Goal: Task Accomplishment & Management: Manage account settings

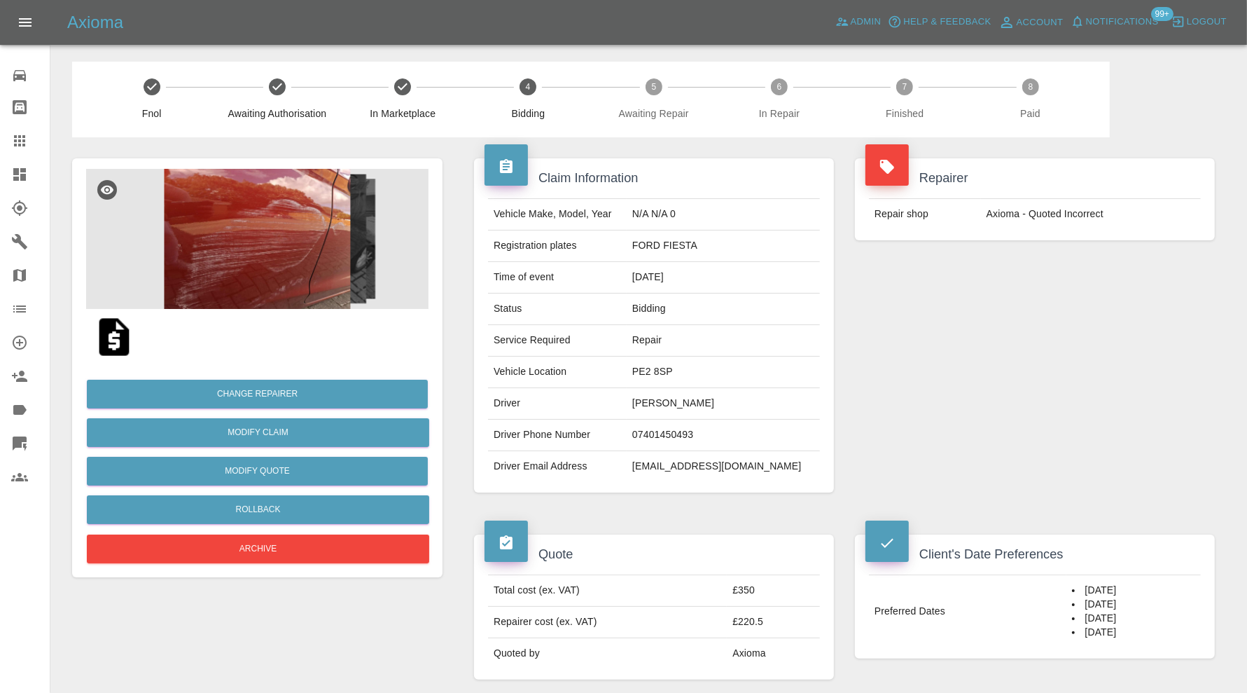
click at [19, 305] on icon at bounding box center [19, 308] width 13 height 7
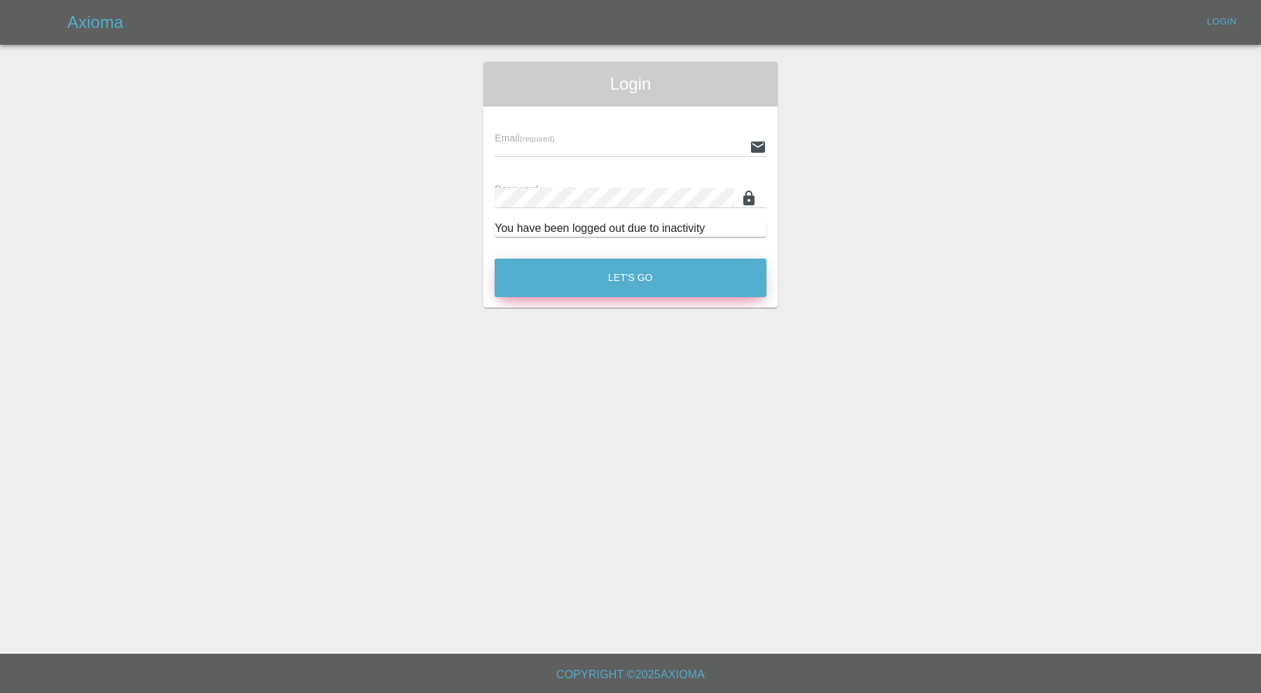
type input "[PERSON_NAME][EMAIL_ADDRESS][PERSON_NAME][DOMAIN_NAME]"
click at [548, 263] on button "Let's Go" at bounding box center [631, 277] width 272 height 39
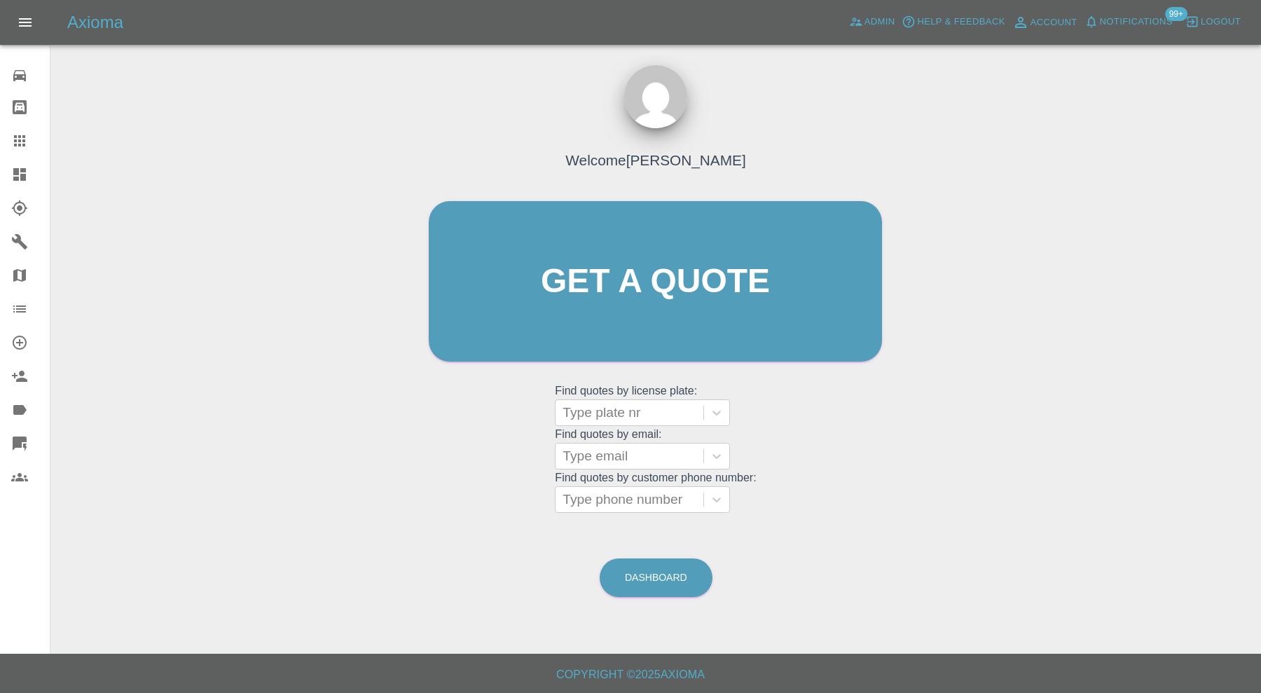
click at [22, 307] on icon at bounding box center [19, 308] width 17 height 17
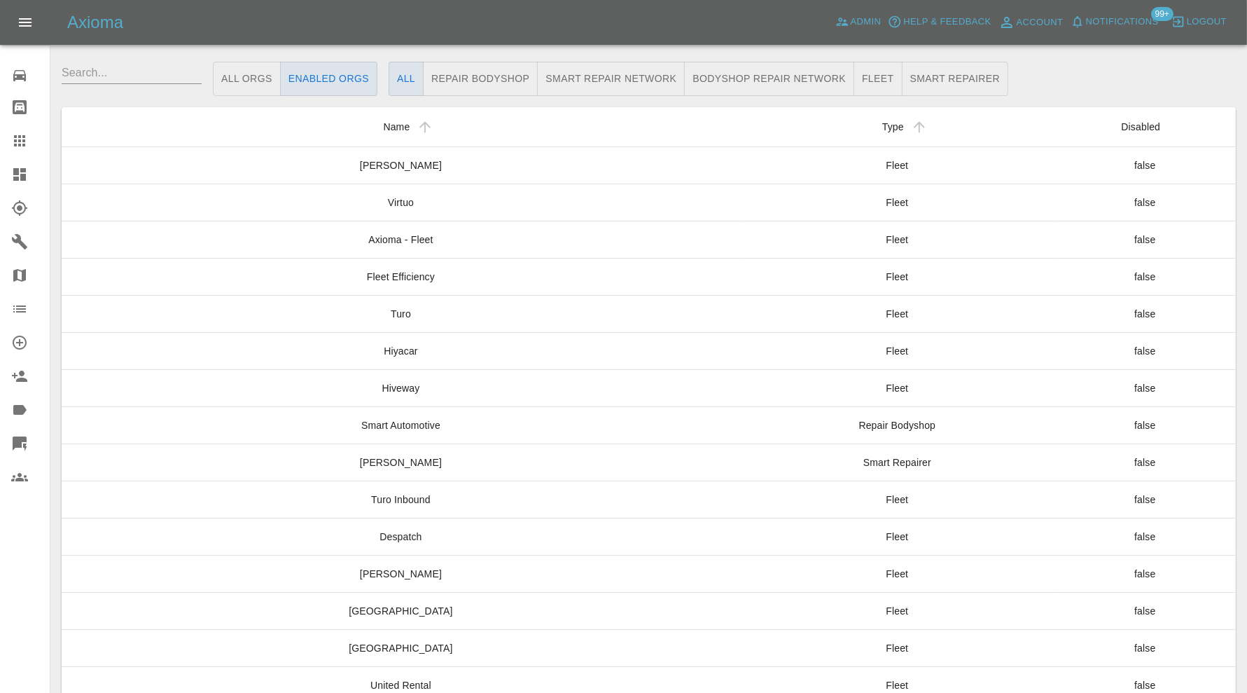
click at [251, 76] on button "All Orgs" at bounding box center [247, 79] width 68 height 34
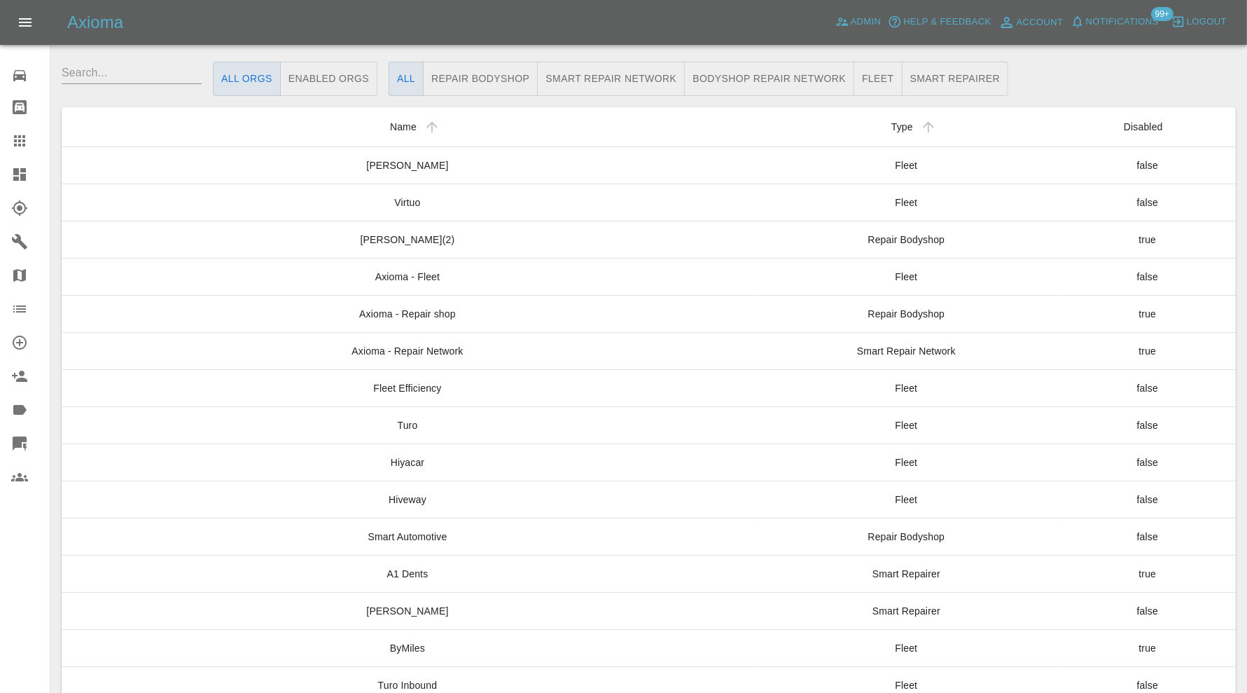
click at [125, 71] on input "text" at bounding box center [132, 73] width 140 height 22
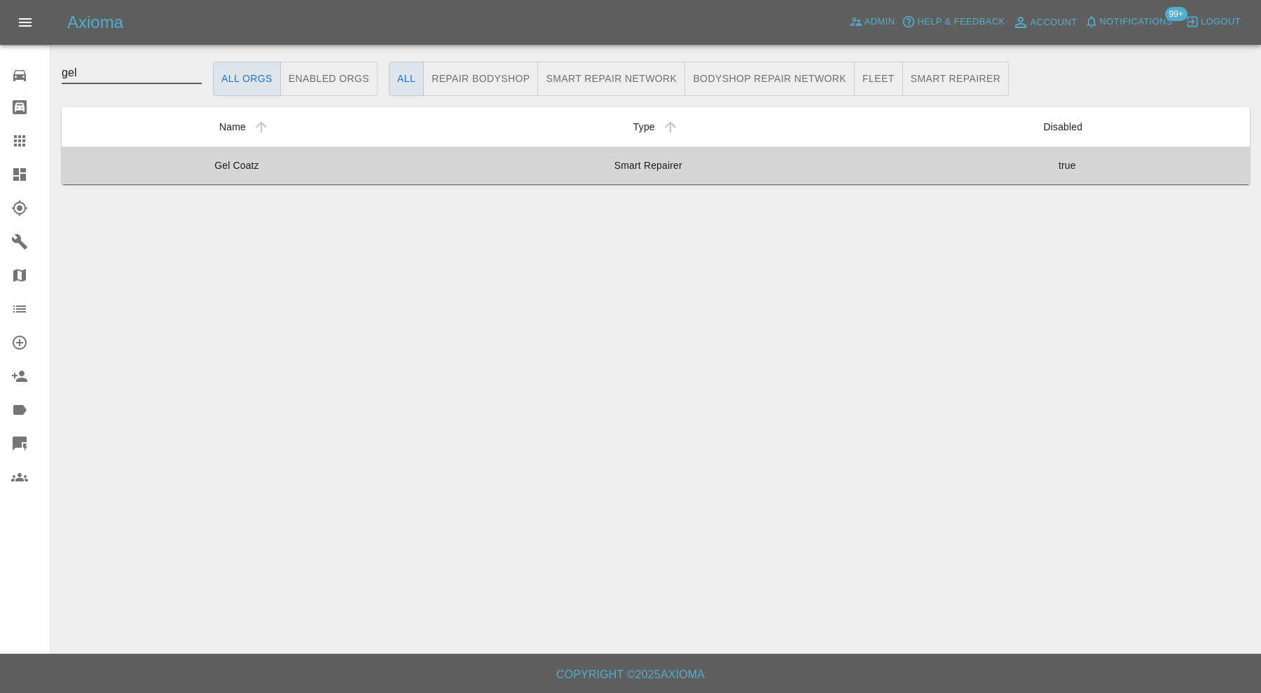
type input "gel"
click at [319, 161] on td "Gel Coatz" at bounding box center [237, 164] width 350 height 37
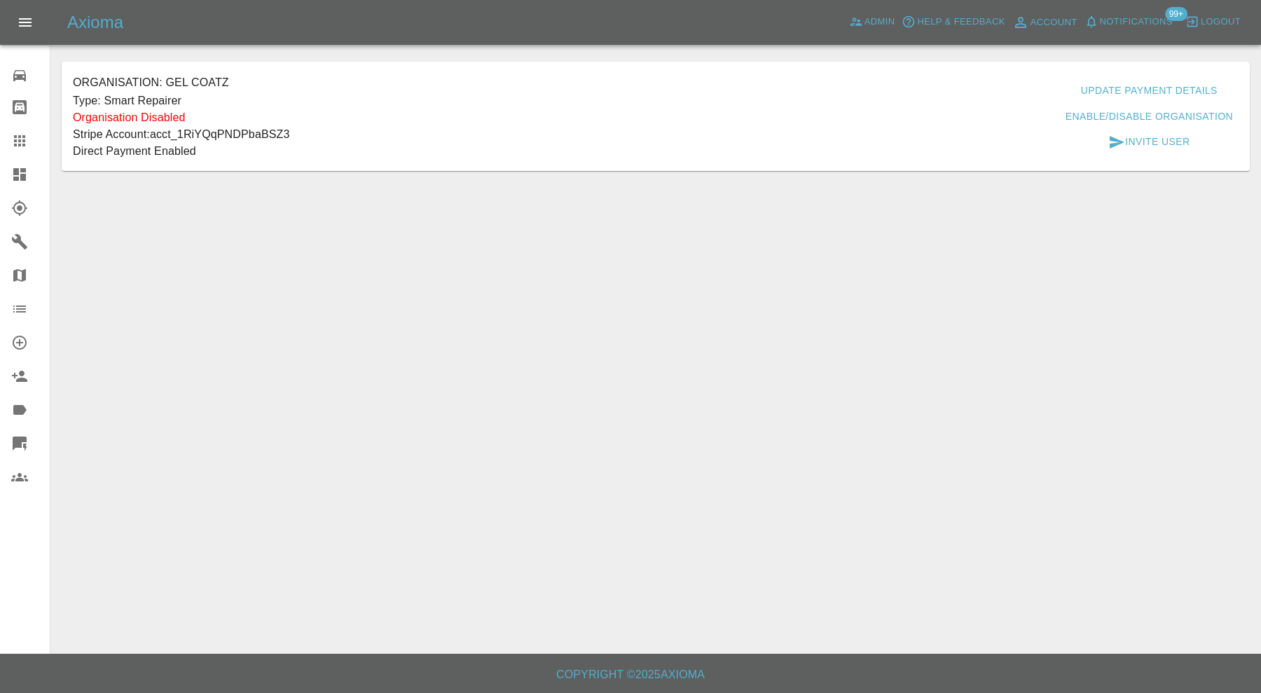
click at [1118, 111] on button "Enable/Disable Organisation" at bounding box center [1149, 117] width 179 height 26
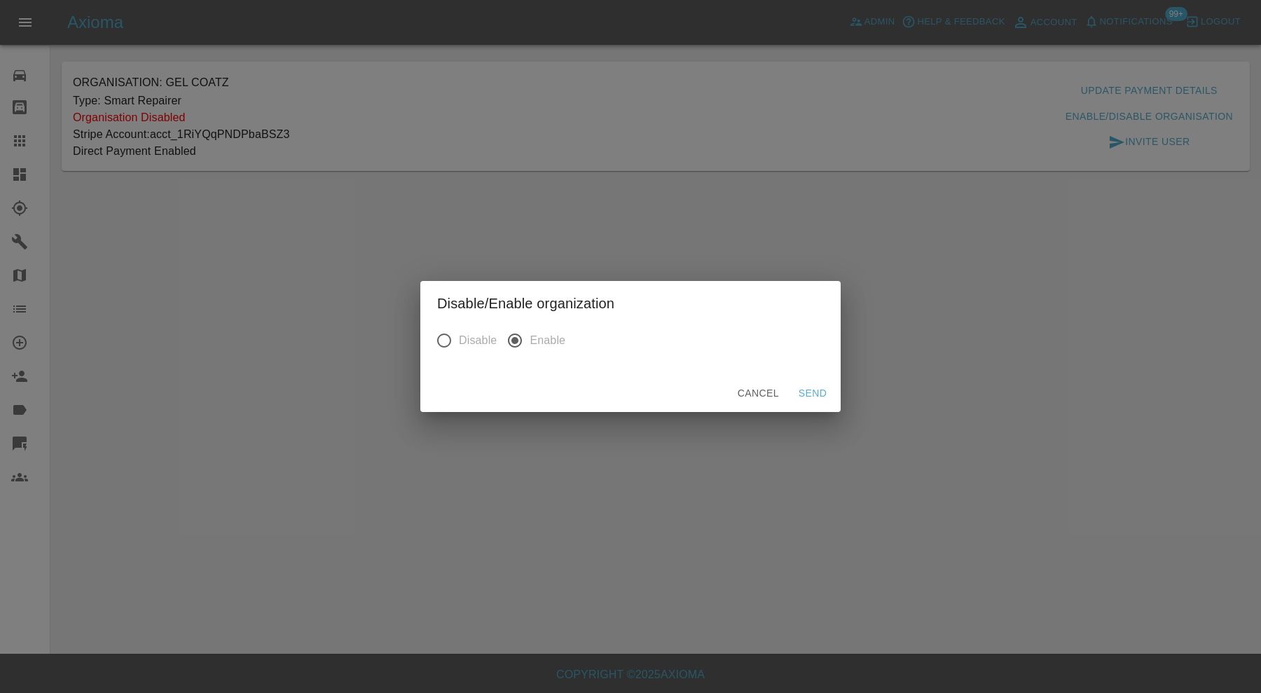
click at [822, 392] on button "Send" at bounding box center [812, 393] width 45 height 26
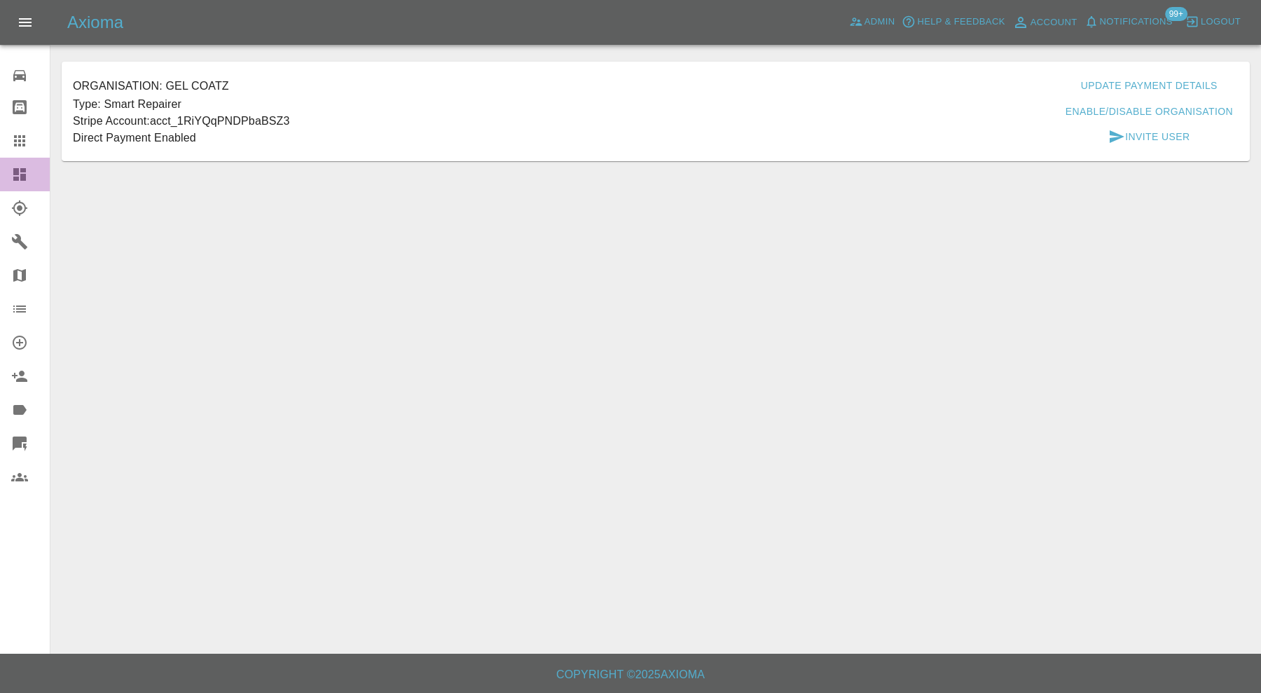
click at [20, 177] on icon at bounding box center [19, 174] width 13 height 13
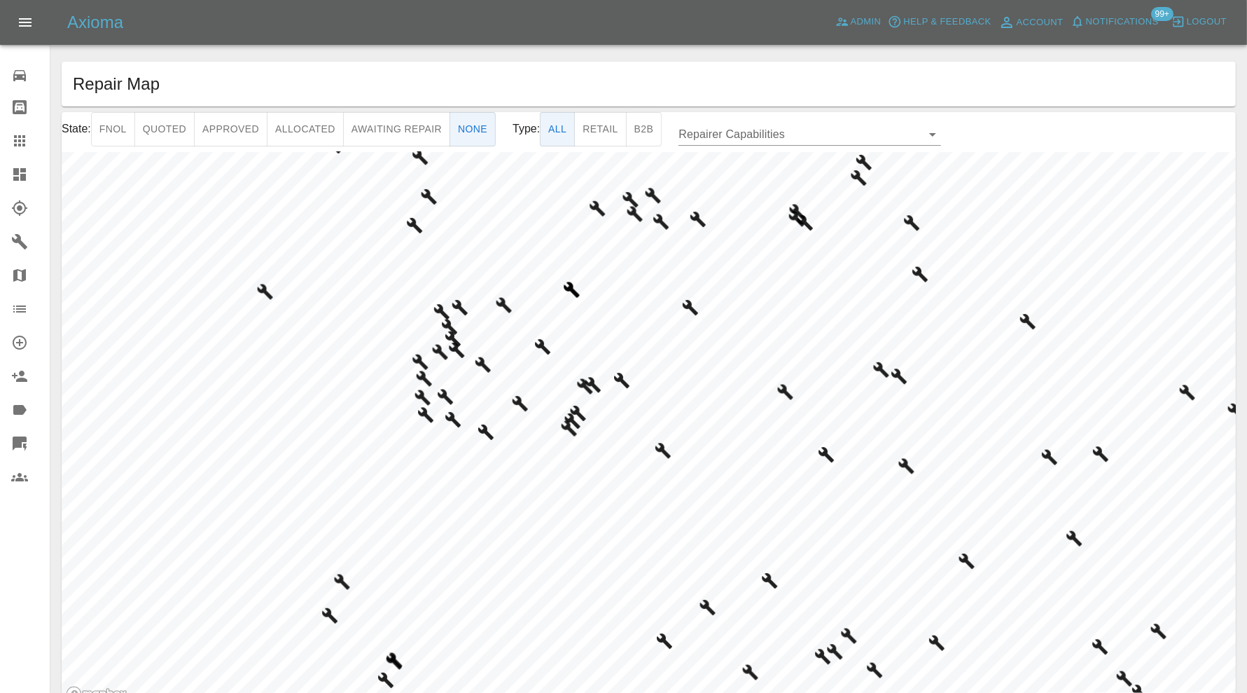
click at [732, 692] on html "Axioma Admin Help & Feedback Account Notifications 99+ Logout Repair home Bodys…" at bounding box center [623, 381] width 1247 height 762
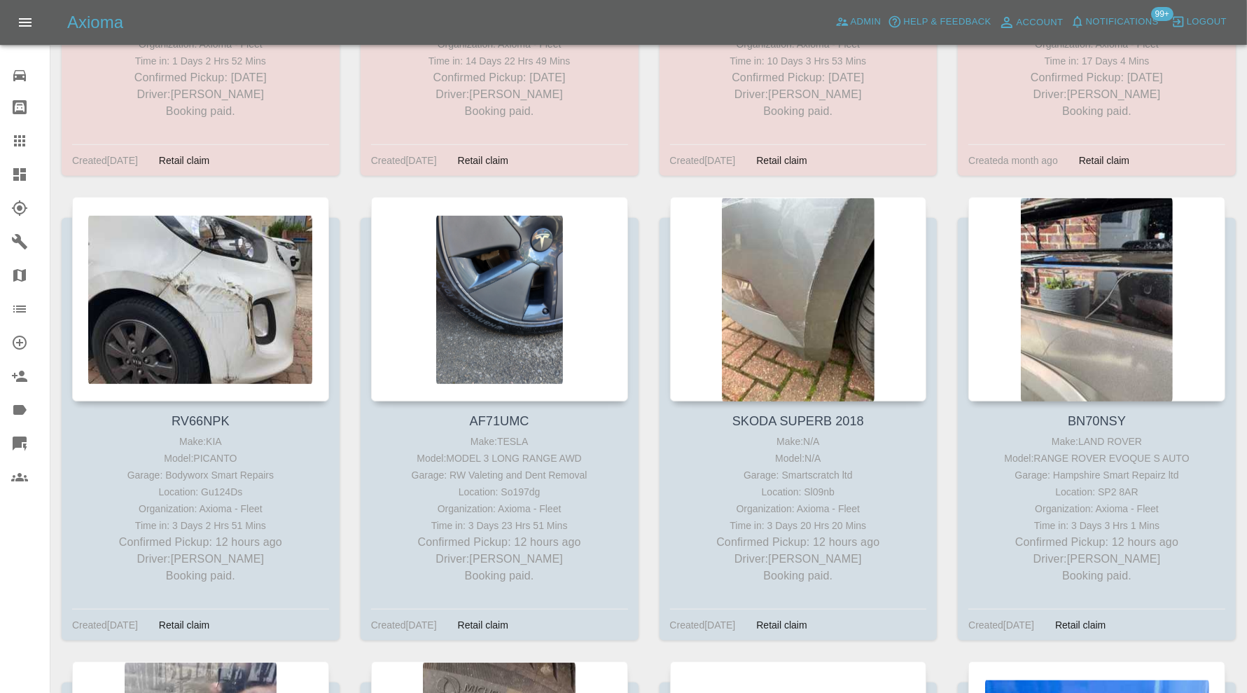
scroll to position [837, 0]
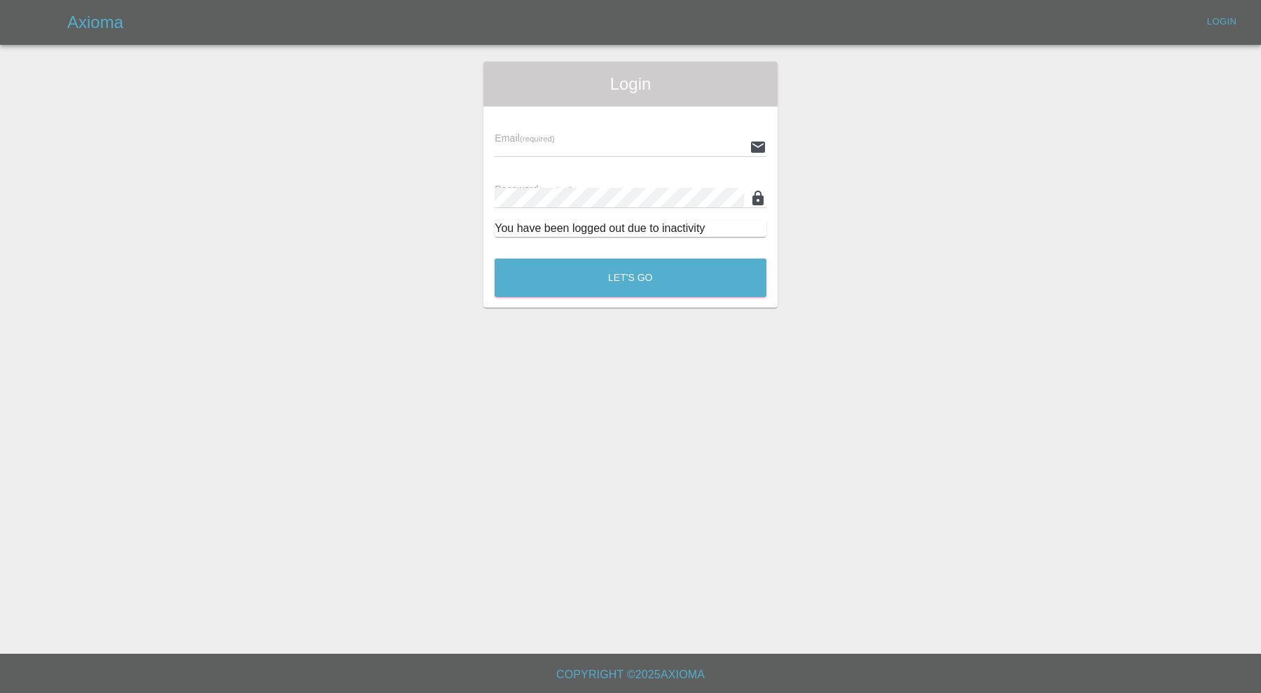
type input "carl.ainsworth@axioma.co.uk"
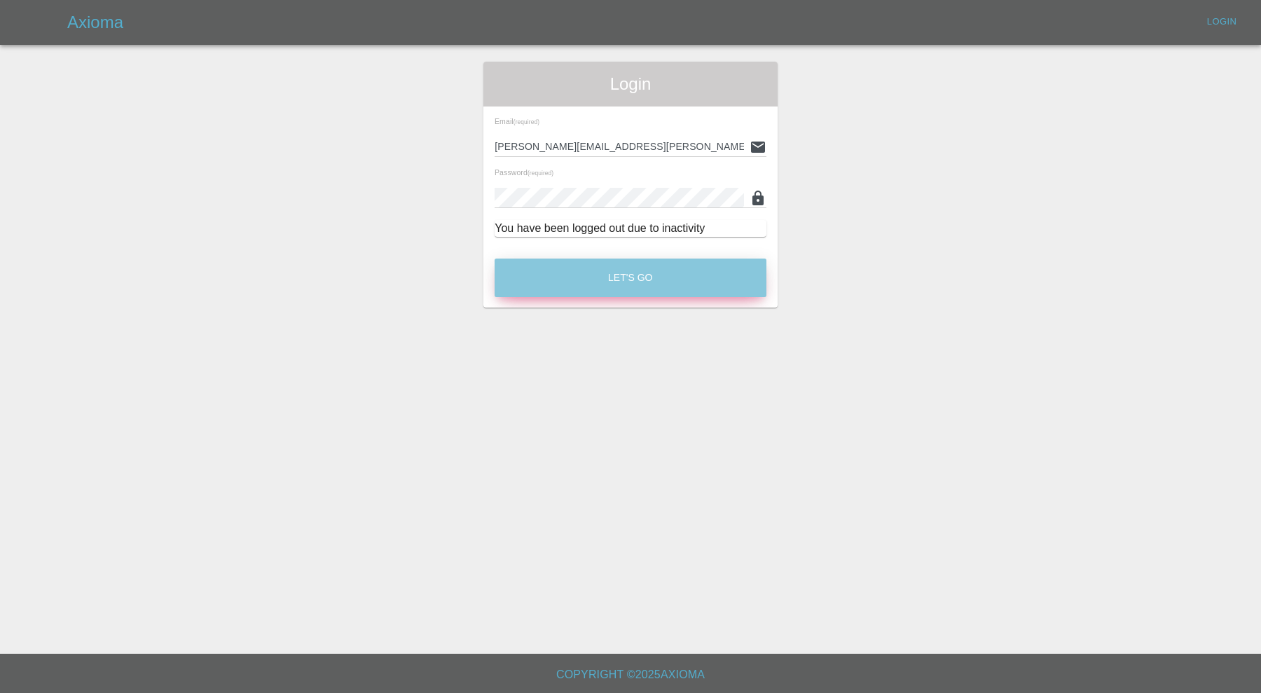
click at [642, 289] on button "Let's Go" at bounding box center [631, 277] width 272 height 39
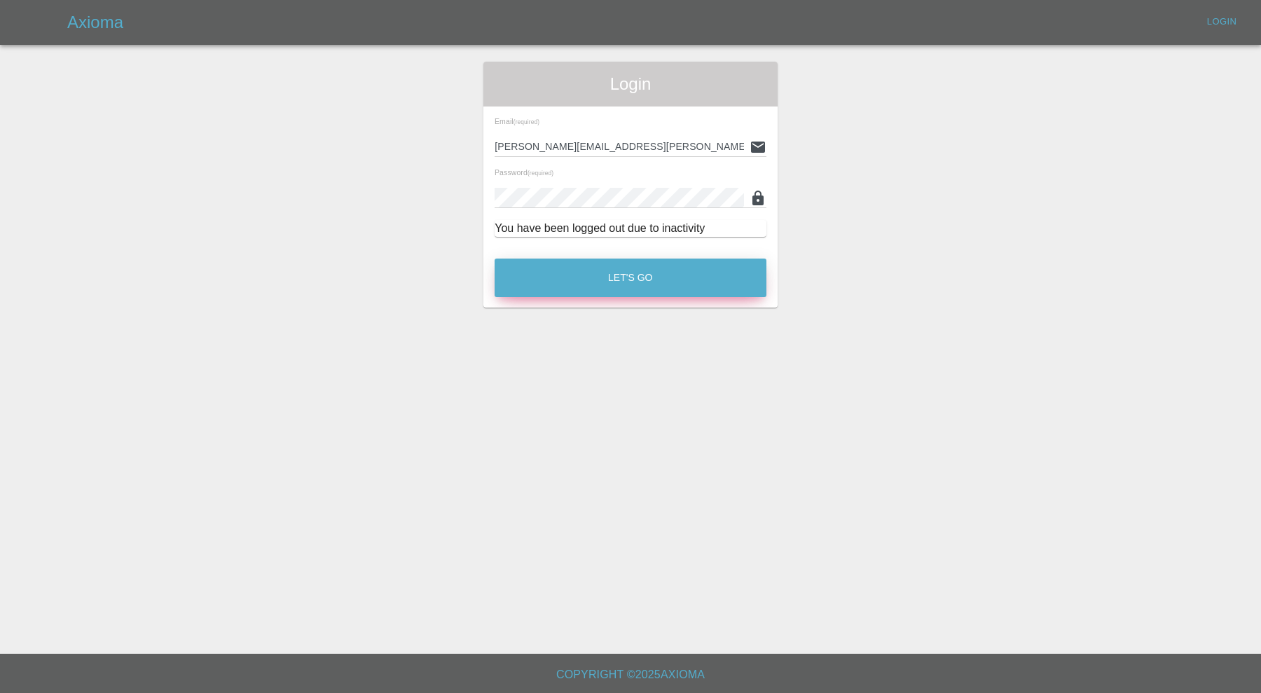
click at [525, 263] on button "Let's Go" at bounding box center [631, 277] width 272 height 39
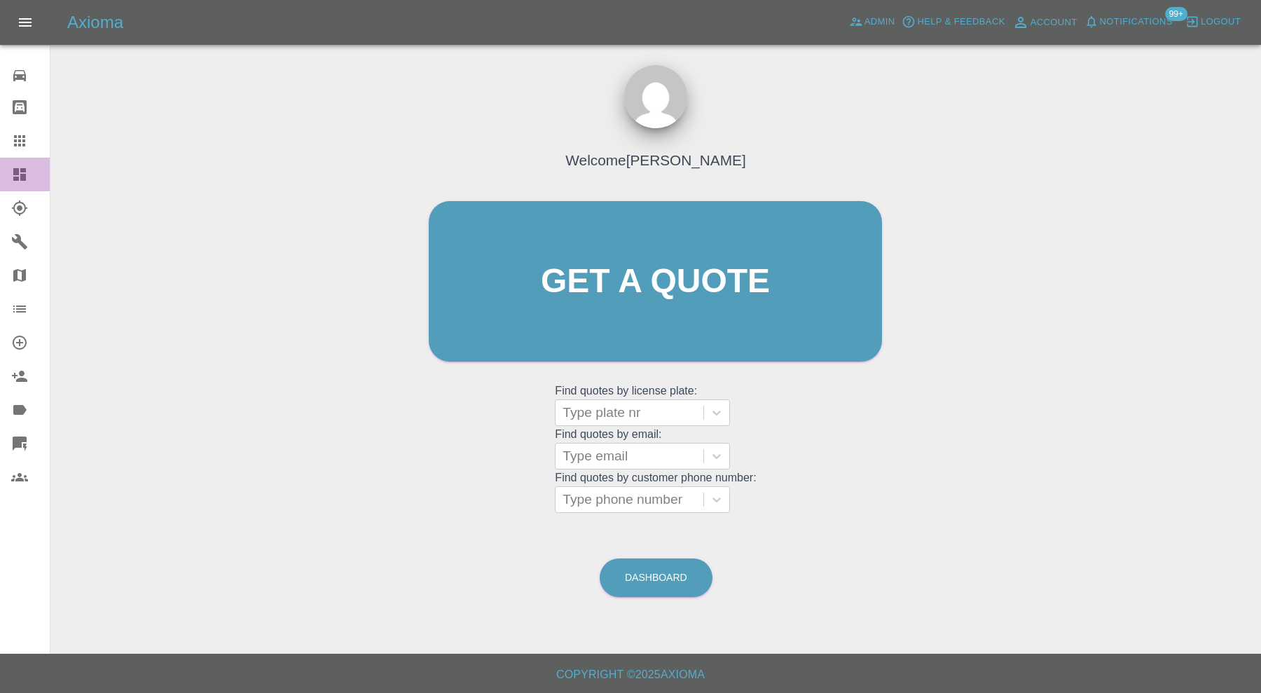
click at [13, 172] on icon at bounding box center [19, 174] width 13 height 13
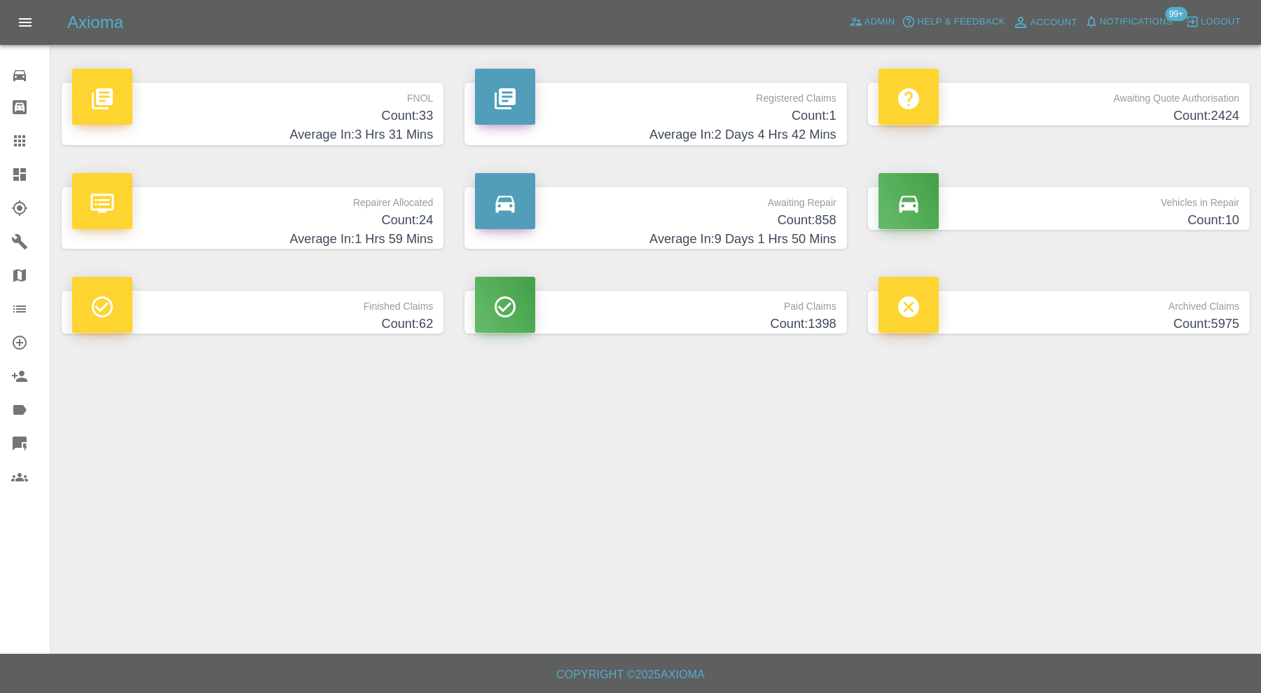
click at [406, 307] on p "Finished Claims" at bounding box center [252, 303] width 361 height 24
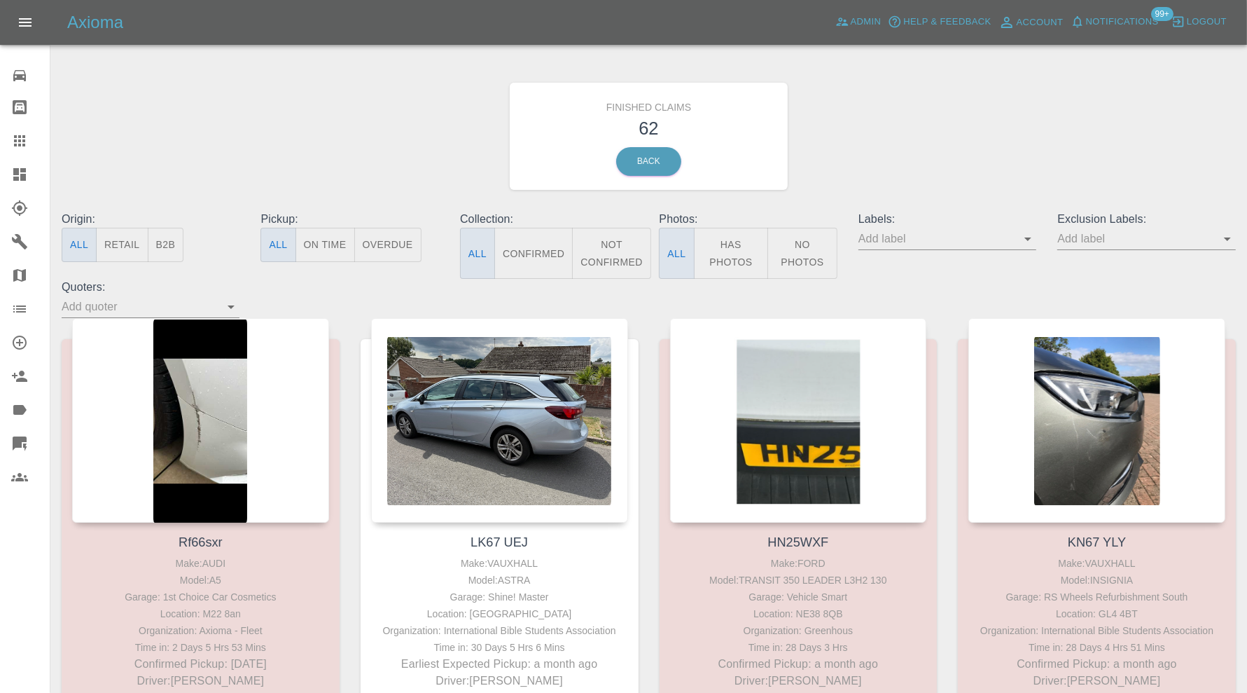
scroll to position [5374, 0]
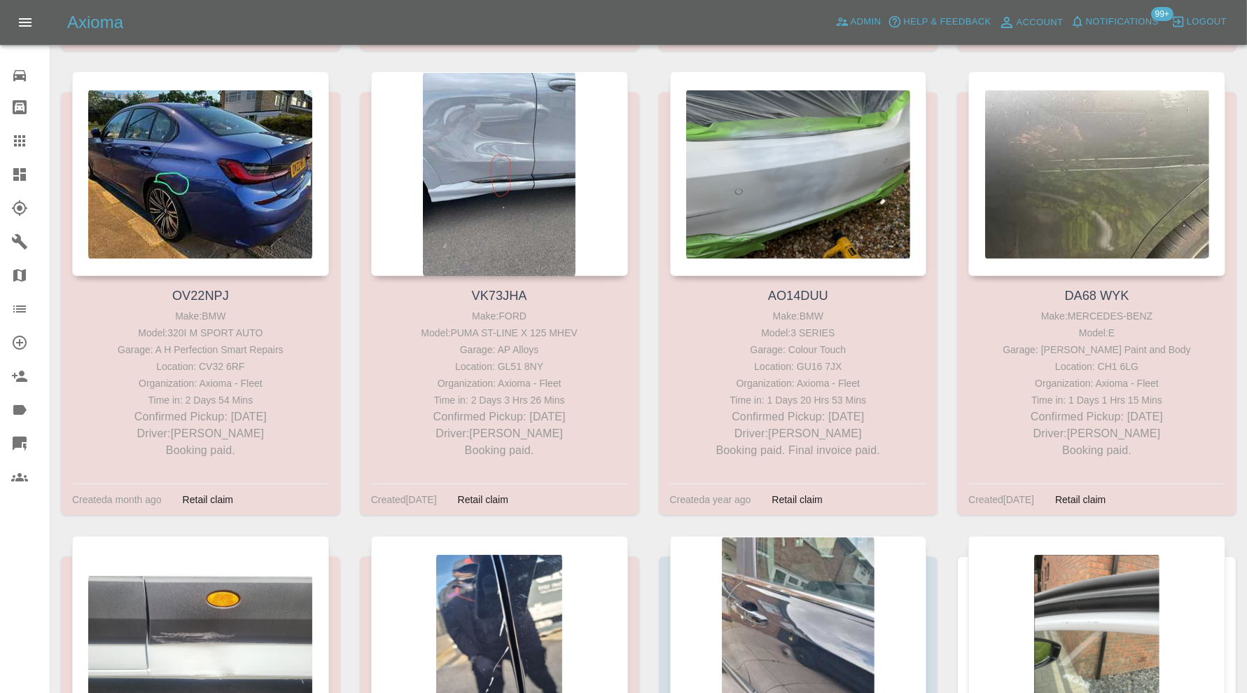
click at [27, 175] on icon at bounding box center [19, 174] width 17 height 17
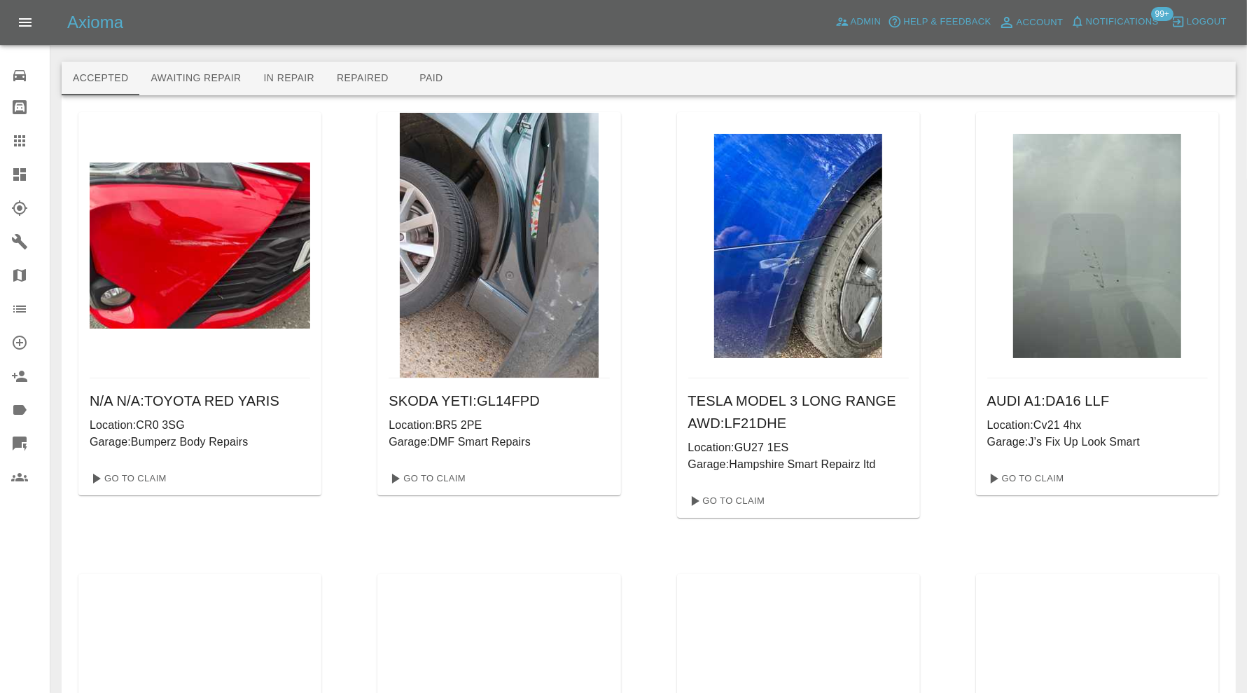
click at [226, 85] on button "Awaiting Repair" at bounding box center [195, 79] width 113 height 34
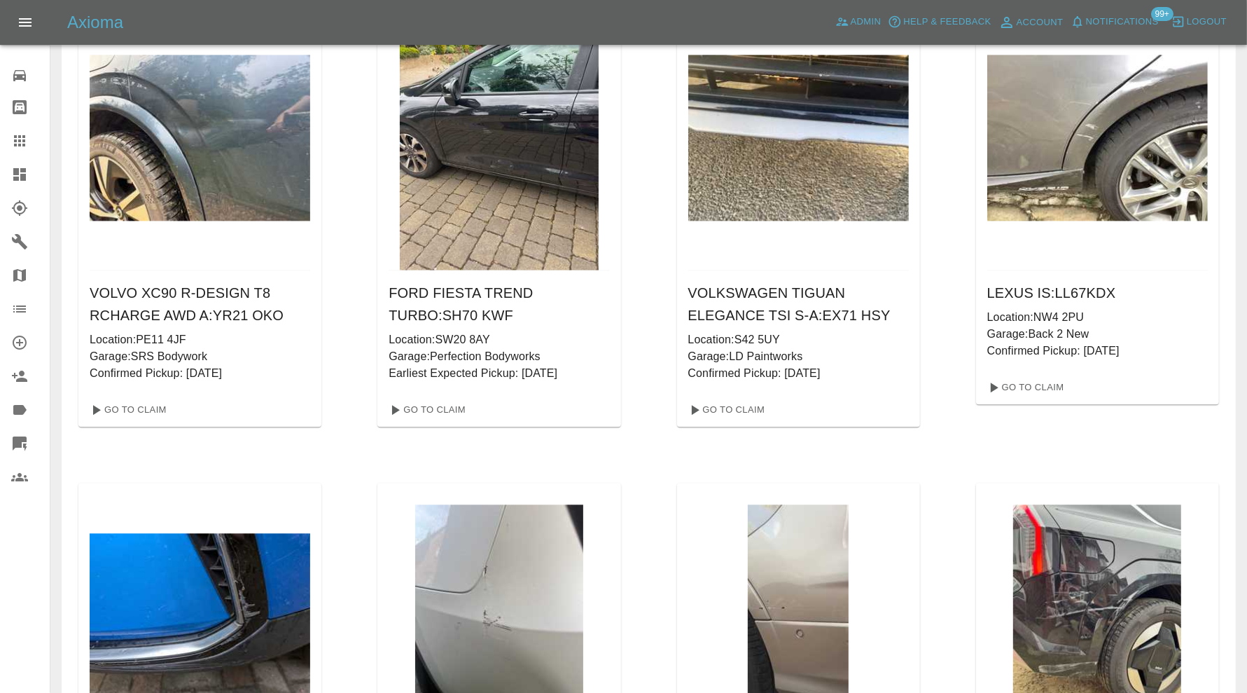
scroll to position [38688, 0]
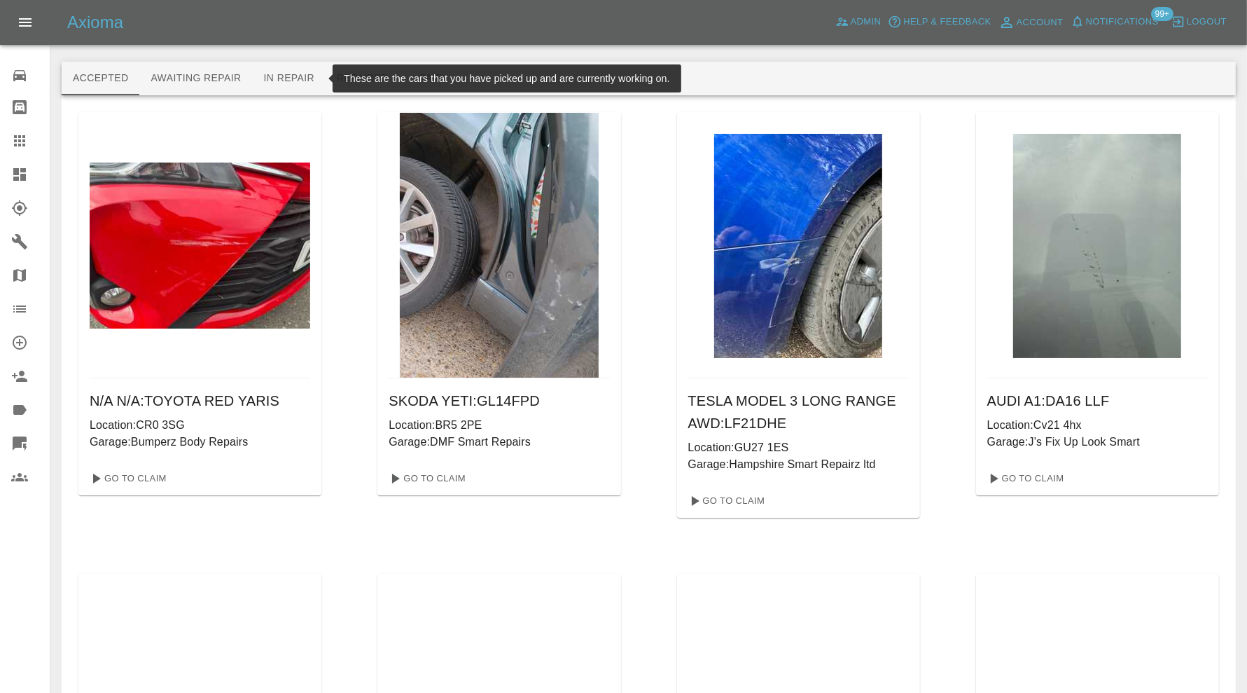
click at [318, 78] on button "In Repair" at bounding box center [290, 79] width 74 height 34
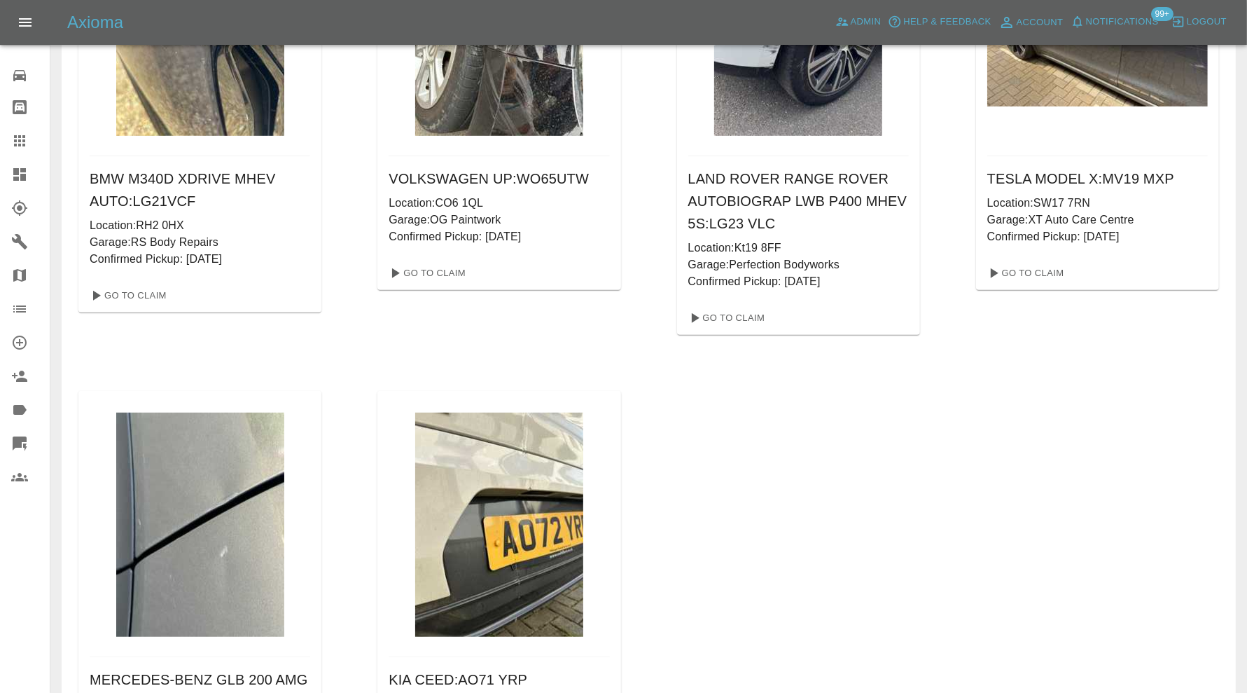
scroll to position [583, 0]
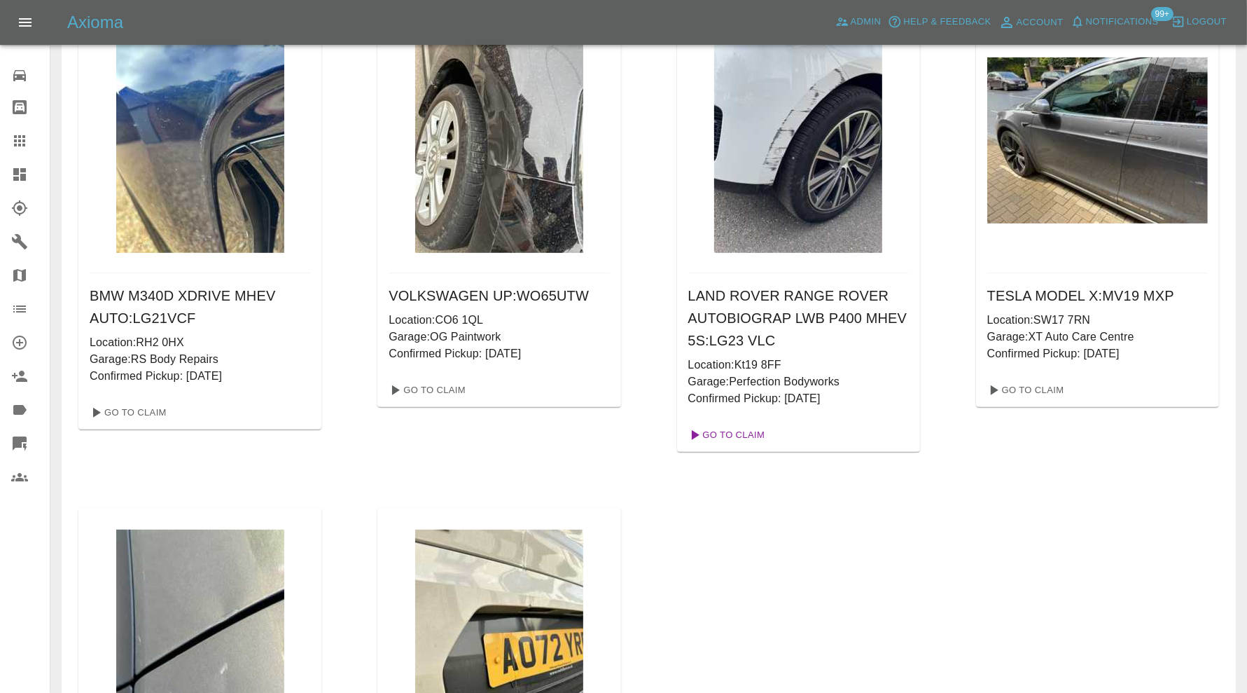
click at [756, 437] on link "Go To Claim" at bounding box center [726, 435] width 86 height 22
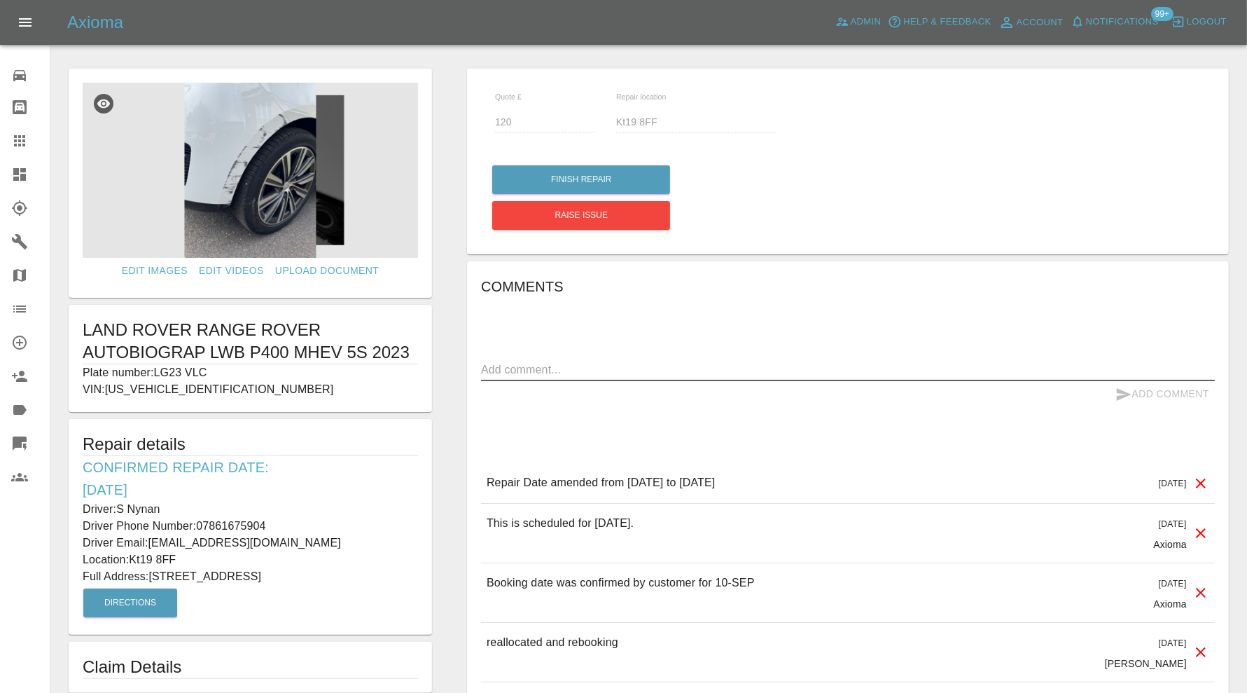
click at [657, 366] on textarea at bounding box center [848, 369] width 734 height 16
paste textarea "tr_1S94QEA4aDea5wMjAG2NyzsN"
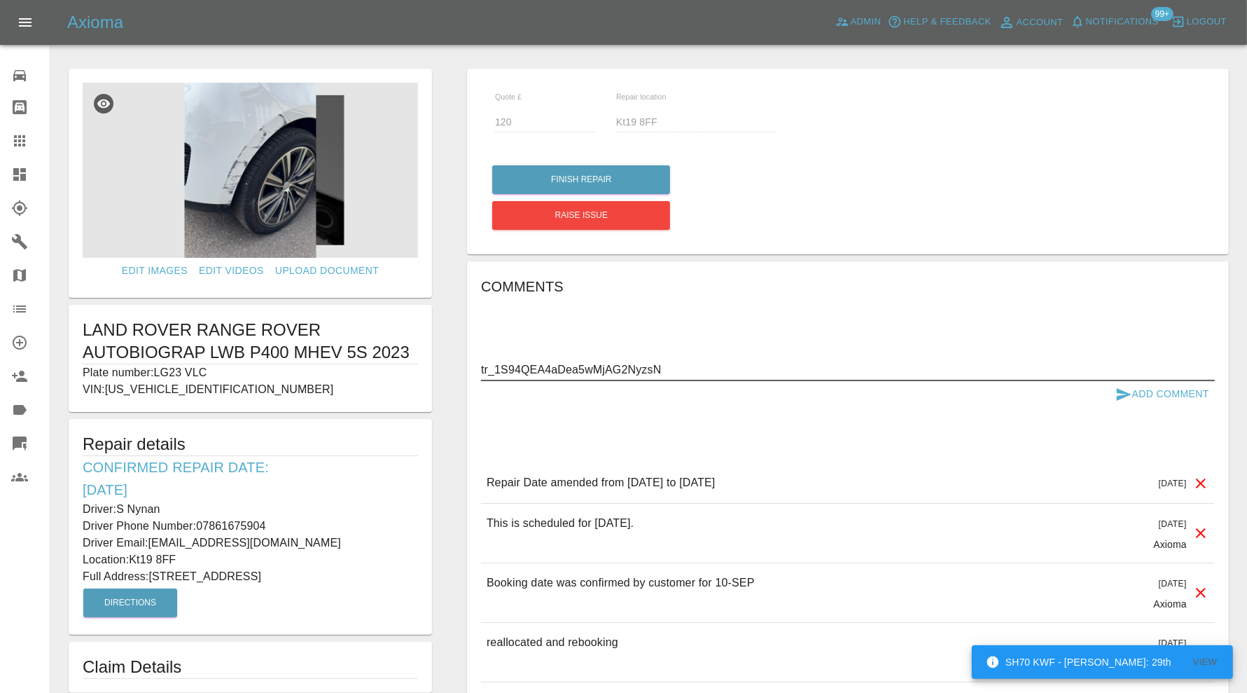
type textarea "tr_1S94QEA4aDea5wMjAG2NyzsN"
click at [1121, 387] on icon "submit" at bounding box center [1124, 394] width 17 height 17
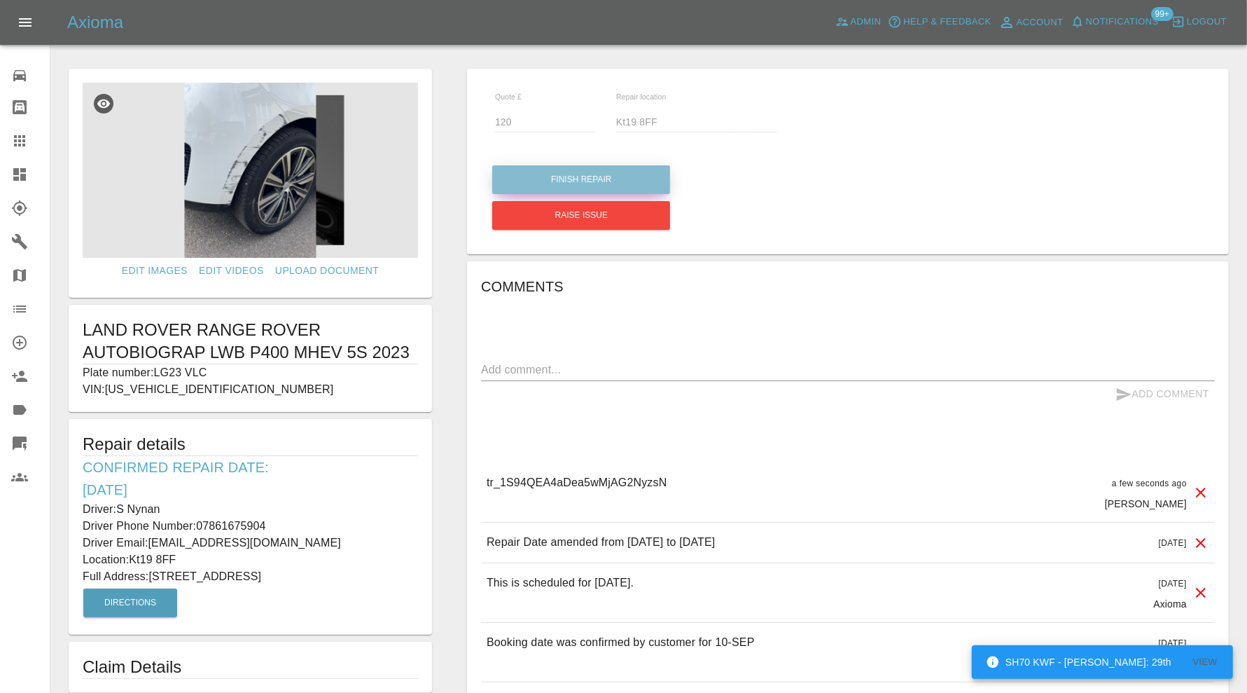
click at [635, 181] on button "Finish Repair" at bounding box center [581, 179] width 178 height 29
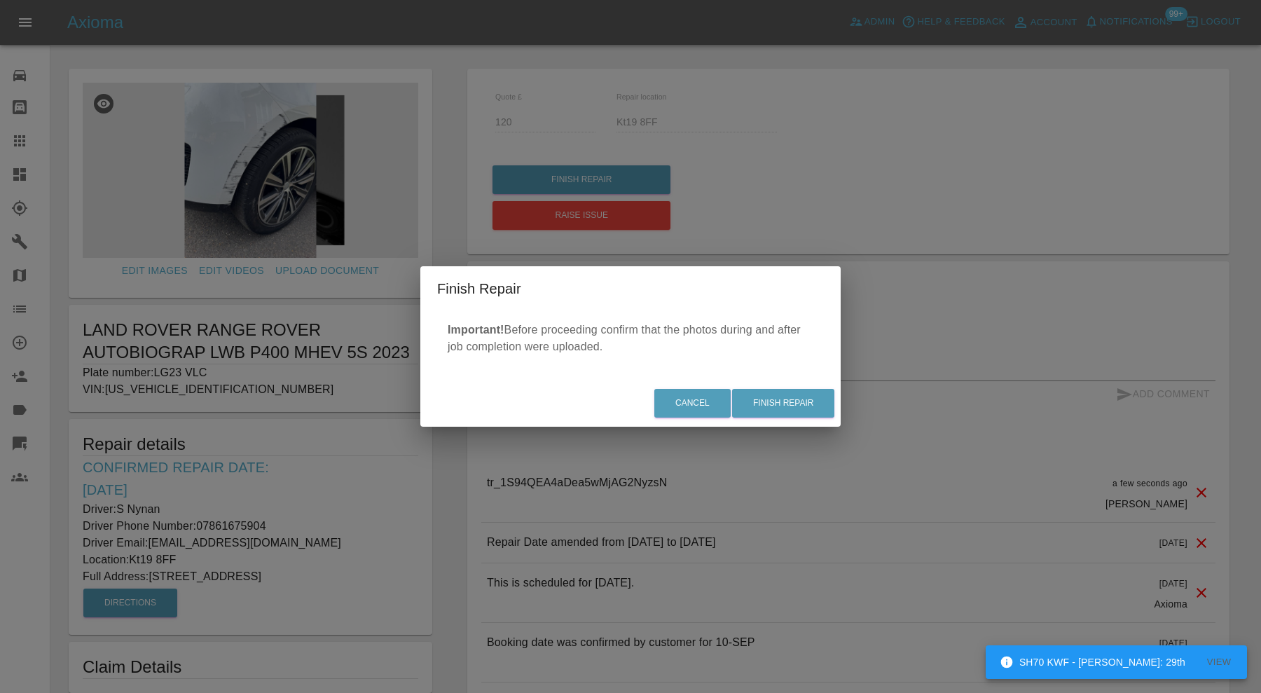
click at [770, 385] on div "Cancel Finish Repair" at bounding box center [630, 403] width 420 height 47
click at [773, 400] on button "Finish Repair" at bounding box center [783, 403] width 102 height 29
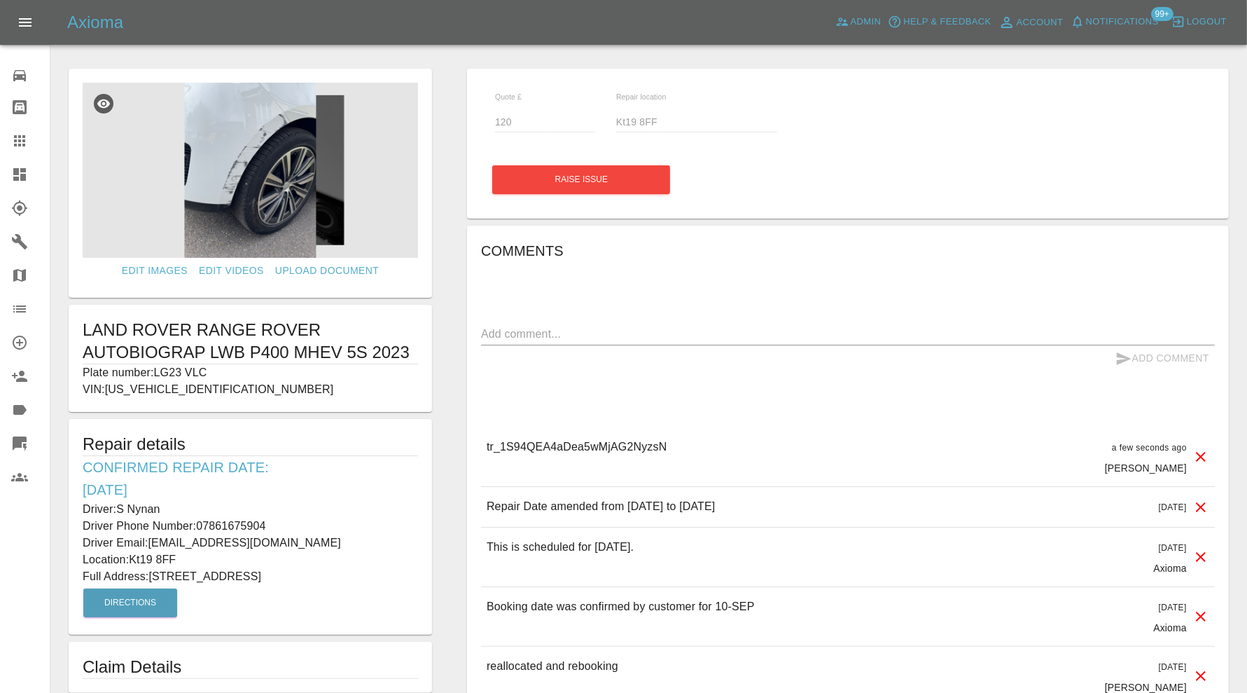
click at [203, 372] on p "Plate number: LG23 VLC" at bounding box center [251, 372] width 336 height 17
click at [246, 371] on p "Plate number: LG23 VLC" at bounding box center [251, 372] width 336 height 17
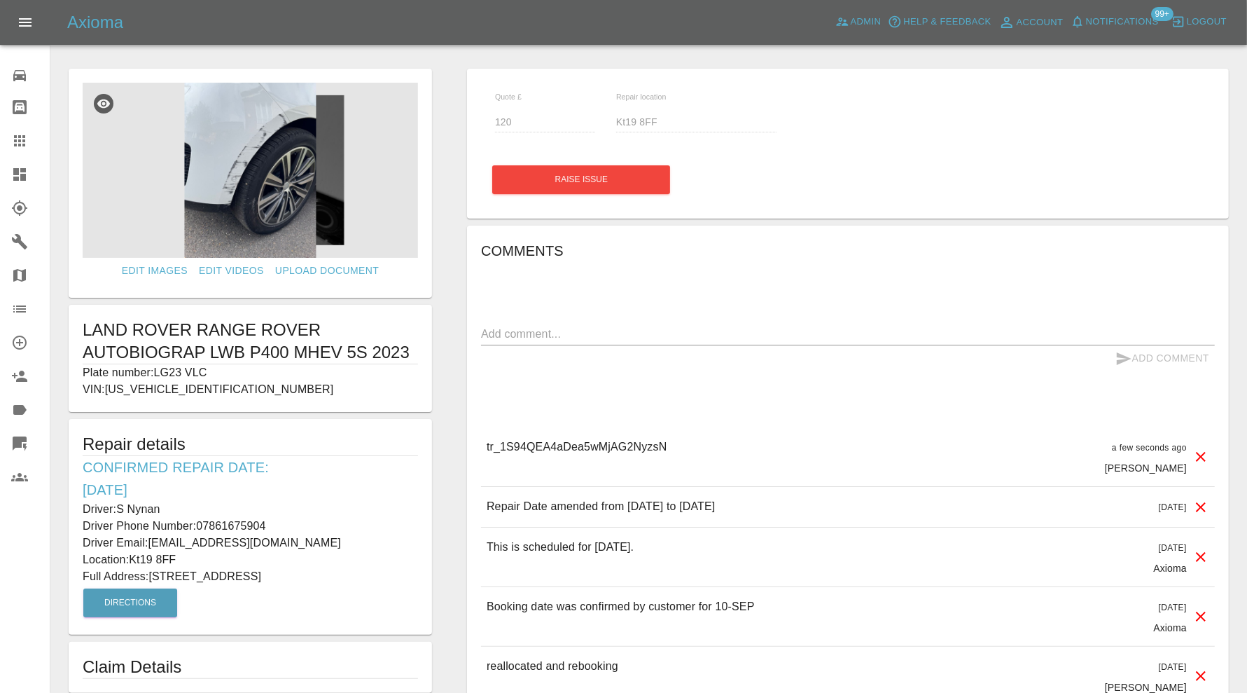
click at [246, 360] on h1 "LAND ROVER RANGE ROVER AUTOBIOGRAP LWB P400 MHEV 5S 2023" at bounding box center [251, 341] width 336 height 45
drag, startPoint x: 237, startPoint y: 368, endPoint x: 158, endPoint y: 374, distance: 78.7
click at [158, 374] on p "Plate number: LG23 VLC" at bounding box center [251, 372] width 336 height 17
copy p "LG23 VLC"
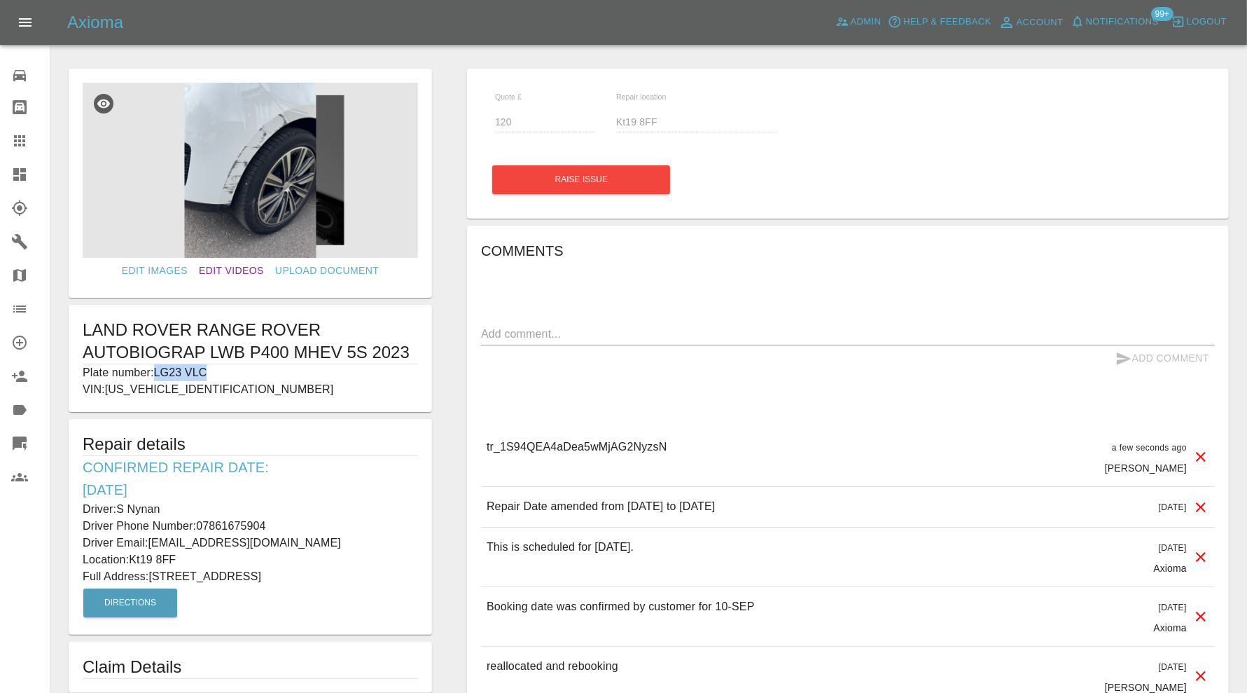
click at [22, 209] on icon at bounding box center [19, 208] width 17 height 17
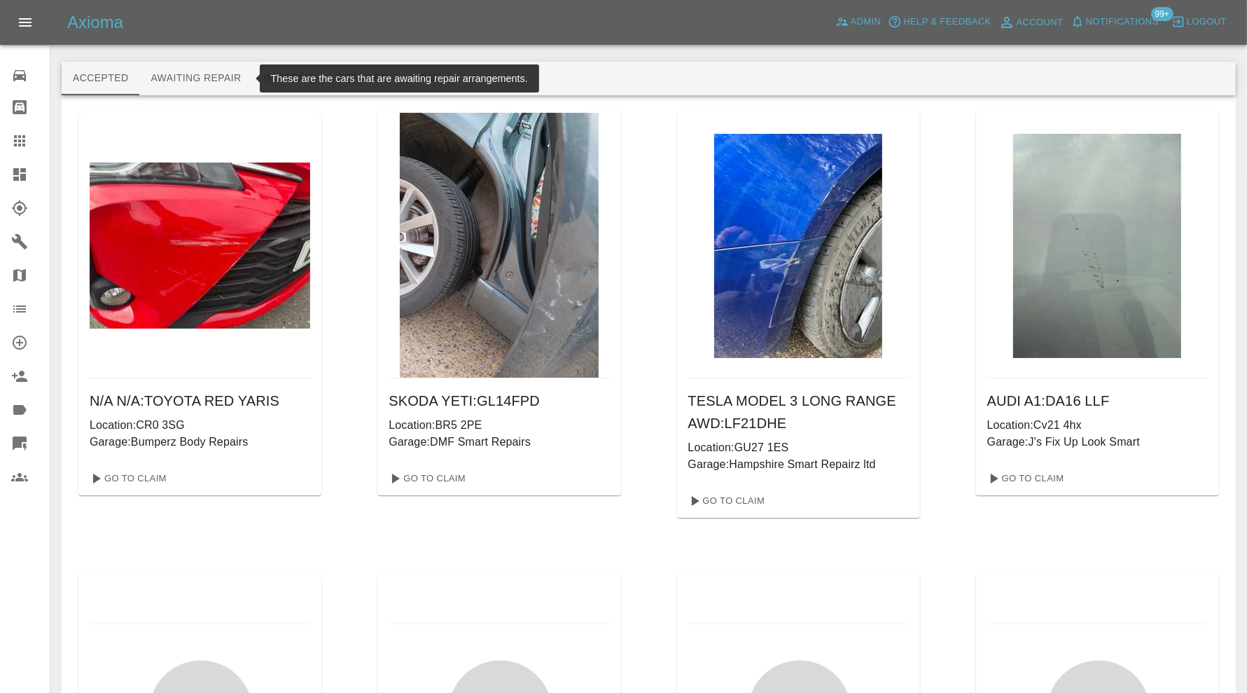
click at [243, 83] on button "Awaiting Repair" at bounding box center [195, 79] width 113 height 34
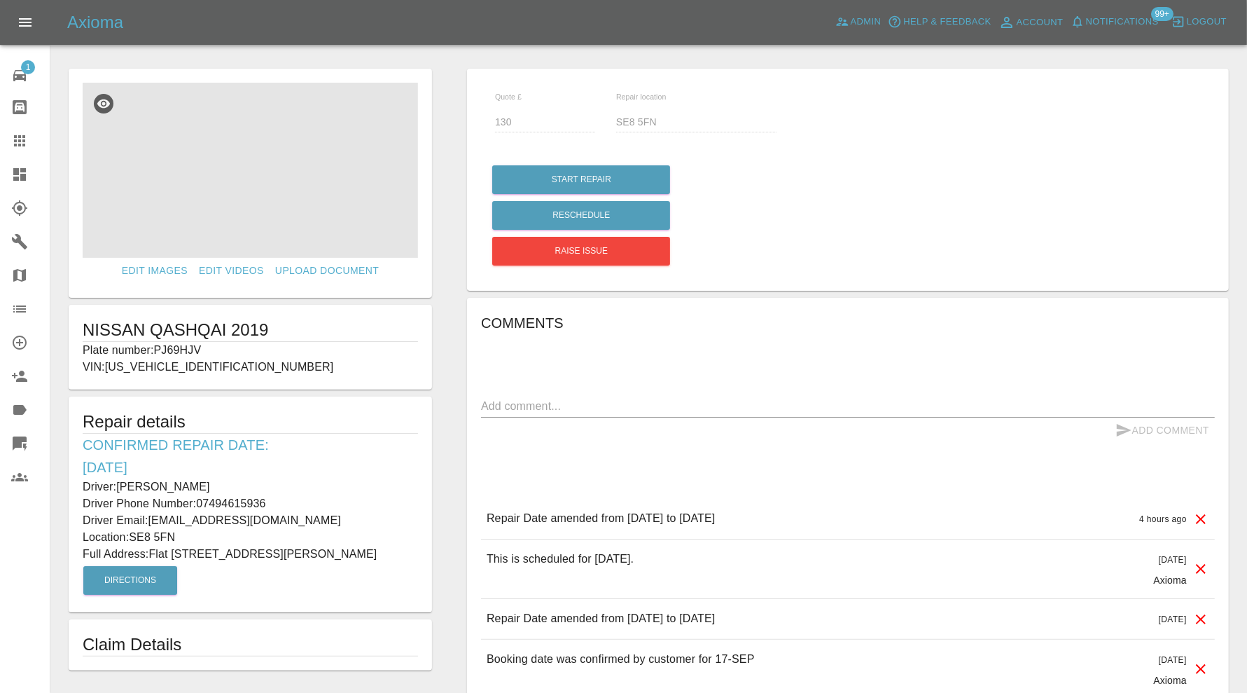
click at [261, 209] on img at bounding box center [251, 170] width 336 height 175
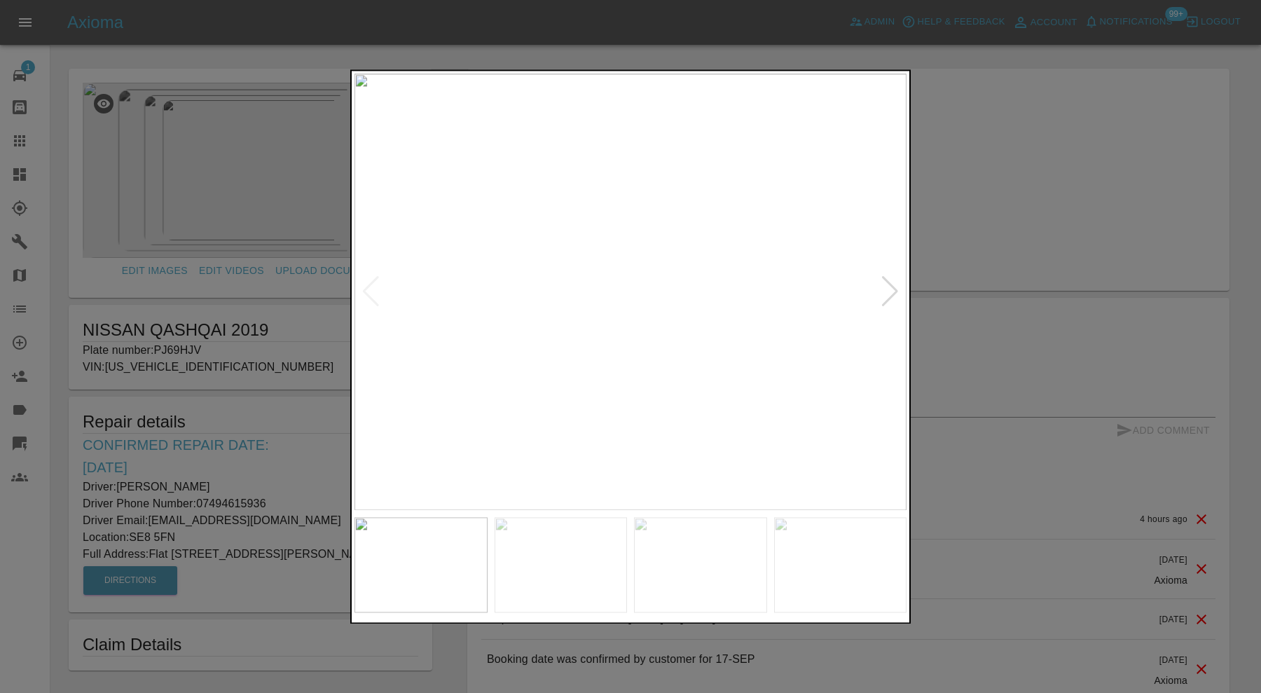
click at [887, 293] on div at bounding box center [889, 292] width 19 height 31
click at [887, 293] on img at bounding box center [630, 292] width 552 height 436
click at [967, 239] on div at bounding box center [630, 346] width 1261 height 693
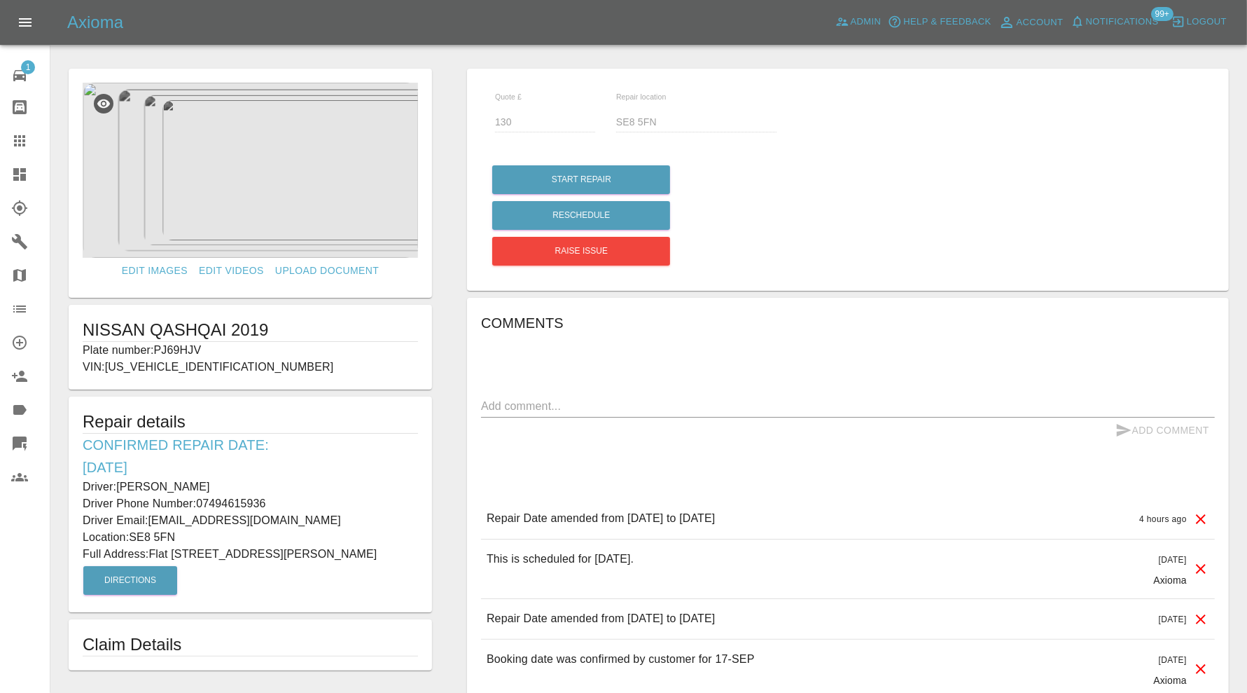
click at [224, 179] on img at bounding box center [251, 170] width 336 height 175
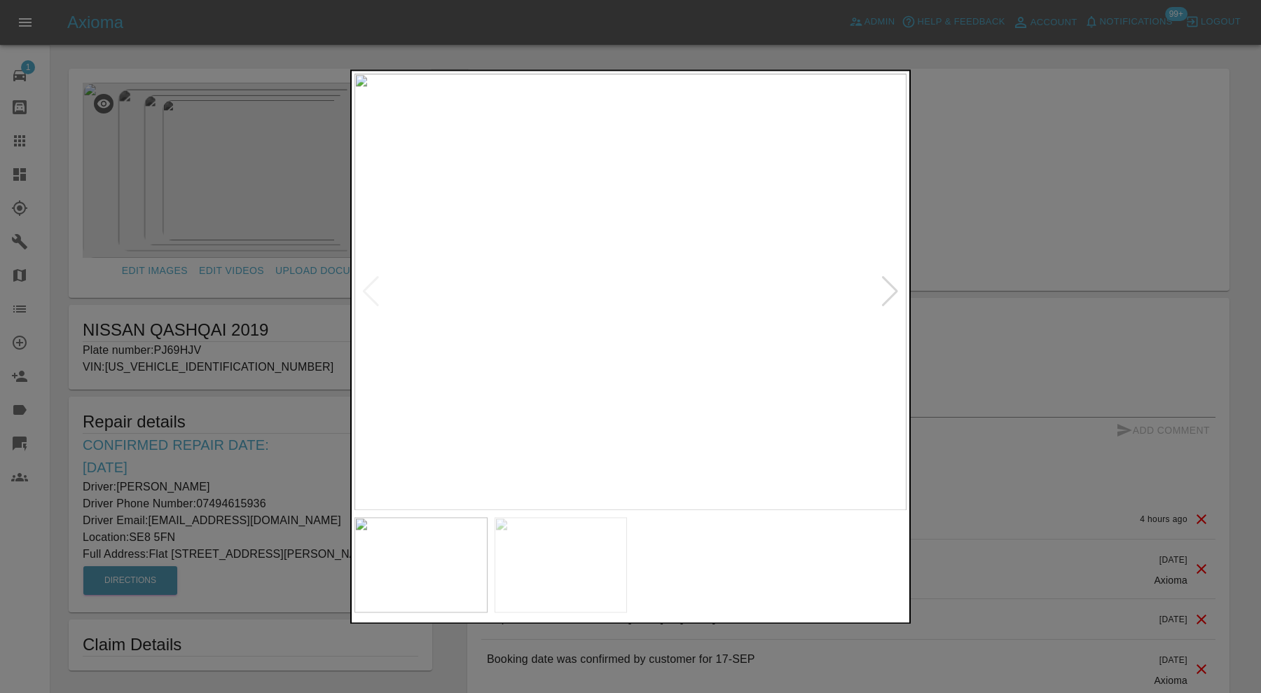
click at [684, 546] on img at bounding box center [700, 564] width 133 height 95
click at [624, 268] on img at bounding box center [630, 292] width 552 height 436
click at [888, 293] on div at bounding box center [889, 292] width 19 height 31
click at [974, 280] on div at bounding box center [630, 346] width 1261 height 693
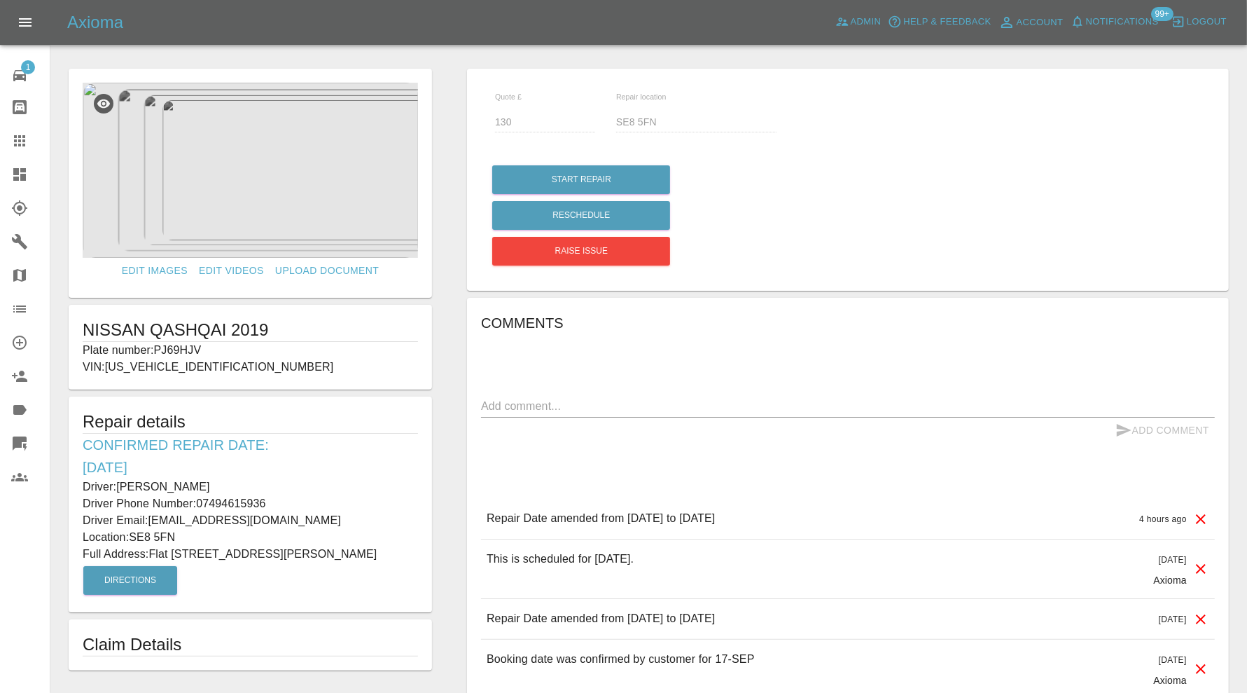
click at [221, 172] on img at bounding box center [251, 170] width 336 height 175
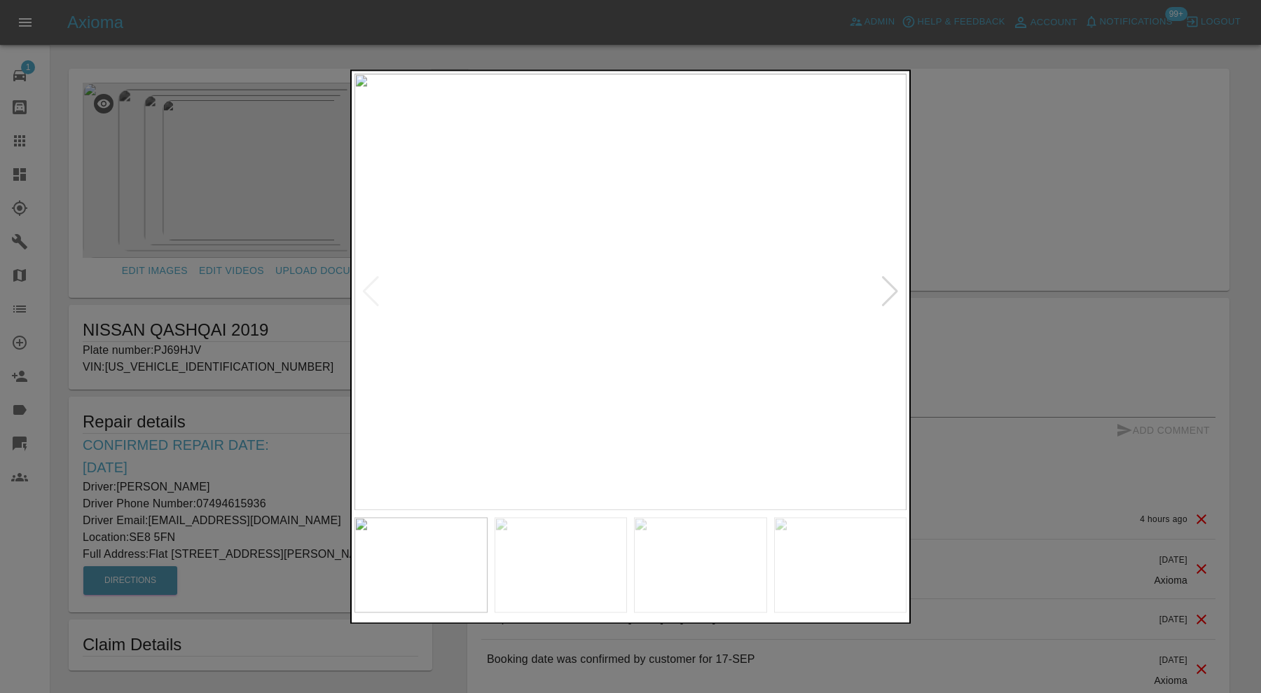
click at [734, 213] on img at bounding box center [630, 292] width 552 height 436
click at [1039, 261] on div at bounding box center [630, 346] width 1261 height 693
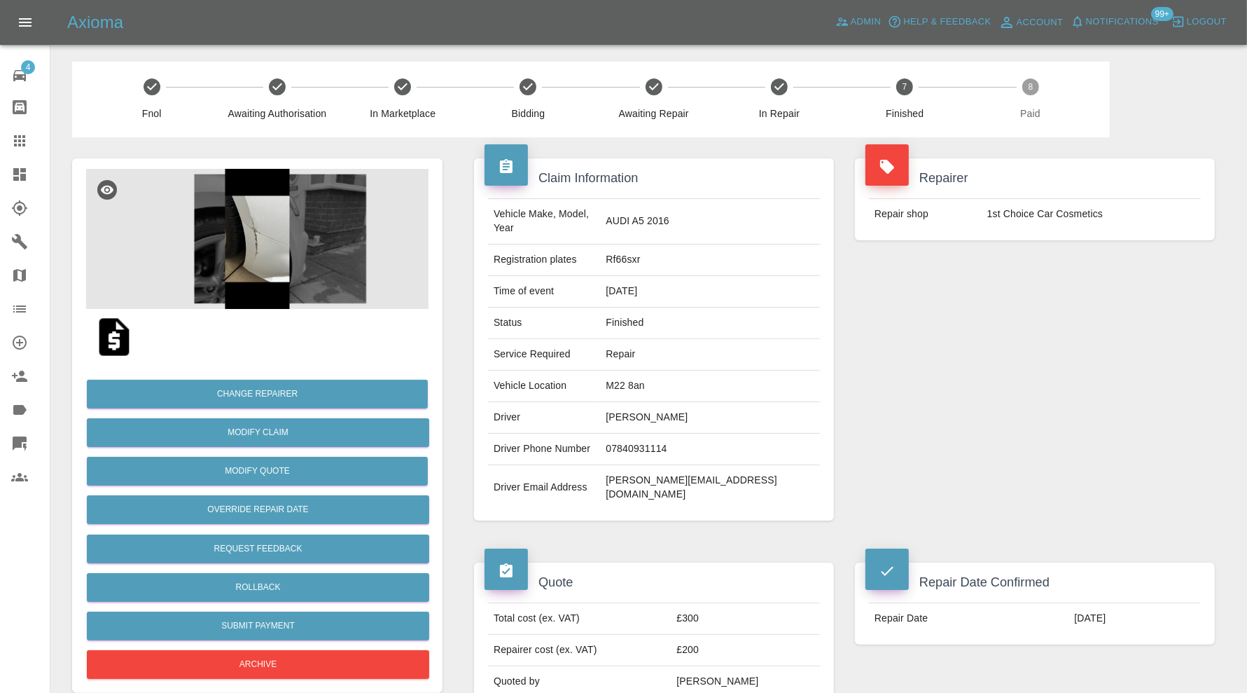
click at [276, 239] on img at bounding box center [257, 239] width 343 height 140
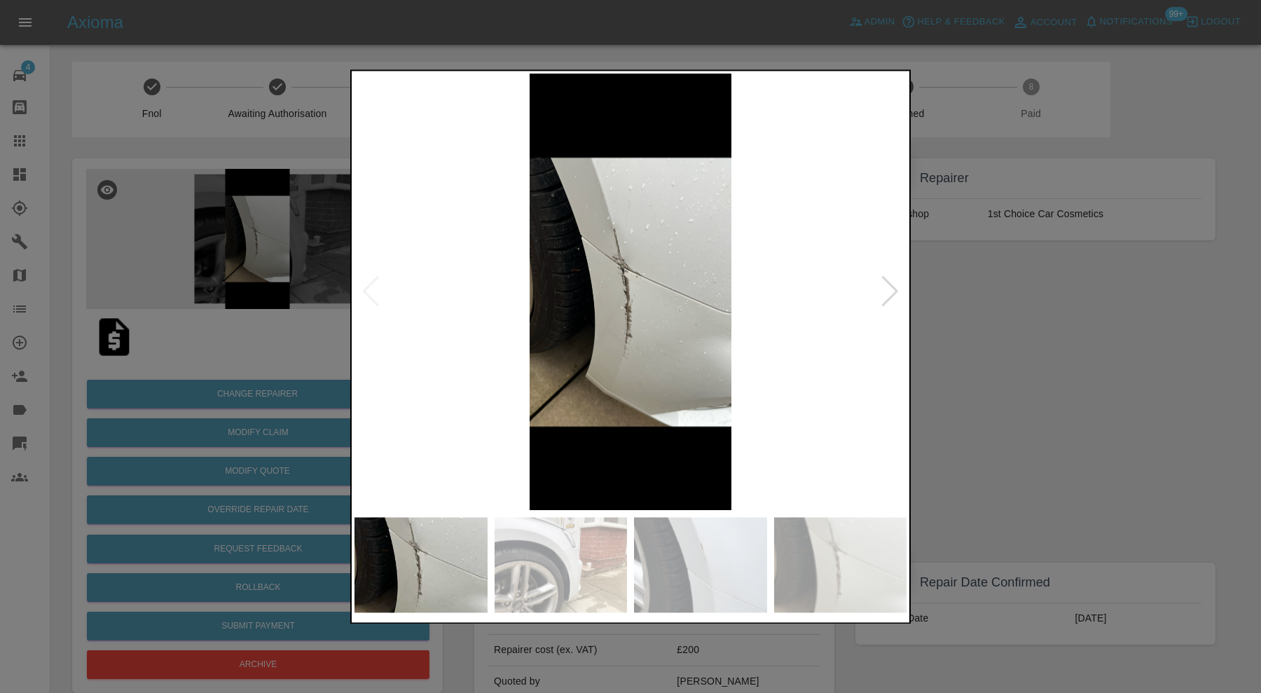
click at [595, 548] on img at bounding box center [561, 564] width 133 height 95
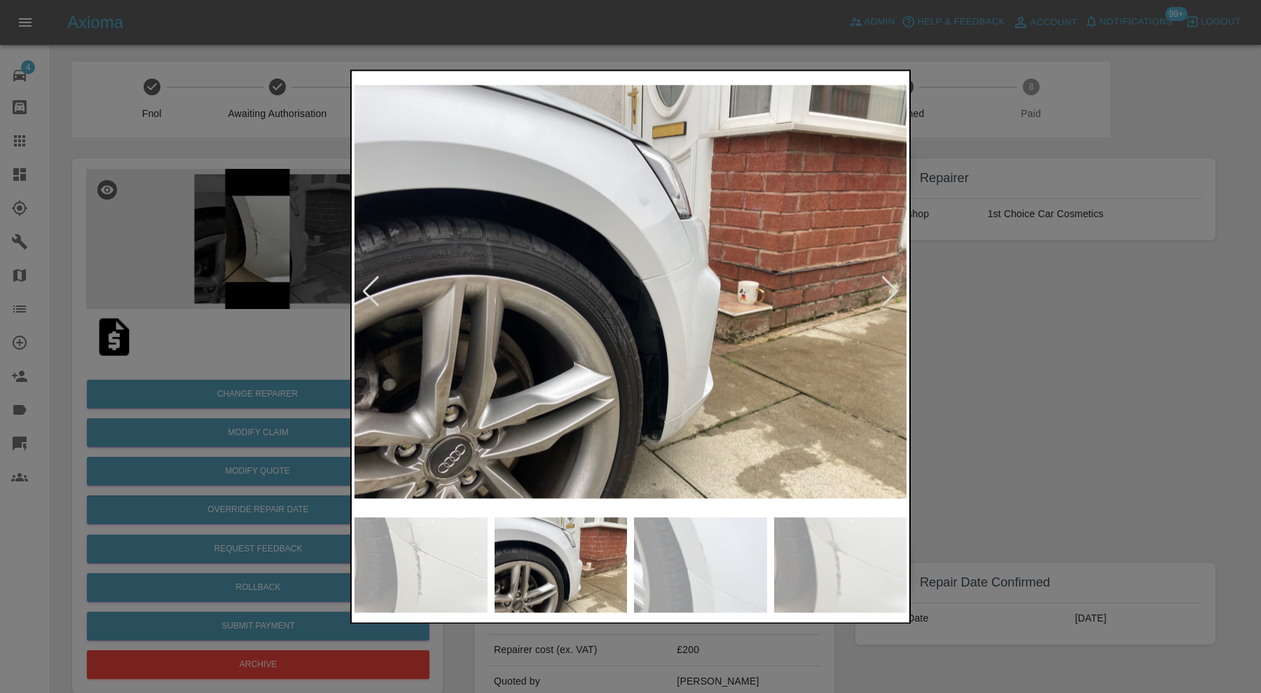
click at [675, 555] on img at bounding box center [700, 564] width 133 height 95
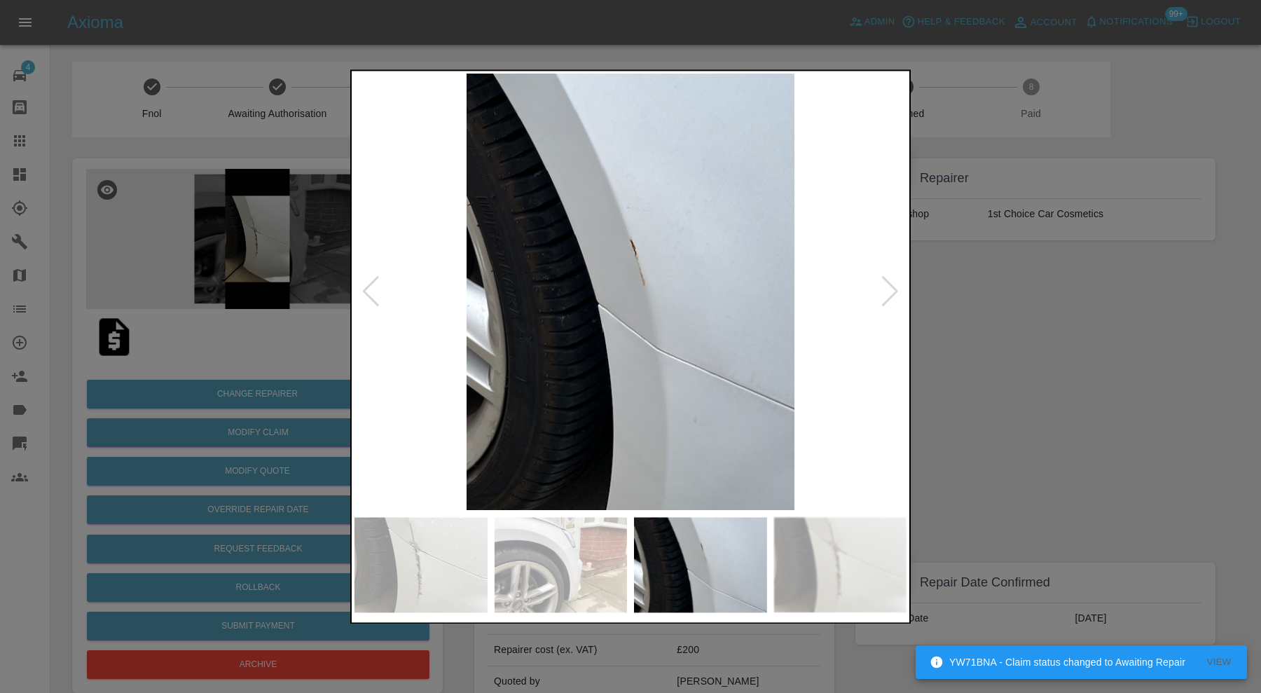
click at [642, 259] on img at bounding box center [630, 292] width 552 height 436
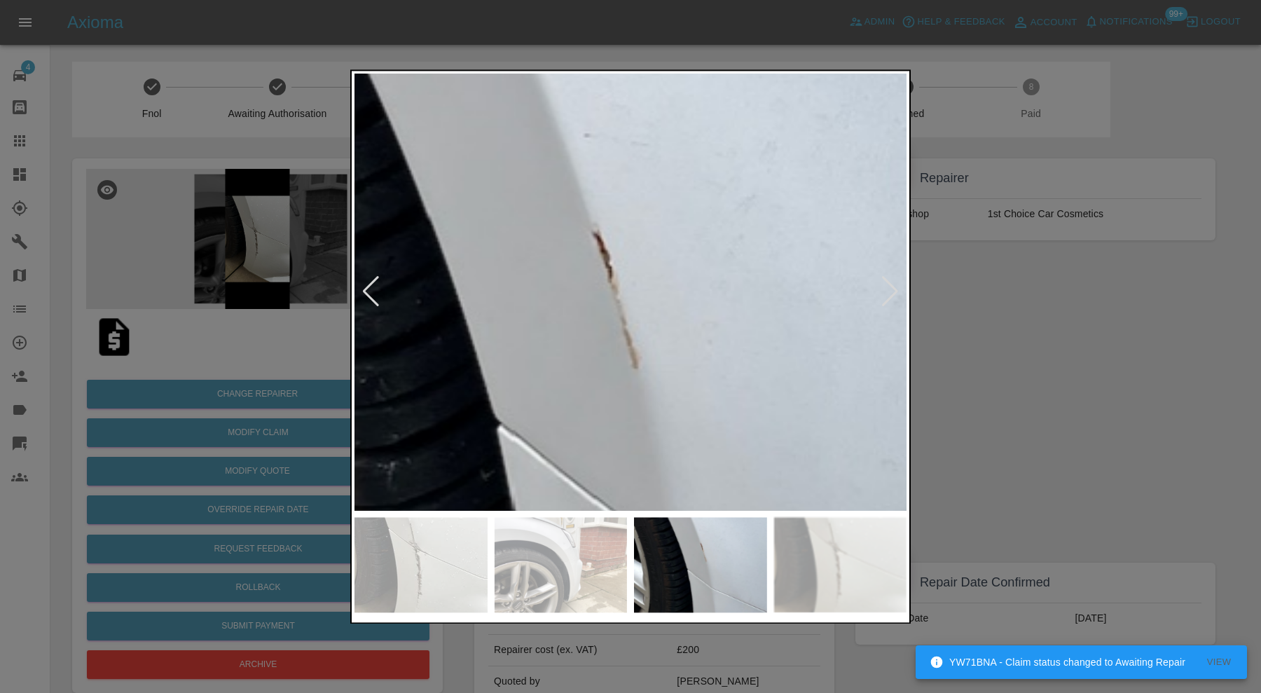
click at [668, 335] on img at bounding box center [595, 389] width 1656 height 1310
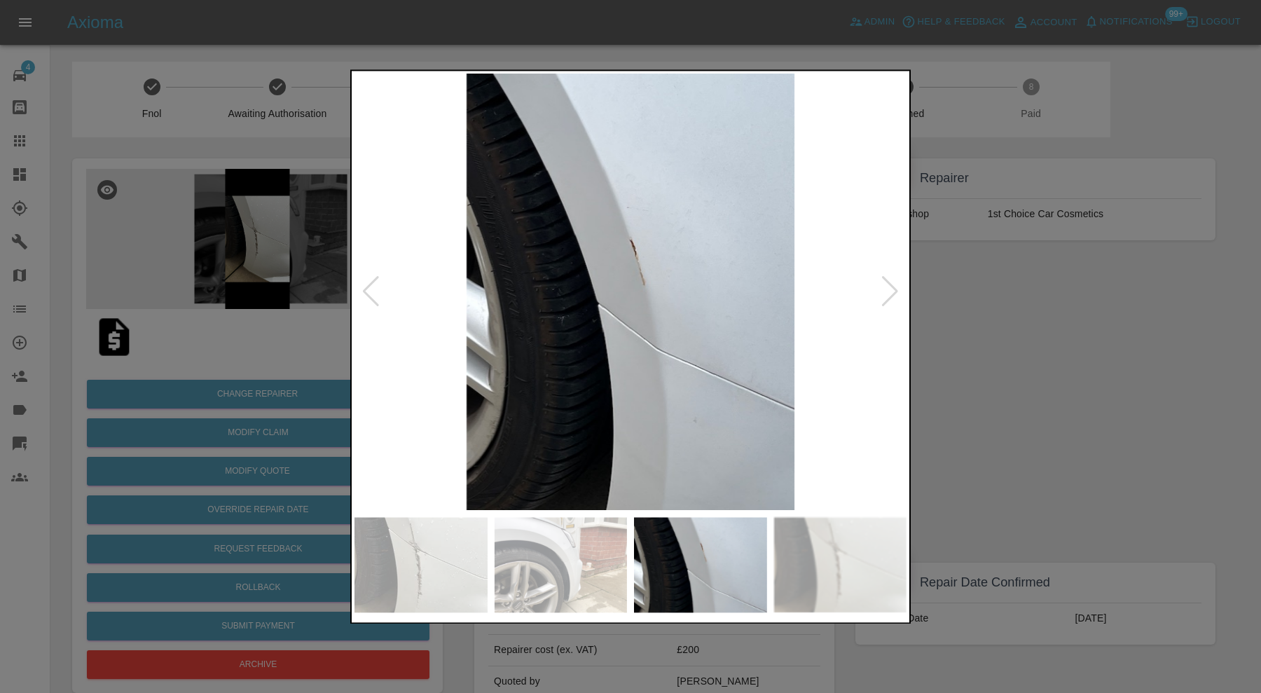
click at [422, 543] on img at bounding box center [420, 564] width 133 height 95
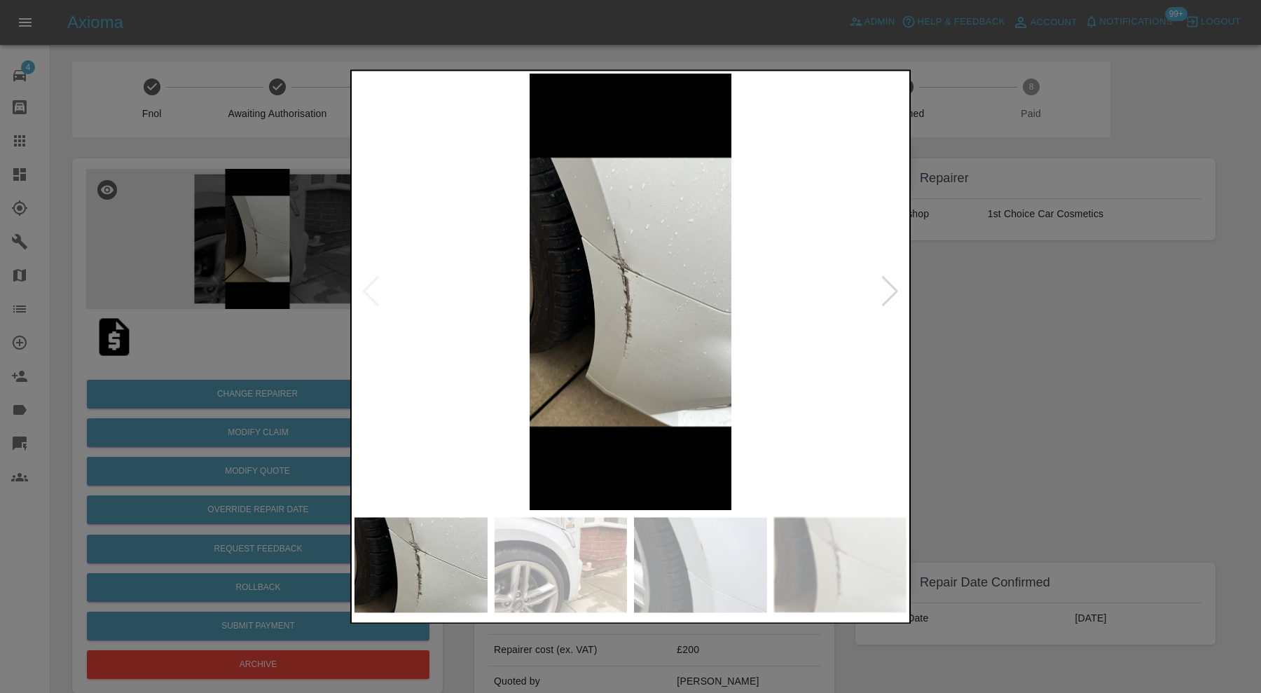
click at [562, 548] on img at bounding box center [561, 564] width 133 height 95
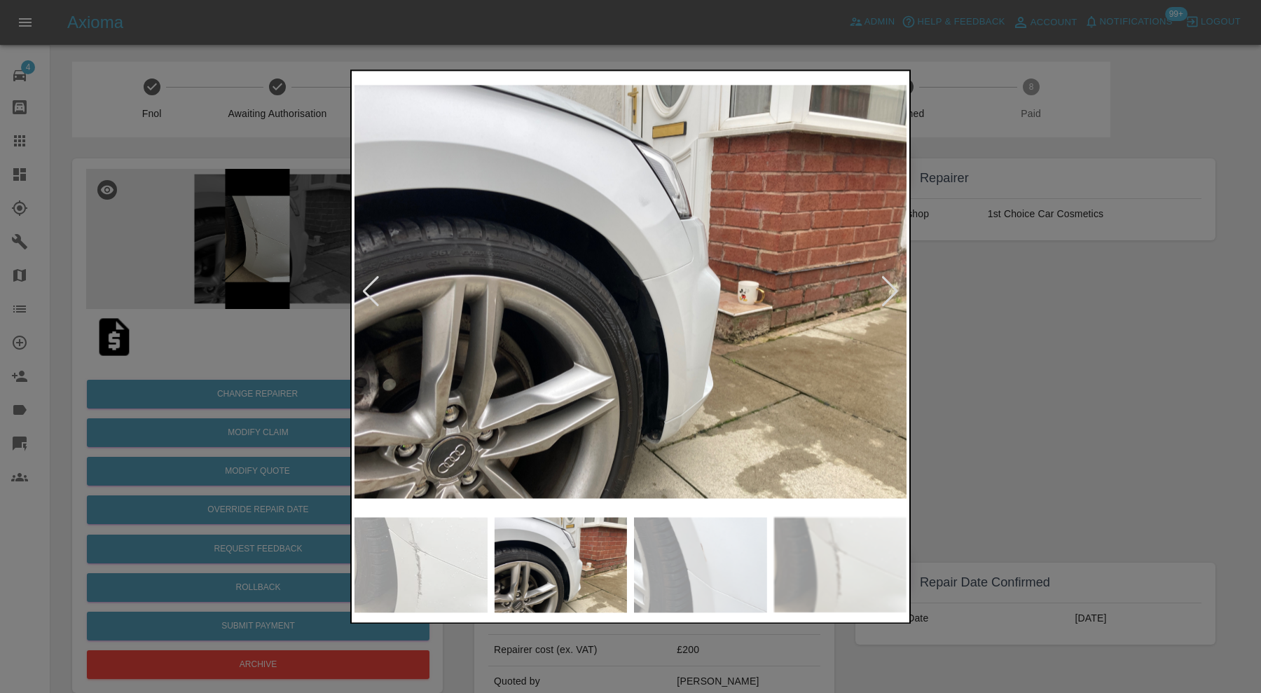
click at [656, 552] on img at bounding box center [700, 564] width 133 height 95
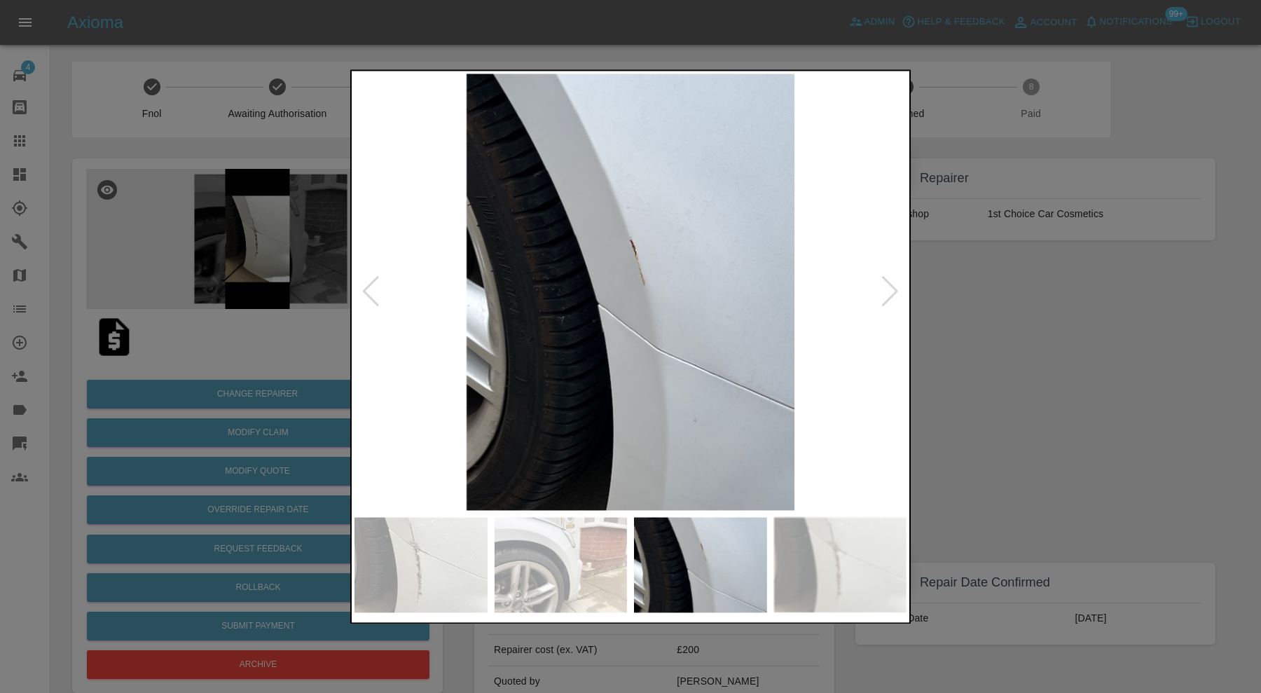
click at [629, 308] on img at bounding box center [630, 292] width 552 height 436
click at [642, 277] on img at bounding box center [630, 292] width 552 height 436
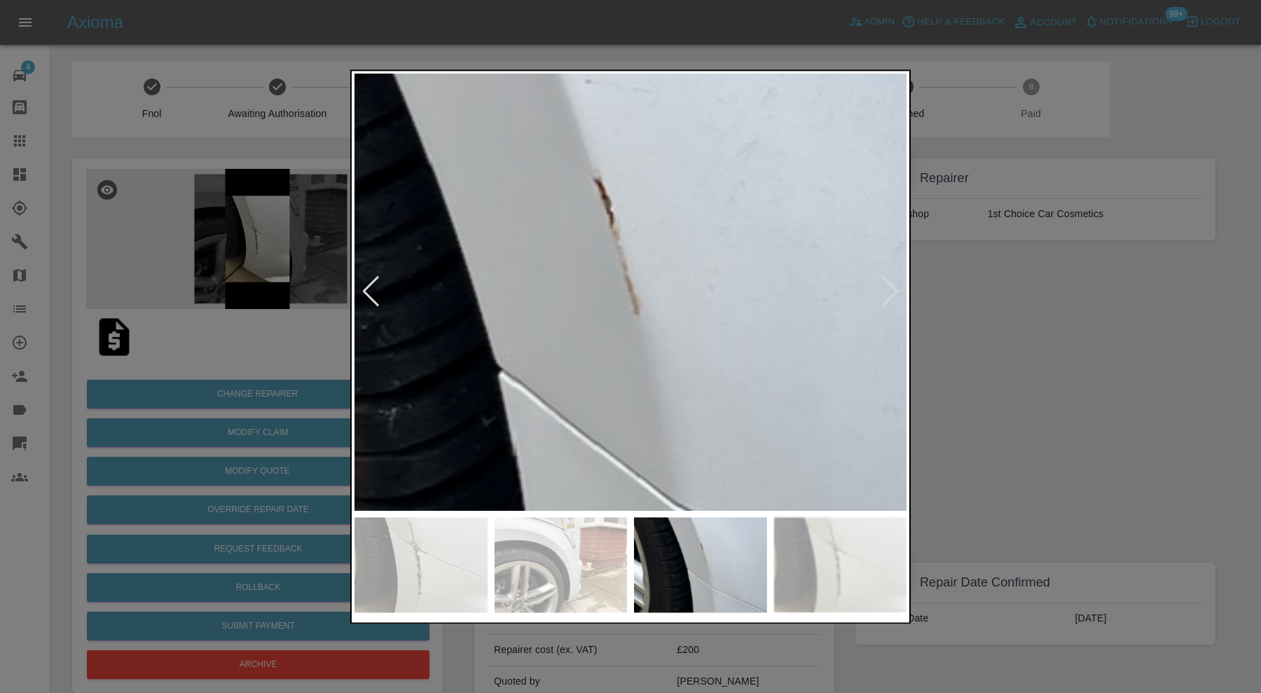
click at [648, 316] on img at bounding box center [596, 335] width 1656 height 1310
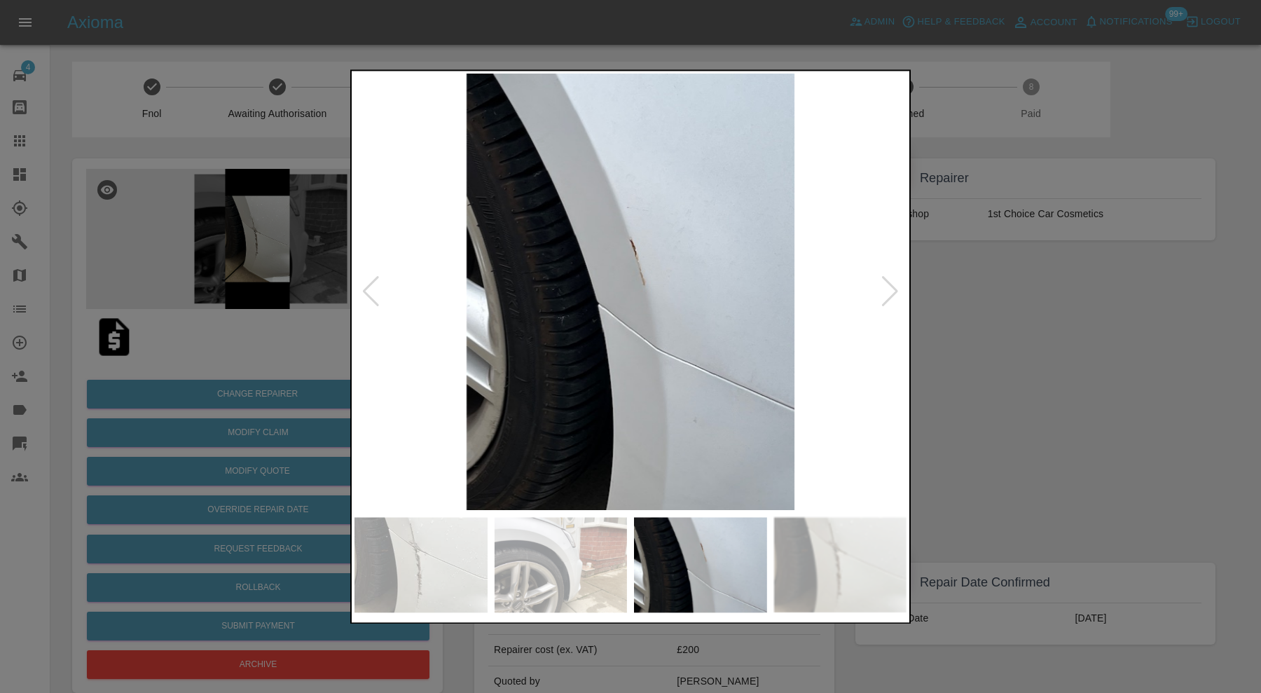
click at [473, 536] on img at bounding box center [420, 564] width 133 height 95
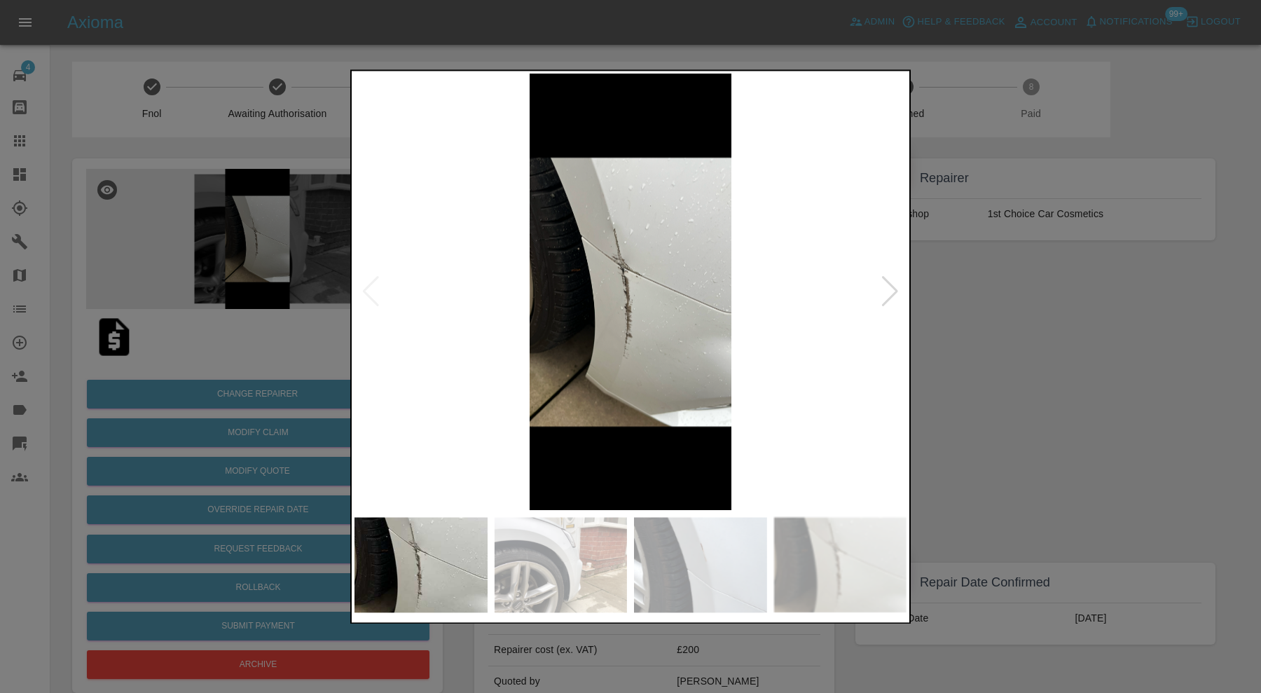
click at [629, 228] on img at bounding box center [630, 292] width 552 height 436
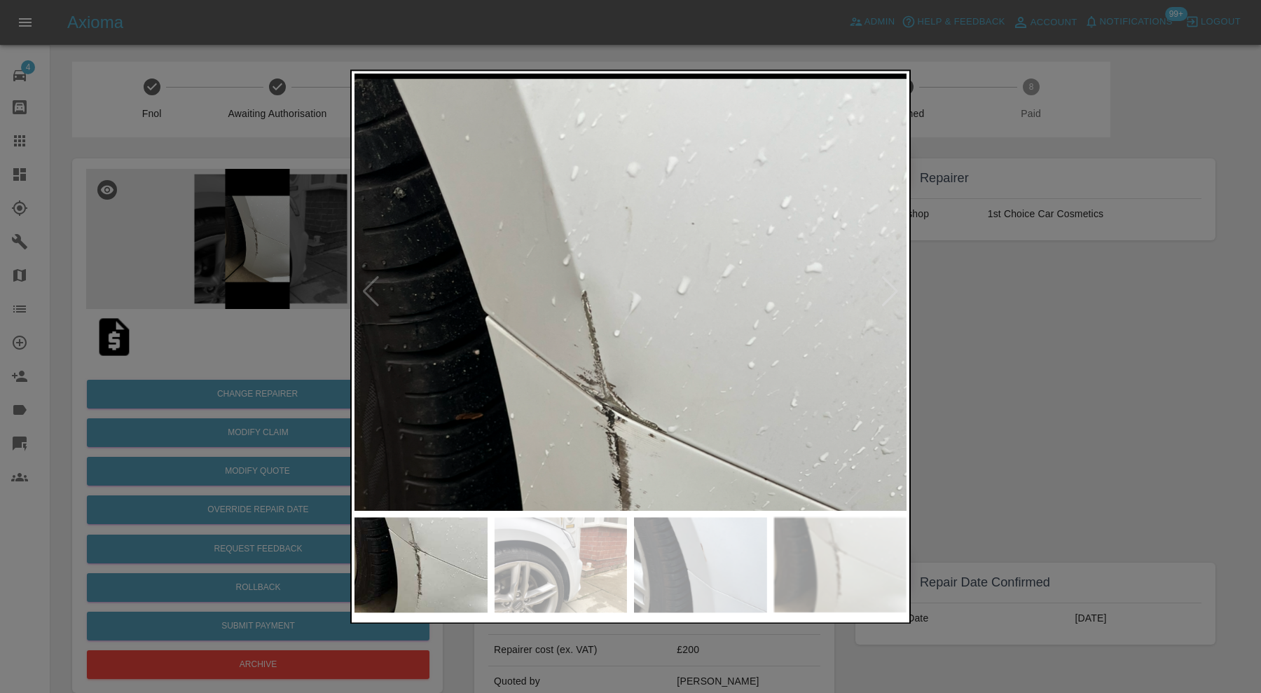
click at [827, 536] on img at bounding box center [840, 564] width 133 height 95
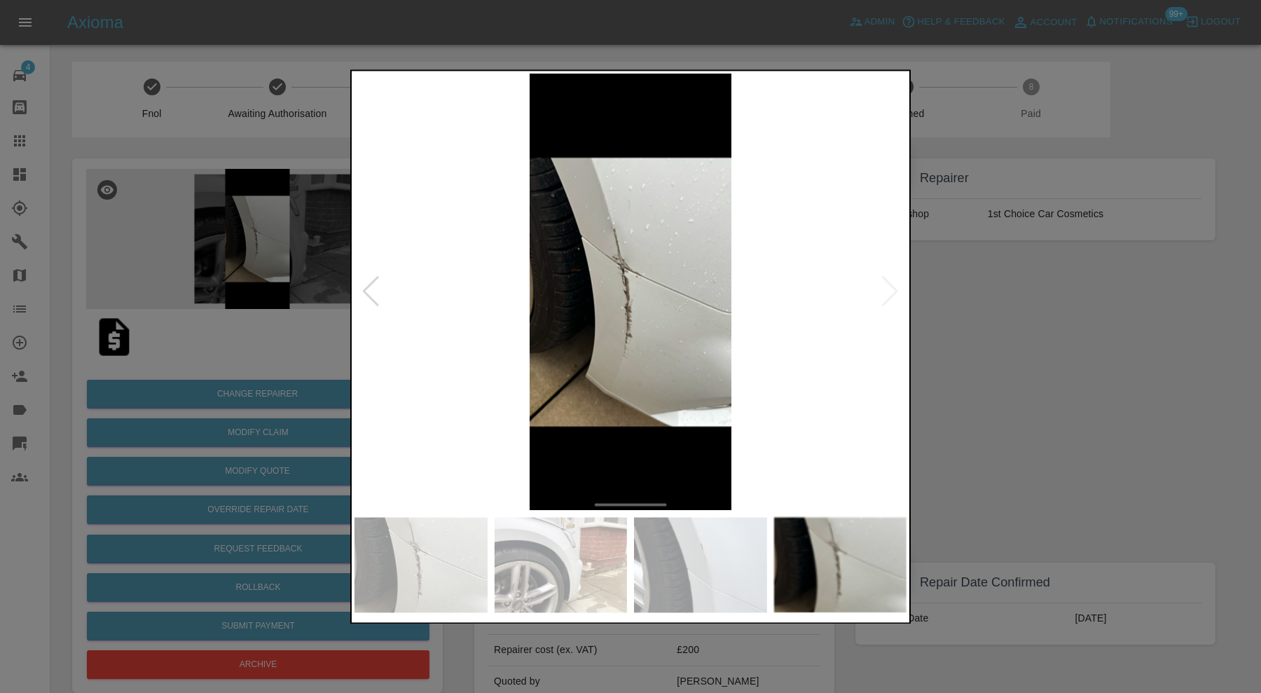
click at [886, 290] on img at bounding box center [630, 292] width 552 height 436
click at [1058, 359] on div at bounding box center [630, 346] width 1261 height 693
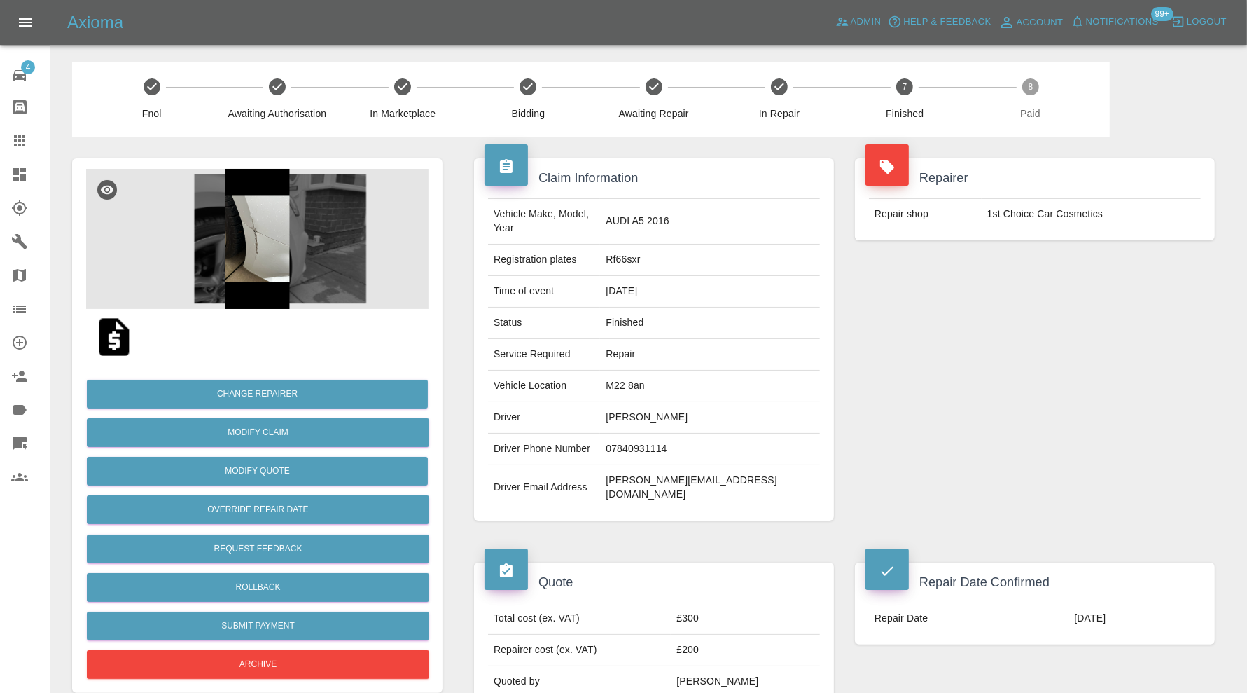
click at [745, 465] on td "doyal@sky.com" at bounding box center [710, 487] width 220 height 45
copy div "doyal@sky.com"
click at [776, 244] on td "Rf66sxr" at bounding box center [710, 260] width 220 height 32
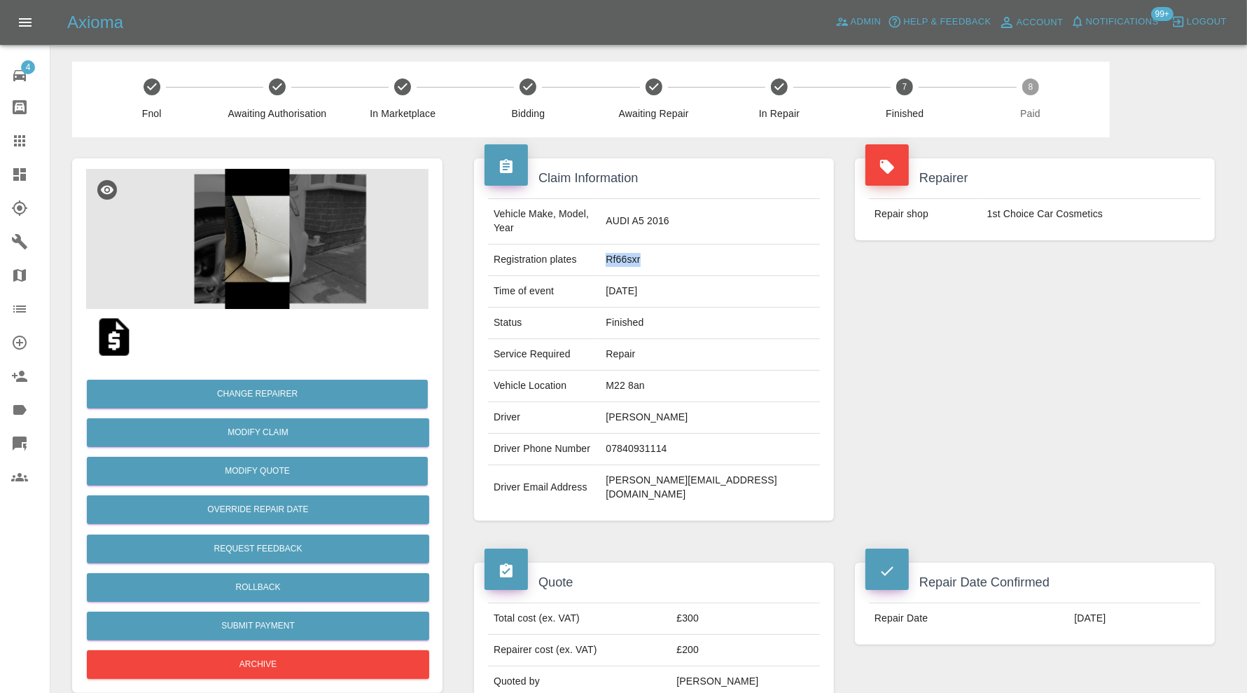
drag, startPoint x: 753, startPoint y: 247, endPoint x: 700, endPoint y: 251, distance: 53.5
click at [700, 251] on td "Rf66sxr" at bounding box center [710, 260] width 220 height 32
copy td "Rf66sxr"
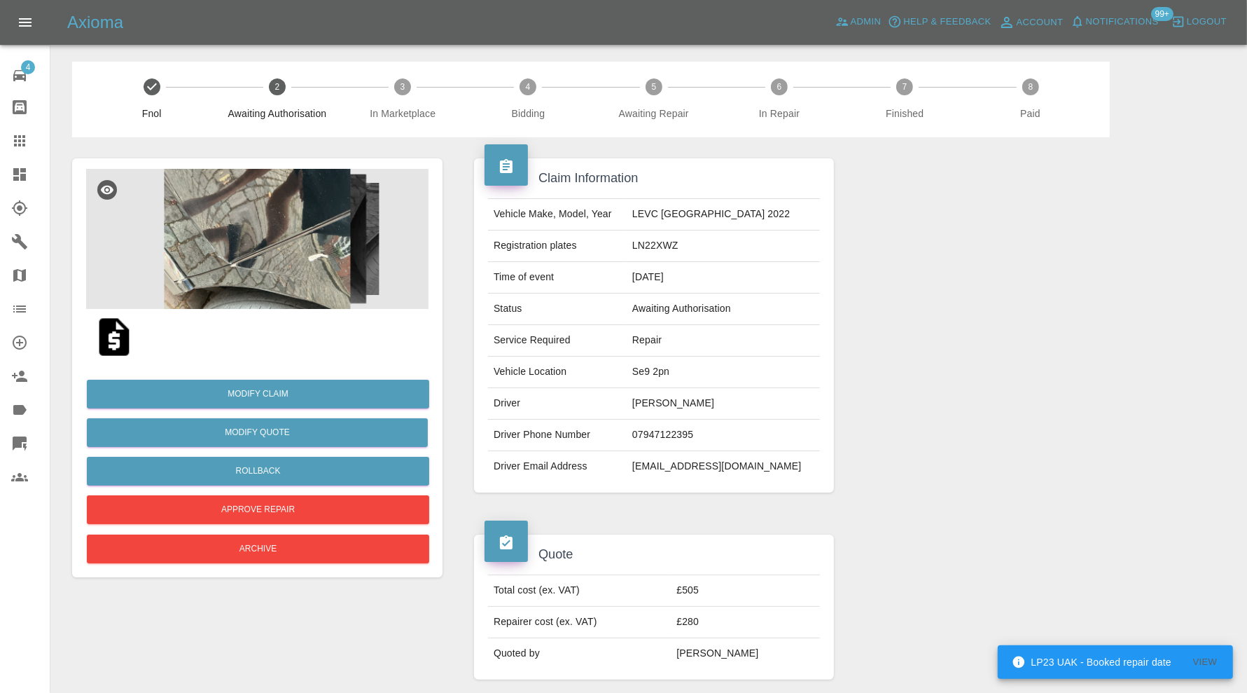
click at [281, 255] on img at bounding box center [257, 239] width 343 height 140
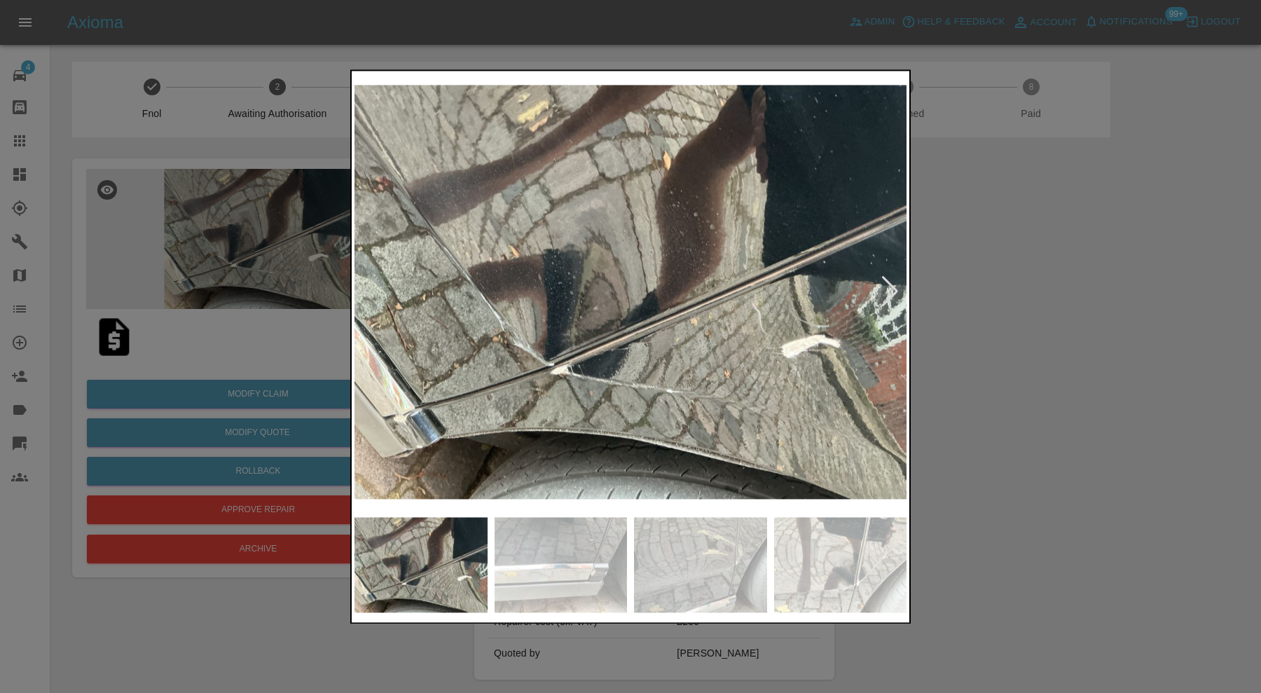
click at [890, 287] on div at bounding box center [889, 292] width 19 height 31
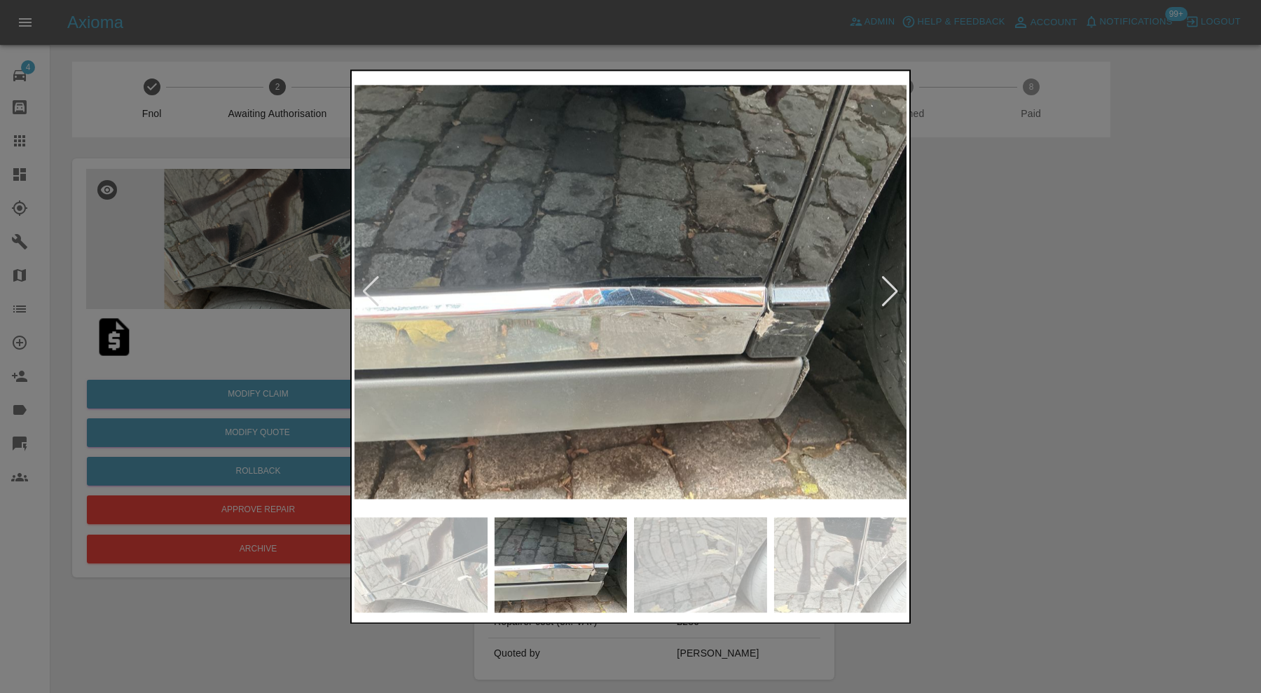
click at [890, 287] on div at bounding box center [889, 292] width 19 height 31
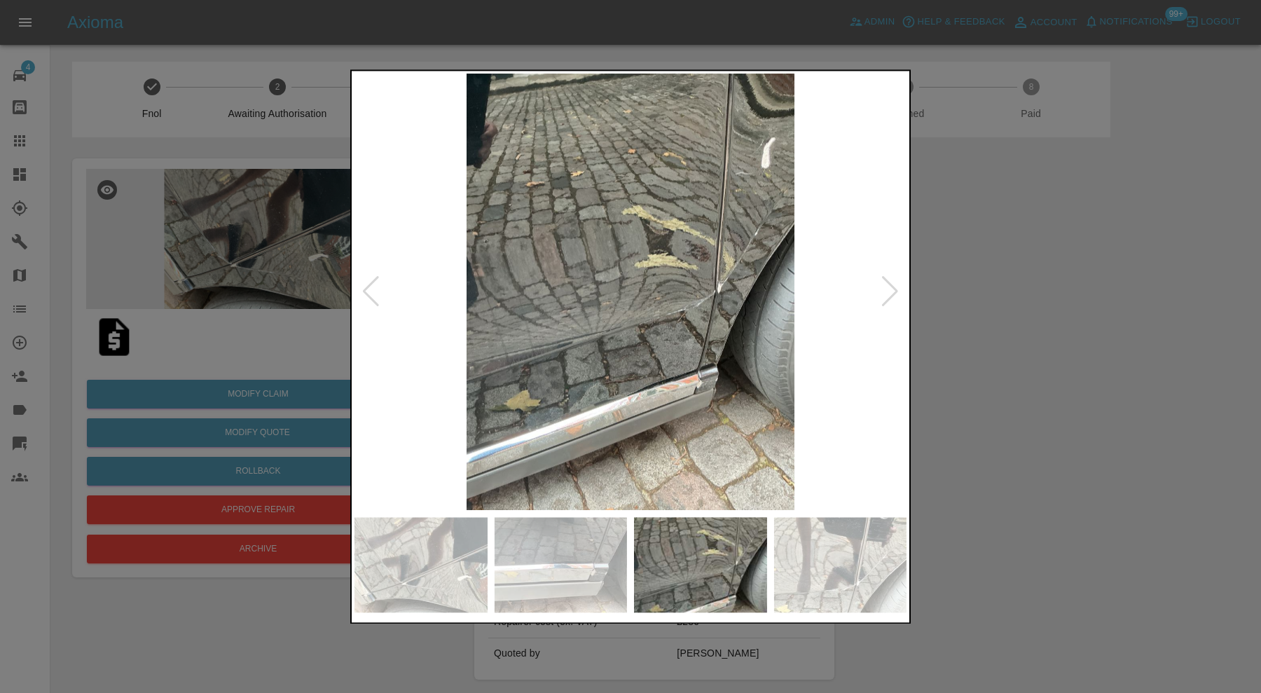
click at [890, 290] on div at bounding box center [889, 292] width 19 height 31
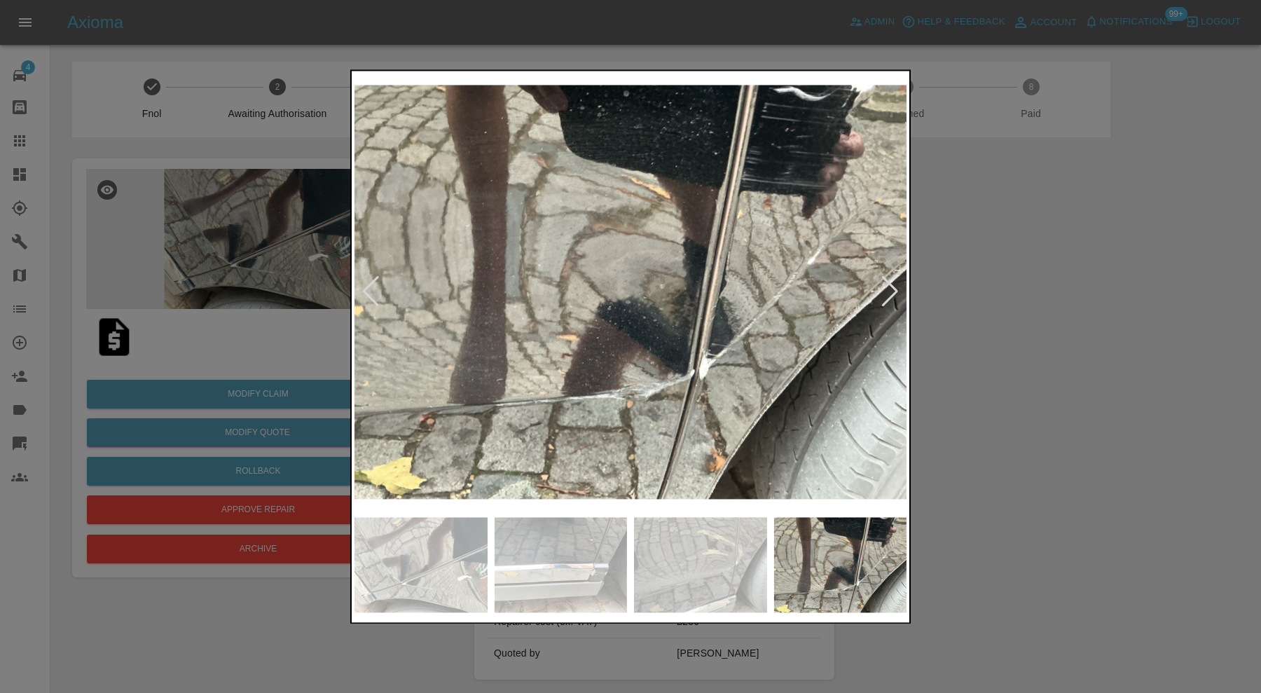
click at [890, 290] on div at bounding box center [889, 292] width 19 height 31
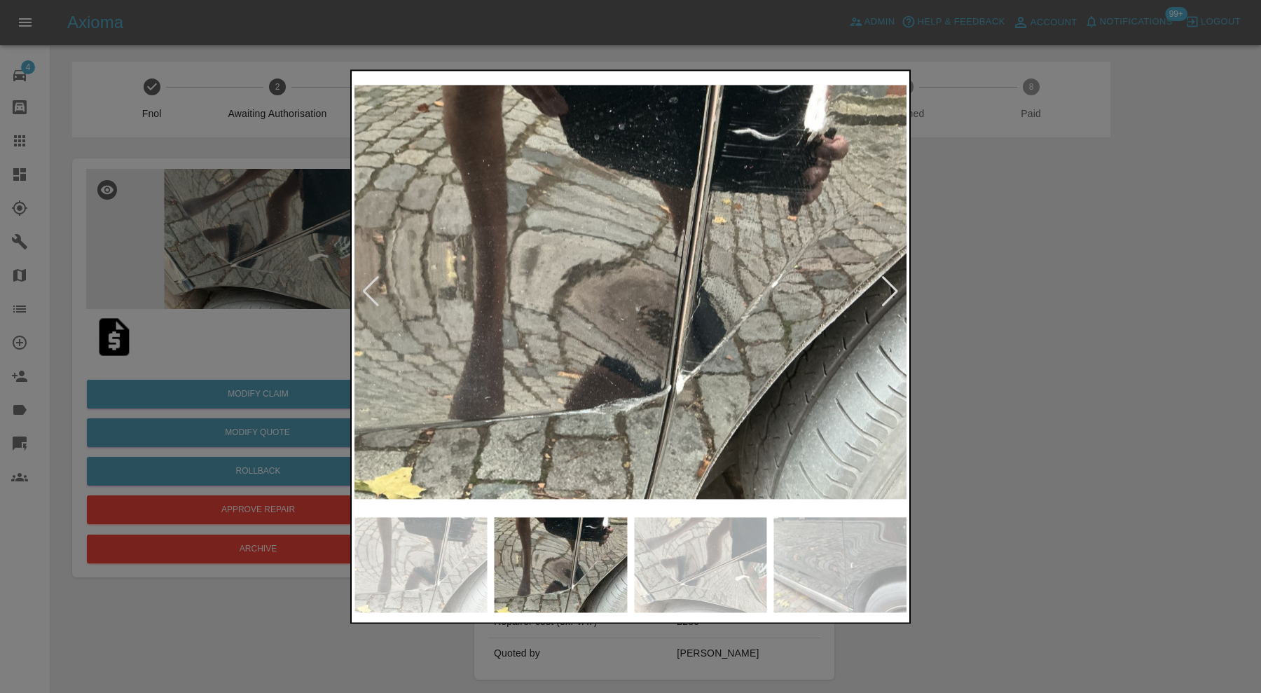
click at [890, 290] on div at bounding box center [889, 292] width 19 height 31
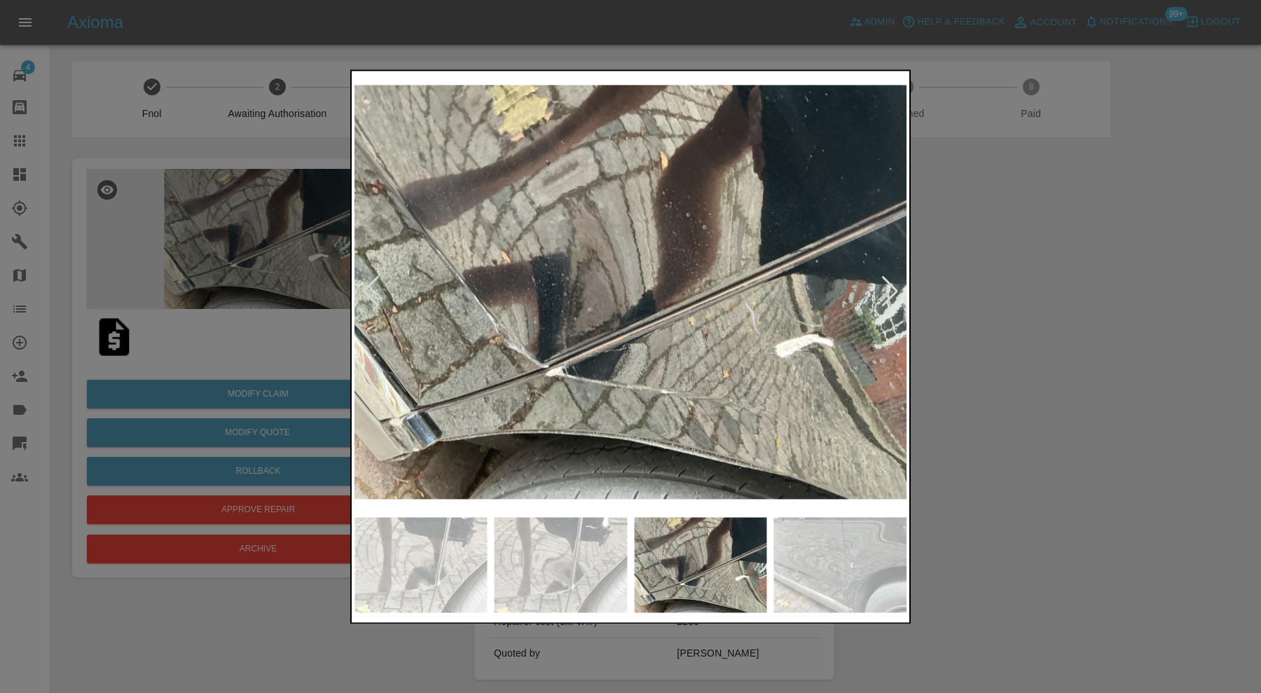
click at [890, 290] on div at bounding box center [889, 292] width 19 height 31
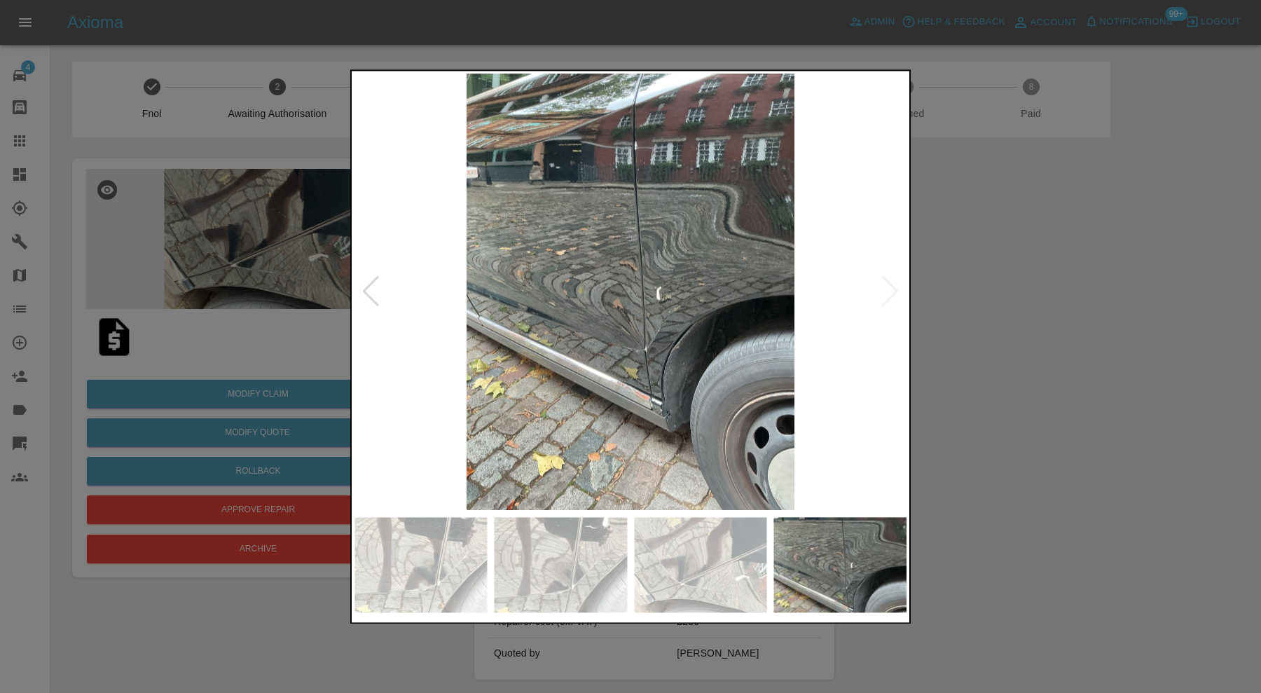
click at [890, 290] on img at bounding box center [630, 292] width 552 height 436
click at [931, 303] on div at bounding box center [630, 346] width 1261 height 693
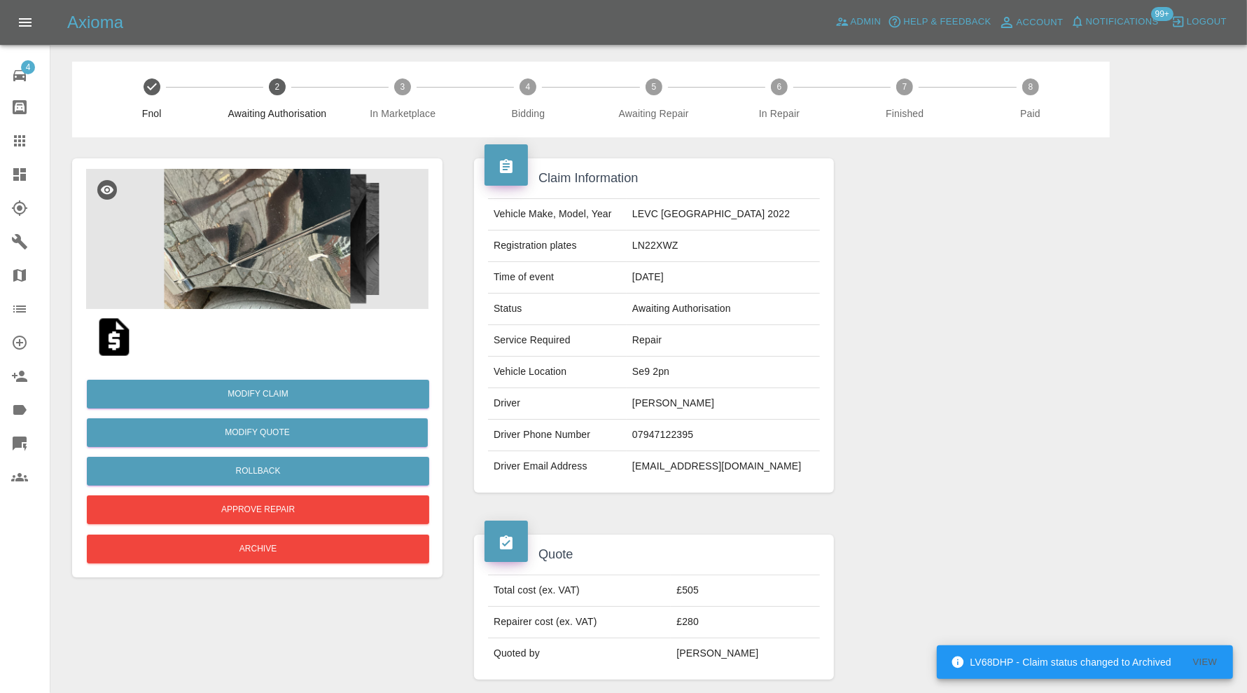
click at [300, 249] on img at bounding box center [257, 239] width 343 height 140
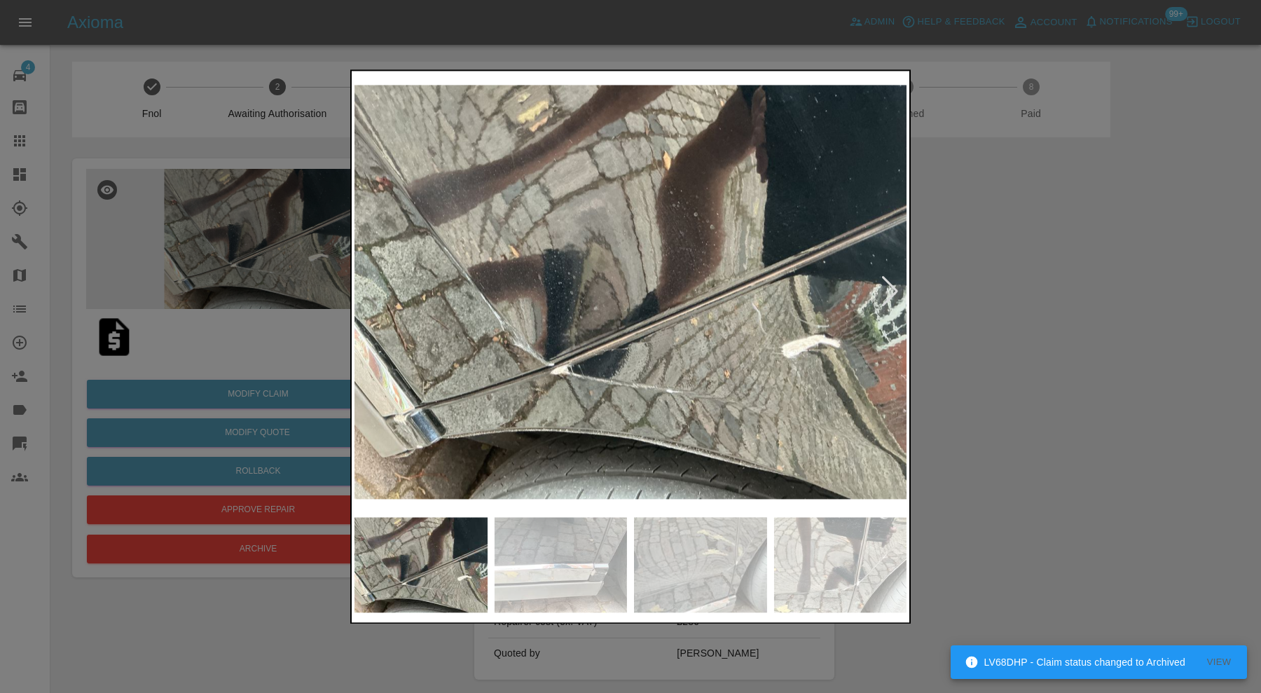
click at [436, 425] on img at bounding box center [630, 292] width 552 height 436
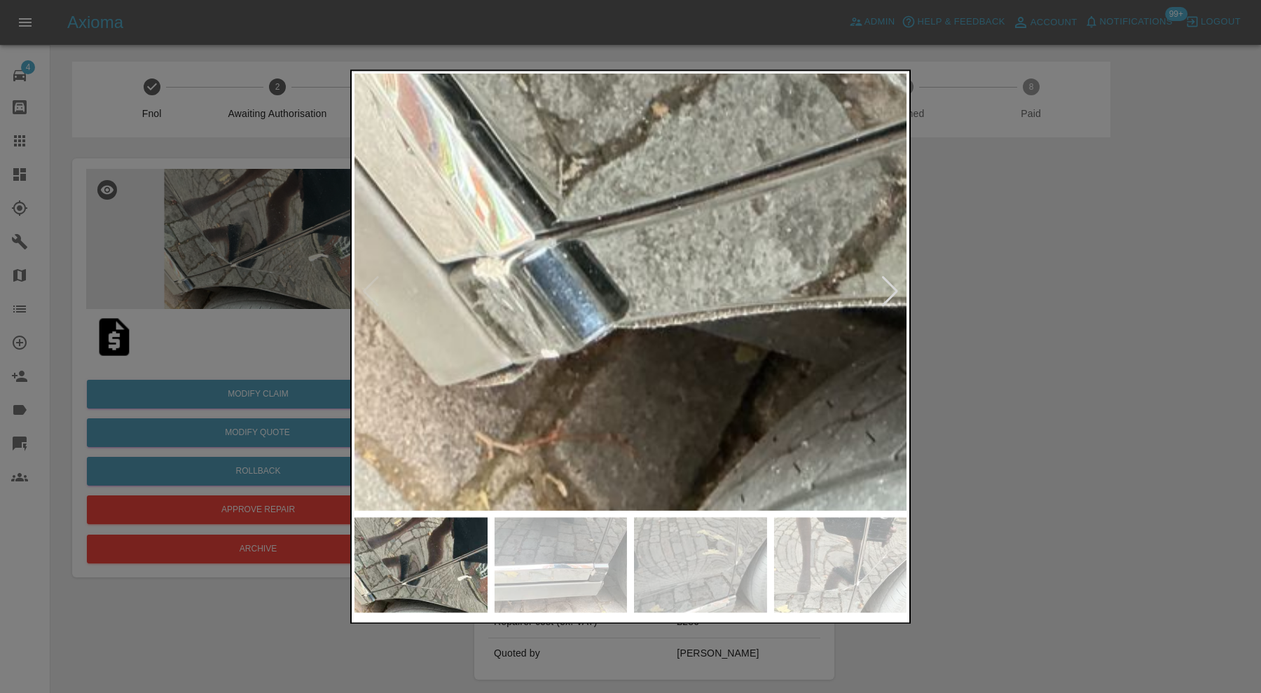
click at [1086, 350] on div at bounding box center [630, 346] width 1261 height 693
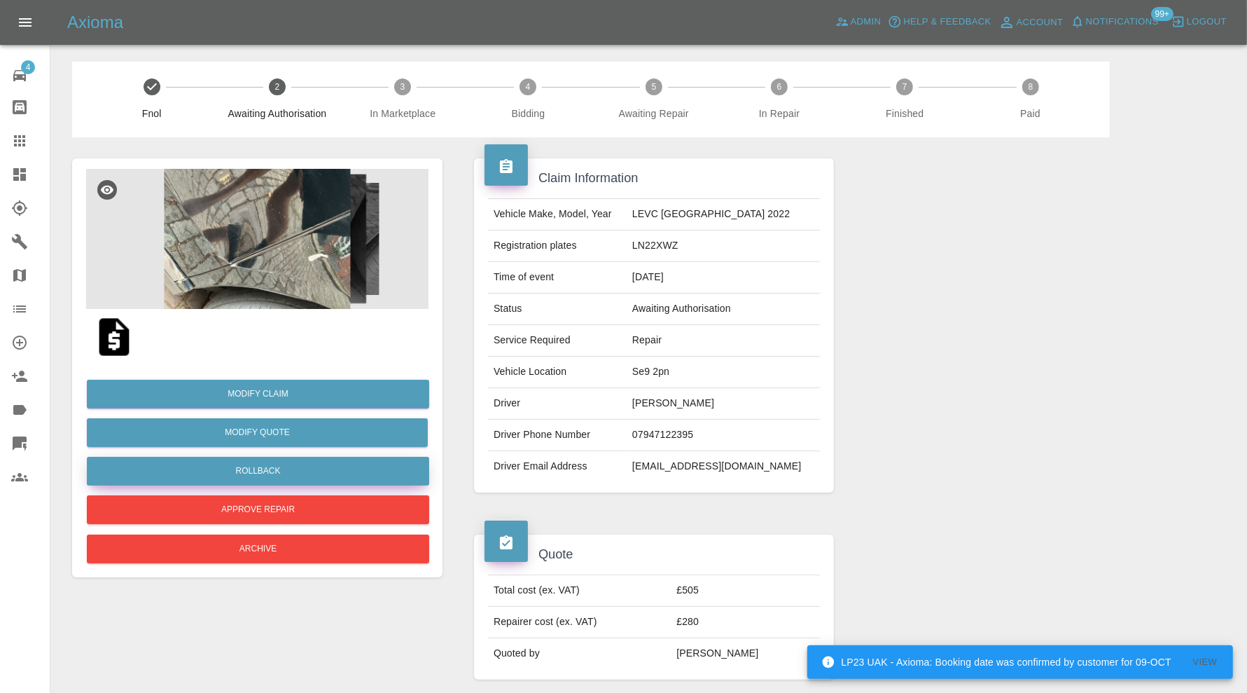
click at [287, 461] on button "Rollback" at bounding box center [258, 471] width 343 height 29
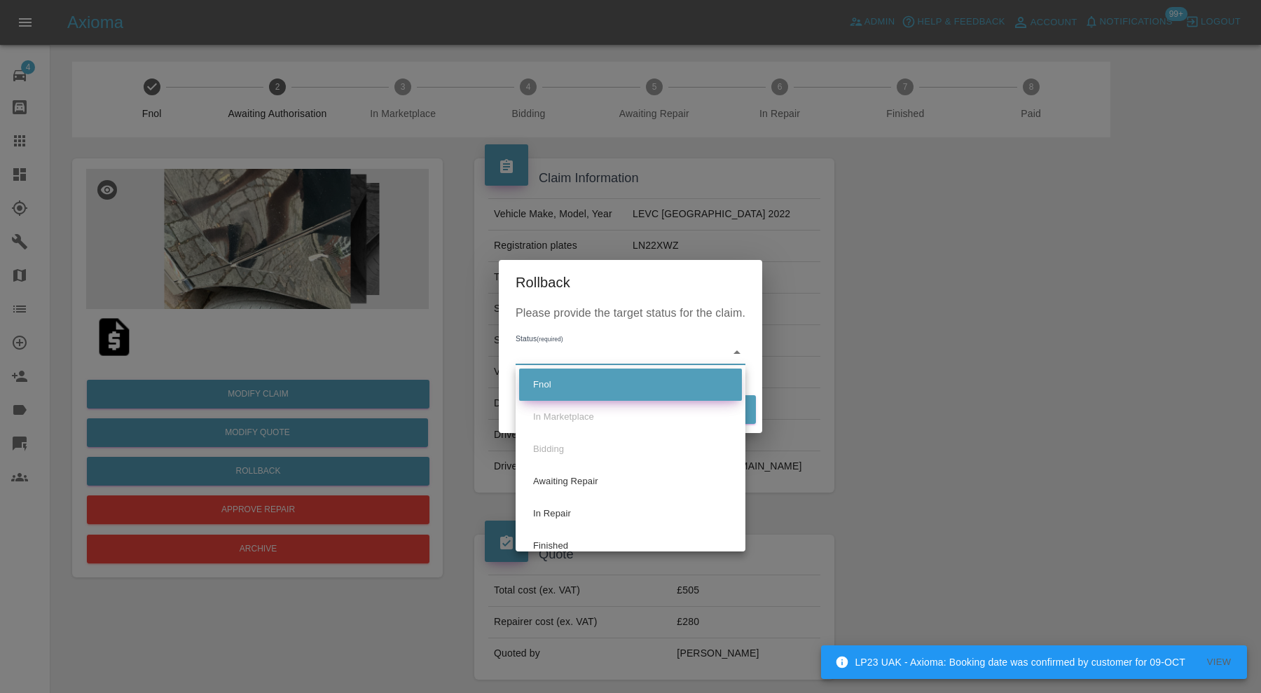
click at [558, 387] on li "Fnol" at bounding box center [630, 384] width 223 height 32
type input "fnol"
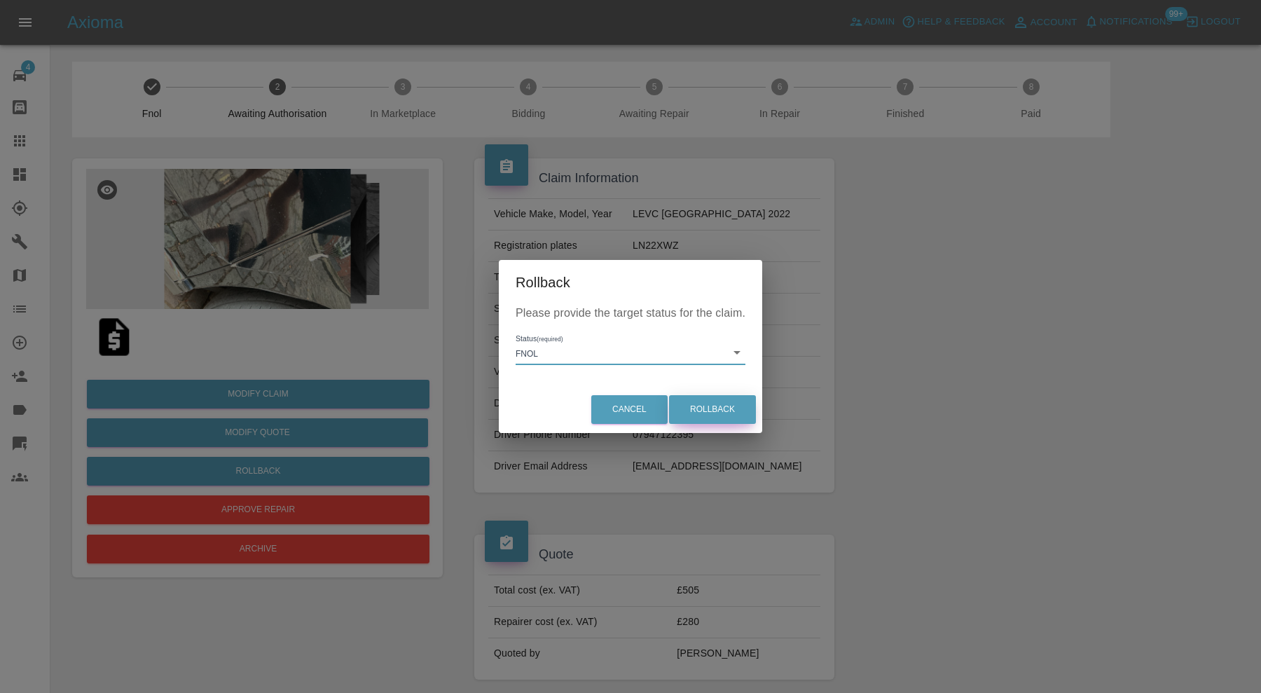
click at [713, 412] on button "Rollback" at bounding box center [712, 409] width 87 height 29
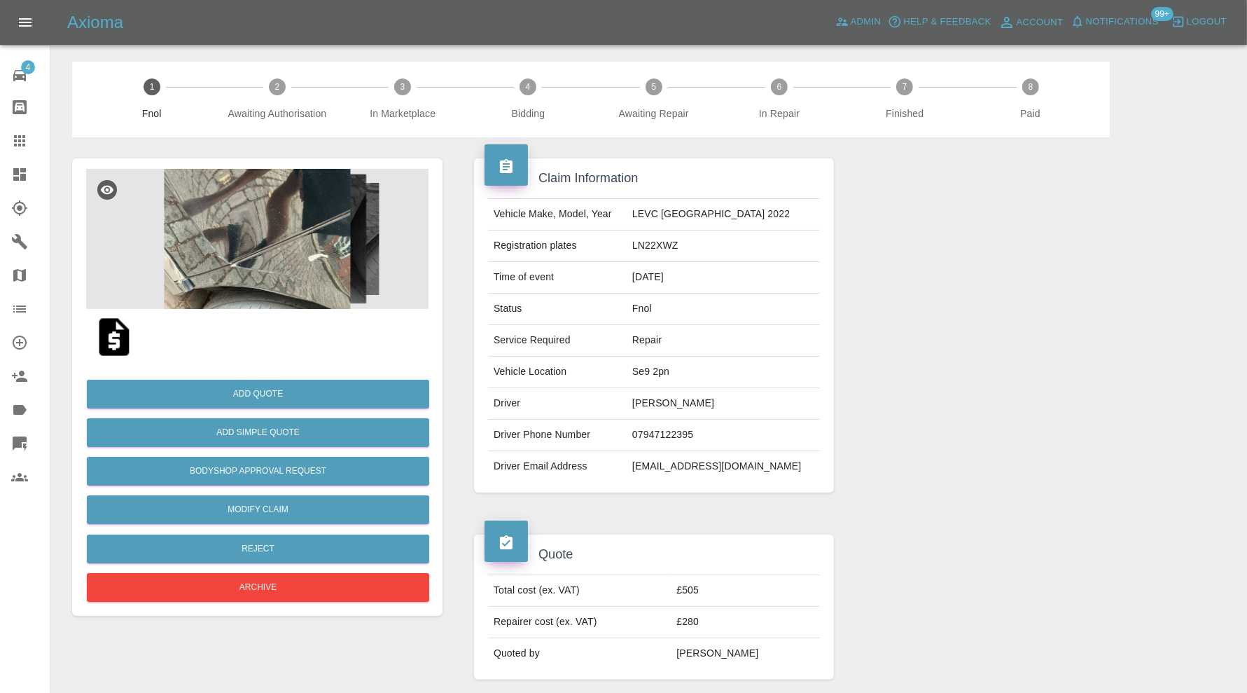
click at [119, 343] on img at bounding box center [114, 336] width 45 height 45
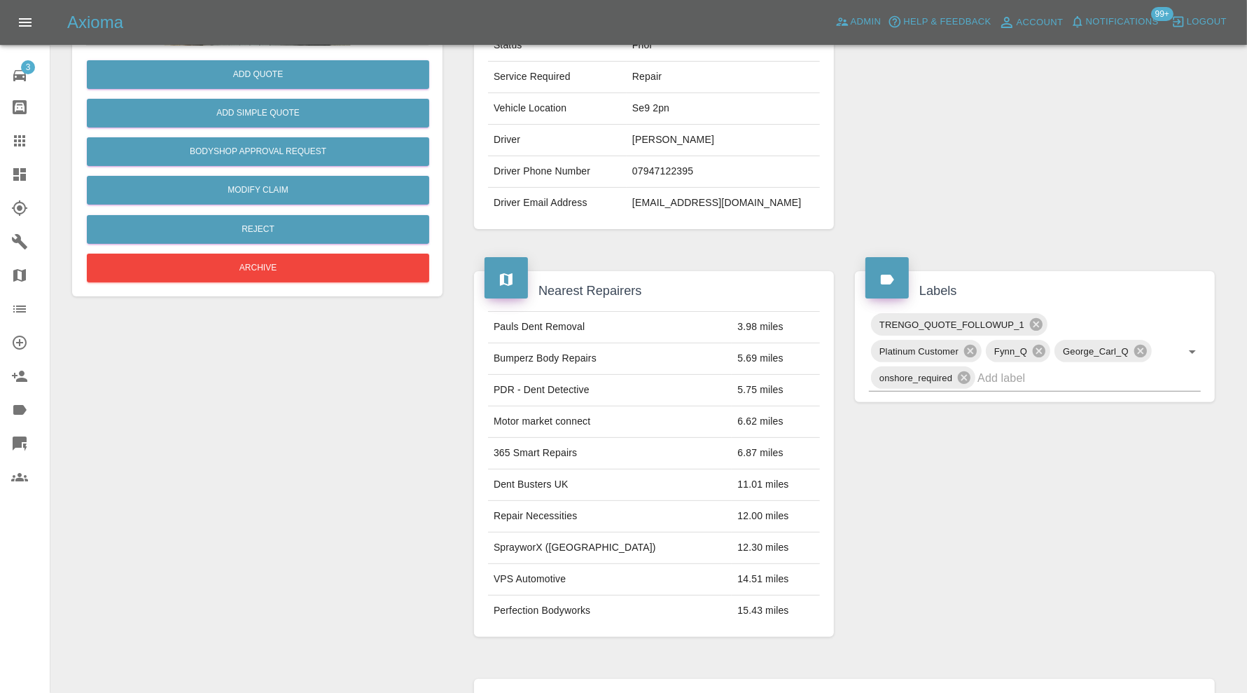
scroll to position [350, 0]
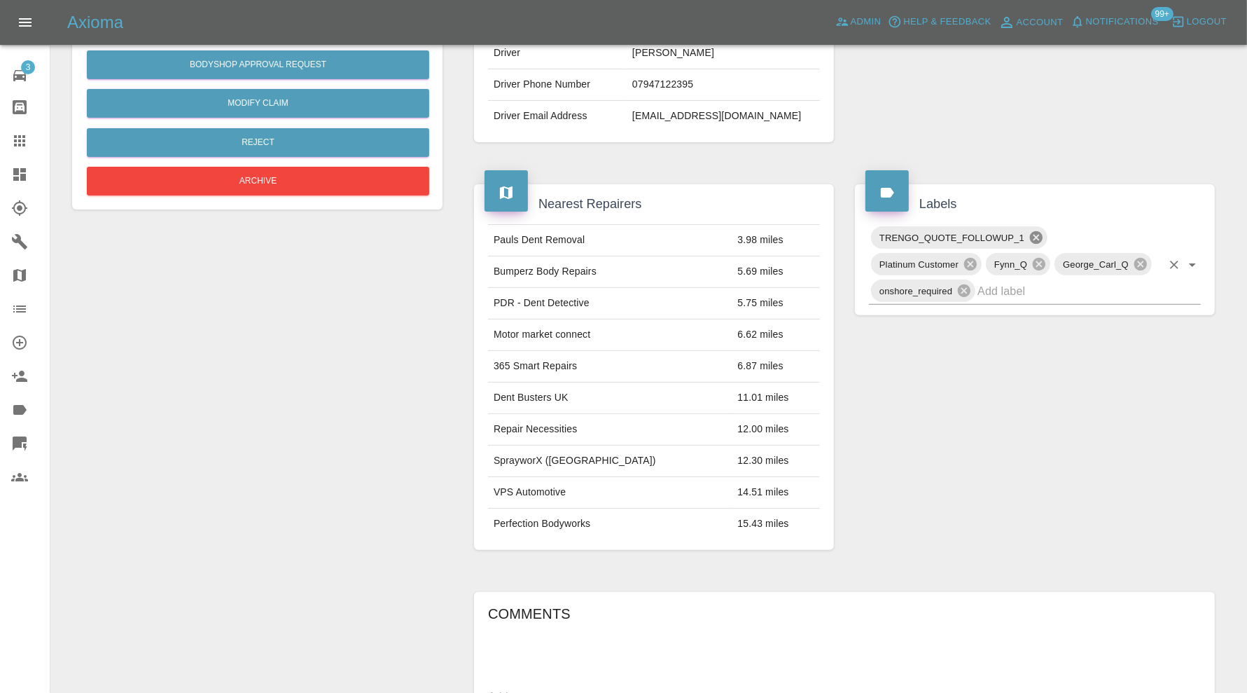
click at [1040, 235] on icon at bounding box center [1036, 237] width 13 height 13
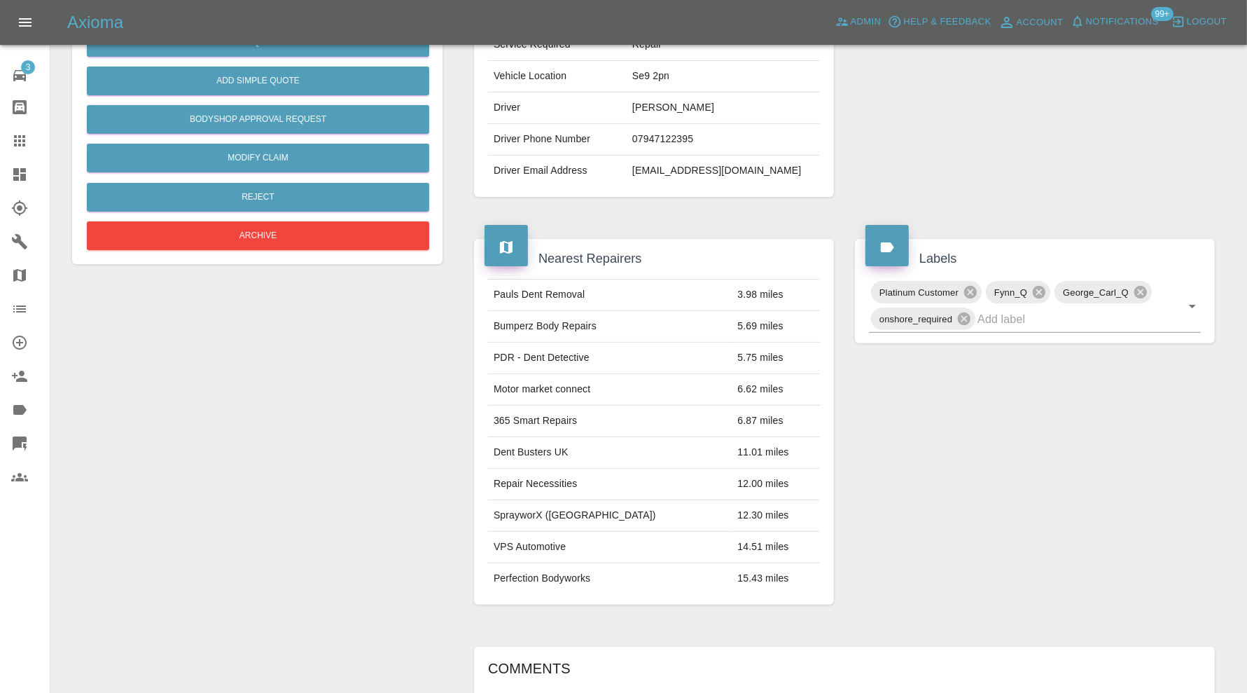
scroll to position [0, 0]
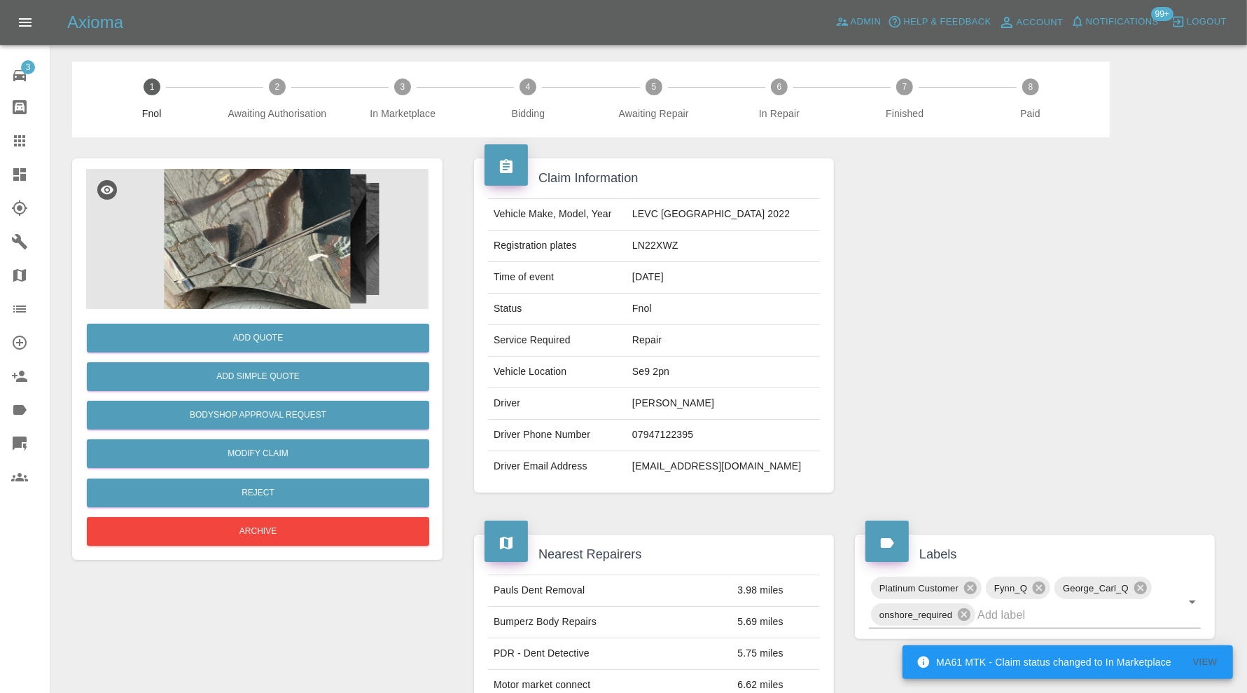
click at [280, 264] on img at bounding box center [257, 239] width 343 height 140
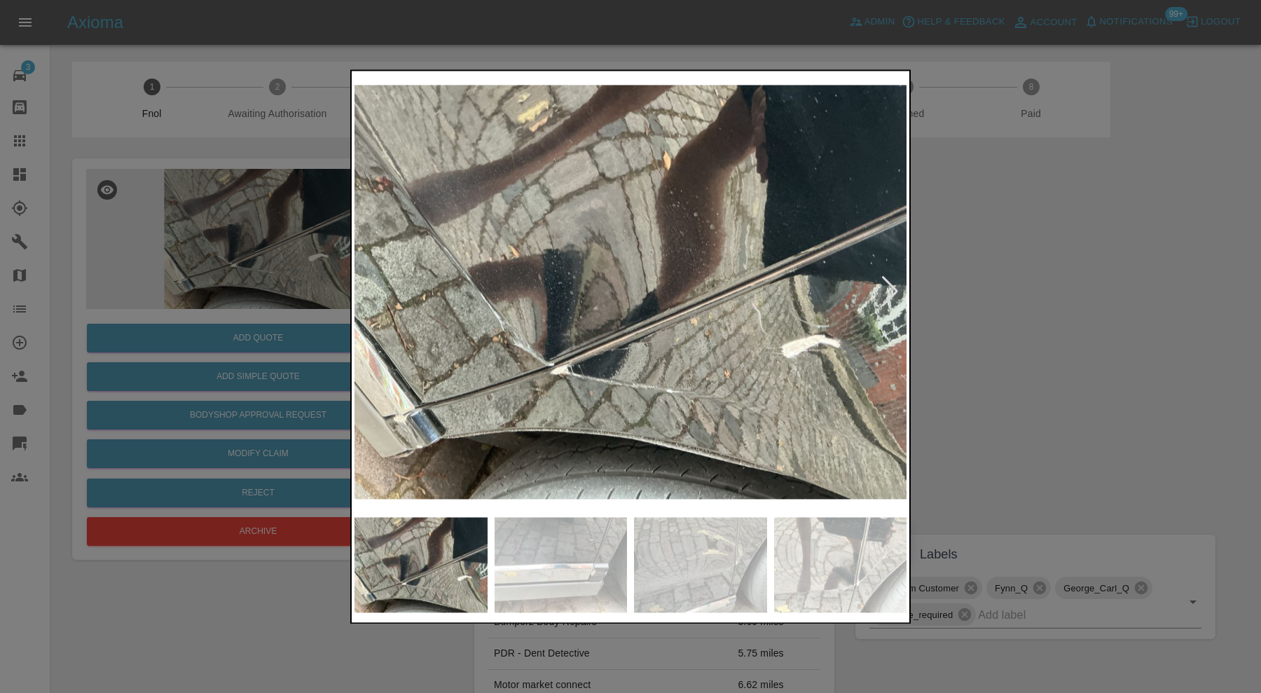
click at [1075, 370] on div at bounding box center [630, 346] width 1261 height 693
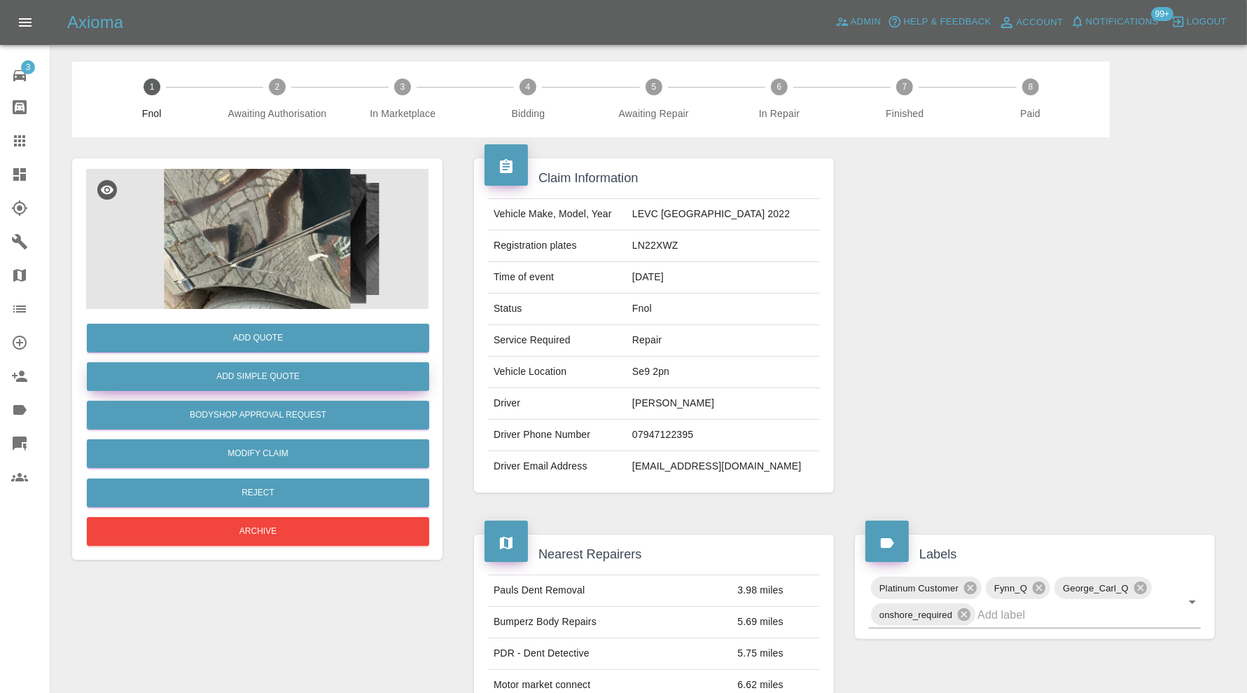
click at [358, 377] on button "Add Simple Quote" at bounding box center [258, 376] width 343 height 29
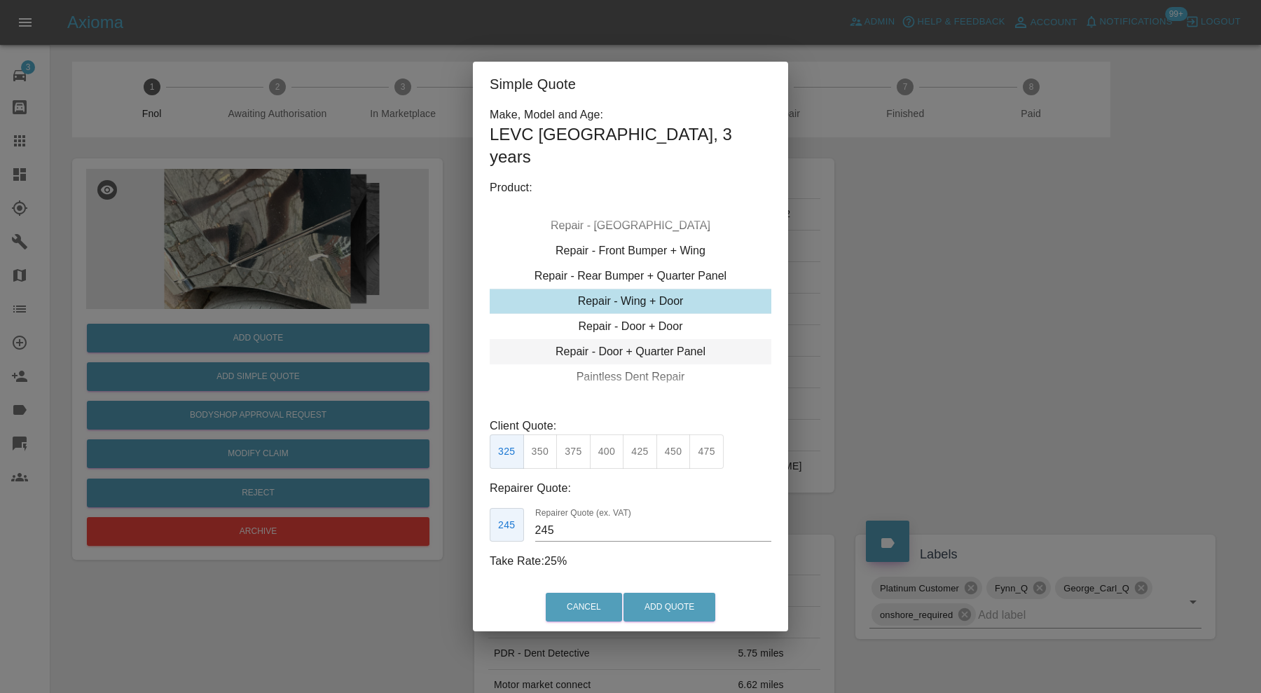
click at [665, 343] on div "Repair - Door + Quarter Panel" at bounding box center [631, 351] width 282 height 25
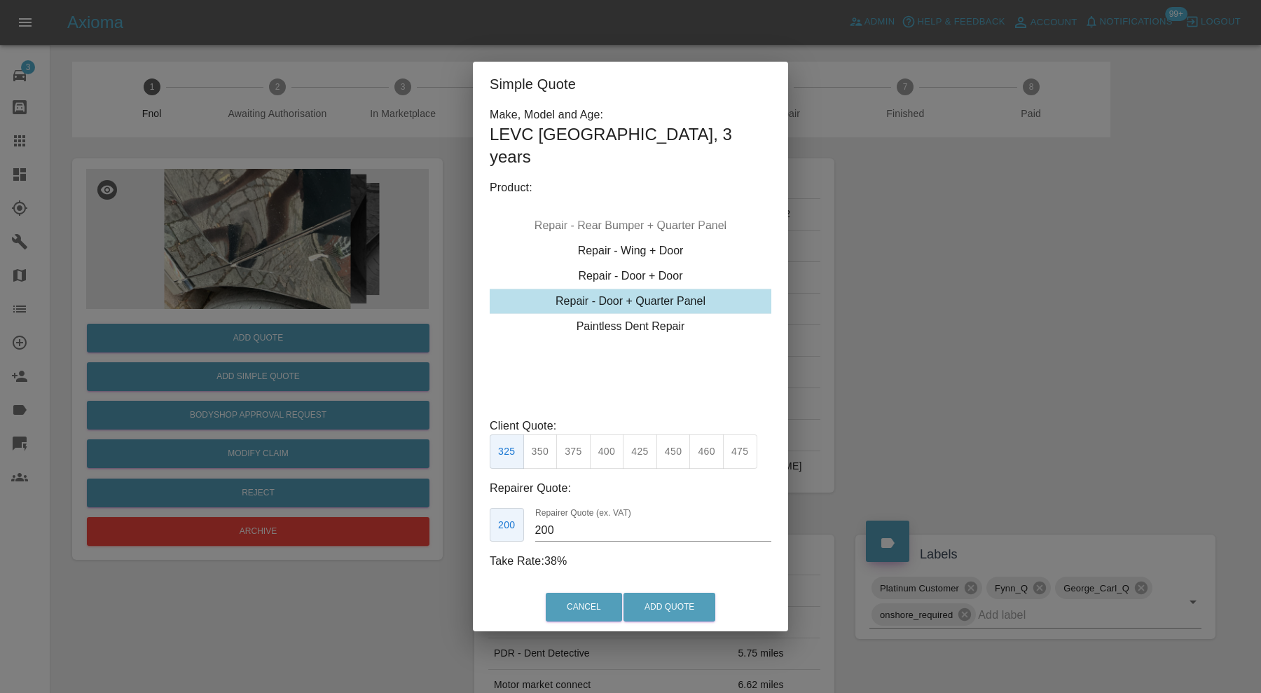
click at [639, 438] on button "425" at bounding box center [640, 451] width 34 height 34
click at [575, 520] on input "260" at bounding box center [653, 530] width 236 height 22
type input "275"
click at [671, 605] on button "Add Quote" at bounding box center [669, 607] width 92 height 29
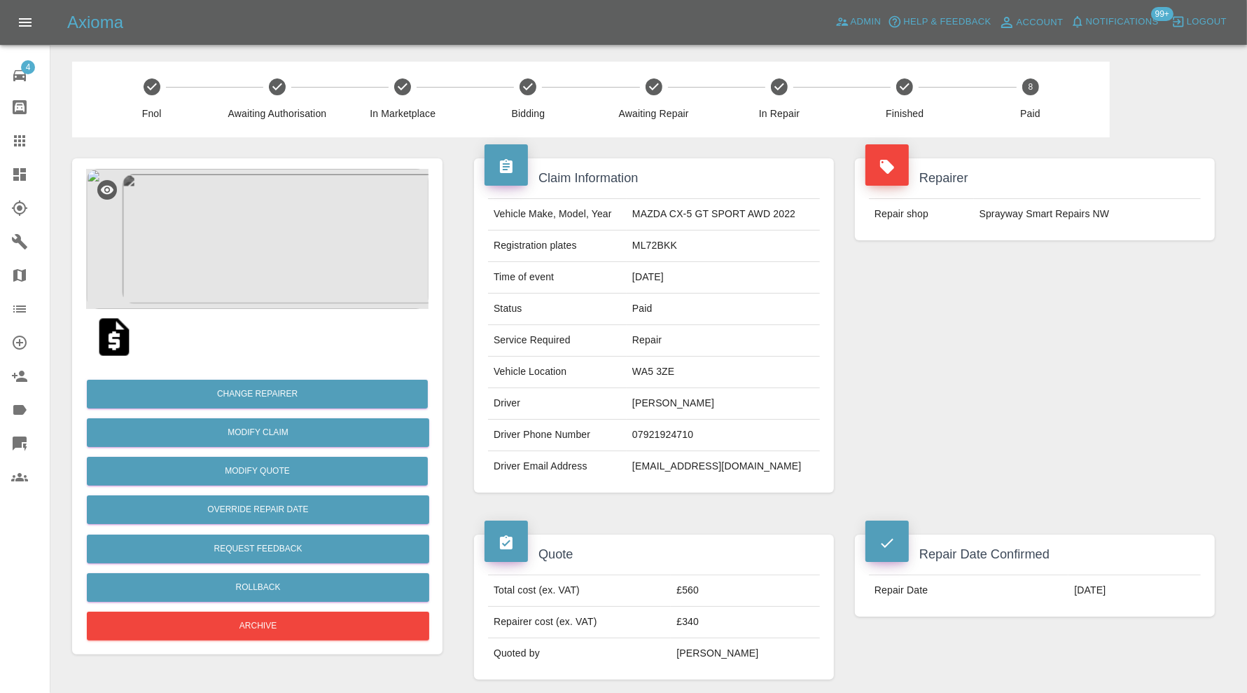
click at [291, 272] on img at bounding box center [257, 239] width 343 height 140
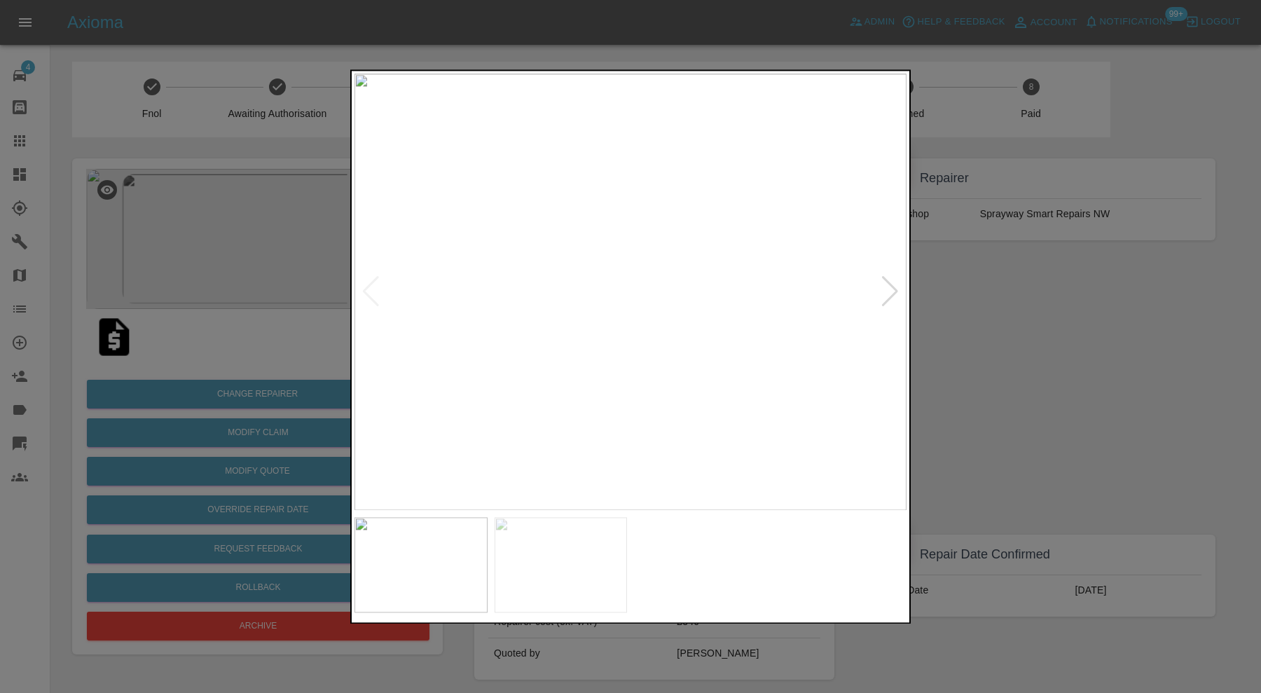
click at [893, 283] on div at bounding box center [889, 292] width 19 height 31
click at [892, 284] on img at bounding box center [630, 292] width 552 height 436
click at [1035, 303] on div at bounding box center [630, 346] width 1261 height 693
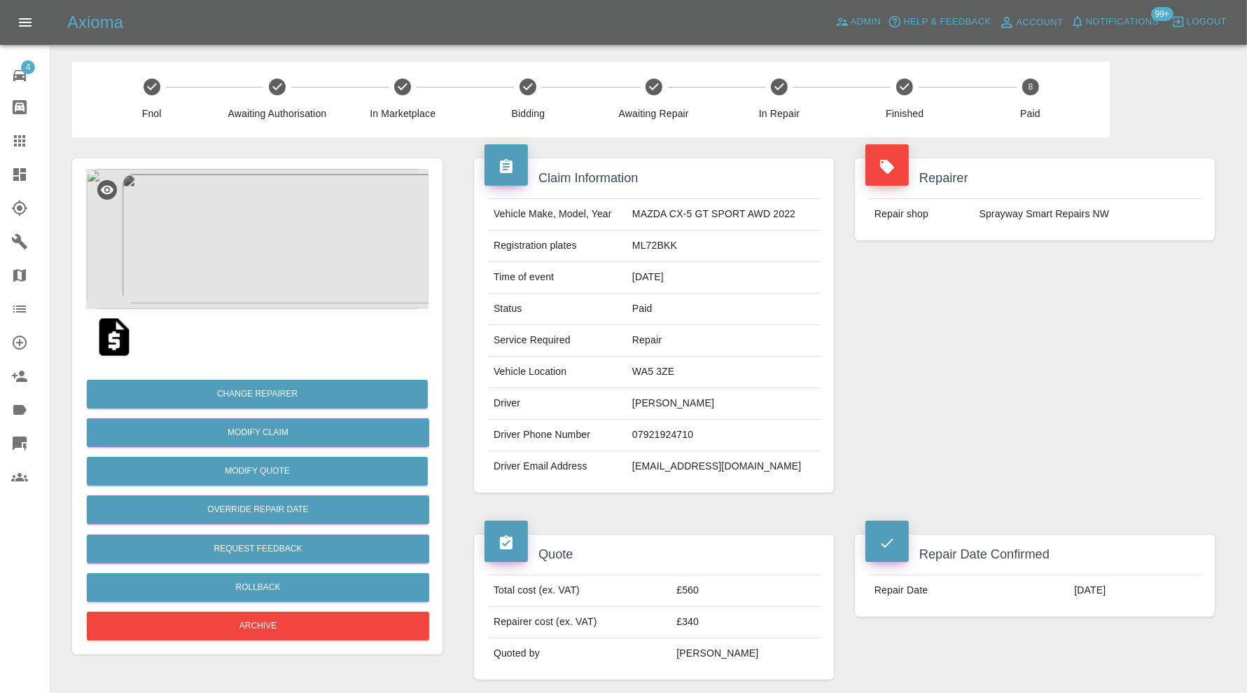
click at [296, 249] on img at bounding box center [257, 239] width 343 height 140
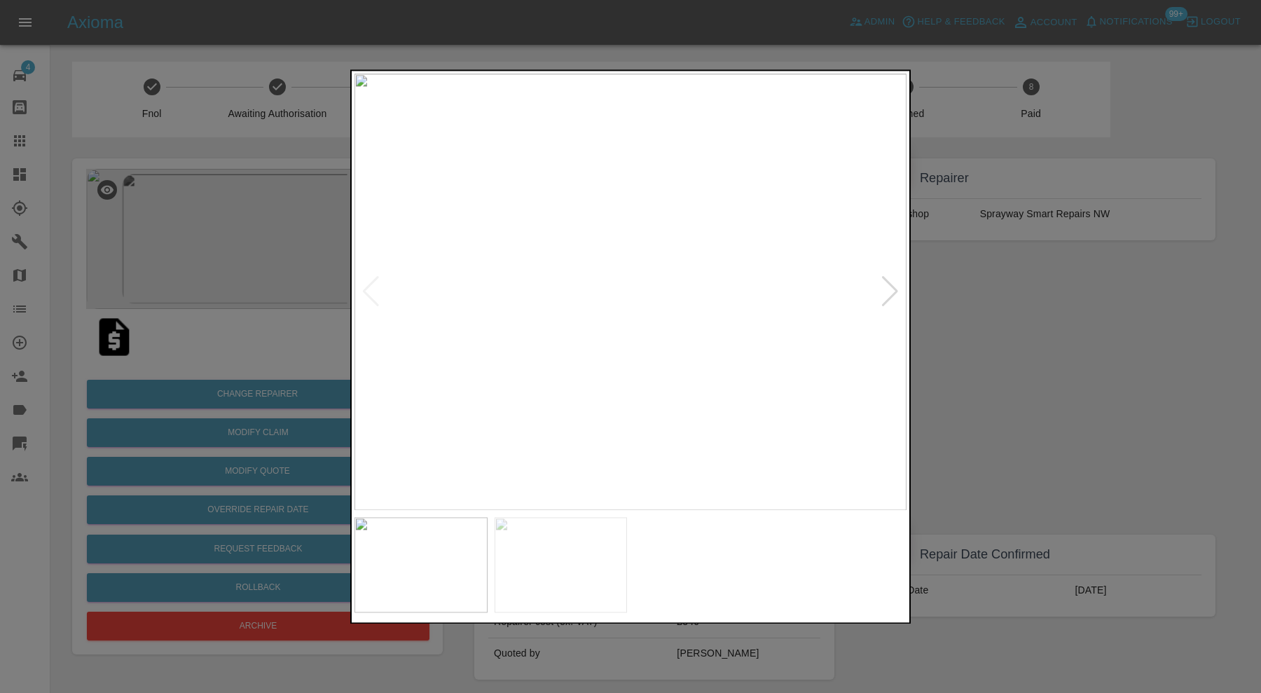
click at [984, 410] on div at bounding box center [630, 346] width 1261 height 693
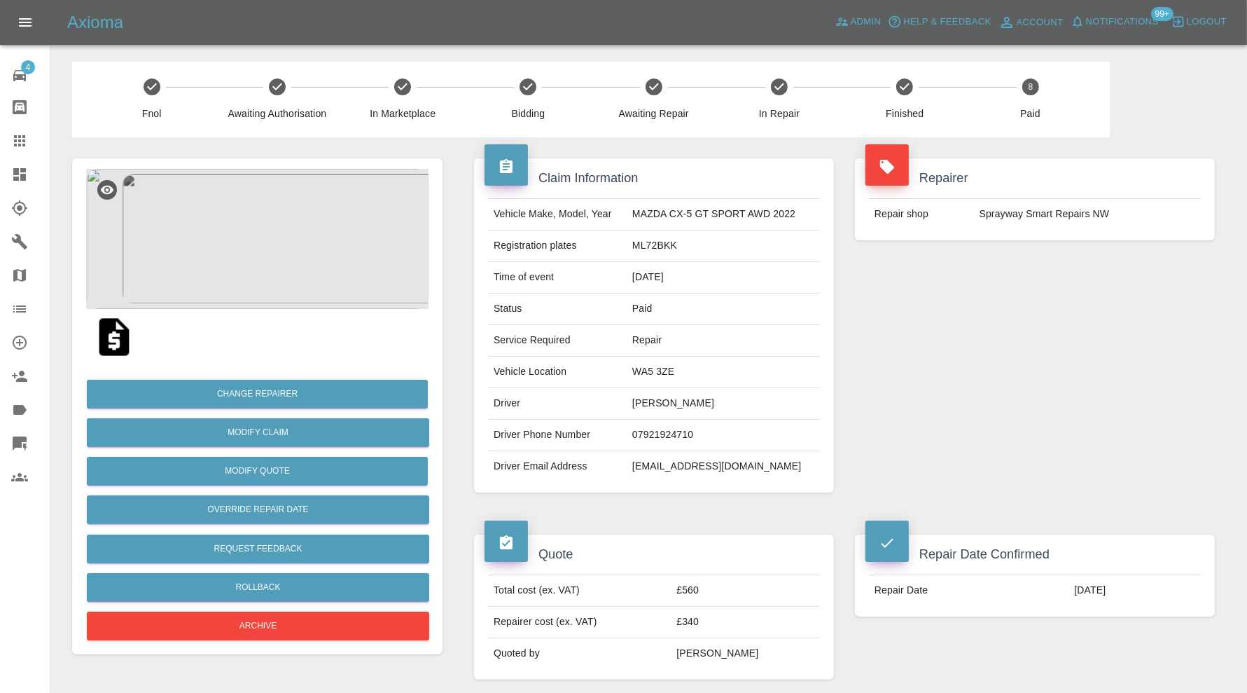
click at [717, 462] on td "lucy.b96@outlook.com" at bounding box center [723, 466] width 193 height 31
copy div "lucy.b96@outlook.com"
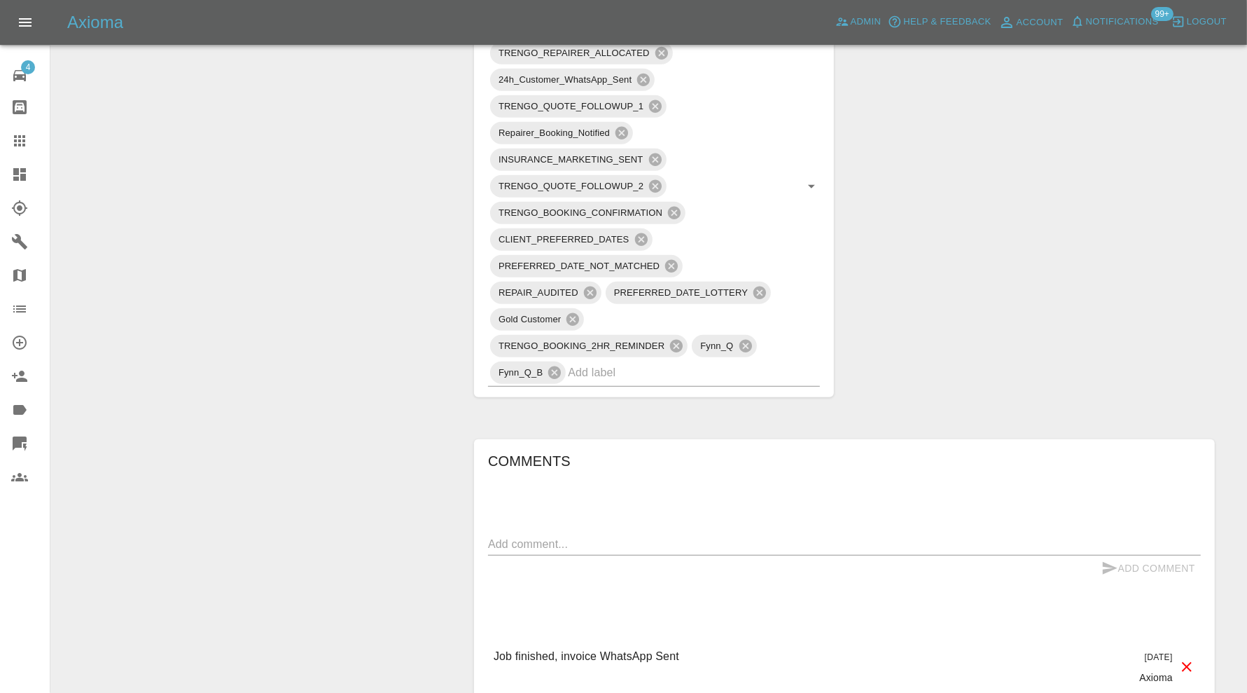
scroll to position [1167, 0]
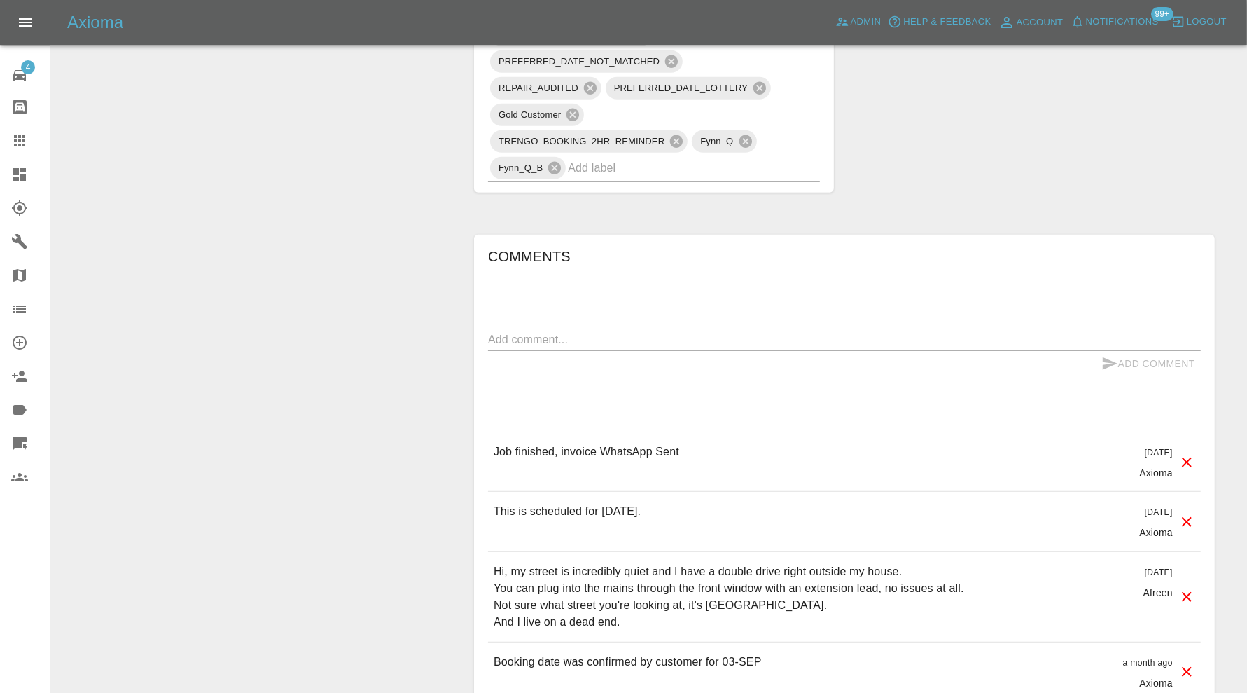
click at [620, 331] on textarea at bounding box center [844, 339] width 713 height 16
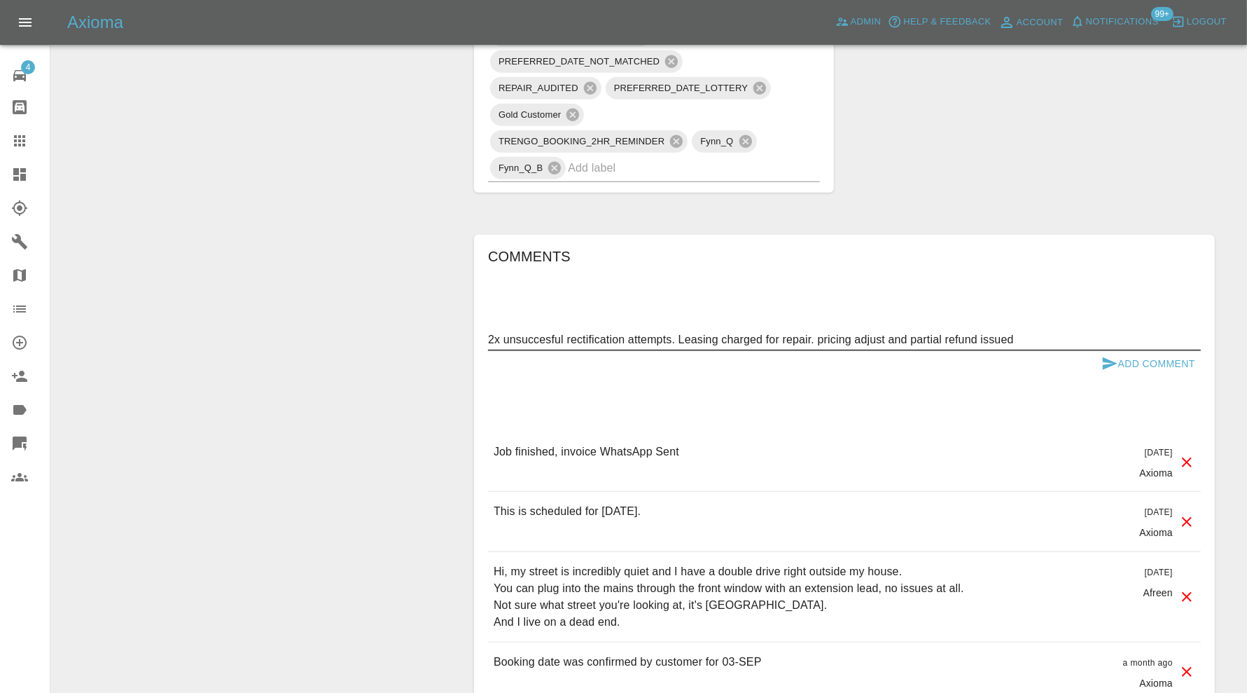
type textarea "2x unsuccesful rectification attempts. Leasing charged for repair. pricing adju…"
click at [1110, 355] on icon "submit" at bounding box center [1110, 363] width 17 height 17
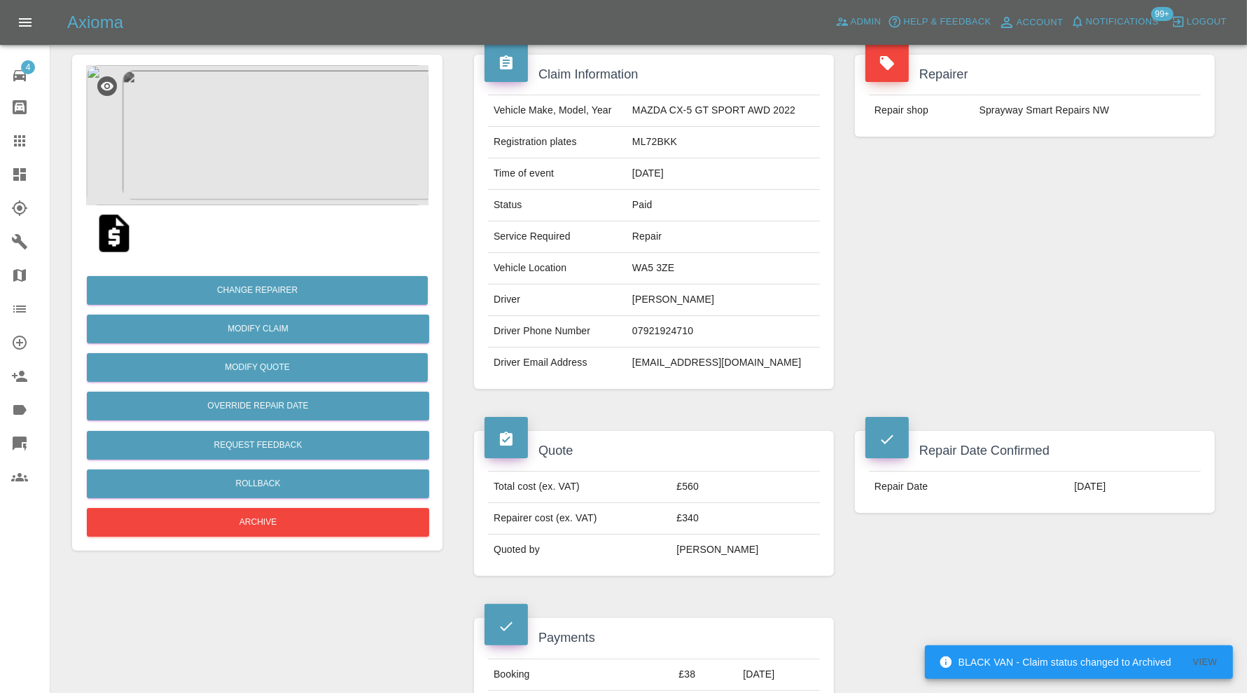
scroll to position [0, 0]
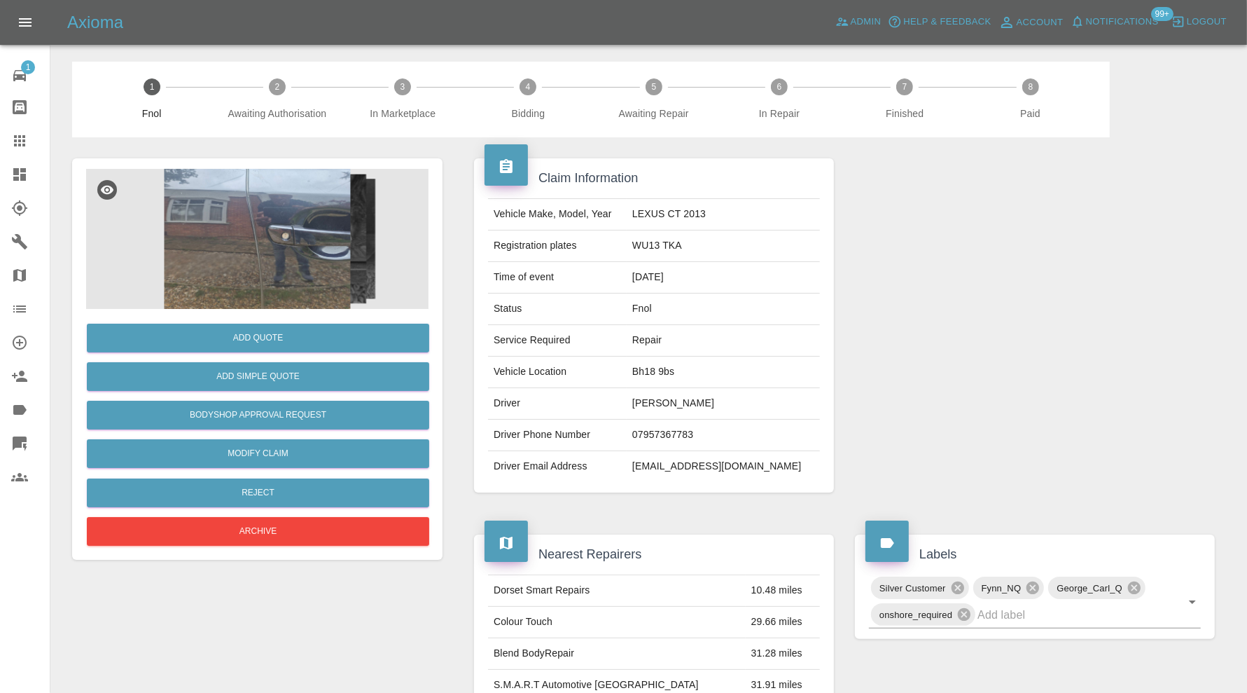
click at [291, 251] on img at bounding box center [257, 239] width 343 height 140
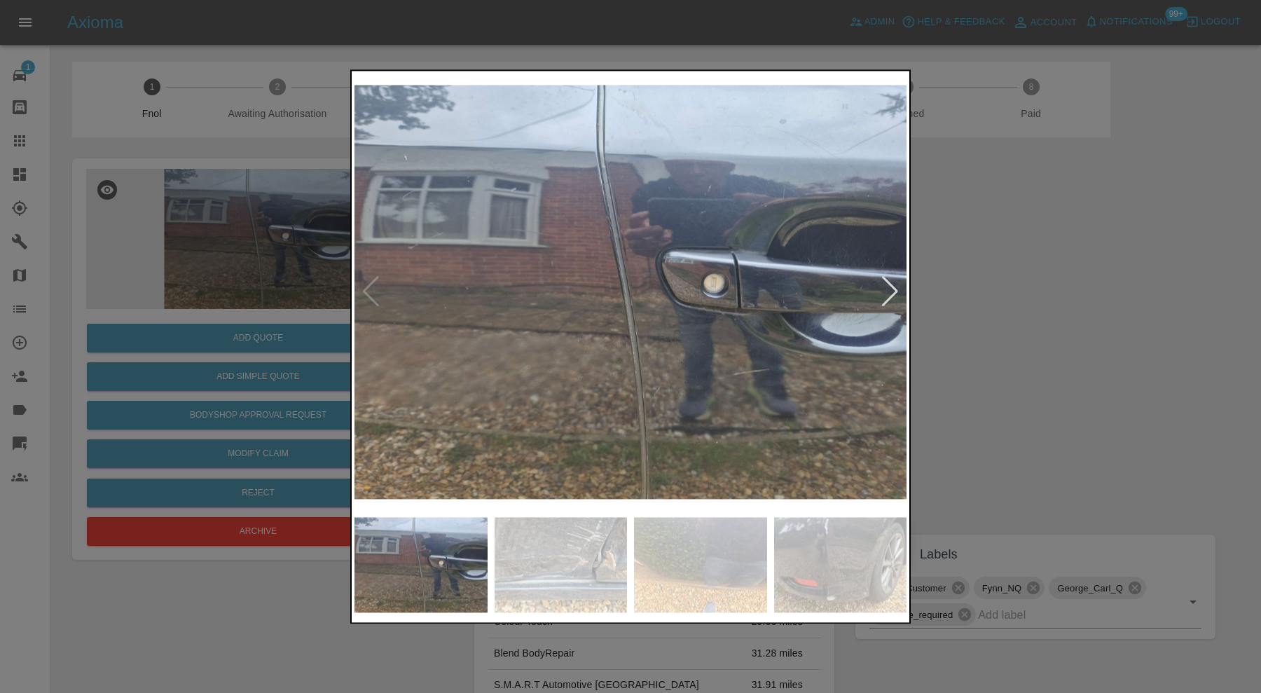
click at [892, 286] on div at bounding box center [889, 292] width 19 height 31
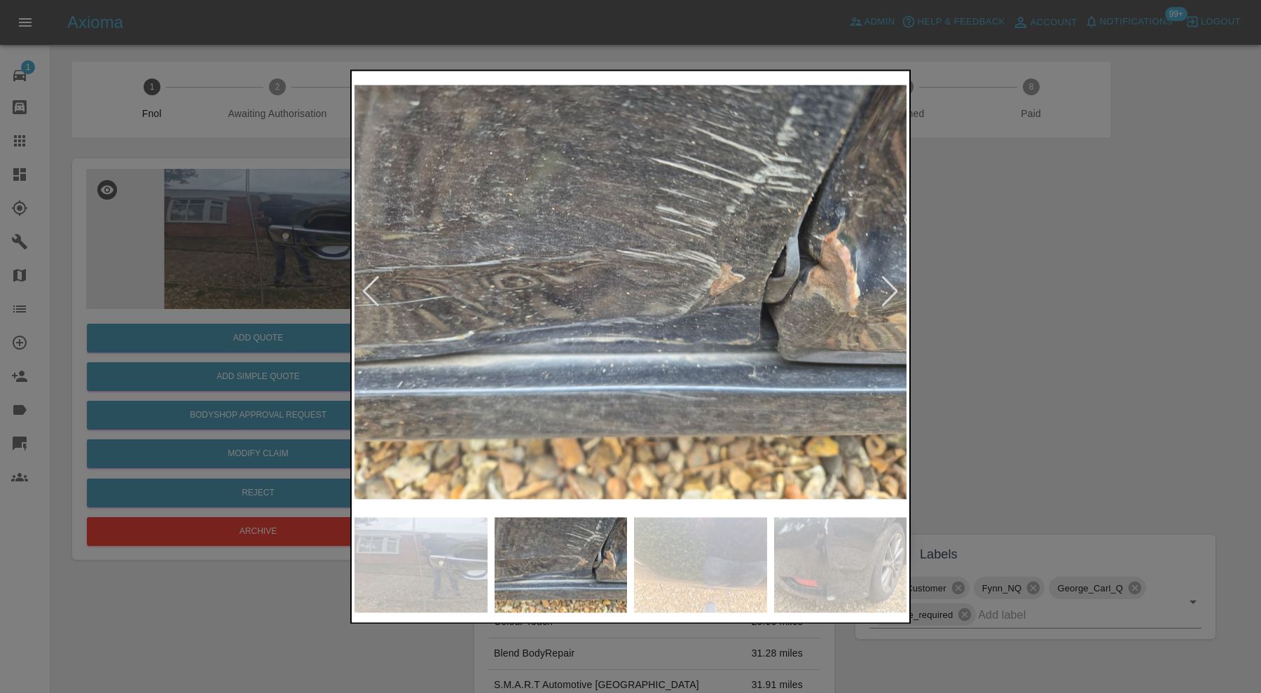
click at [892, 286] on div at bounding box center [889, 292] width 19 height 31
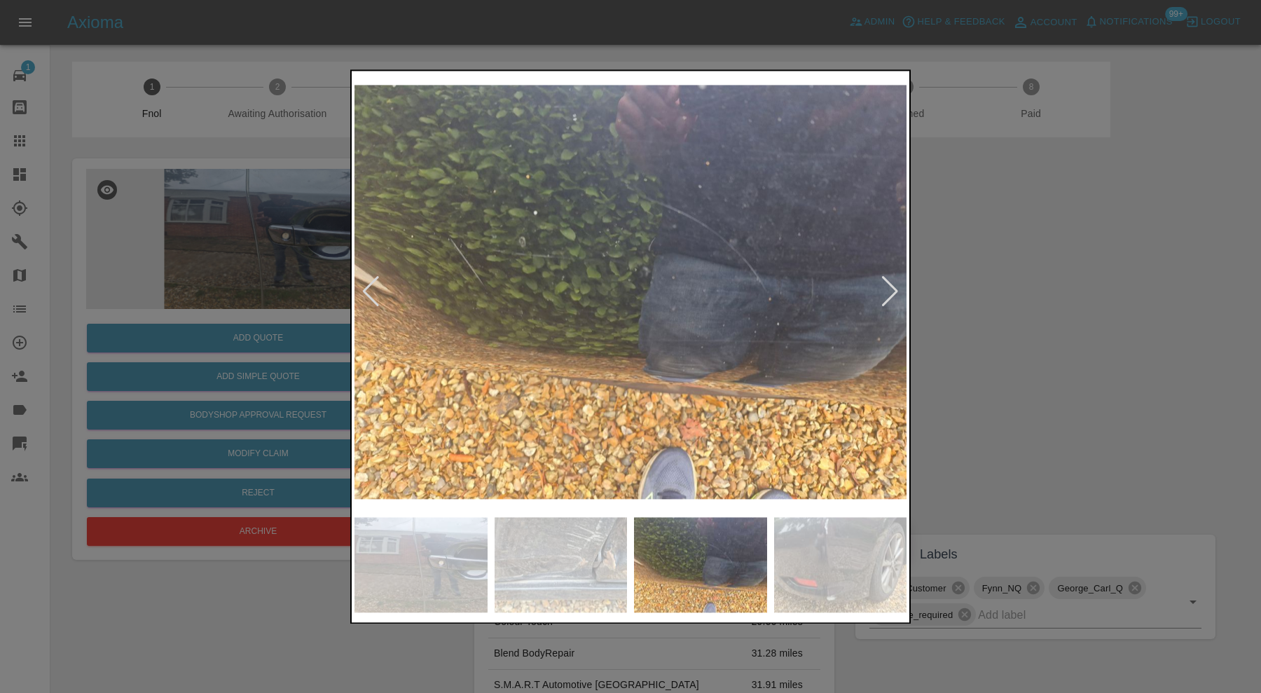
click at [892, 286] on div at bounding box center [889, 292] width 19 height 31
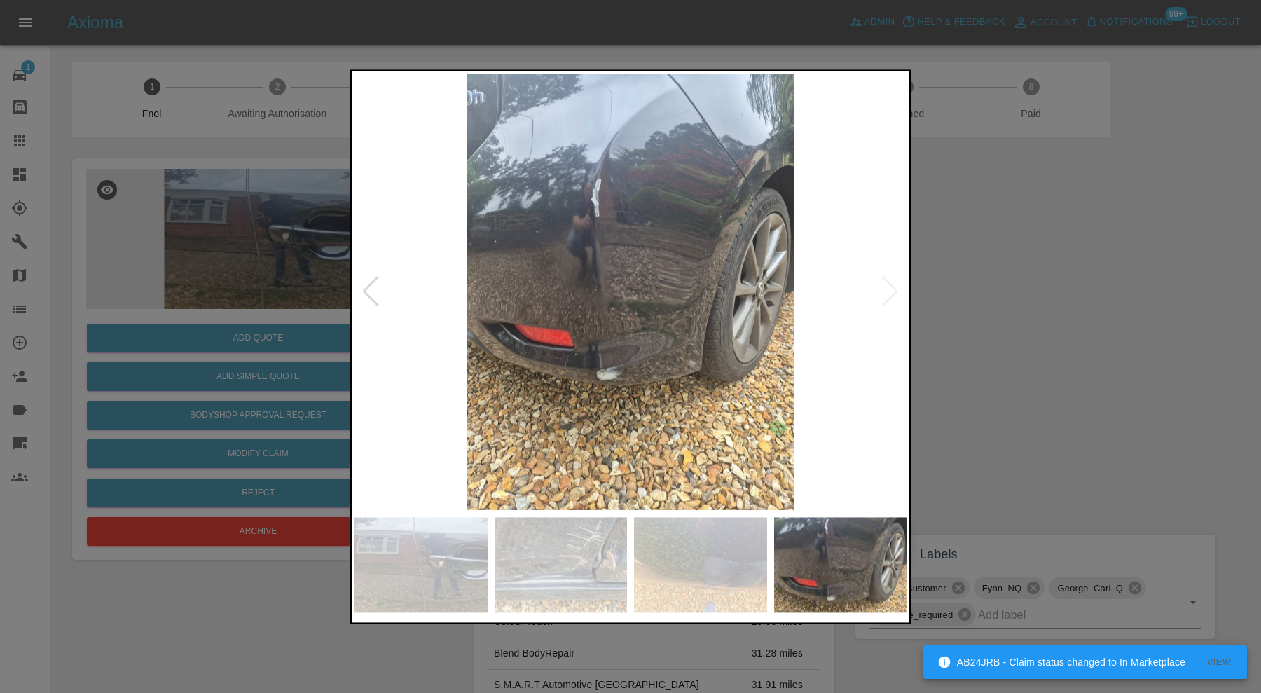
click at [995, 294] on div at bounding box center [630, 346] width 1261 height 693
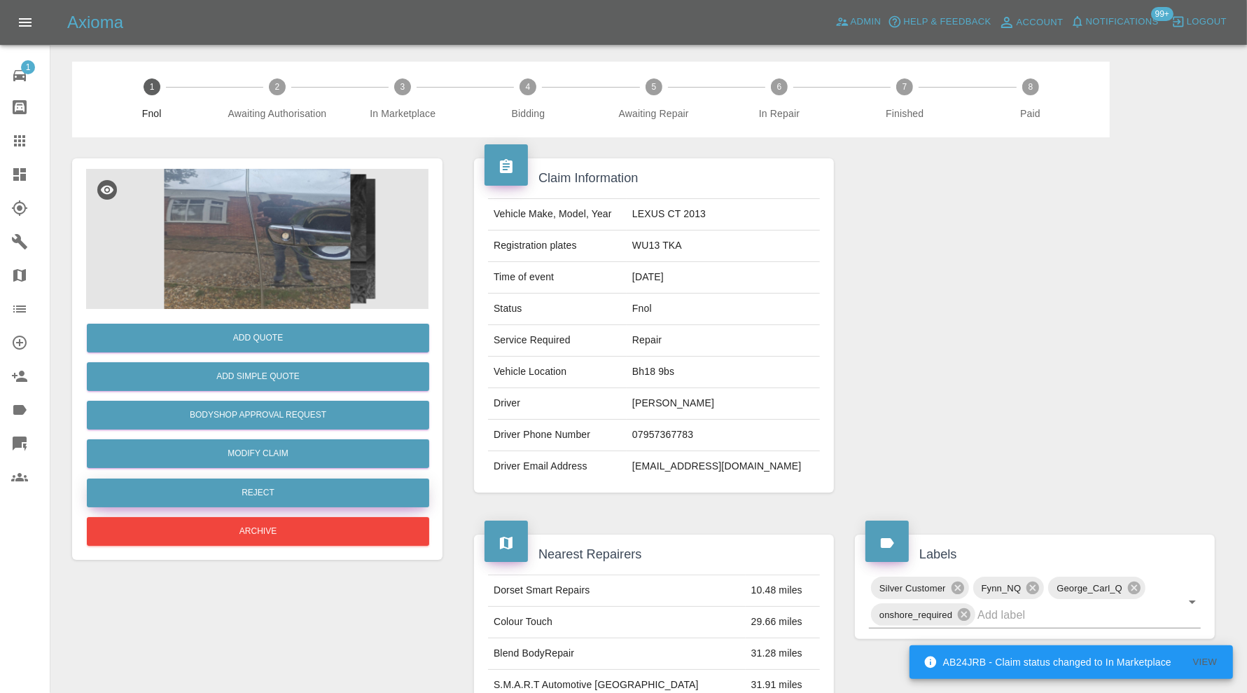
click at [361, 491] on button "Reject" at bounding box center [258, 492] width 343 height 29
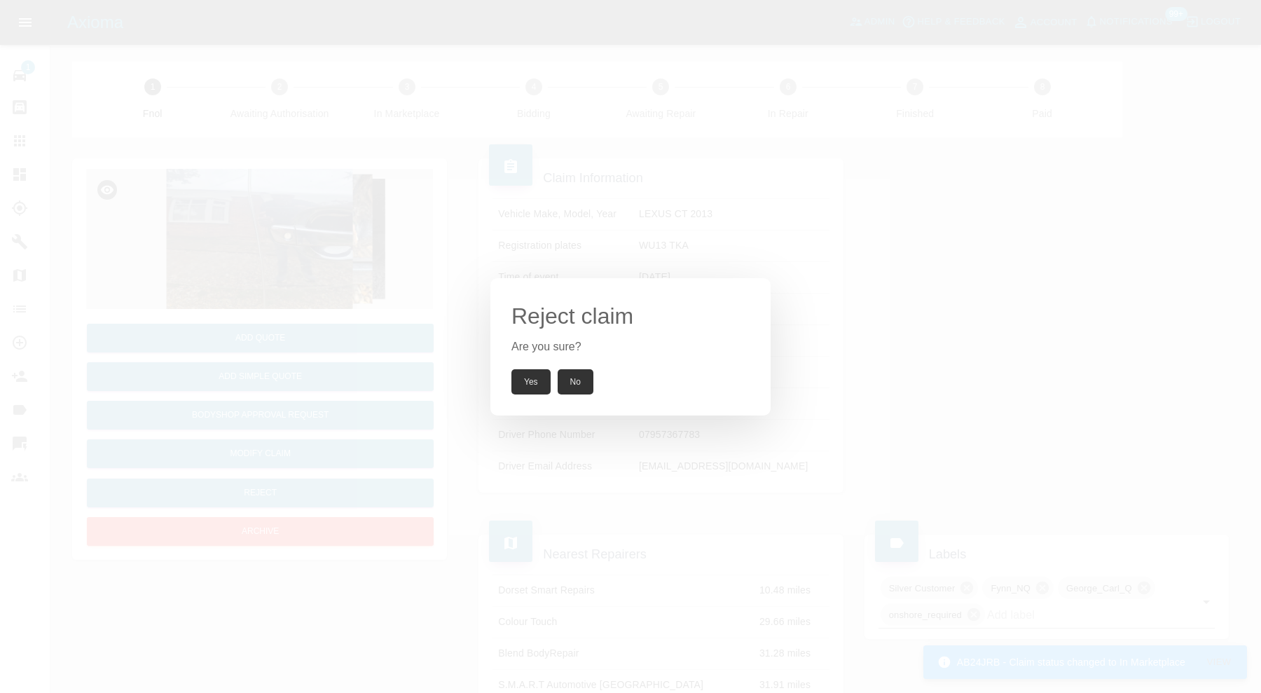
click at [527, 378] on button "Yes" at bounding box center [530, 381] width 39 height 25
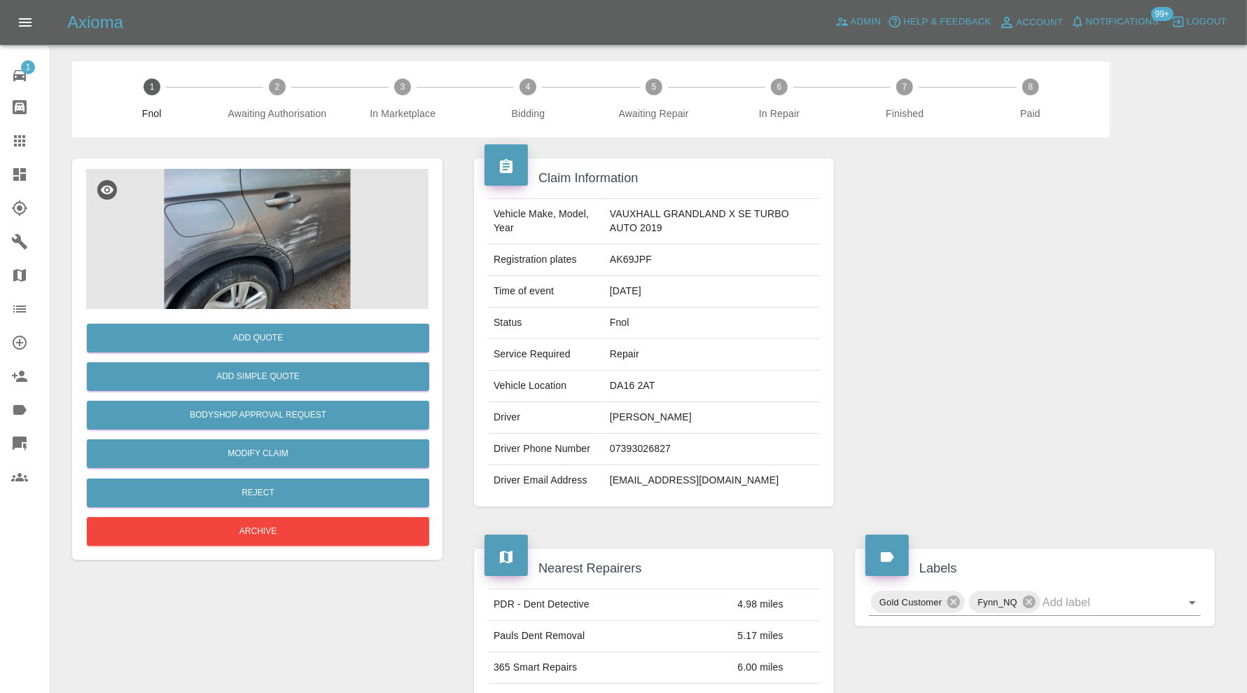
click at [272, 261] on img at bounding box center [257, 239] width 343 height 140
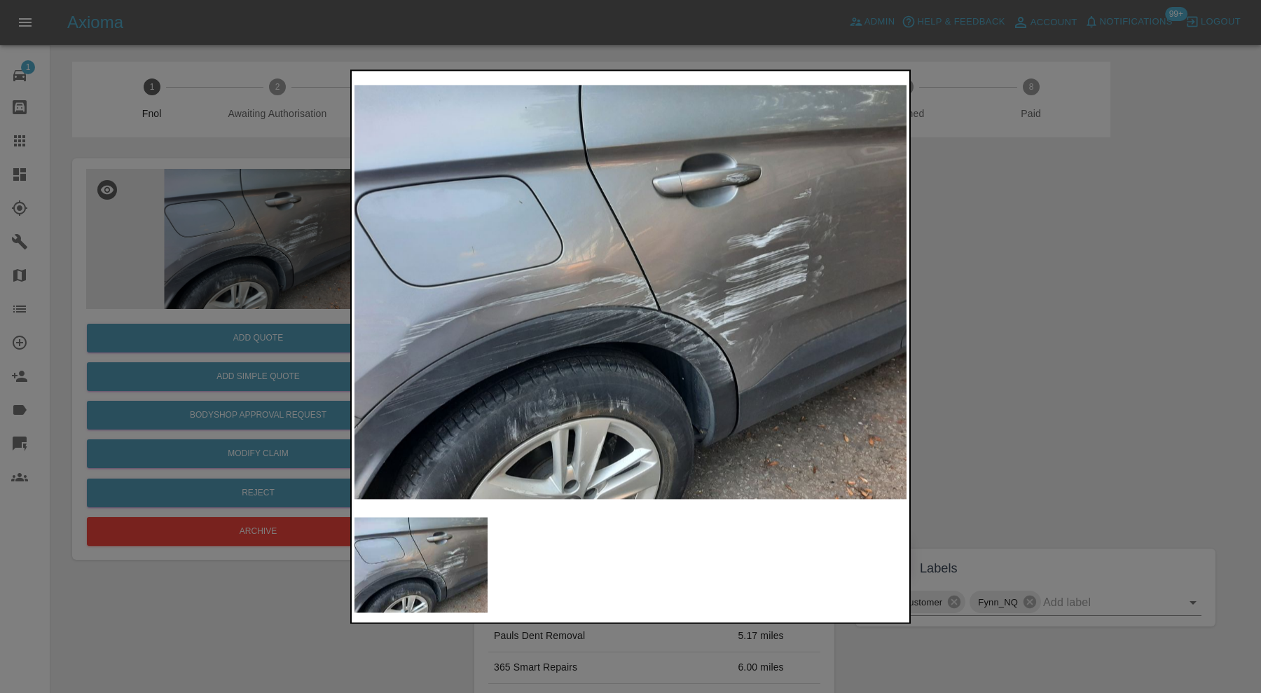
click at [974, 350] on div at bounding box center [630, 346] width 1261 height 693
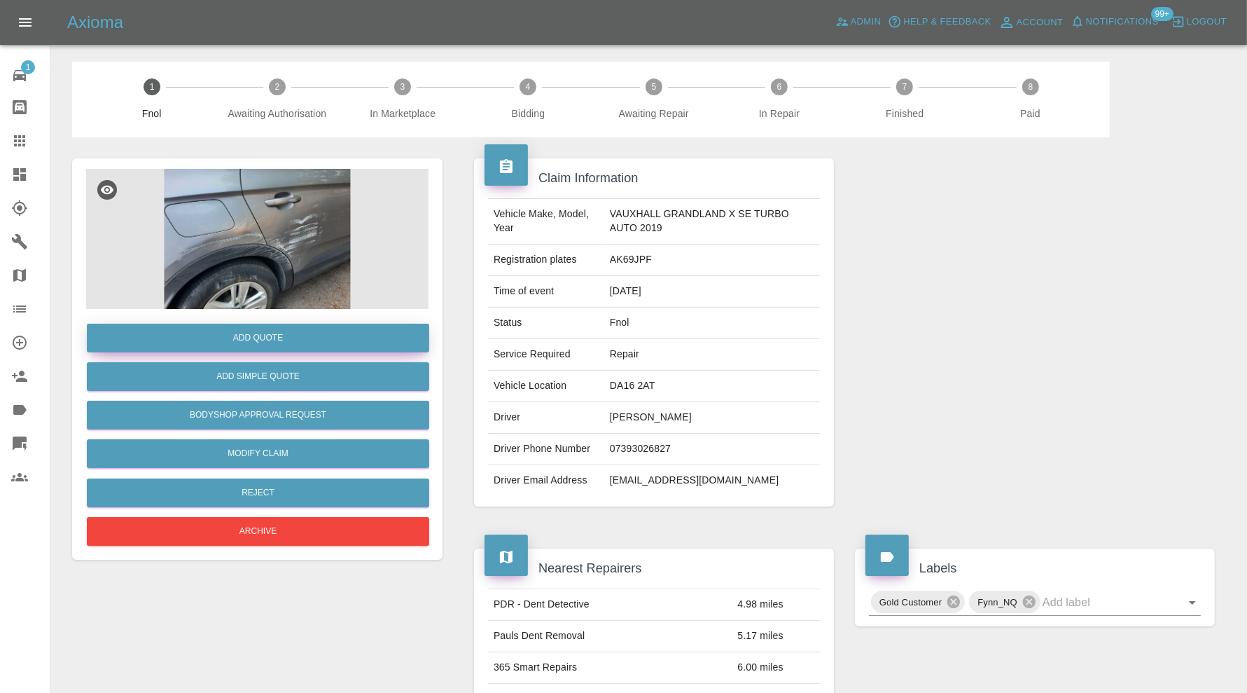
click at [310, 337] on button "Add Quote" at bounding box center [258, 338] width 343 height 29
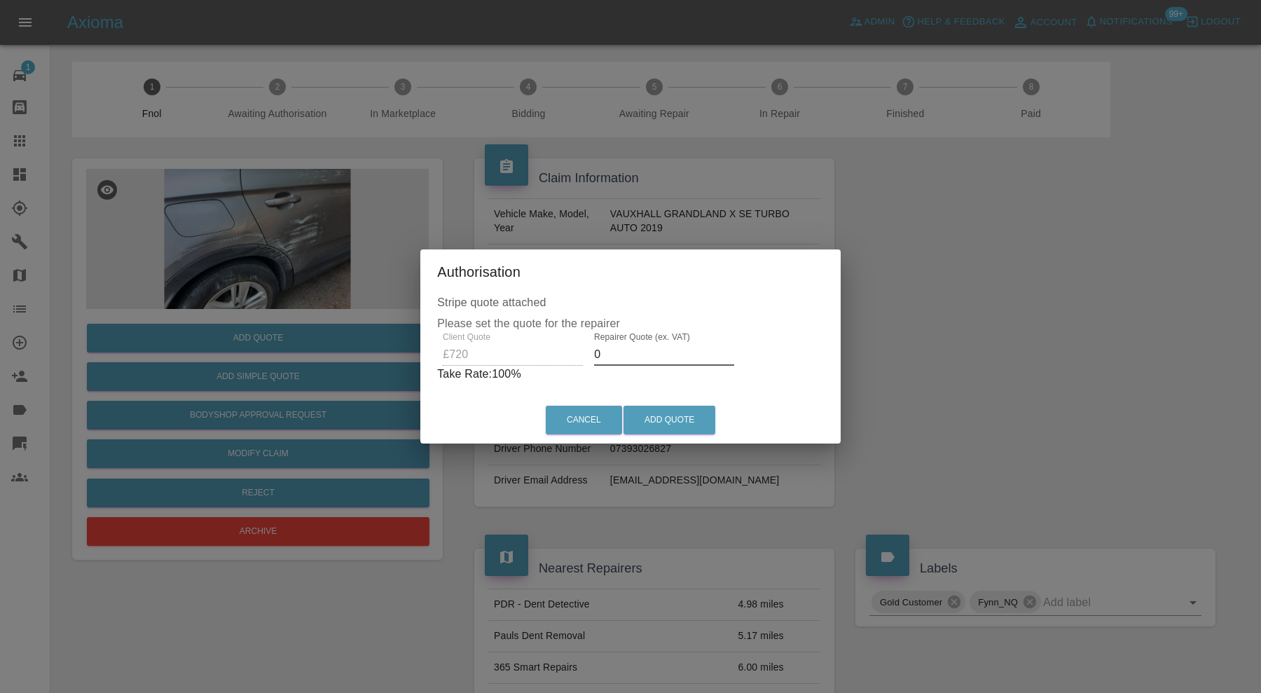
click at [630, 357] on input "0" at bounding box center [664, 354] width 140 height 22
type input "450"
click at [663, 417] on button "Add Quote" at bounding box center [669, 420] width 92 height 29
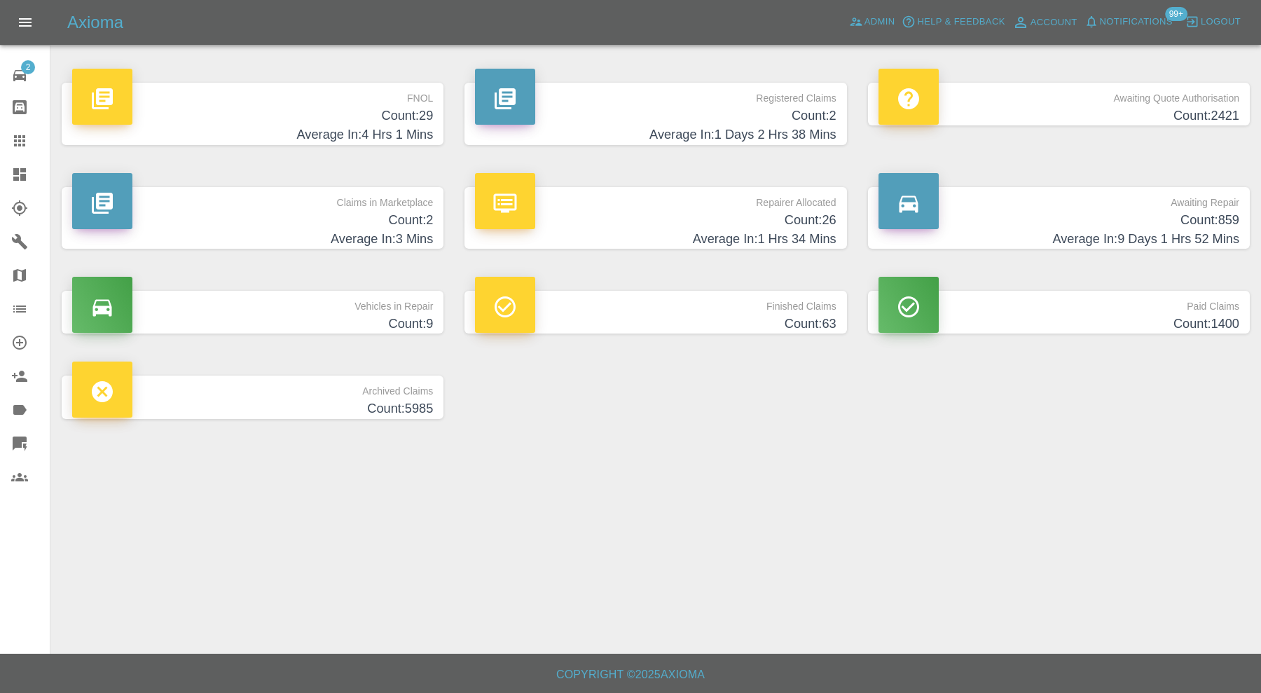
click at [1096, 218] on h4 "Count: 859" at bounding box center [1058, 220] width 361 height 19
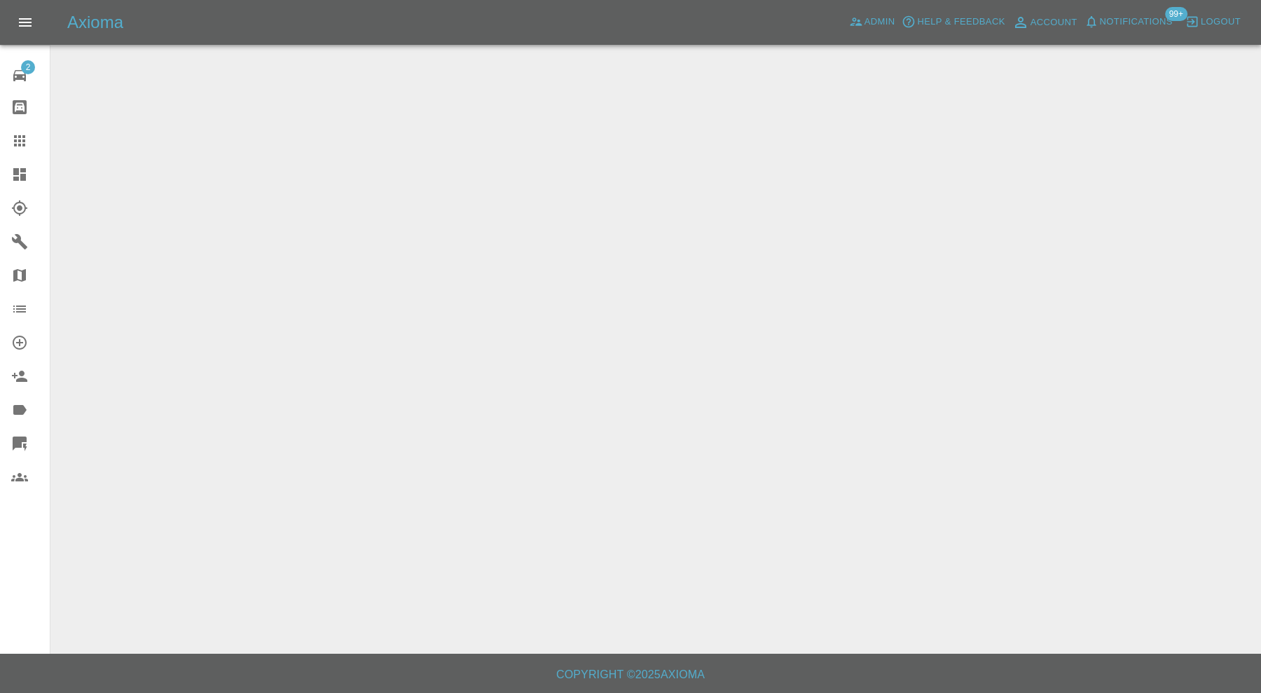
click at [18, 175] on icon at bounding box center [19, 174] width 17 height 17
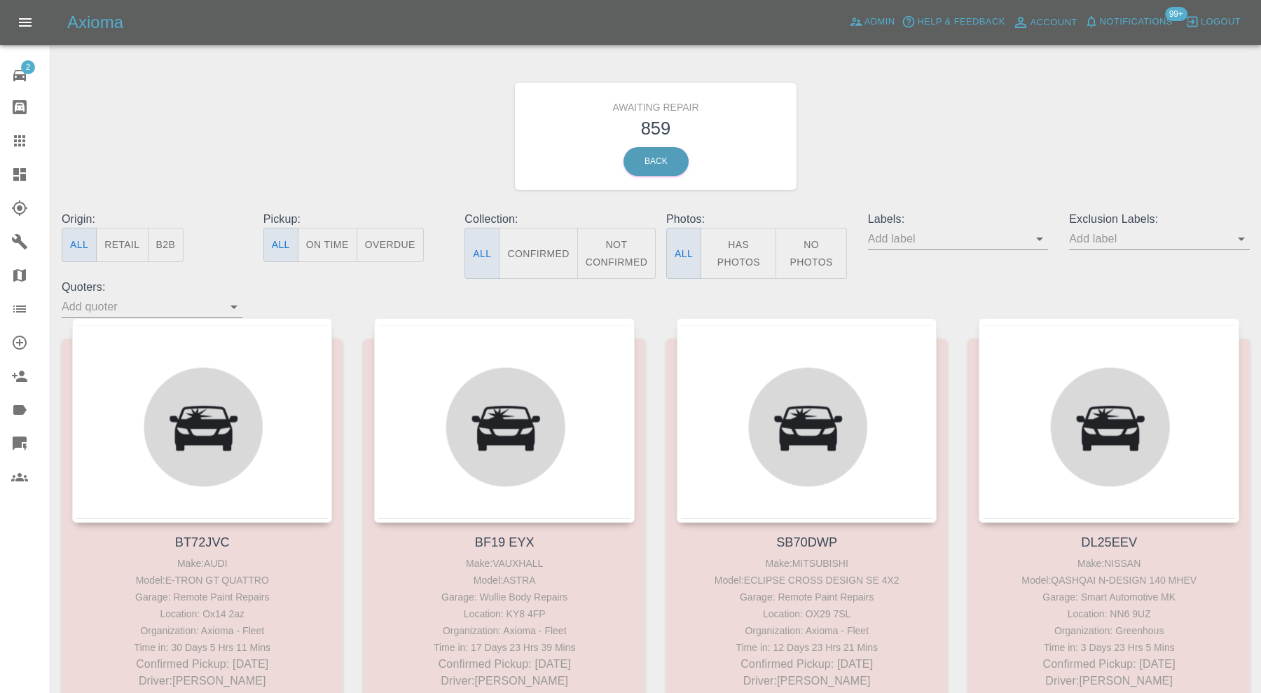
click at [18, 175] on icon at bounding box center [19, 174] width 17 height 17
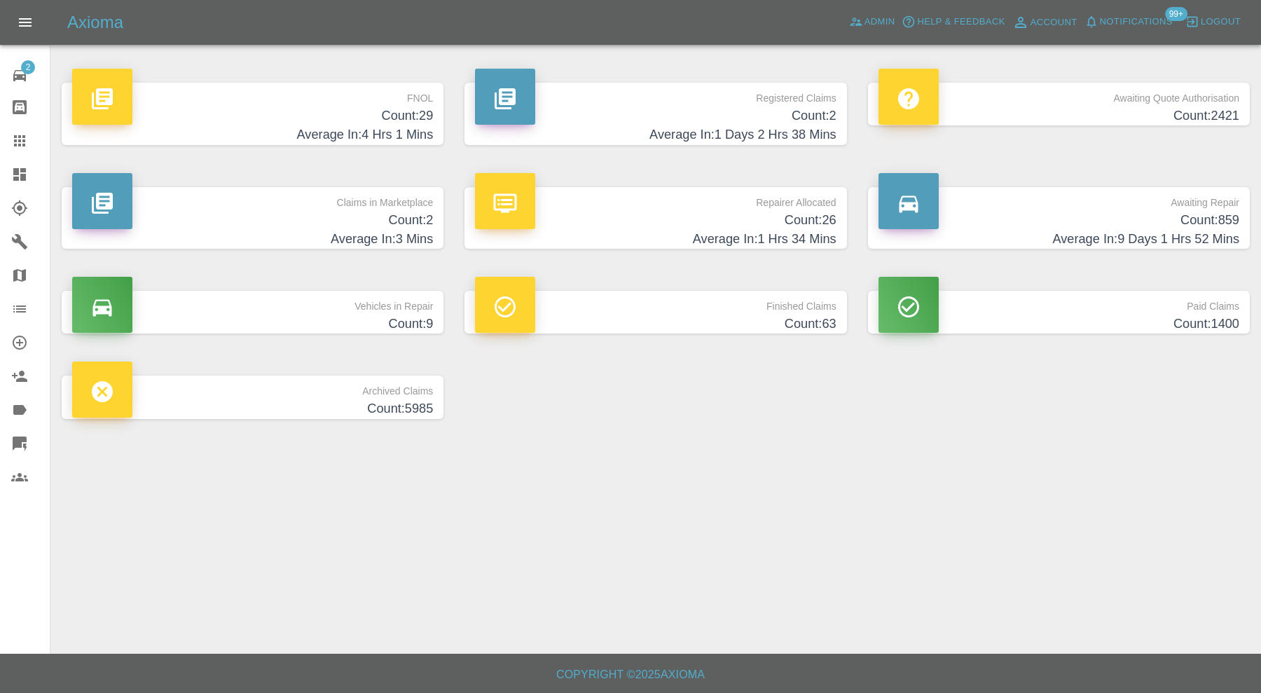
click at [794, 305] on p "Finished Claims" at bounding box center [655, 303] width 361 height 24
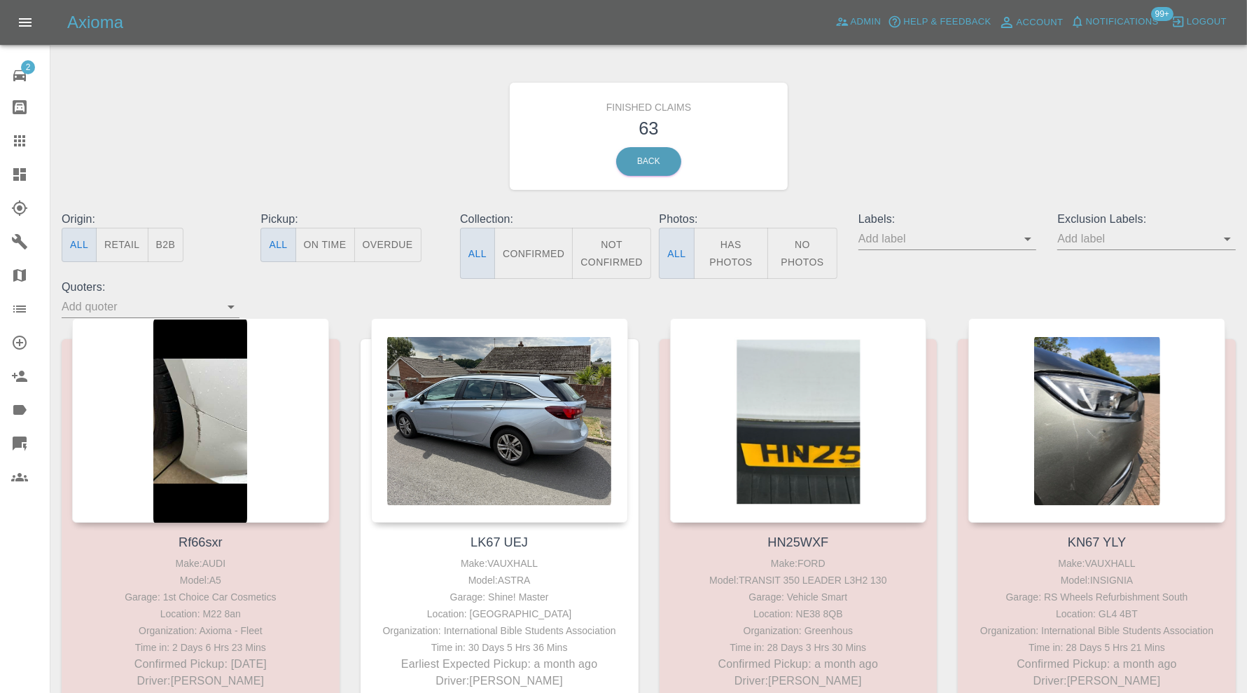
scroll to position [5374, 0]
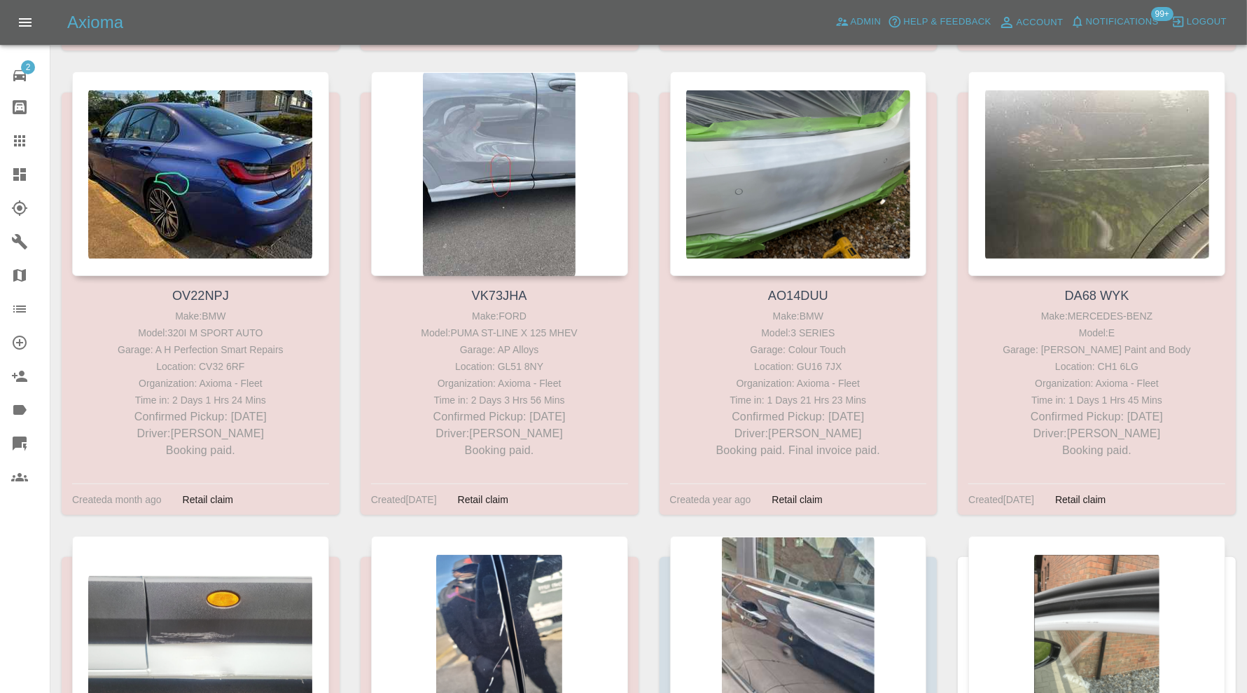
click at [949, 74] on div "DA68 WYK Make: MERCEDES-BENZ Model: E Garage: J Taylor Paint and Body Location:…" at bounding box center [1097, 303] width 299 height 464
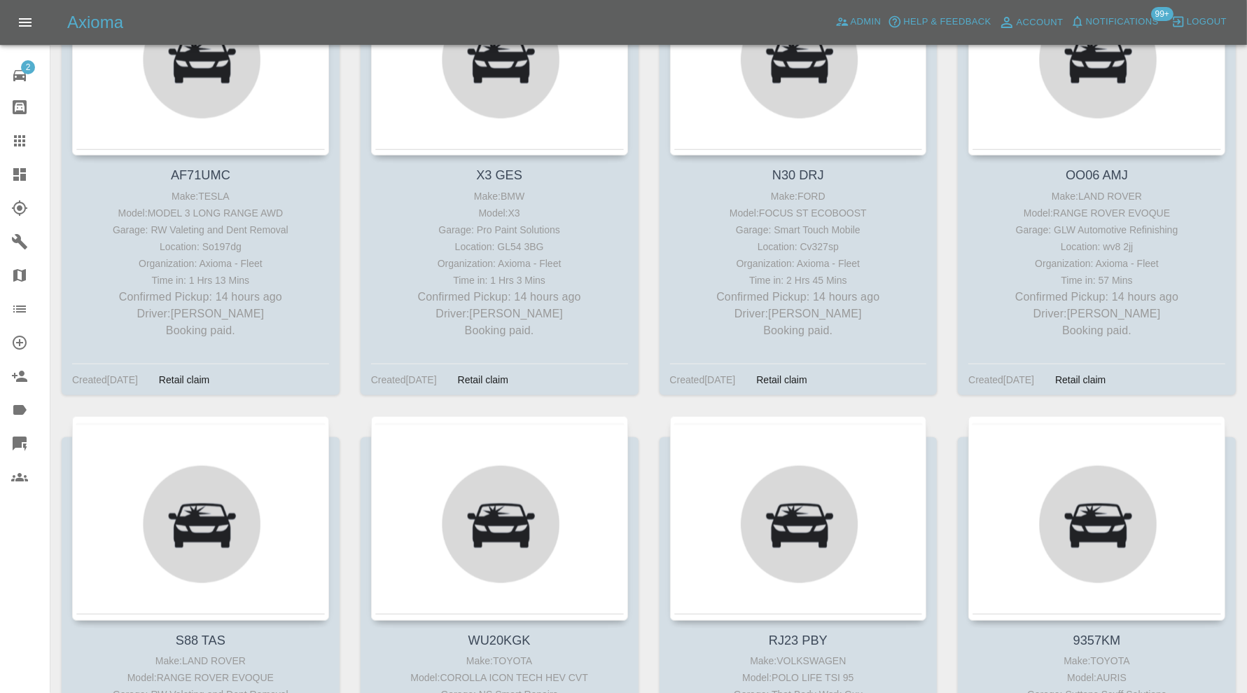
scroll to position [6425, 0]
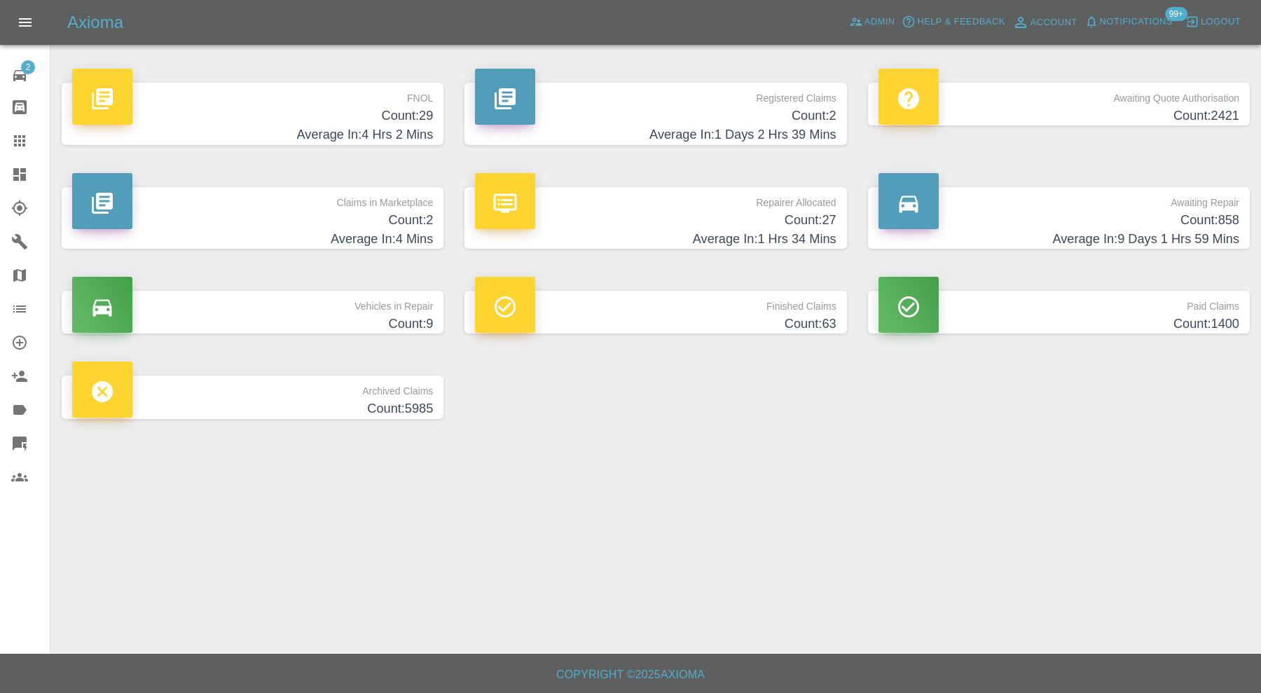
click at [403, 214] on h4 "Count: 2" at bounding box center [252, 220] width 361 height 19
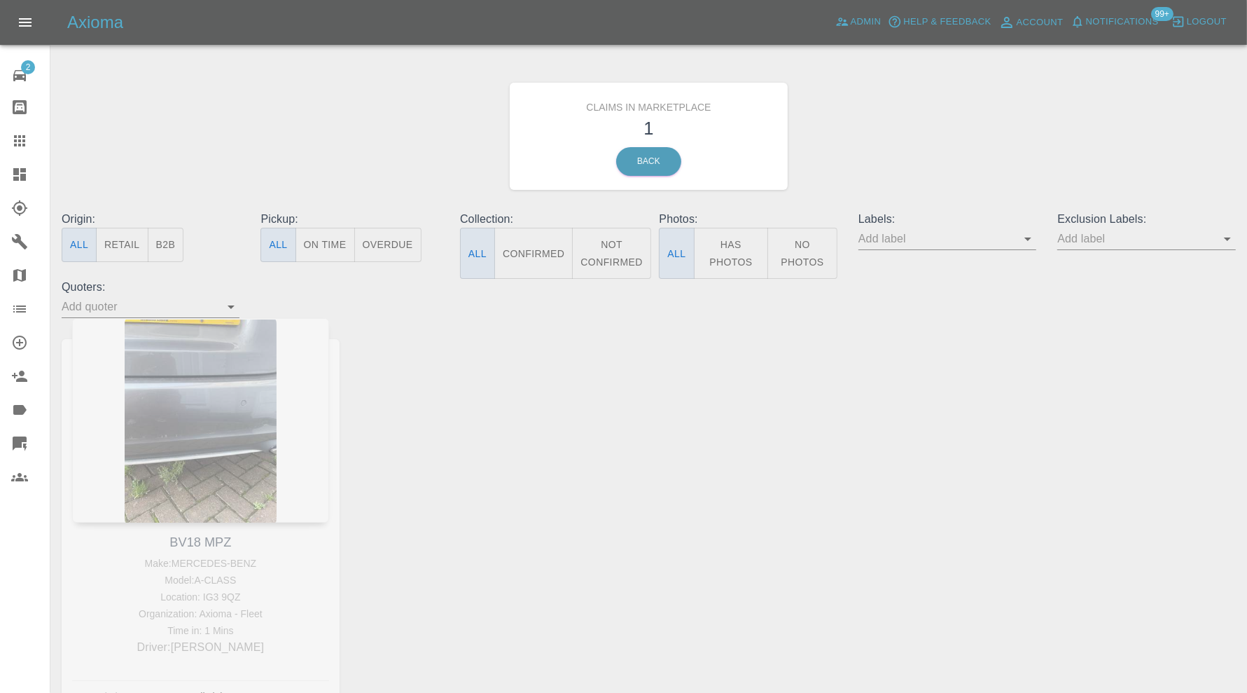
click at [18, 167] on icon at bounding box center [19, 174] width 17 height 17
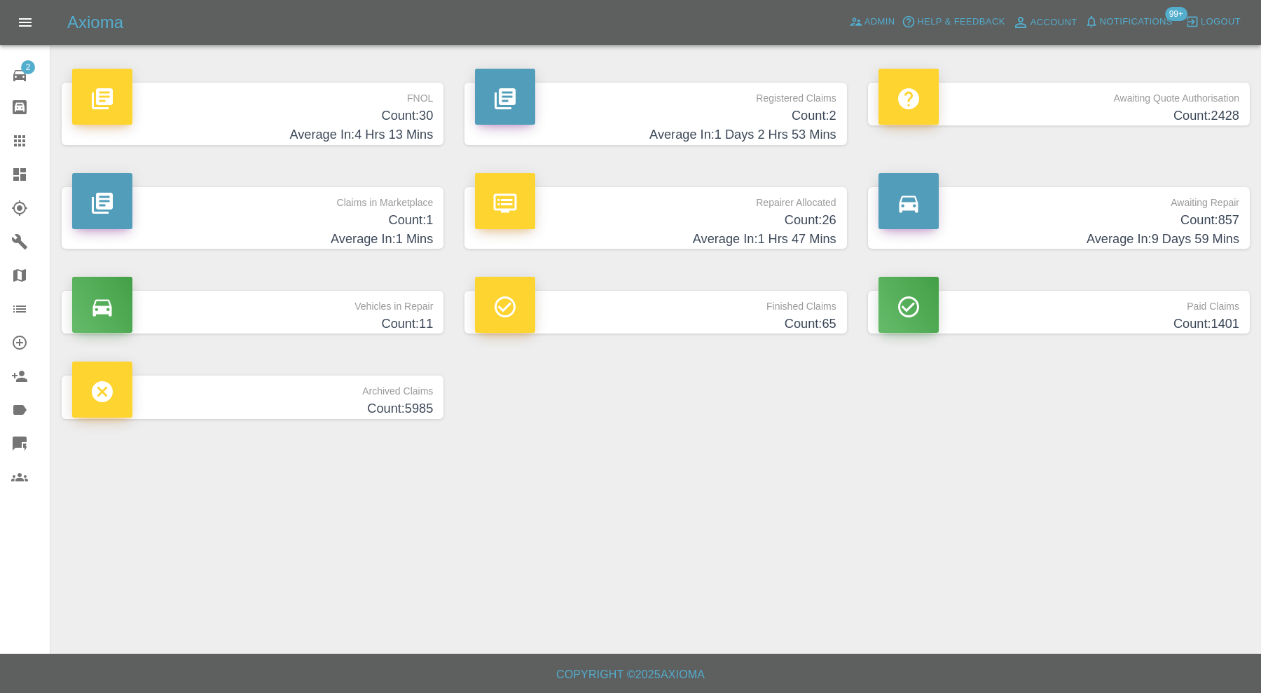
click at [310, 117] on h4 "Count: 30" at bounding box center [252, 115] width 361 height 19
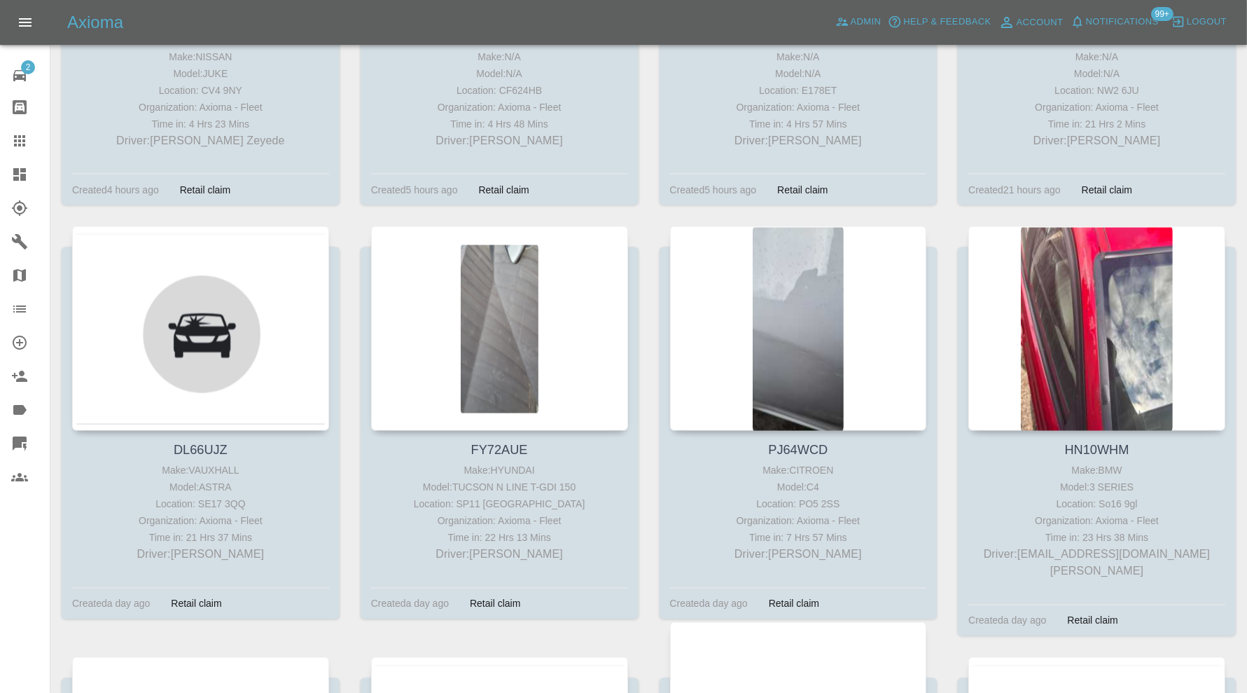
scroll to position [2218, 0]
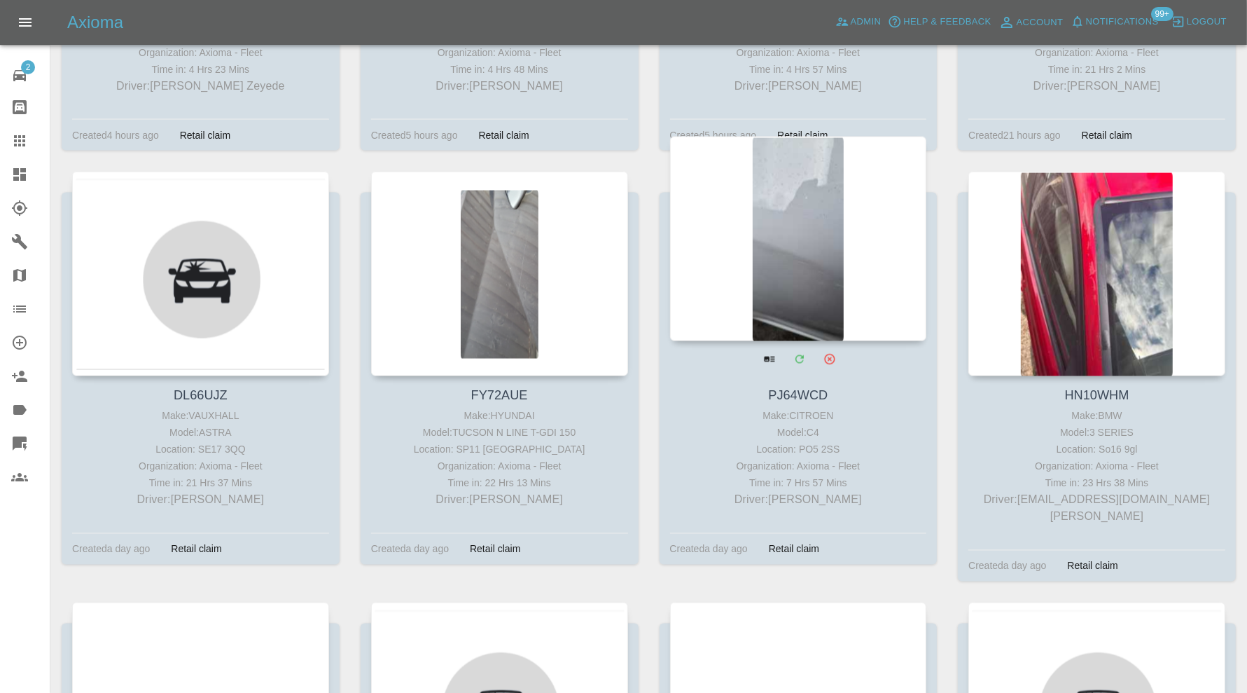
click at [823, 239] on div at bounding box center [798, 239] width 257 height 205
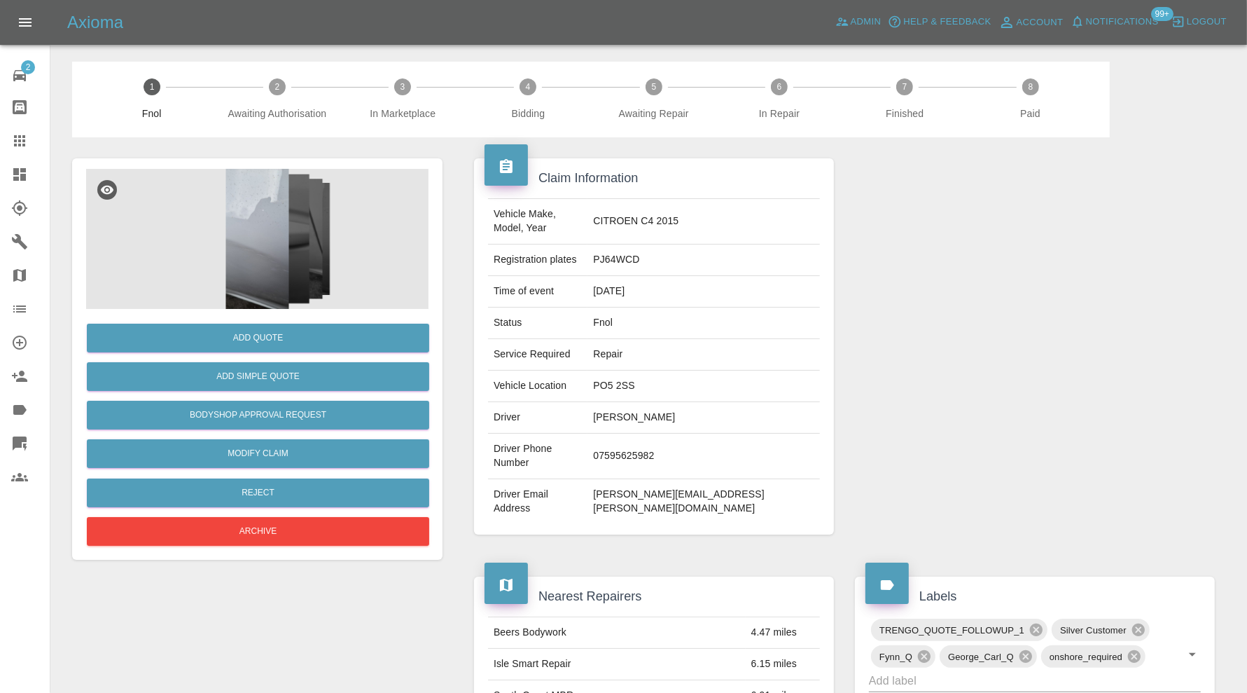
click at [262, 239] on img at bounding box center [257, 239] width 343 height 140
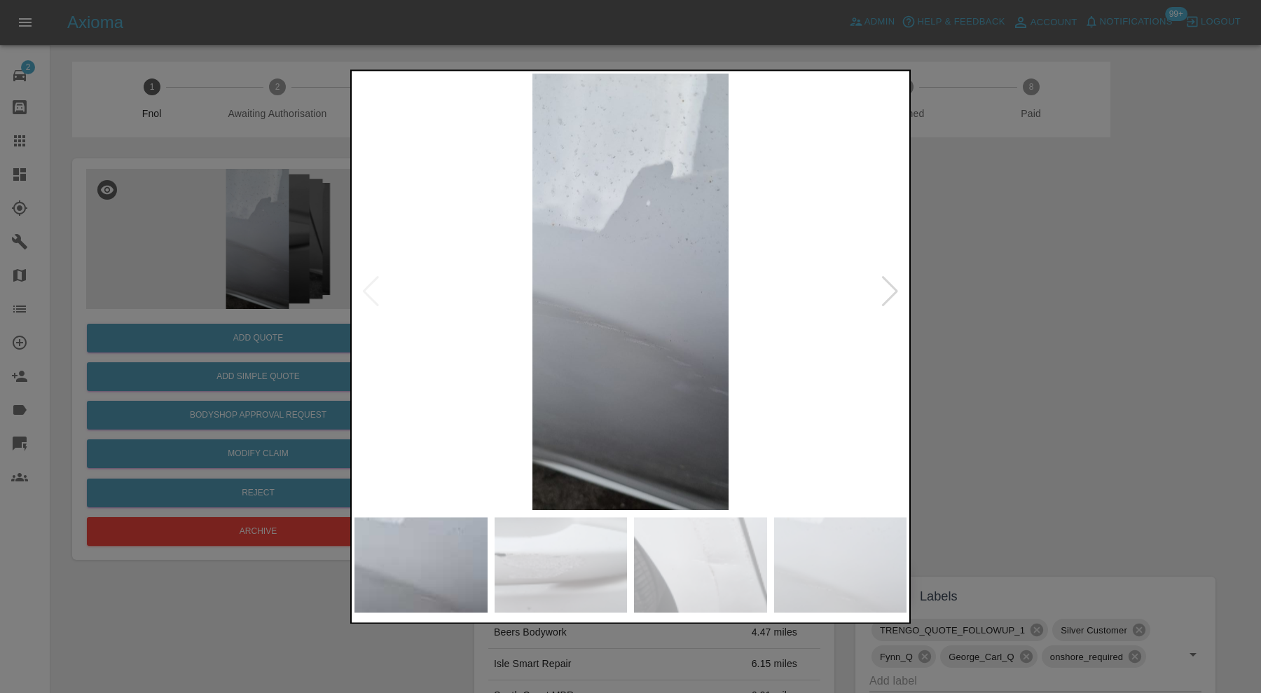
click at [593, 565] on img at bounding box center [561, 564] width 133 height 95
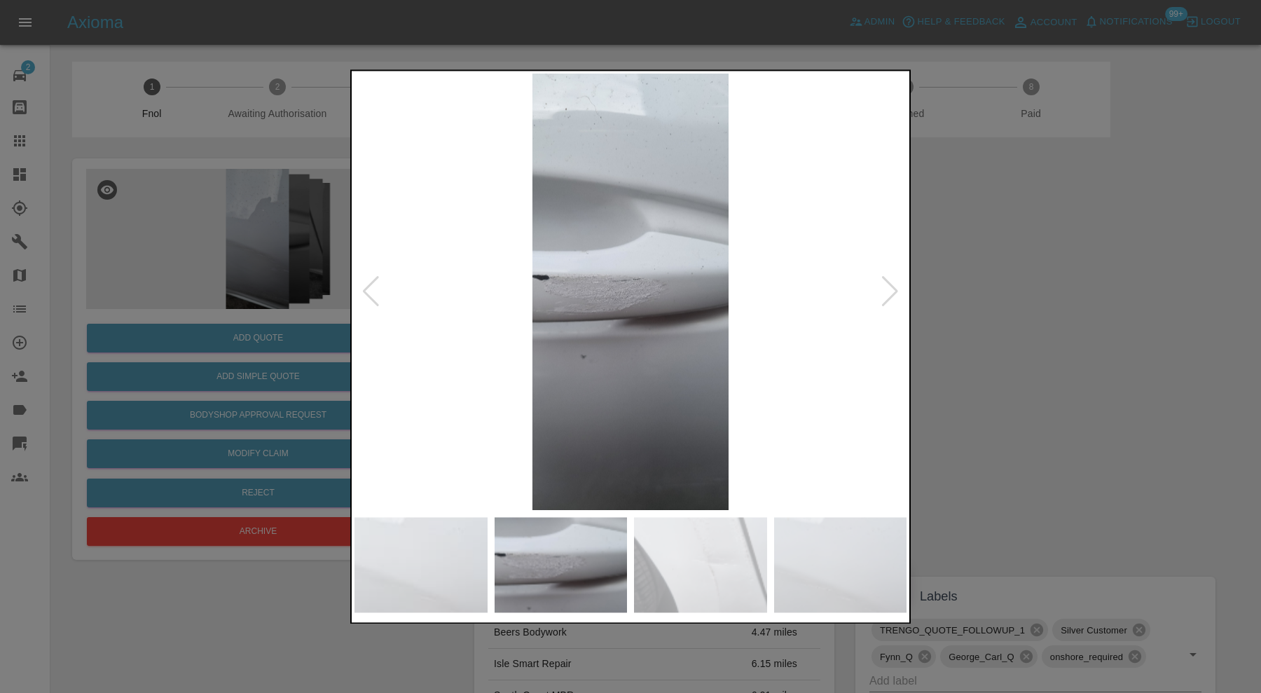
click at [690, 565] on img at bounding box center [700, 564] width 133 height 95
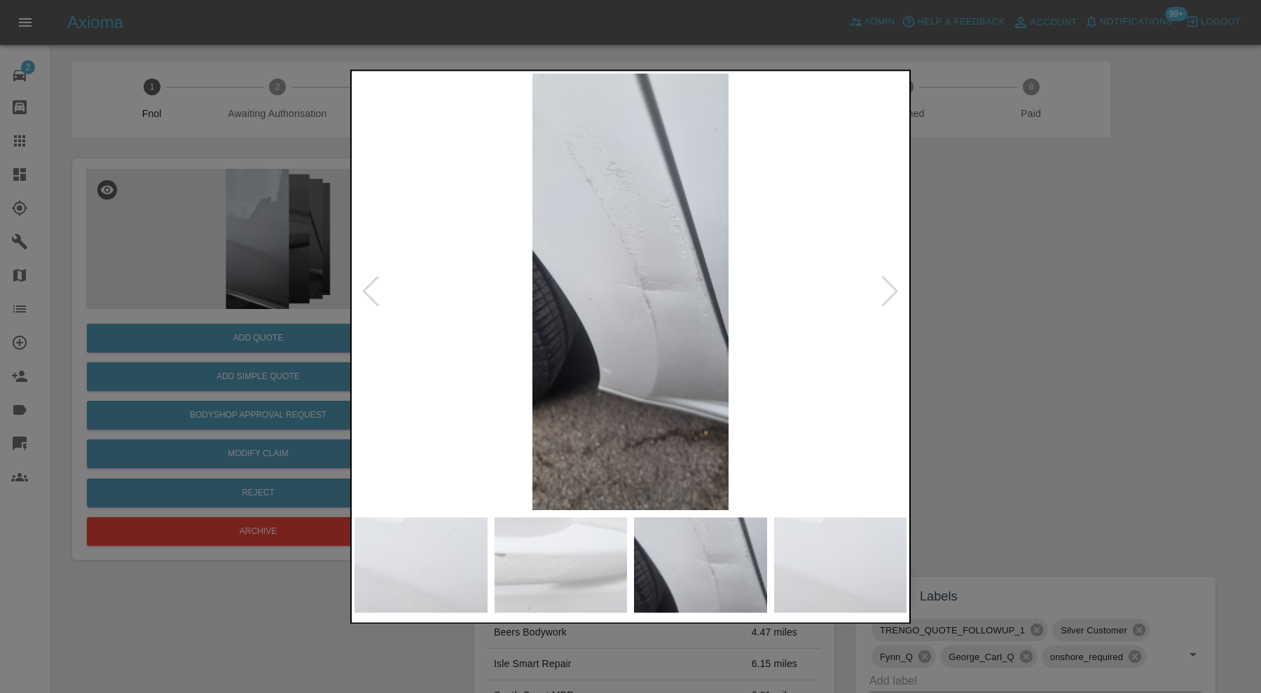
click at [824, 562] on img at bounding box center [840, 564] width 133 height 95
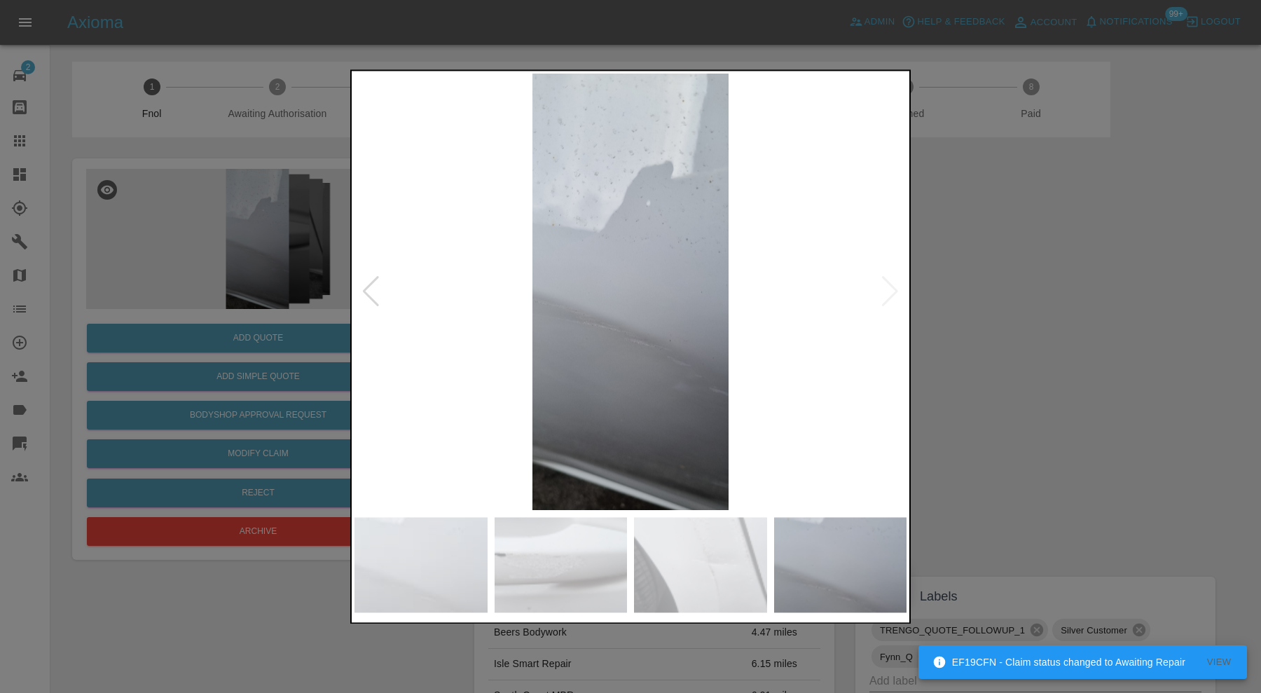
click at [765, 568] on img at bounding box center [700, 564] width 133 height 95
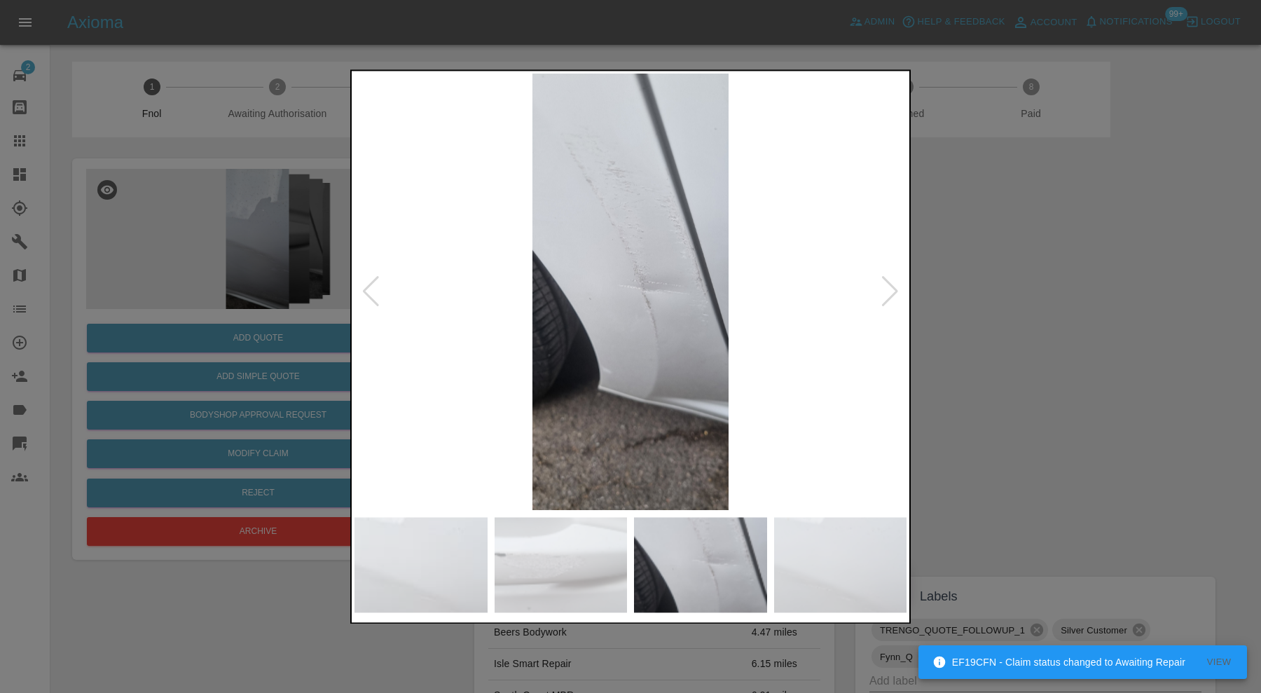
click at [613, 571] on img at bounding box center [561, 564] width 133 height 95
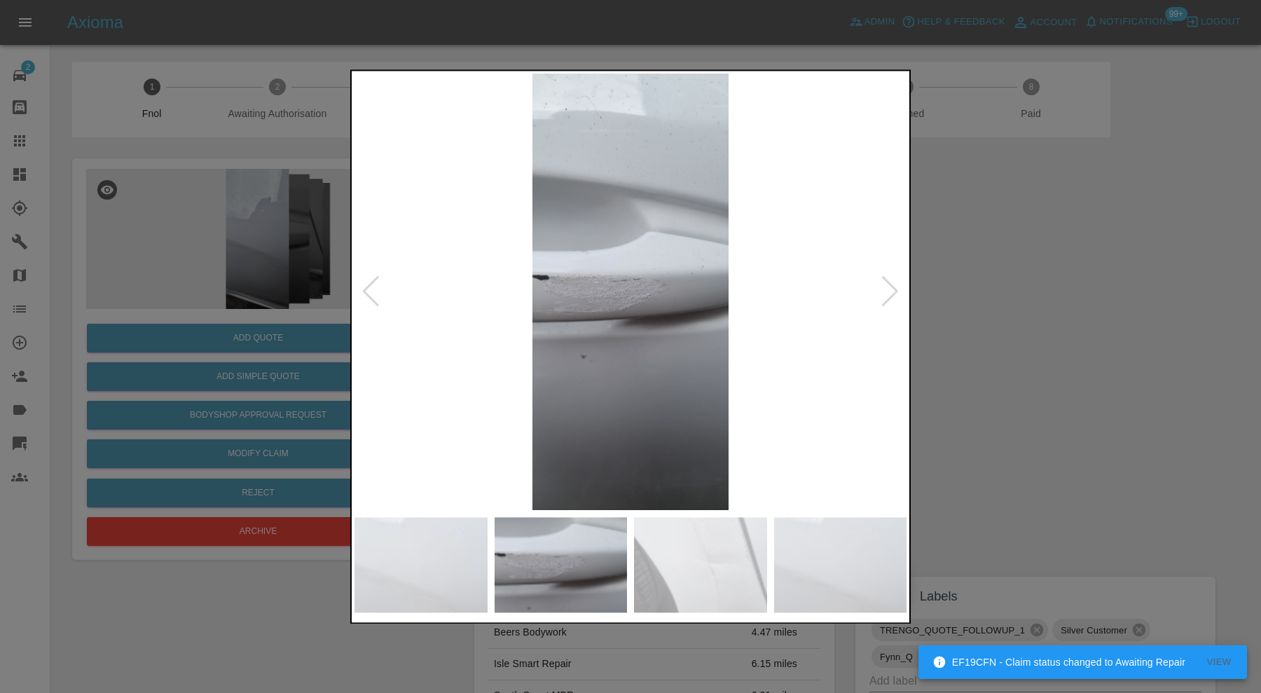
click at [439, 567] on img at bounding box center [420, 564] width 133 height 95
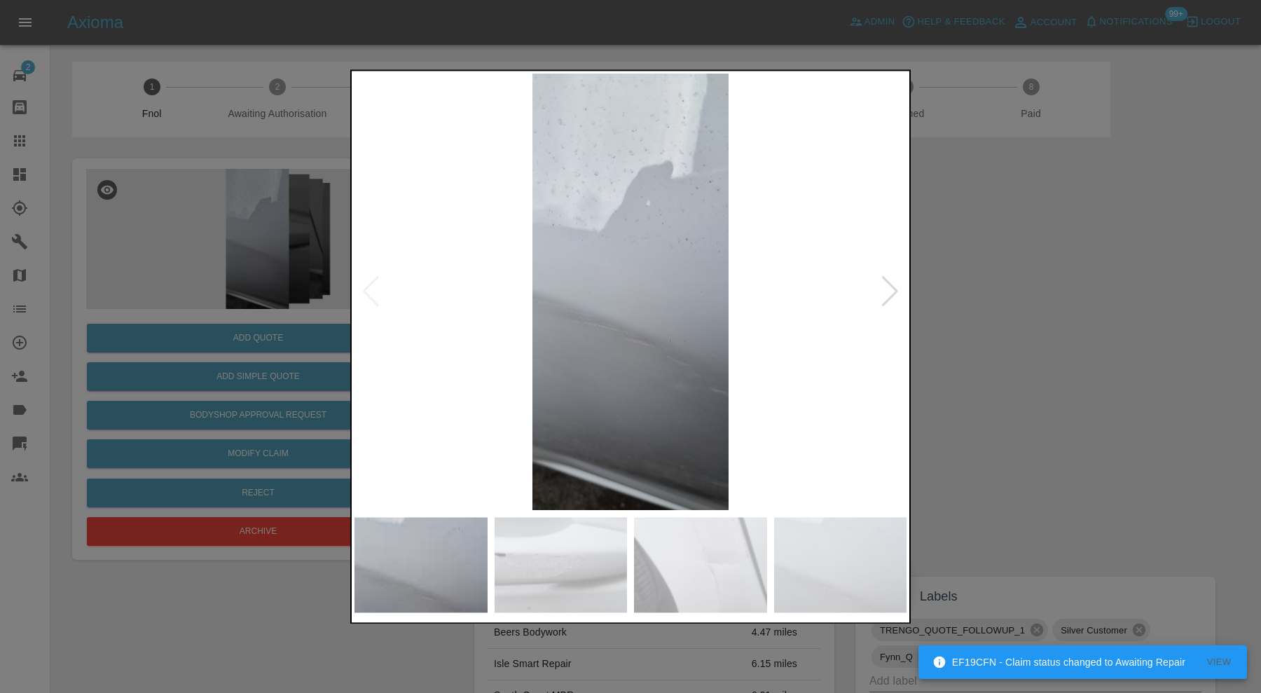
click at [1121, 298] on div at bounding box center [630, 346] width 1261 height 693
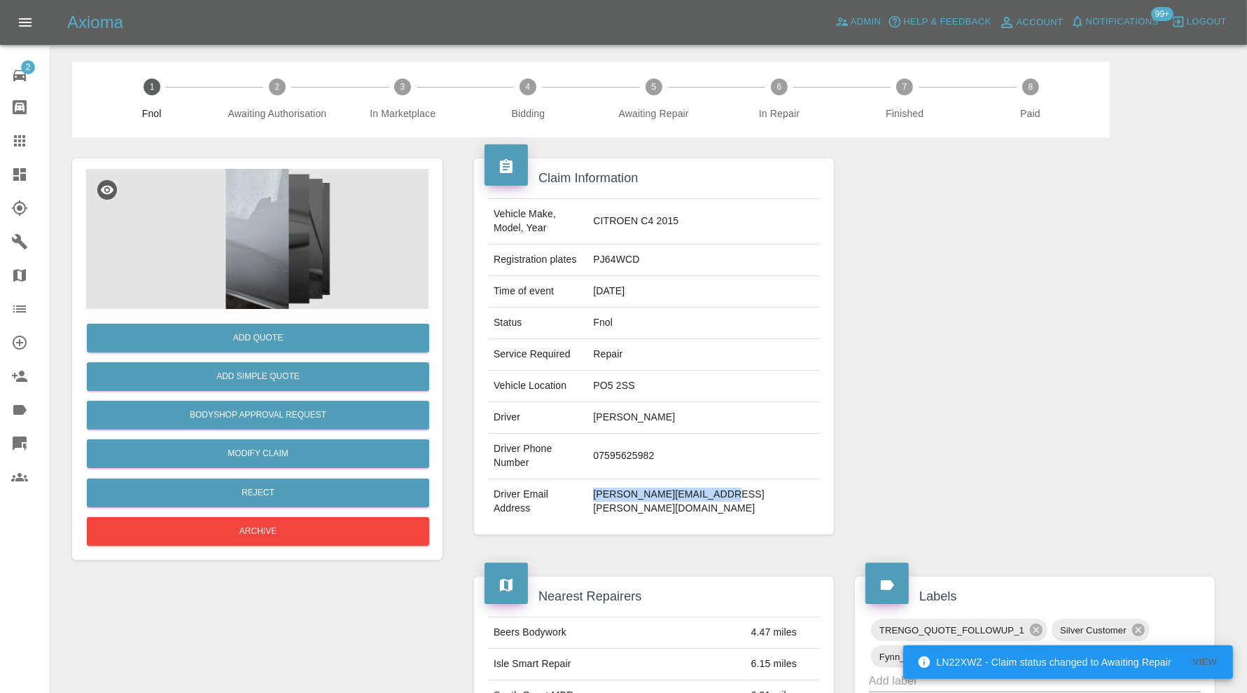
drag, startPoint x: 789, startPoint y: 461, endPoint x: 658, endPoint y: 469, distance: 130.6
click at [658, 479] on td "[PERSON_NAME][EMAIL_ADDRESS][PERSON_NAME][DOMAIN_NAME]" at bounding box center [704, 501] width 233 height 45
copy td "[PERSON_NAME][EMAIL_ADDRESS][PERSON_NAME][DOMAIN_NAME]"
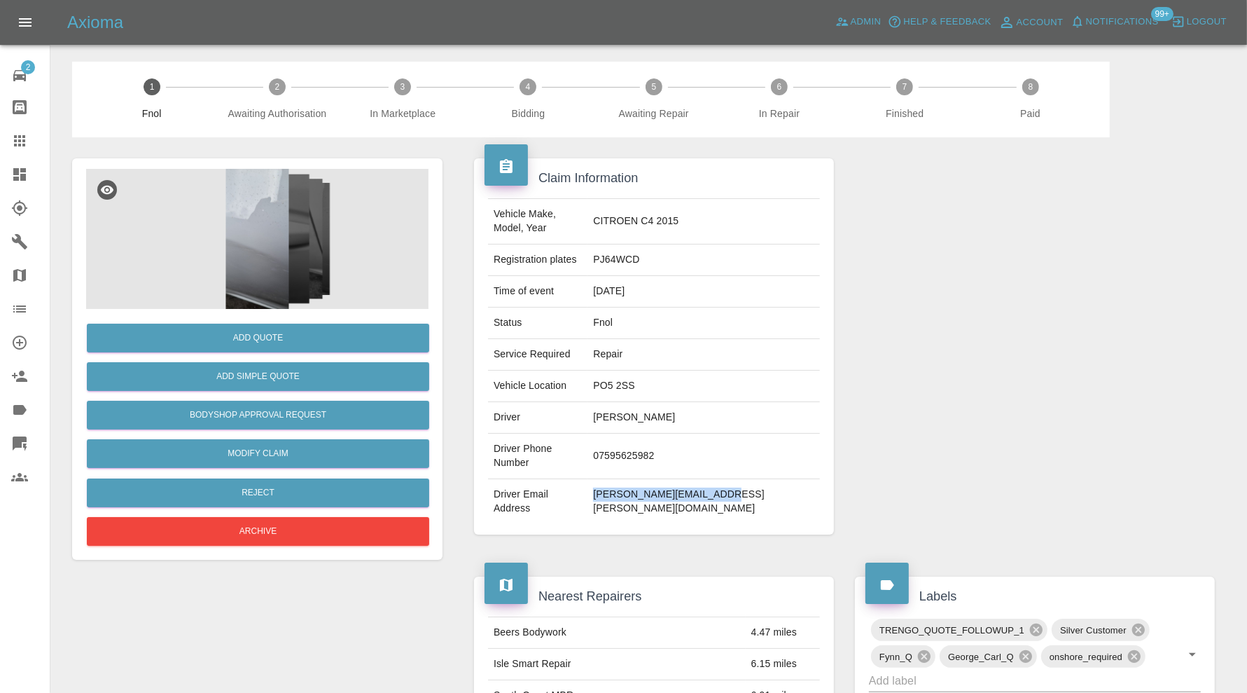
click at [249, 229] on img at bounding box center [257, 239] width 343 height 140
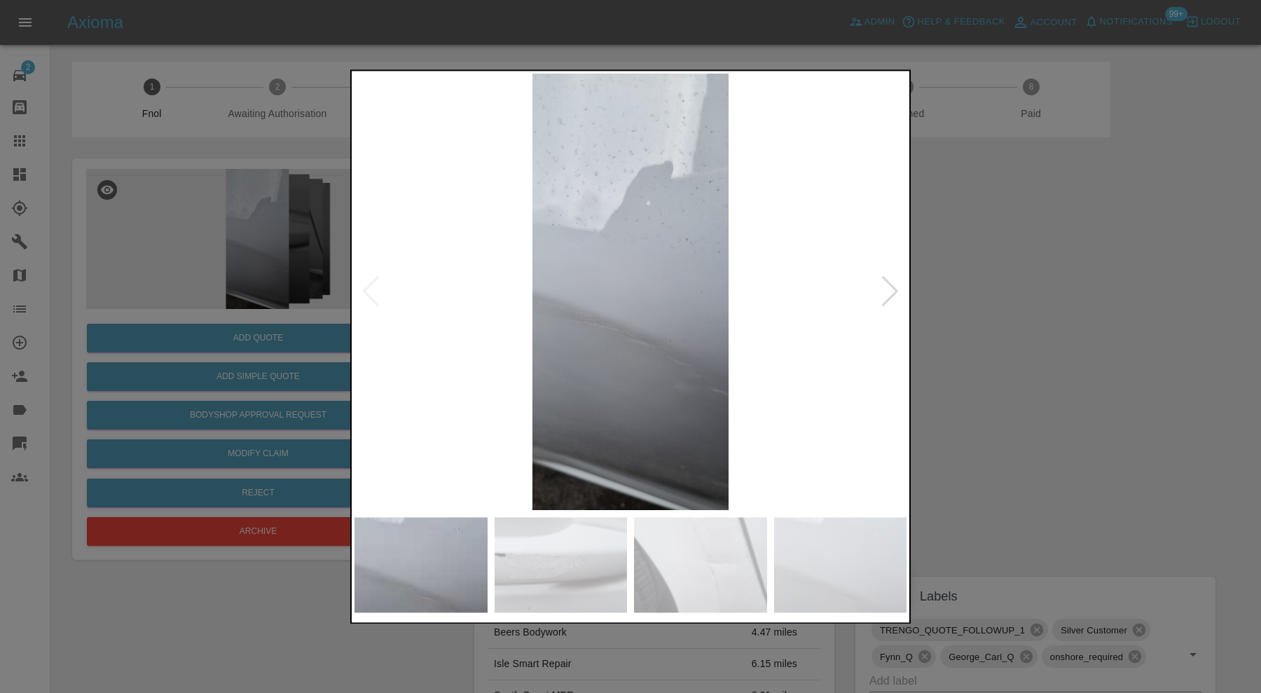
click at [573, 586] on img at bounding box center [561, 564] width 133 height 95
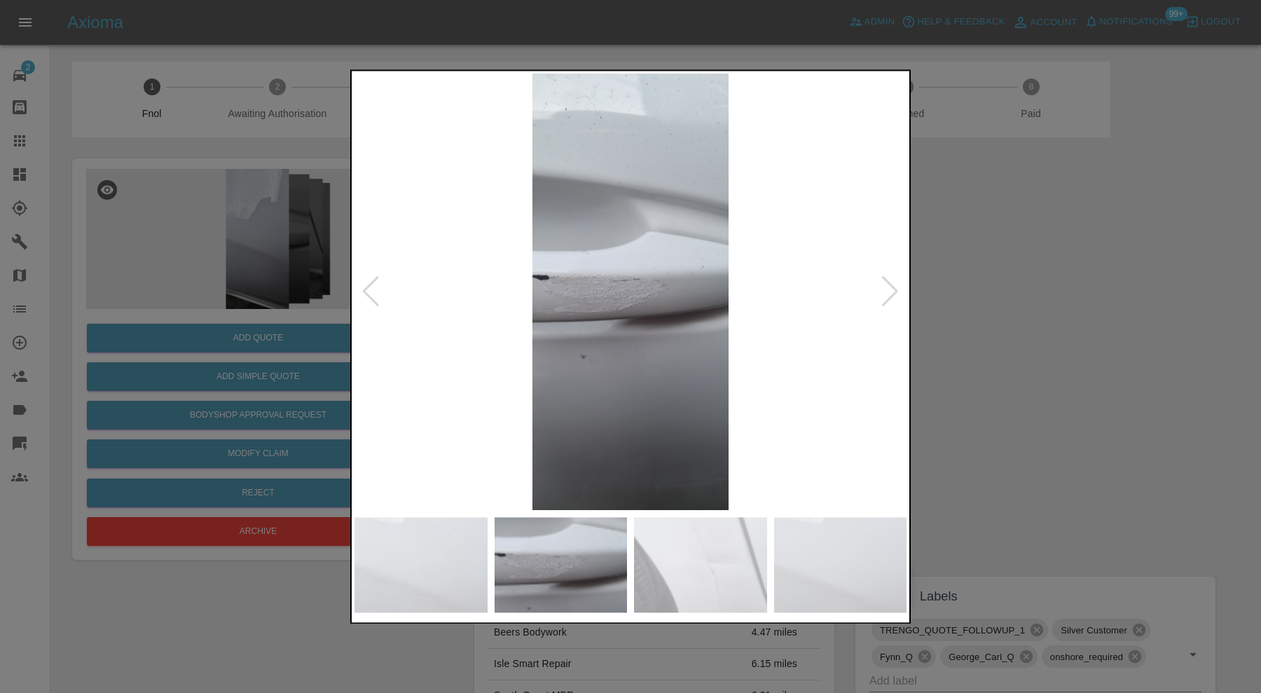
click at [690, 557] on img at bounding box center [700, 564] width 133 height 95
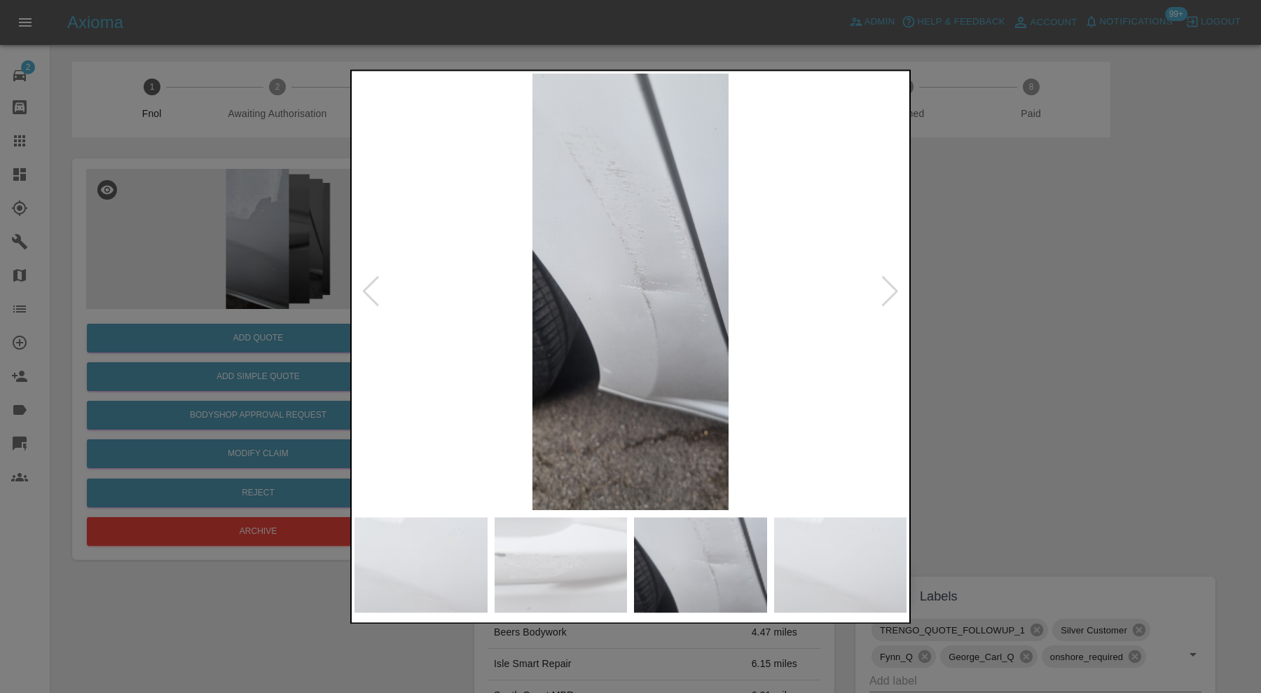
click at [832, 558] on img at bounding box center [840, 564] width 133 height 95
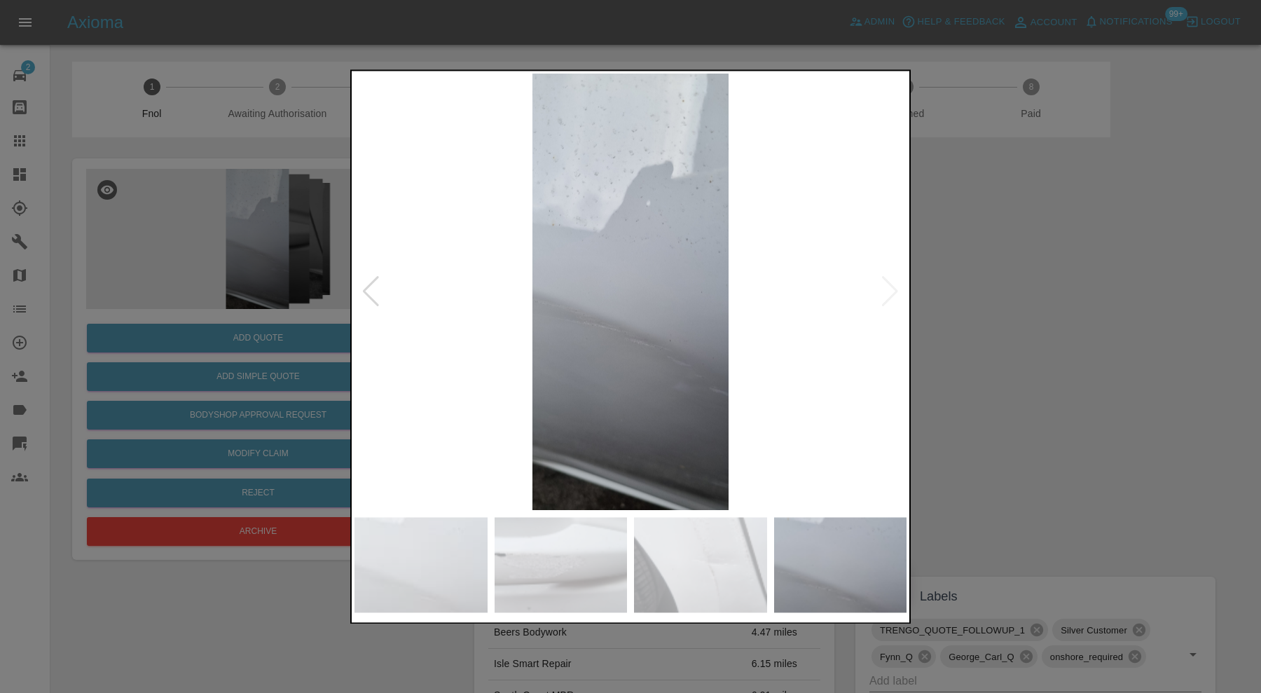
click at [883, 303] on img at bounding box center [630, 292] width 552 height 436
click at [967, 322] on div at bounding box center [630, 346] width 1261 height 693
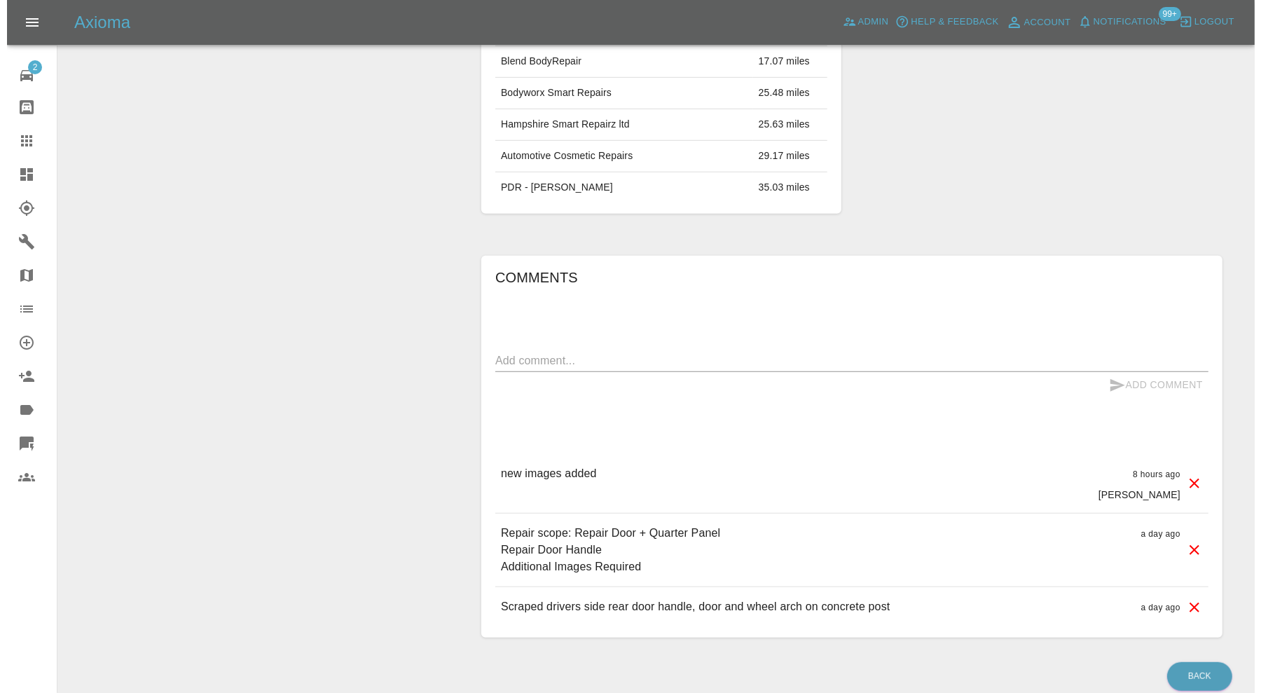
scroll to position [739, 0]
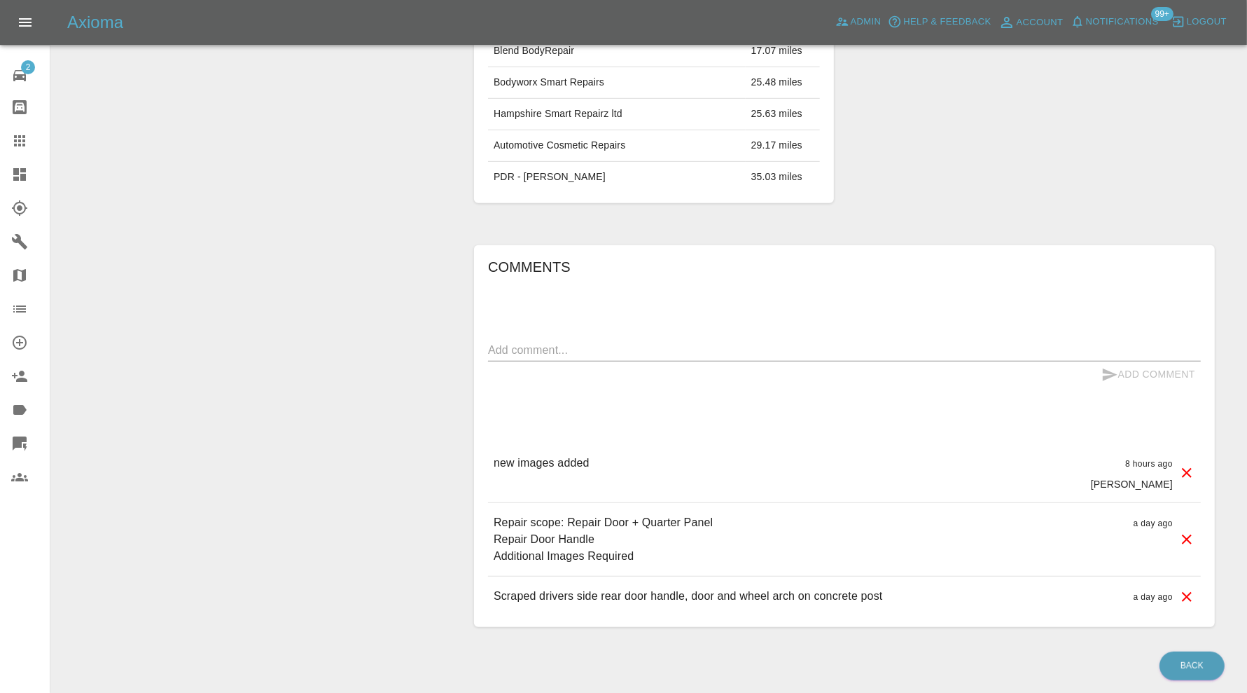
click at [1184, 531] on icon at bounding box center [1187, 539] width 17 height 17
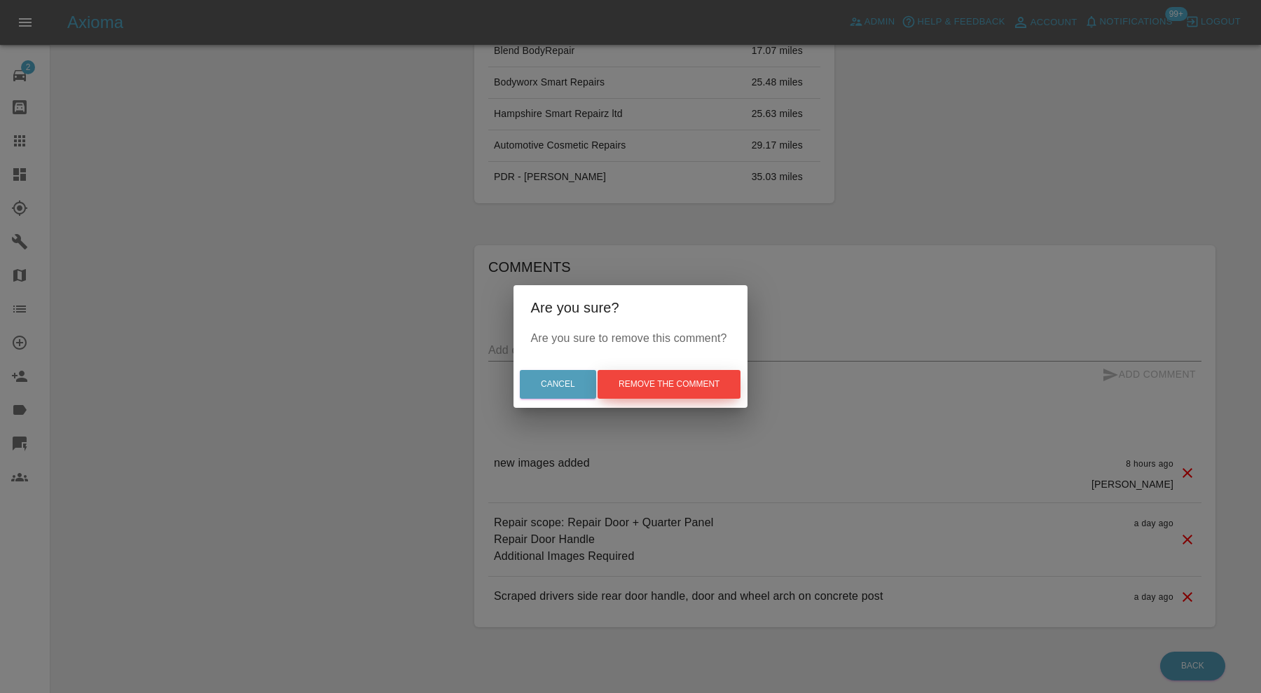
click at [683, 381] on button "Remove the comment" at bounding box center [668, 384] width 143 height 29
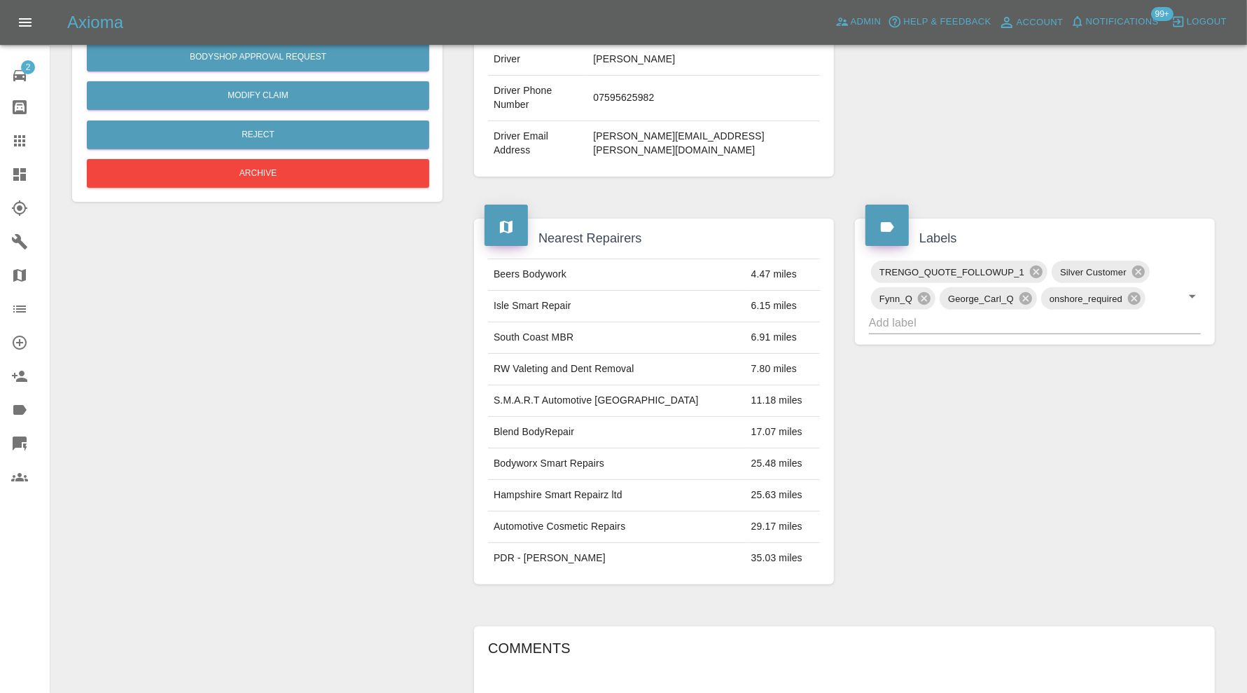
scroll to position [82, 0]
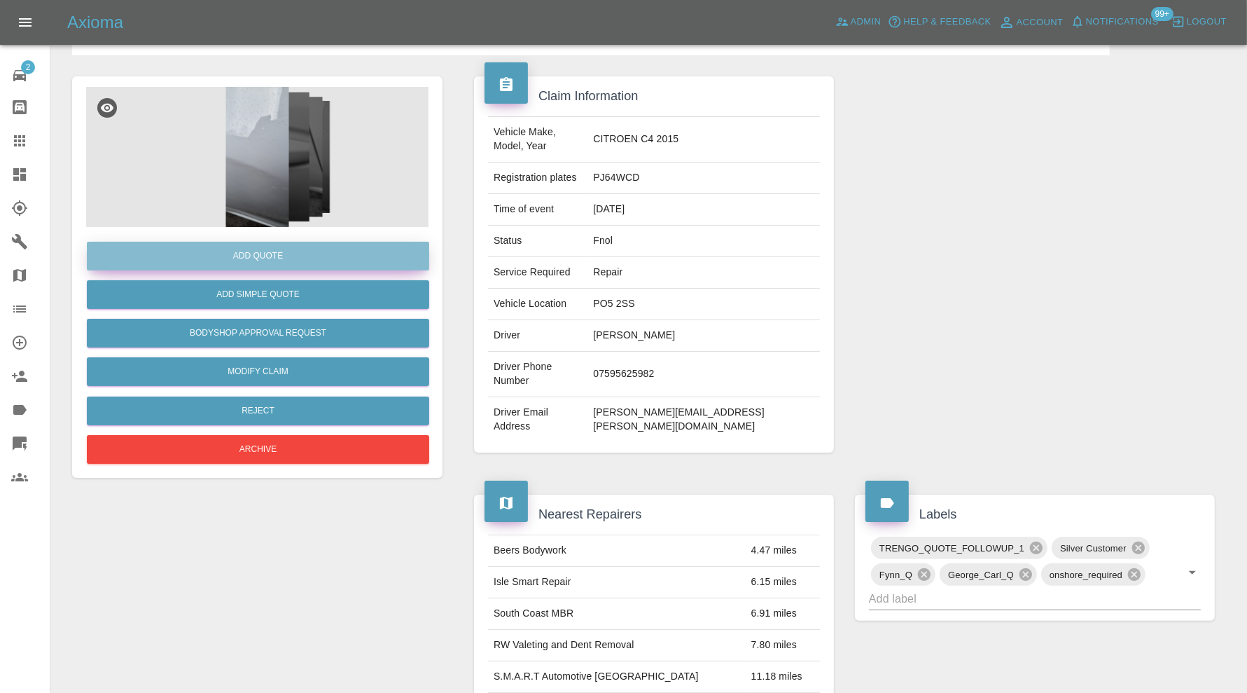
click at [310, 249] on button "Add Quote" at bounding box center [258, 256] width 343 height 29
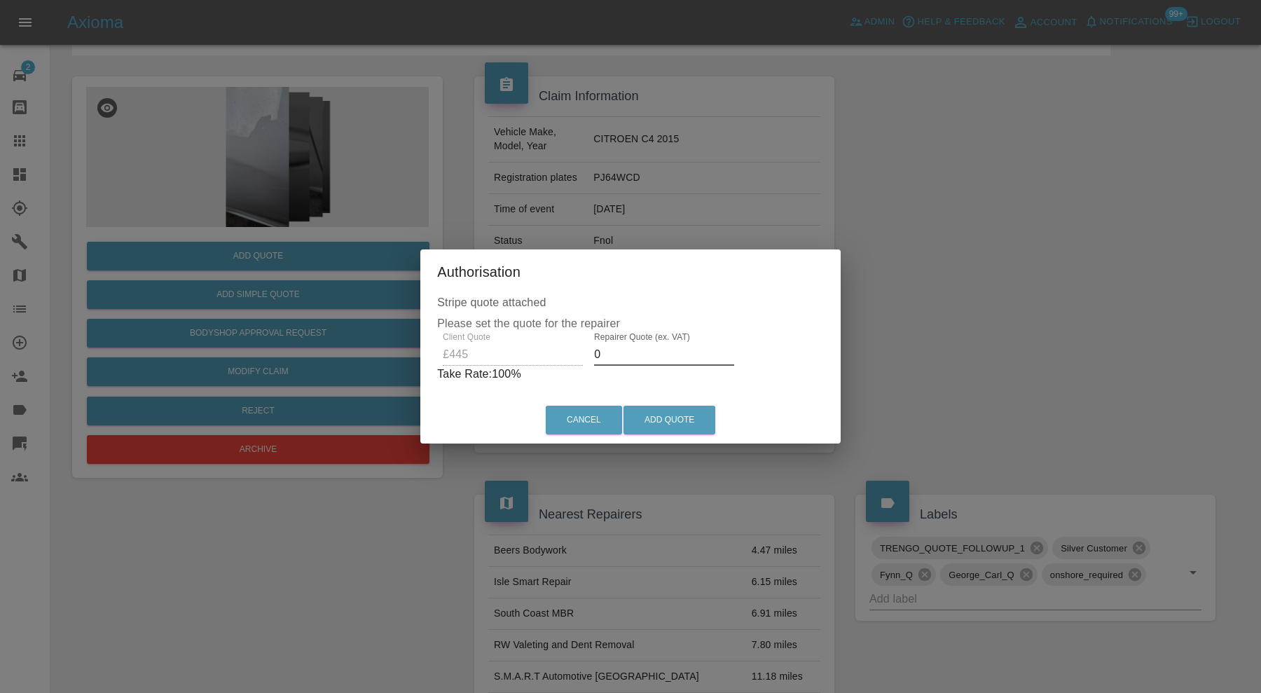
click at [612, 350] on input "0" at bounding box center [664, 354] width 140 height 22
type input "3"
type input "285"
click at [672, 426] on button "Add Quote" at bounding box center [669, 420] width 92 height 29
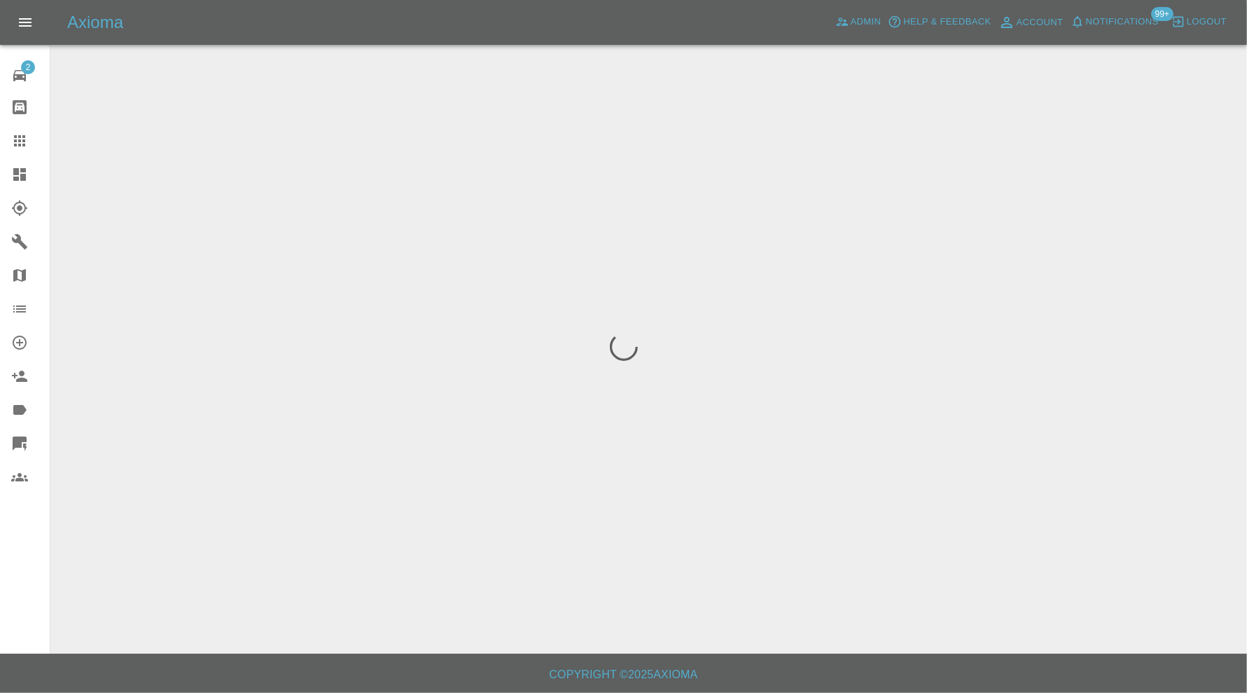
scroll to position [0, 0]
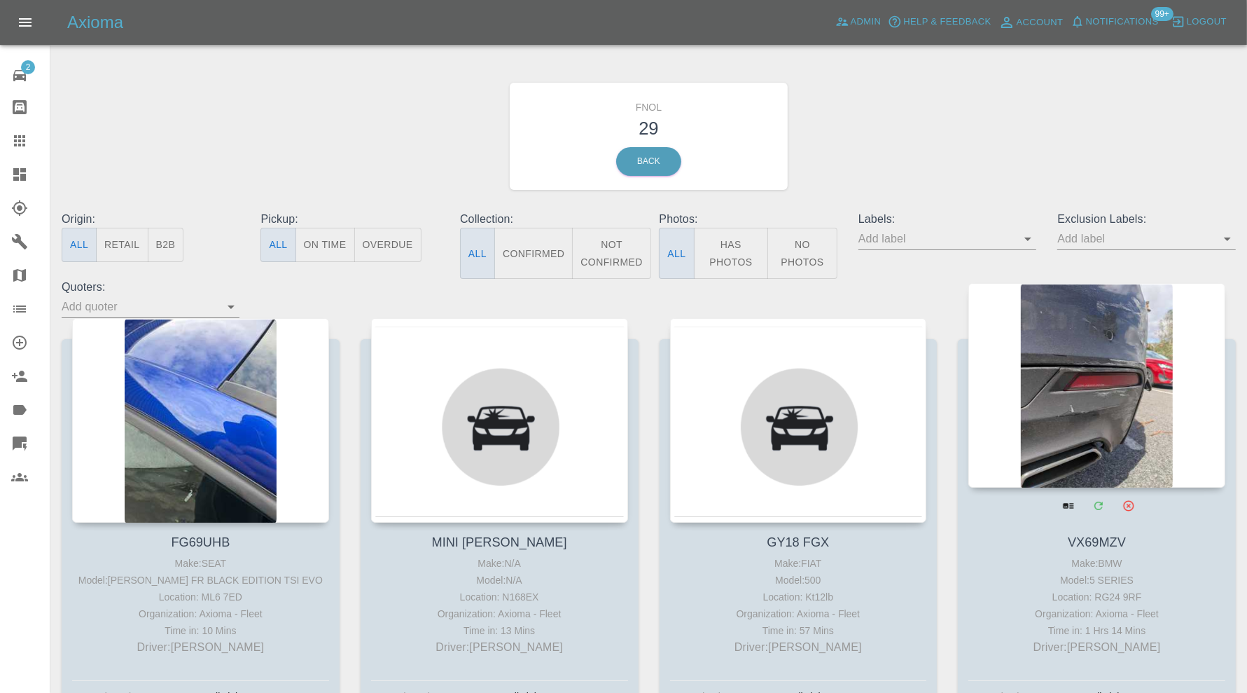
click at [1131, 351] on div at bounding box center [1097, 385] width 257 height 205
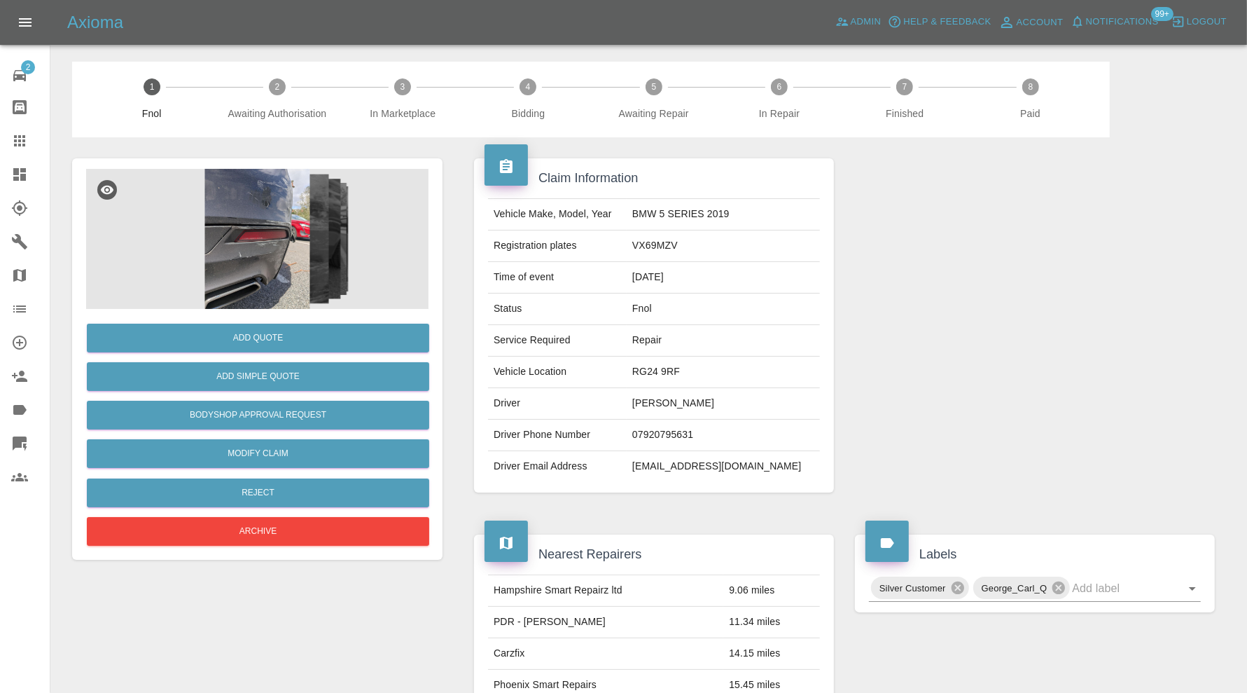
click at [241, 256] on img at bounding box center [257, 239] width 343 height 140
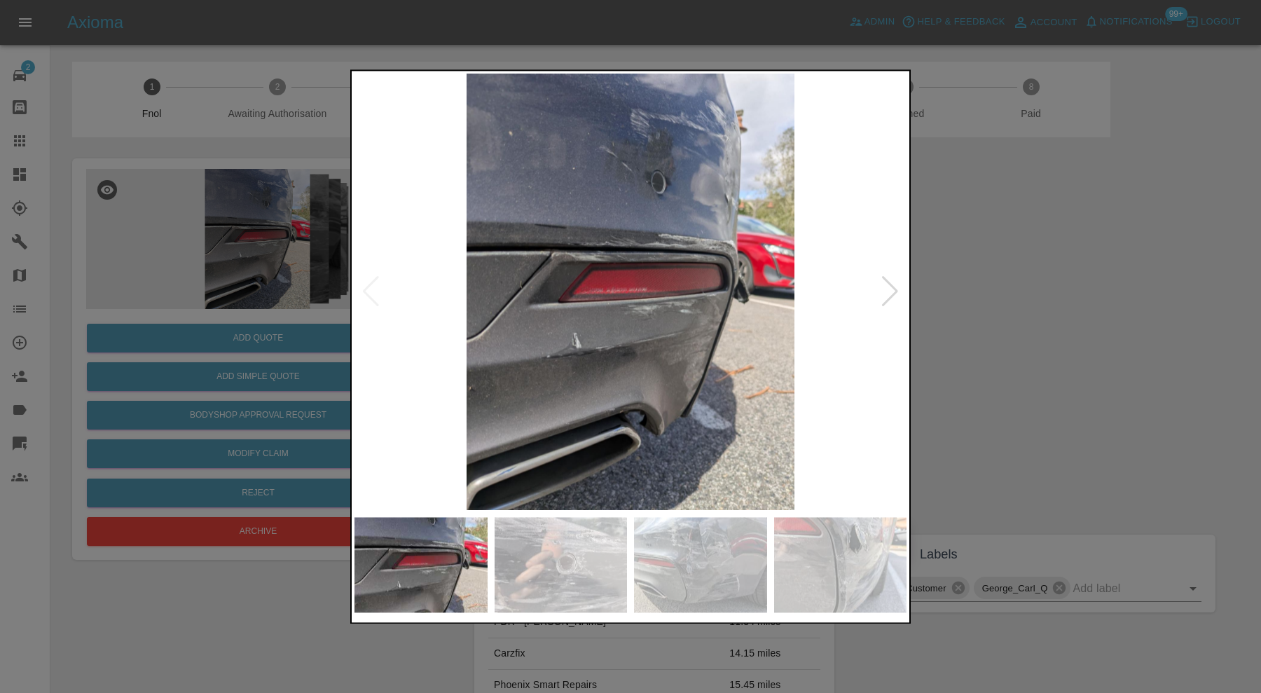
click at [886, 284] on div at bounding box center [889, 292] width 19 height 31
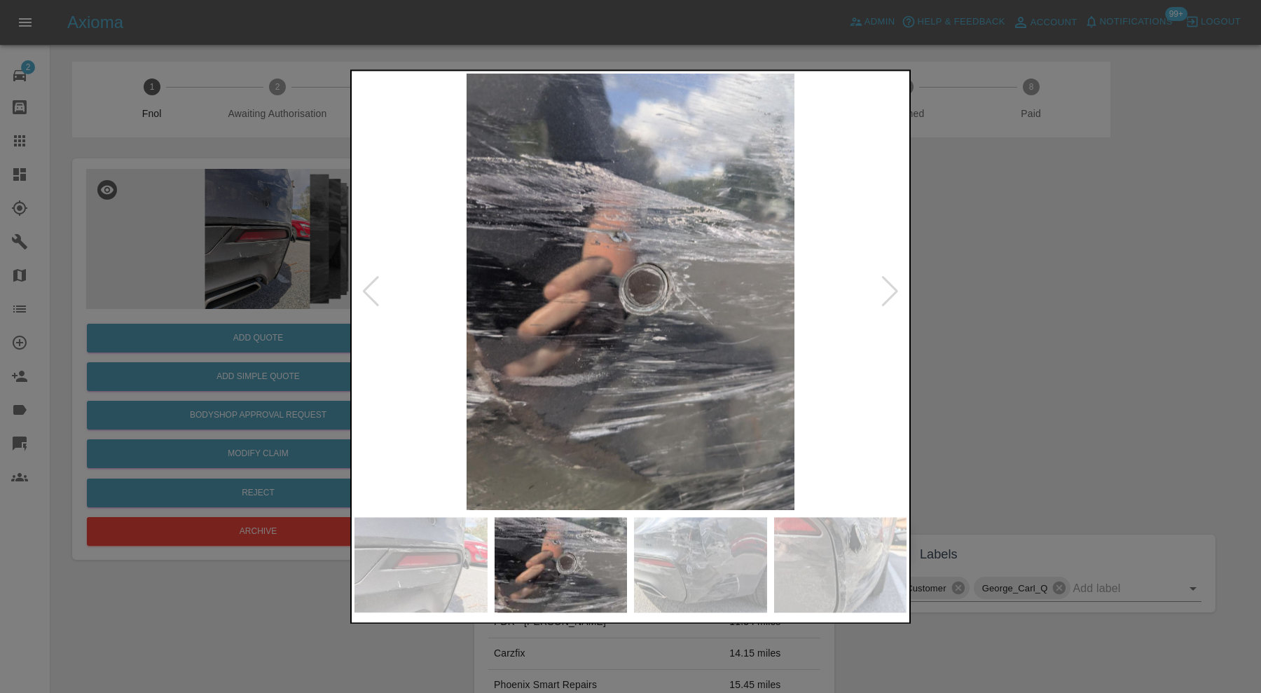
click at [886, 284] on div at bounding box center [889, 292] width 19 height 31
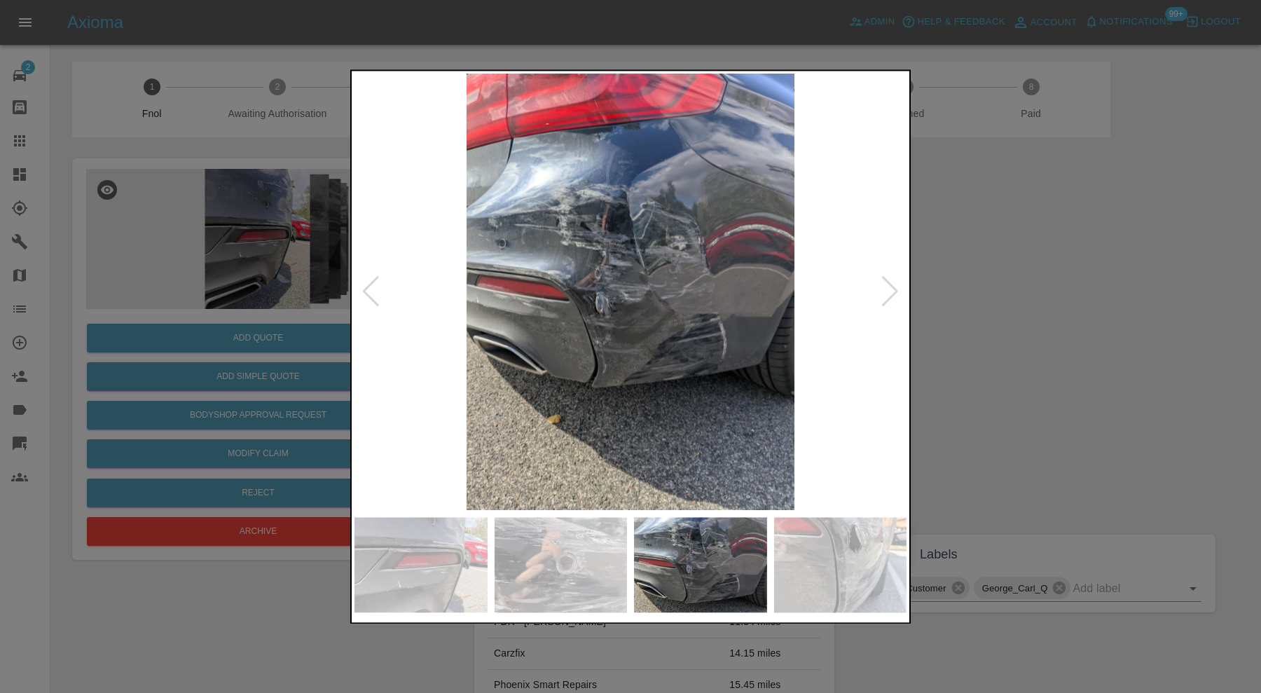
click at [886, 284] on div at bounding box center [889, 292] width 19 height 31
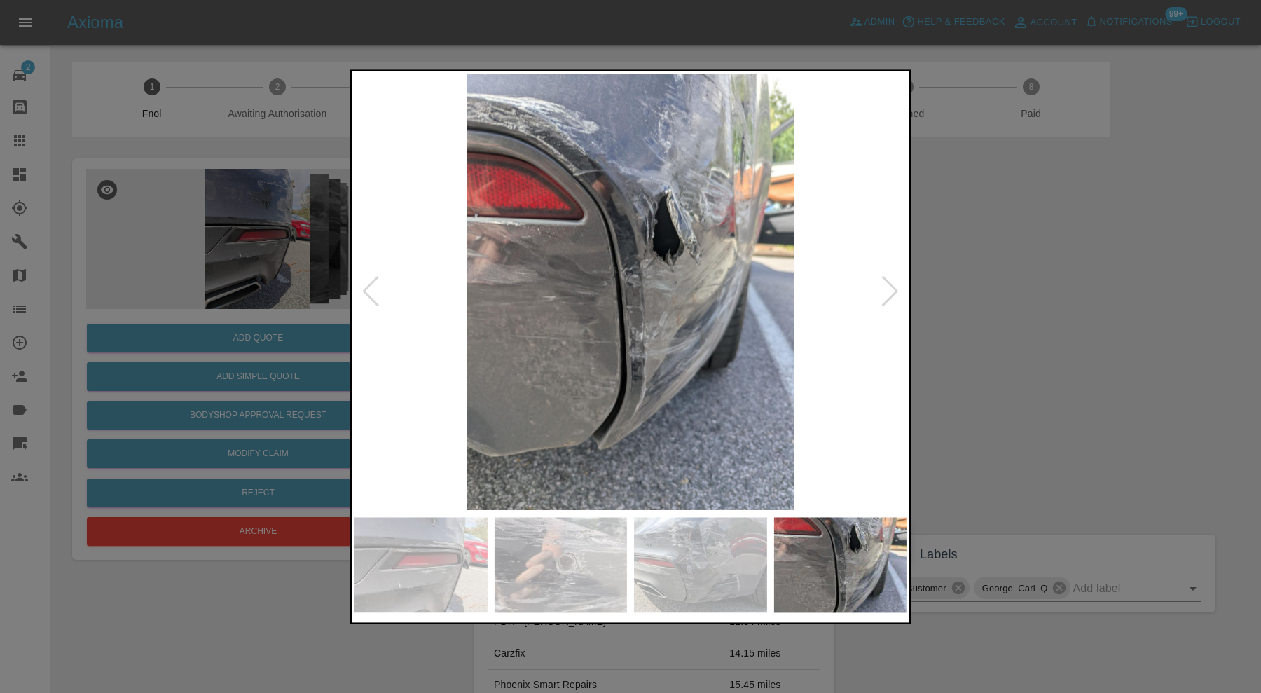
click at [886, 284] on div at bounding box center [889, 292] width 19 height 31
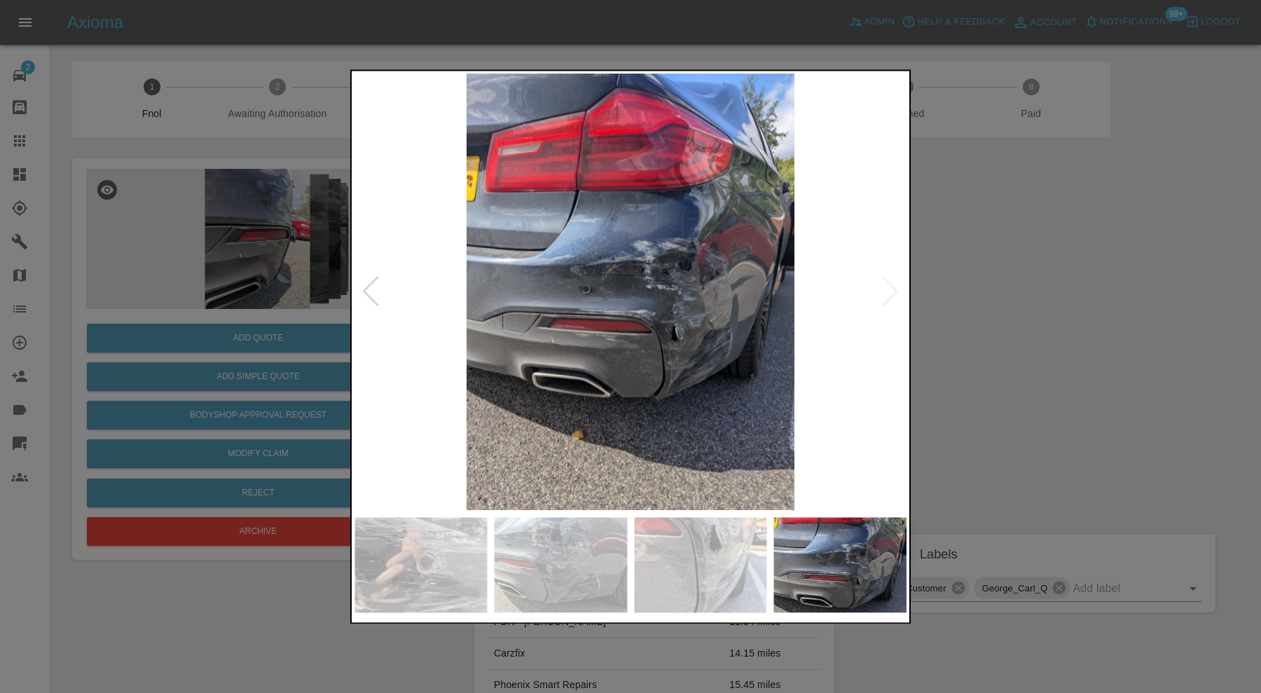
click at [886, 284] on img at bounding box center [630, 292] width 552 height 436
click at [950, 284] on div at bounding box center [630, 346] width 1261 height 693
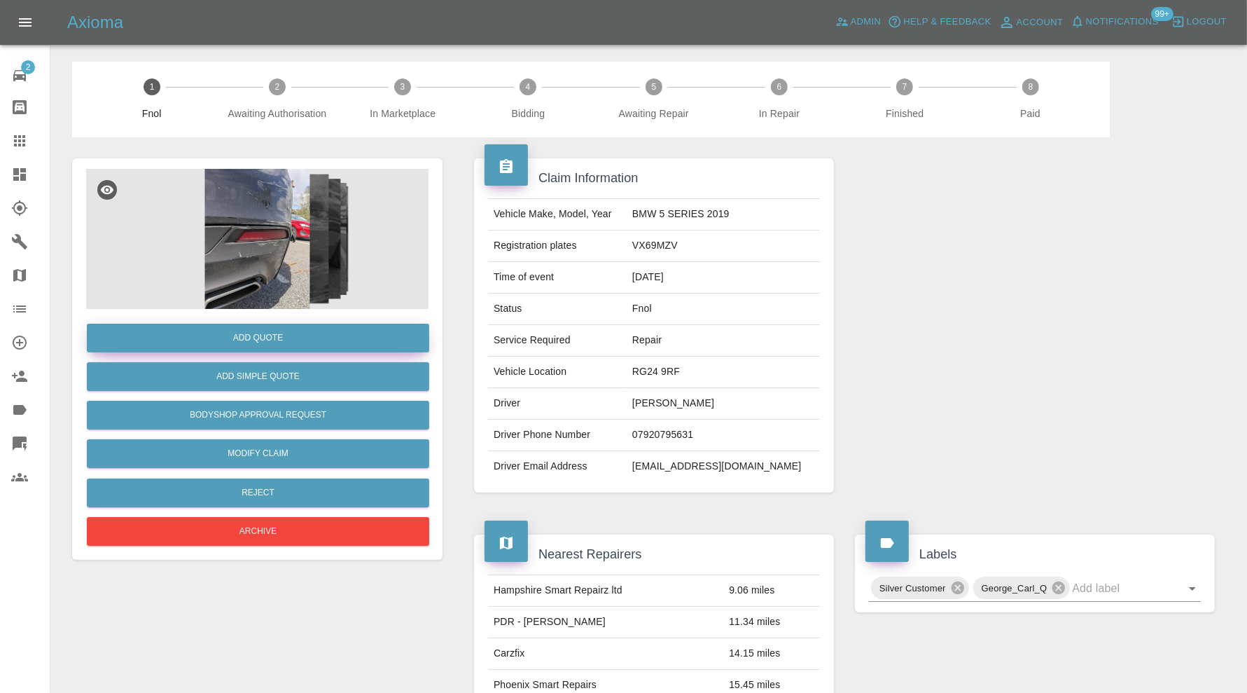
click at [233, 327] on button "Add Quote" at bounding box center [258, 338] width 343 height 29
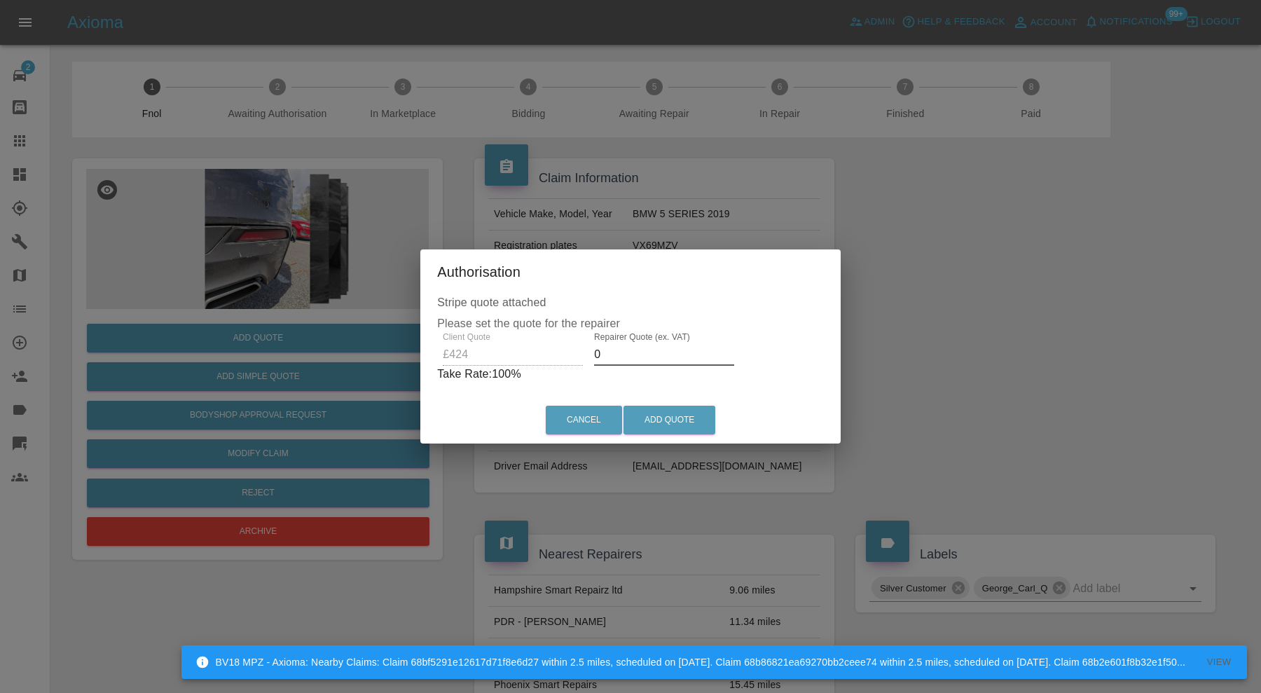
click at [632, 355] on input "0" at bounding box center [664, 354] width 140 height 22
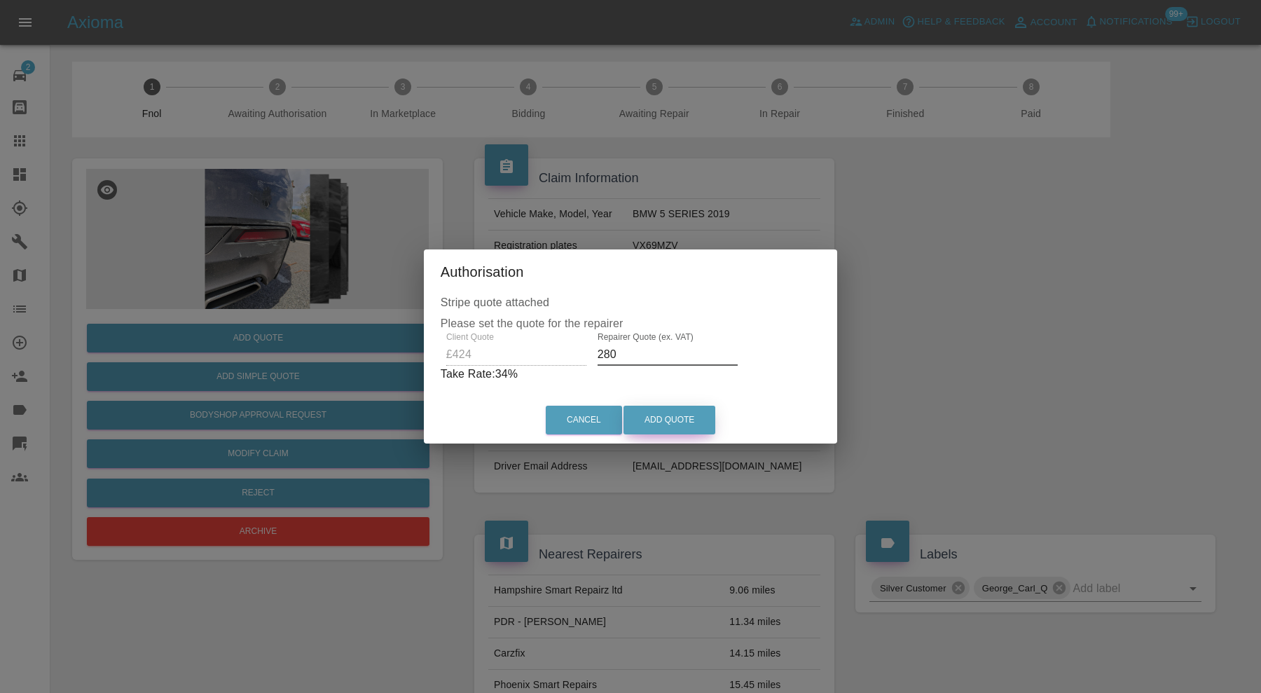
type input "280"
click at [658, 426] on button "Add Quote" at bounding box center [669, 420] width 92 height 29
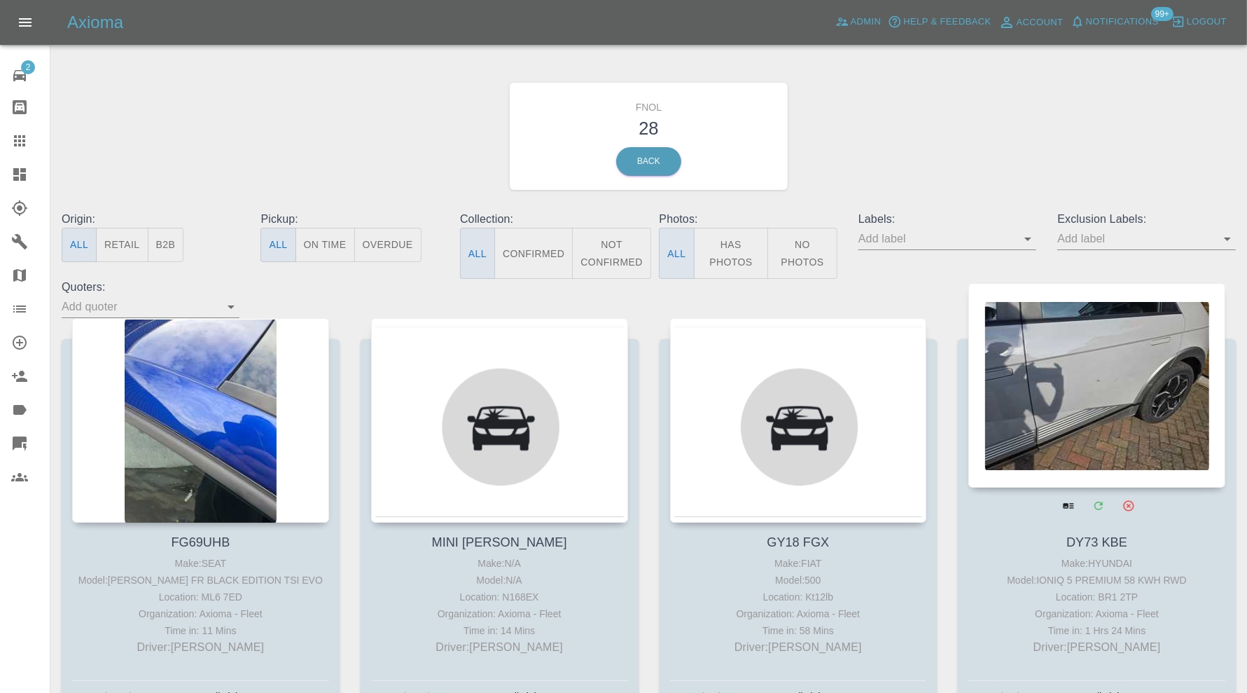
click at [1111, 392] on div at bounding box center [1097, 385] width 257 height 205
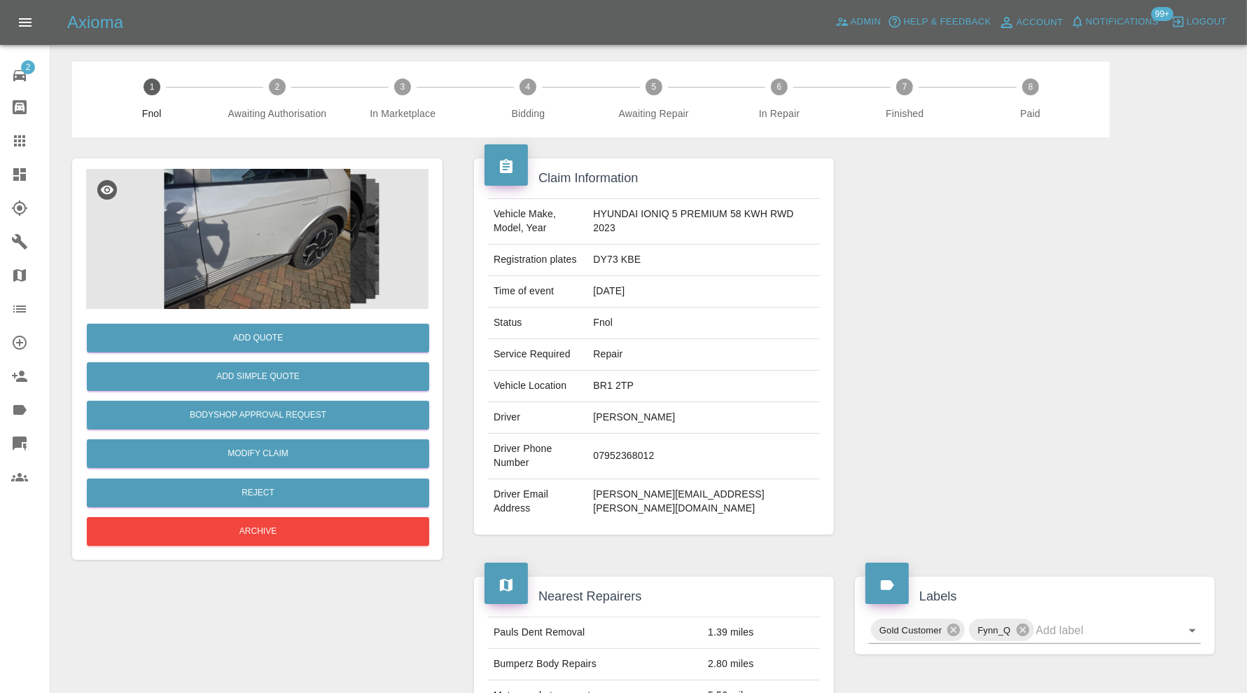
click at [298, 270] on img at bounding box center [257, 239] width 343 height 140
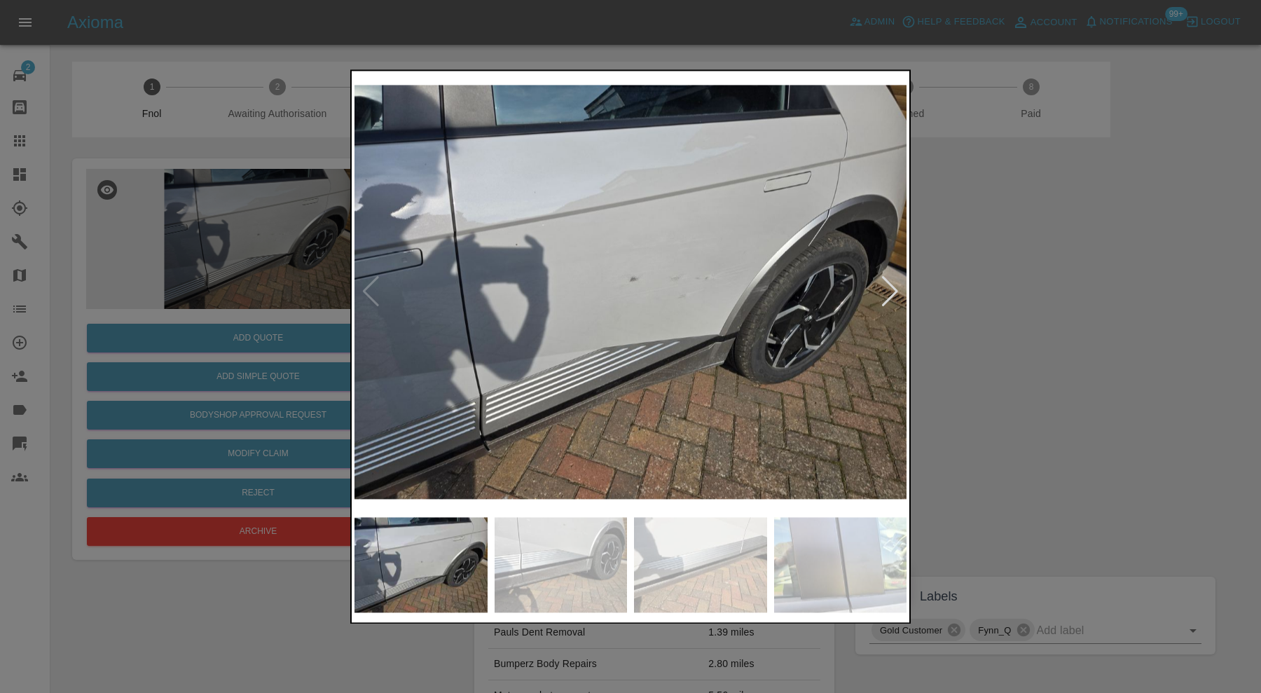
click at [895, 289] on div at bounding box center [889, 292] width 19 height 31
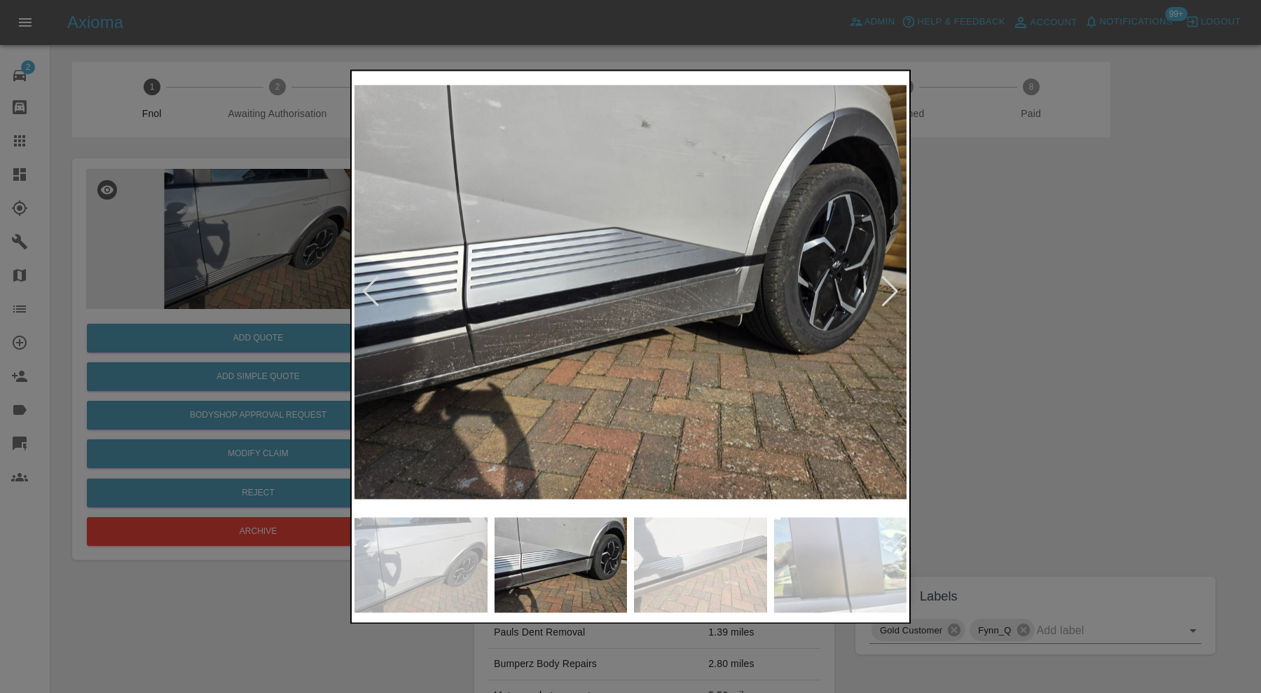
click at [895, 289] on div at bounding box center [889, 292] width 19 height 31
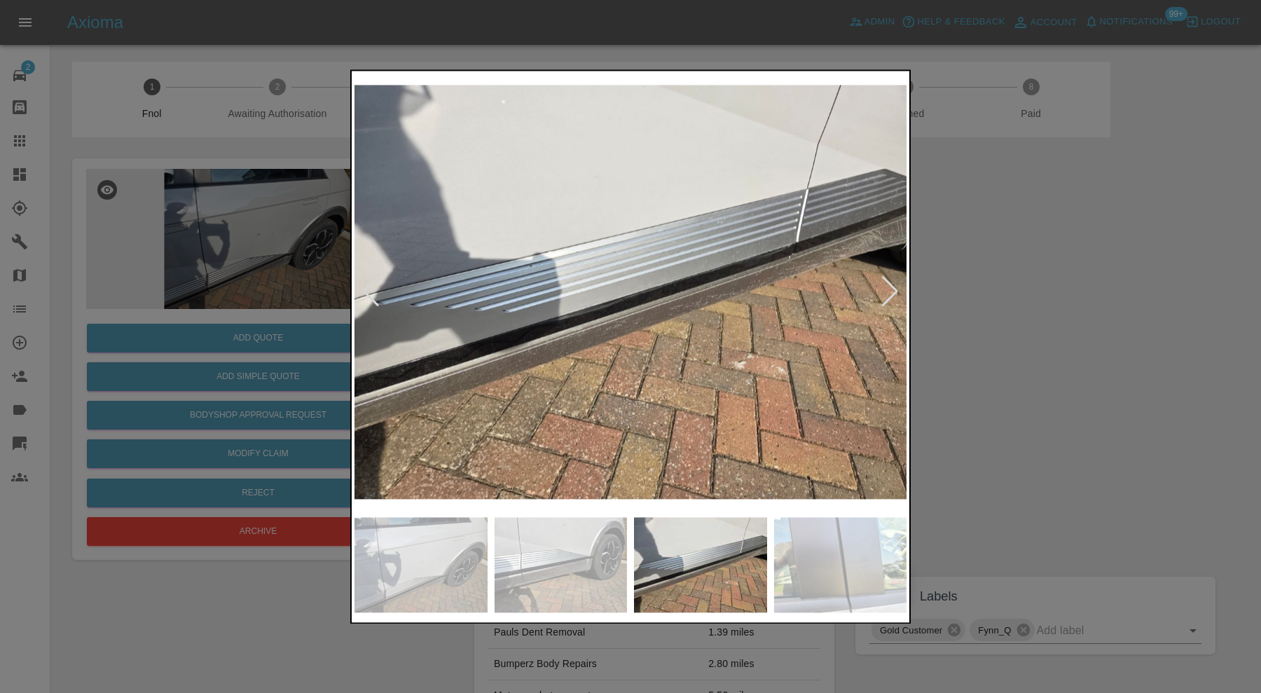
click at [895, 289] on div at bounding box center [889, 292] width 19 height 31
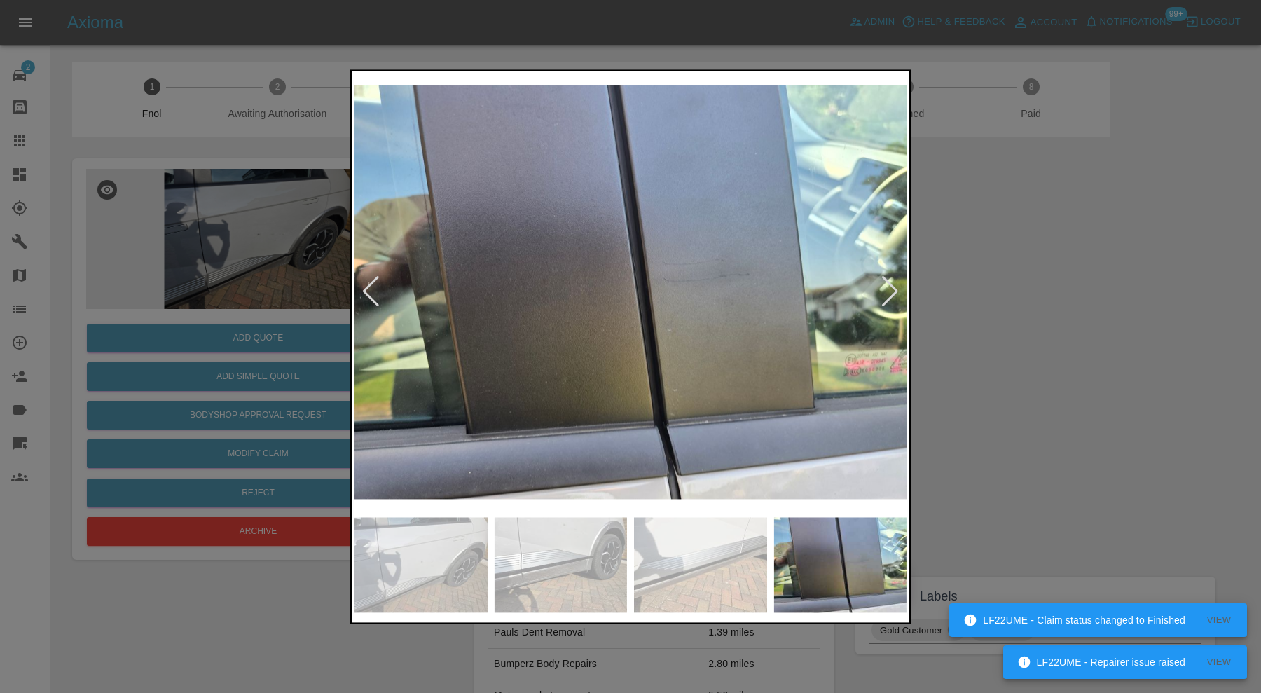
click at [895, 289] on div at bounding box center [889, 292] width 19 height 31
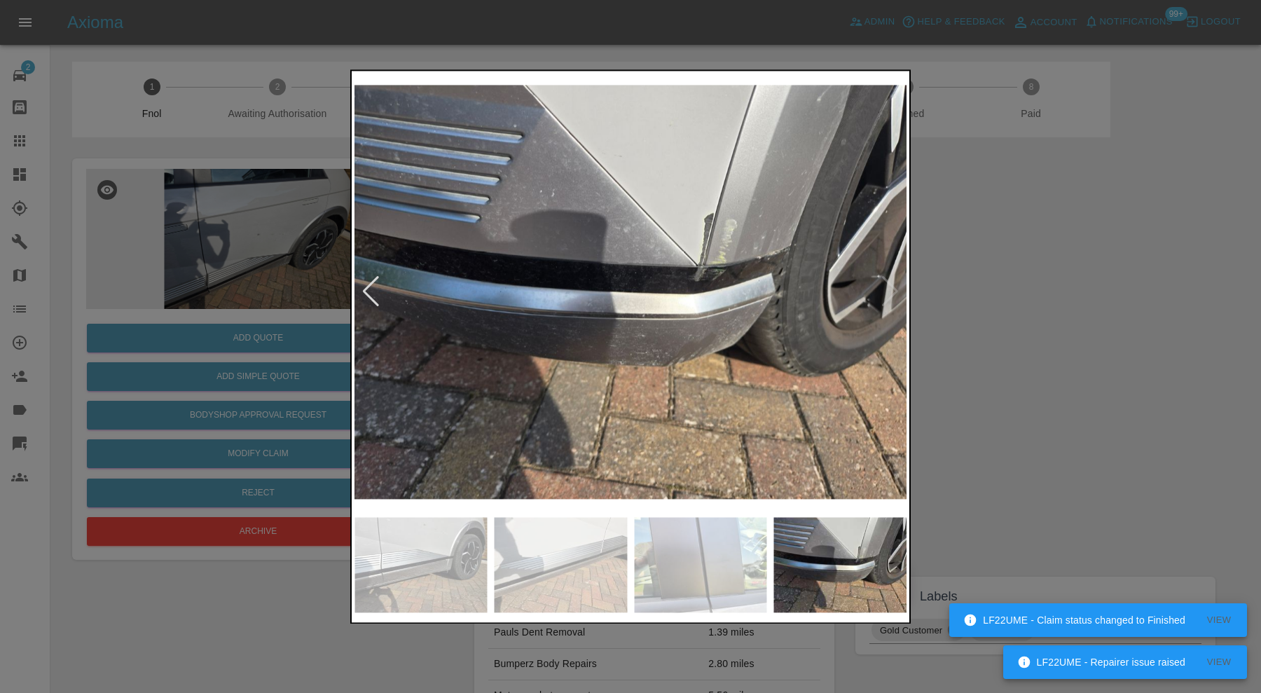
click at [895, 289] on img at bounding box center [630, 292] width 552 height 436
click at [1083, 298] on div at bounding box center [630, 346] width 1261 height 693
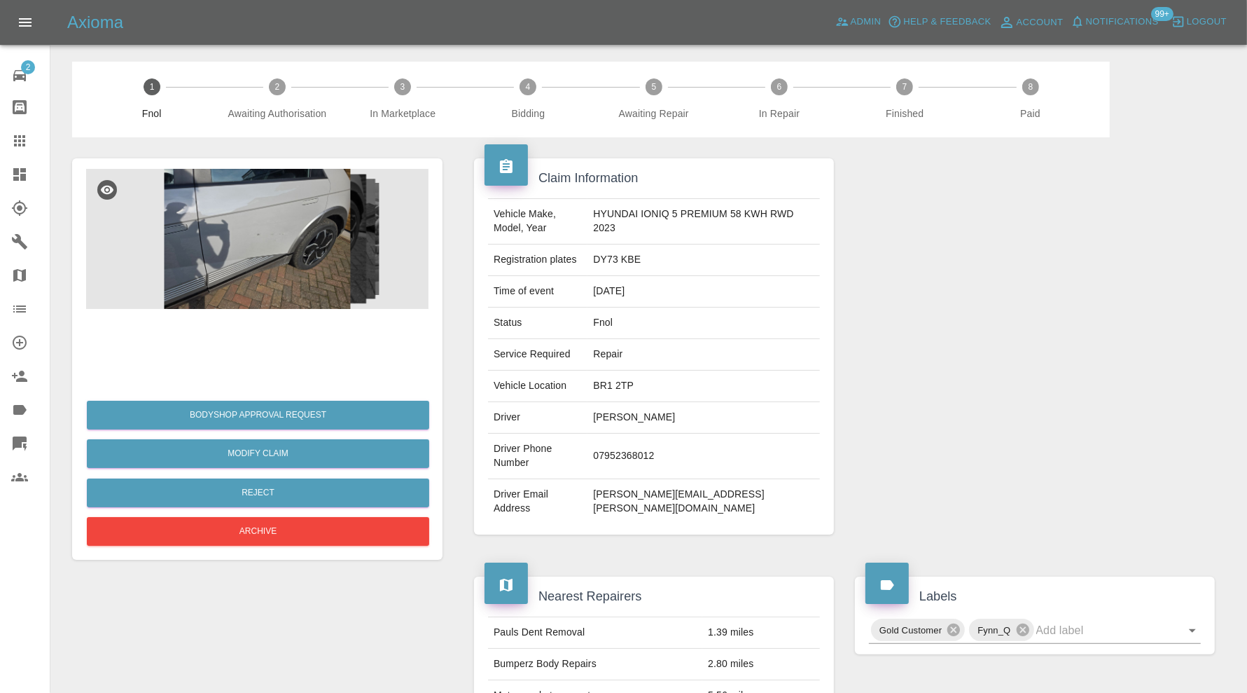
click at [252, 235] on img at bounding box center [257, 239] width 343 height 140
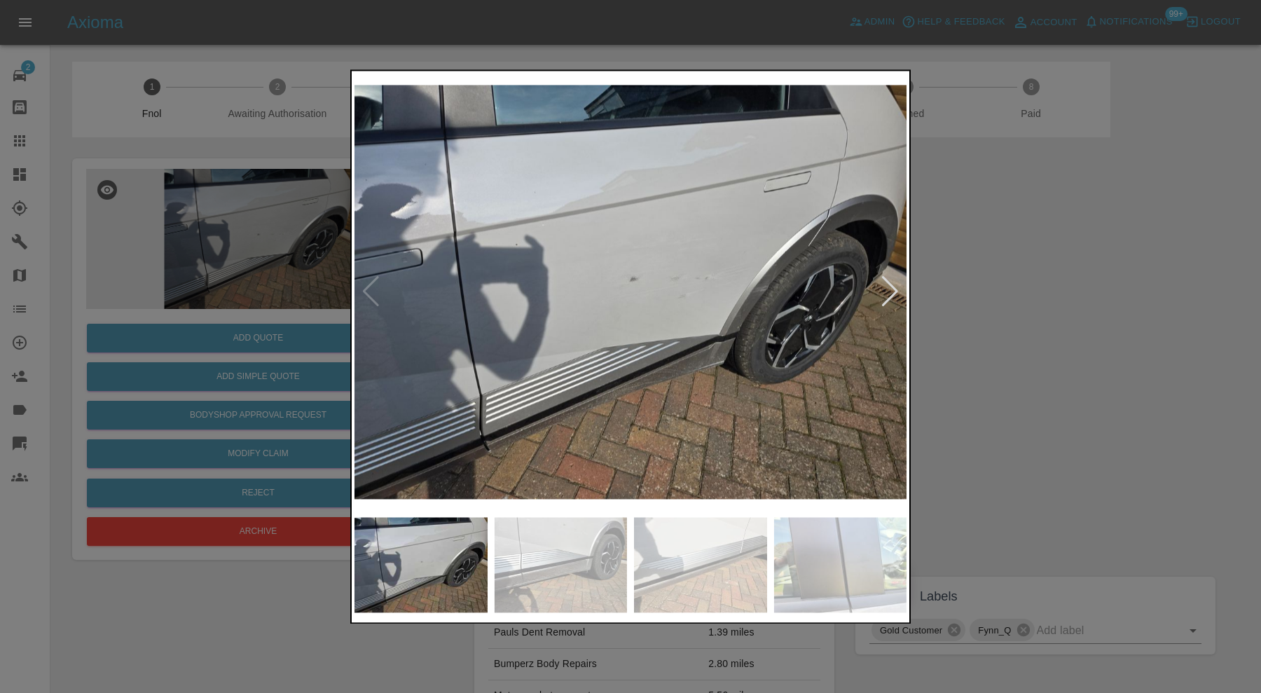
click at [893, 285] on div at bounding box center [889, 292] width 19 height 31
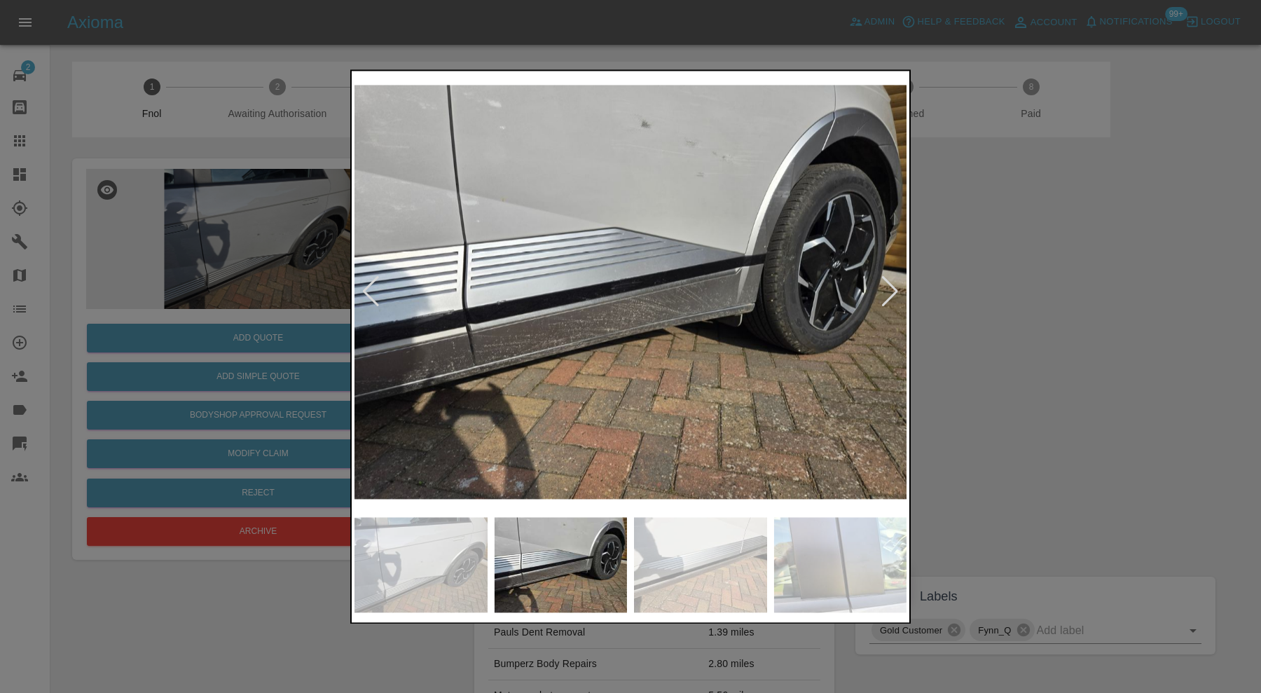
click at [1025, 336] on div at bounding box center [630, 346] width 1261 height 693
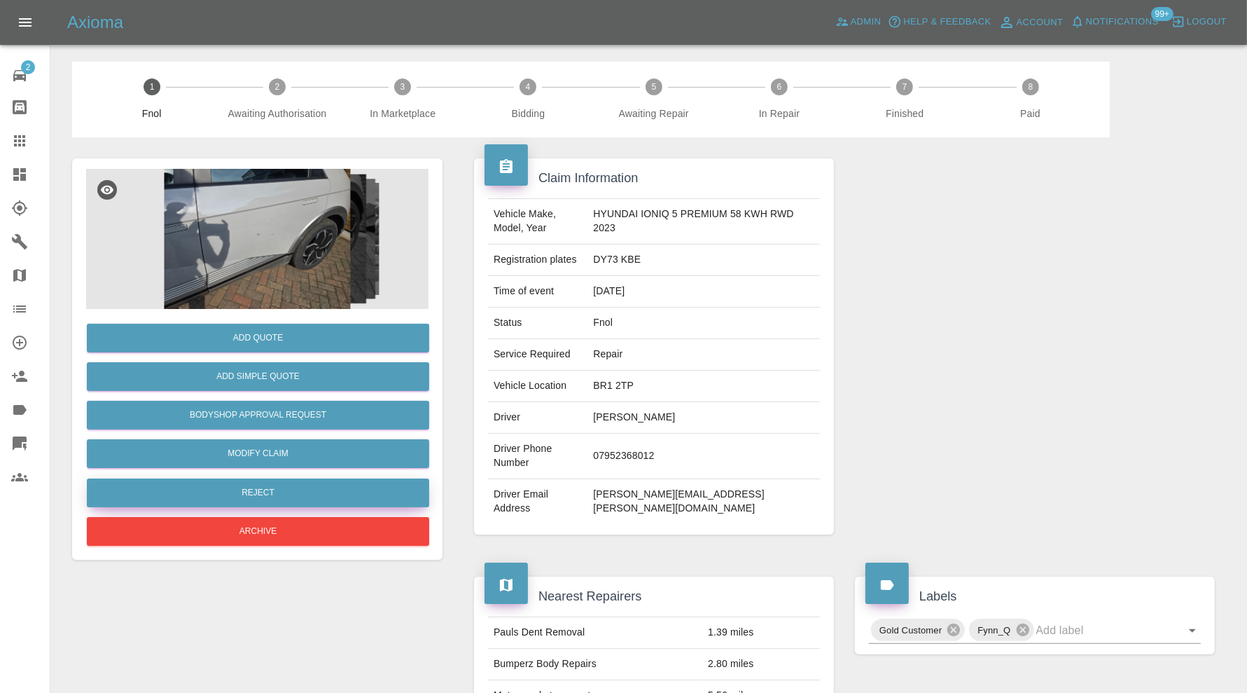
click at [307, 482] on button "Reject" at bounding box center [258, 492] width 343 height 29
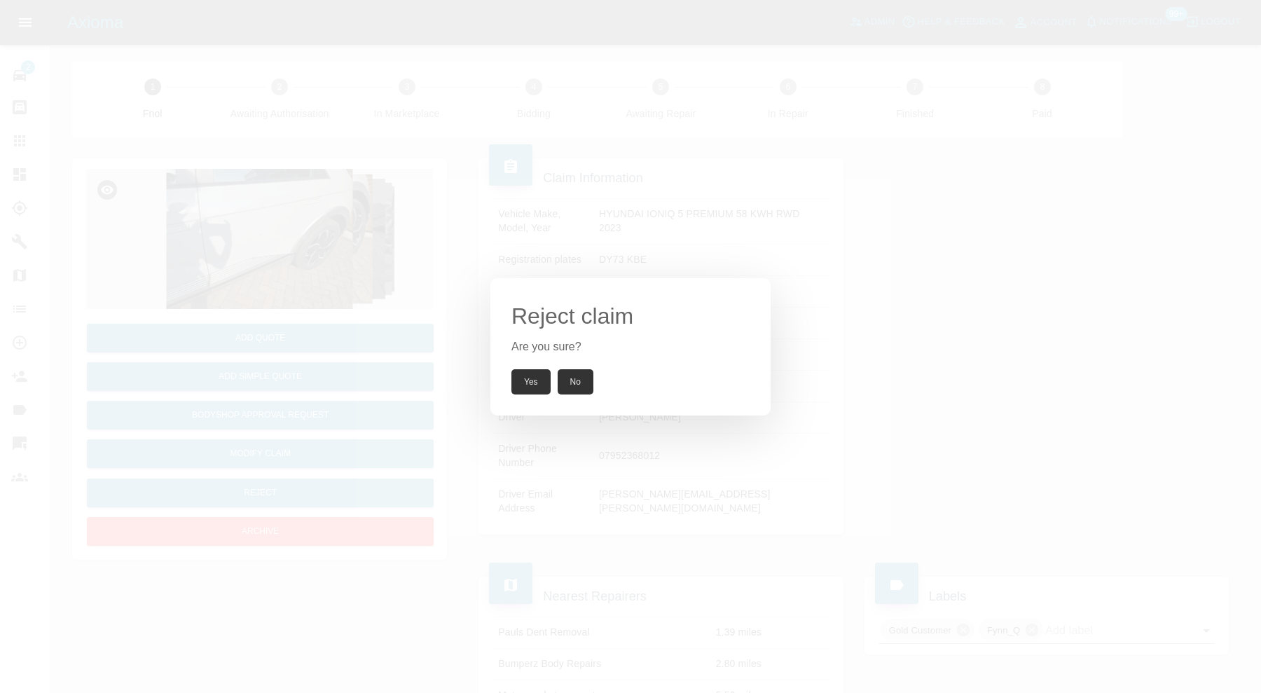
click at [530, 379] on button "Yes" at bounding box center [530, 381] width 39 height 25
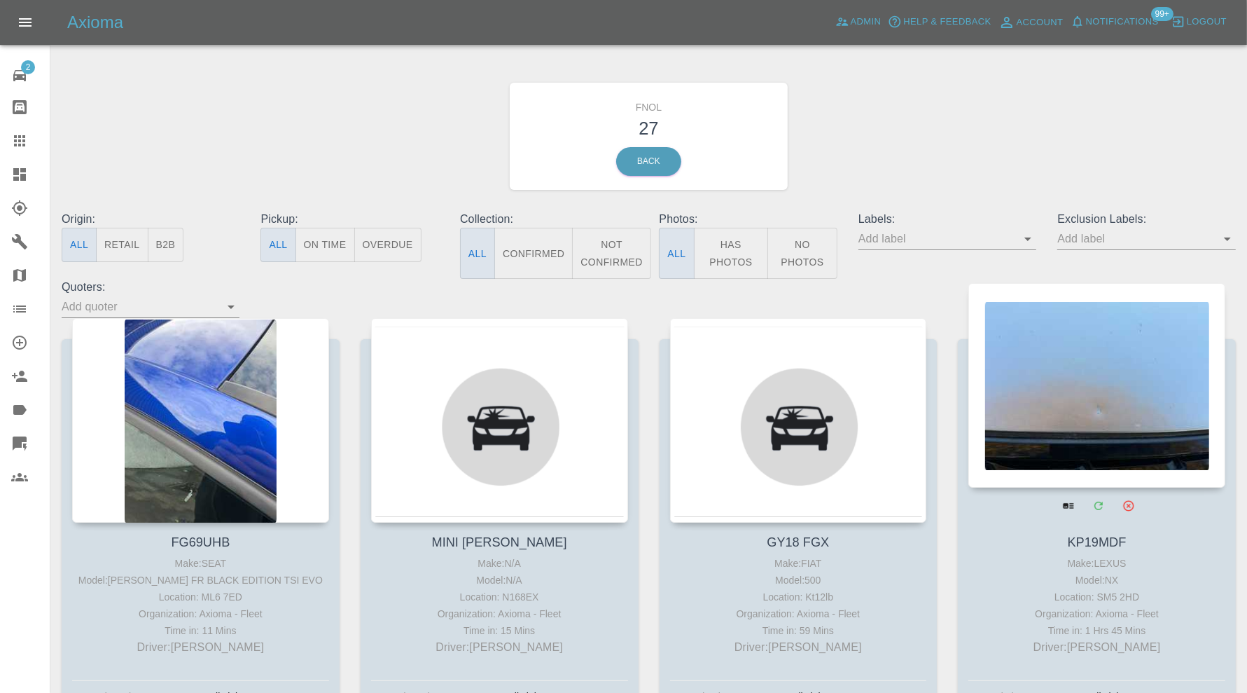
click at [1056, 398] on div at bounding box center [1097, 385] width 257 height 205
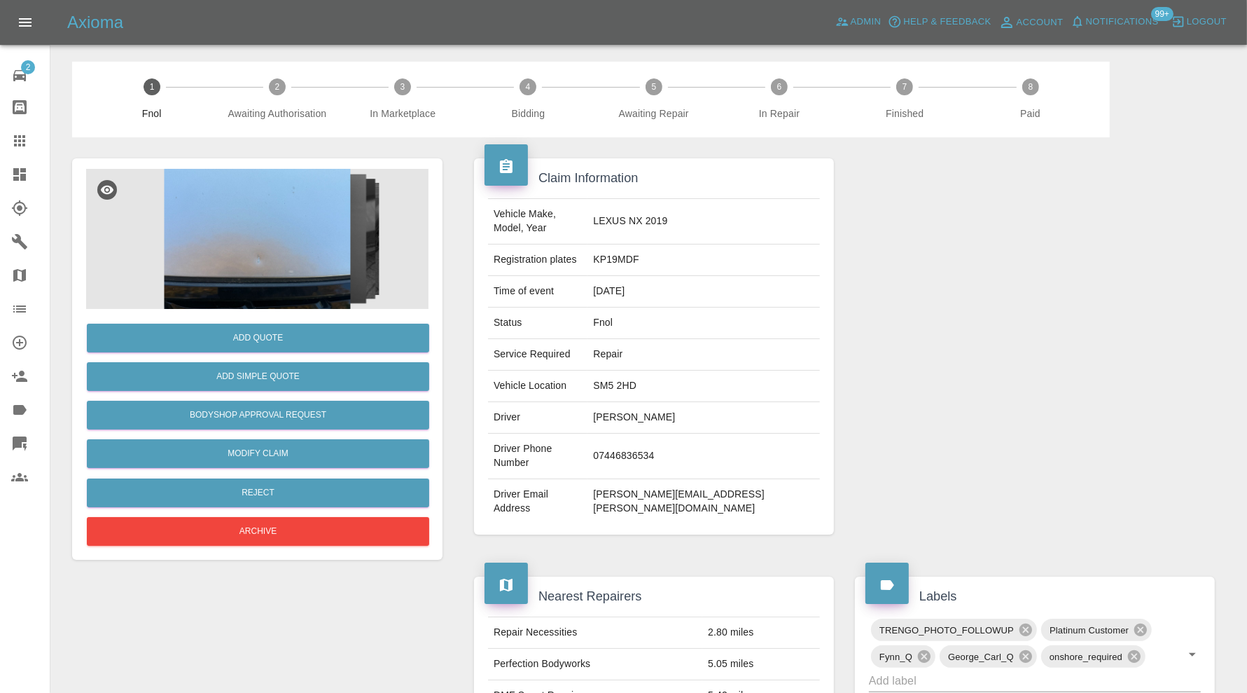
click at [252, 267] on img at bounding box center [257, 239] width 343 height 140
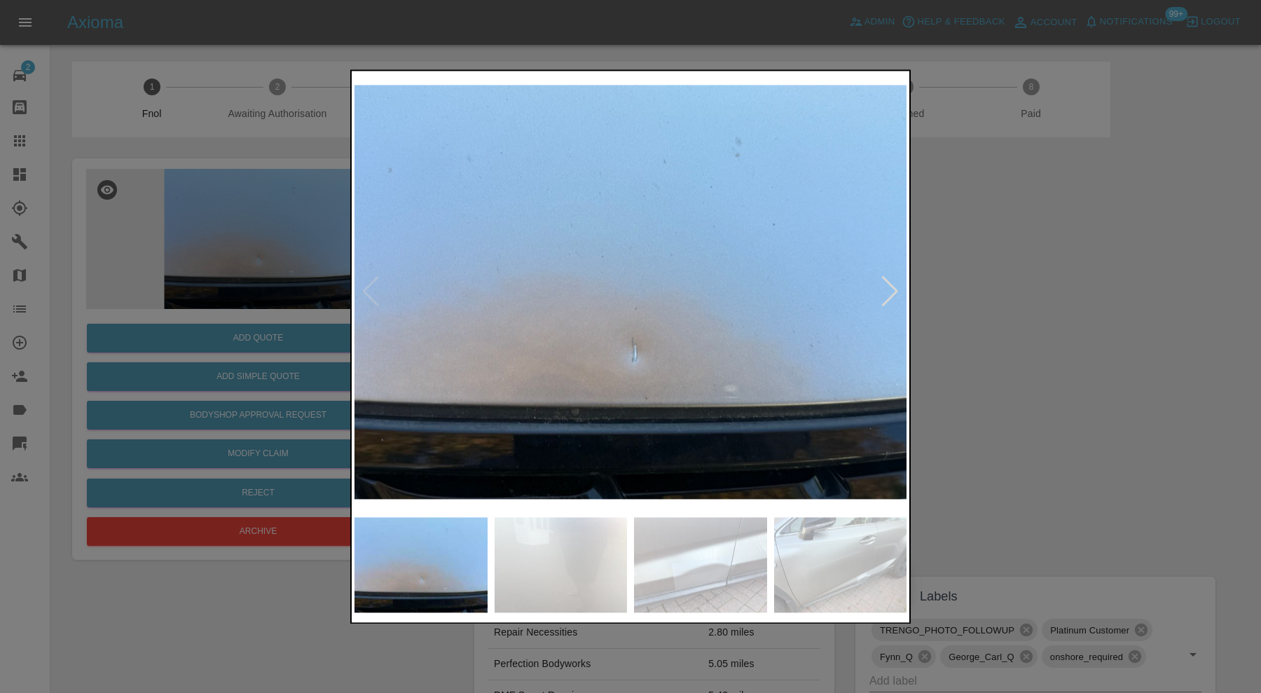
click at [885, 296] on div at bounding box center [889, 292] width 19 height 31
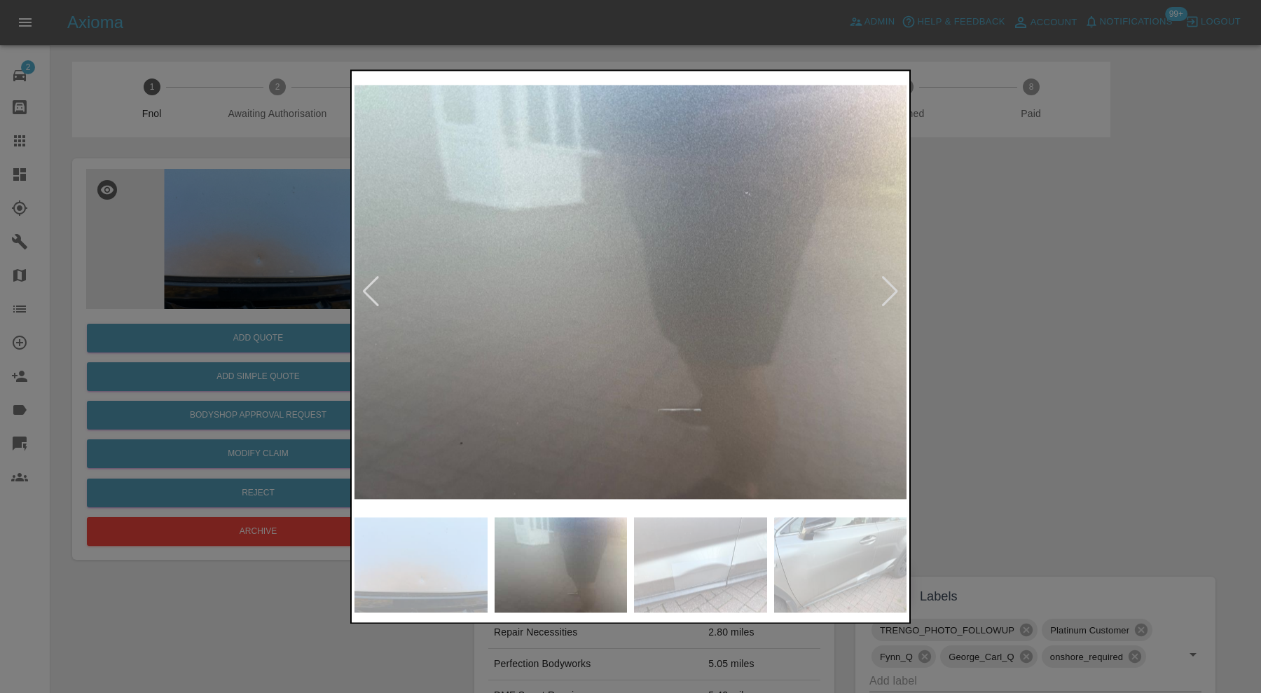
click at [886, 294] on div at bounding box center [889, 292] width 19 height 31
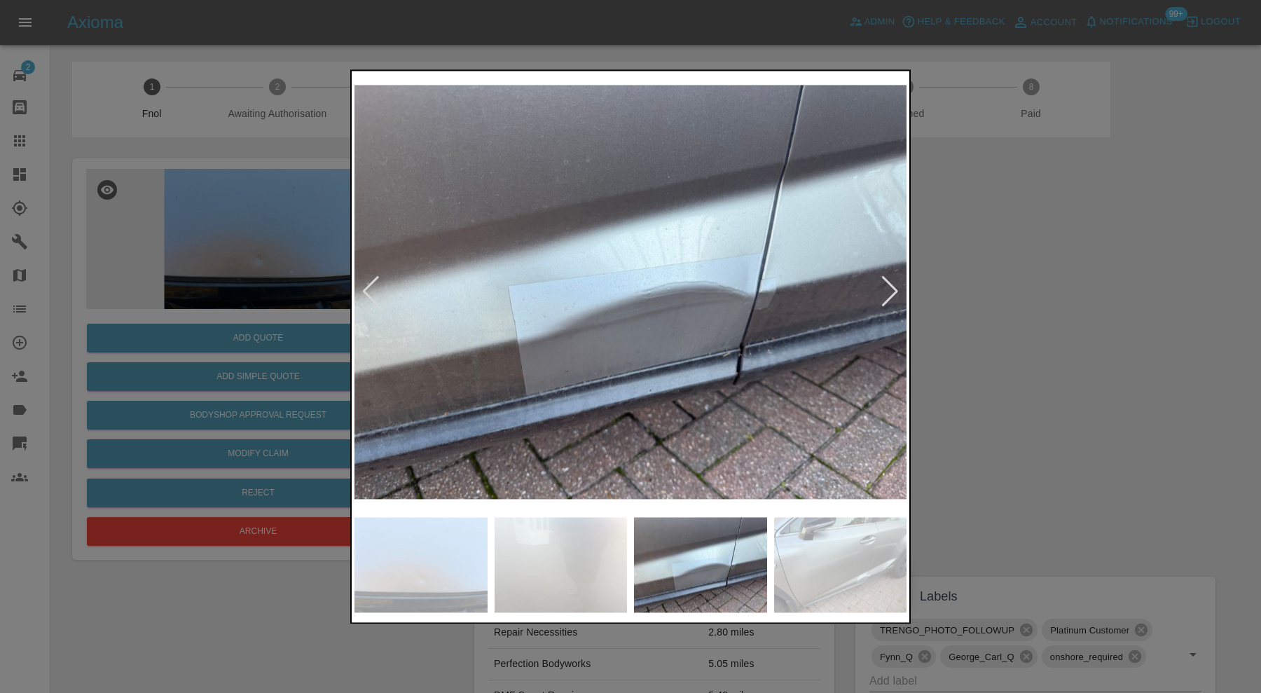
click at [886, 294] on div at bounding box center [889, 292] width 19 height 31
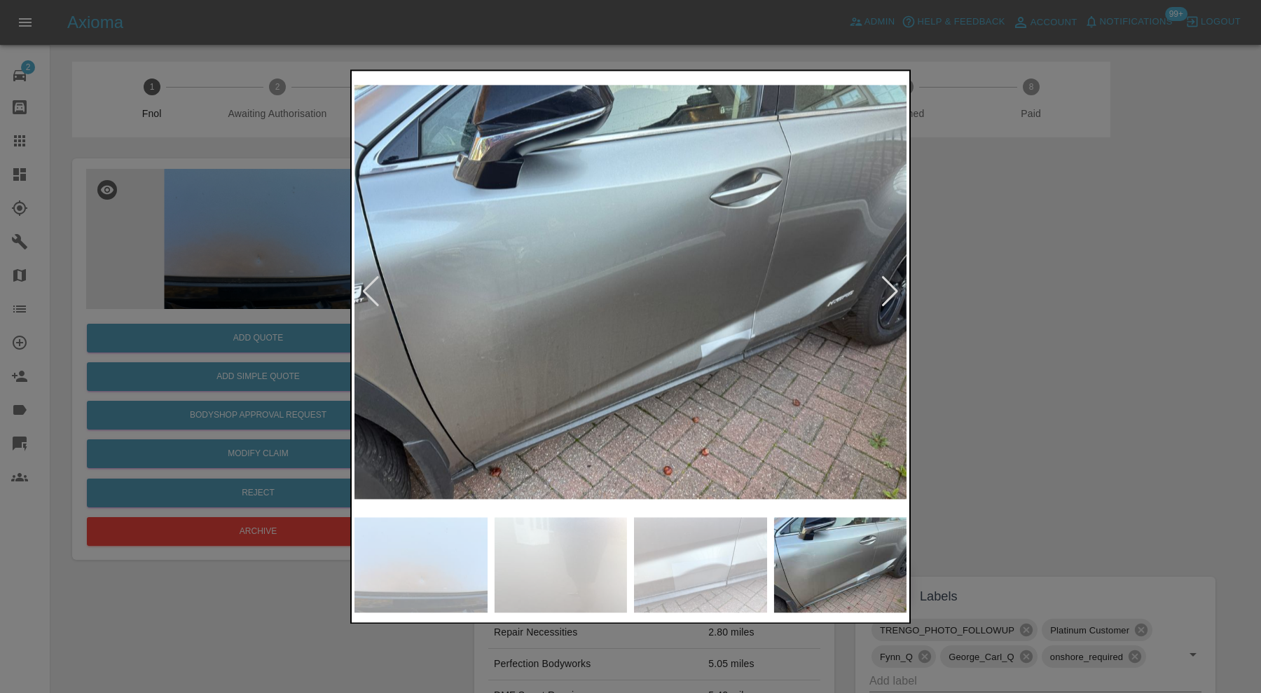
click at [887, 291] on div at bounding box center [889, 292] width 19 height 31
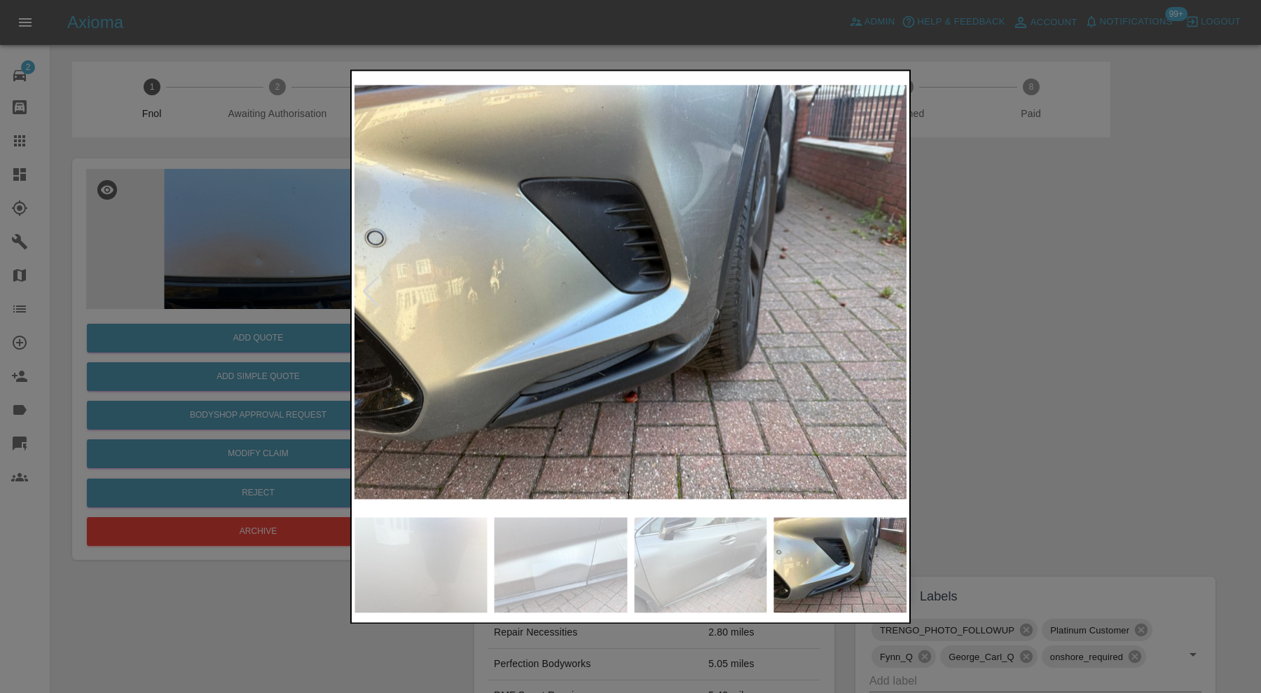
click at [887, 291] on img at bounding box center [630, 292] width 552 height 436
click at [1002, 298] on div at bounding box center [630, 346] width 1261 height 693
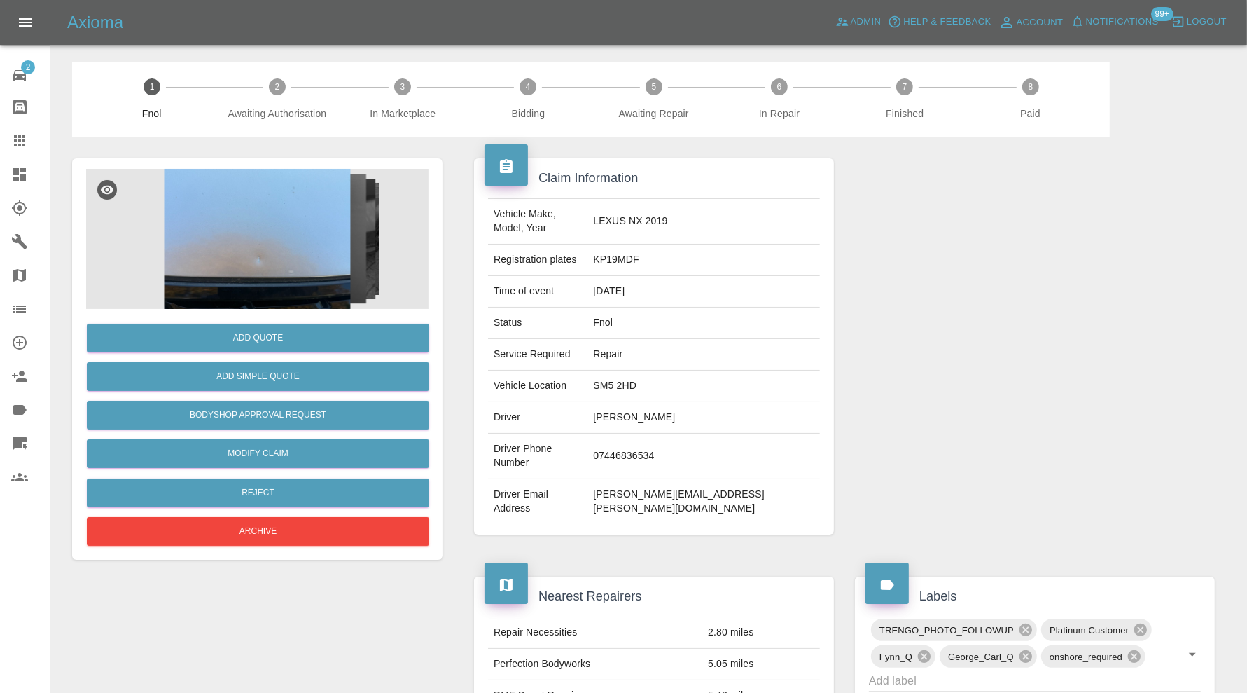
click at [219, 247] on img at bounding box center [257, 239] width 343 height 140
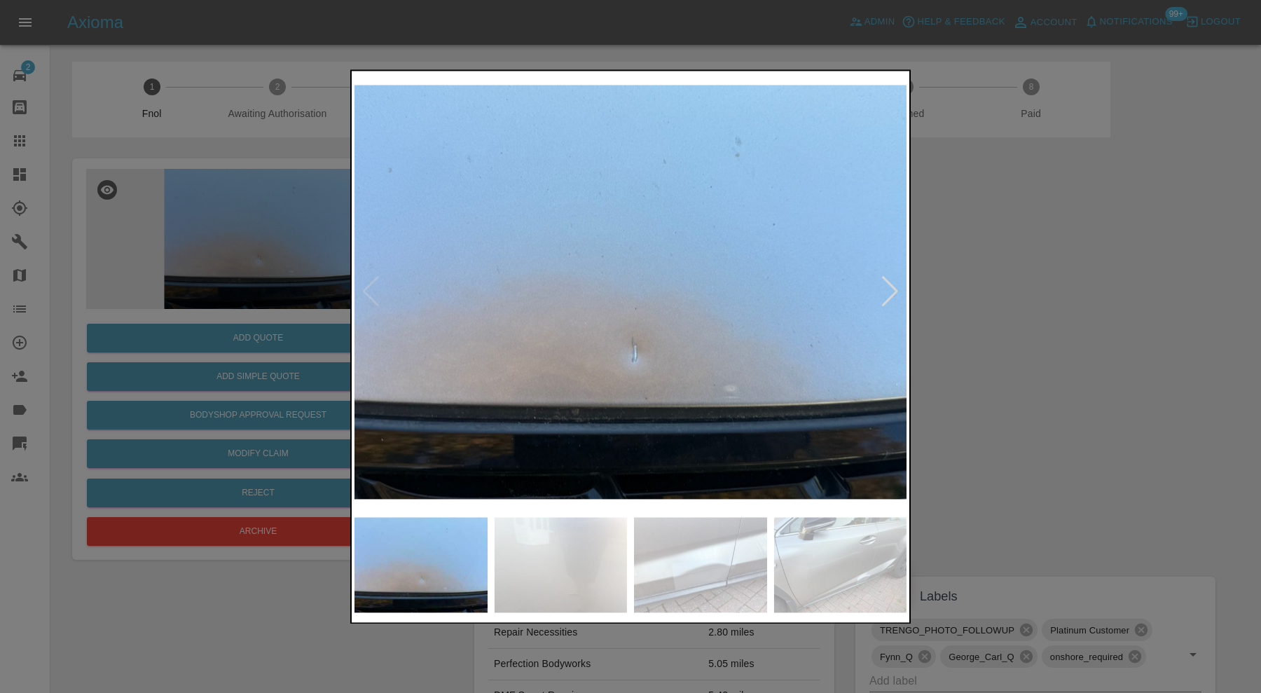
click at [883, 291] on div at bounding box center [889, 292] width 19 height 31
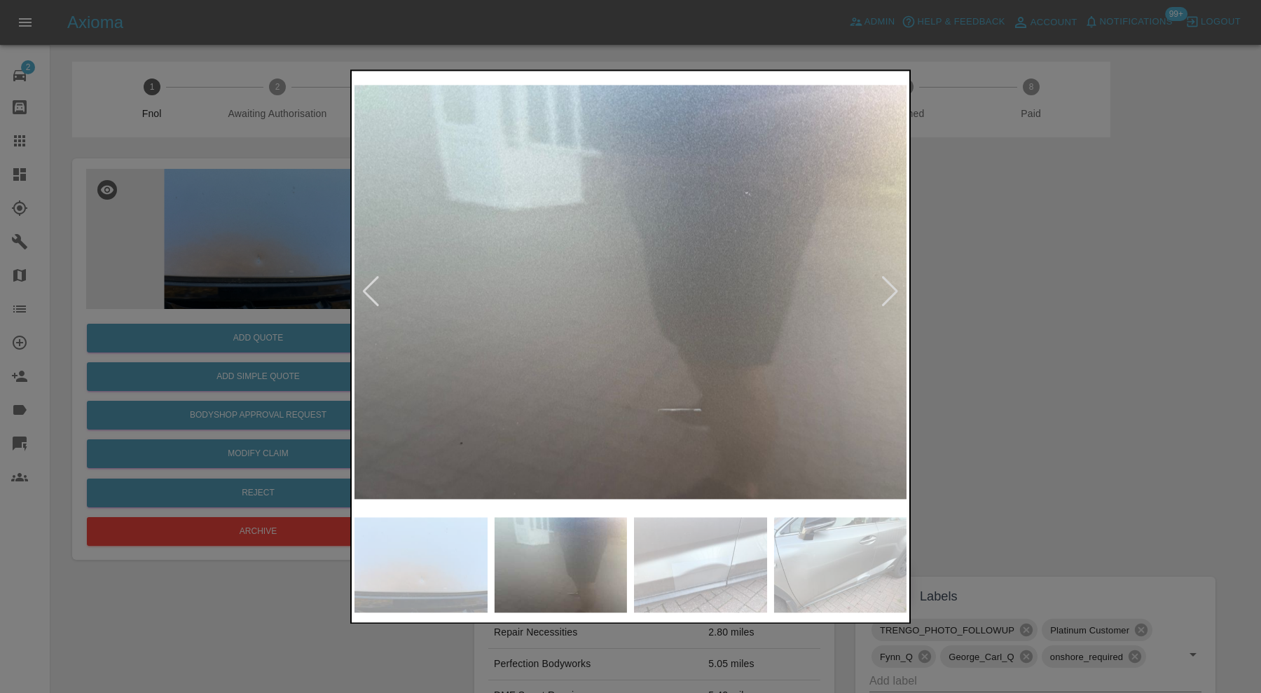
click at [883, 291] on div at bounding box center [889, 292] width 19 height 31
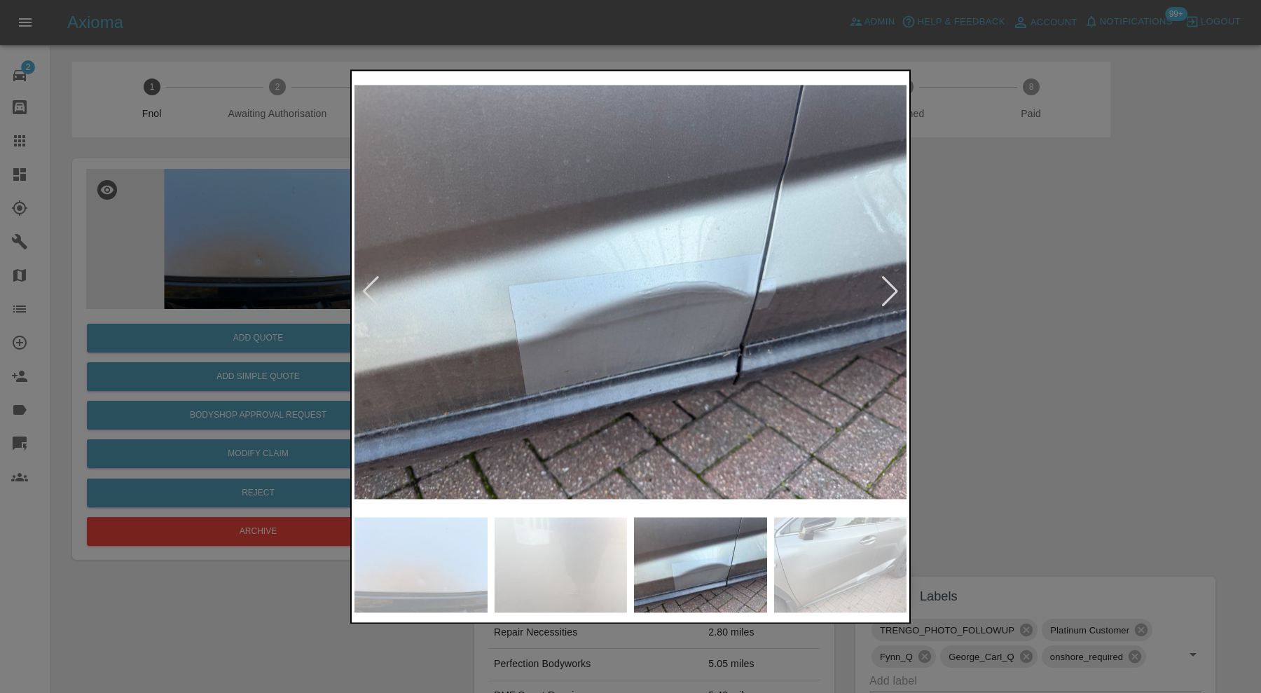
click at [883, 291] on div at bounding box center [889, 292] width 19 height 31
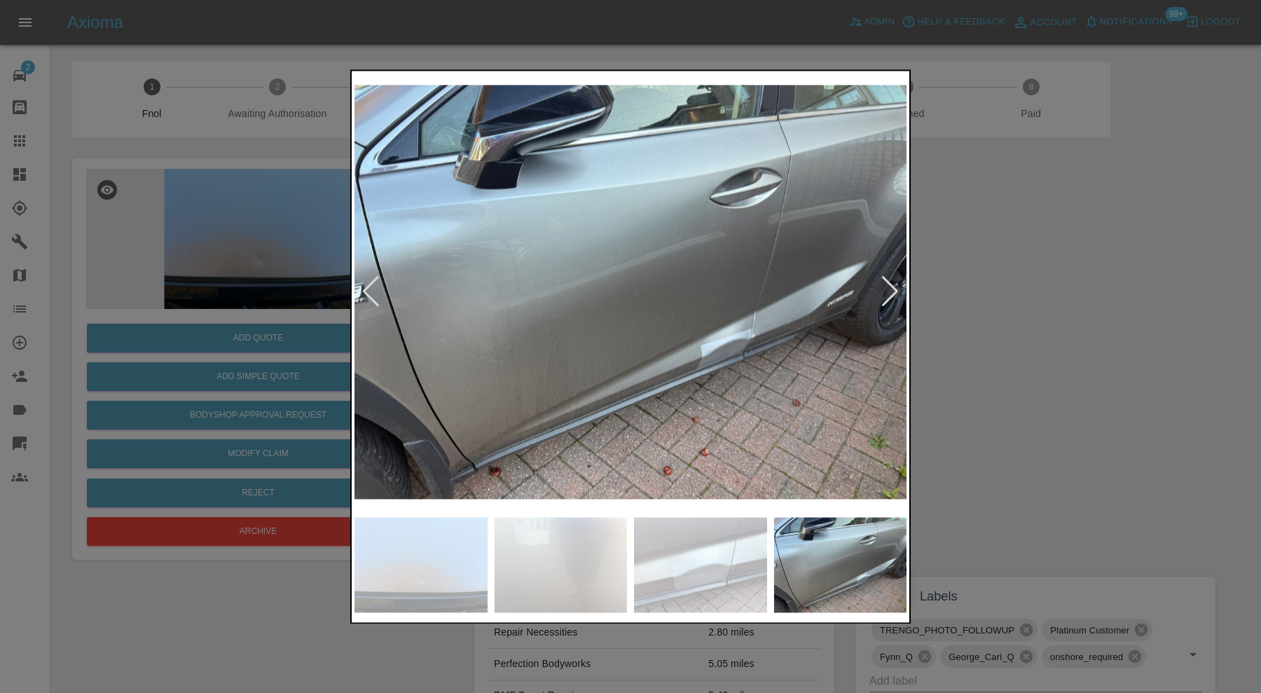
click at [1046, 291] on div at bounding box center [630, 346] width 1261 height 693
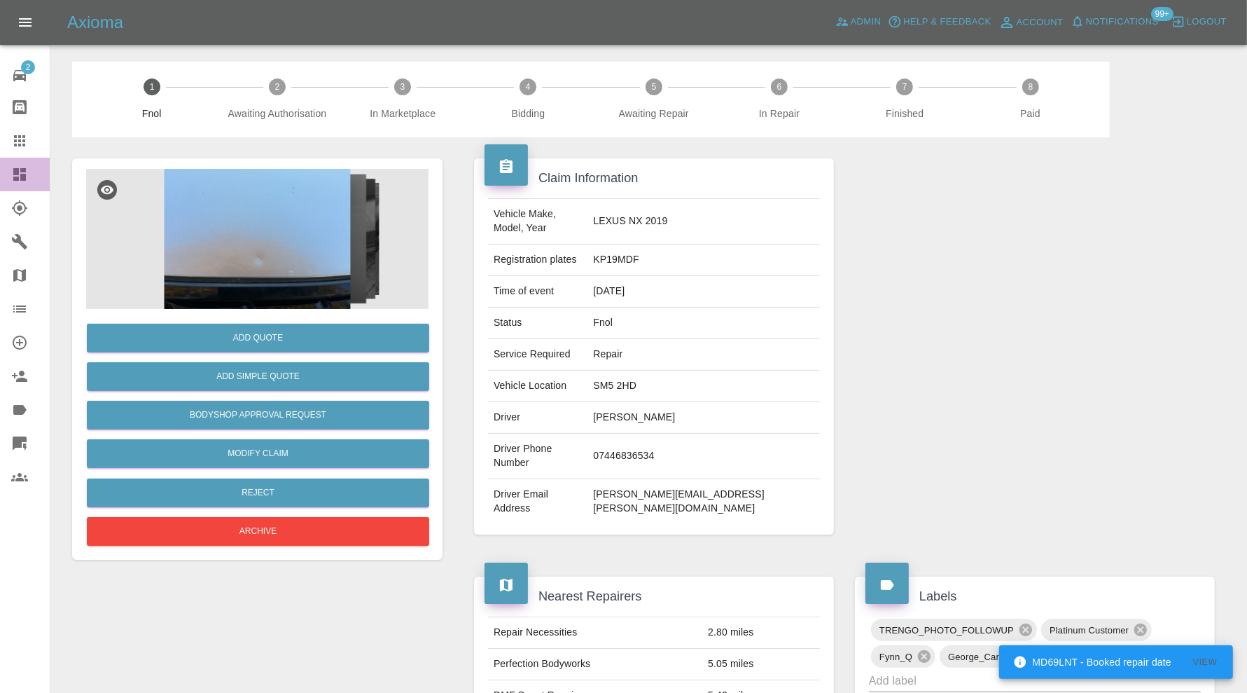
click at [25, 170] on icon at bounding box center [19, 174] width 13 height 13
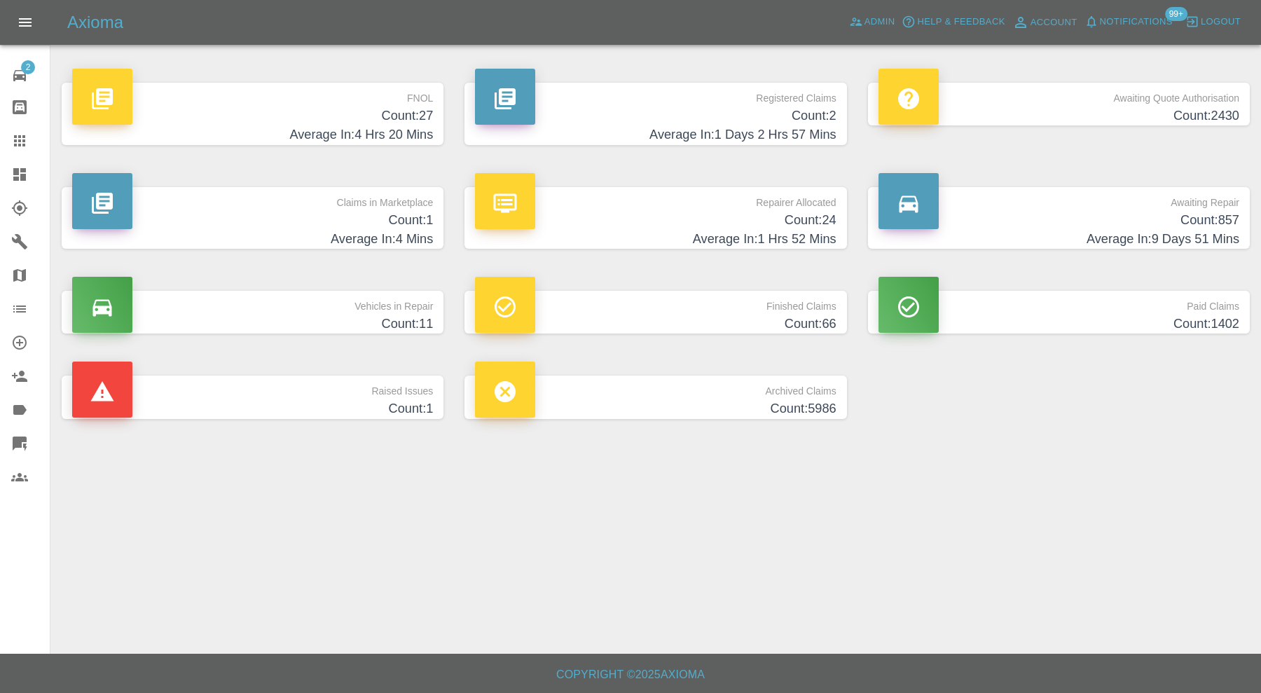
click at [361, 98] on p "FNOL" at bounding box center [252, 95] width 361 height 24
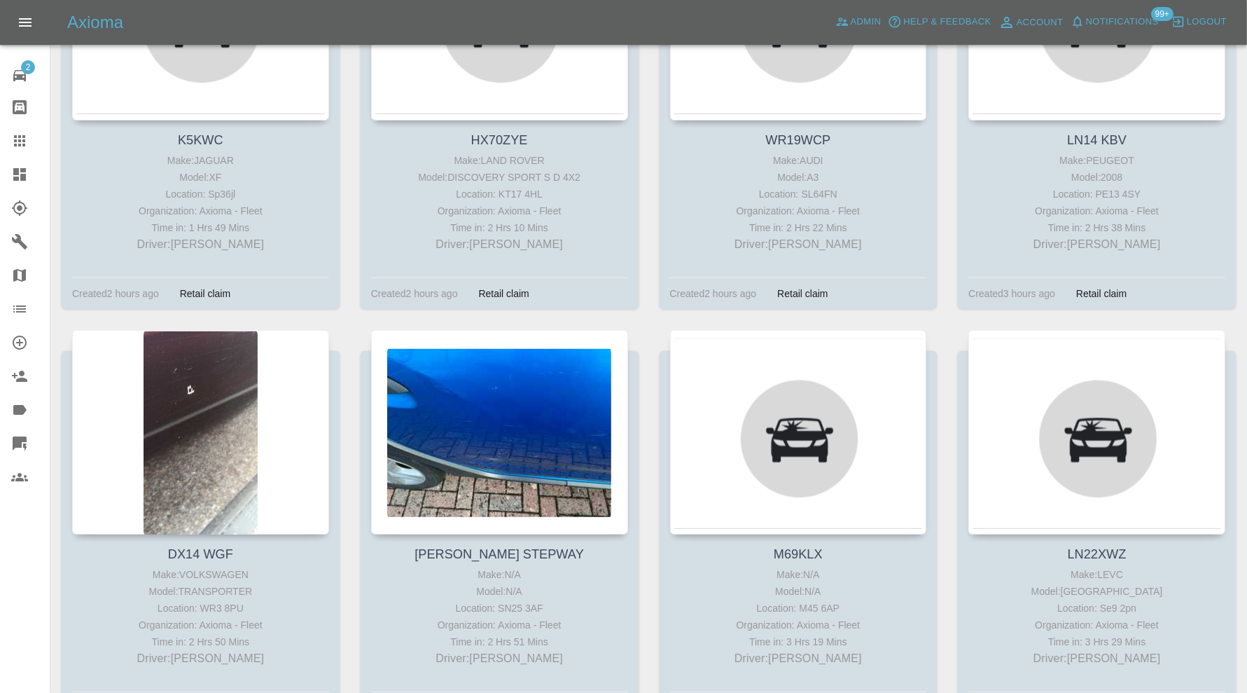
scroll to position [116, 0]
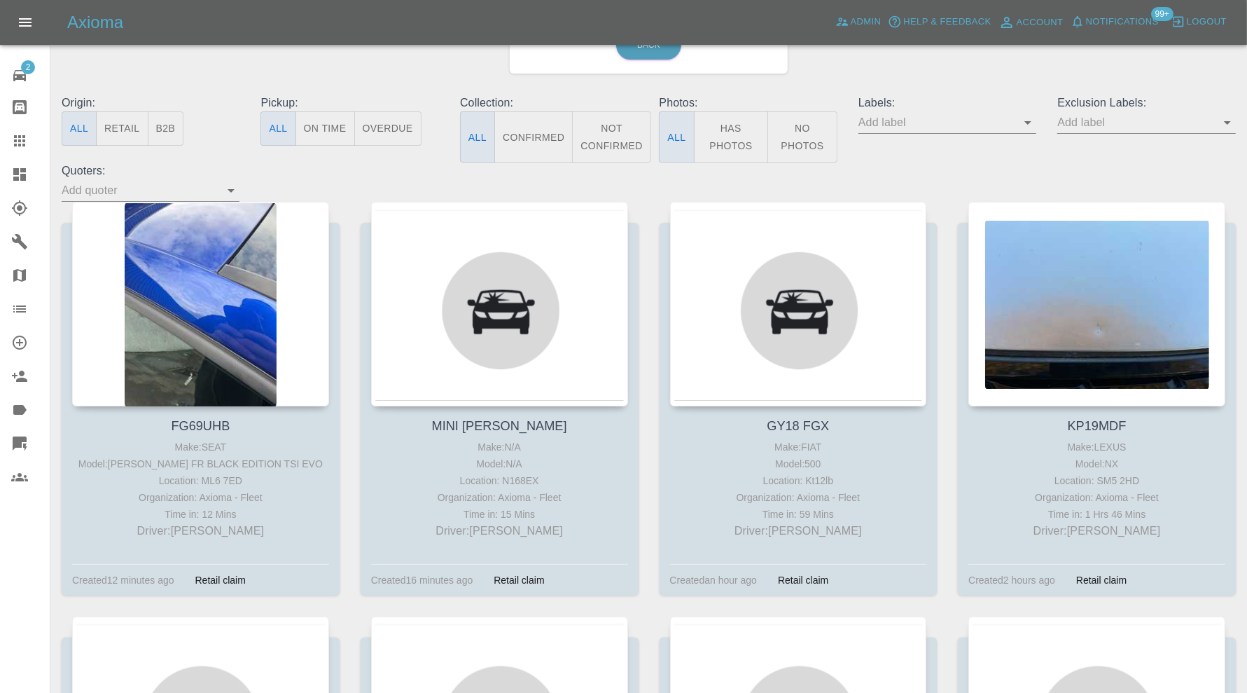
click at [16, 172] on icon at bounding box center [19, 174] width 13 height 13
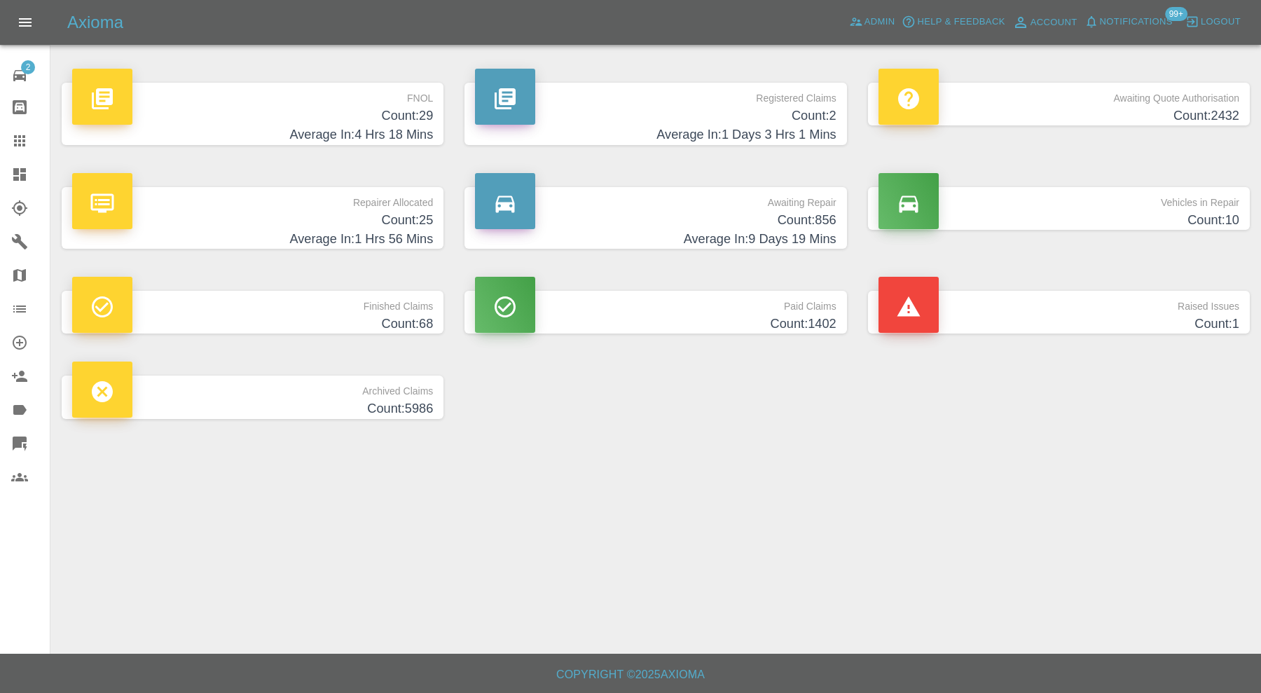
click at [973, 310] on p "Raised Issues" at bounding box center [1058, 303] width 361 height 24
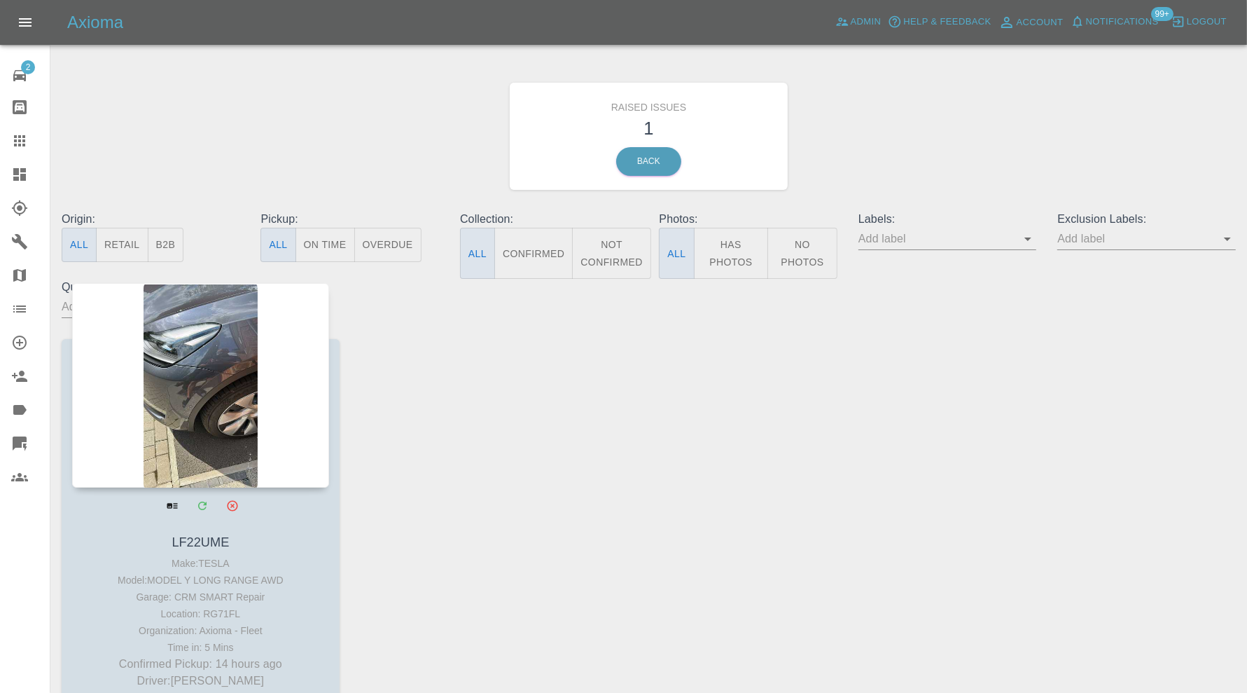
click at [235, 371] on div at bounding box center [200, 385] width 257 height 205
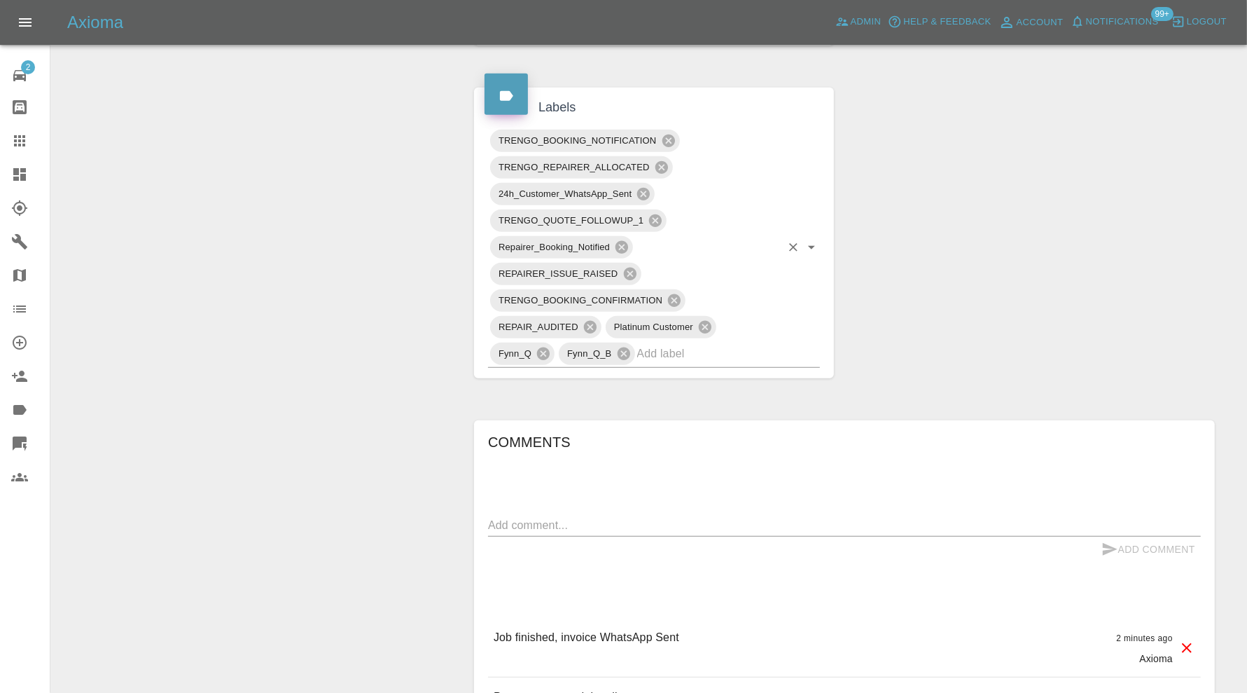
scroll to position [934, 0]
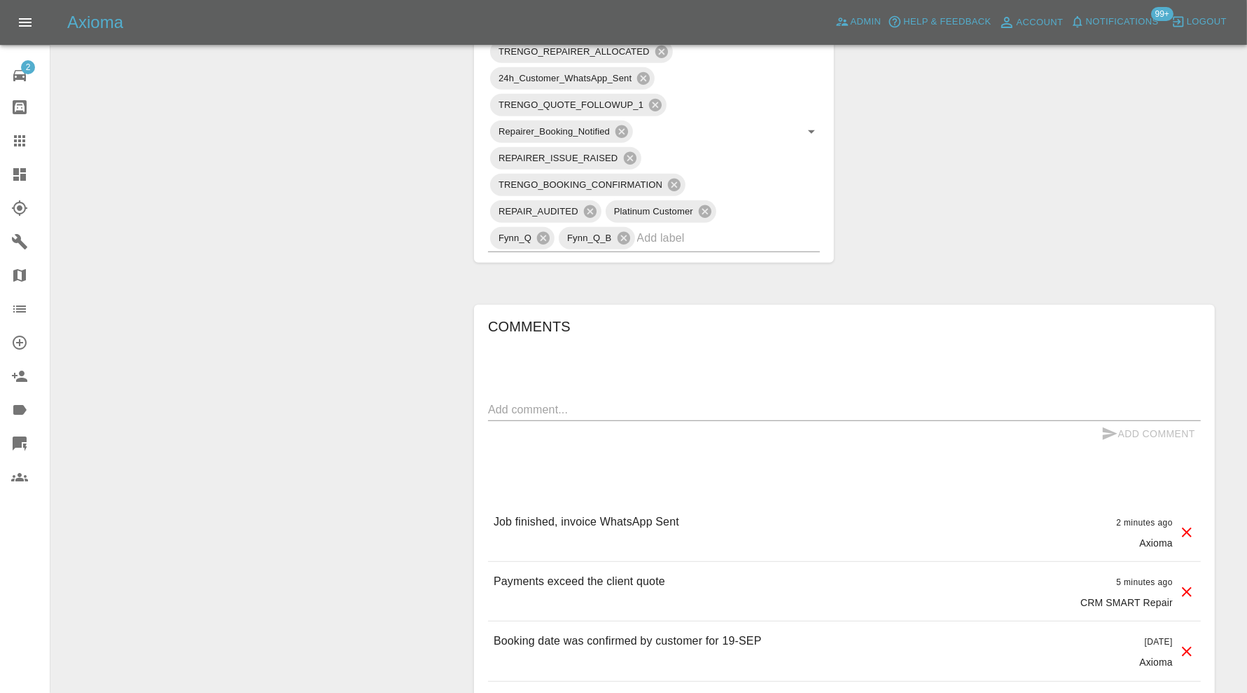
click at [686, 401] on textarea at bounding box center [844, 409] width 713 height 16
paste textarea "tr_1S95HWA4aDea5wMjadQCwvnZ"
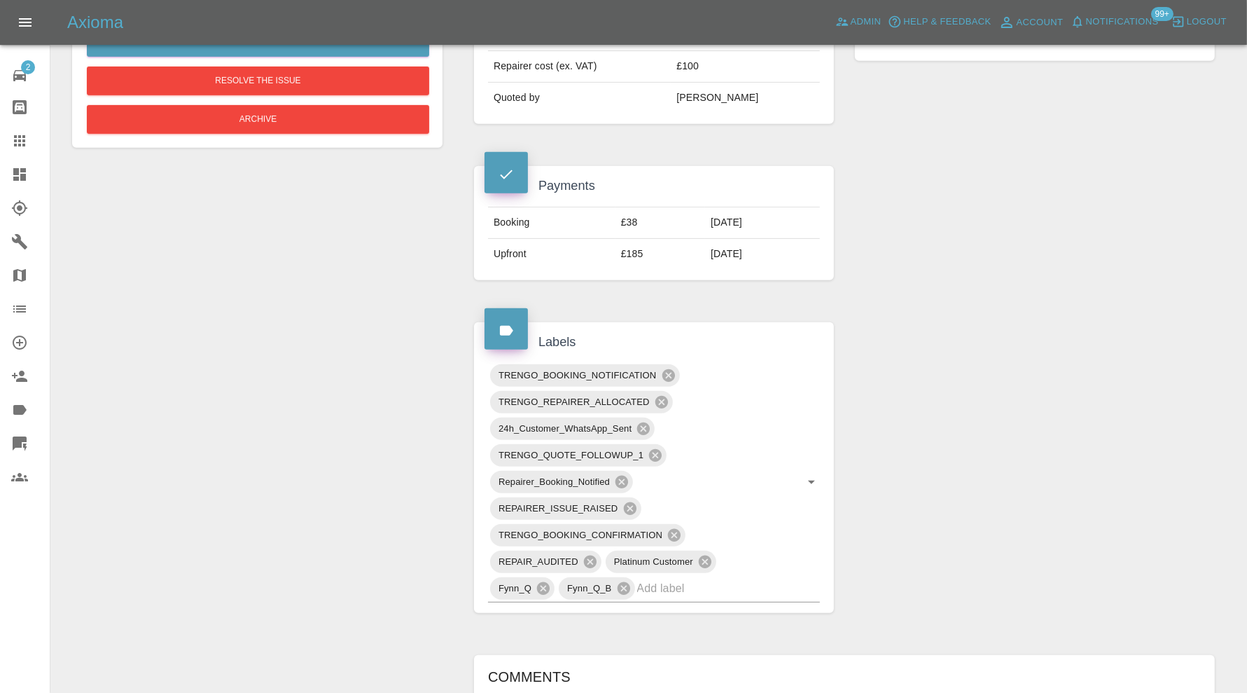
scroll to position [1167, 0]
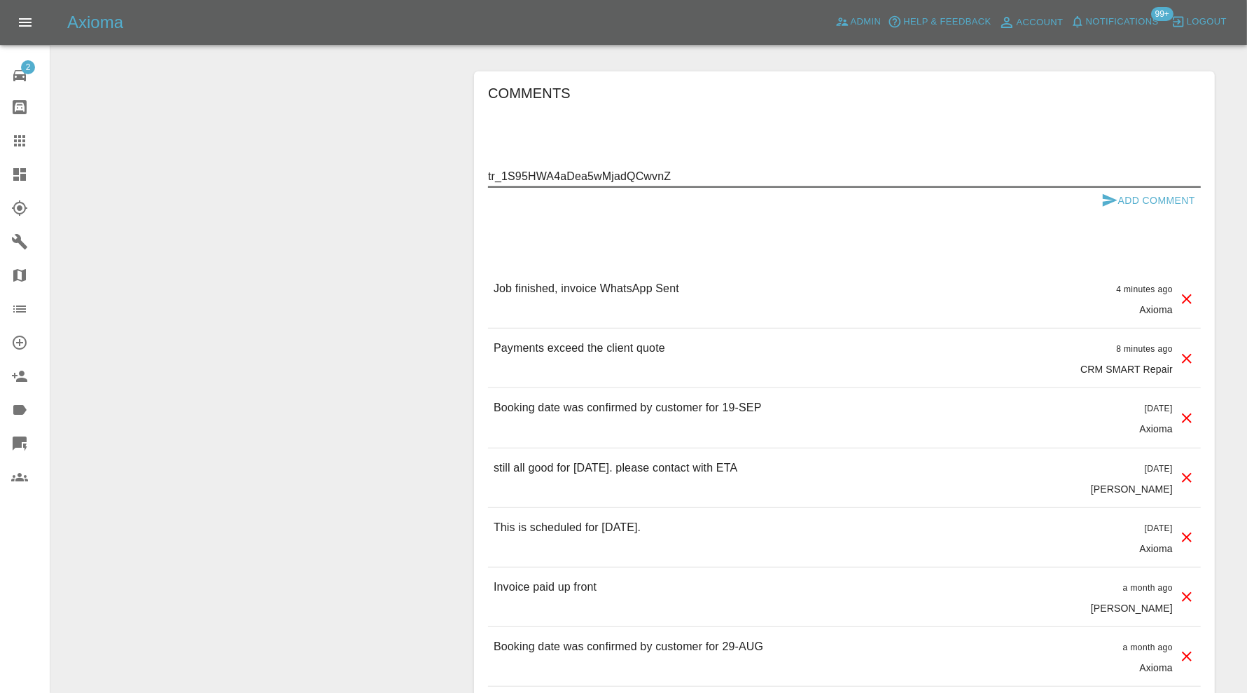
type textarea "tr_1S95HWA4aDea5wMjadQCwvnZ"
click at [1159, 188] on button "Add Comment" at bounding box center [1148, 201] width 105 height 26
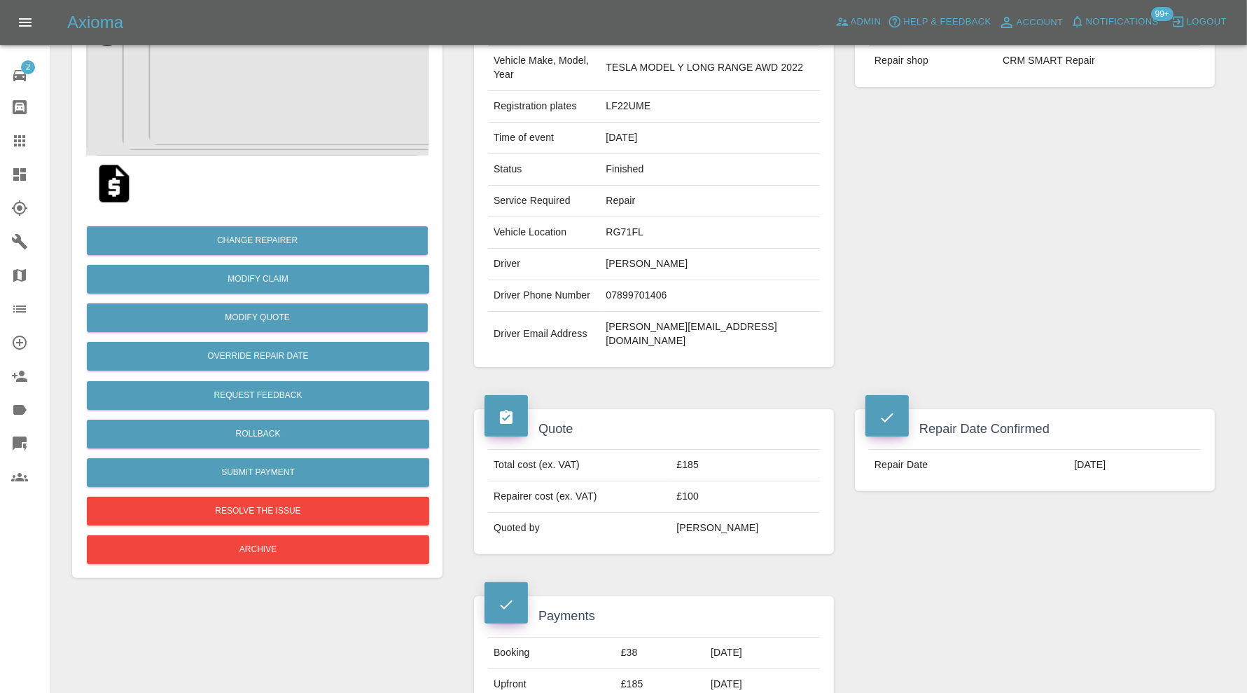
scroll to position [0, 0]
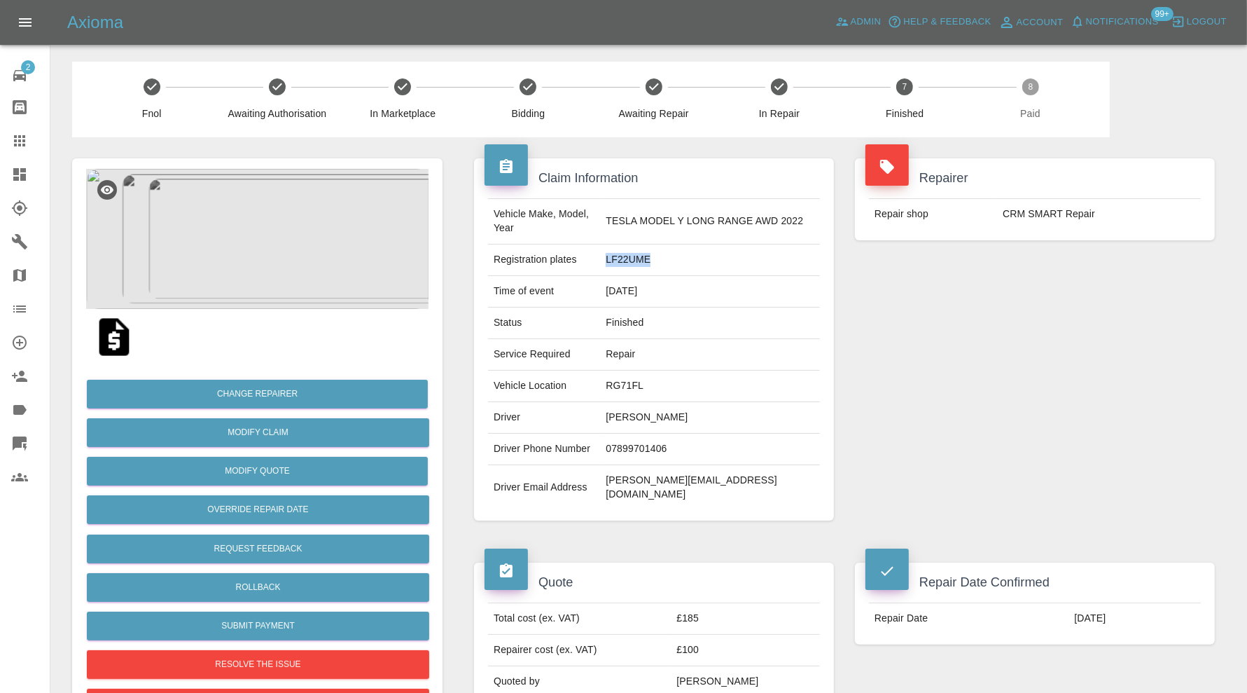
drag, startPoint x: 669, startPoint y: 263, endPoint x: 620, endPoint y: 261, distance: 49.1
click at [620, 261] on td "LF22UME" at bounding box center [710, 260] width 220 height 32
copy td "LF22UME"
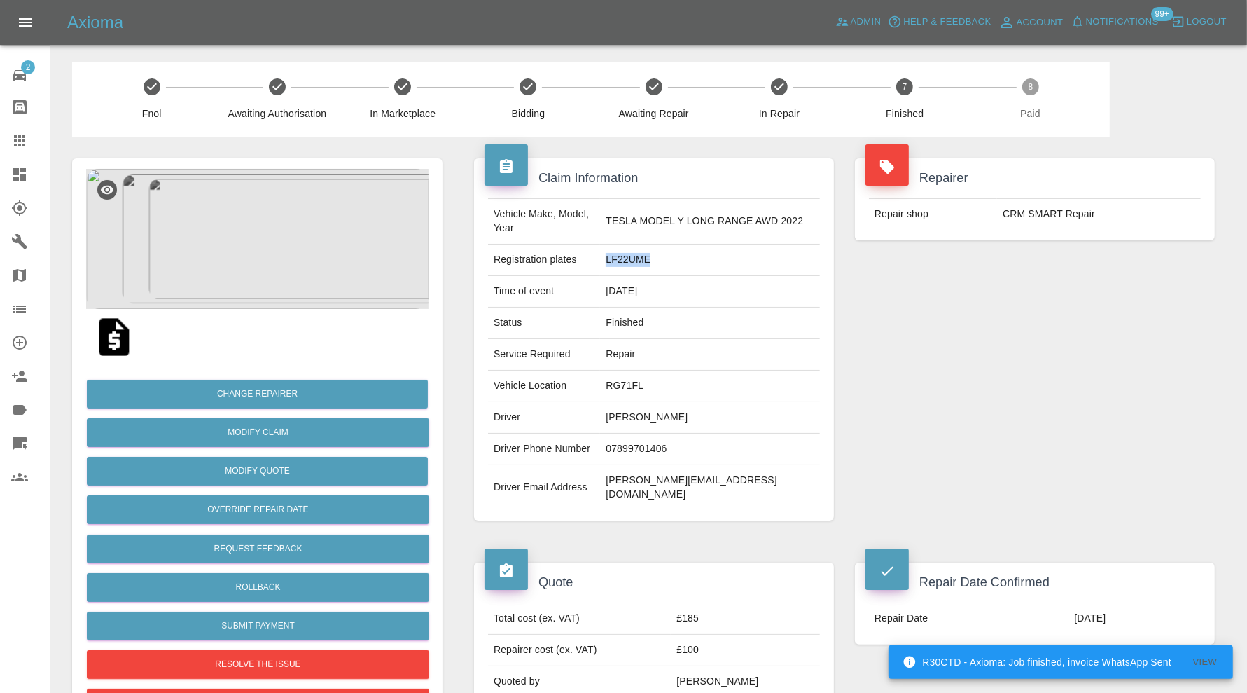
click at [21, 207] on icon at bounding box center [19, 207] width 15 height 15
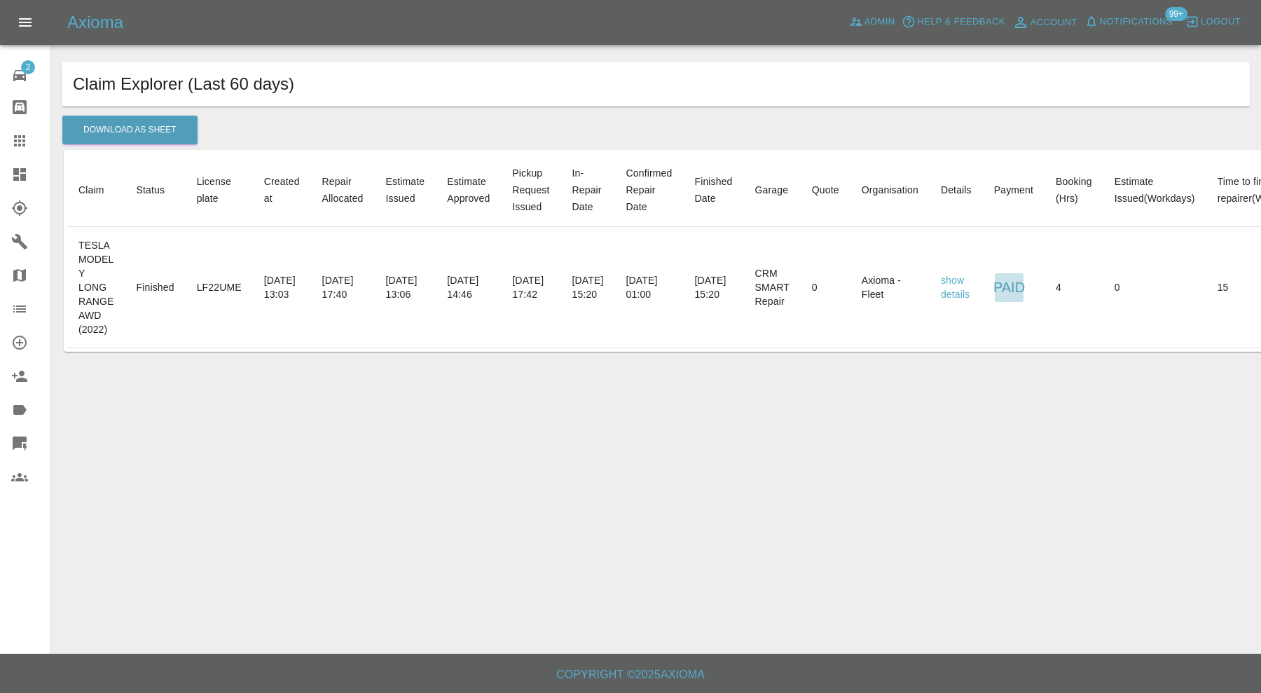
click at [1023, 286] on button "Paid" at bounding box center [1009, 287] width 29 height 29
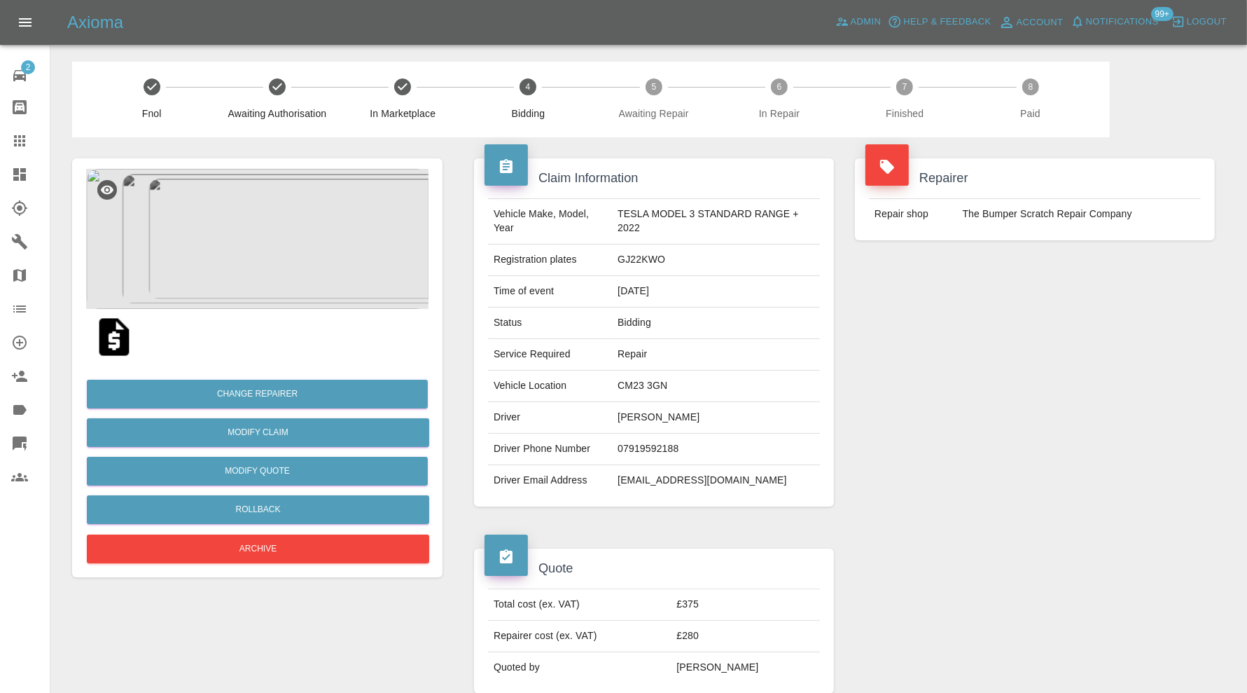
click at [25, 135] on icon at bounding box center [19, 140] width 17 height 17
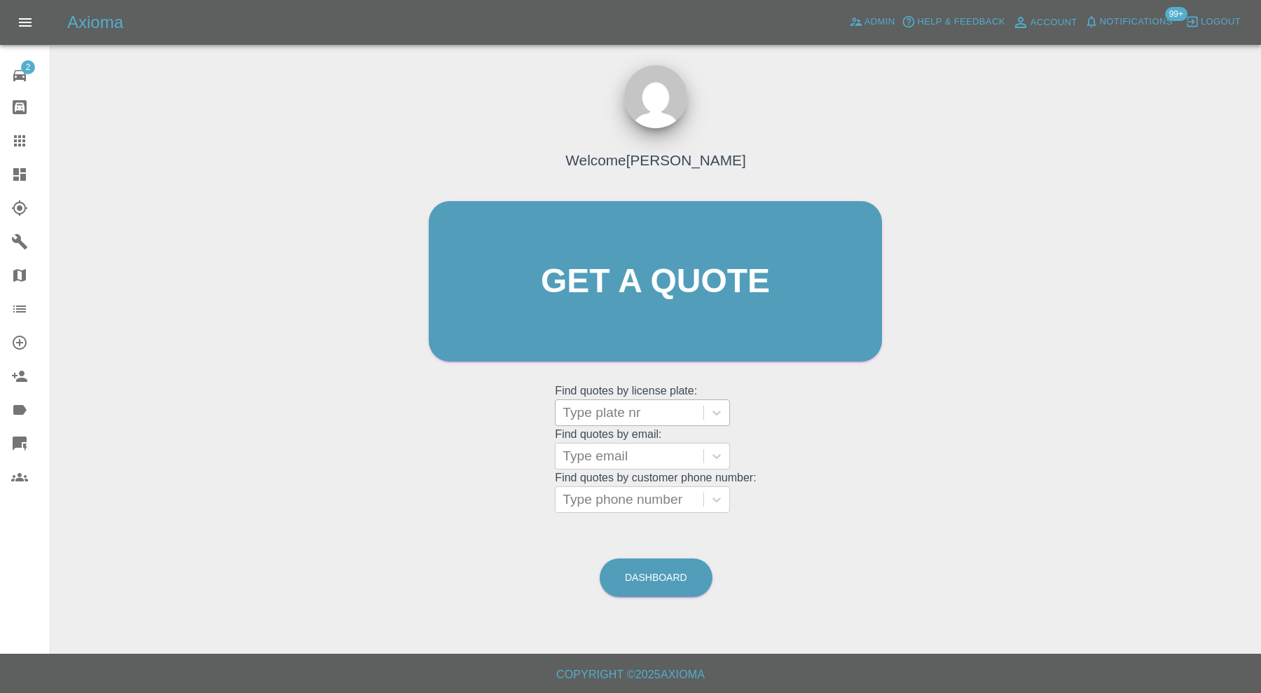
click at [625, 403] on div at bounding box center [629, 413] width 134 height 20
paste input "S8XDC"
type input "S8XDC"
click at [644, 444] on div "S8XDC, Archived" at bounding box center [642, 448] width 175 height 28
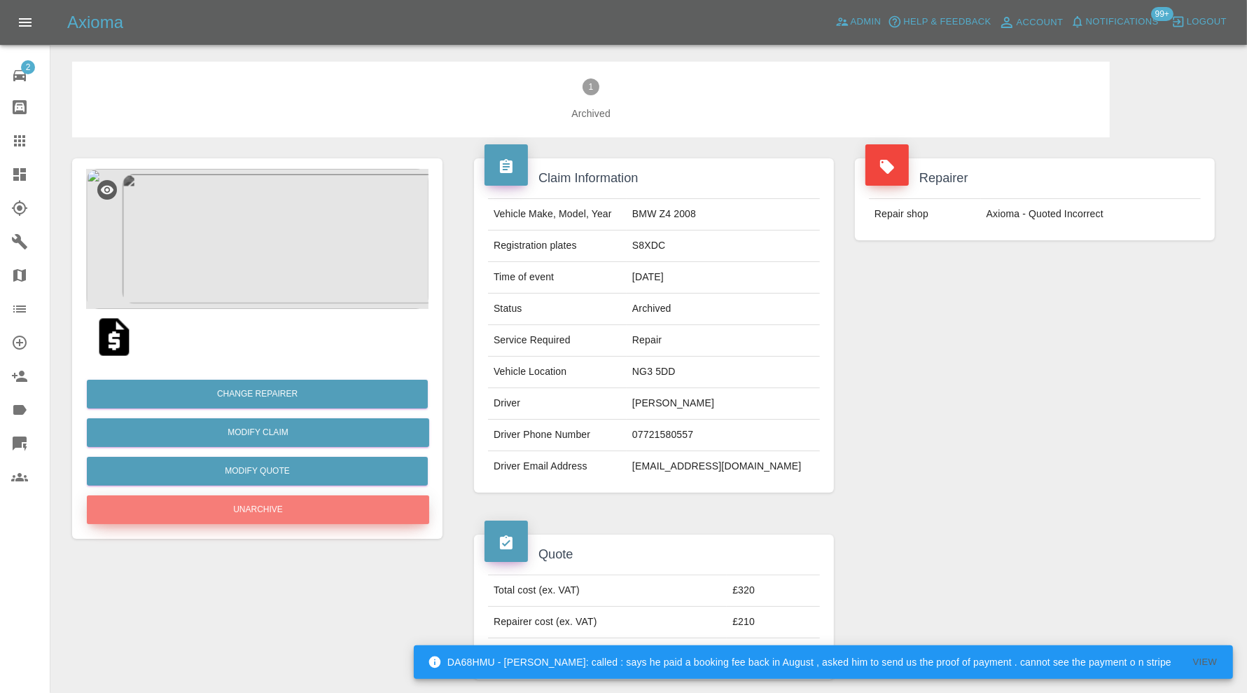
click at [301, 520] on button "Unarchive" at bounding box center [258, 509] width 343 height 29
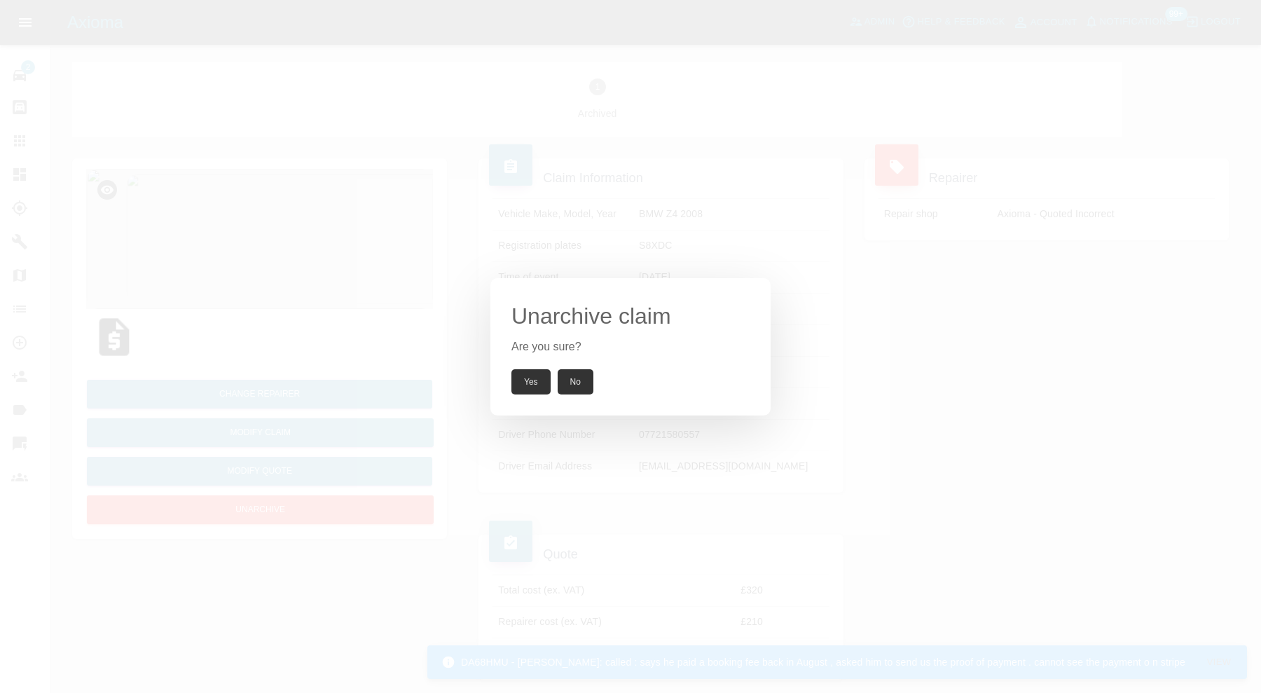
click at [527, 387] on button "Yes" at bounding box center [530, 381] width 39 height 25
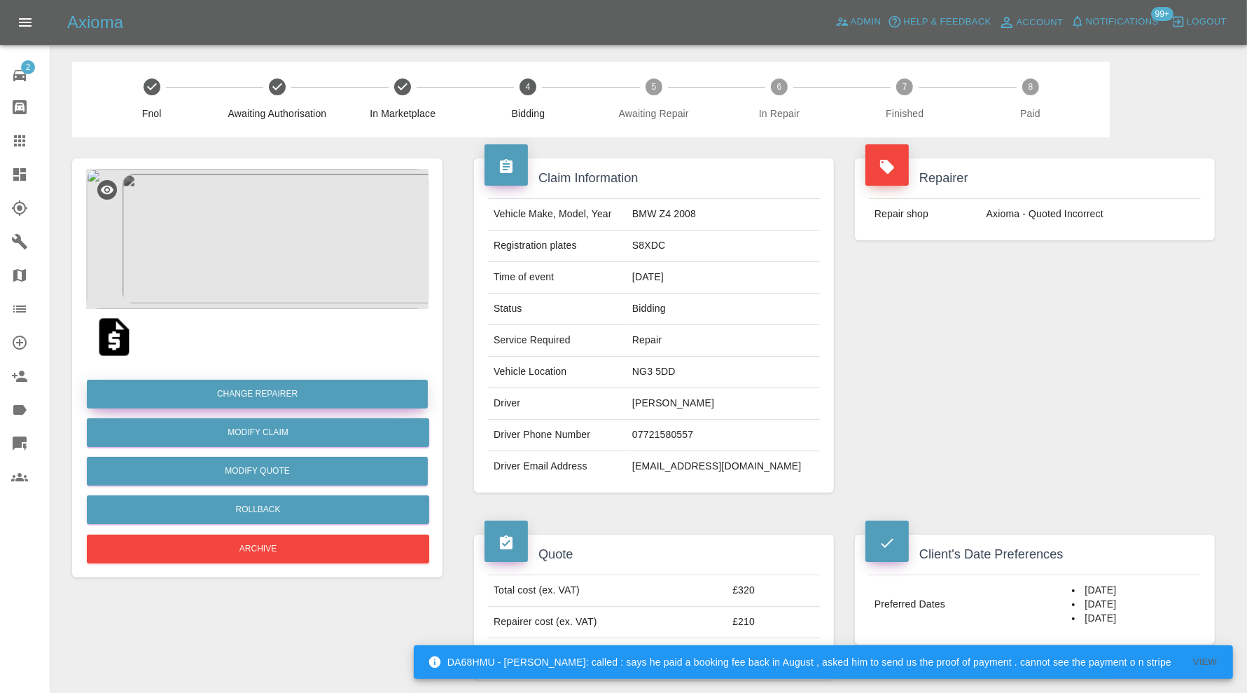
drag, startPoint x: 358, startPoint y: 394, endPoint x: 340, endPoint y: 632, distance: 239.5
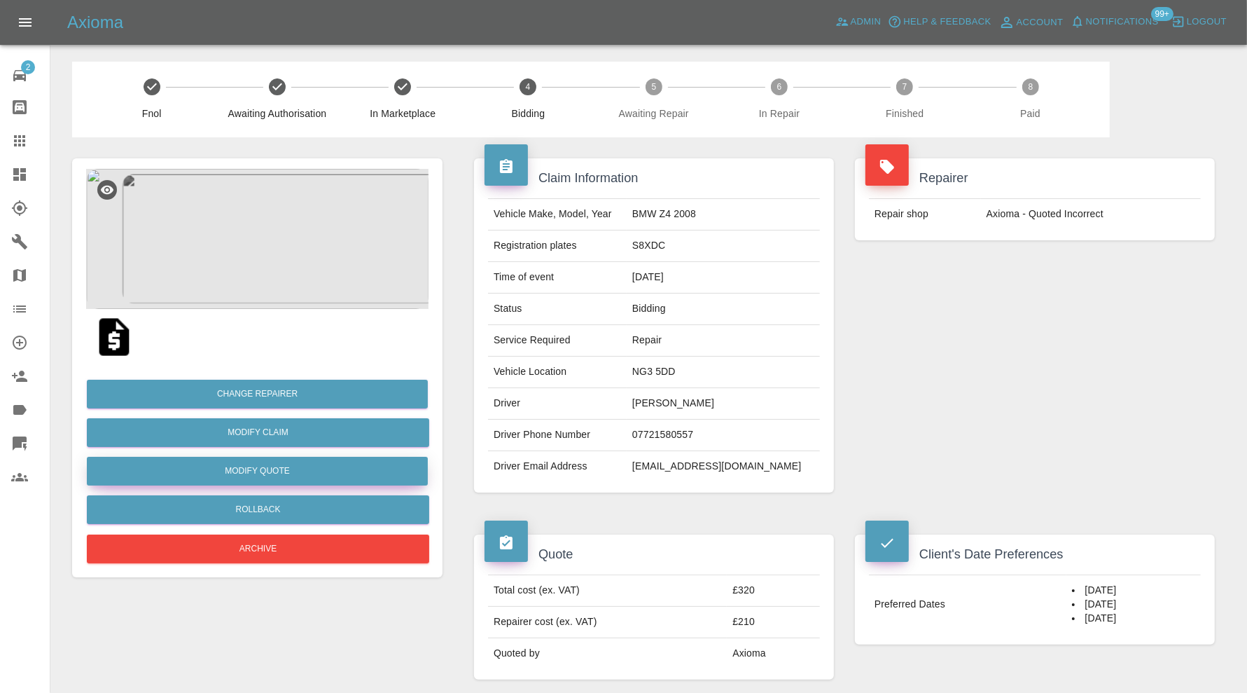
click at [334, 472] on button "Modify Quote" at bounding box center [257, 471] width 341 height 29
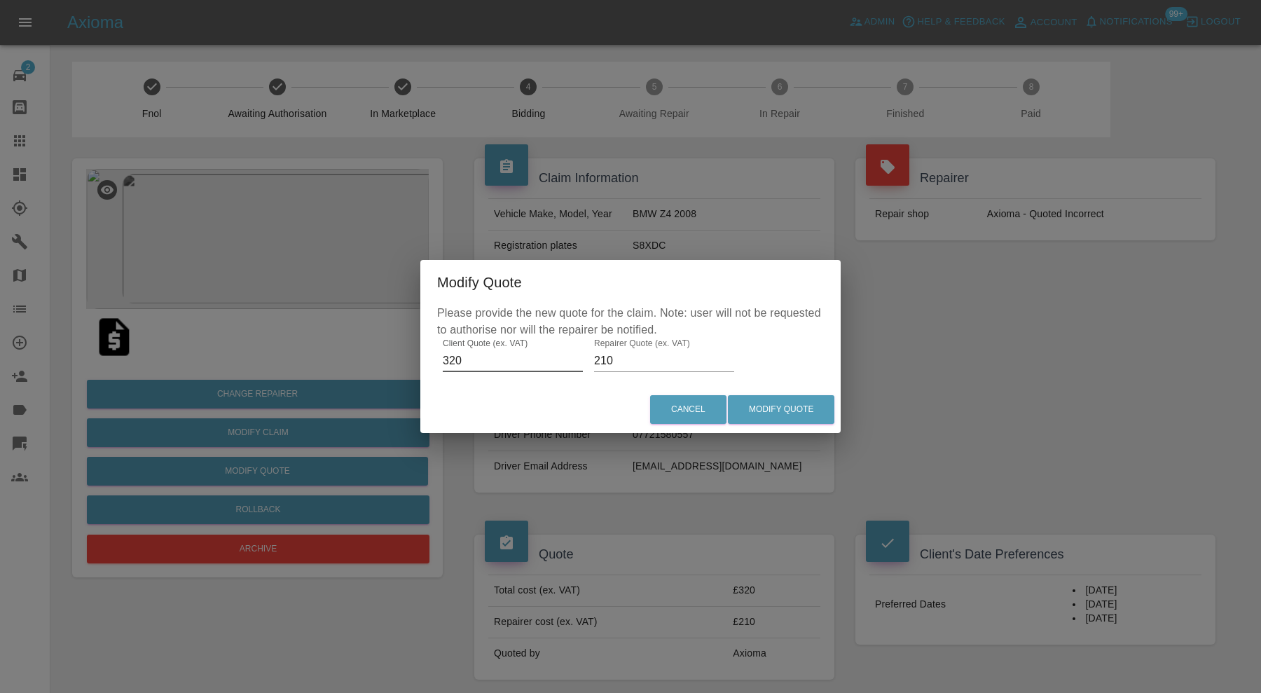
drag, startPoint x: 471, startPoint y: 364, endPoint x: 438, endPoint y: 363, distance: 33.6
click at [438, 363] on div "Please provide the new quote for the claim. Note: user will not be requested to…" at bounding box center [630, 345] width 420 height 81
type input "295"
click at [773, 409] on button "Modify Quote" at bounding box center [781, 409] width 106 height 29
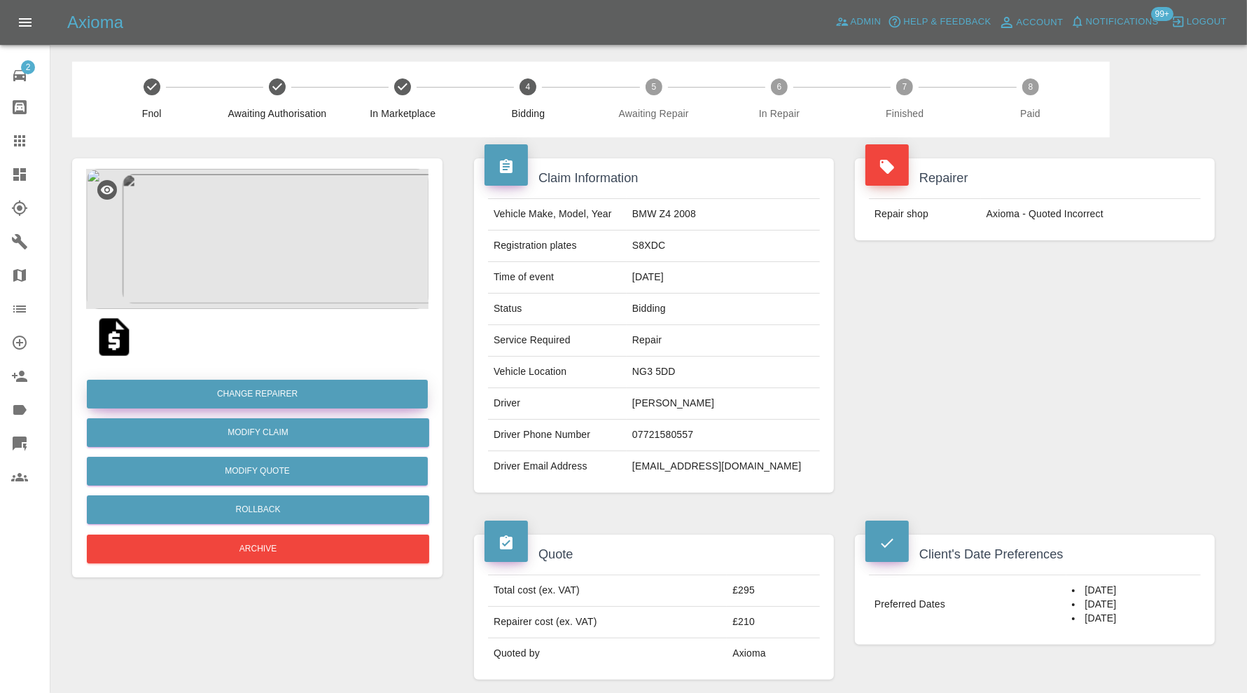
click at [287, 385] on button "Change Repairer" at bounding box center [257, 394] width 341 height 29
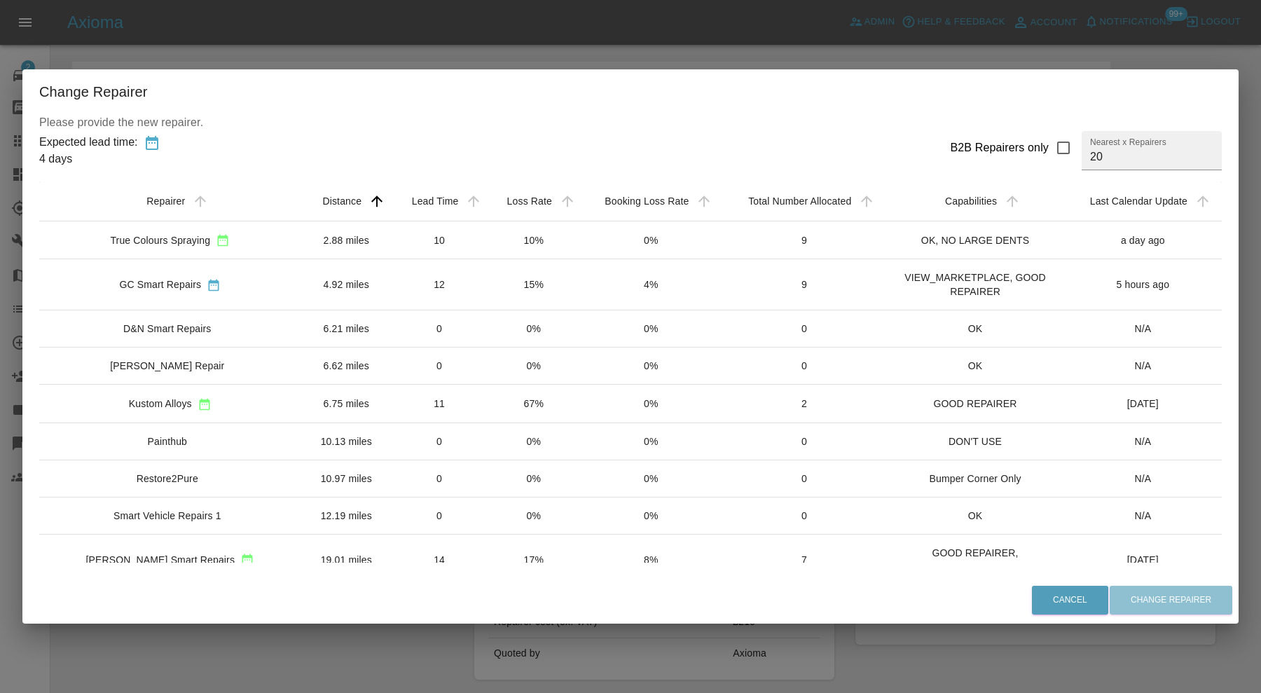
click at [217, 226] on td "True Colours Spraying" at bounding box center [170, 240] width 262 height 38
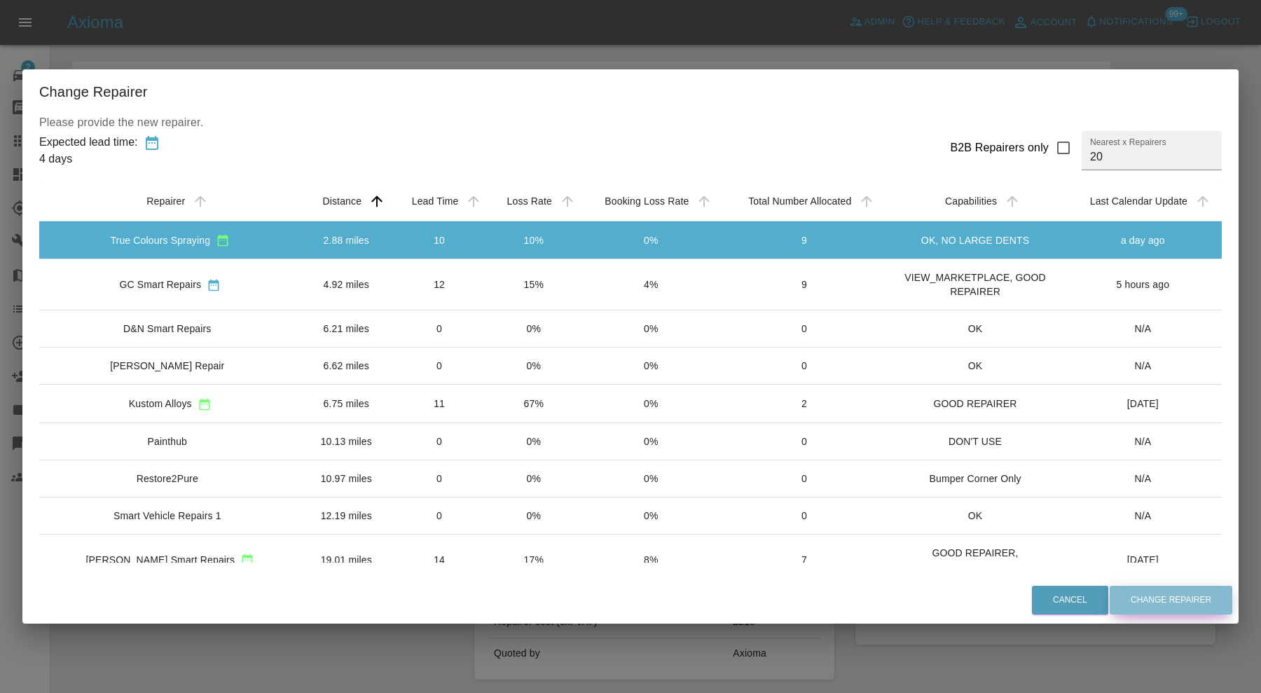
click at [1144, 600] on button "Change Repairer" at bounding box center [1170, 600] width 123 height 29
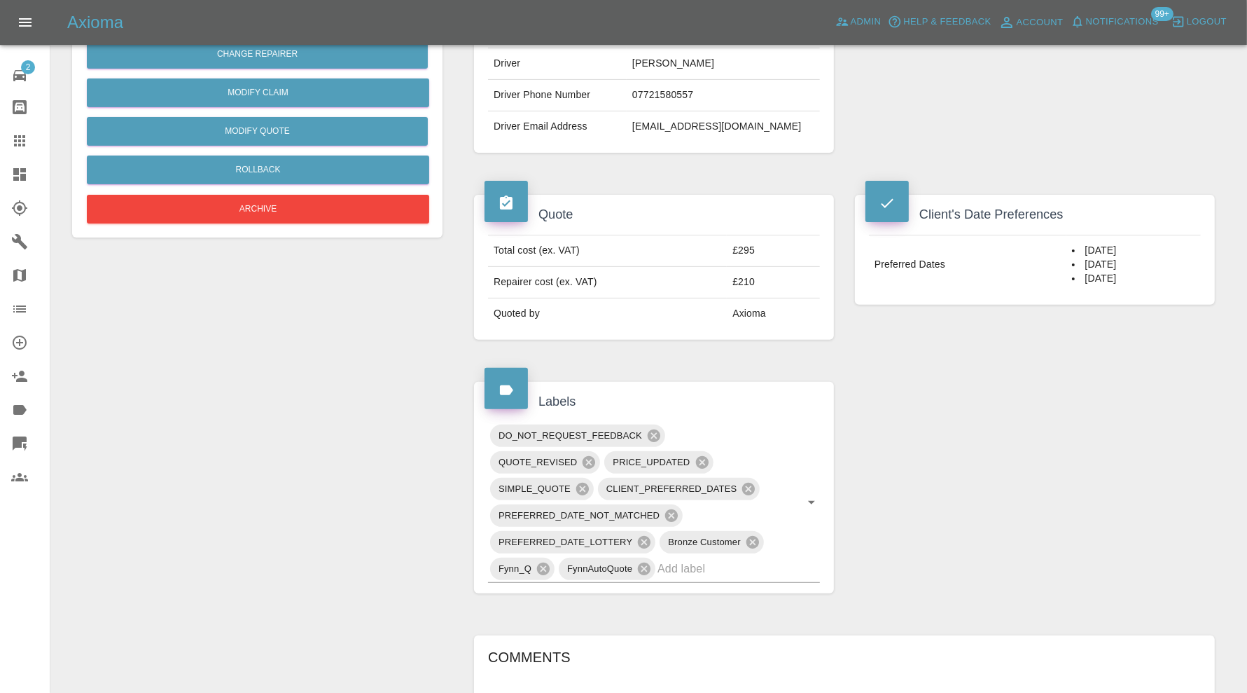
scroll to position [700, 0]
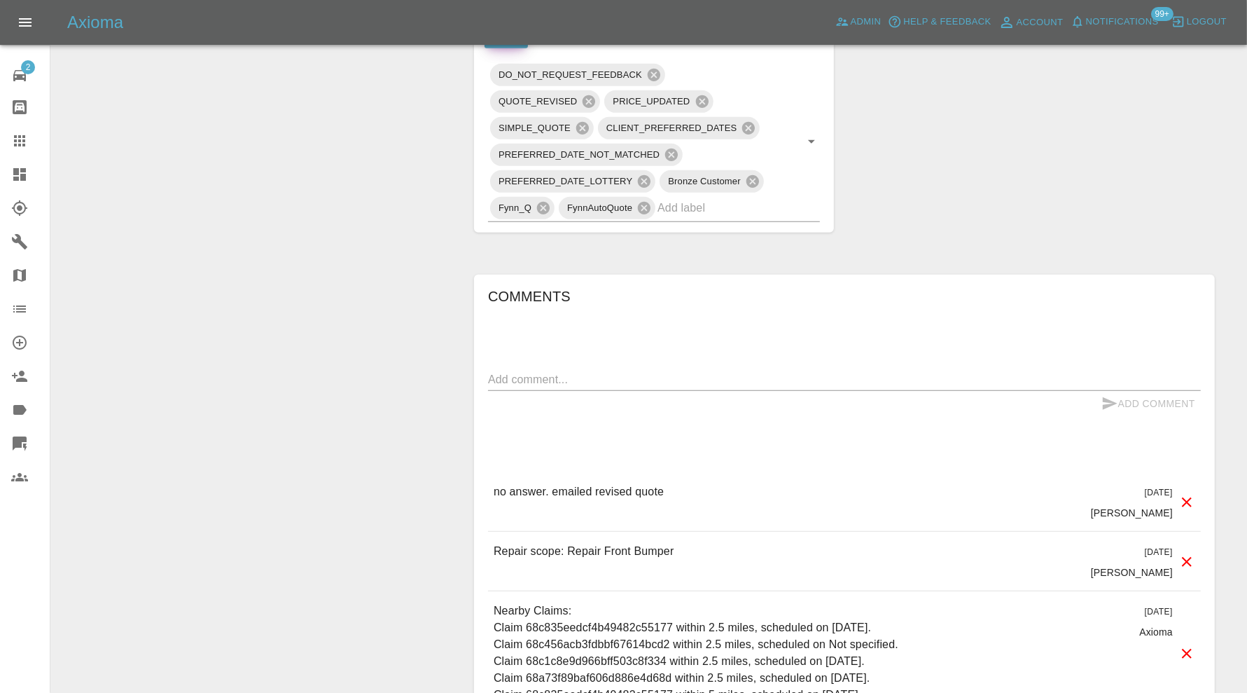
click at [714, 368] on div "x" at bounding box center [844, 379] width 713 height 22
type textarea "accepted"
drag, startPoint x: 583, startPoint y: 374, endPoint x: 457, endPoint y: 382, distance: 125.7
click at [457, 382] on div "Claim Information Vehicle Make, Model, Year BMW Z4 2008 Registration plates S8X…" at bounding box center [844, 132] width 783 height 1391
click at [1193, 499] on icon at bounding box center [1187, 502] width 17 height 17
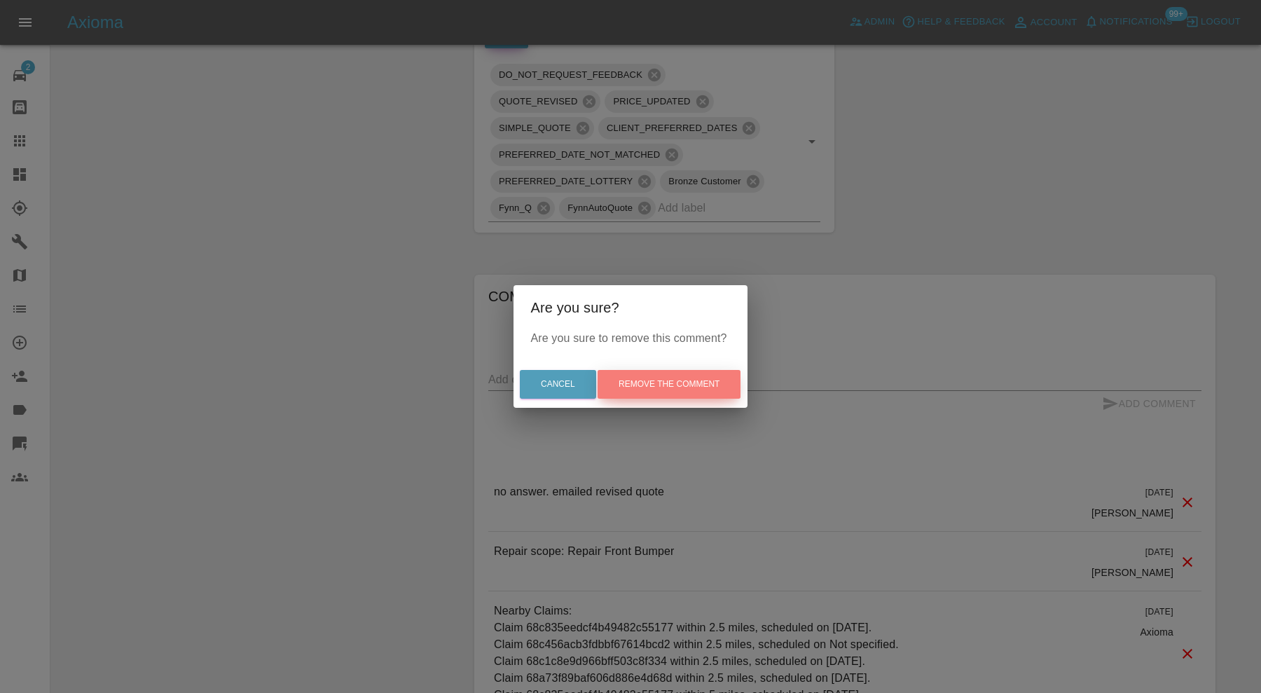
click at [706, 388] on button "Remove the comment" at bounding box center [668, 384] width 143 height 29
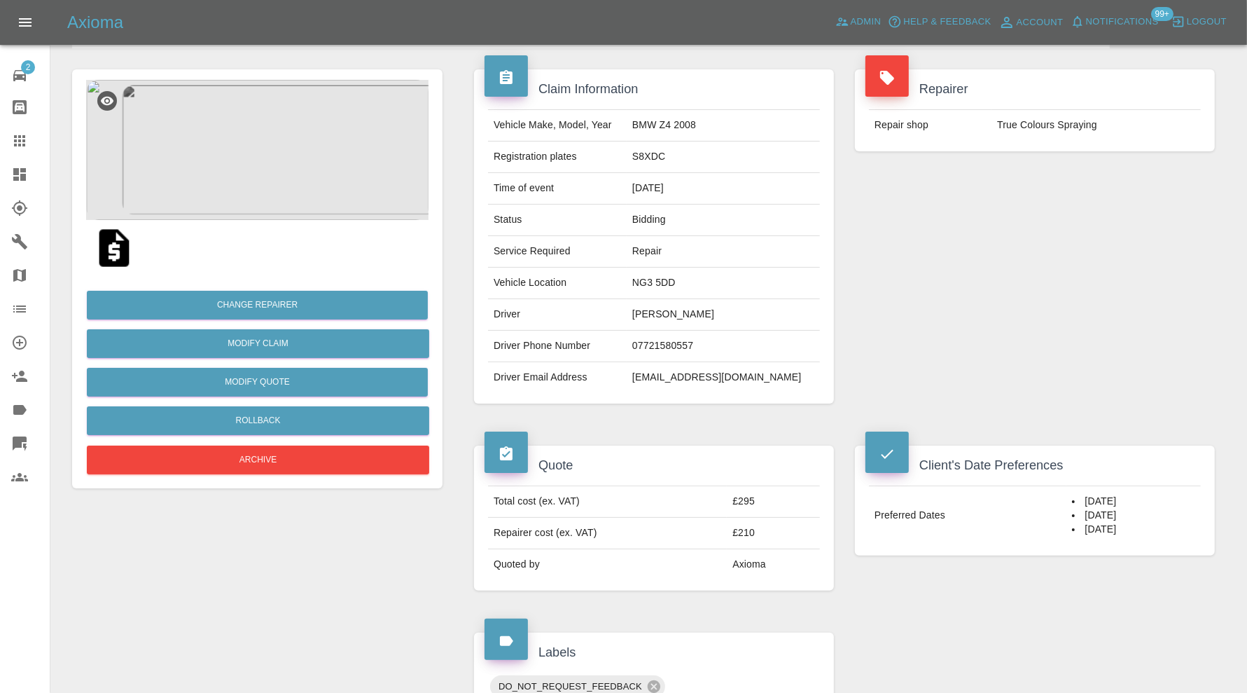
scroll to position [0, 0]
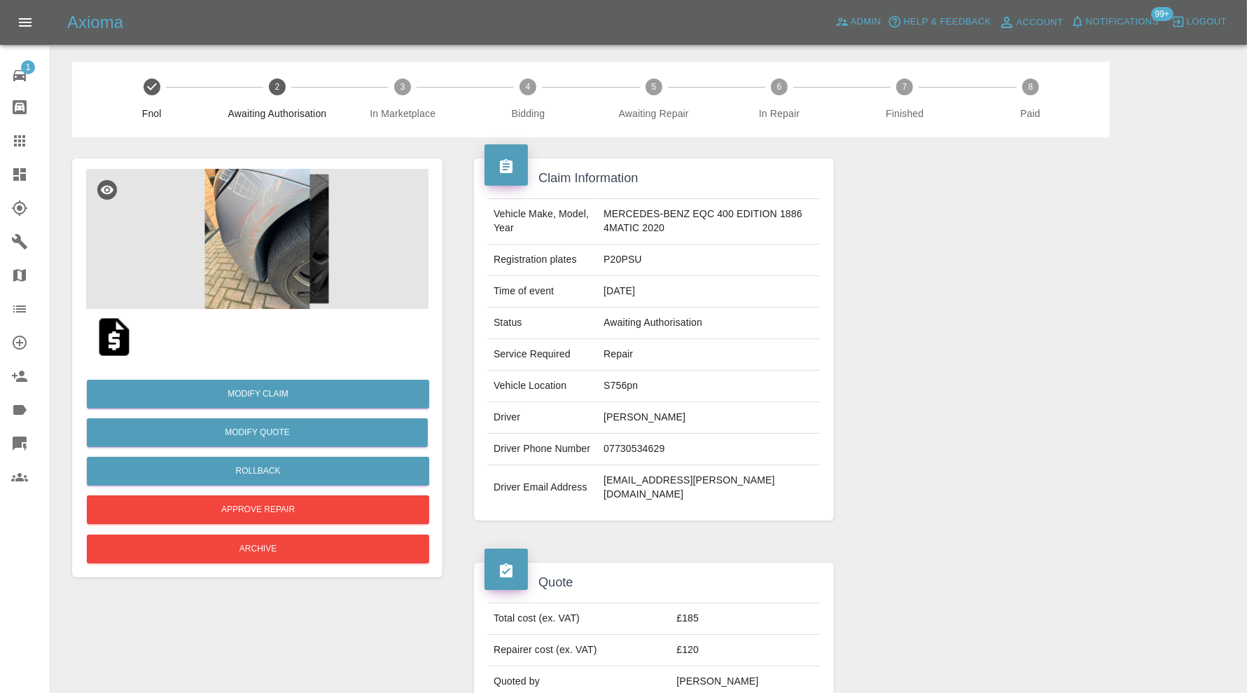
click at [270, 238] on img at bounding box center [257, 239] width 343 height 140
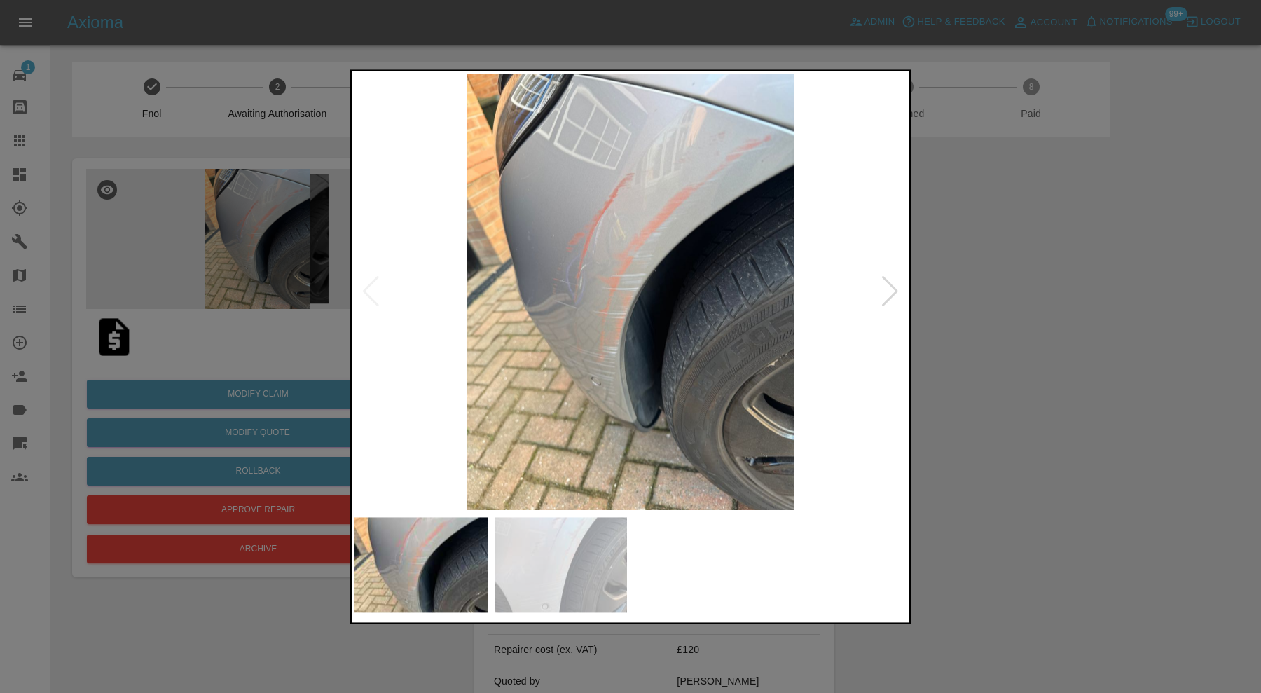
click at [892, 286] on div at bounding box center [889, 292] width 19 height 31
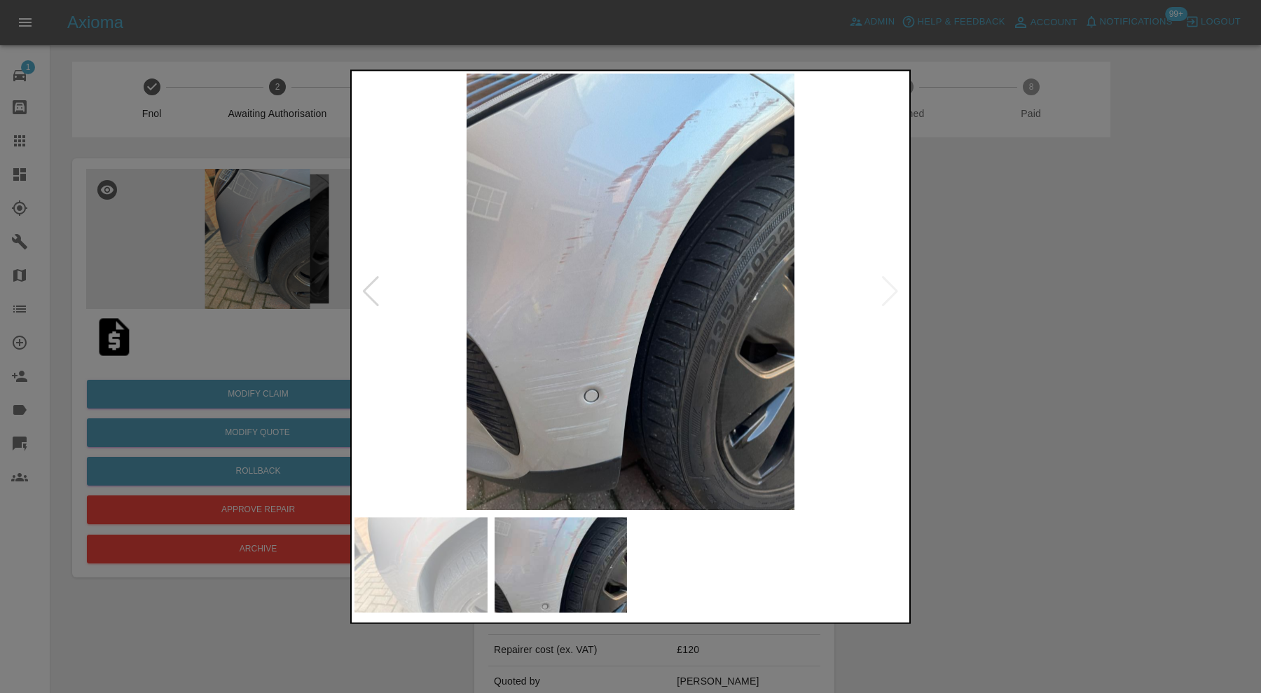
click at [892, 286] on img at bounding box center [630, 292] width 552 height 436
click at [971, 287] on div at bounding box center [630, 346] width 1261 height 693
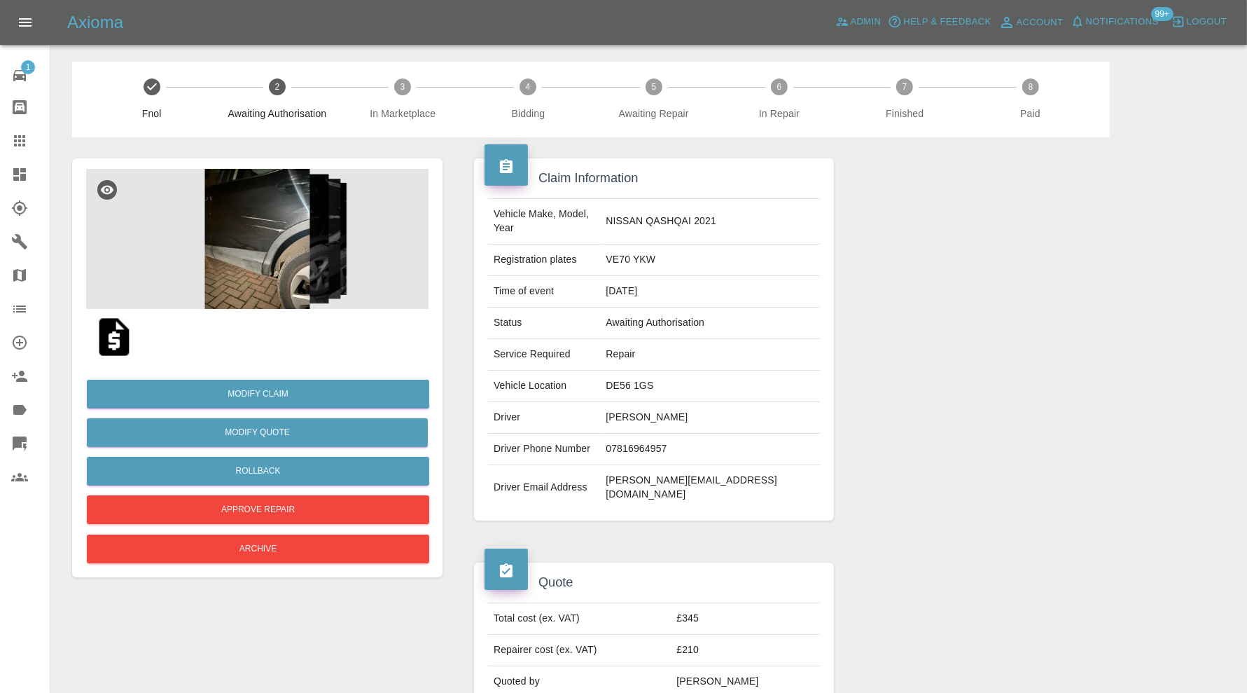
click at [280, 269] on img at bounding box center [257, 239] width 343 height 140
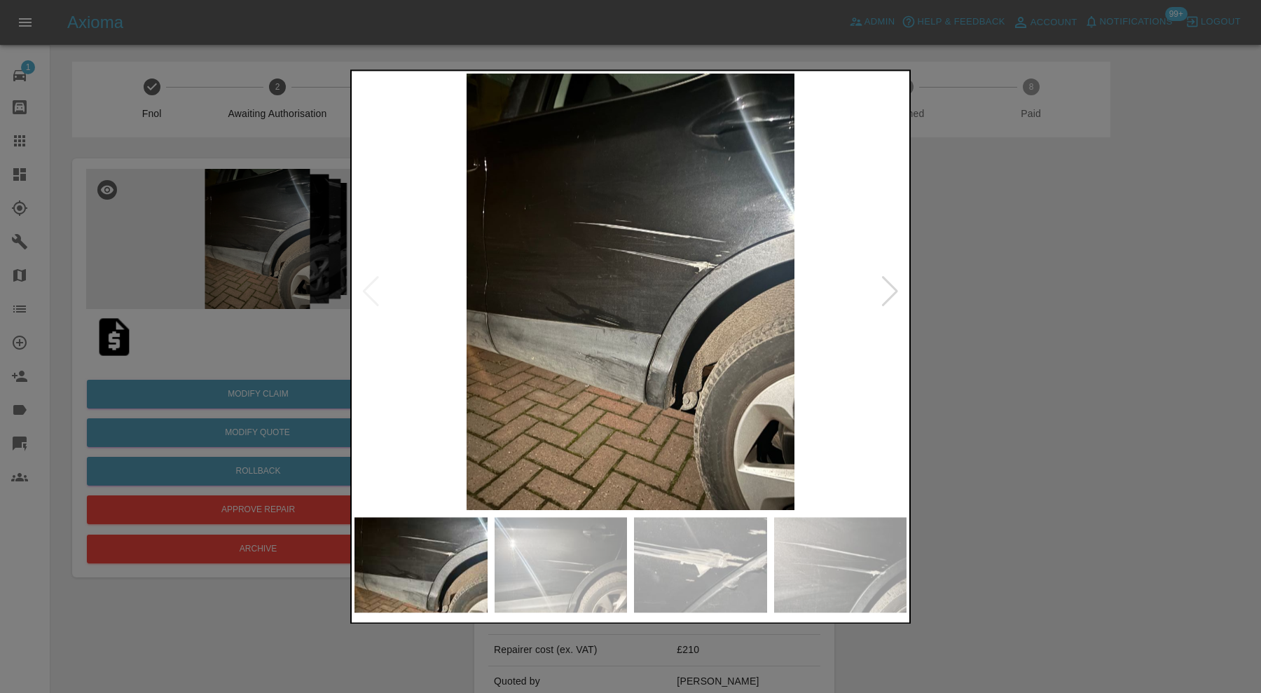
click at [888, 290] on div at bounding box center [889, 292] width 19 height 31
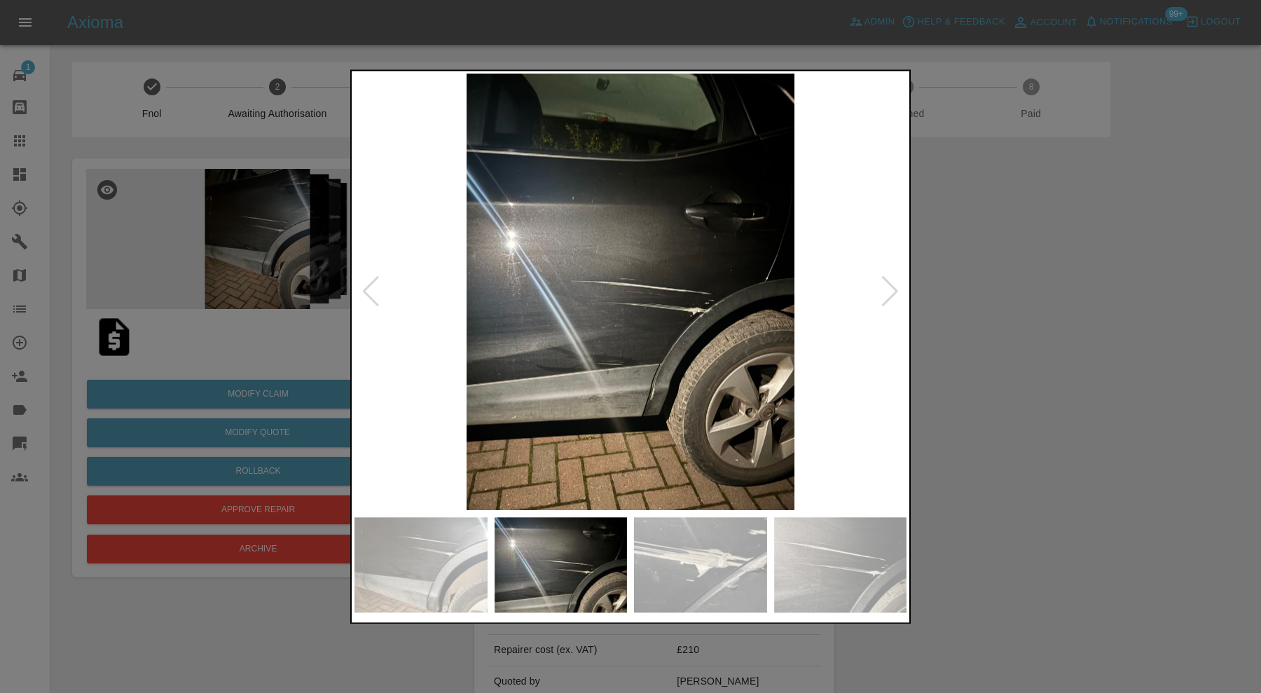
click at [715, 347] on img at bounding box center [630, 292] width 552 height 436
click at [724, 550] on img at bounding box center [700, 564] width 133 height 95
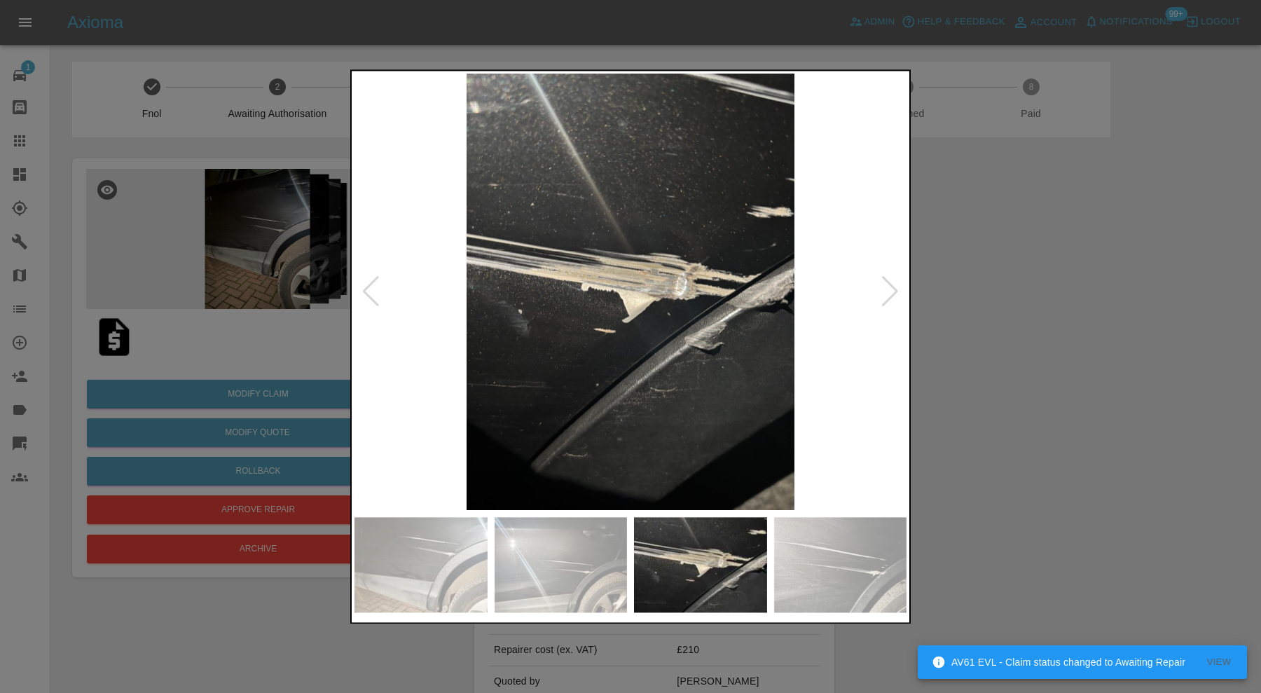
click at [819, 554] on img at bounding box center [840, 564] width 133 height 95
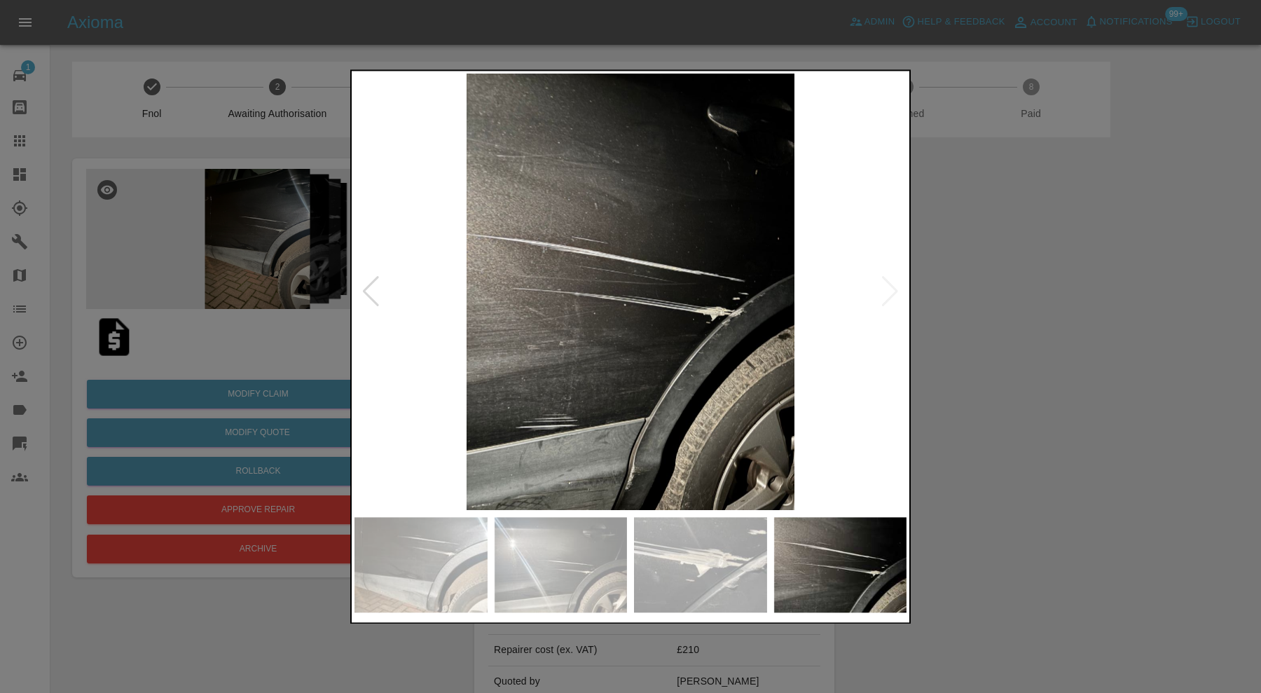
click at [1032, 291] on div at bounding box center [630, 346] width 1261 height 693
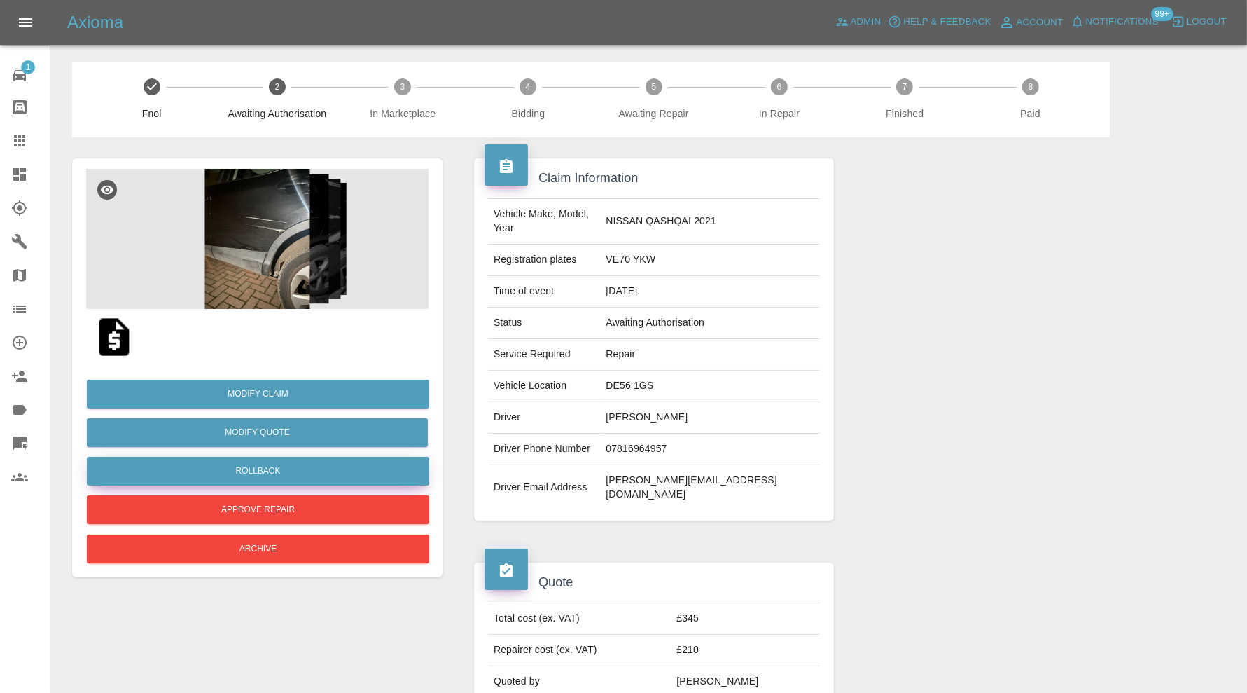
click at [312, 470] on button "Rollback" at bounding box center [258, 471] width 343 height 29
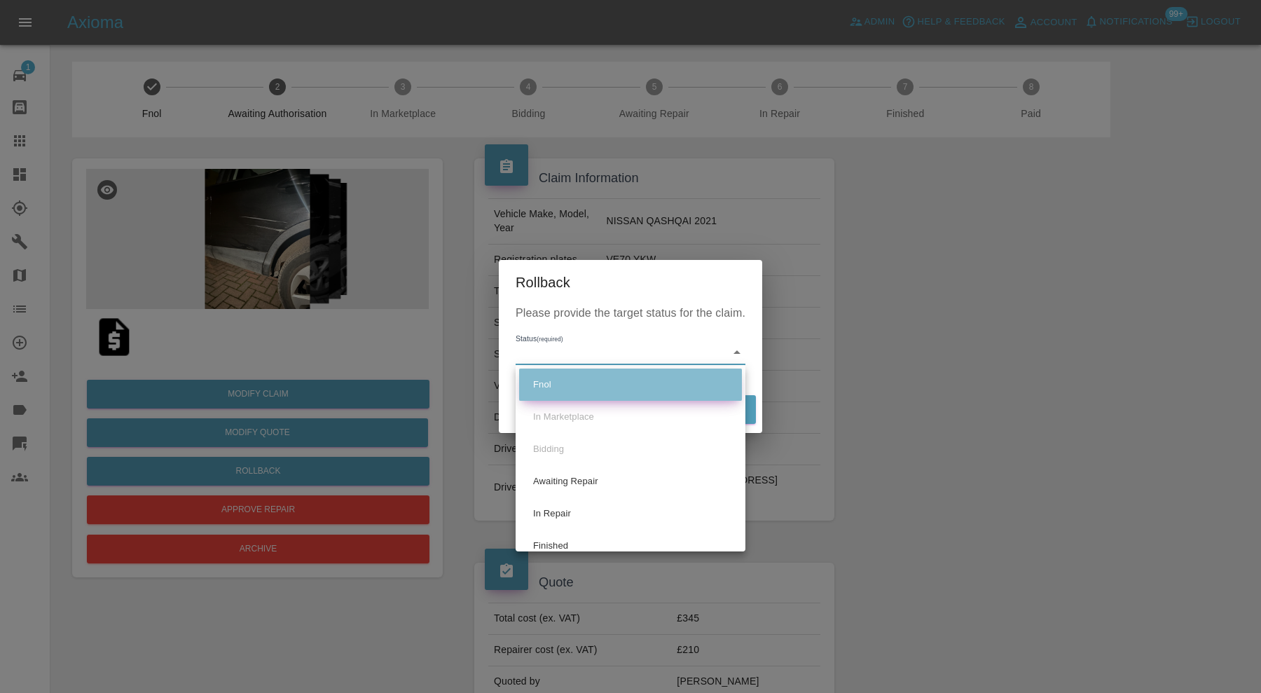
click at [673, 382] on li "Fnol" at bounding box center [630, 384] width 223 height 32
type input "fnol"
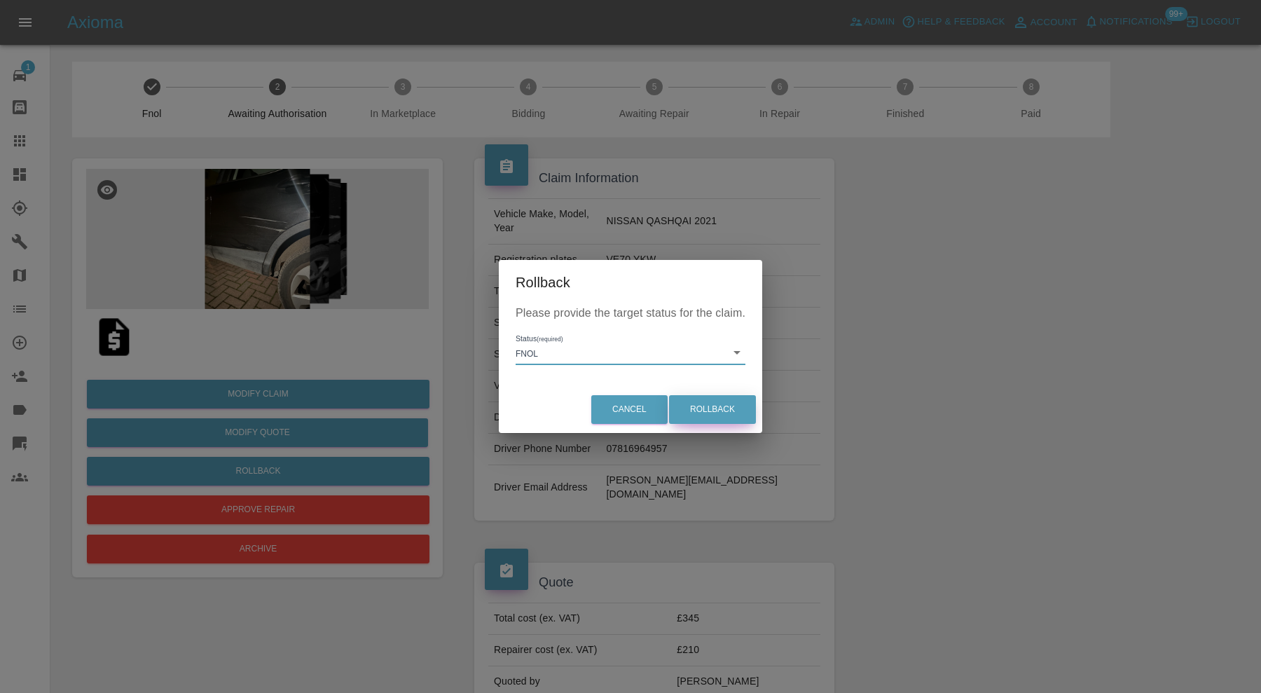
click at [719, 403] on button "Rollback" at bounding box center [712, 409] width 87 height 29
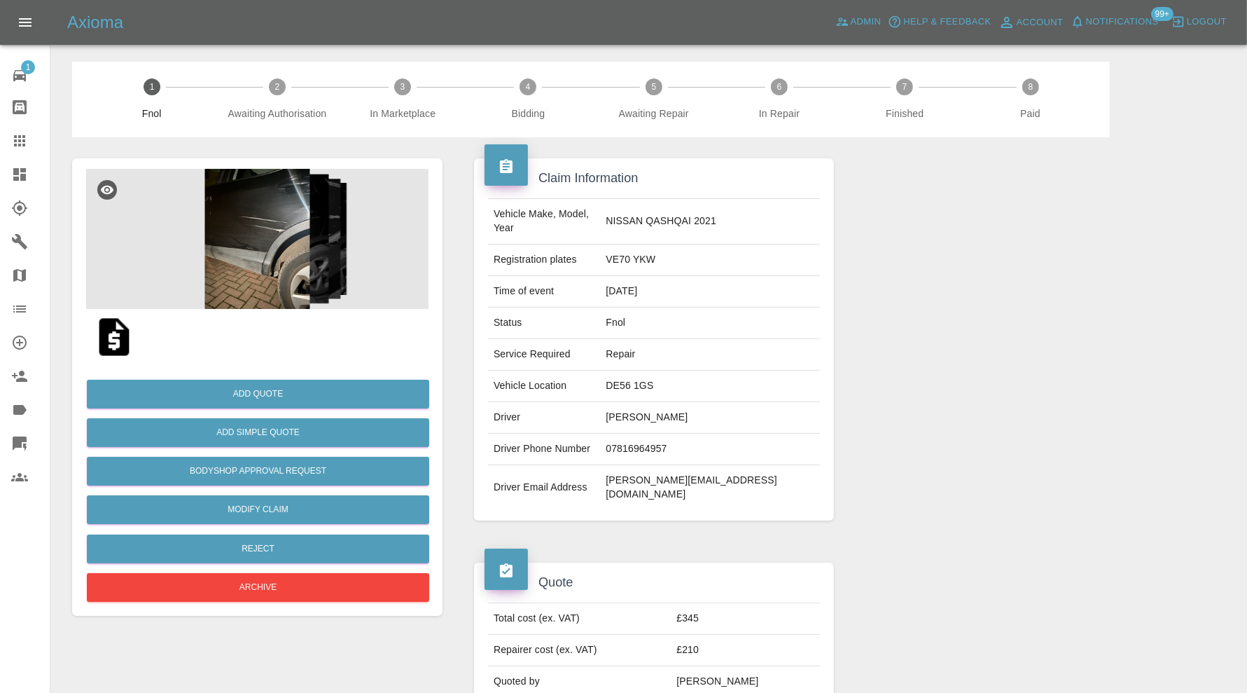
click at [111, 334] on img at bounding box center [114, 336] width 45 height 45
click at [287, 237] on img at bounding box center [257, 239] width 343 height 140
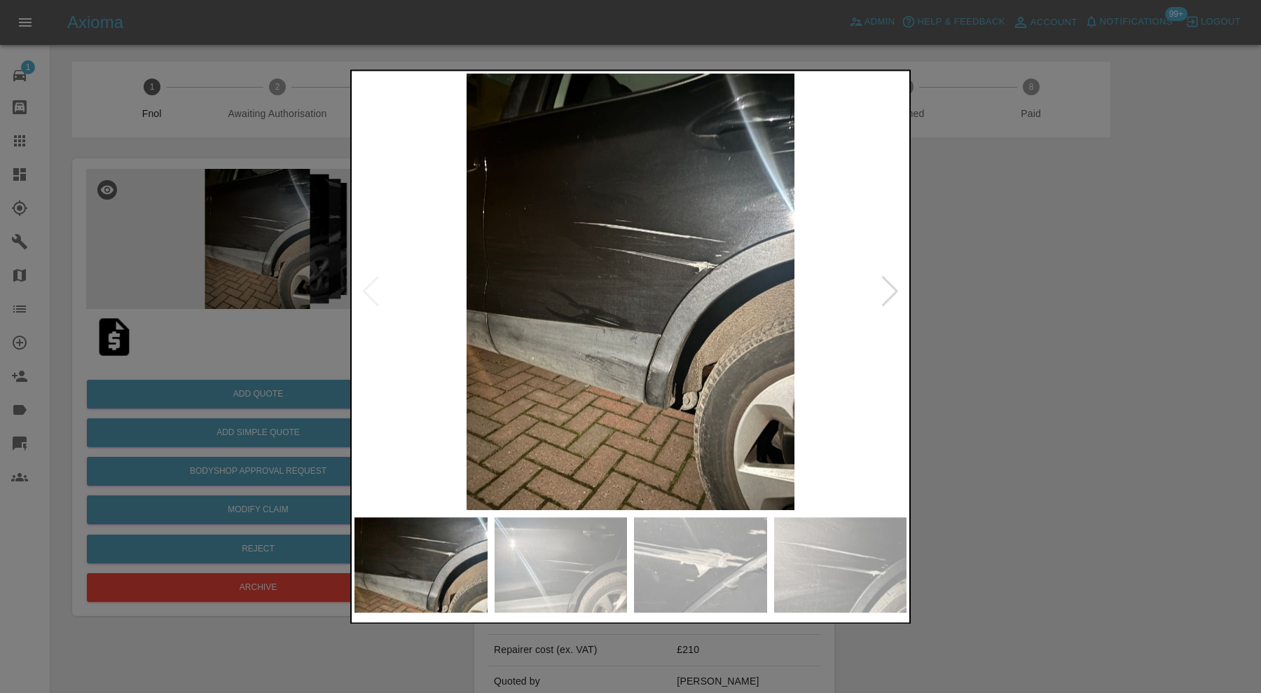
click at [891, 279] on div at bounding box center [889, 292] width 19 height 31
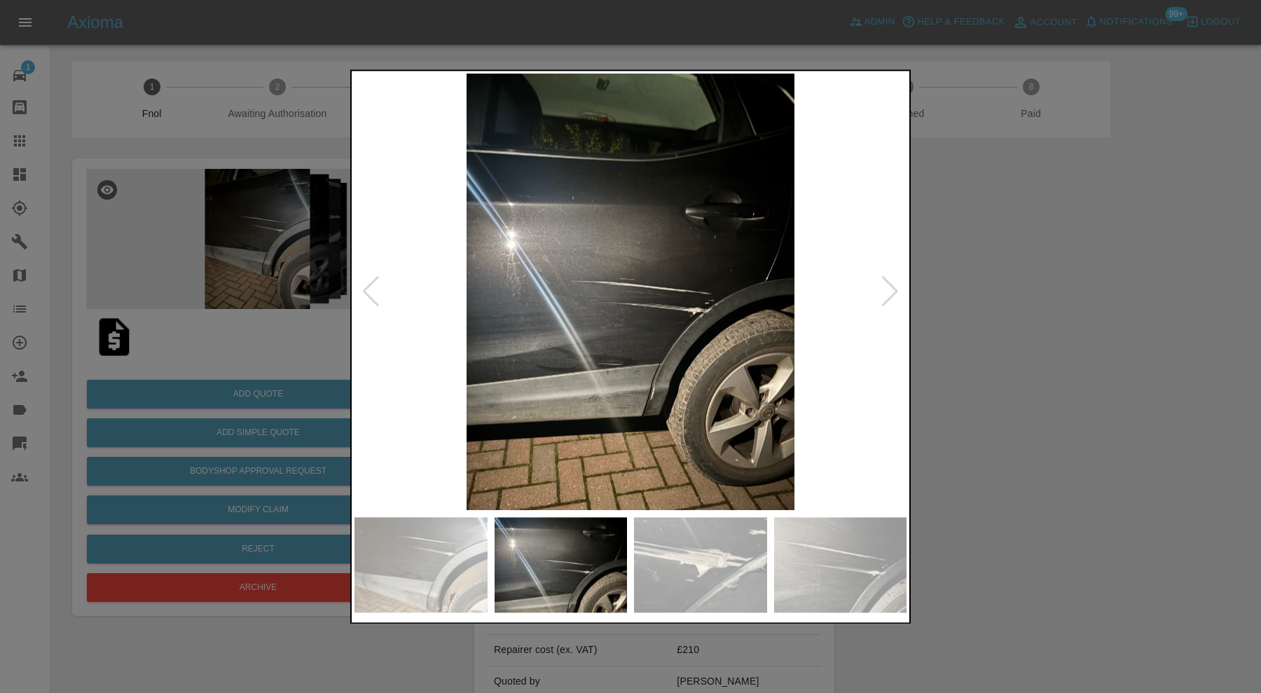
click at [891, 279] on div at bounding box center [889, 292] width 19 height 31
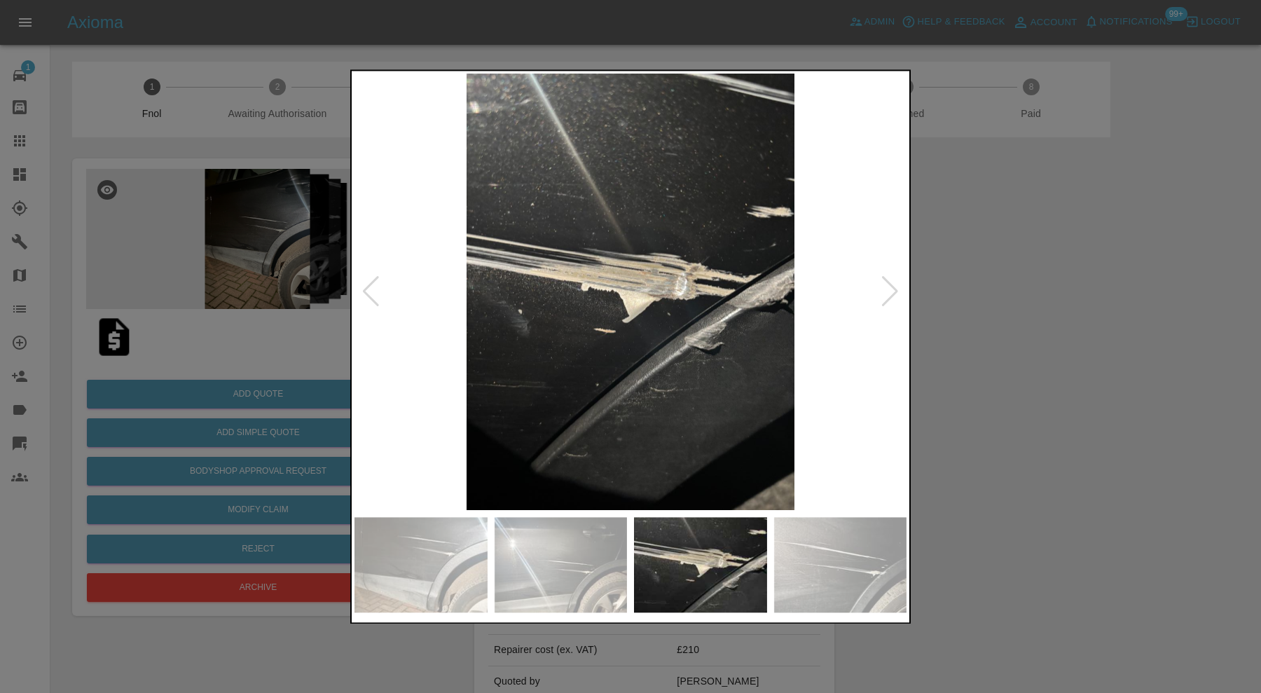
click at [1051, 302] on div at bounding box center [630, 346] width 1261 height 693
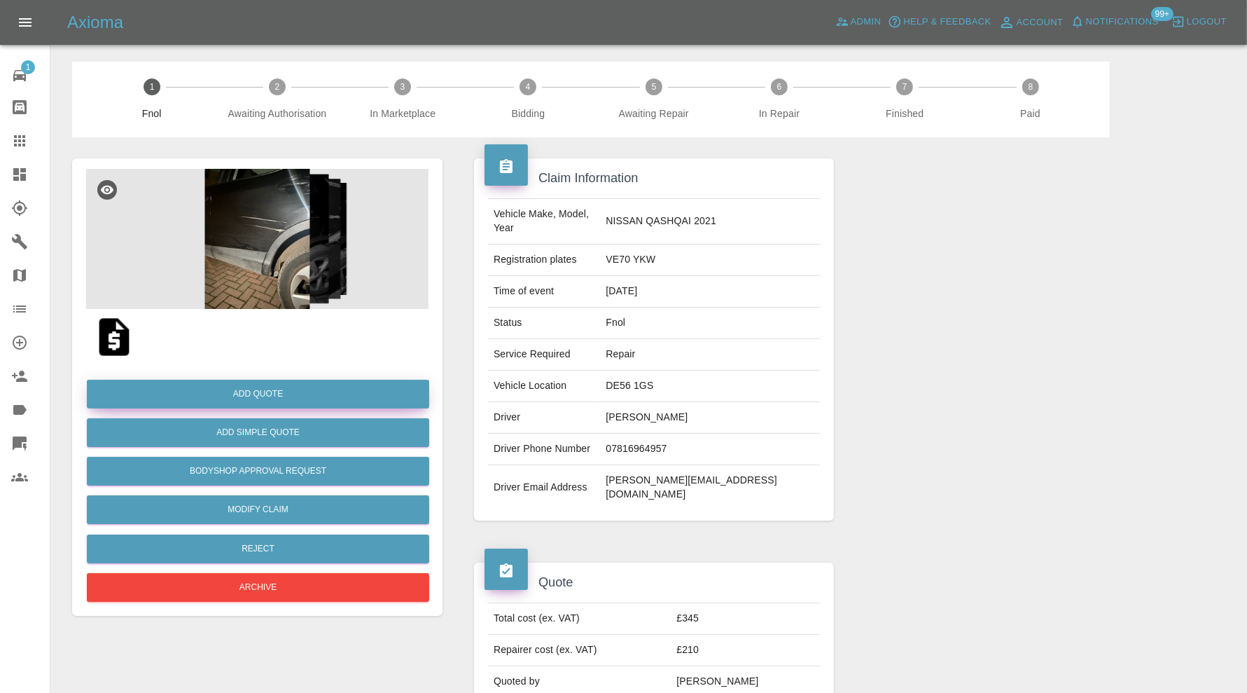
click at [315, 389] on button "Add Quote" at bounding box center [258, 394] width 343 height 29
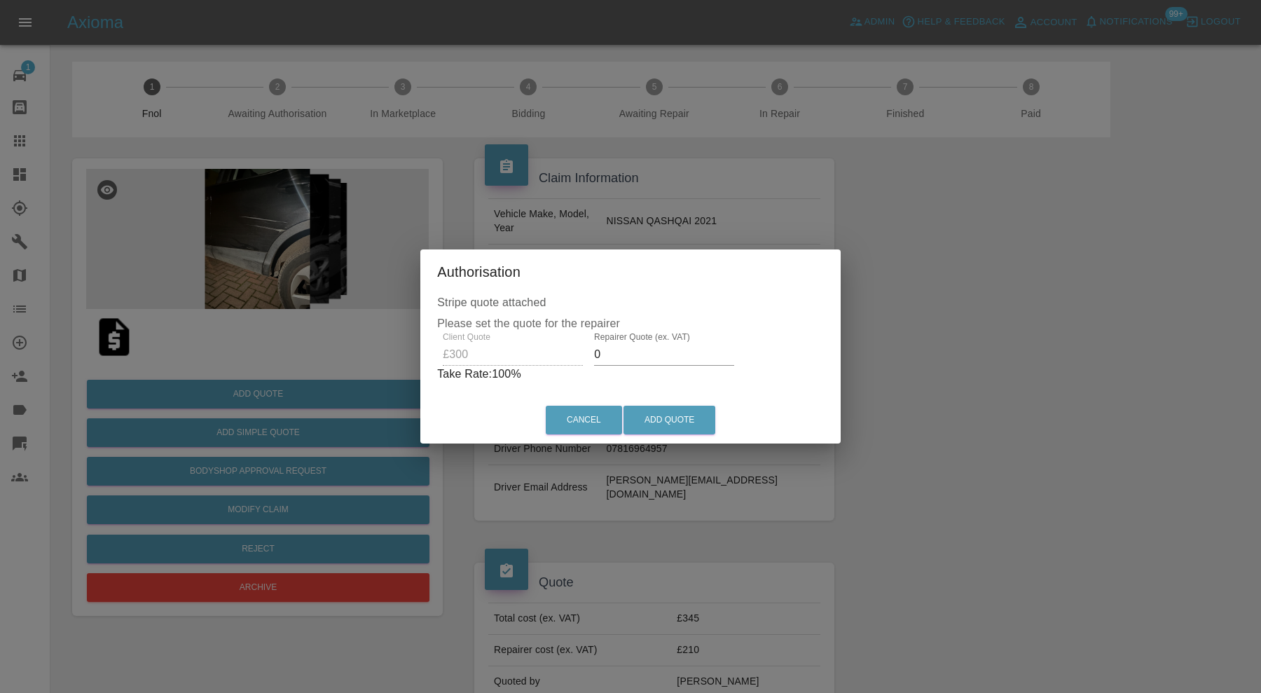
click at [654, 359] on input "0" at bounding box center [664, 354] width 140 height 22
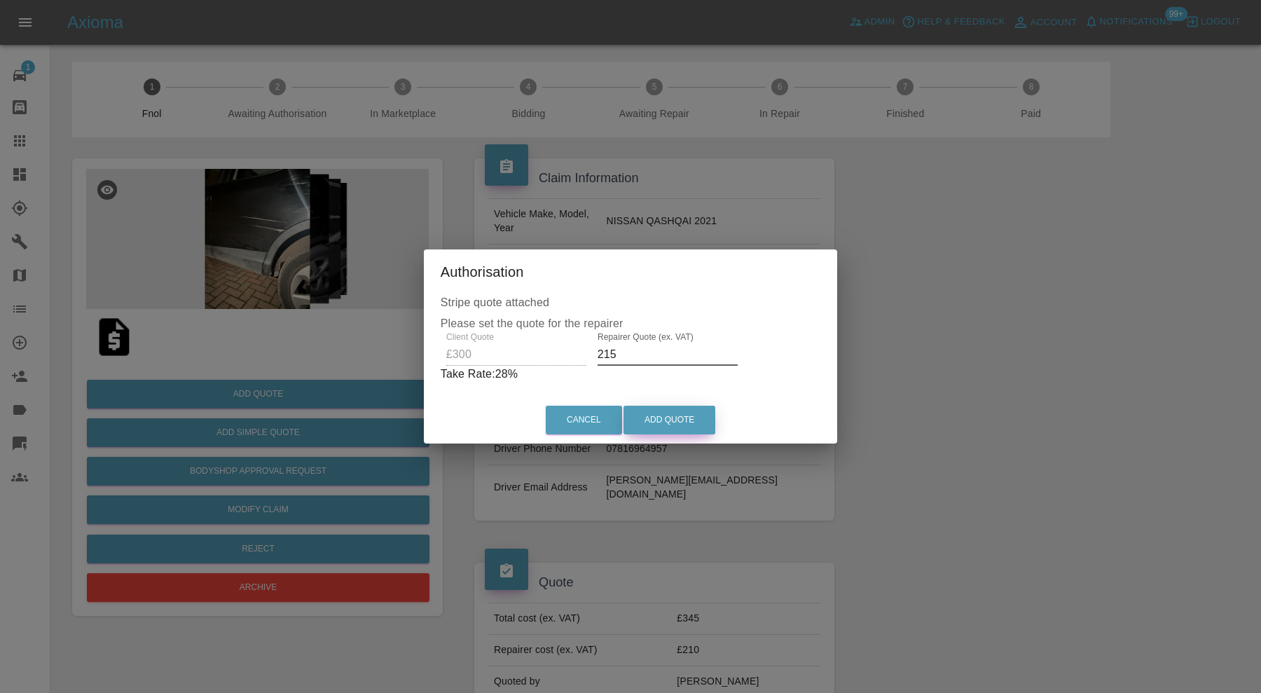
type input "215"
click at [655, 416] on button "Add Quote" at bounding box center [669, 420] width 92 height 29
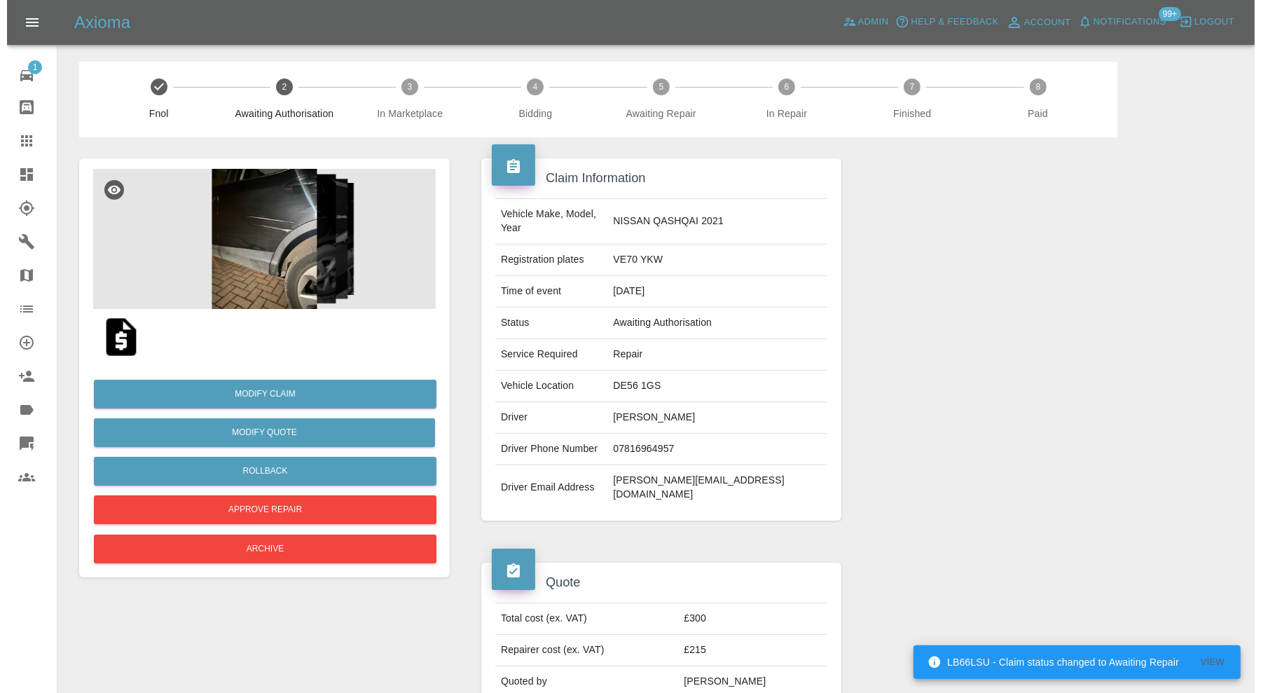
scroll to position [890, 0]
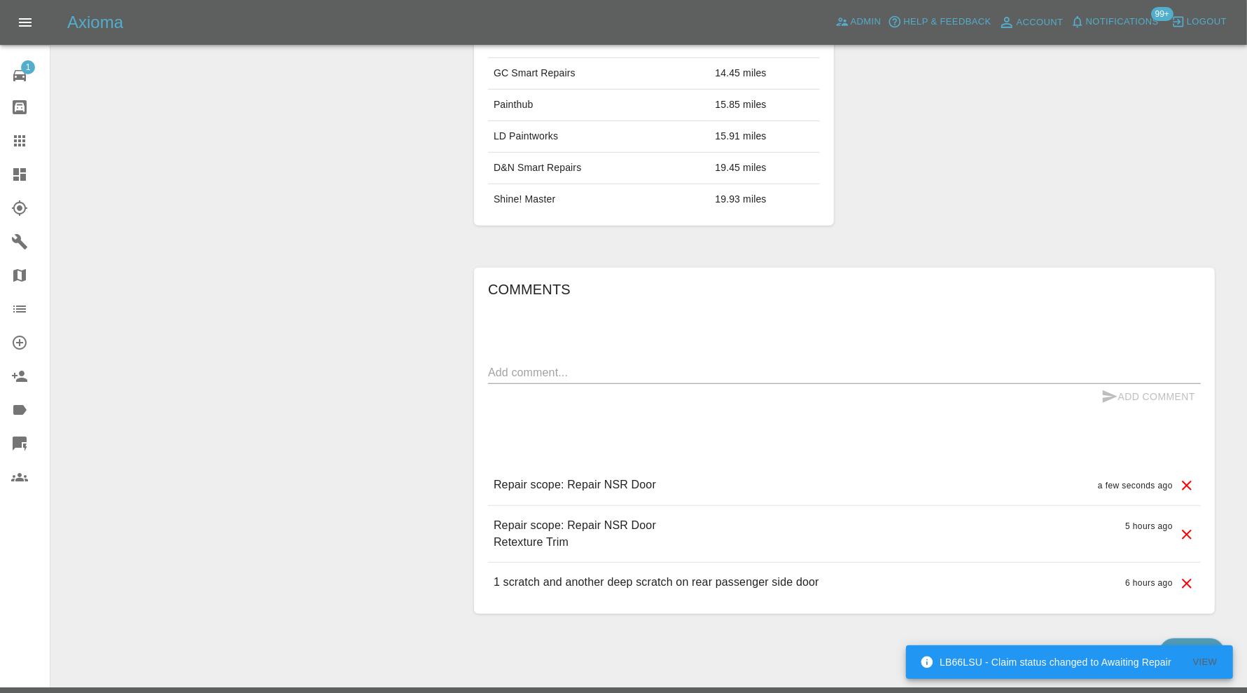
click at [1185, 526] on icon at bounding box center [1187, 534] width 17 height 17
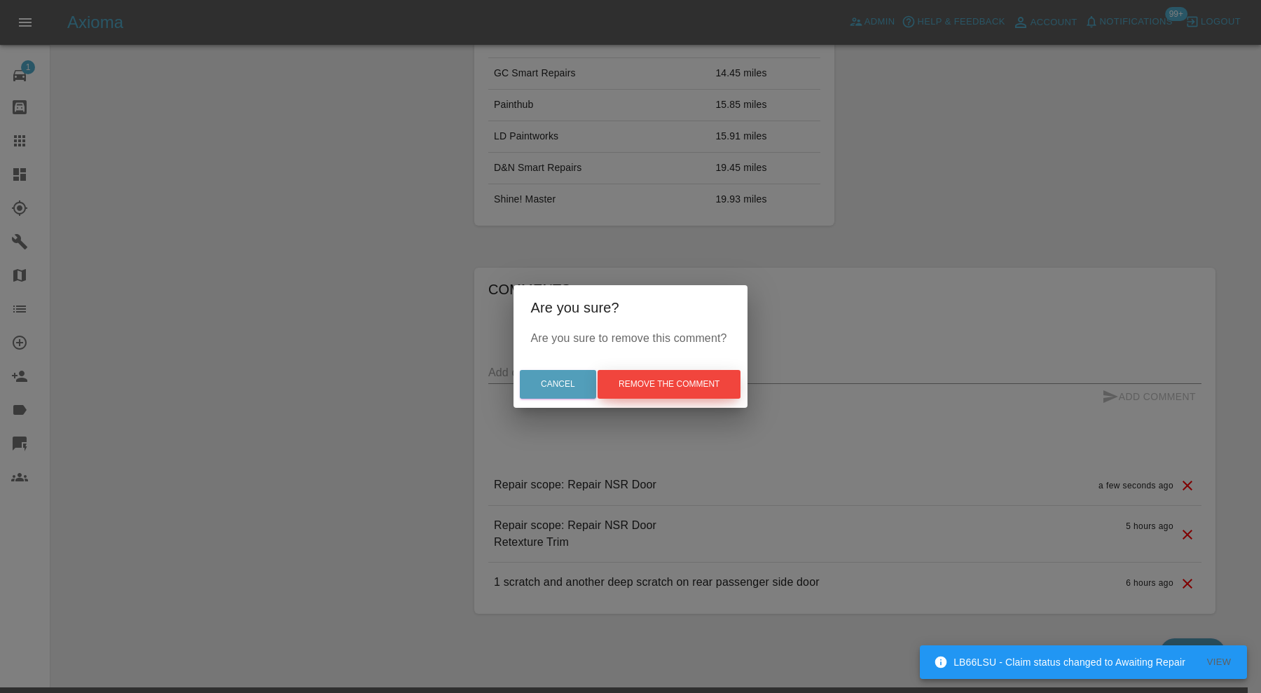
click at [639, 377] on button "Remove the comment" at bounding box center [668, 384] width 143 height 29
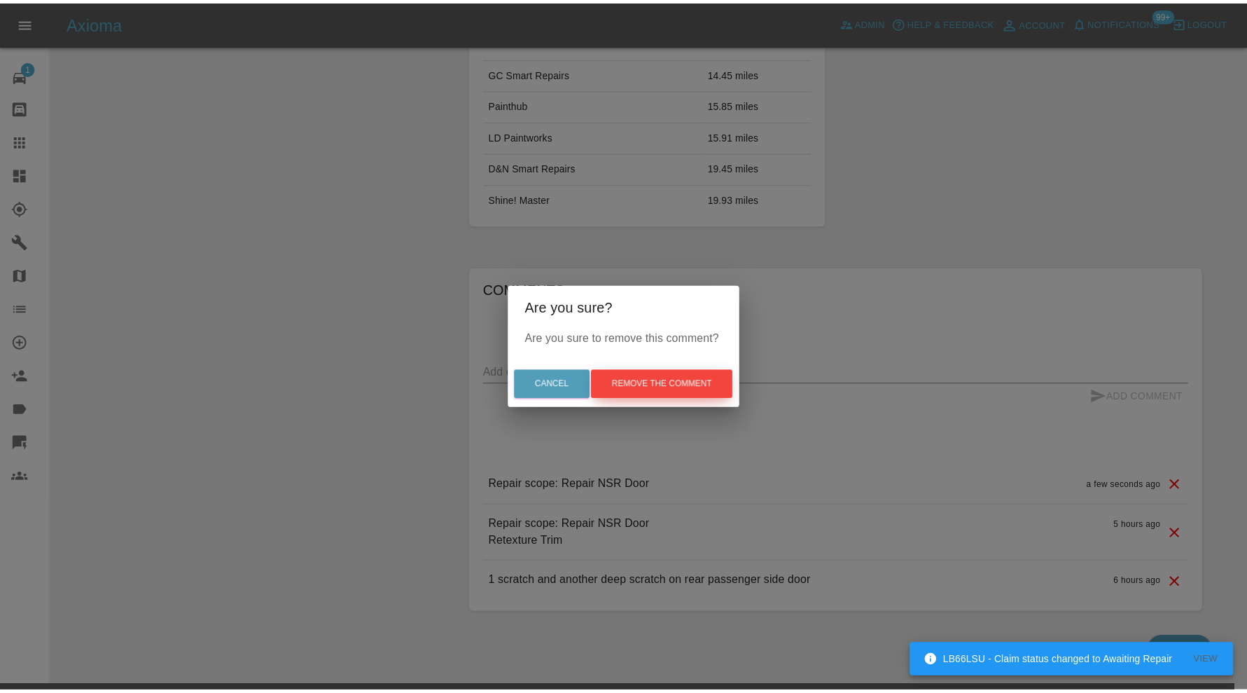
scroll to position [834, 0]
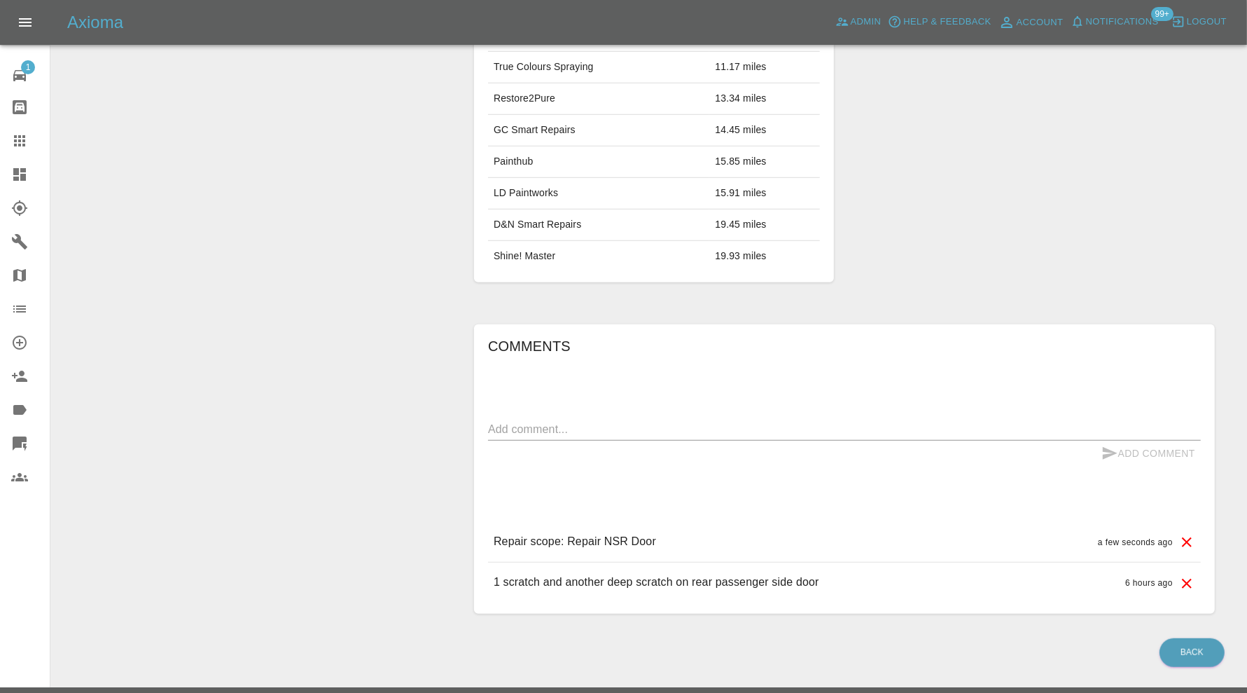
click at [593, 421] on textarea at bounding box center [844, 429] width 713 height 16
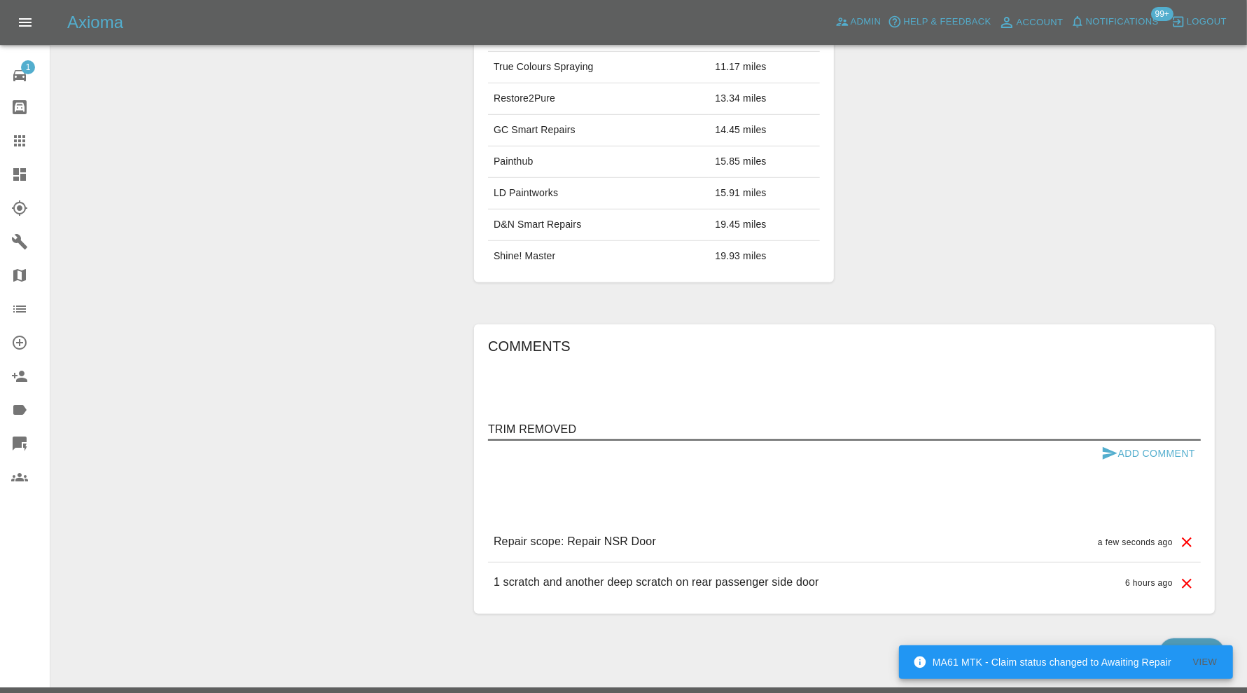
type textarea "TRIM REMOVED"
click at [1120, 441] on button "Add Comment" at bounding box center [1148, 454] width 105 height 26
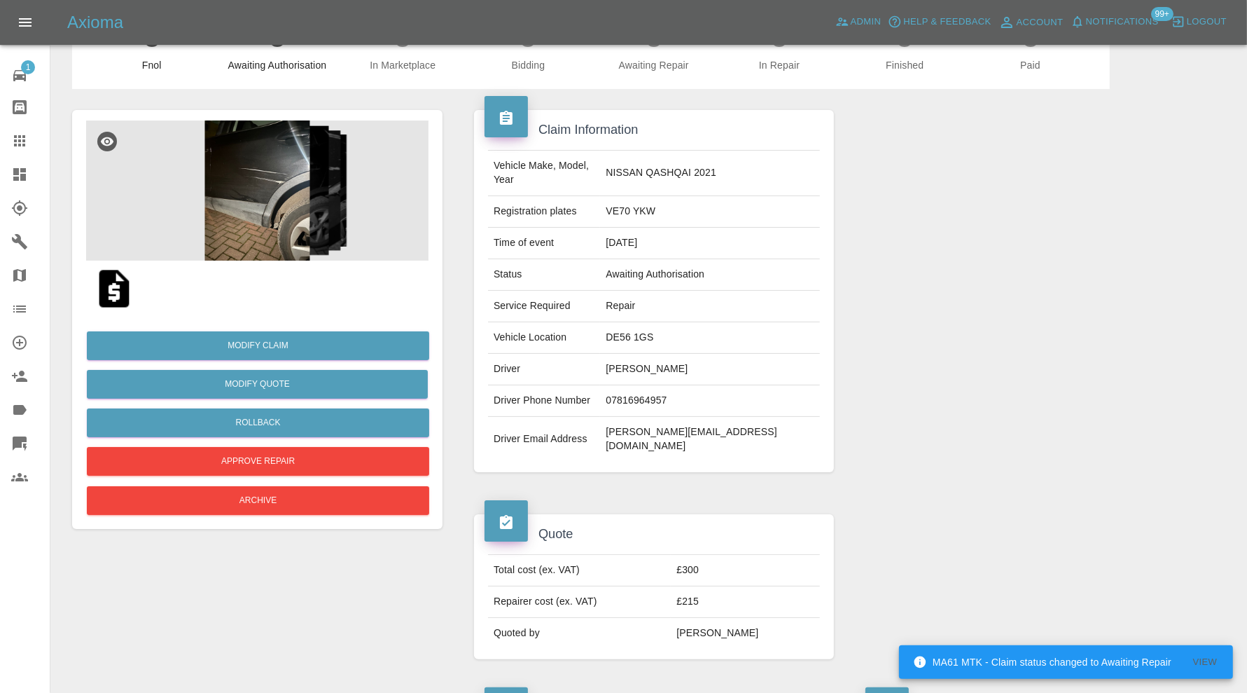
scroll to position [0, 0]
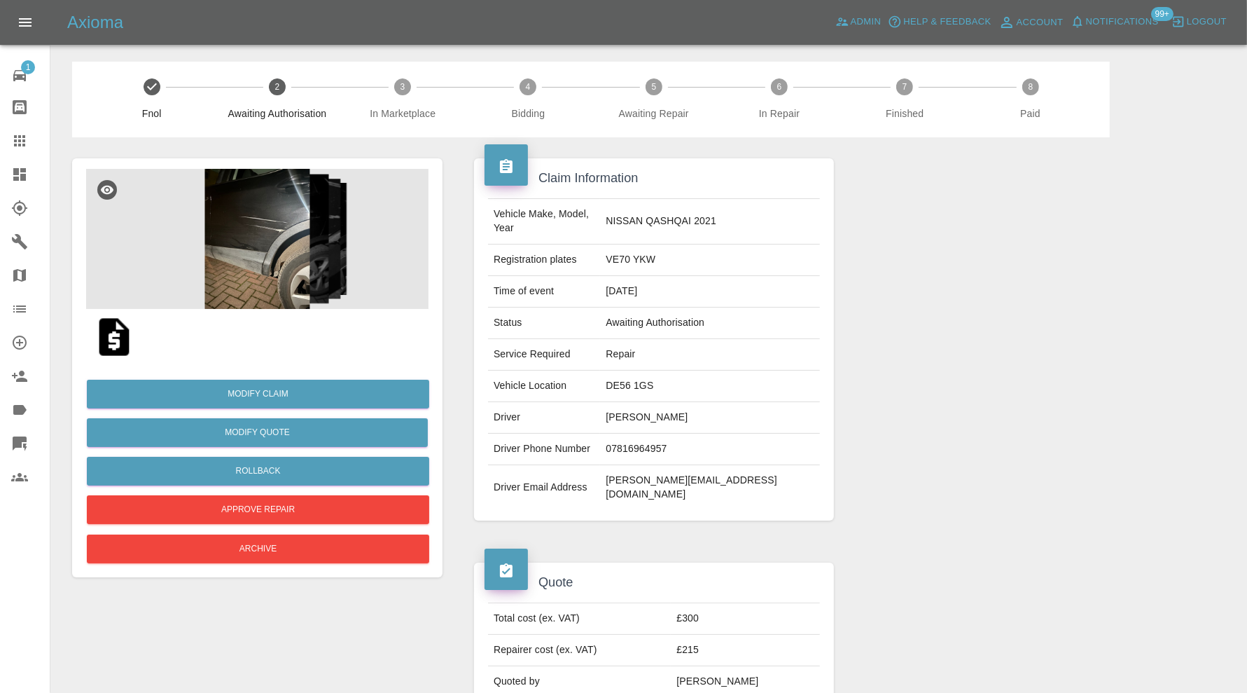
click at [294, 232] on img at bounding box center [257, 239] width 343 height 140
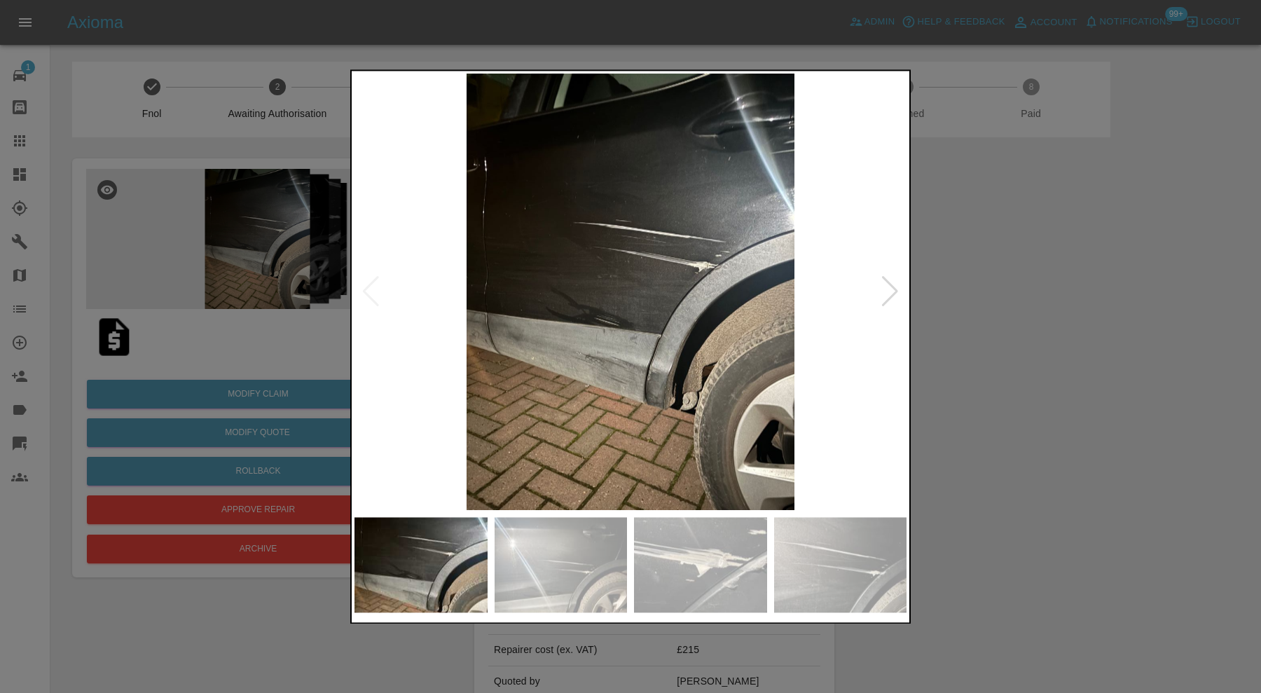
click at [892, 280] on div at bounding box center [889, 292] width 19 height 31
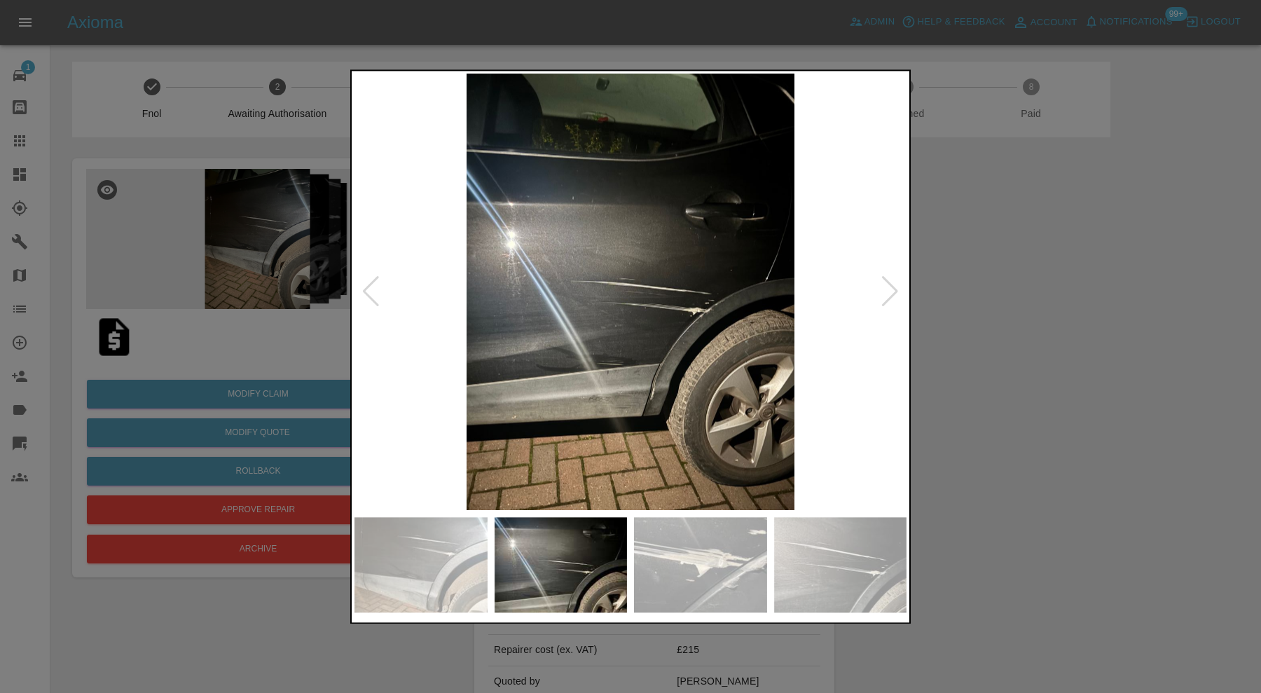
click at [957, 282] on div at bounding box center [630, 346] width 1261 height 693
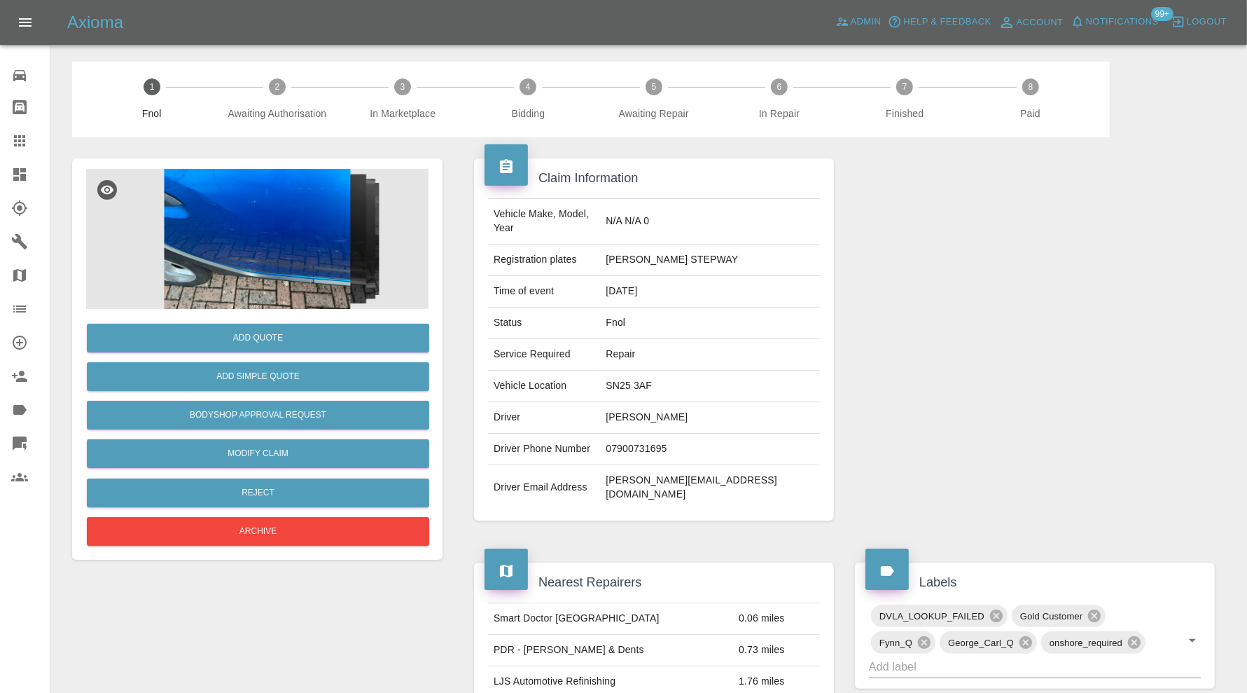
click at [258, 225] on img at bounding box center [257, 239] width 343 height 140
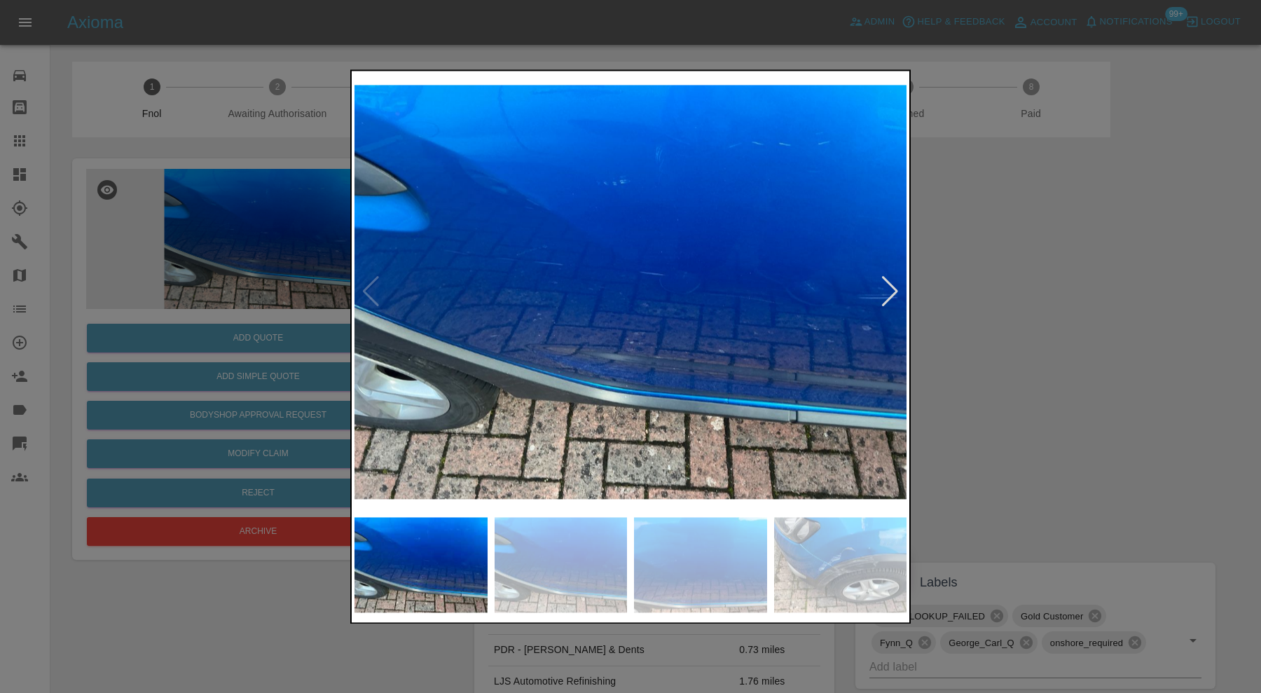
click at [890, 289] on div at bounding box center [889, 292] width 19 height 31
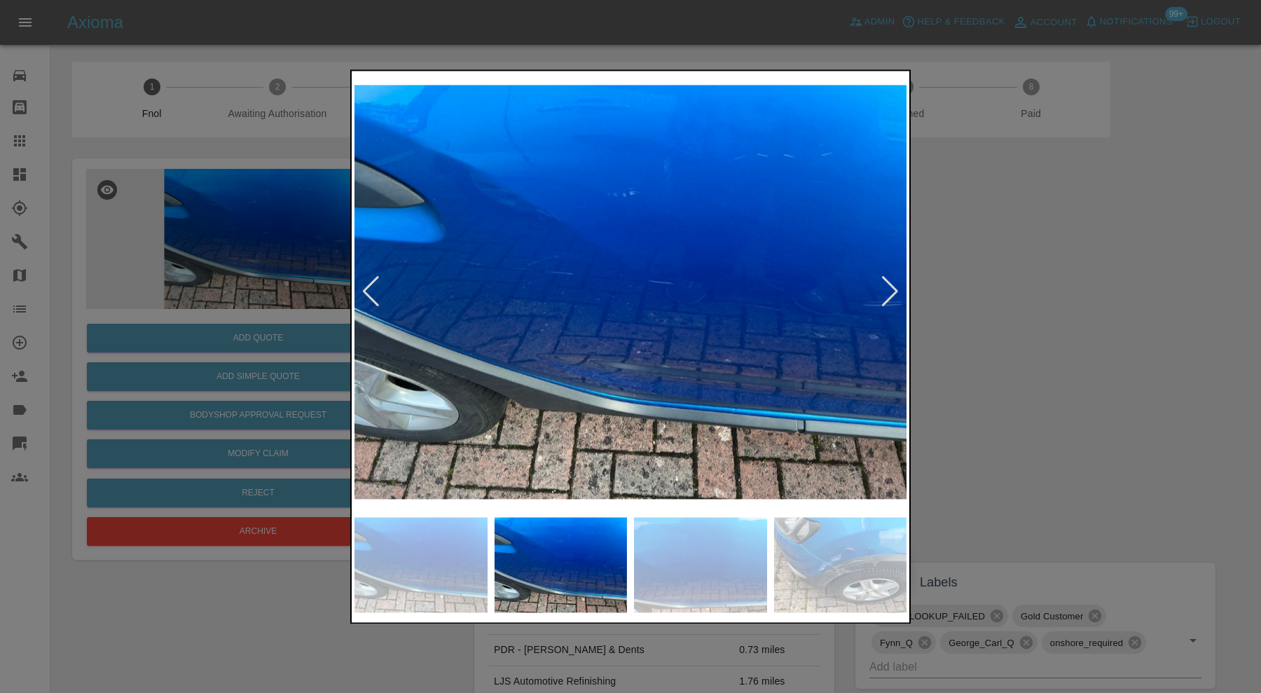
click at [890, 289] on div at bounding box center [889, 292] width 19 height 31
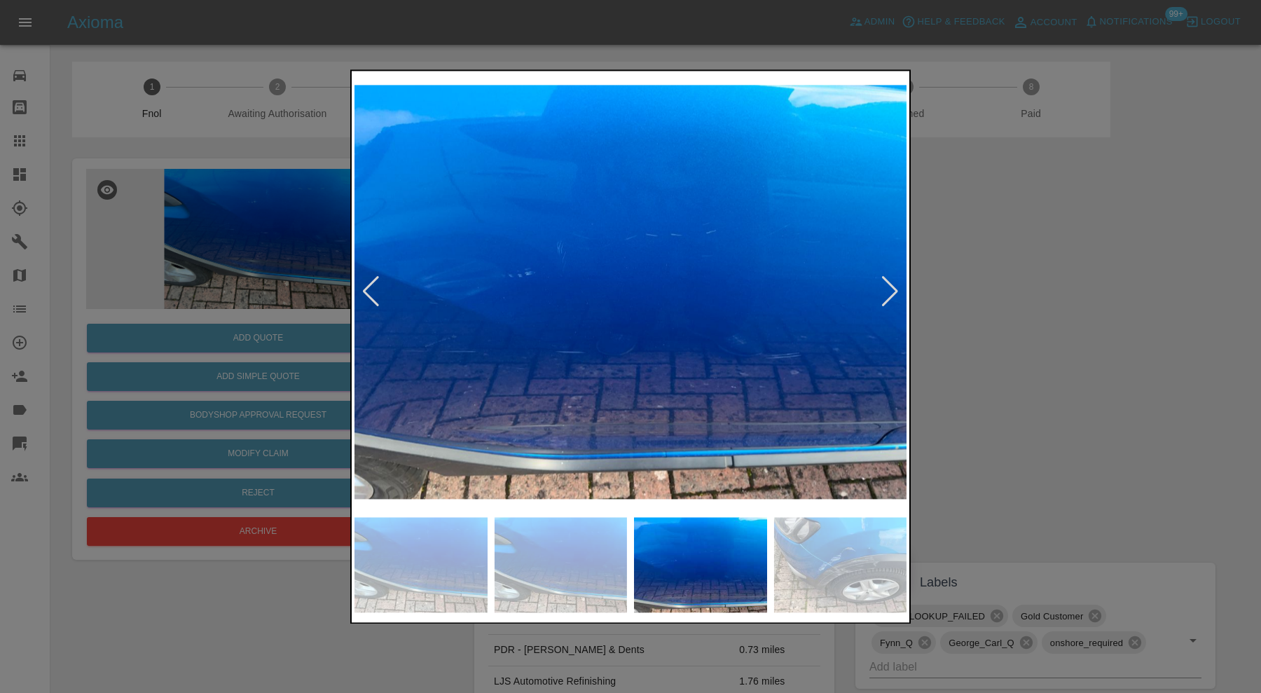
click at [890, 289] on div at bounding box center [889, 292] width 19 height 31
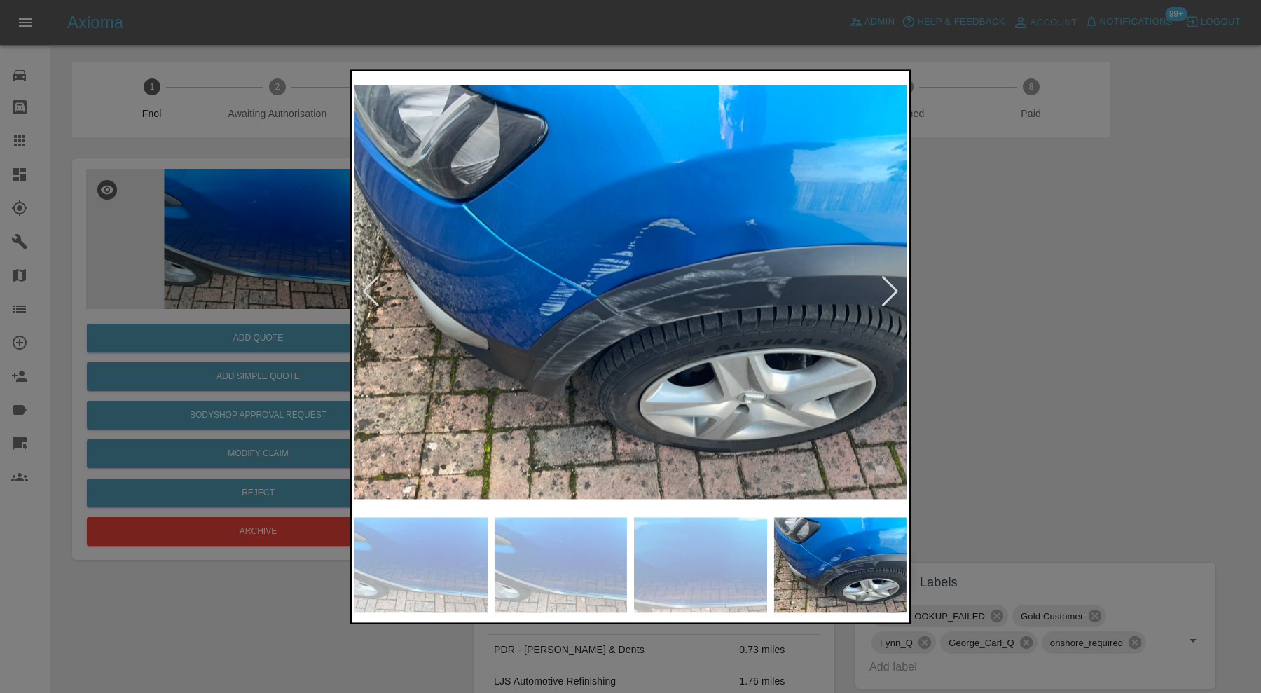
click at [890, 289] on div at bounding box center [889, 292] width 19 height 31
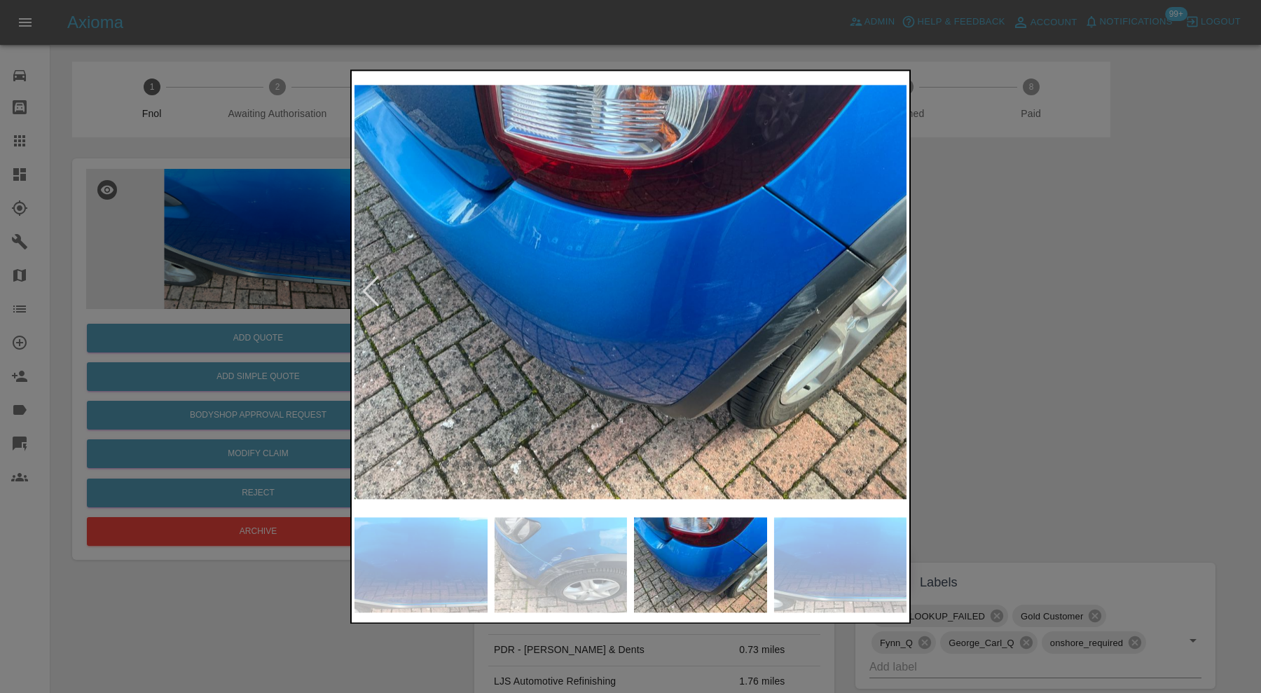
click at [890, 289] on div at bounding box center [889, 292] width 19 height 31
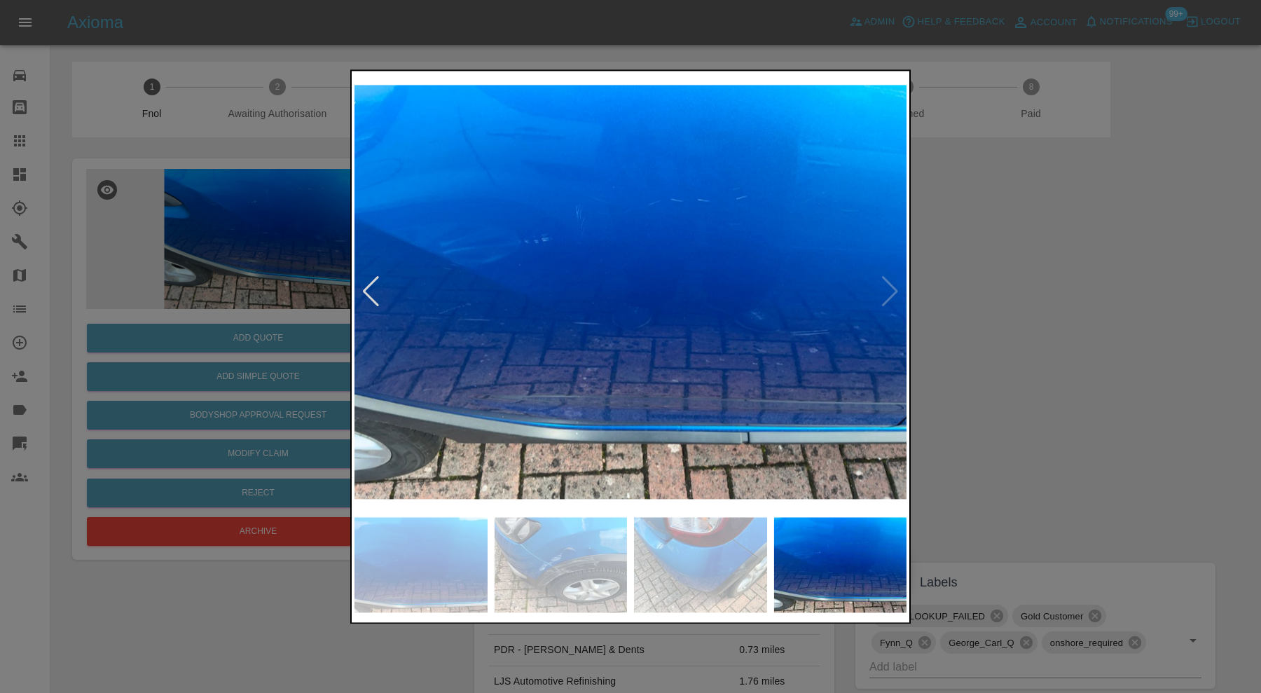
click at [890, 289] on img at bounding box center [630, 292] width 552 height 436
click at [377, 291] on div at bounding box center [370, 292] width 19 height 31
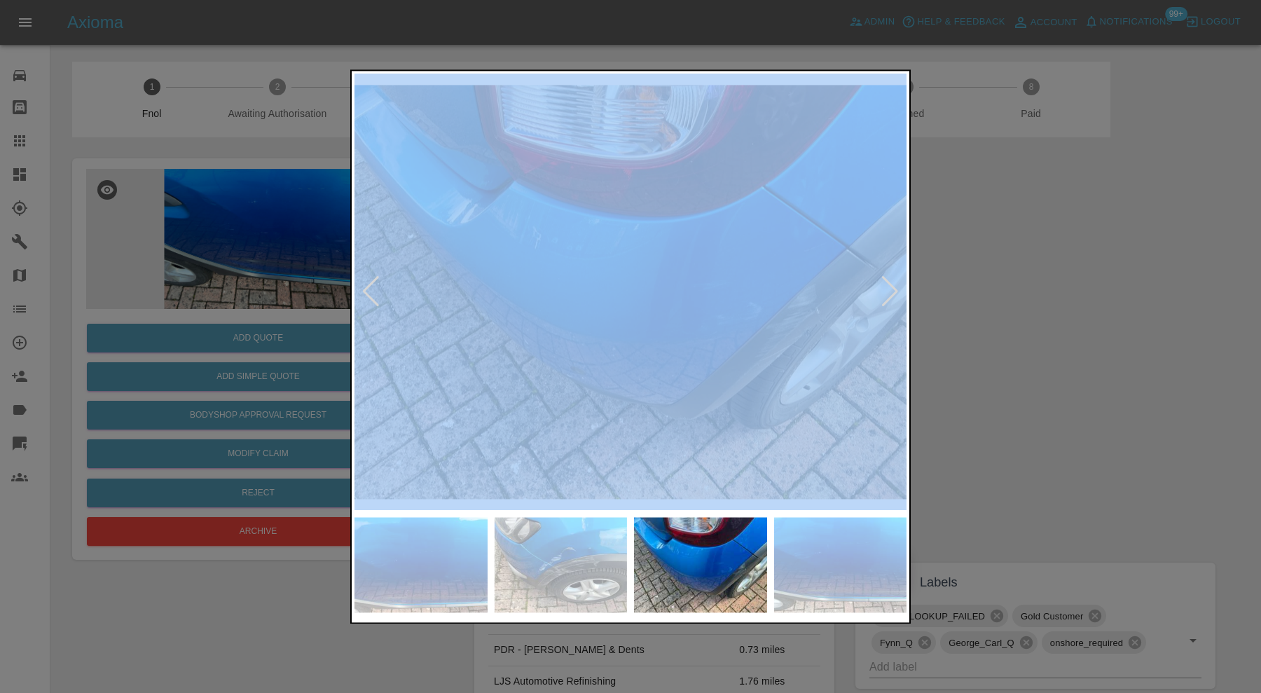
click at [377, 291] on div at bounding box center [370, 292] width 19 height 31
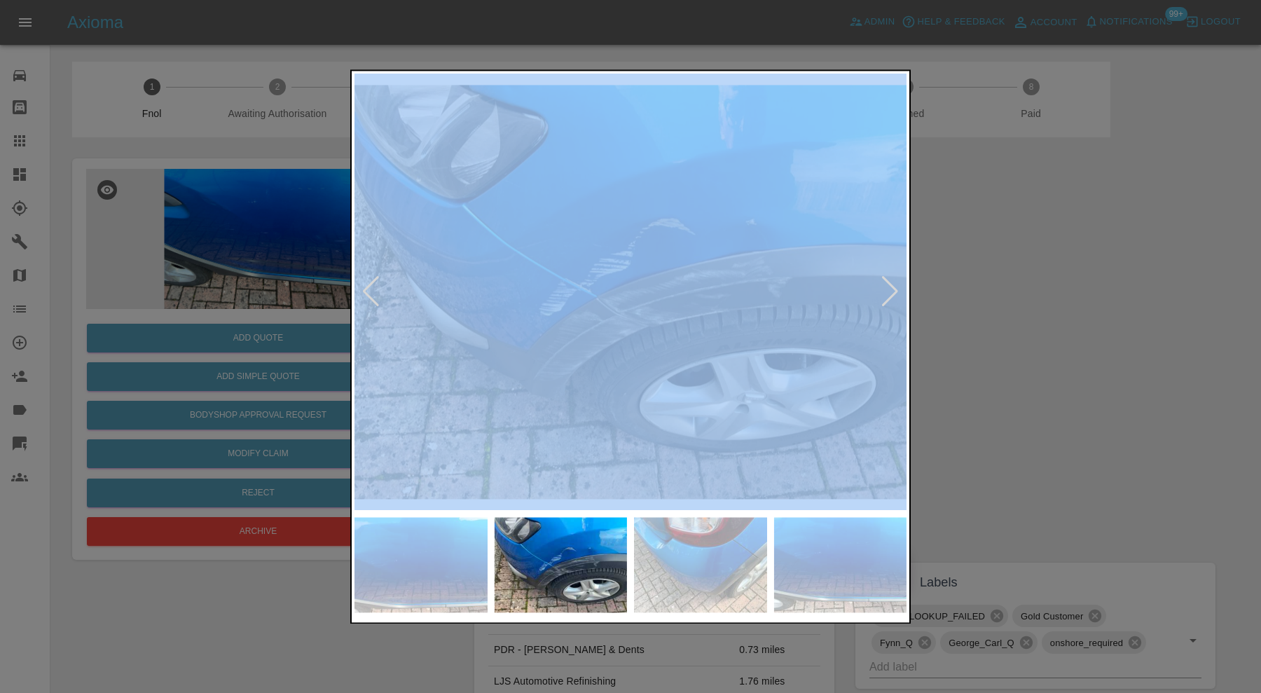
click at [377, 291] on div at bounding box center [370, 292] width 19 height 31
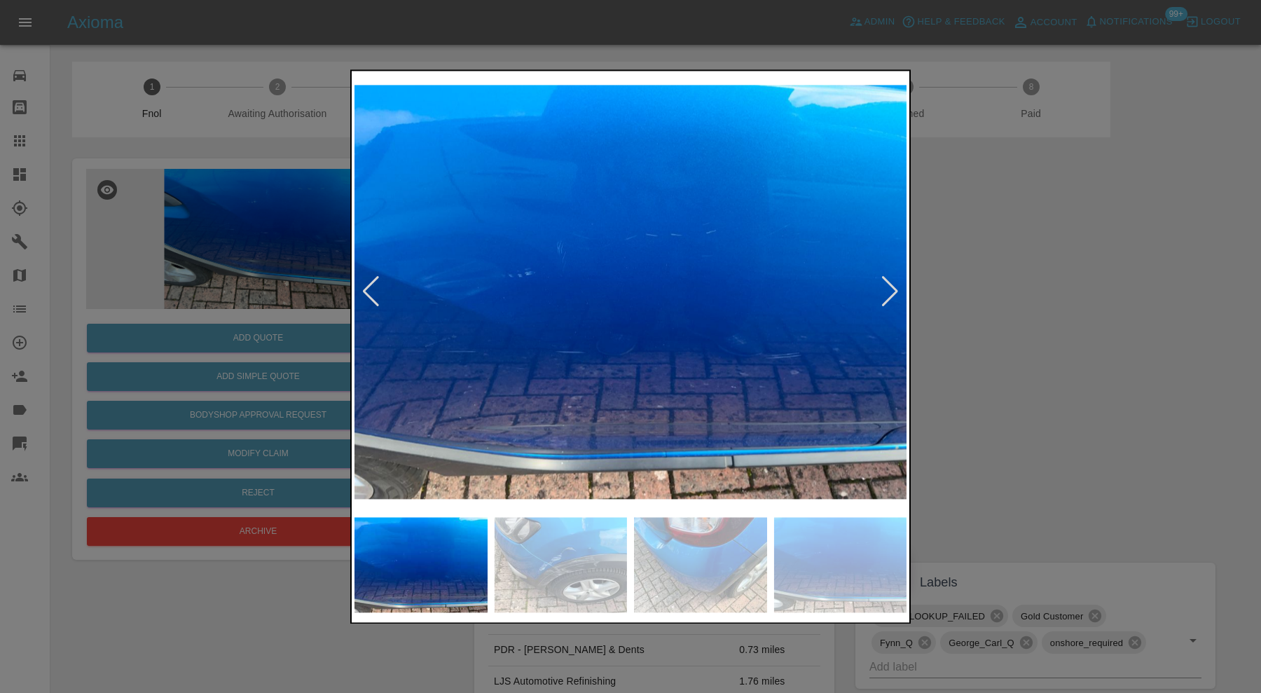
click at [878, 288] on img at bounding box center [630, 292] width 552 height 436
click at [884, 289] on div at bounding box center [889, 292] width 19 height 31
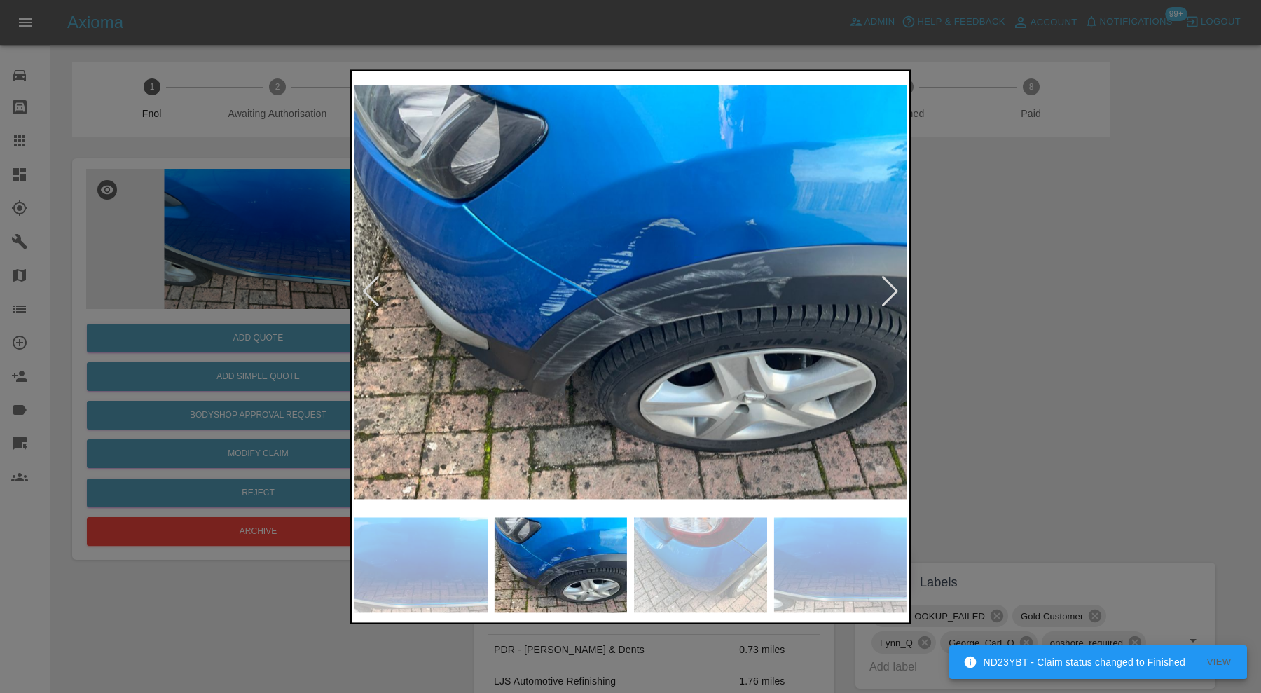
click at [1030, 299] on div at bounding box center [630, 346] width 1261 height 693
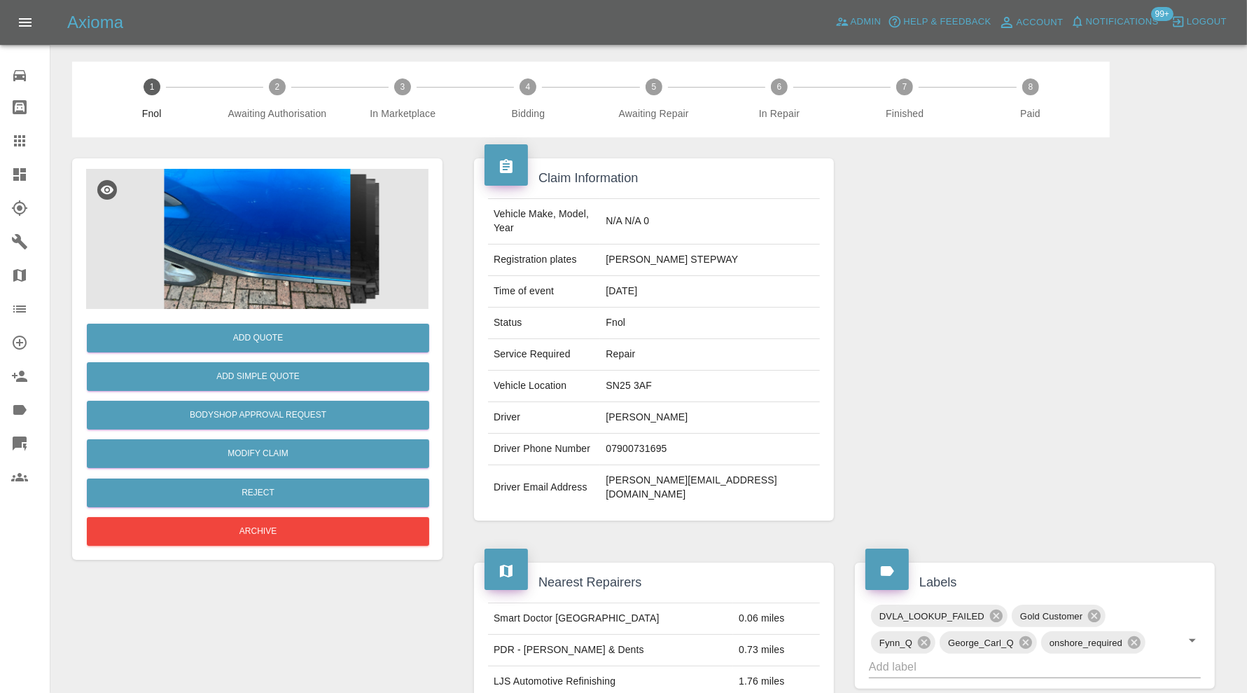
click at [223, 256] on img at bounding box center [257, 239] width 343 height 140
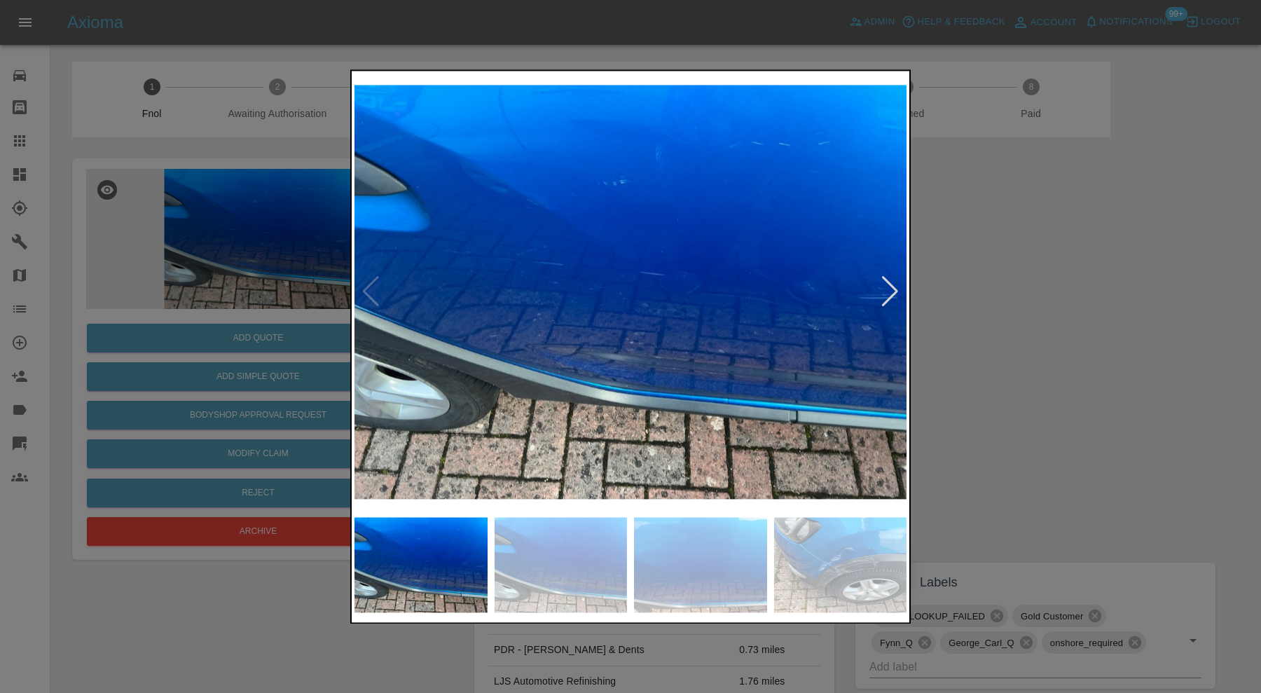
click at [890, 285] on div at bounding box center [889, 292] width 19 height 31
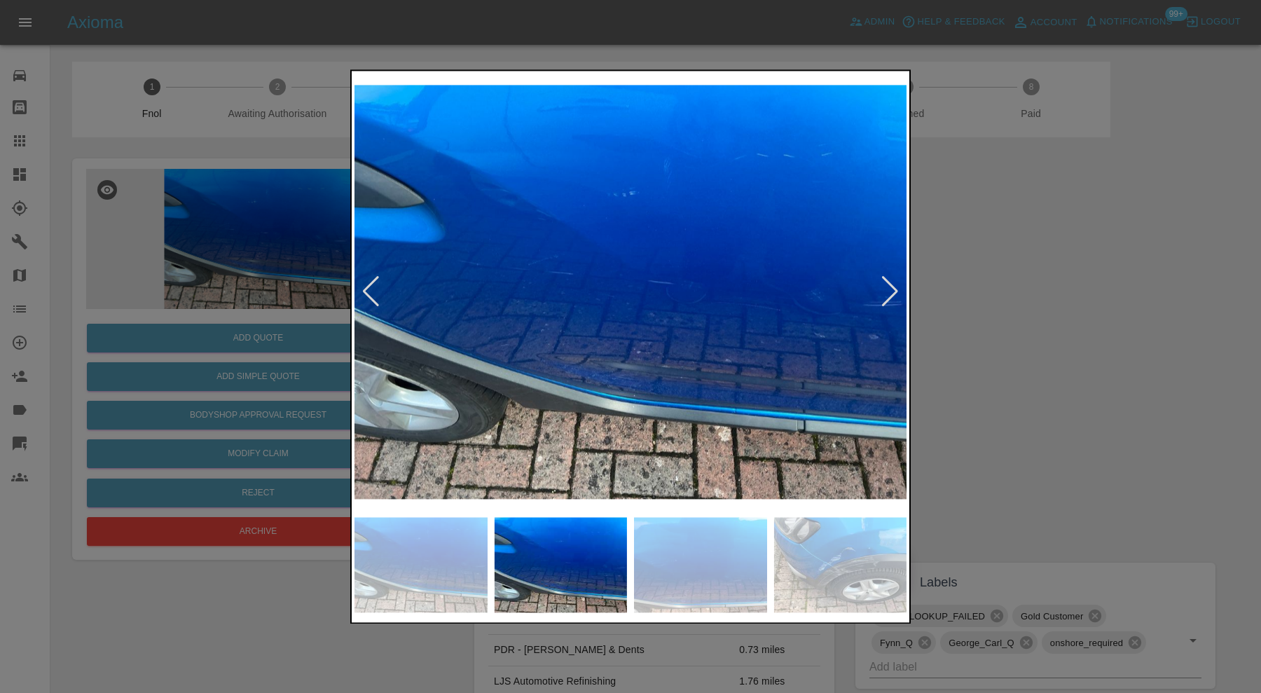
click at [890, 285] on div at bounding box center [889, 292] width 19 height 31
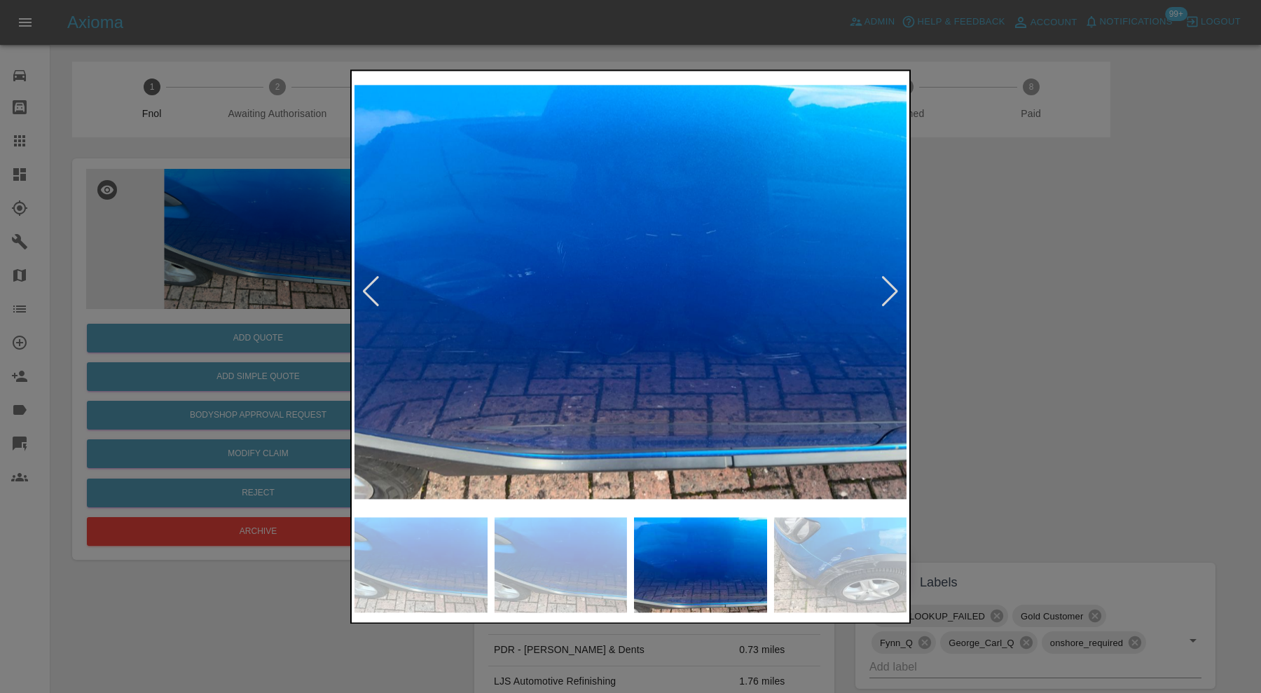
click at [890, 285] on div at bounding box center [889, 292] width 19 height 31
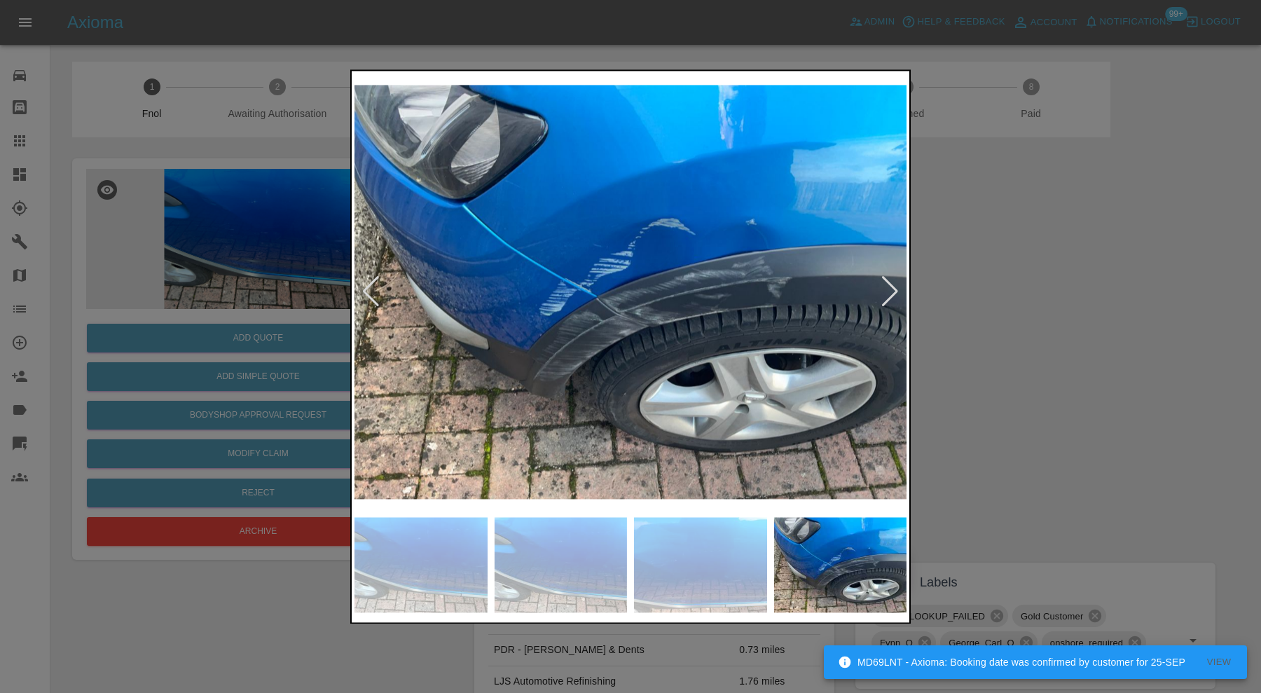
click at [890, 285] on div at bounding box center [889, 292] width 19 height 31
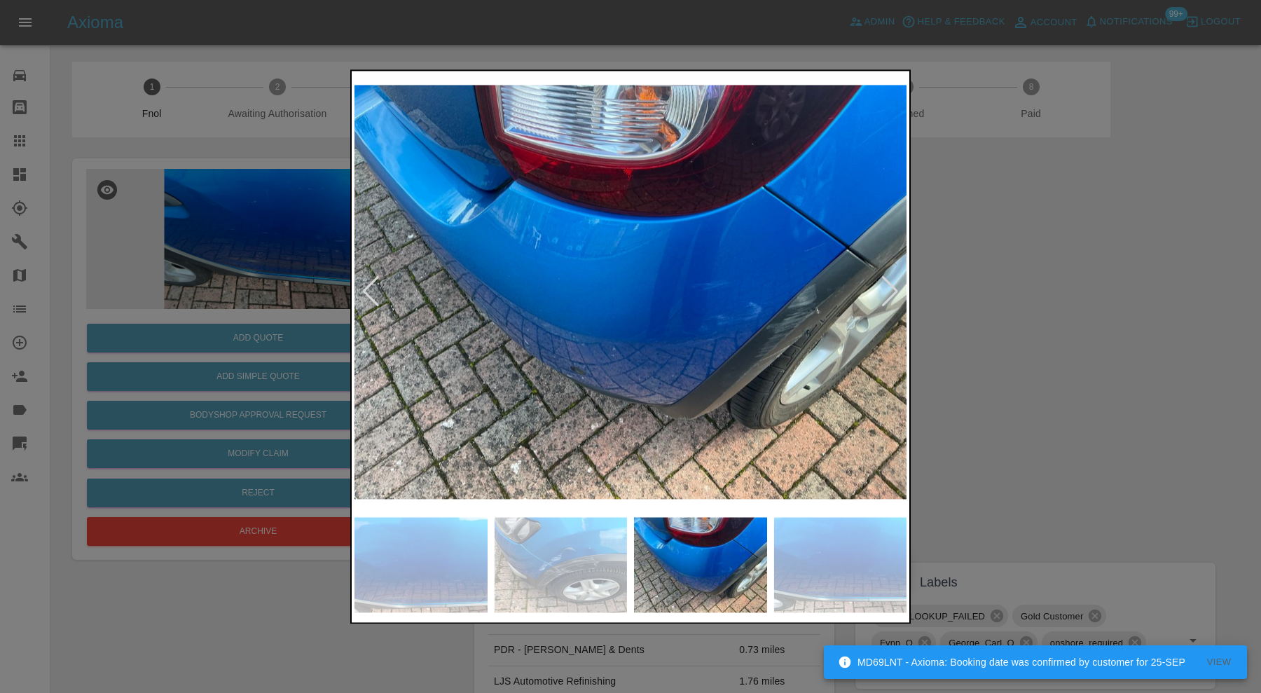
click at [890, 285] on div at bounding box center [889, 292] width 19 height 31
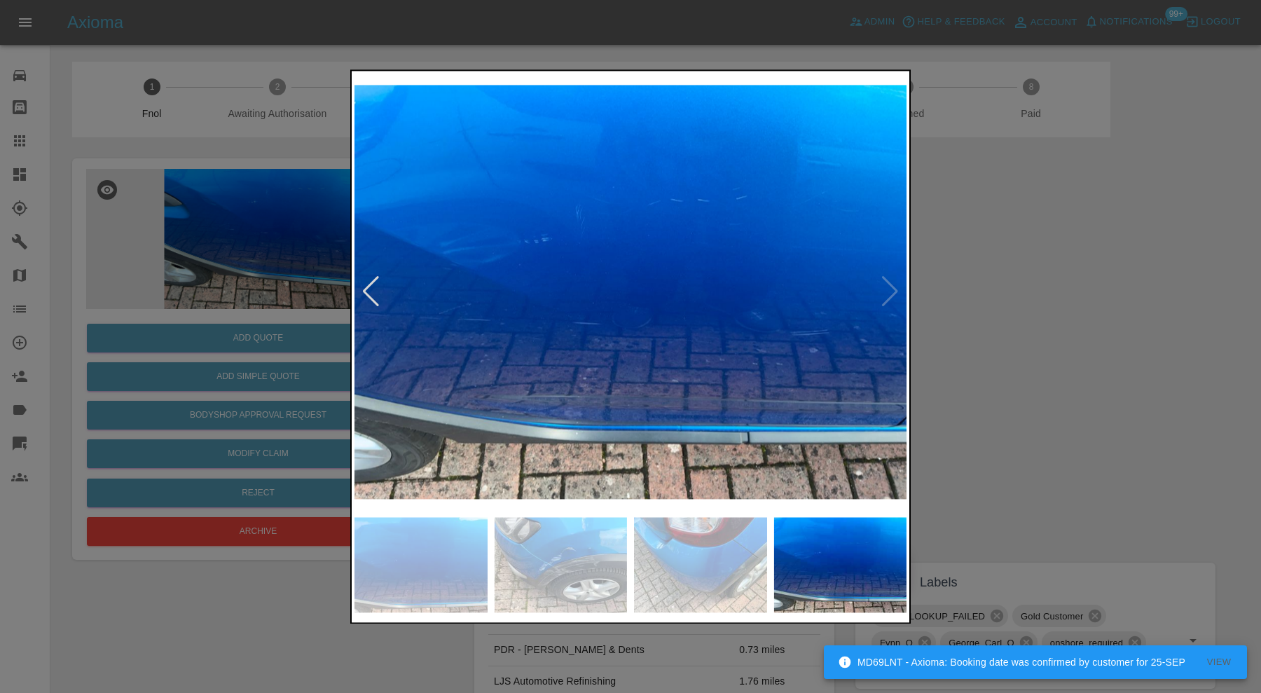
click at [890, 285] on img at bounding box center [630, 292] width 552 height 436
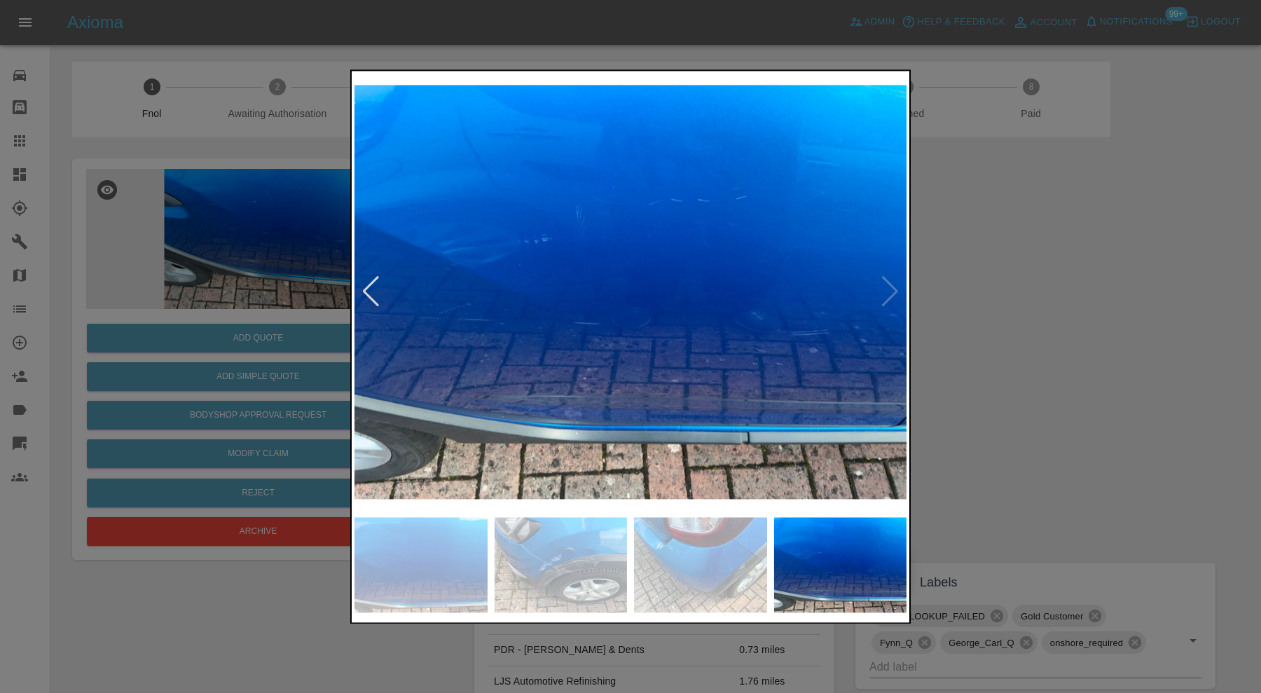
click at [963, 329] on div at bounding box center [630, 346] width 1261 height 693
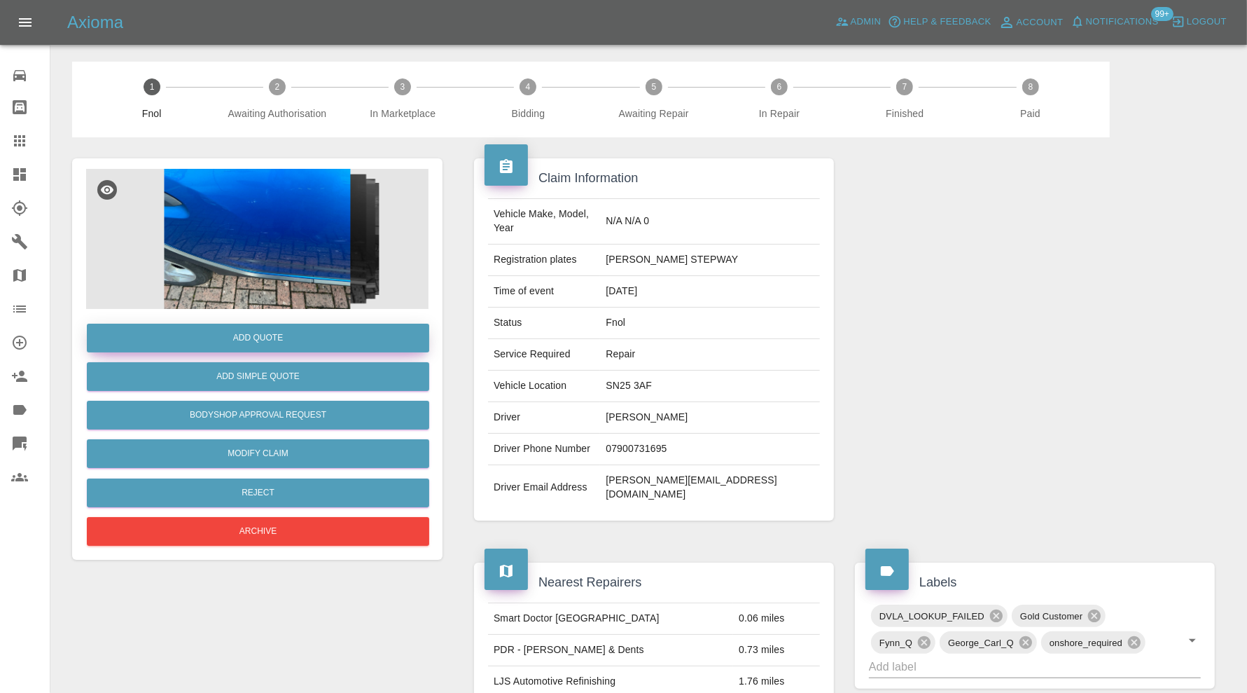
click at [304, 335] on button "Add Quote" at bounding box center [258, 338] width 343 height 29
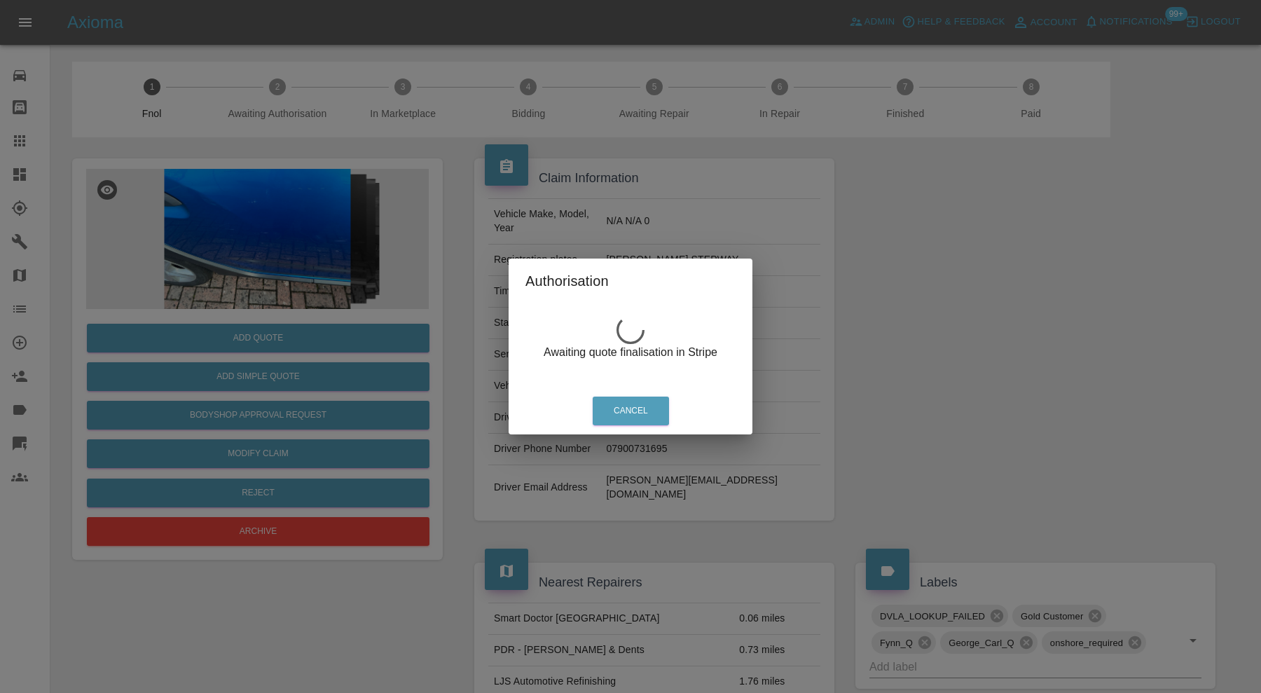
click at [288, 268] on div "Authorisation Awaiting quote finalisation in Stripe Cancel" at bounding box center [630, 346] width 1261 height 693
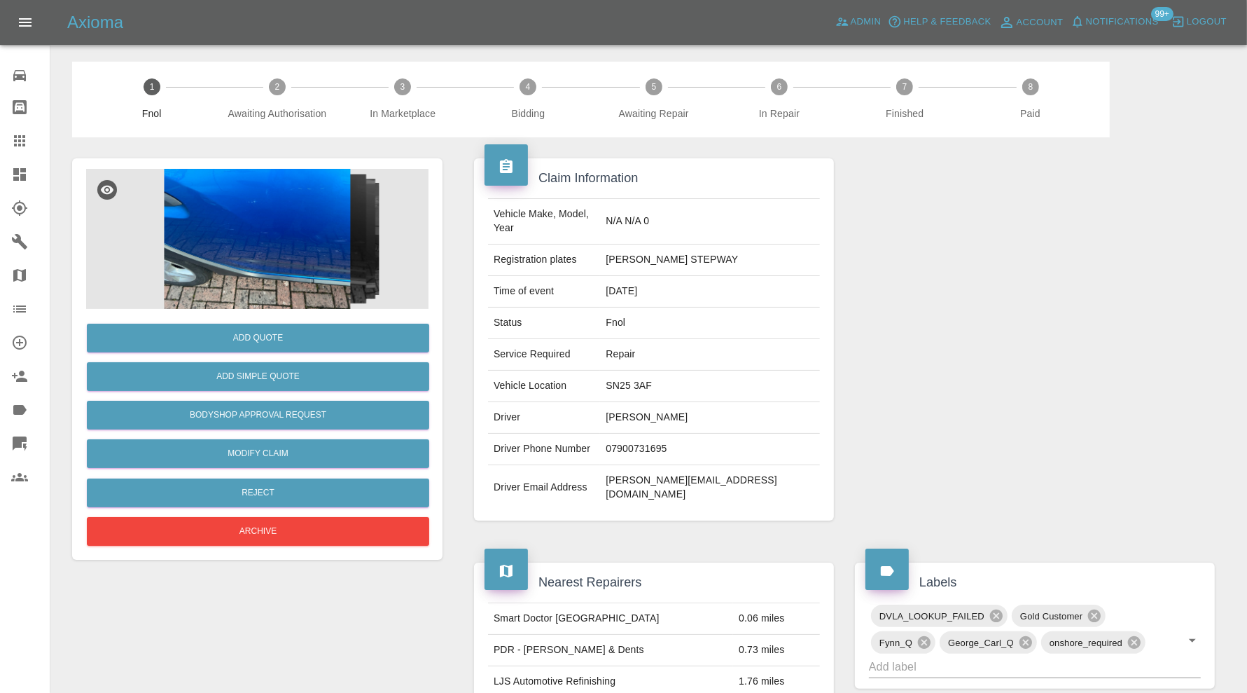
click at [296, 249] on img at bounding box center [257, 239] width 343 height 140
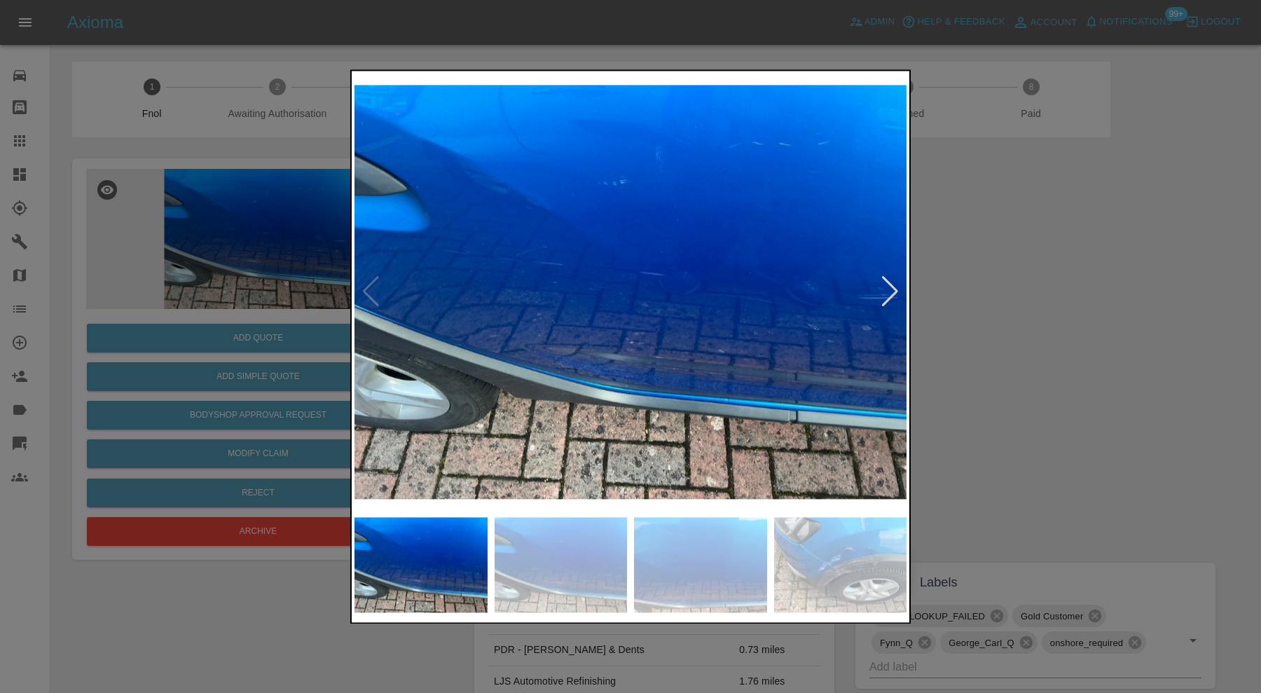
click at [808, 557] on img at bounding box center [840, 564] width 133 height 95
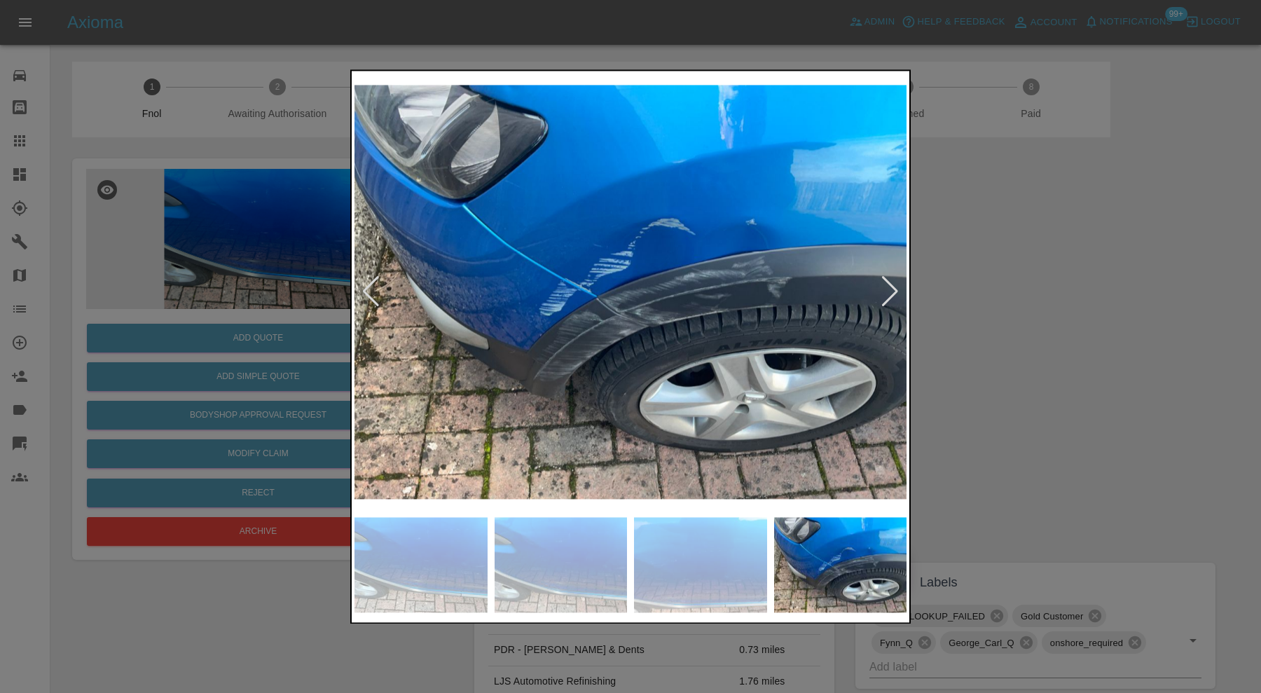
click at [881, 289] on div at bounding box center [889, 292] width 19 height 31
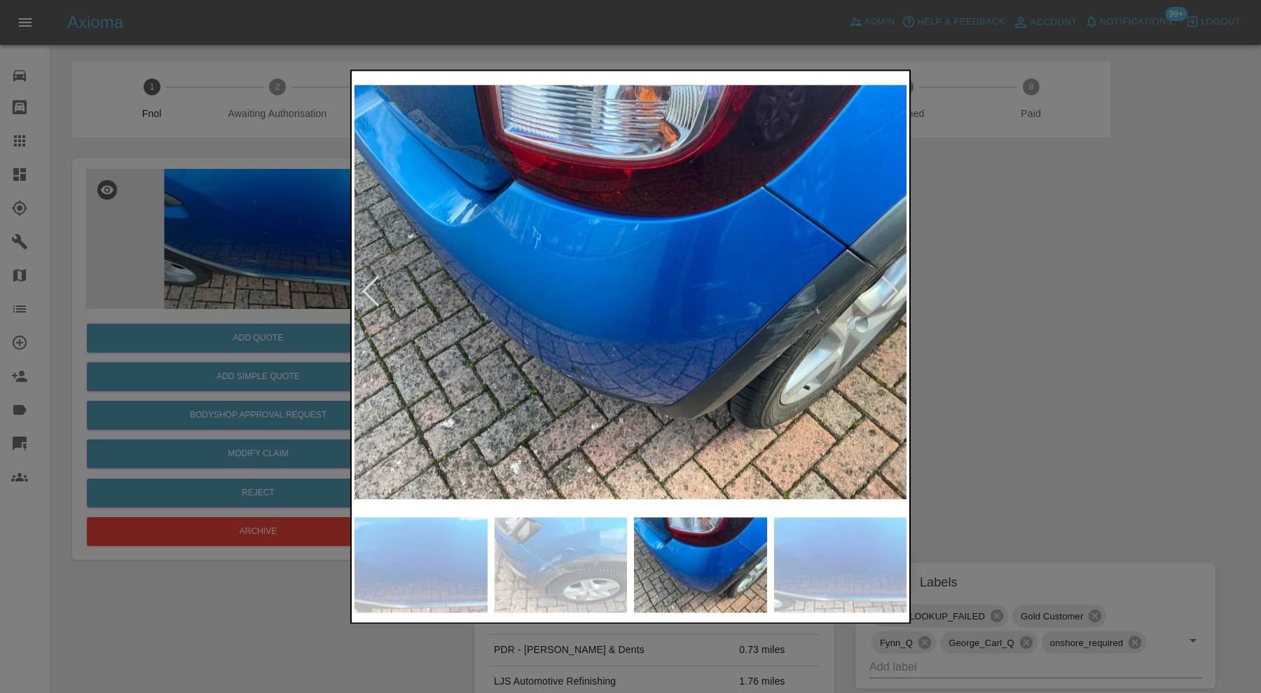
click at [892, 288] on div at bounding box center [889, 292] width 19 height 31
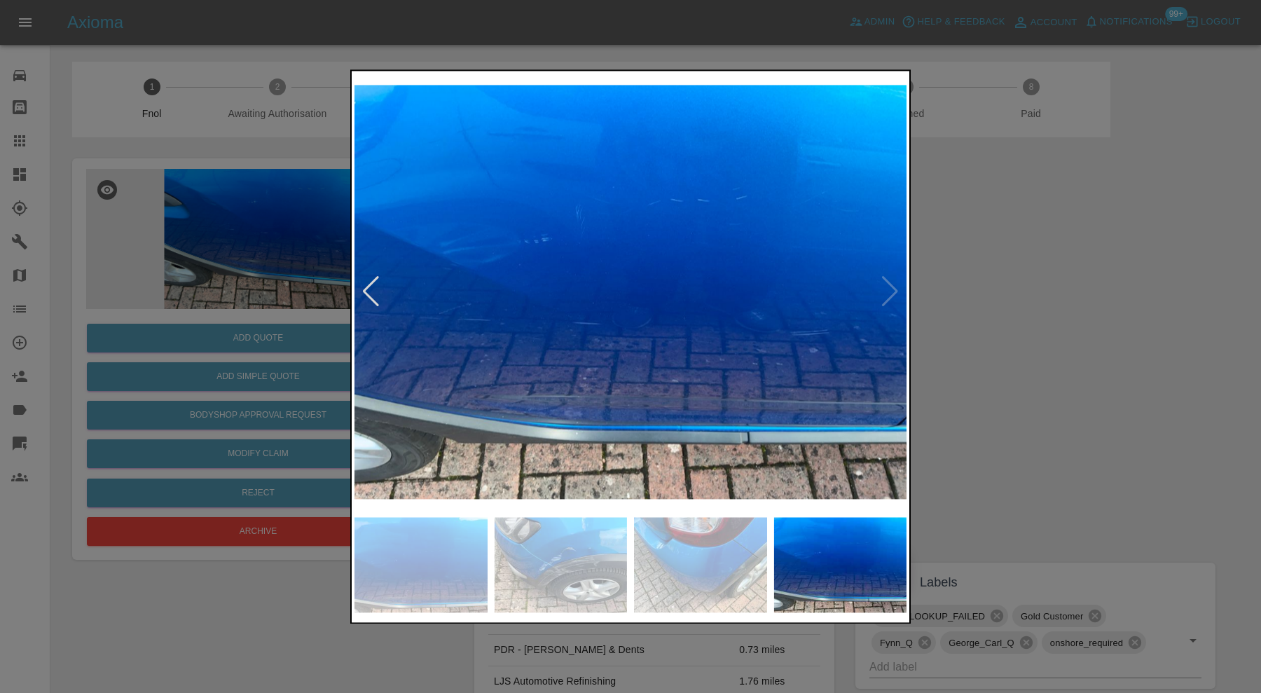
click at [372, 290] on div at bounding box center [370, 292] width 19 height 31
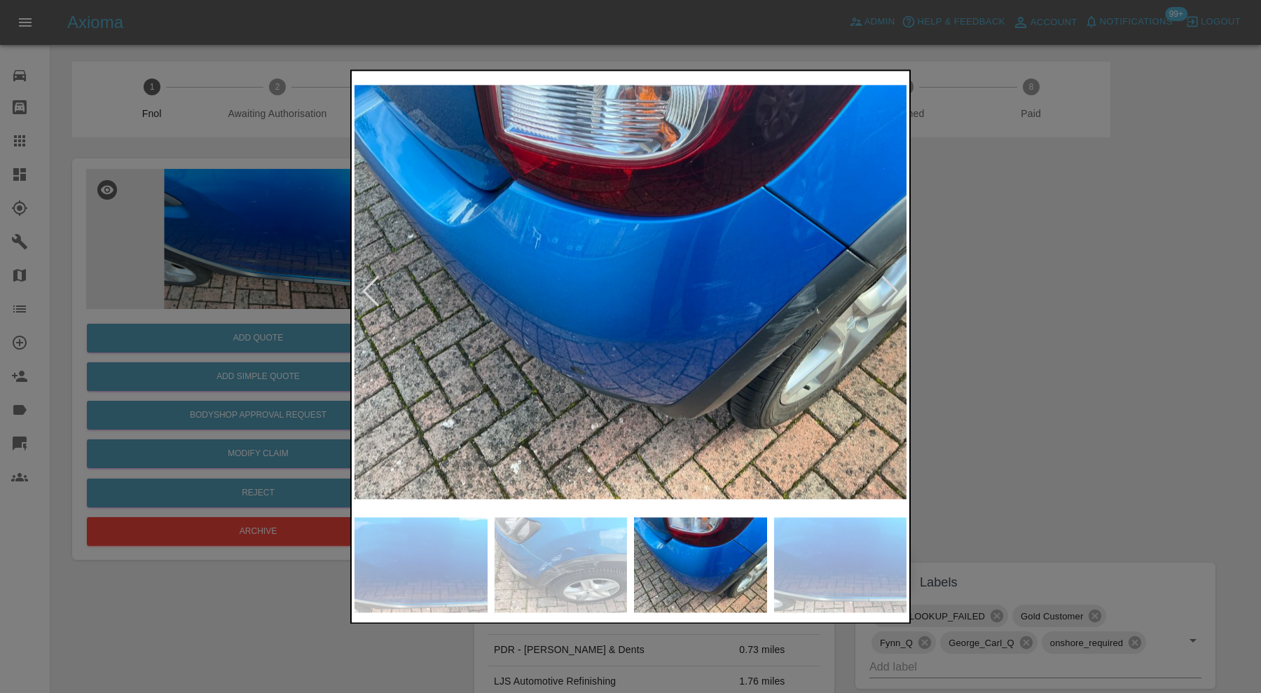
click at [885, 282] on div at bounding box center [889, 292] width 19 height 31
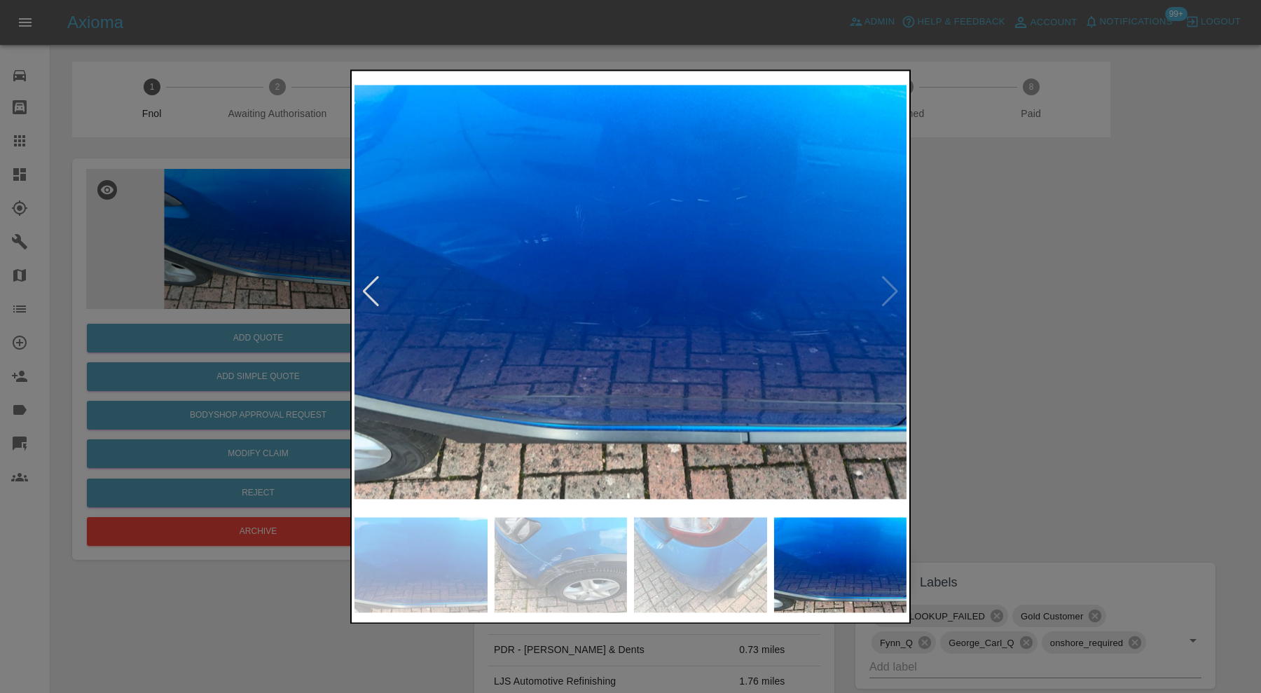
click at [885, 282] on img at bounding box center [630, 292] width 552 height 436
click at [361, 279] on div at bounding box center [370, 292] width 19 height 31
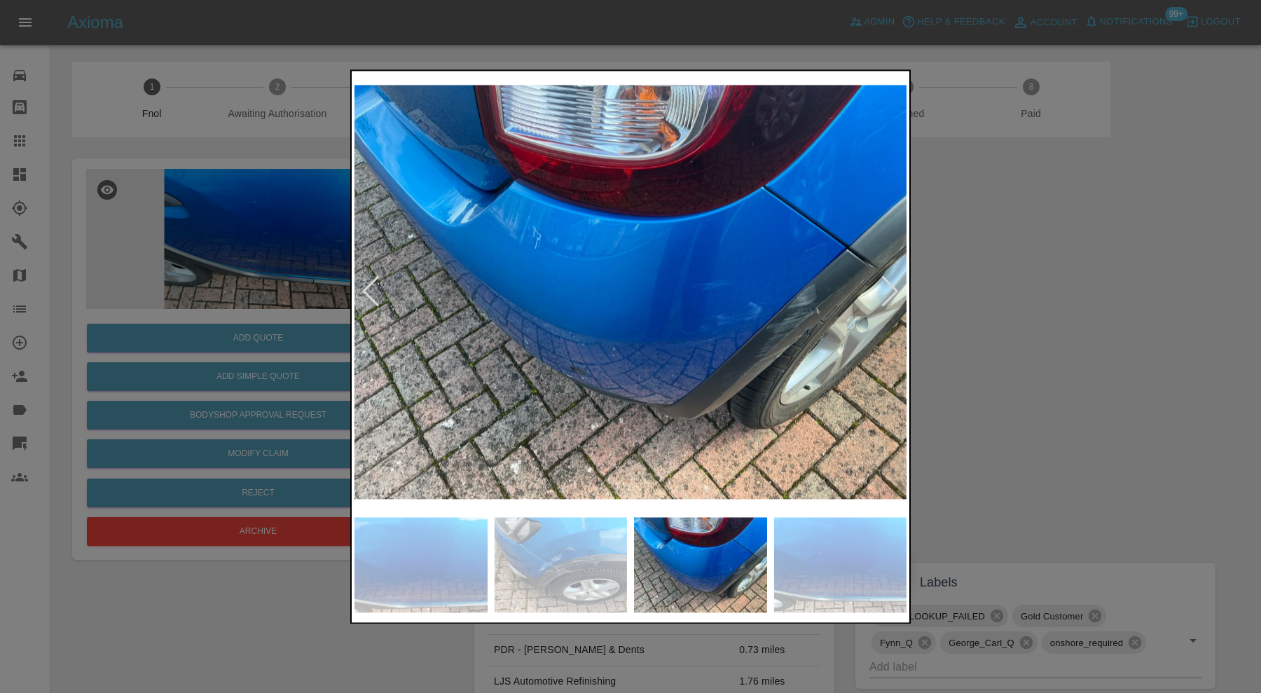
click at [368, 284] on div at bounding box center [370, 292] width 19 height 31
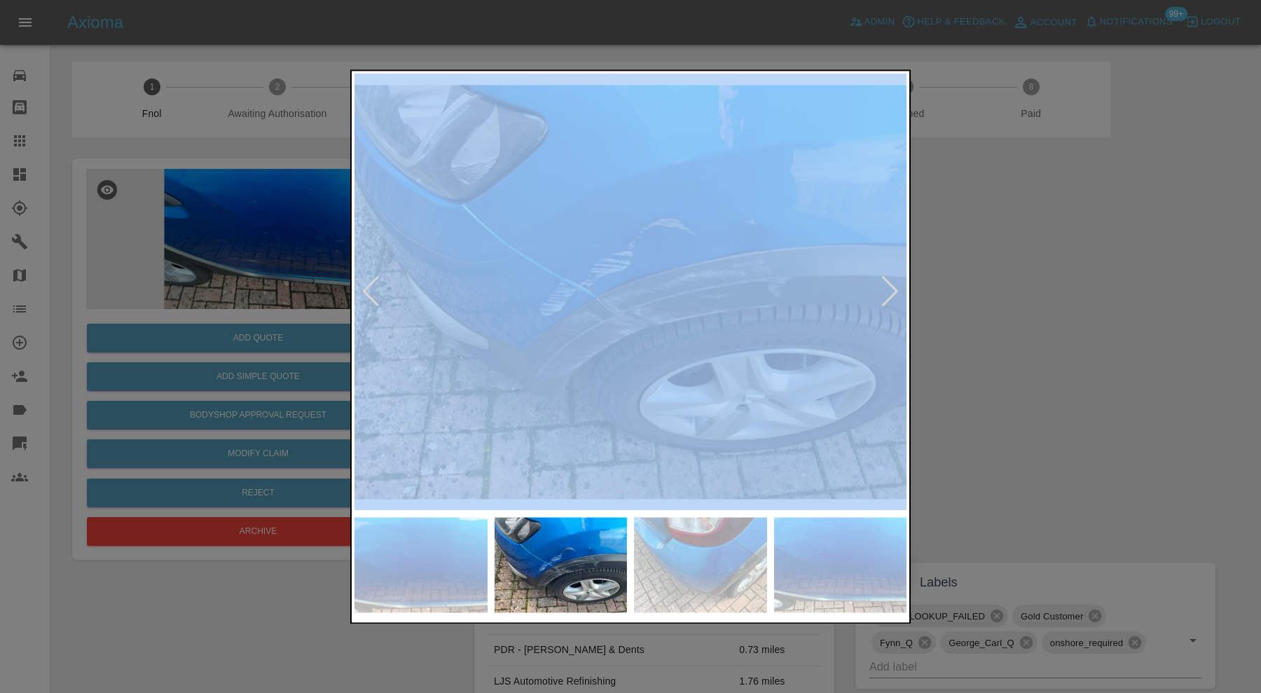
click at [368, 284] on div at bounding box center [370, 292] width 19 height 31
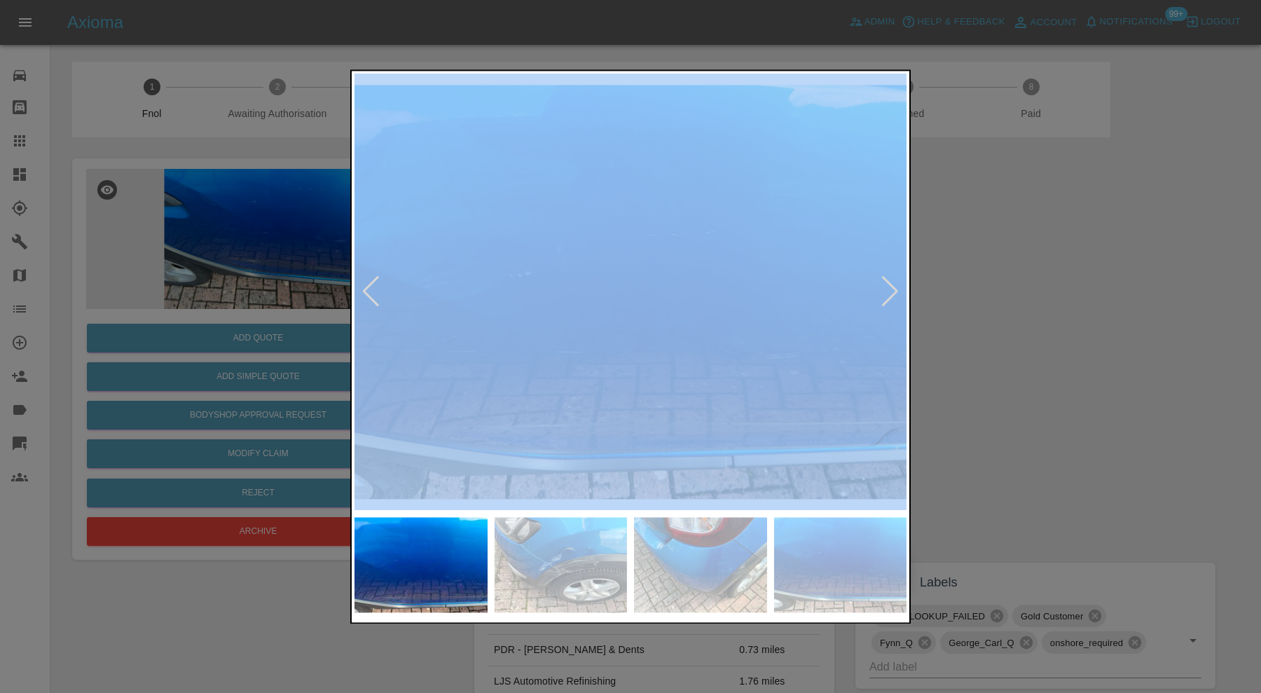
click at [883, 280] on div at bounding box center [889, 292] width 19 height 31
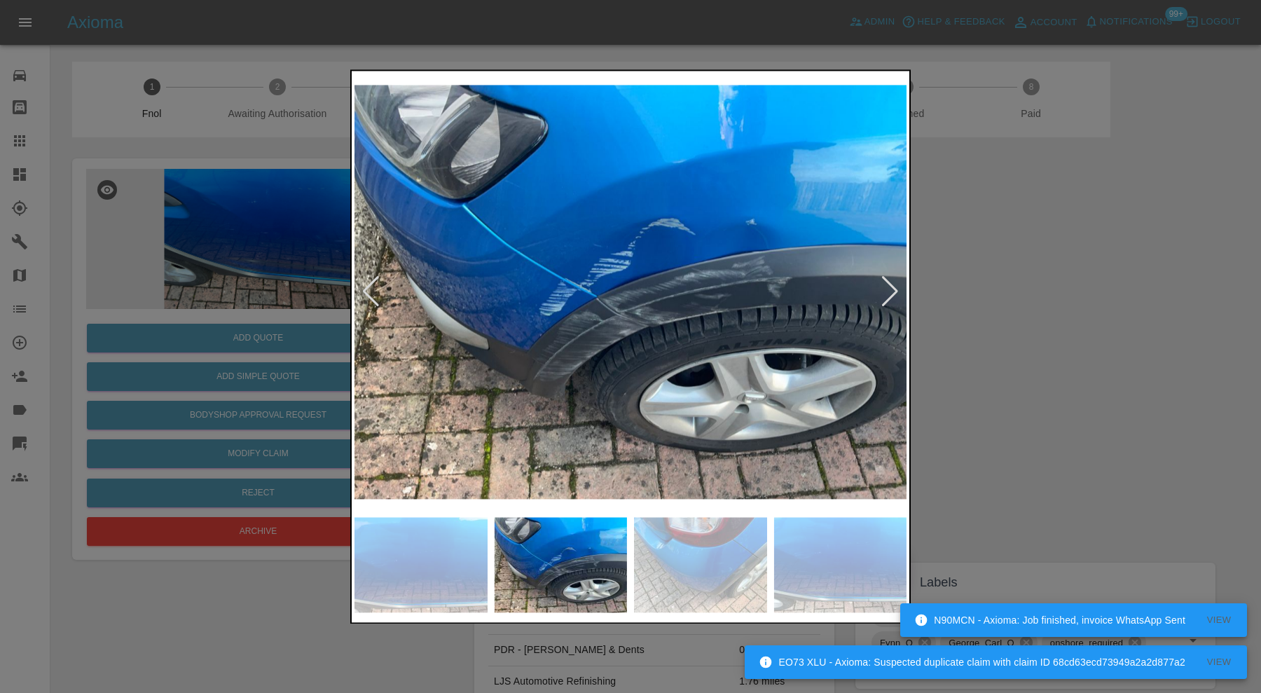
click at [1027, 224] on div at bounding box center [630, 346] width 1261 height 693
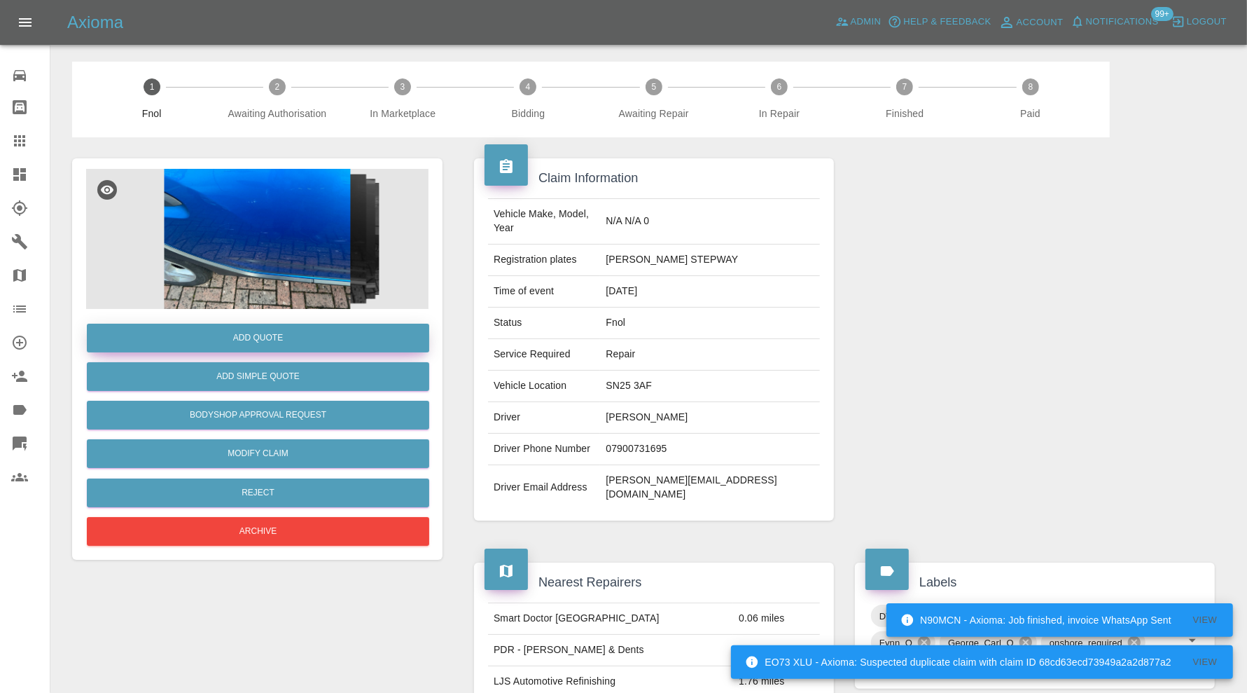
click at [246, 340] on button "Add Quote" at bounding box center [258, 338] width 343 height 29
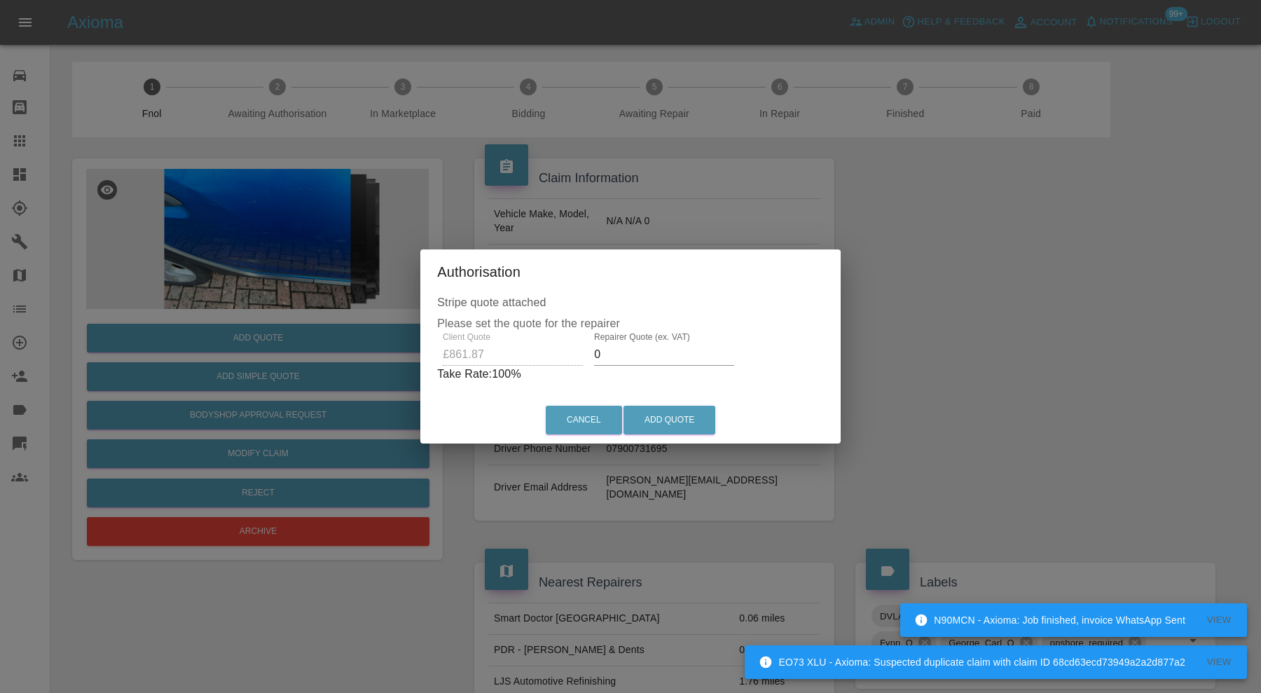
click at [617, 357] on input "0" at bounding box center [664, 354] width 140 height 22
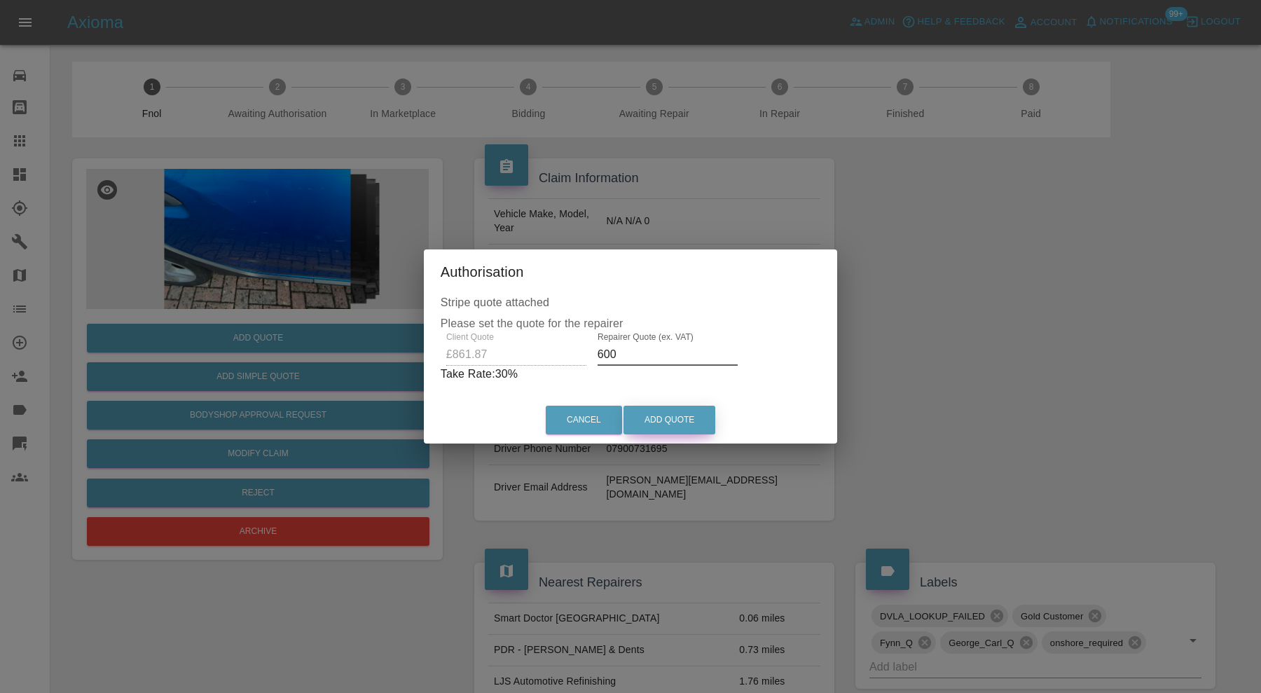
type input "600"
click at [645, 417] on button "Add Quote" at bounding box center [669, 420] width 92 height 29
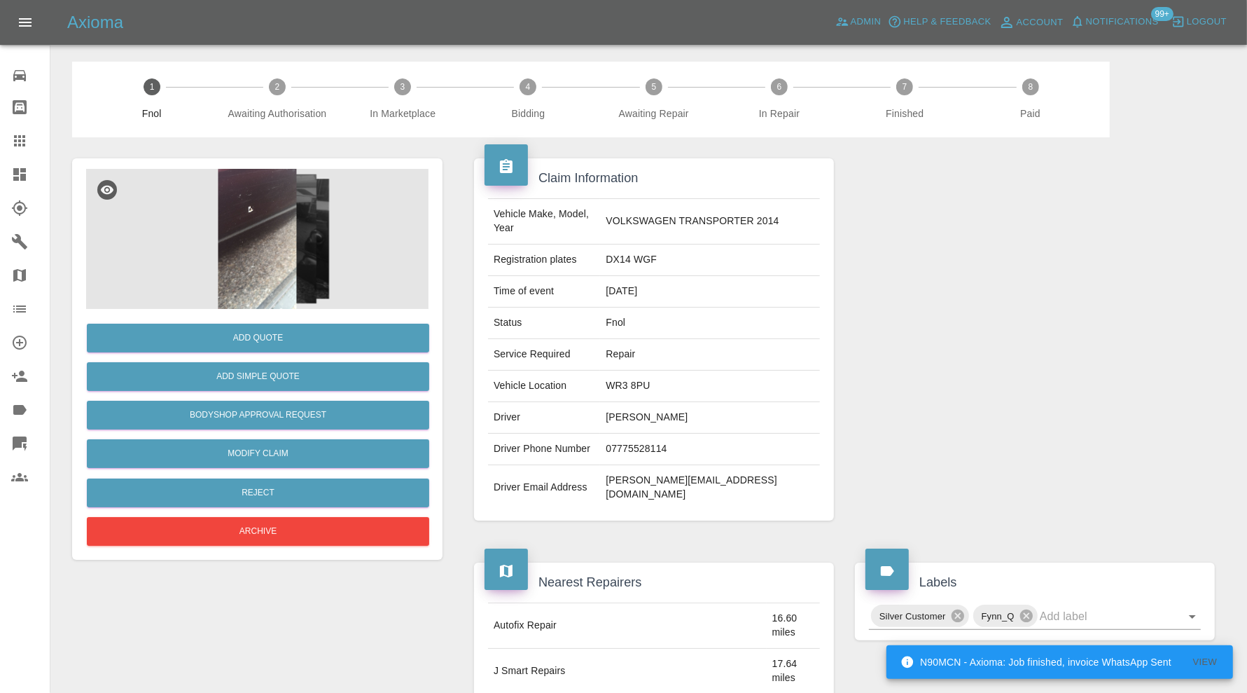
click at [272, 203] on img at bounding box center [257, 239] width 343 height 140
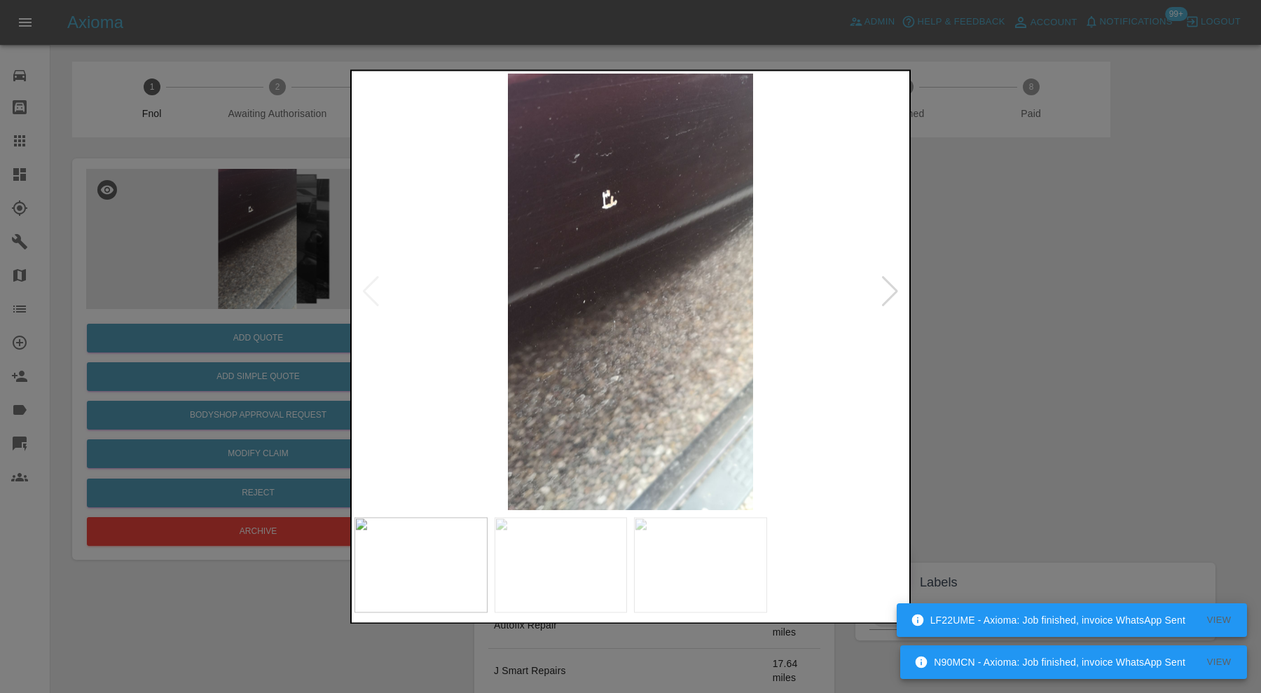
click at [893, 291] on div at bounding box center [889, 292] width 19 height 31
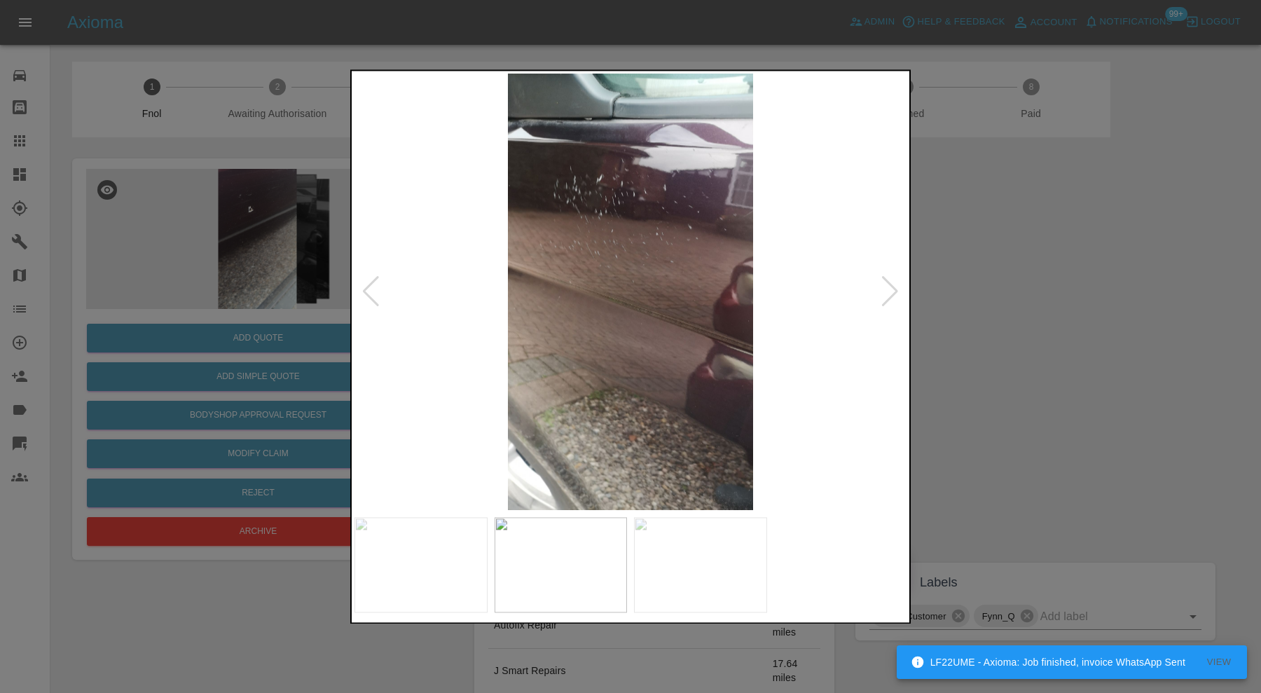
click at [893, 291] on div at bounding box center [889, 292] width 19 height 31
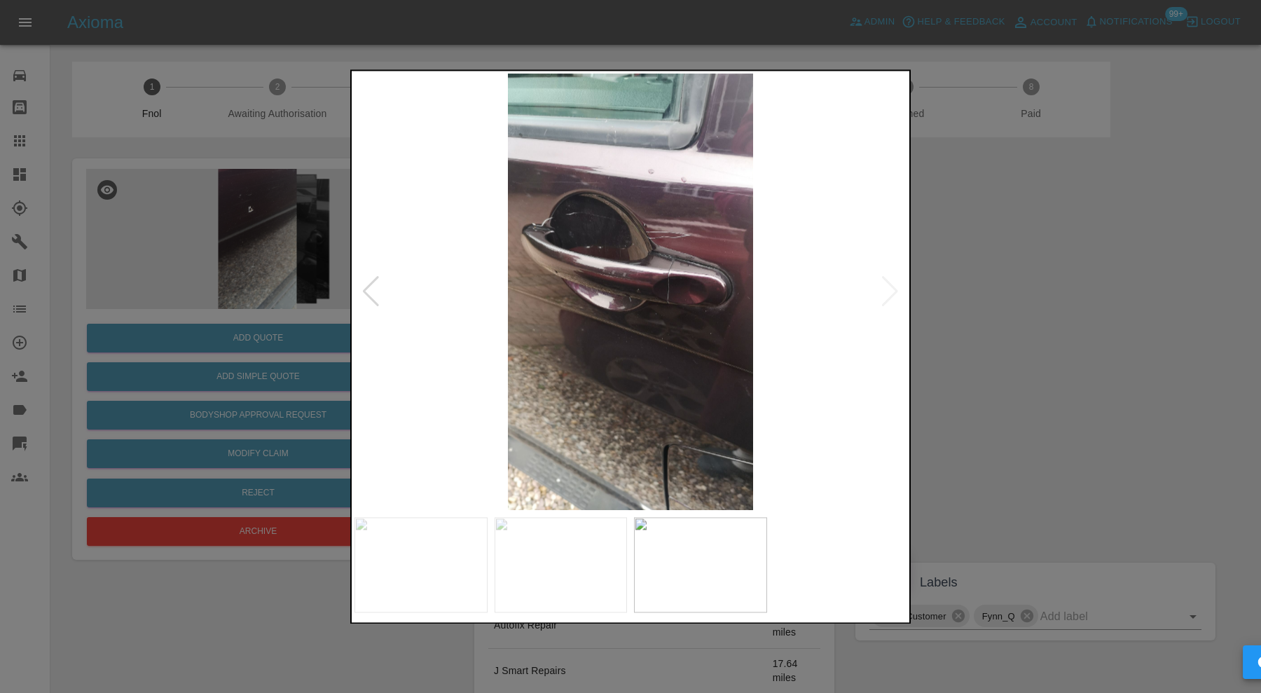
click at [893, 291] on img at bounding box center [630, 292] width 552 height 436
click at [364, 293] on div at bounding box center [370, 292] width 19 height 31
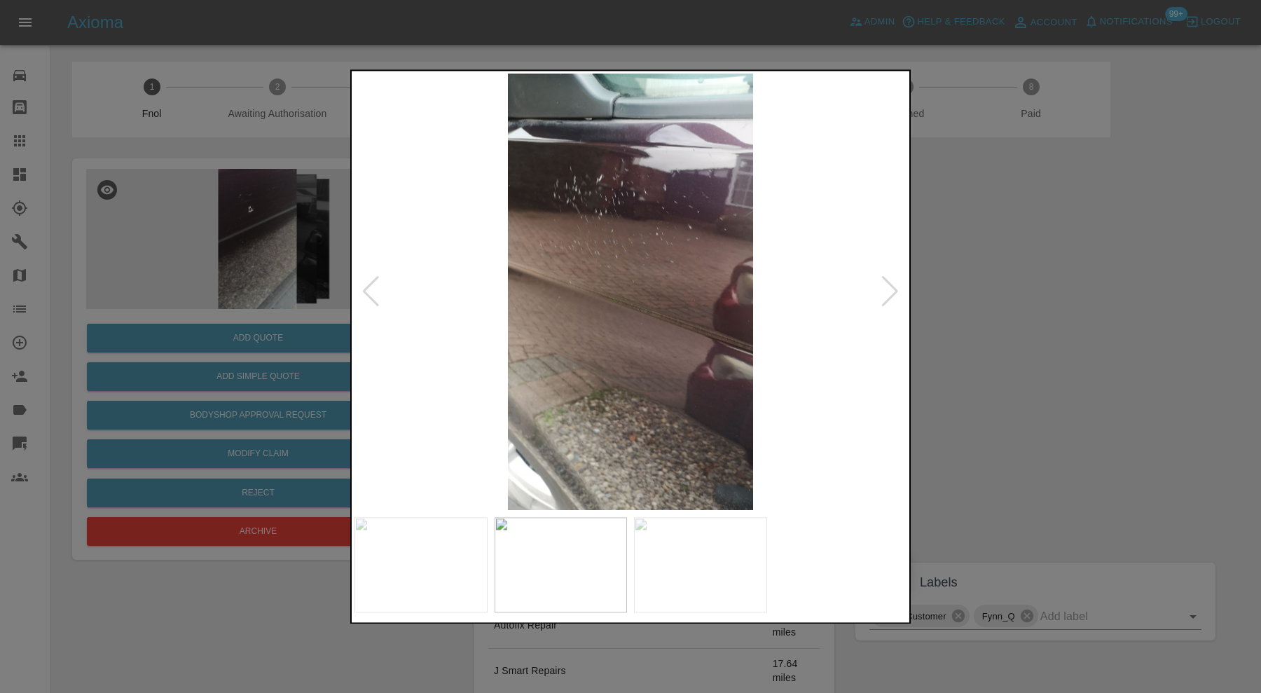
click at [364, 293] on div at bounding box center [370, 292] width 19 height 31
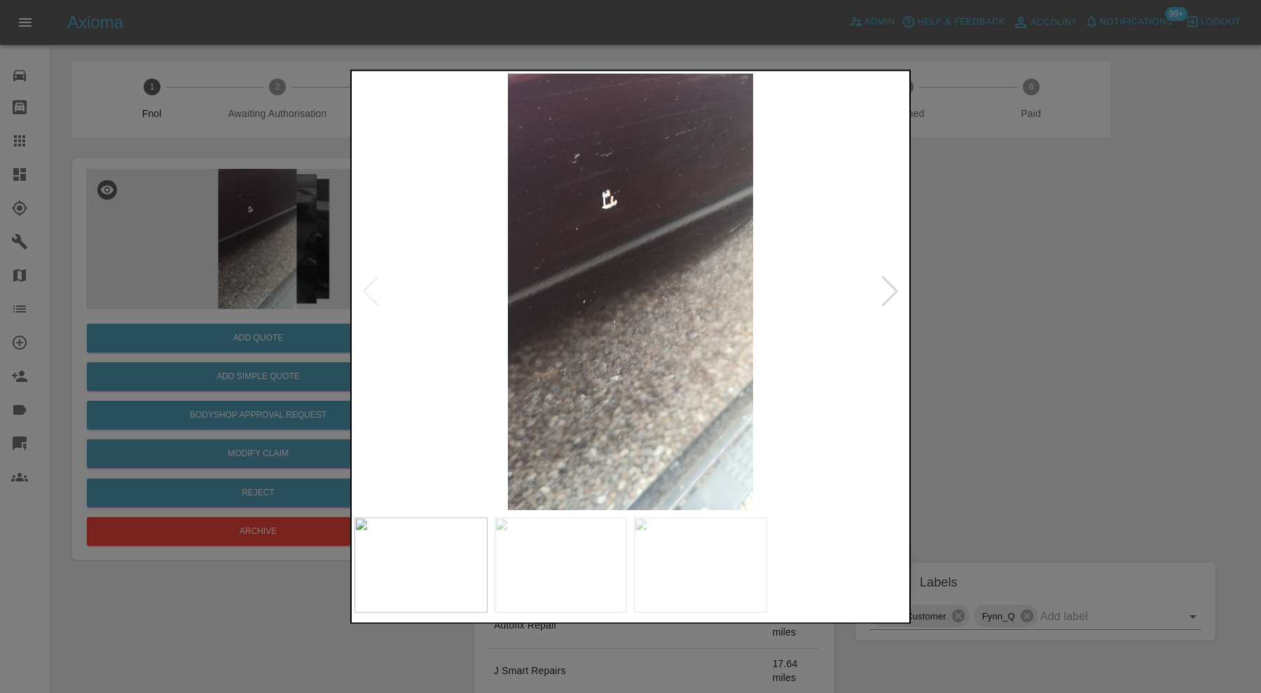
click at [364, 293] on img at bounding box center [630, 292] width 552 height 436
click at [1026, 293] on div at bounding box center [630, 346] width 1261 height 693
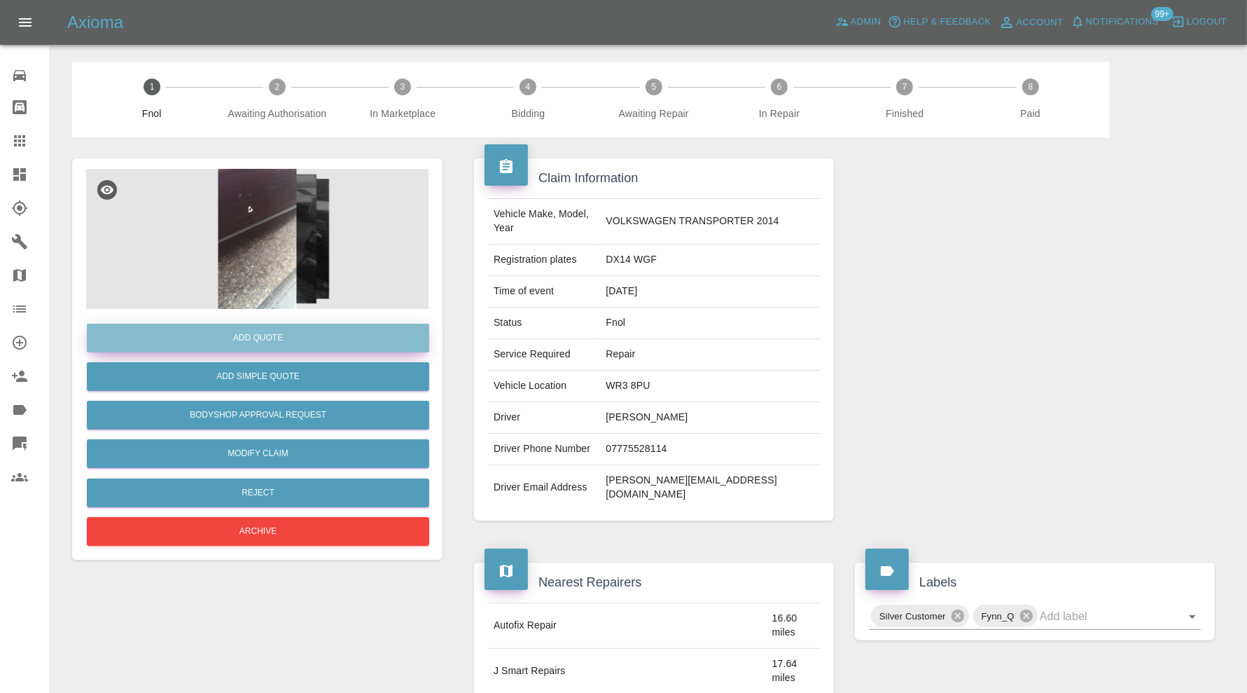
click at [308, 335] on button "Add Quote" at bounding box center [258, 338] width 343 height 29
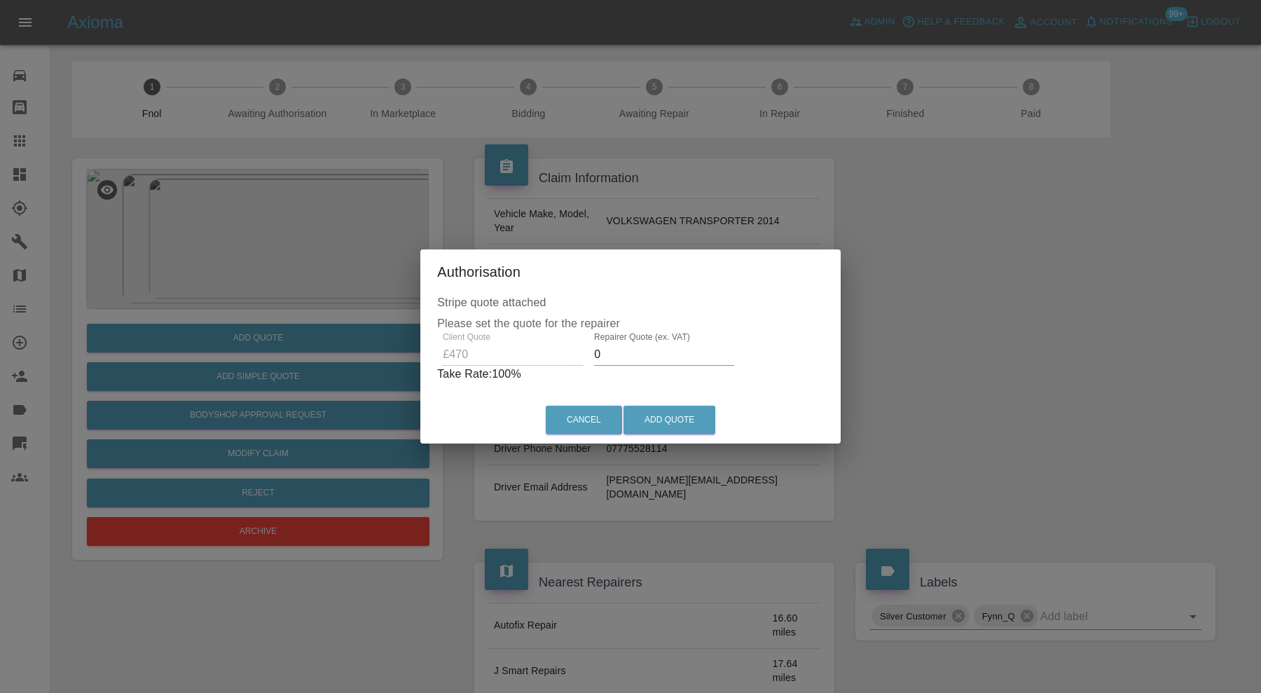
click at [620, 357] on input "0" at bounding box center [664, 354] width 140 height 22
type input "3"
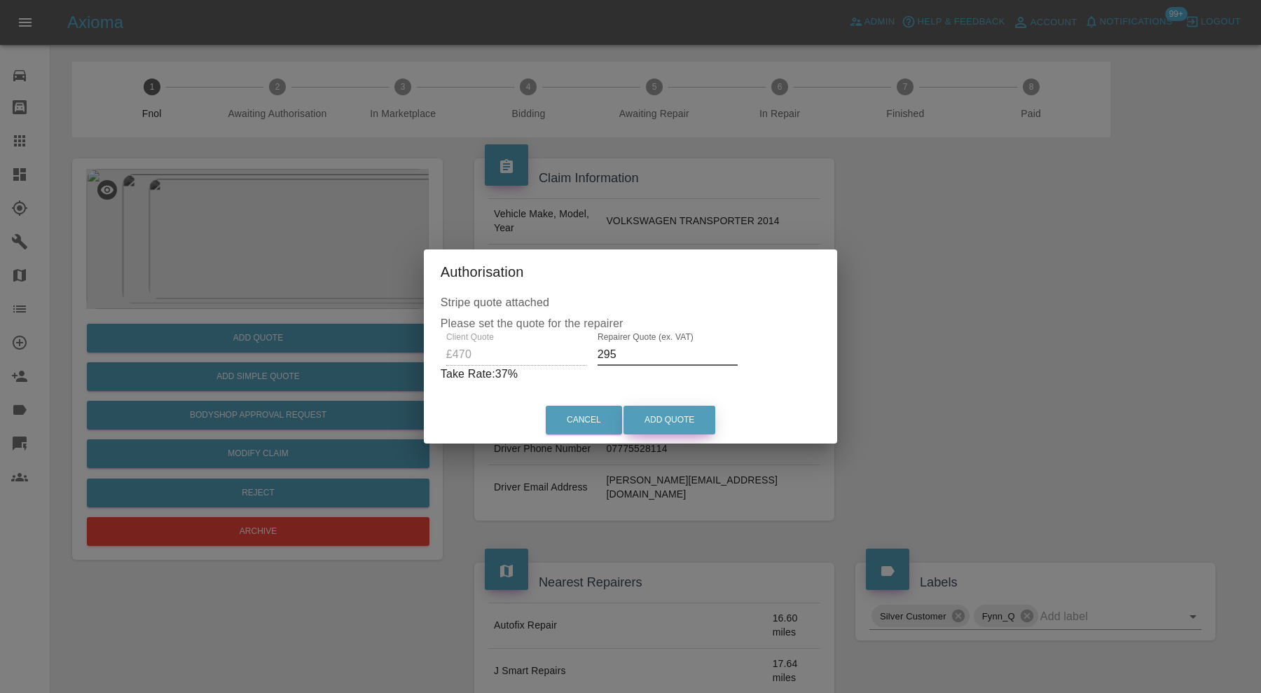
type input "295"
click at [677, 418] on button "Add Quote" at bounding box center [669, 420] width 92 height 29
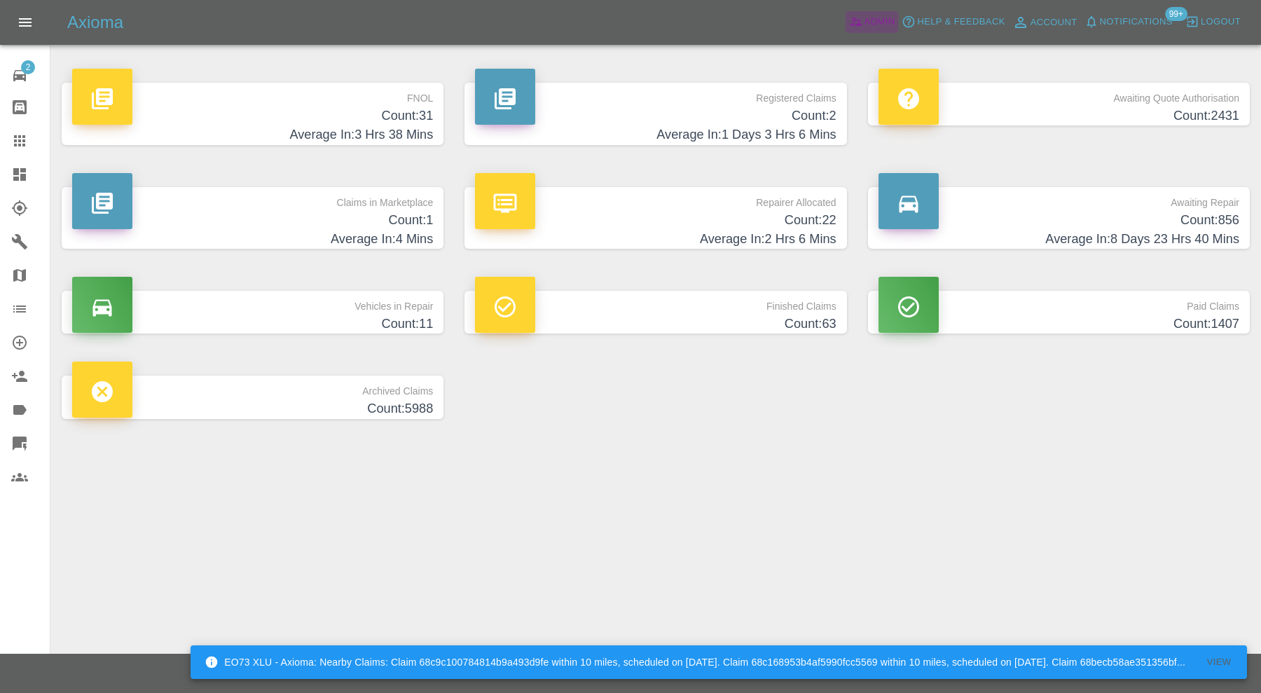
click at [859, 15] on icon at bounding box center [856, 22] width 14 height 14
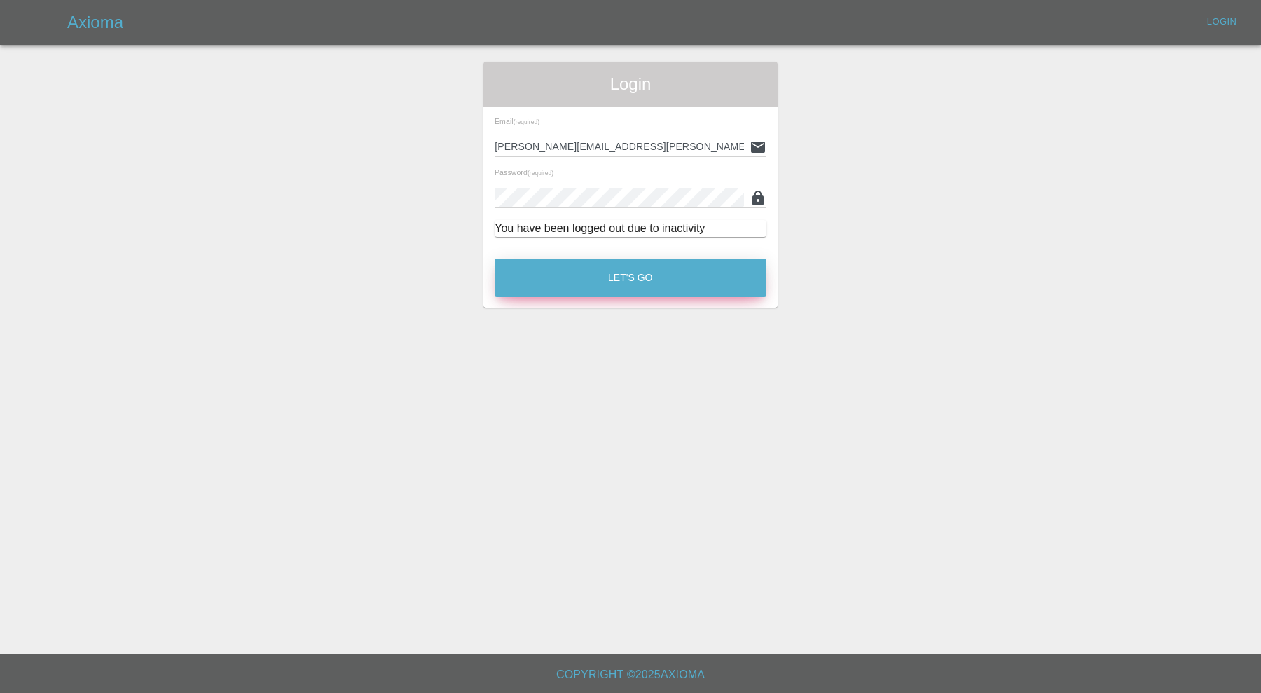
click at [576, 277] on button "Let's Go" at bounding box center [631, 277] width 272 height 39
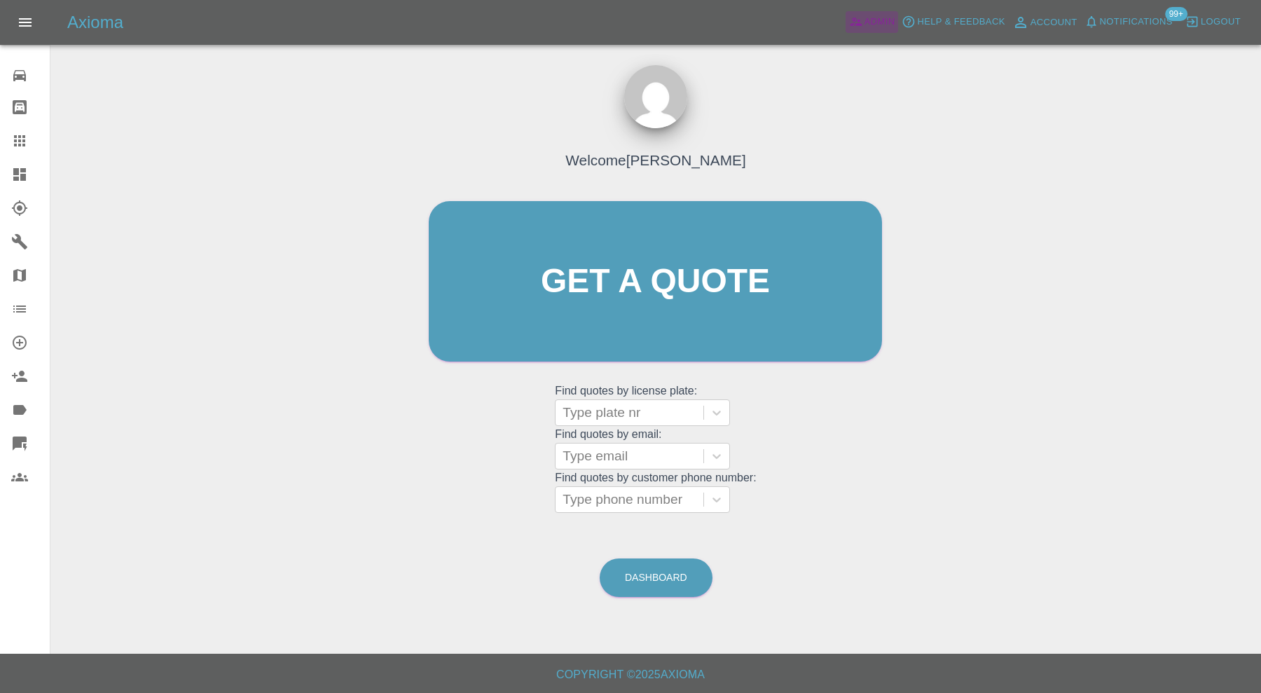
click at [855, 22] on icon at bounding box center [856, 22] width 14 height 14
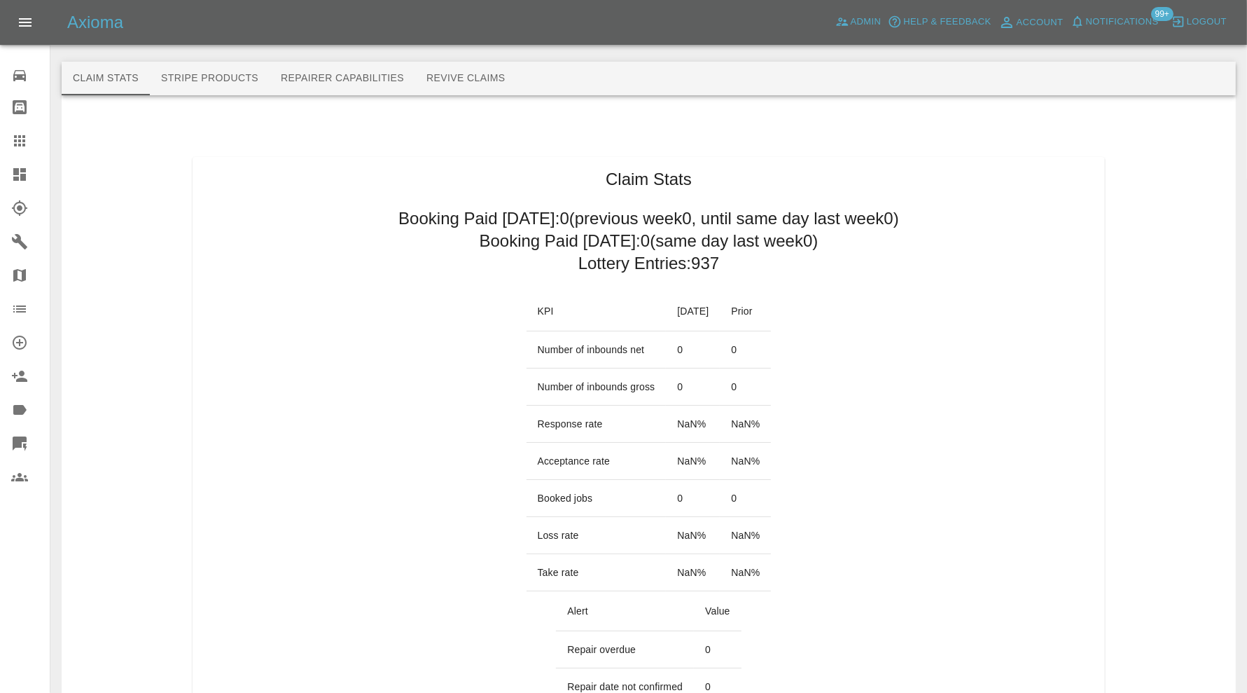
click at [382, 83] on button "Repairer Capabilities" at bounding box center [343, 79] width 146 height 34
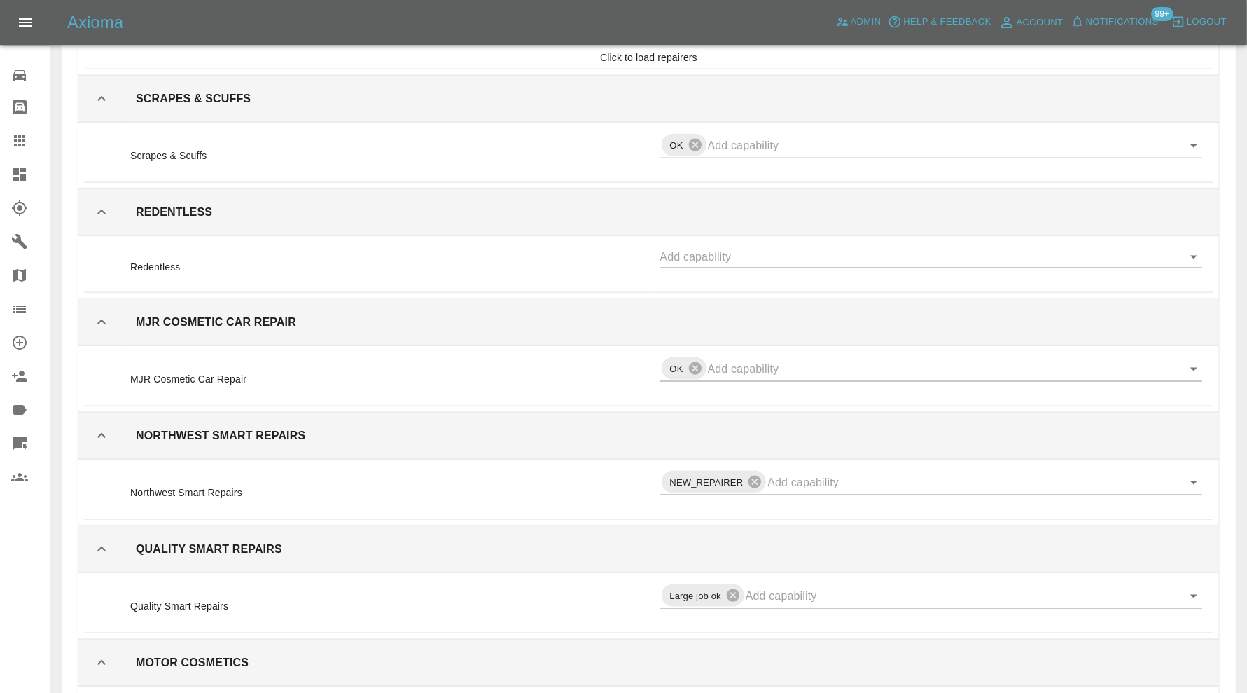
scroll to position [21629, 0]
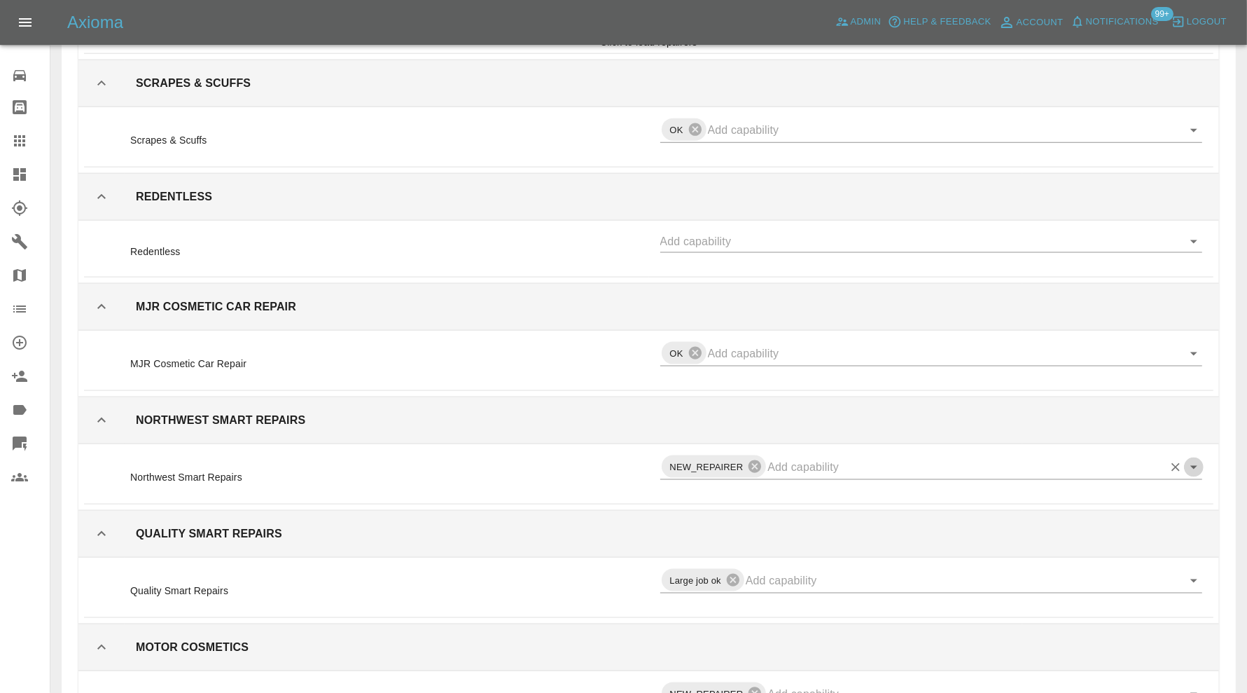
click at [1188, 459] on icon "Open" at bounding box center [1194, 467] width 17 height 17
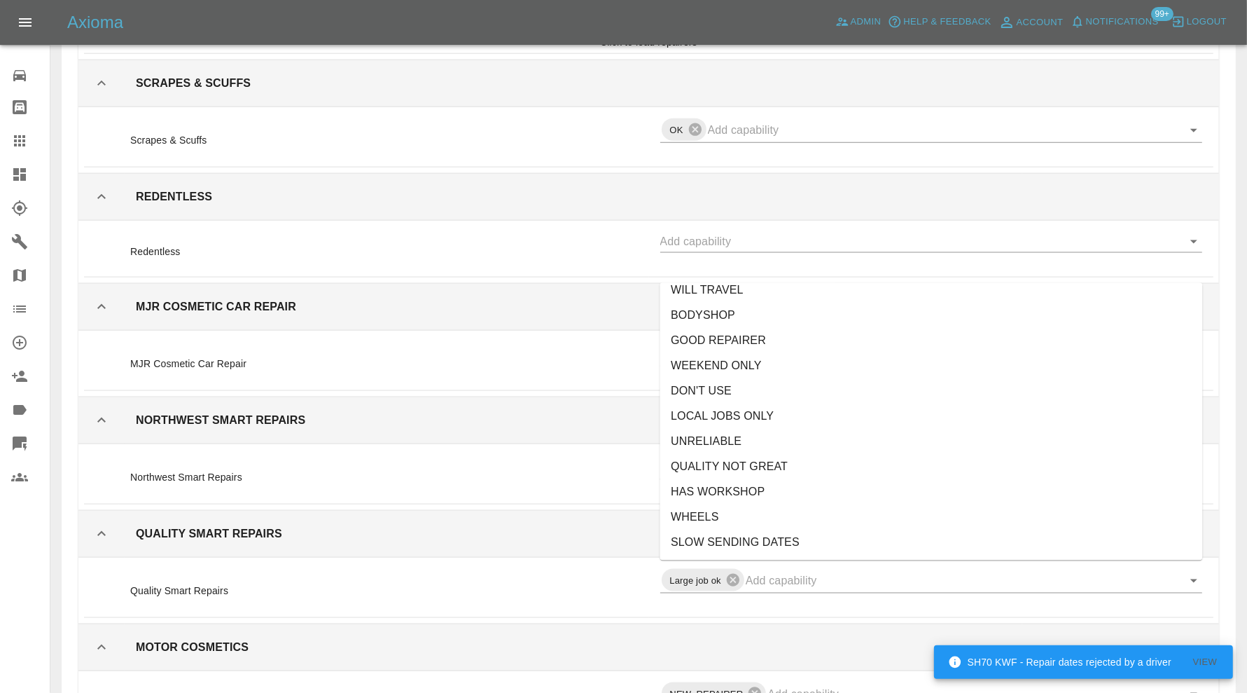
scroll to position [233, 0]
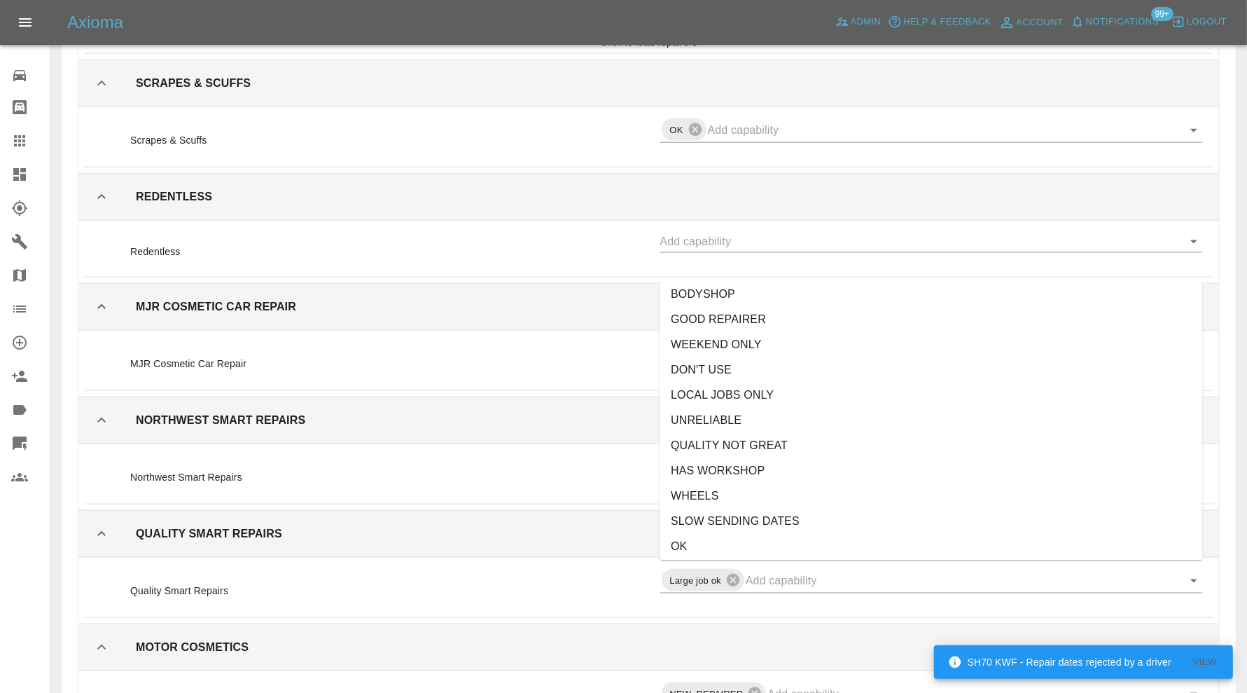
click at [710, 541] on li "OK" at bounding box center [932, 546] width 543 height 25
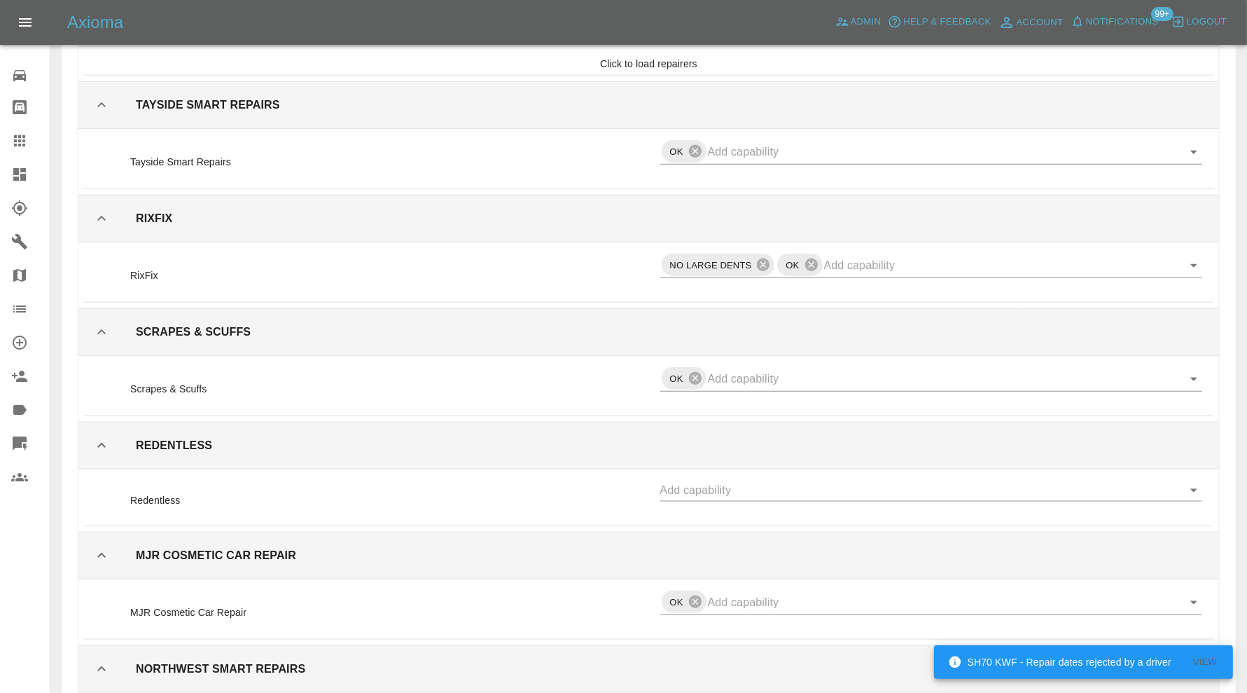
scroll to position [21458, 0]
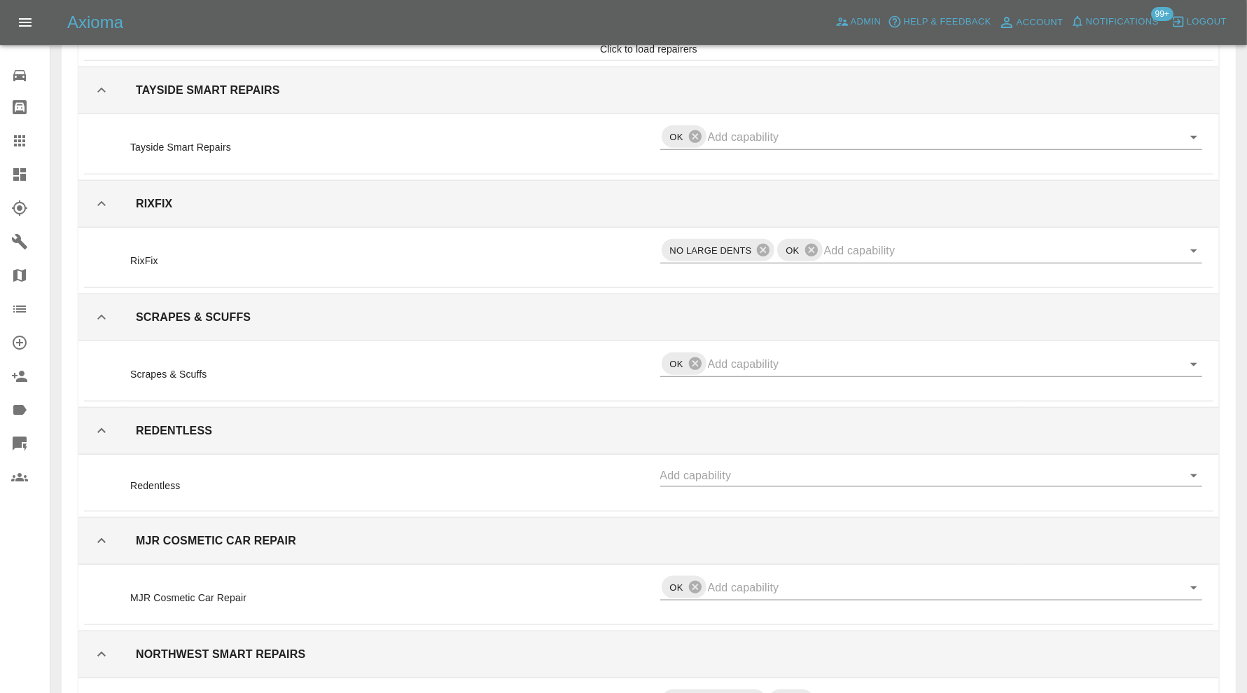
click at [1195, 467] on icon "Open" at bounding box center [1194, 475] width 17 height 17
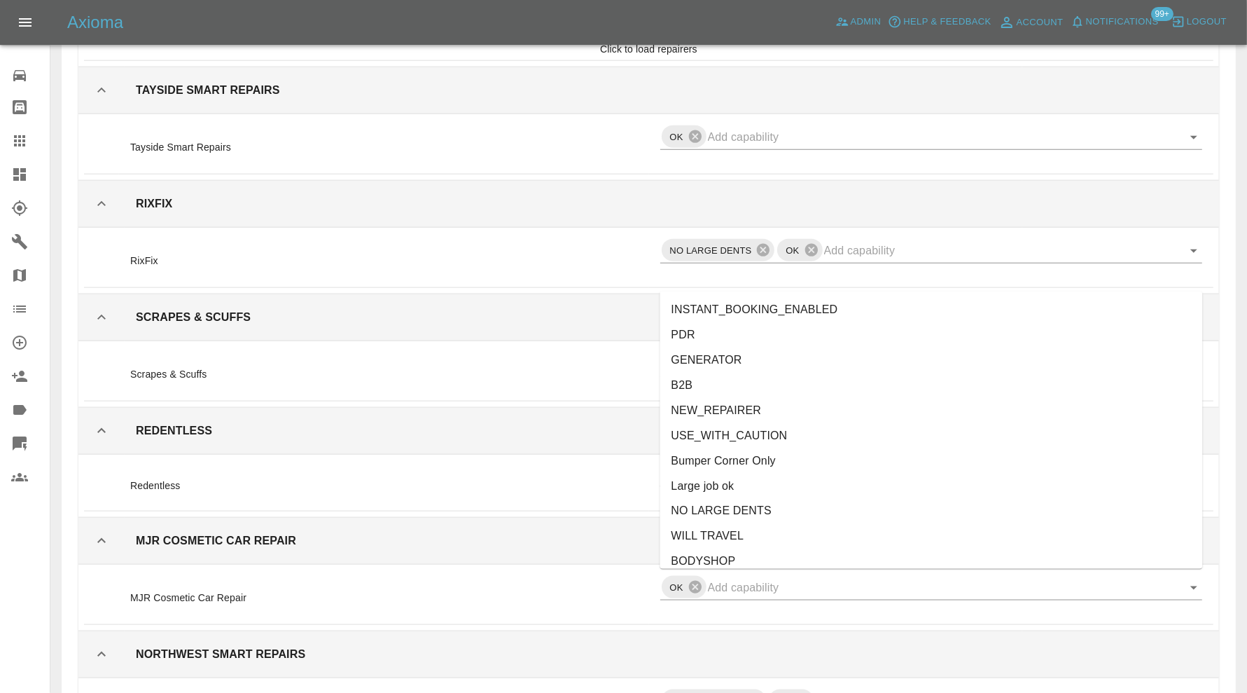
click at [731, 327] on li "PDR" at bounding box center [932, 334] width 543 height 25
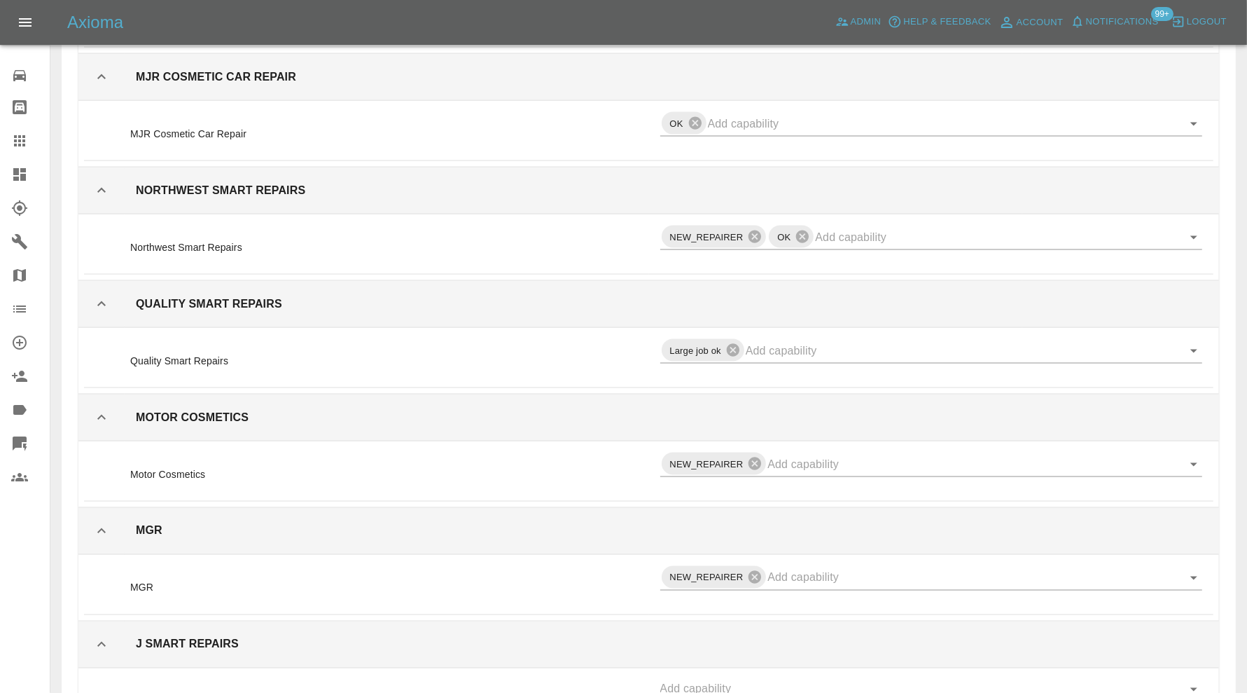
scroll to position [22042, 0]
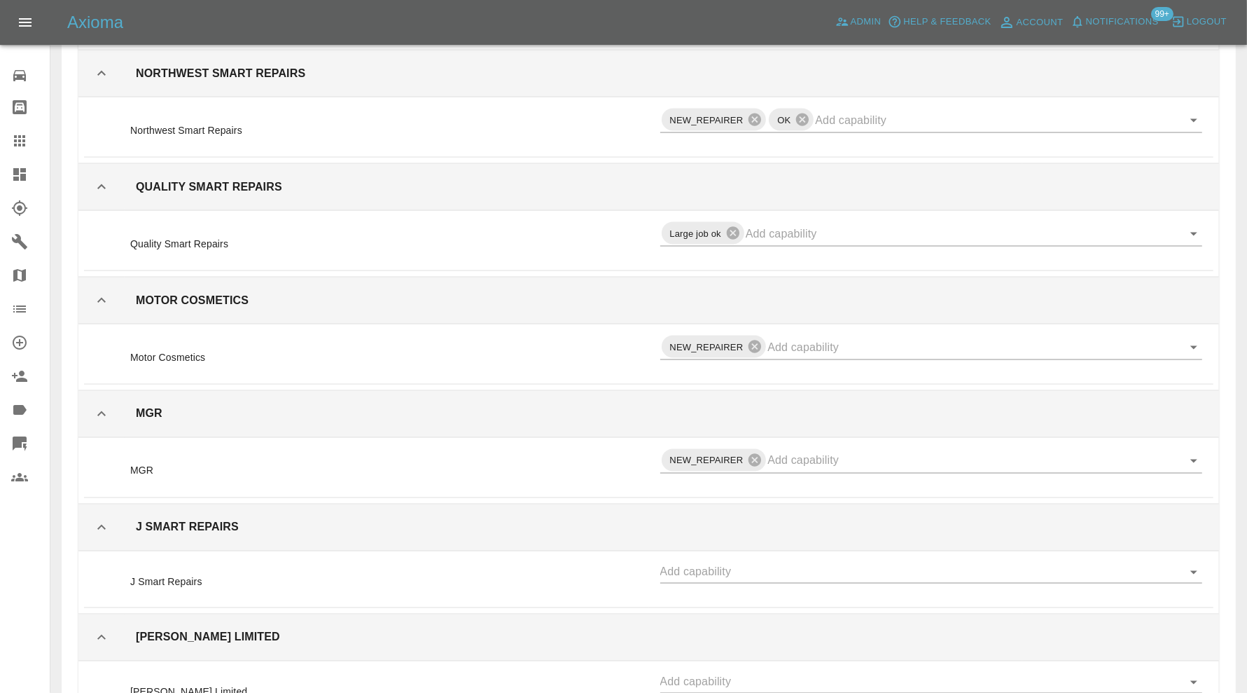
click at [1193, 571] on icon "Open" at bounding box center [1194, 573] width 7 height 4
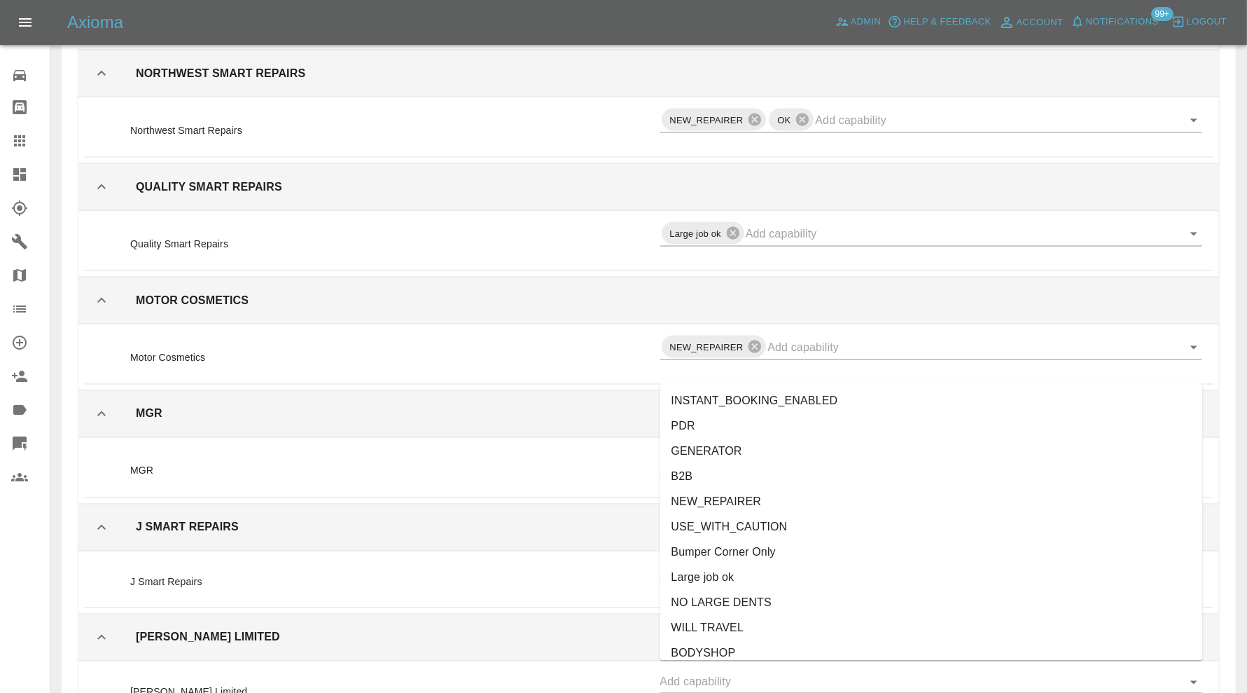
click at [761, 497] on li "NEW_REPAIRER" at bounding box center [932, 502] width 543 height 25
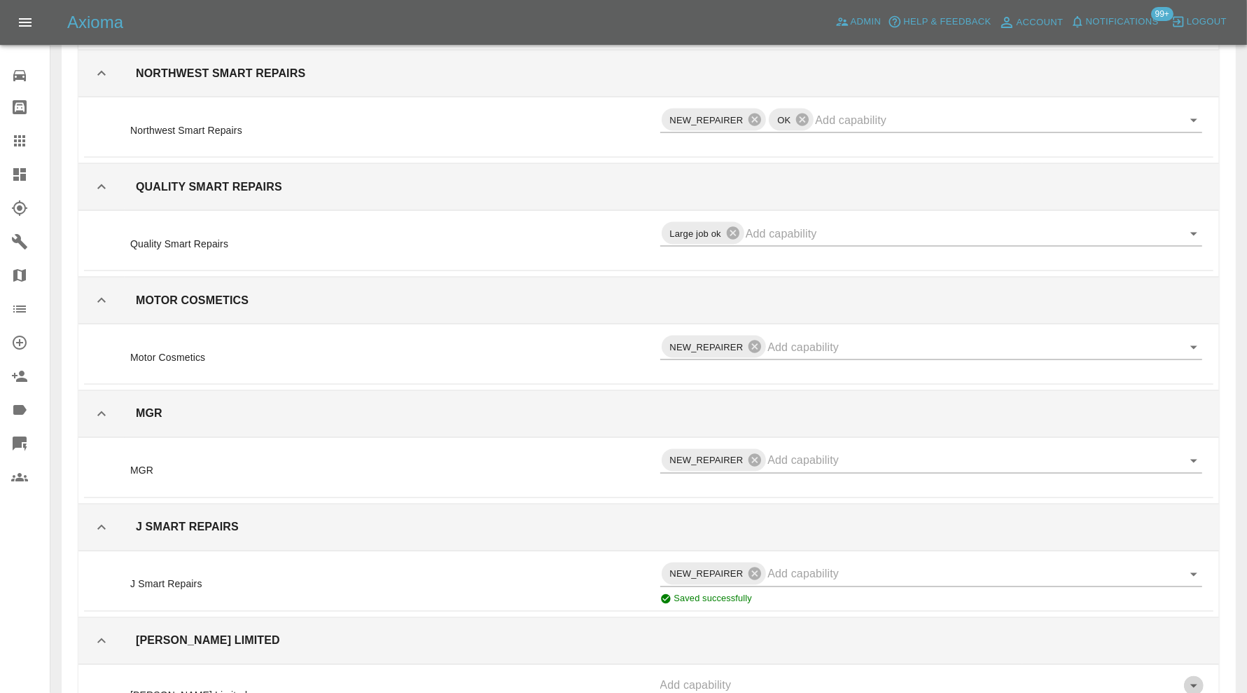
click at [1200, 677] on icon "Open" at bounding box center [1194, 685] width 17 height 17
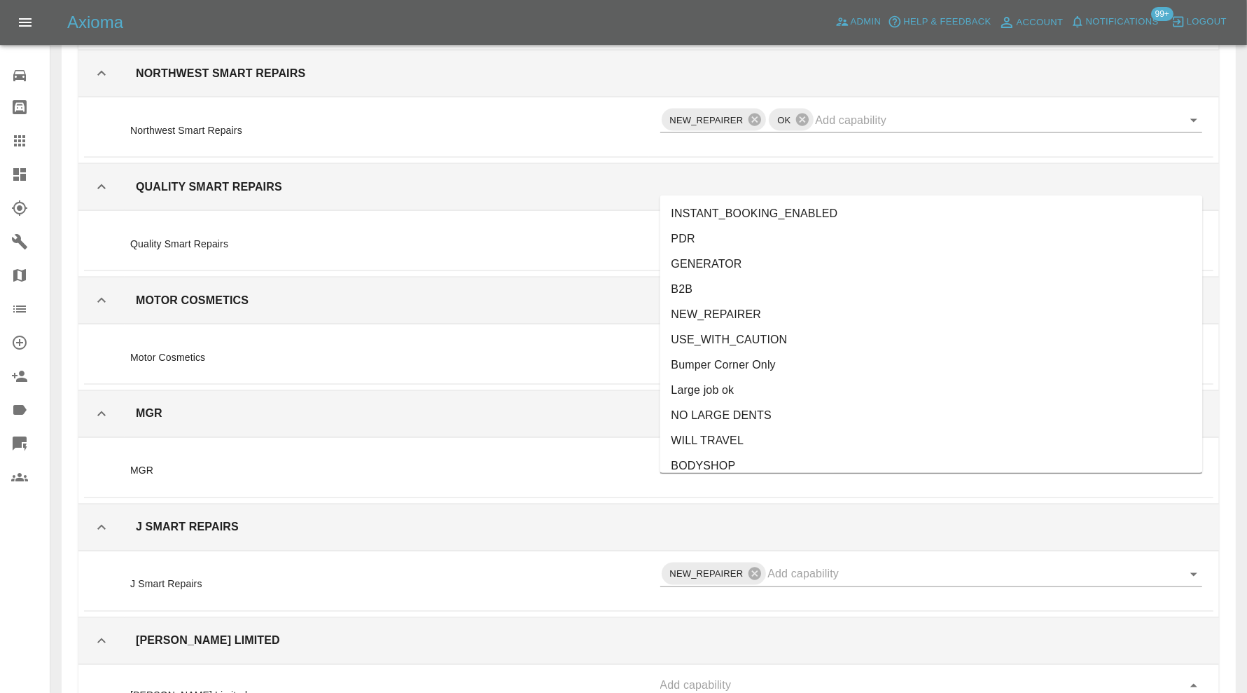
click at [747, 312] on li "NEW_REPAIRER" at bounding box center [932, 315] width 543 height 25
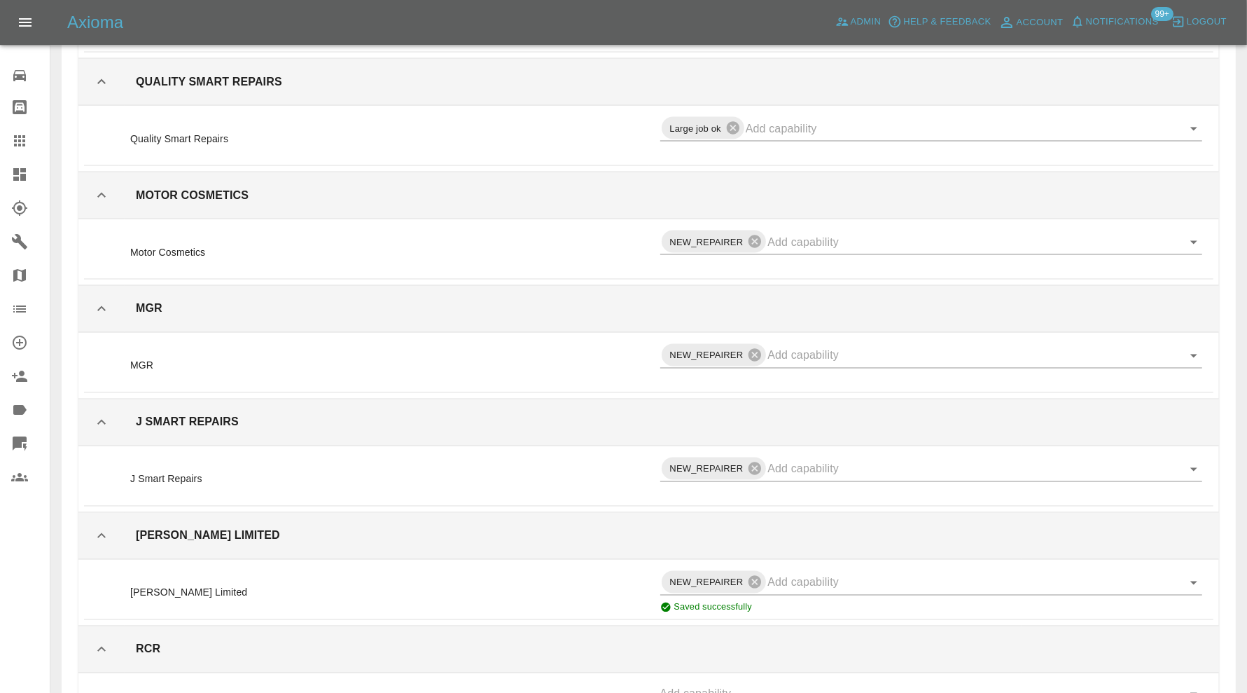
scroll to position [22159, 0]
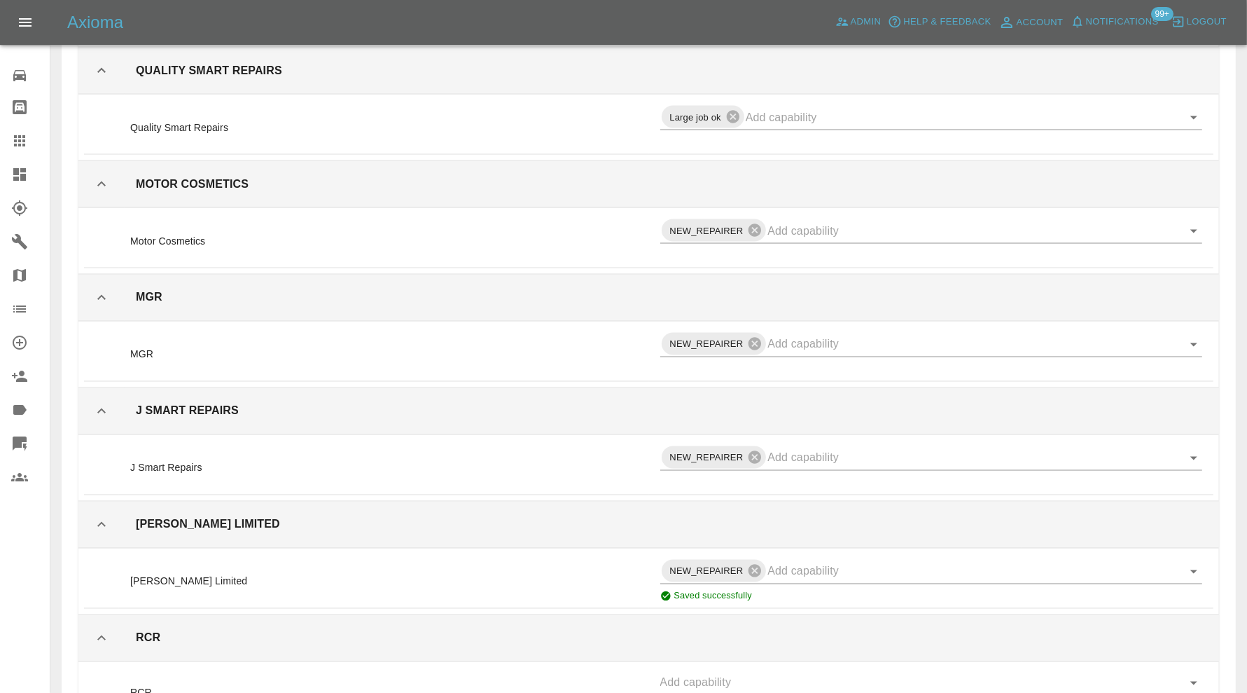
click at [1194, 675] on icon "Open" at bounding box center [1194, 683] width 17 height 17
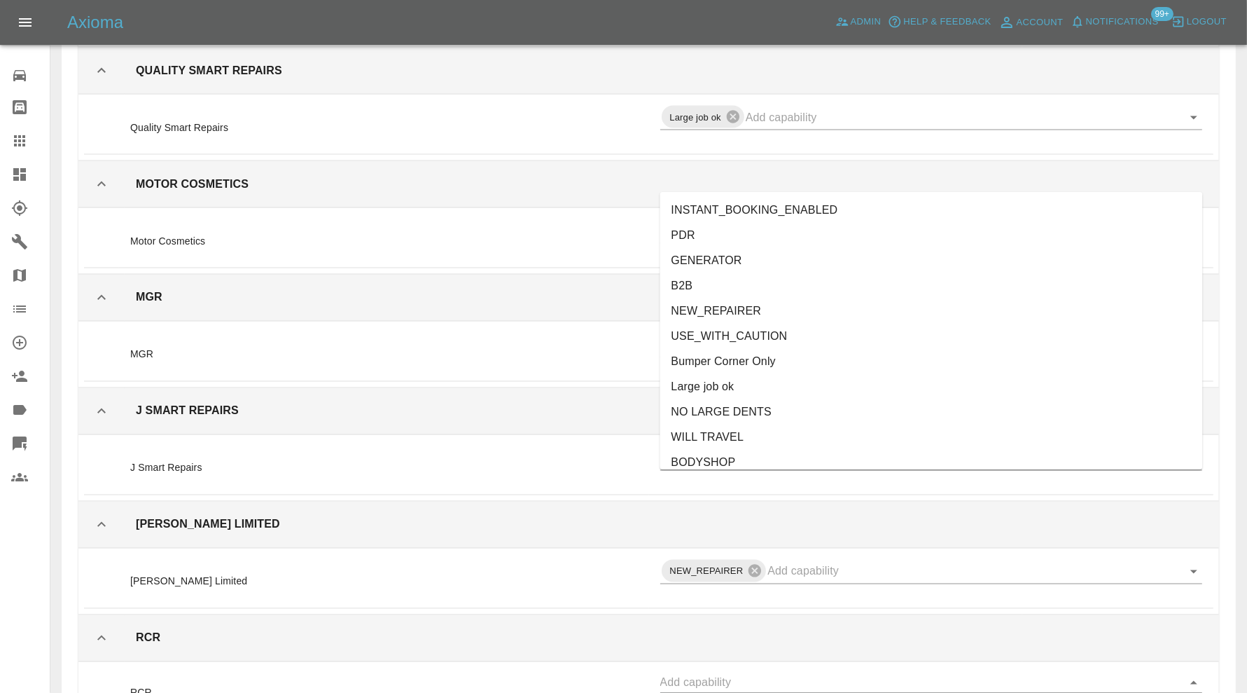
click at [791, 361] on li "Bumper Corner Only" at bounding box center [932, 362] width 543 height 25
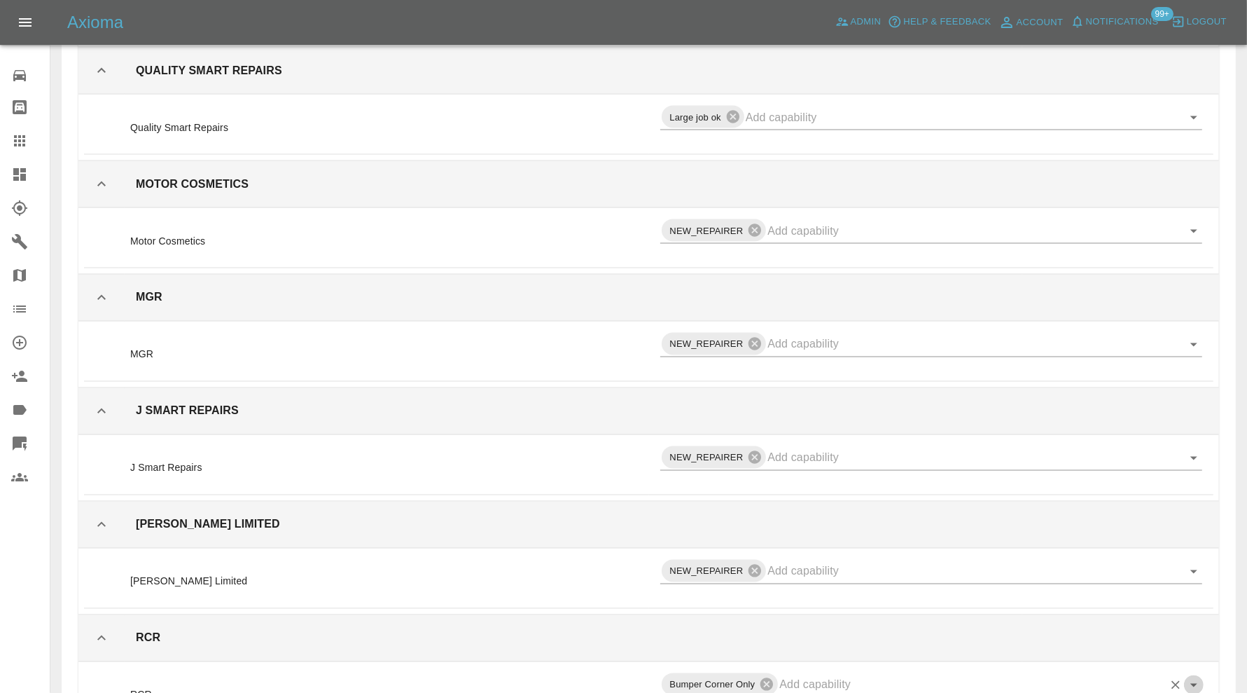
click at [1189, 677] on icon "Open" at bounding box center [1194, 685] width 17 height 17
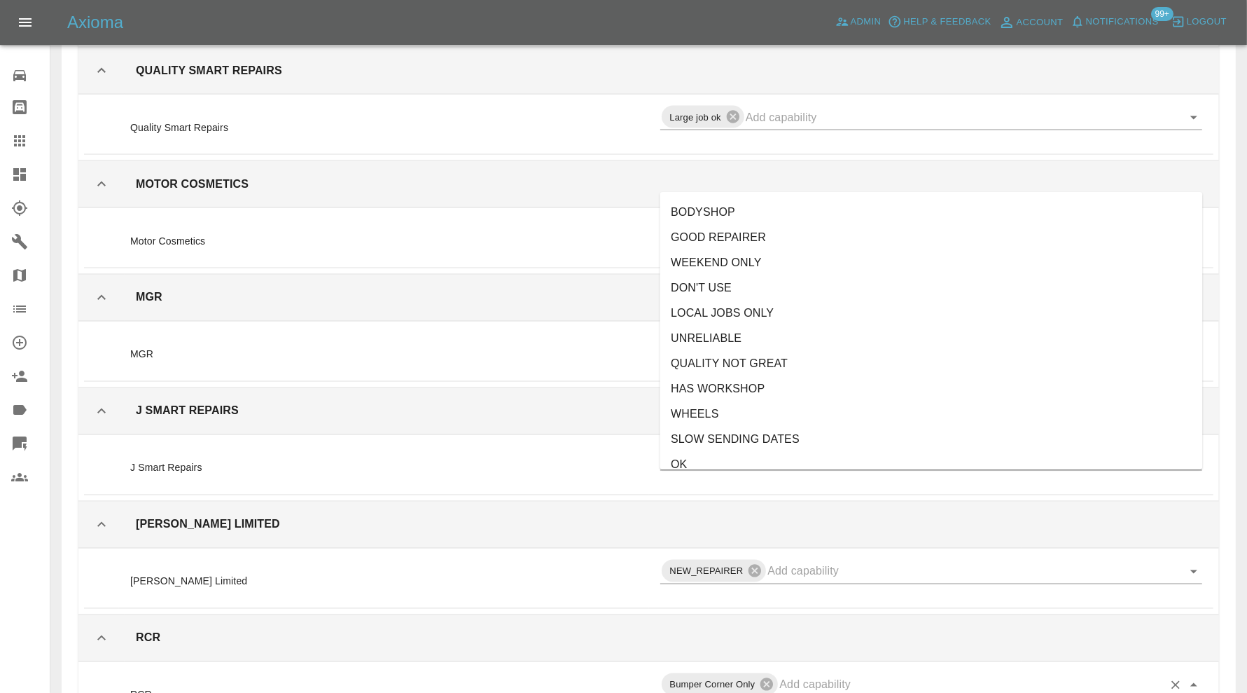
scroll to position [233, 0]
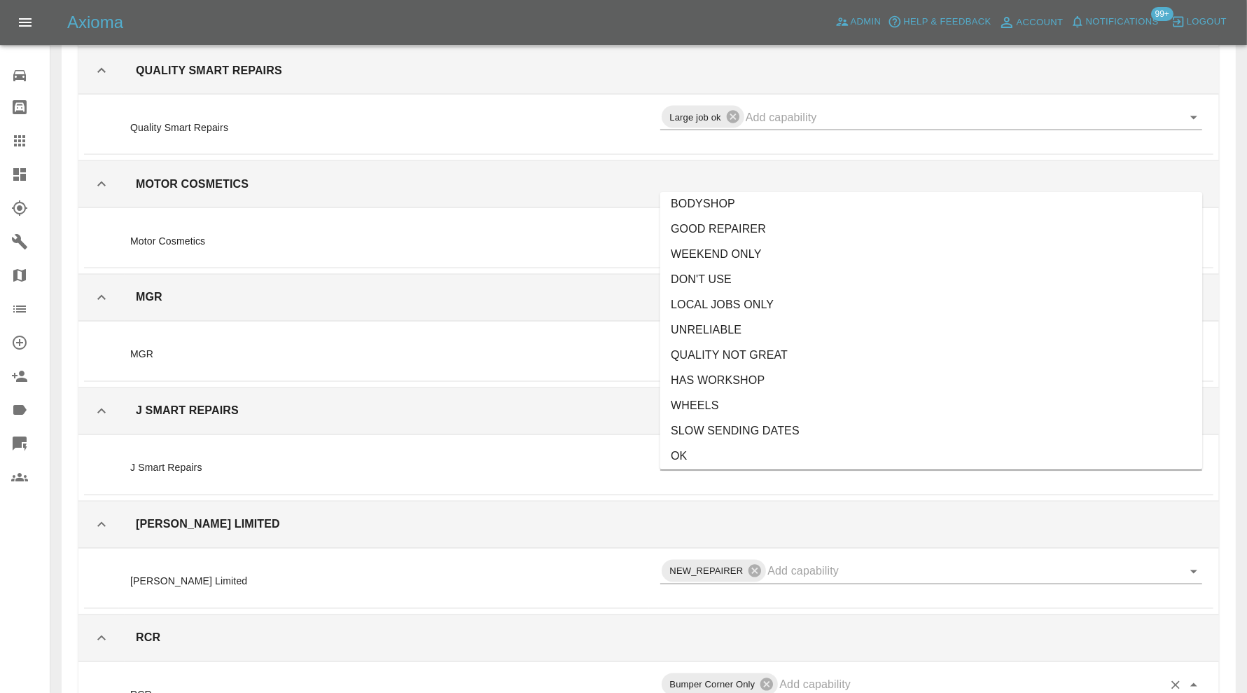
click at [764, 402] on li "WHEELS" at bounding box center [932, 406] width 543 height 25
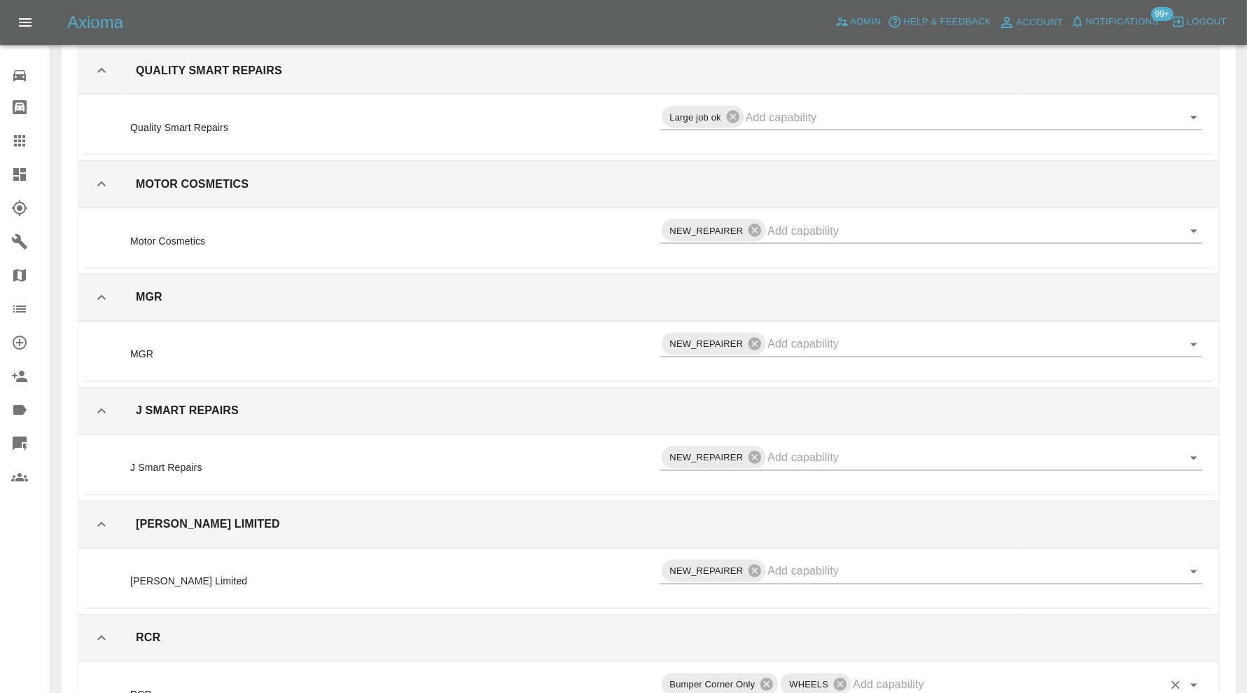
click at [1194, 684] on icon "Open" at bounding box center [1194, 686] width 7 height 4
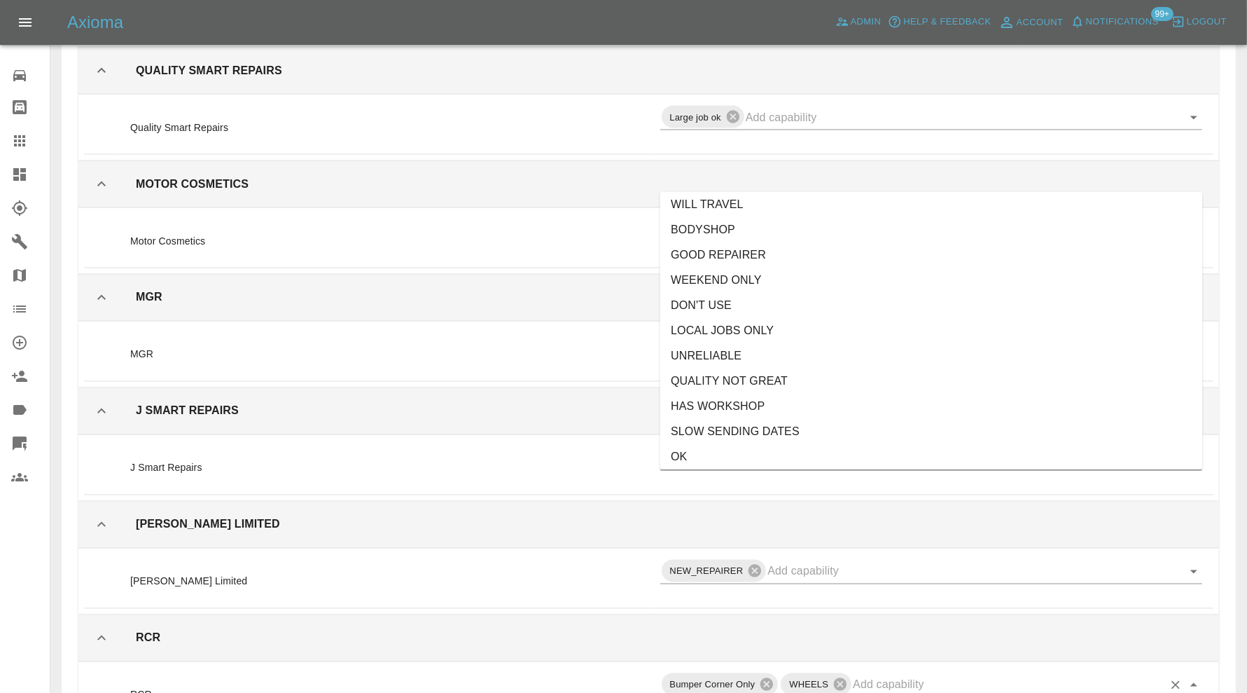
scroll to position [314, 0]
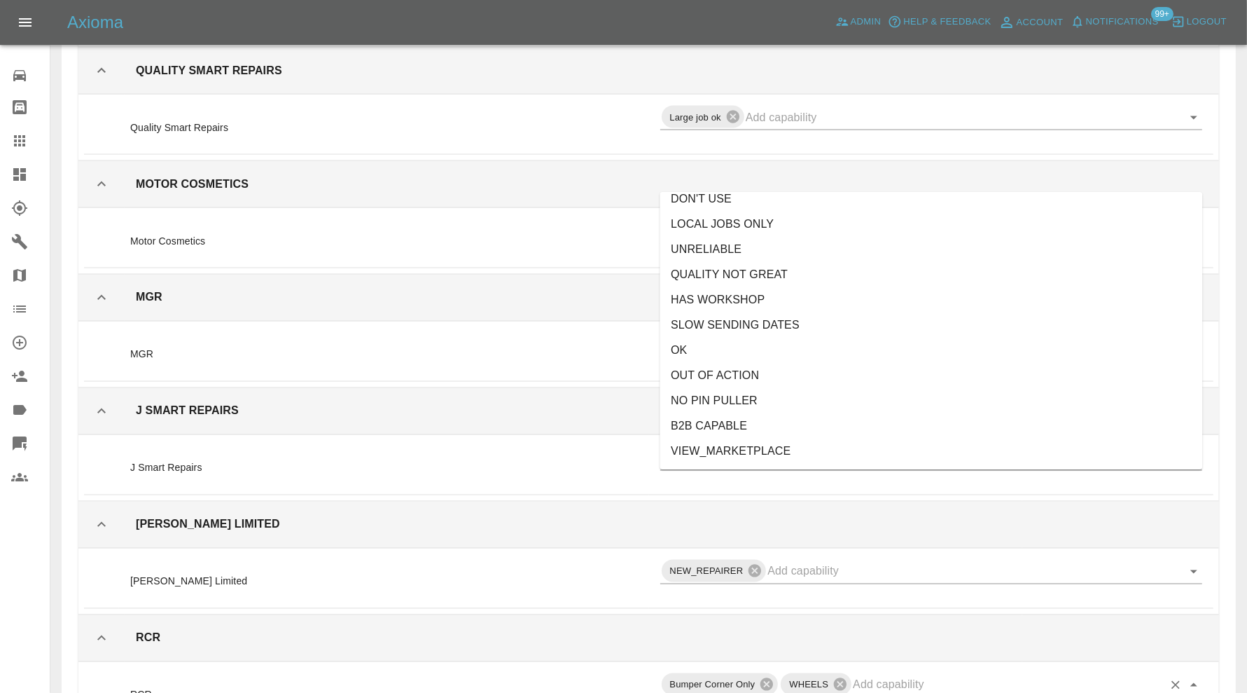
click at [777, 393] on li "NO PIN PULLER" at bounding box center [932, 401] width 543 height 25
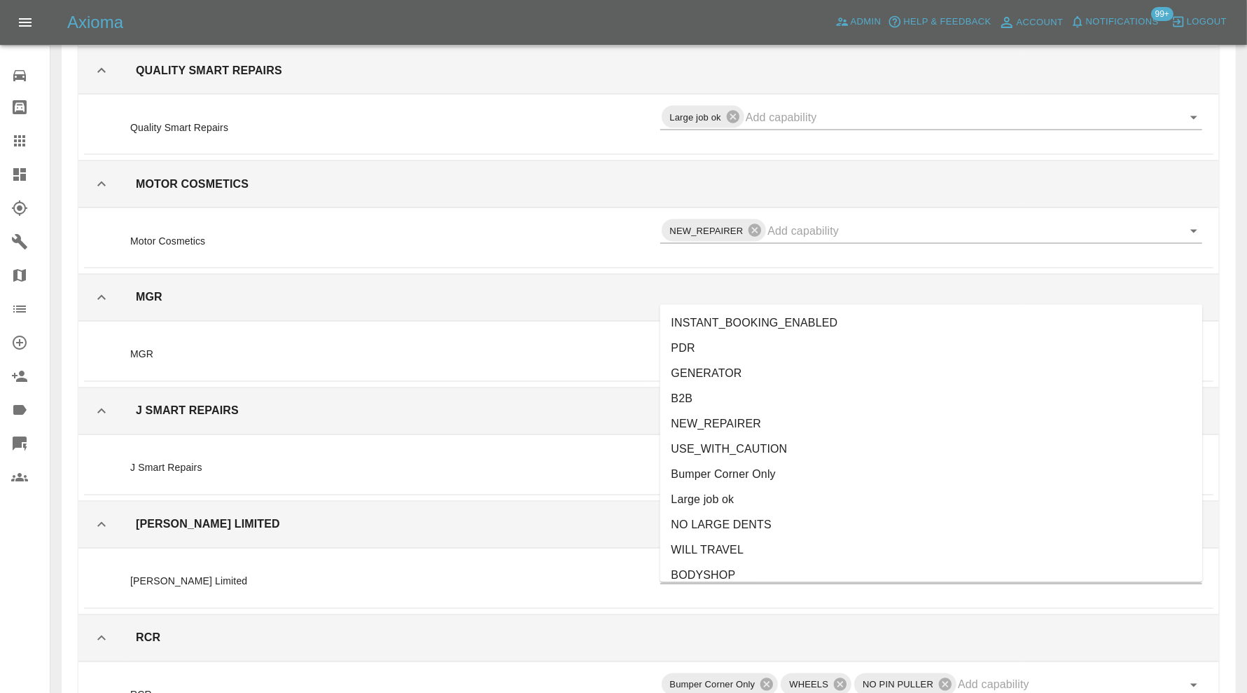
click at [753, 427] on li "NEW_REPAIRER" at bounding box center [932, 424] width 543 height 25
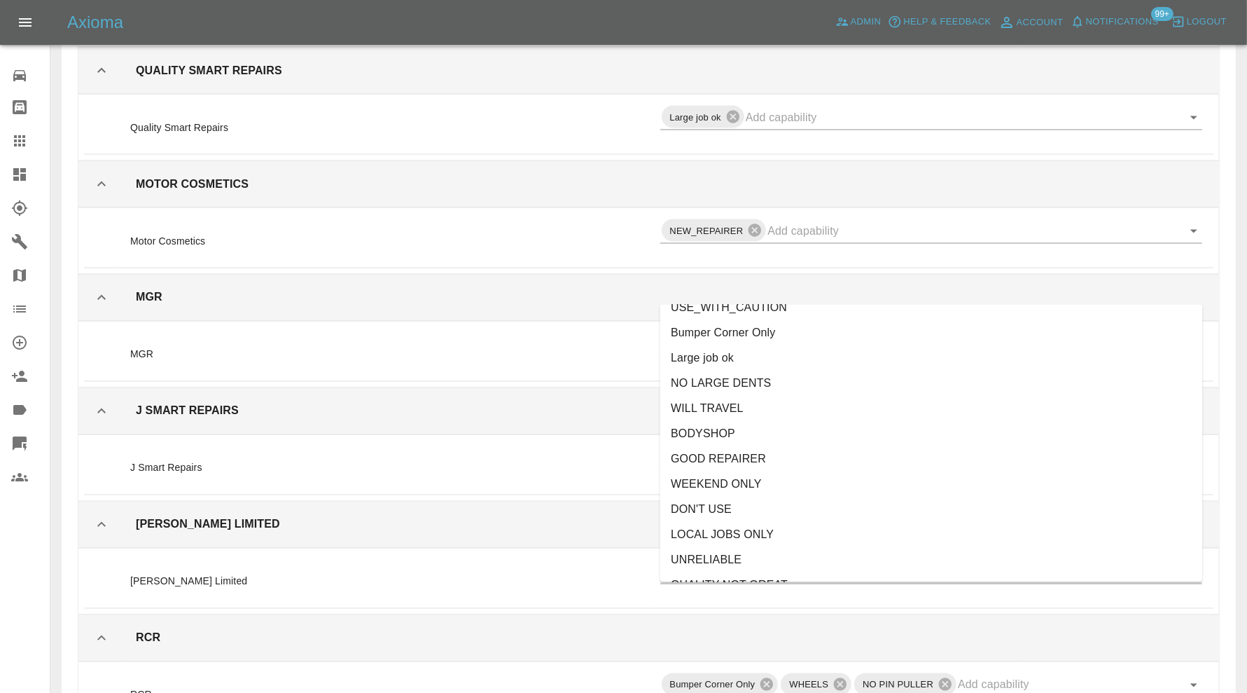
scroll to position [338, 0]
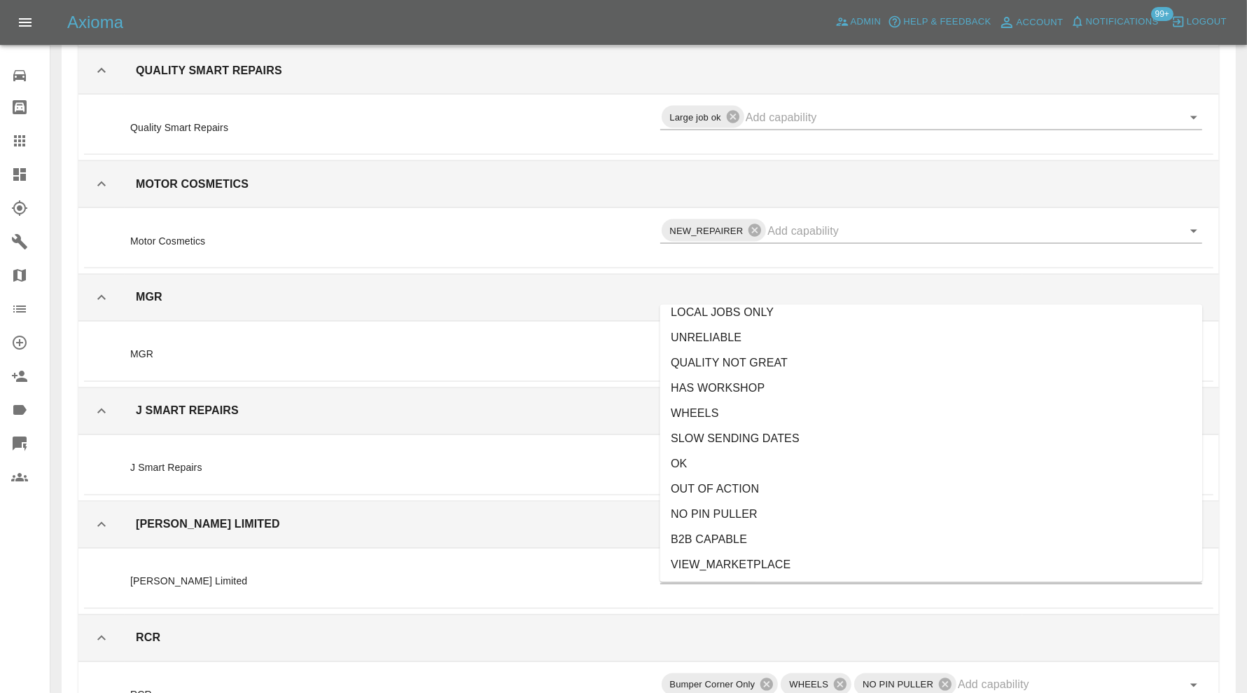
click at [770, 458] on li "OK" at bounding box center [932, 464] width 543 height 25
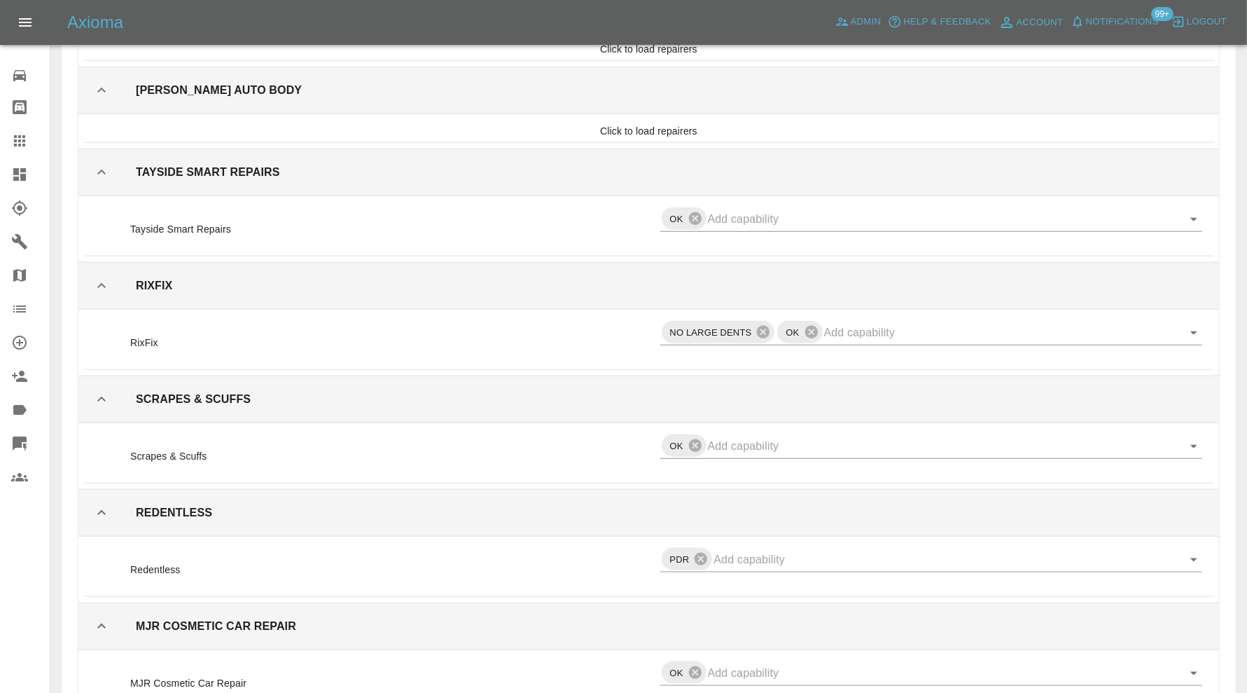
scroll to position [22194, 0]
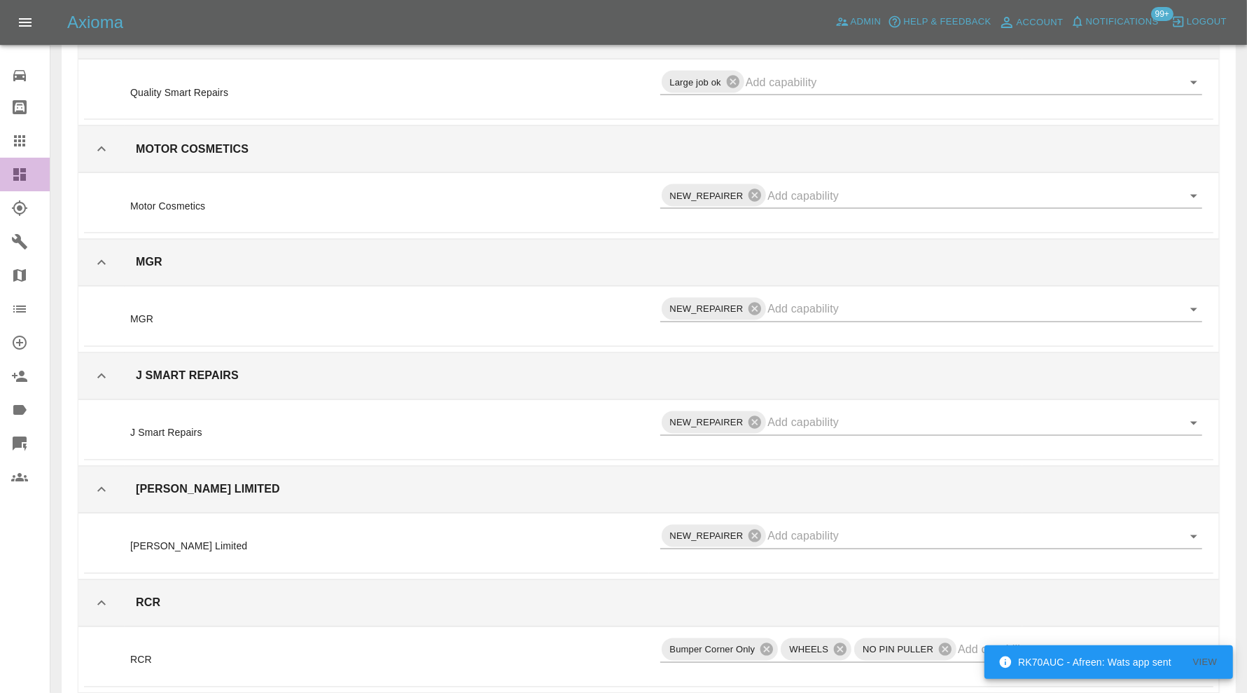
click at [13, 171] on icon at bounding box center [19, 174] width 17 height 17
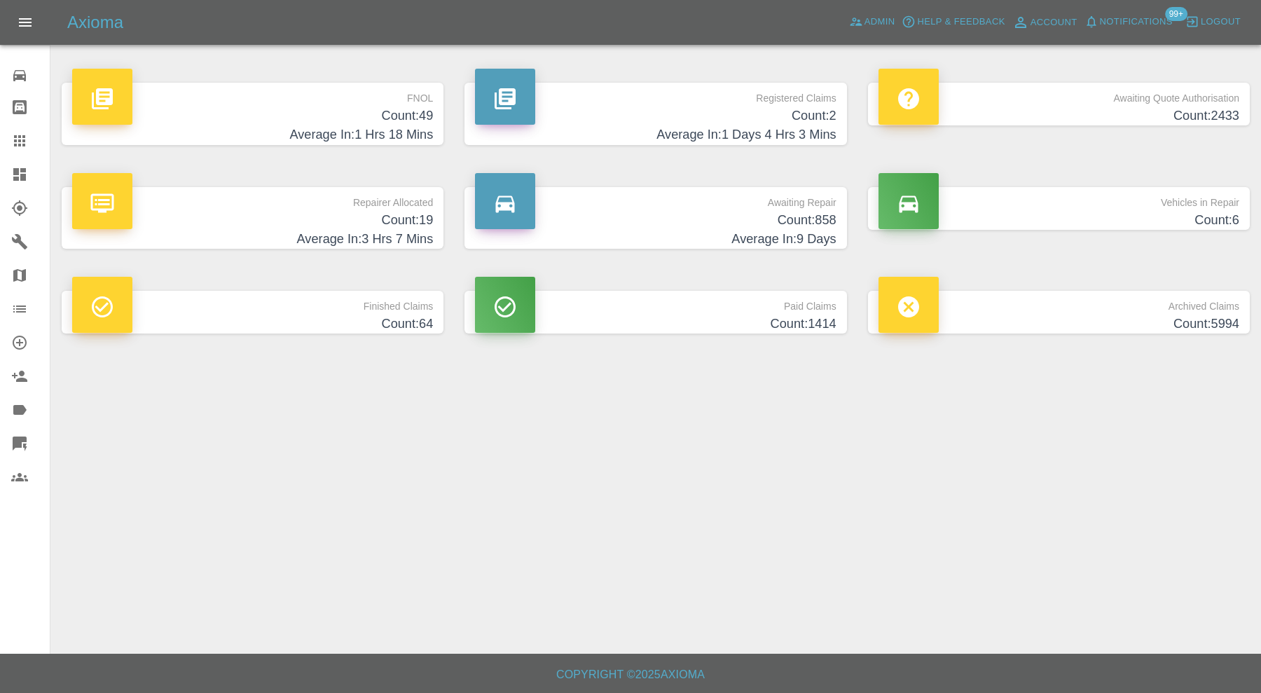
click at [25, 141] on icon at bounding box center [19, 140] width 17 height 17
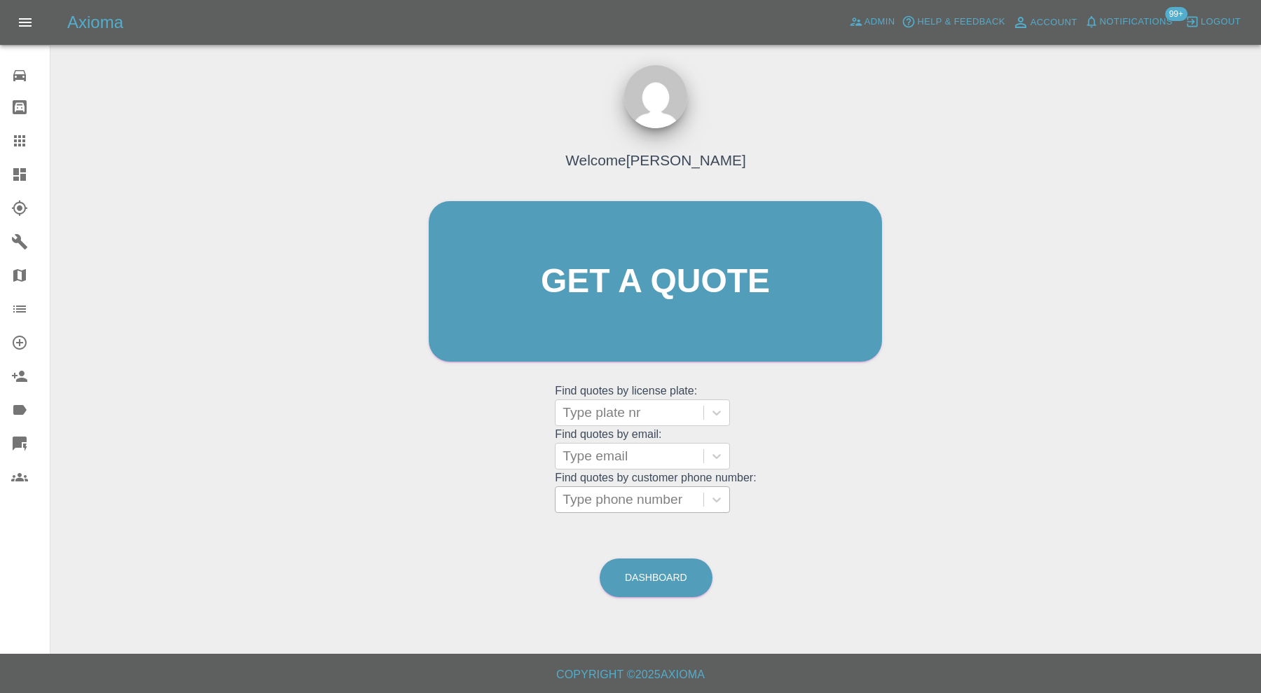
click at [620, 495] on div at bounding box center [629, 500] width 134 height 20
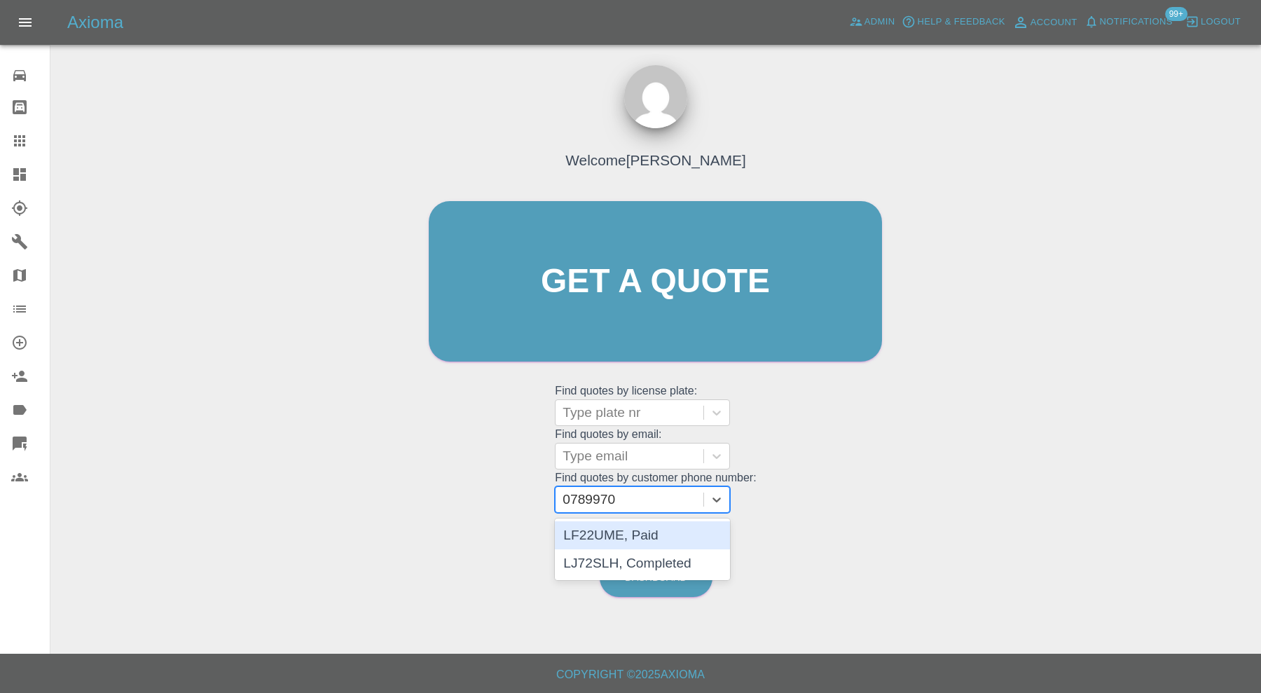
type input "07899701"
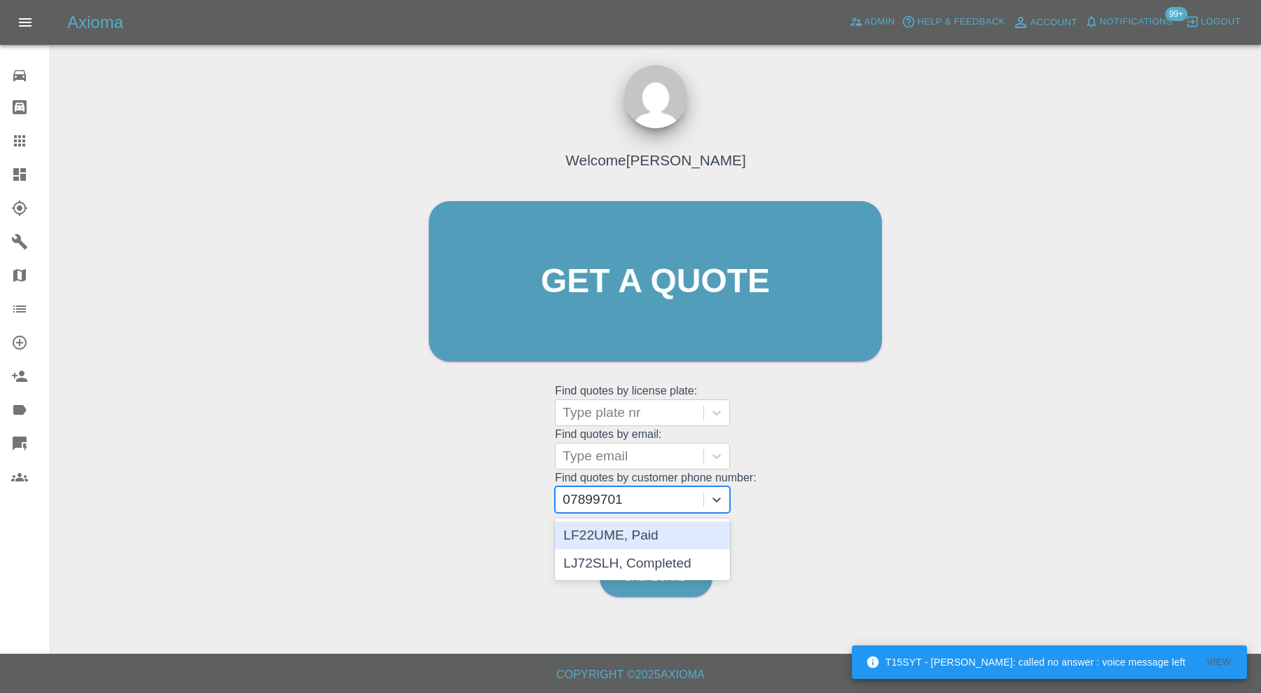
click at [637, 534] on div "LF22UME, Paid" at bounding box center [642, 535] width 175 height 28
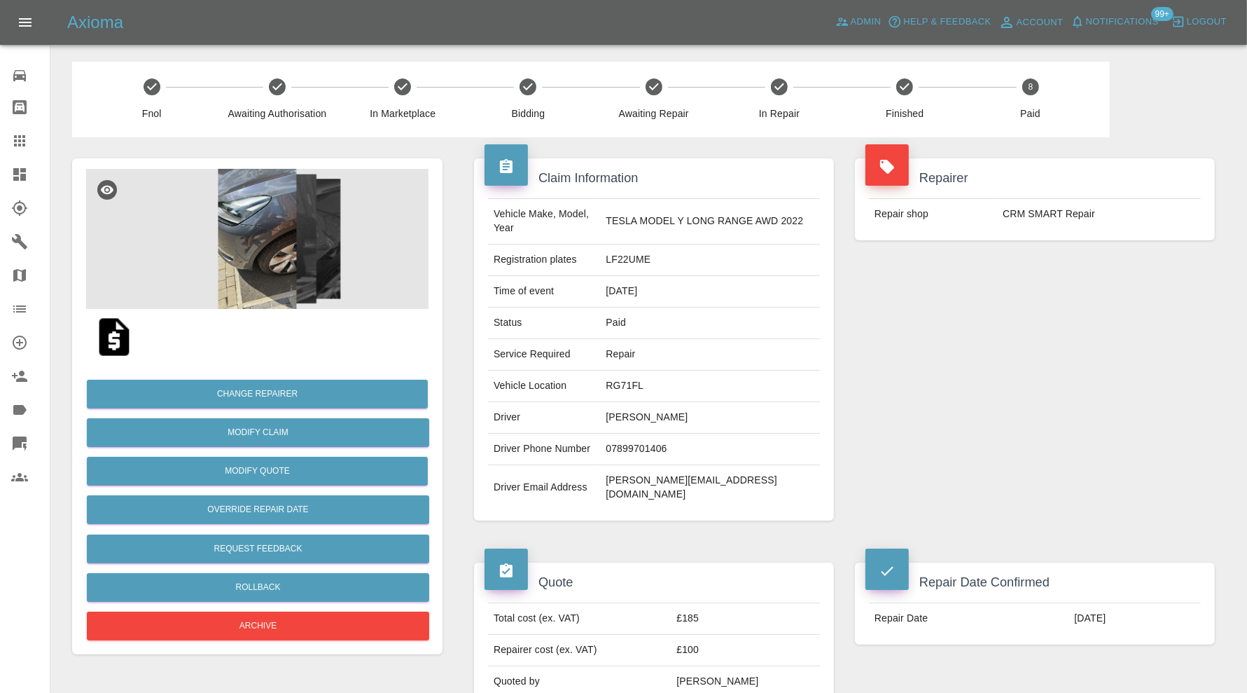
click at [679, 478] on td "nigel.rampton@me.com" at bounding box center [710, 487] width 220 height 45
copy div "nigel.rampton@me.com"
click at [787, 471] on td "nigel.rampton@me.com" at bounding box center [710, 487] width 220 height 45
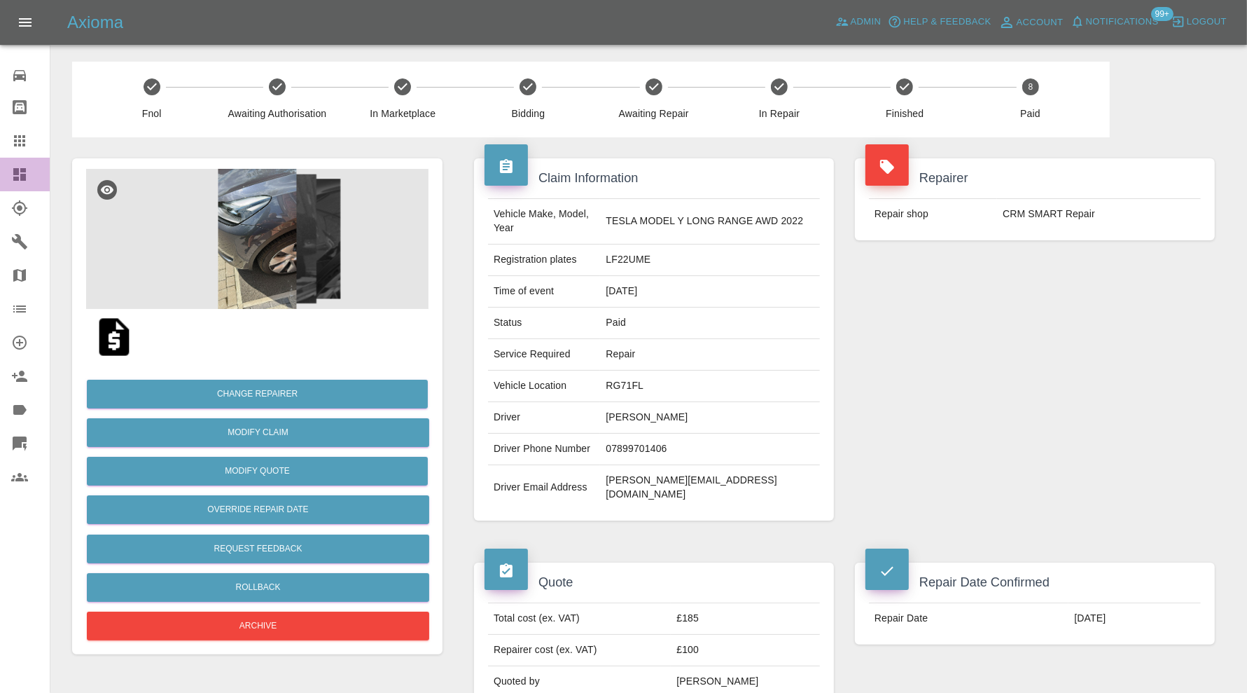
click at [20, 173] on icon at bounding box center [19, 174] width 17 height 17
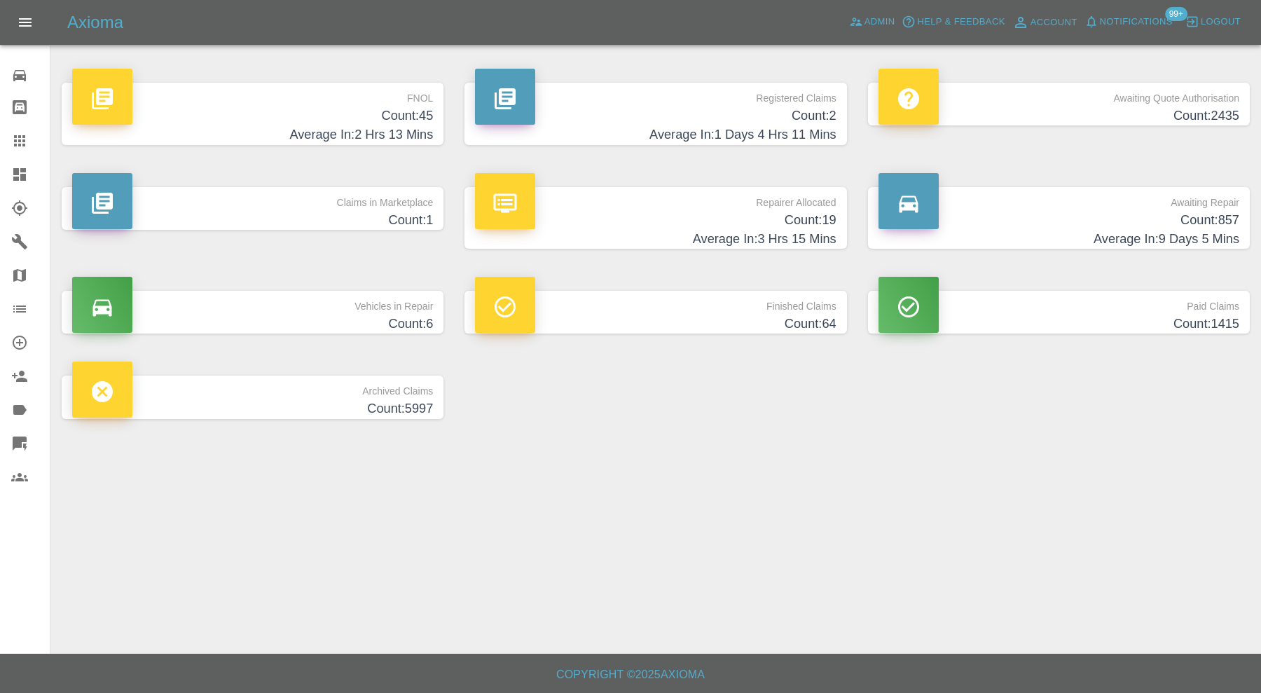
click at [319, 213] on h4 "Count: 1" at bounding box center [252, 220] width 361 height 19
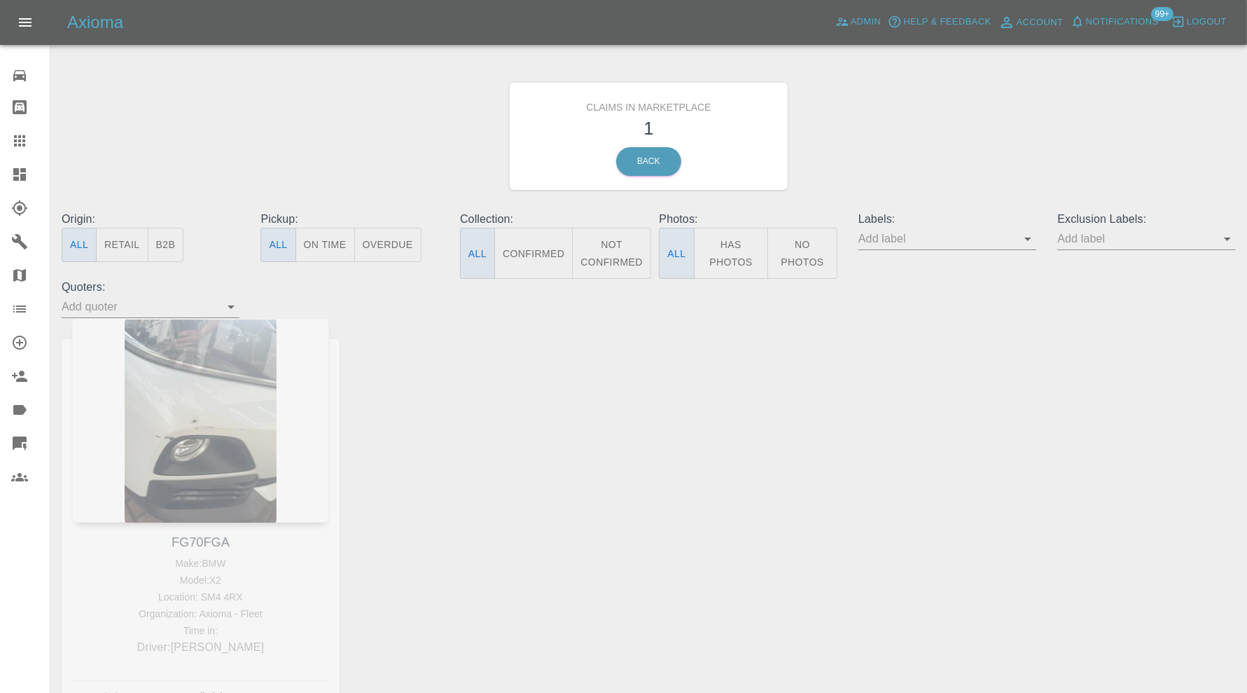
click at [15, 174] on icon at bounding box center [19, 174] width 13 height 13
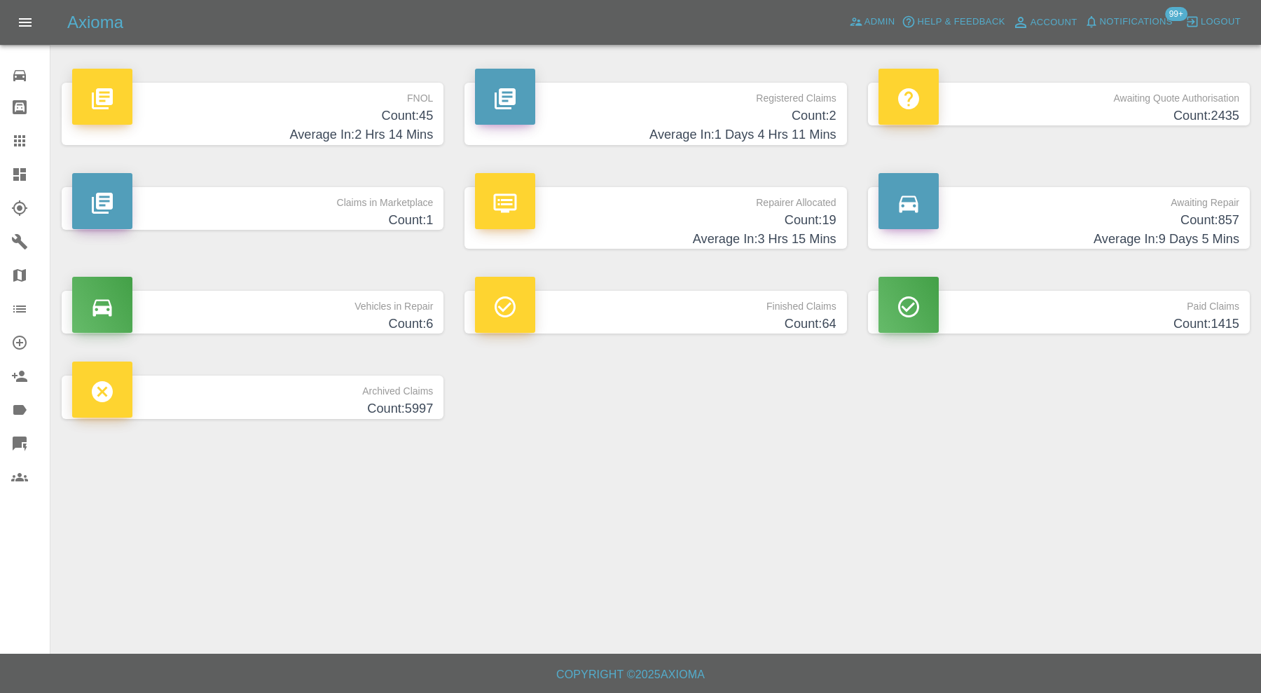
click at [638, 228] on h4 "Count: 19" at bounding box center [655, 220] width 361 height 19
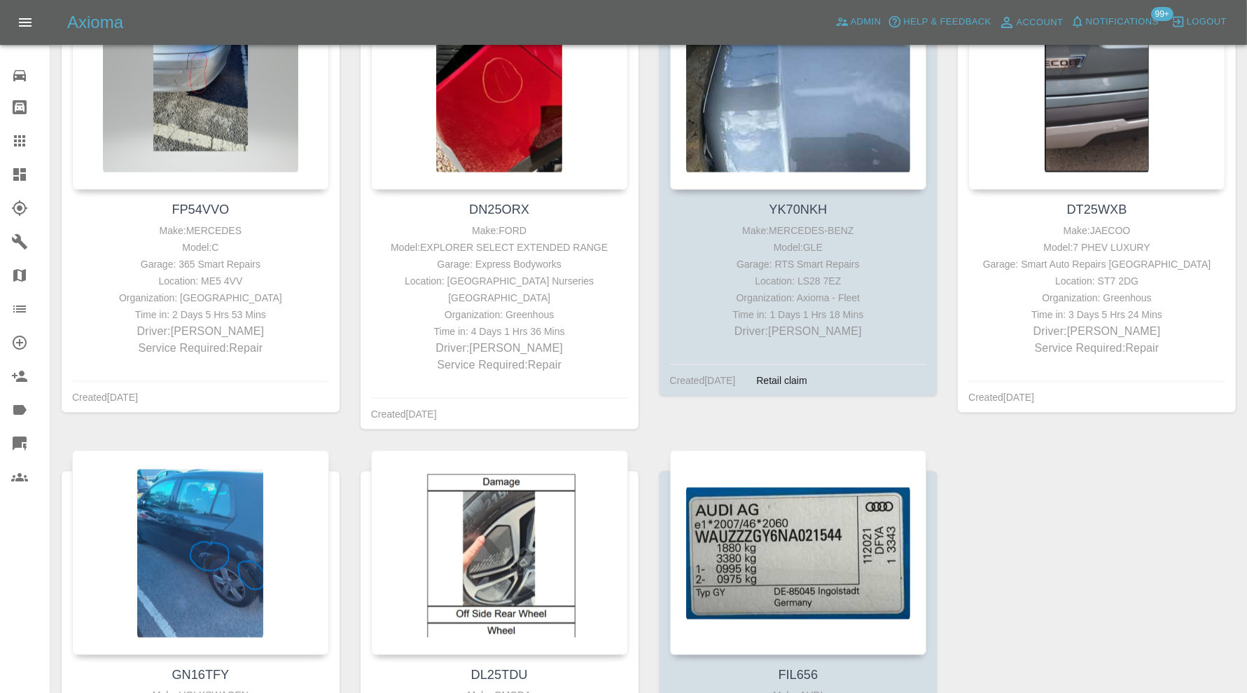
scroll to position [1535, 0]
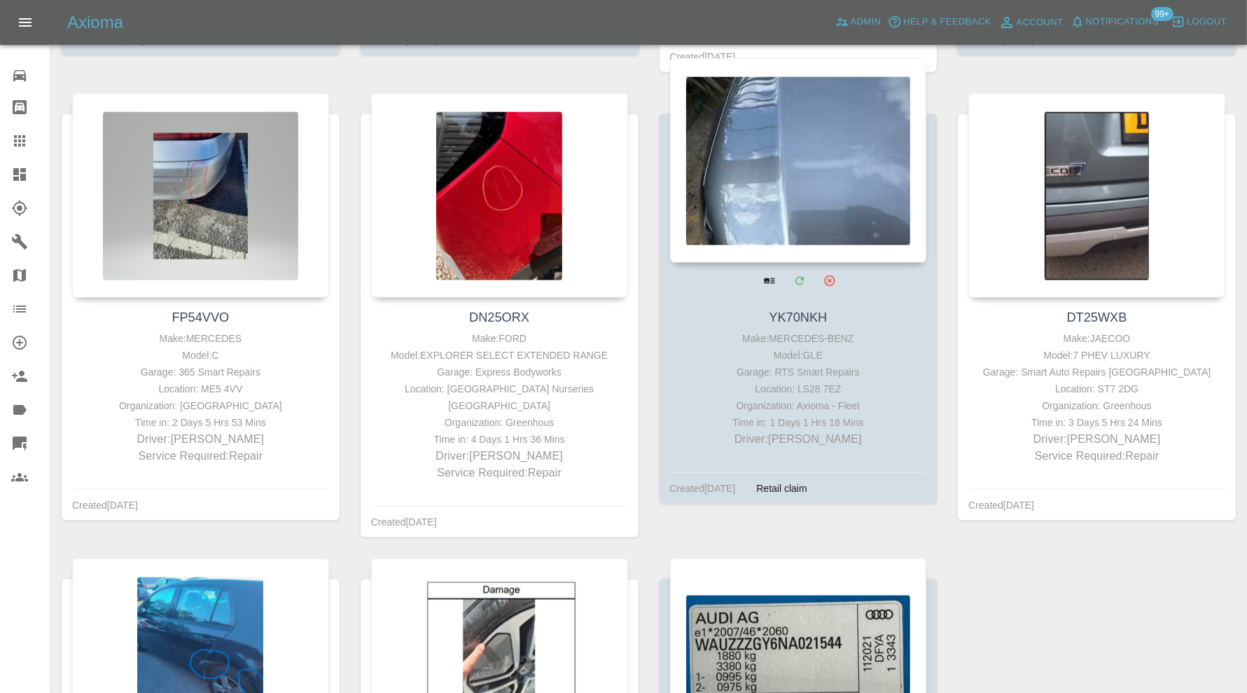
click at [794, 218] on div at bounding box center [798, 160] width 257 height 205
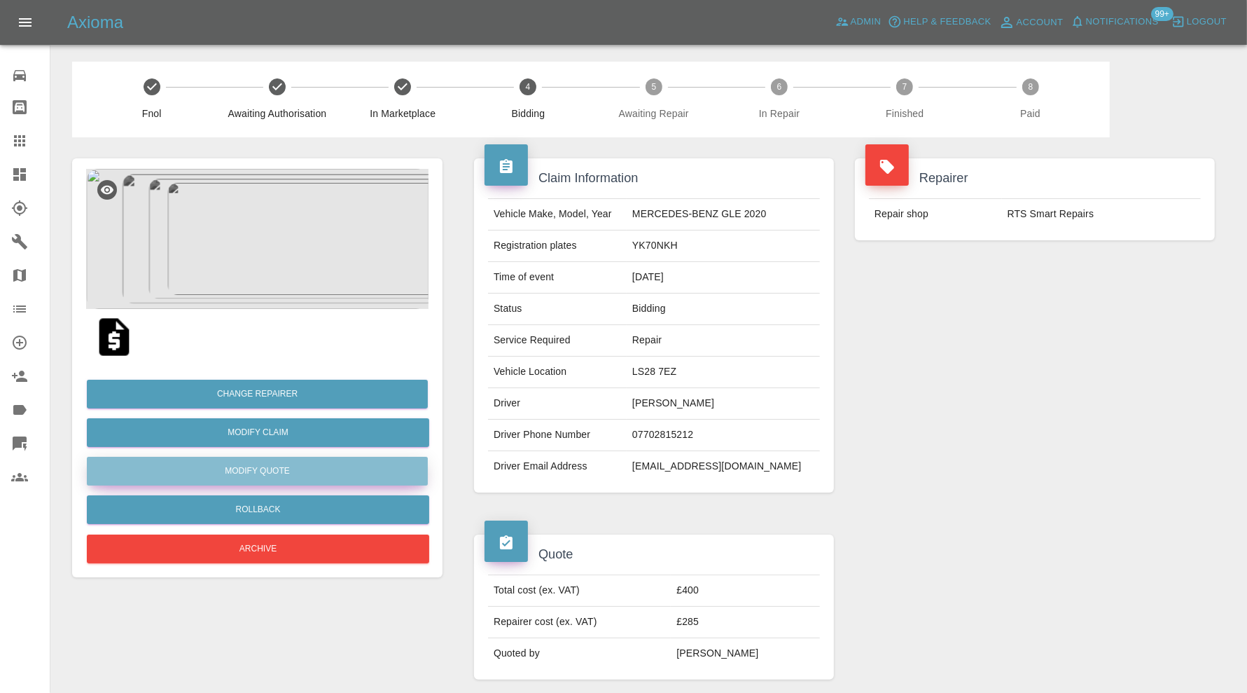
click at [345, 466] on button "Modify Quote" at bounding box center [257, 471] width 341 height 29
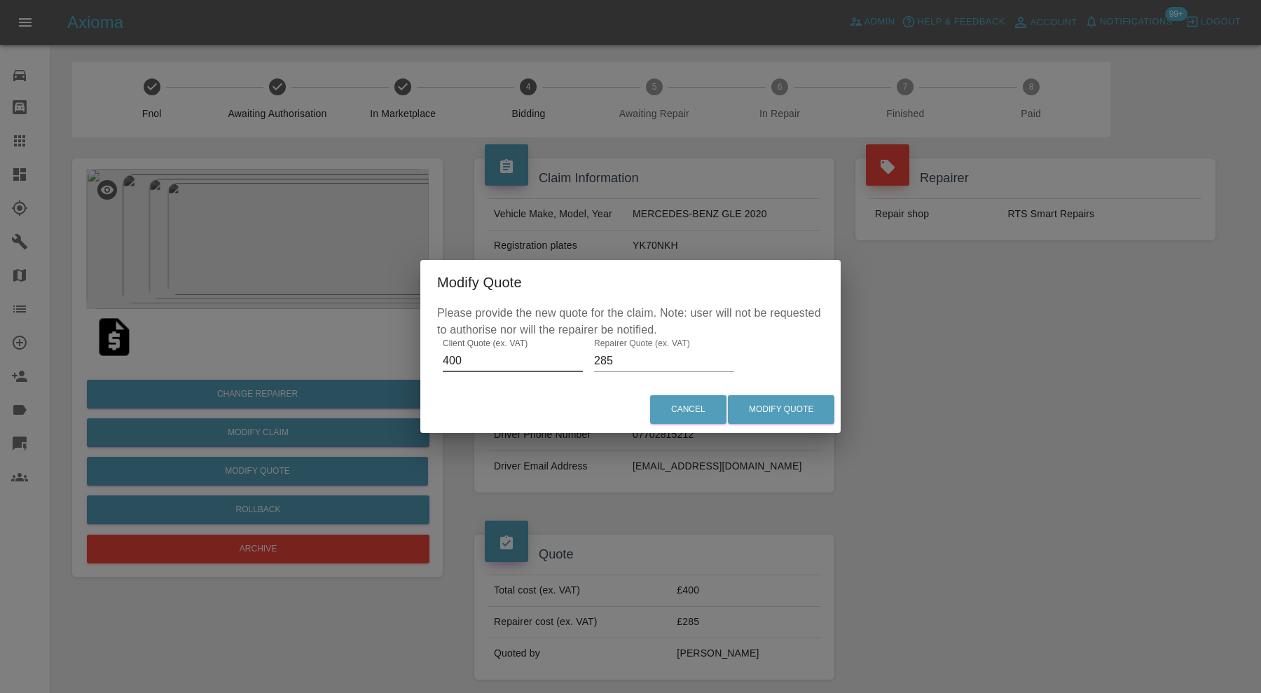
drag, startPoint x: 507, startPoint y: 350, endPoint x: 426, endPoint y: 357, distance: 81.6
click at [426, 357] on div "Please provide the new quote for the claim. Note: user will not be requested to…" at bounding box center [630, 345] width 420 height 81
type input "165"
drag, startPoint x: 625, startPoint y: 363, endPoint x: 572, endPoint y: 364, distance: 53.3
click at [572, 364] on div "Please provide the new quote for the claim. Note: user will not be requested to…" at bounding box center [630, 345] width 420 height 81
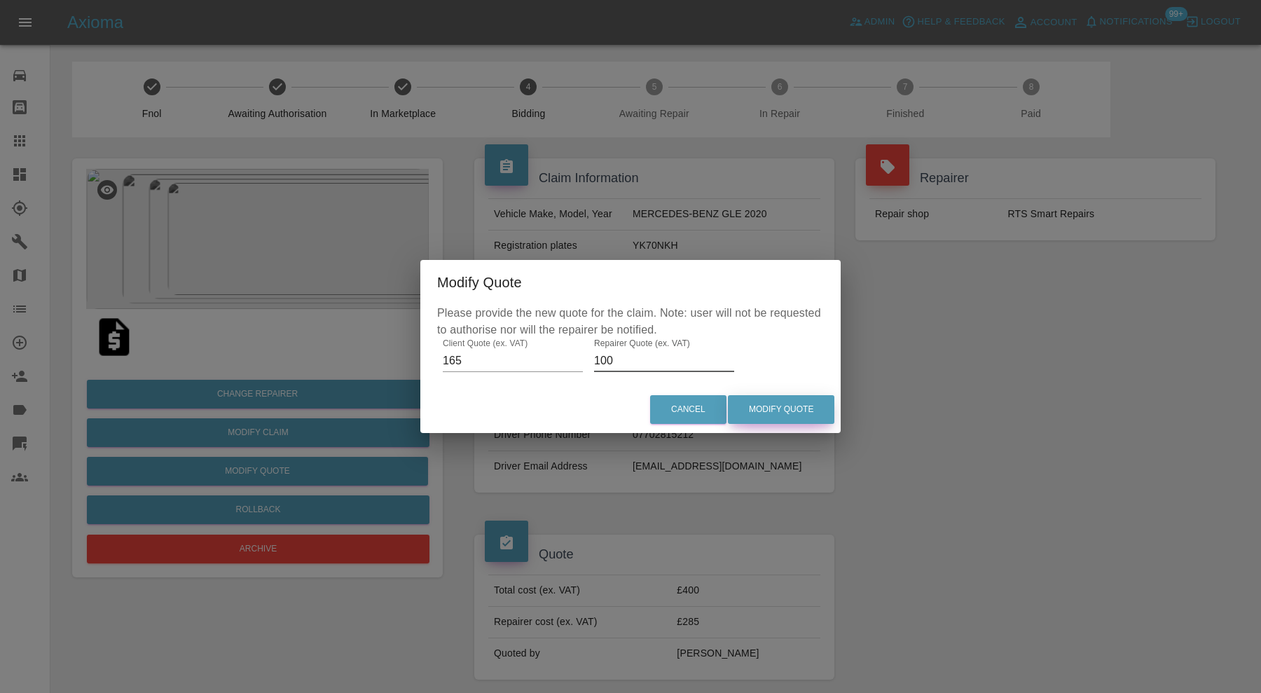
type input "100"
click at [764, 408] on button "Modify Quote" at bounding box center [781, 409] width 106 height 29
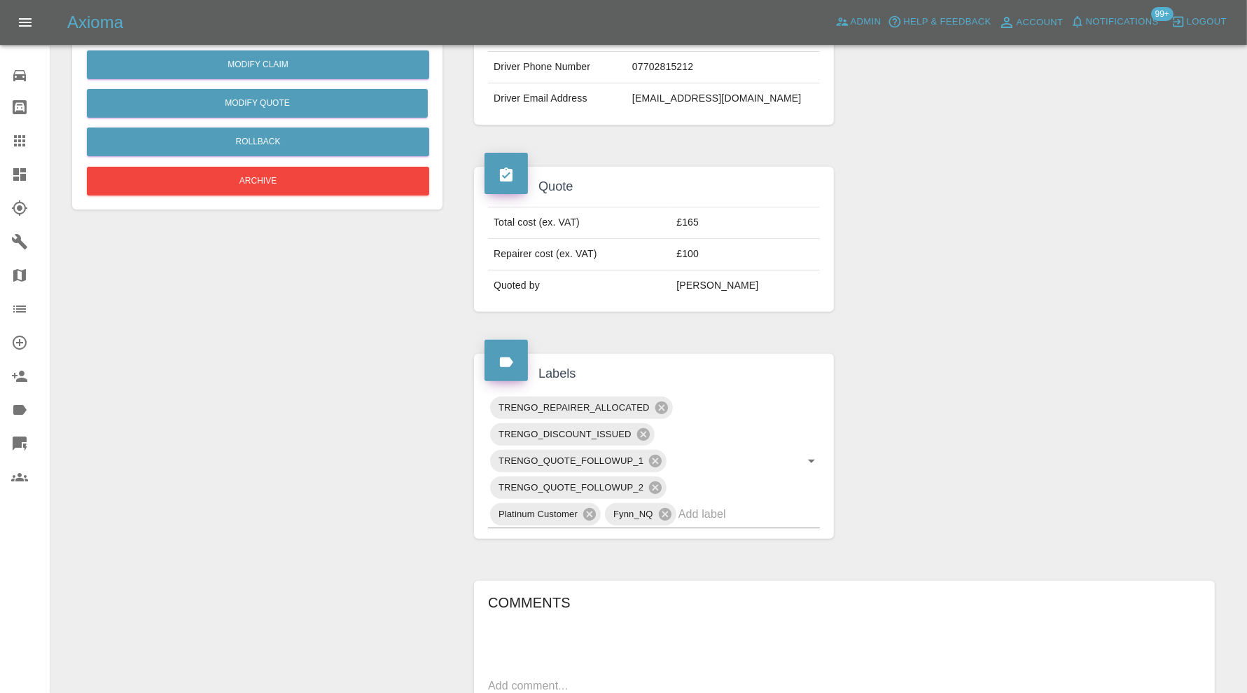
scroll to position [777, 0]
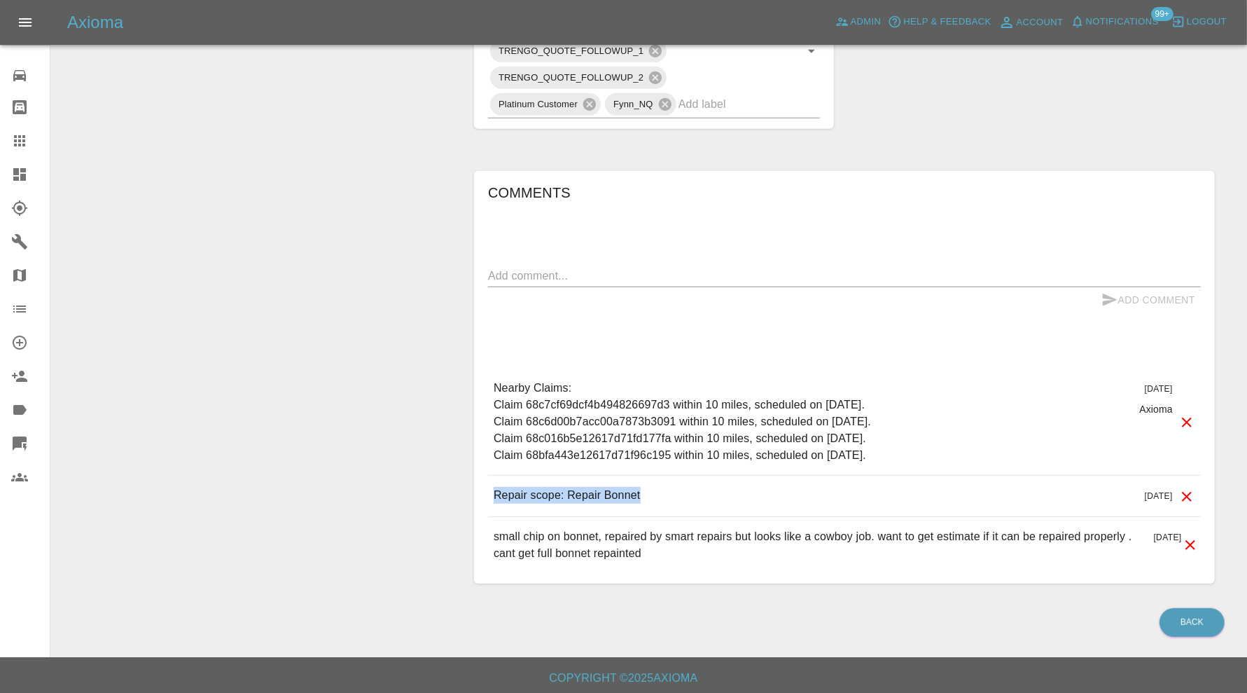
drag, startPoint x: 661, startPoint y: 490, endPoint x: 492, endPoint y: 491, distance: 168.8
click at [492, 491] on div "Repair scope: Repair Bonnet 10 days ago" at bounding box center [844, 496] width 713 height 40
copy p "Repair scope: Repair Bonnet"
click at [531, 272] on textarea at bounding box center [844, 276] width 713 height 16
paste textarea "Repair scope: Repair Bonnet"
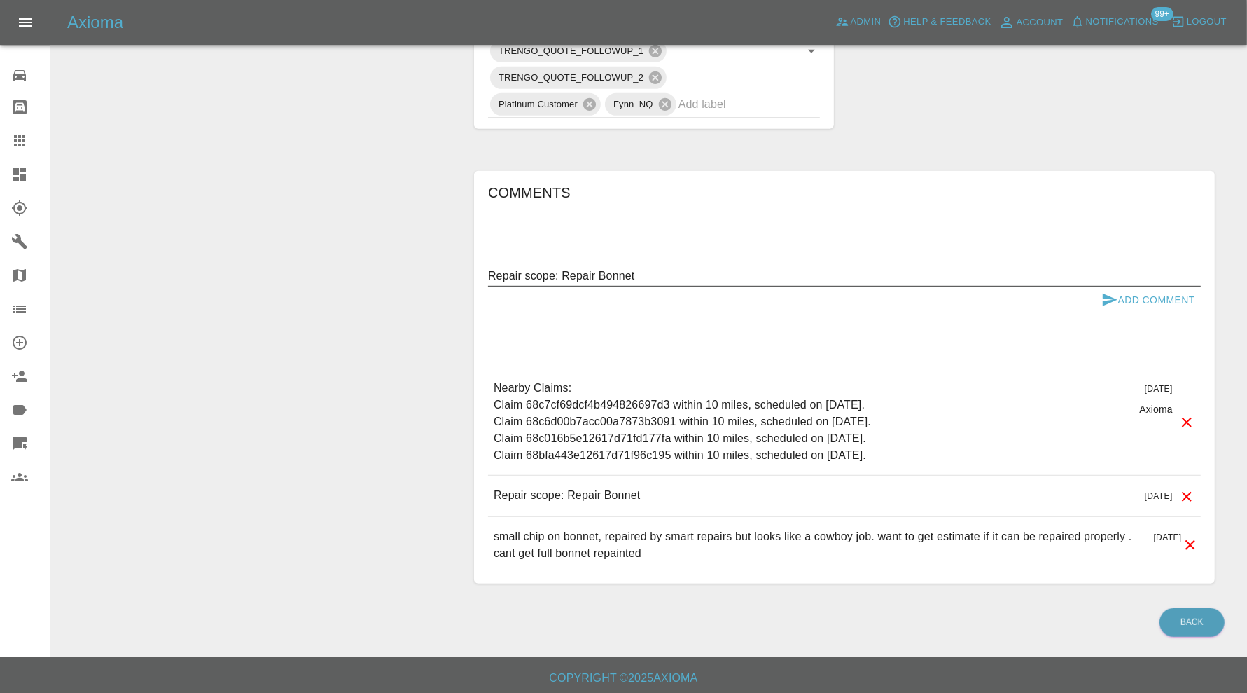
drag, startPoint x: 658, startPoint y: 271, endPoint x: 564, endPoint y: 272, distance: 94.6
click at [564, 272] on textarea "Repair scope: Repair Bonnet" at bounding box center [844, 276] width 713 height 16
click at [620, 270] on textarea "Repair scope: Touch-Up bonnet" at bounding box center [844, 276] width 713 height 16
type textarea "Repair scope: Touch-Up Bonnet"
click at [1132, 291] on button "Add Comment" at bounding box center [1148, 300] width 105 height 26
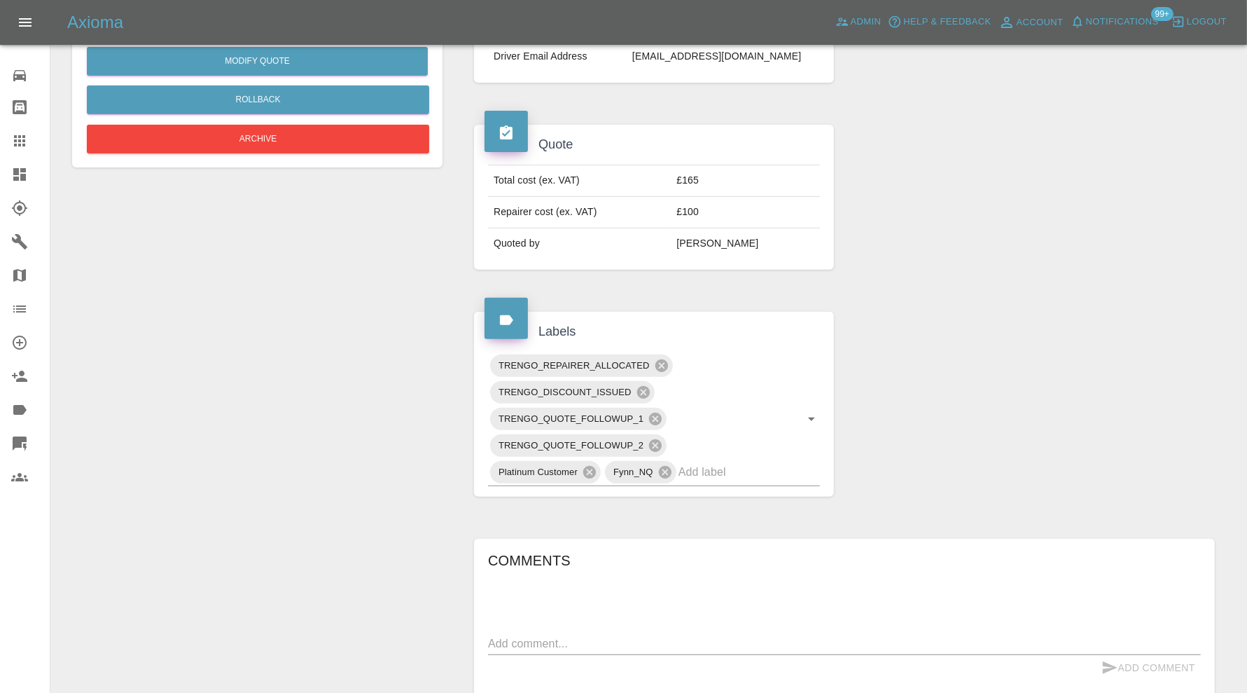
scroll to position [427, 0]
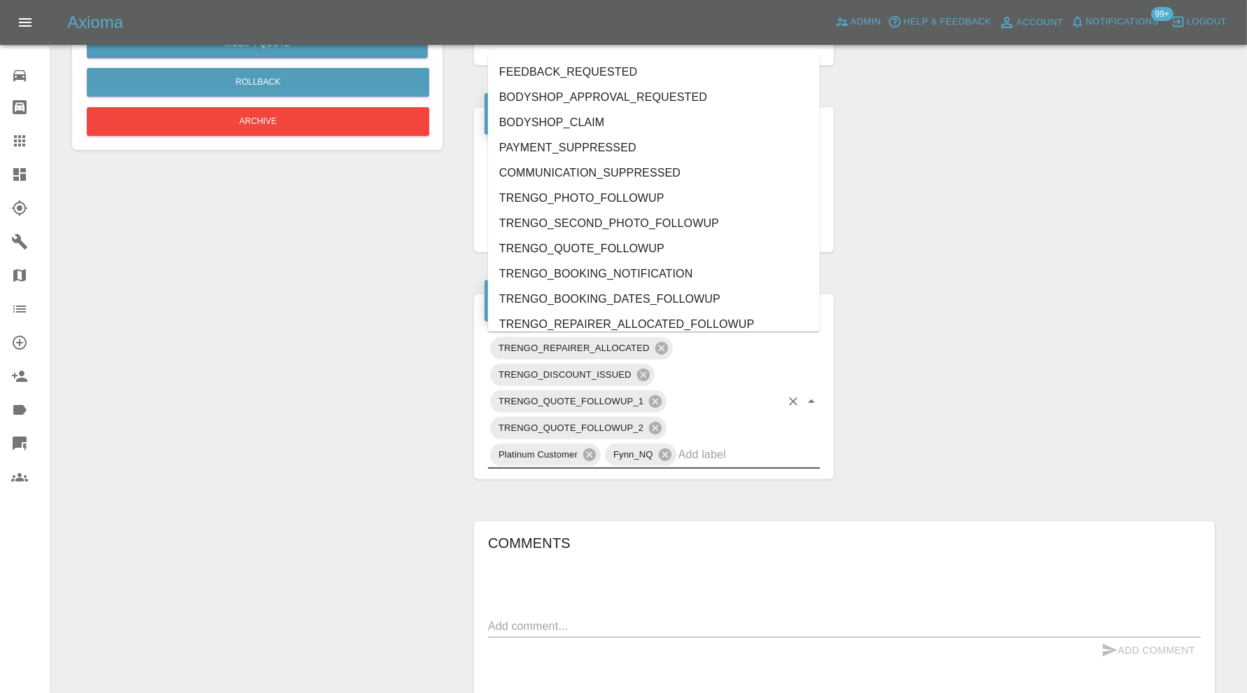
click at [734, 454] on input "text" at bounding box center [730, 454] width 102 height 22
type input "do"
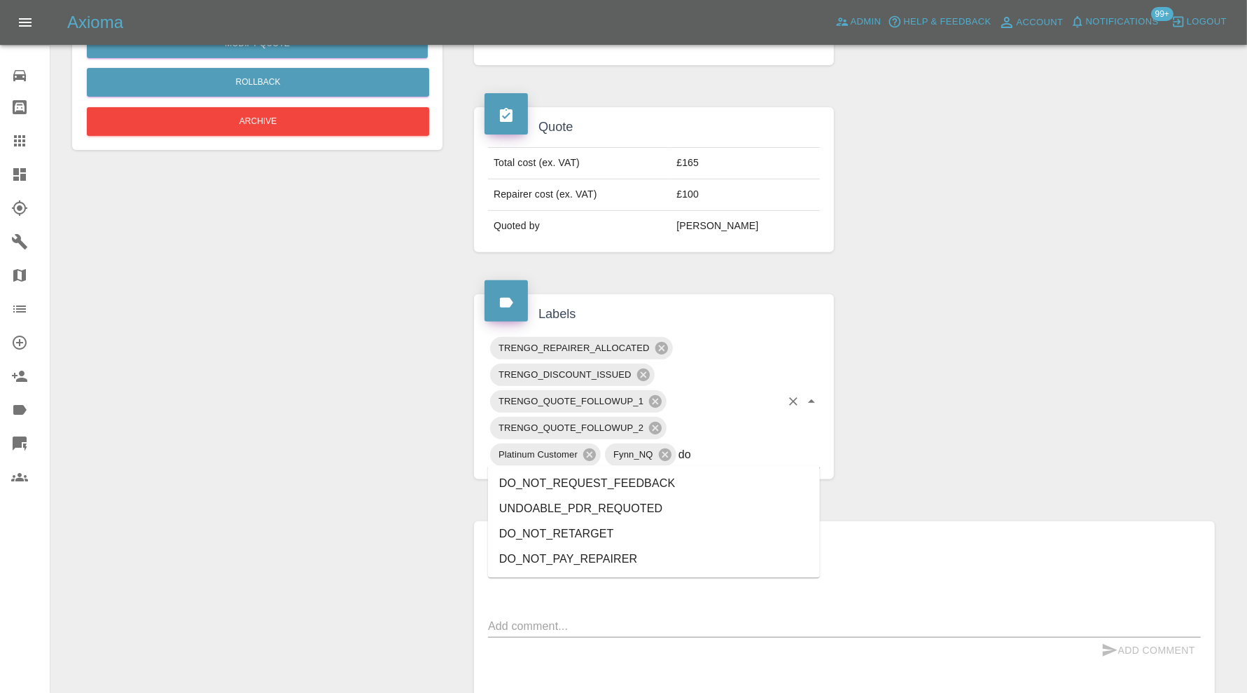
click at [668, 475] on li "DO_NOT_REQUEST_FEEDBACK" at bounding box center [654, 483] width 332 height 25
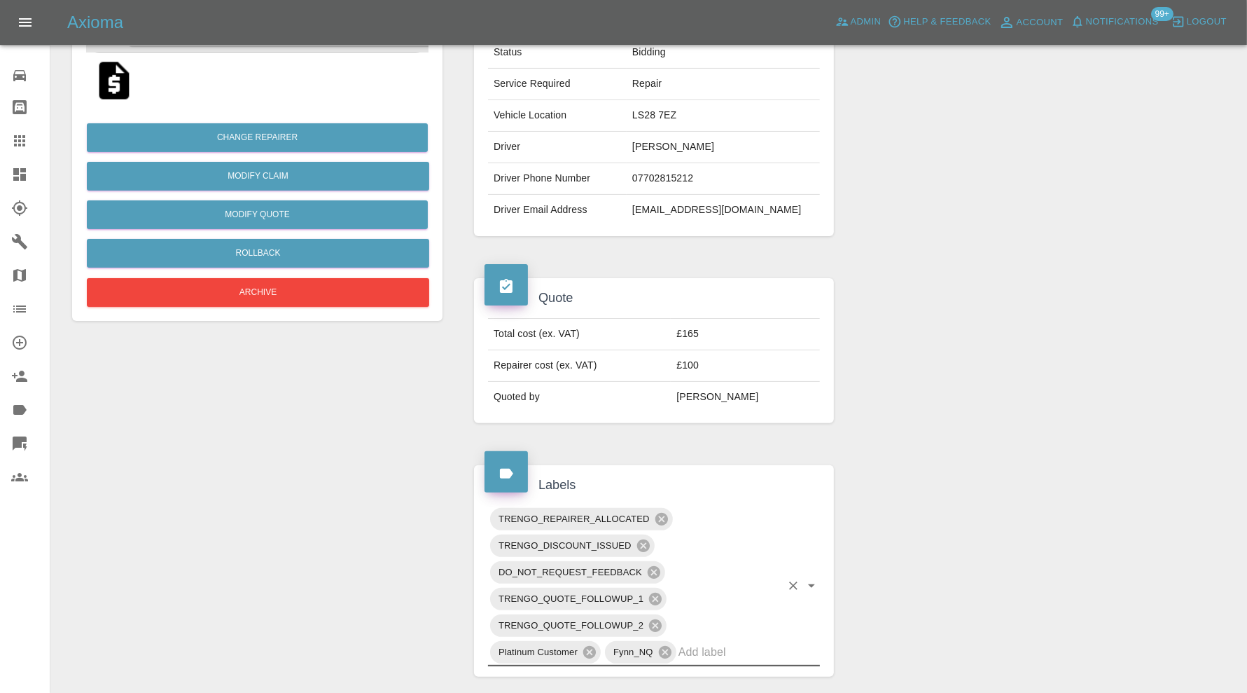
scroll to position [0, 0]
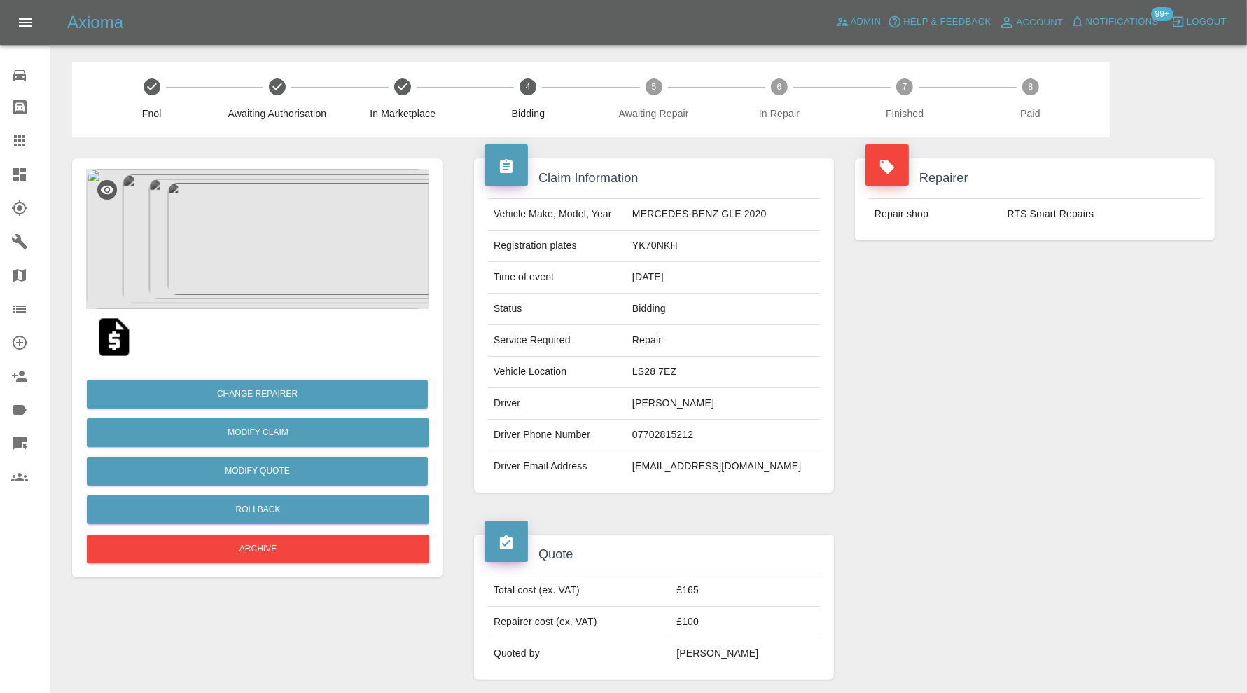
click at [25, 174] on icon at bounding box center [19, 174] width 13 height 13
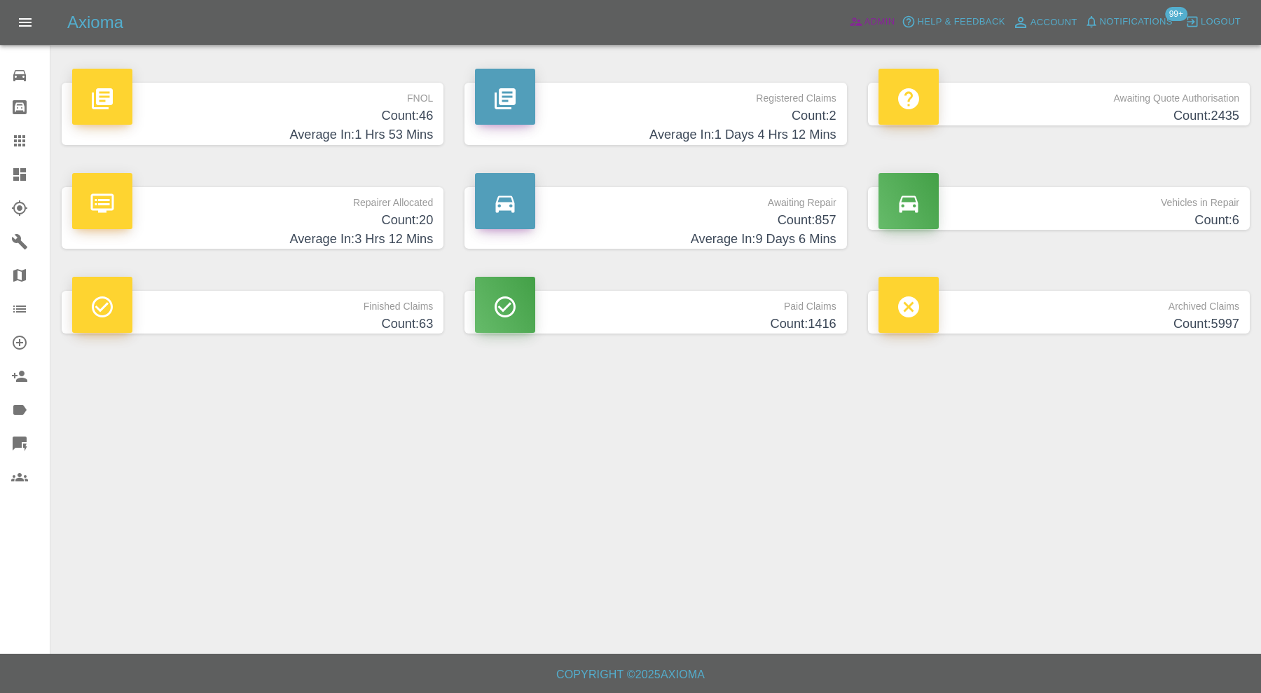
click at [867, 20] on span "Admin" at bounding box center [879, 22] width 31 height 16
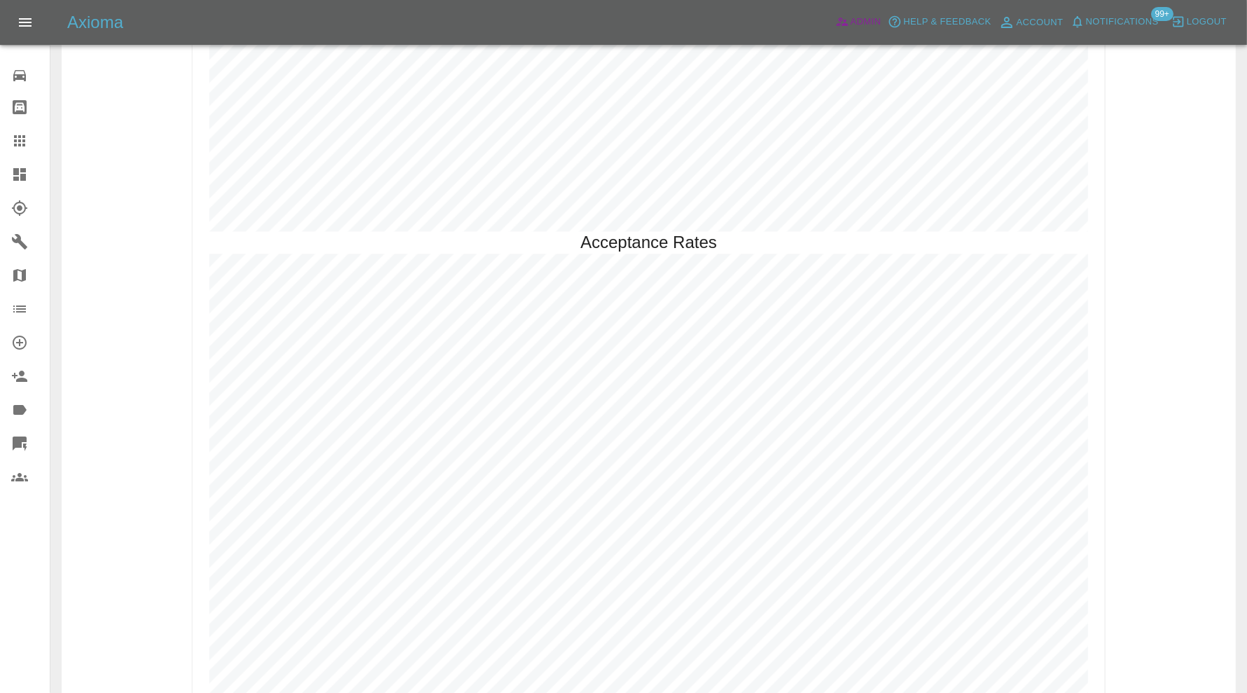
scroll to position [2918, 0]
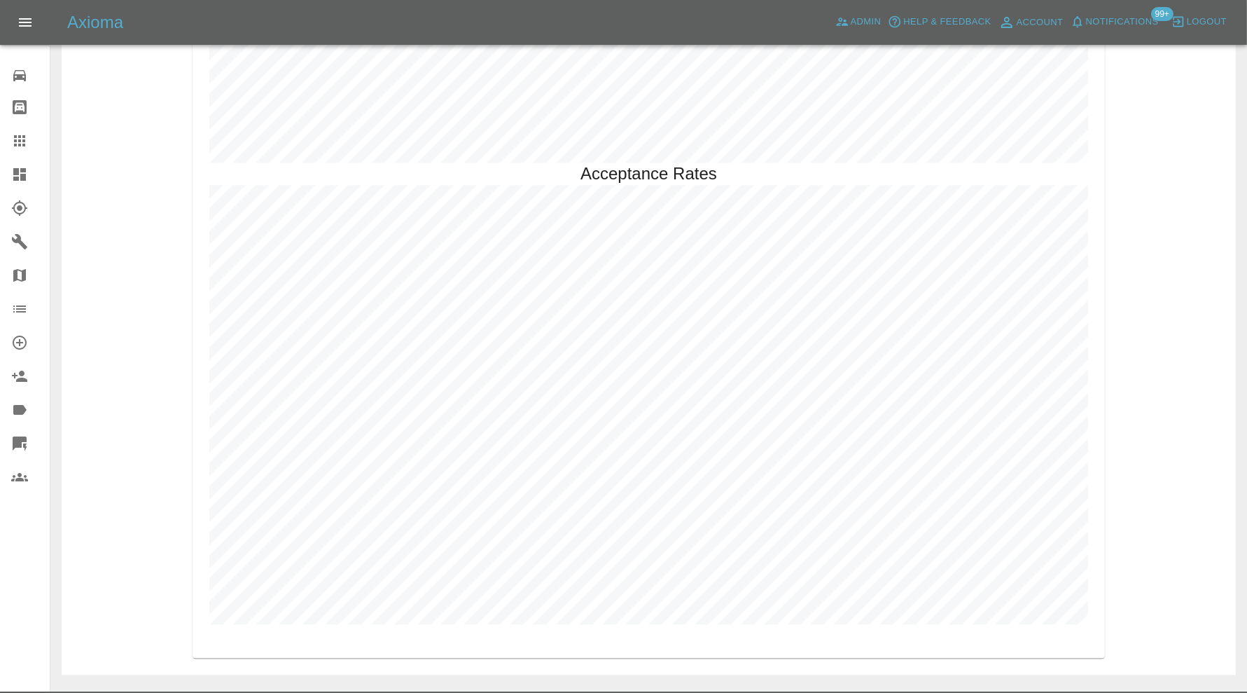
click at [6, 177] on link "Dashboard" at bounding box center [25, 175] width 50 height 34
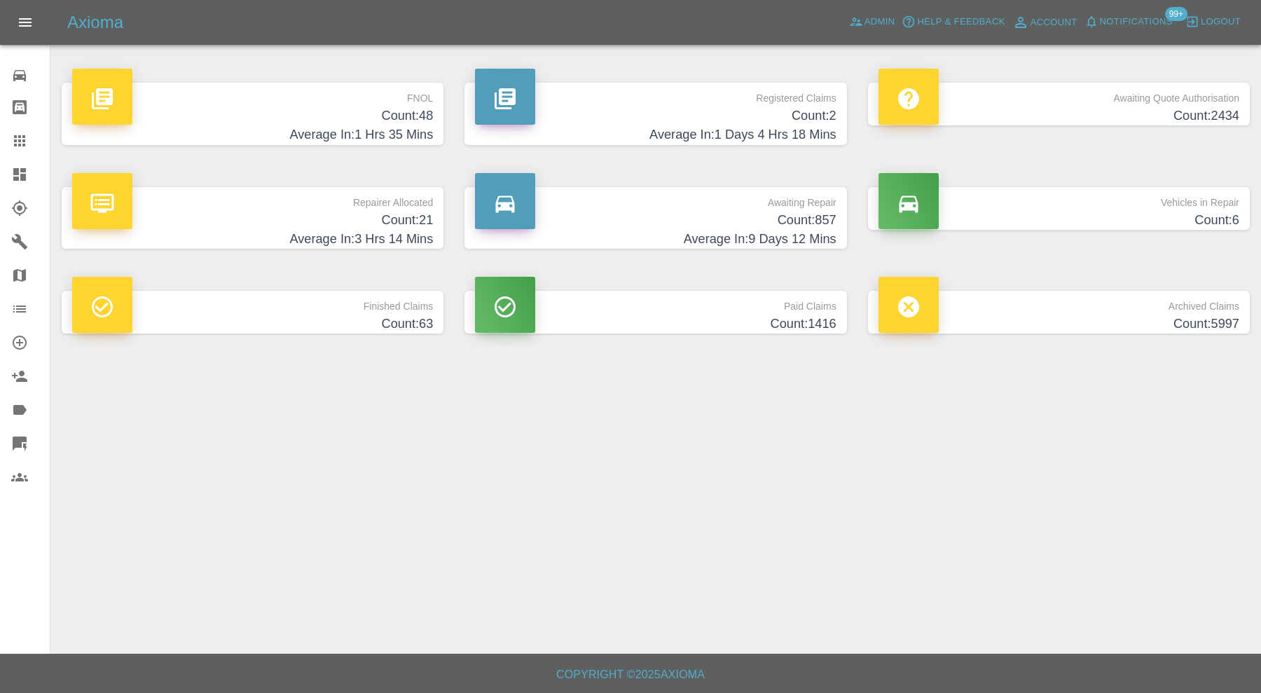
click at [432, 200] on p "Repairer Allocated" at bounding box center [252, 199] width 361 height 24
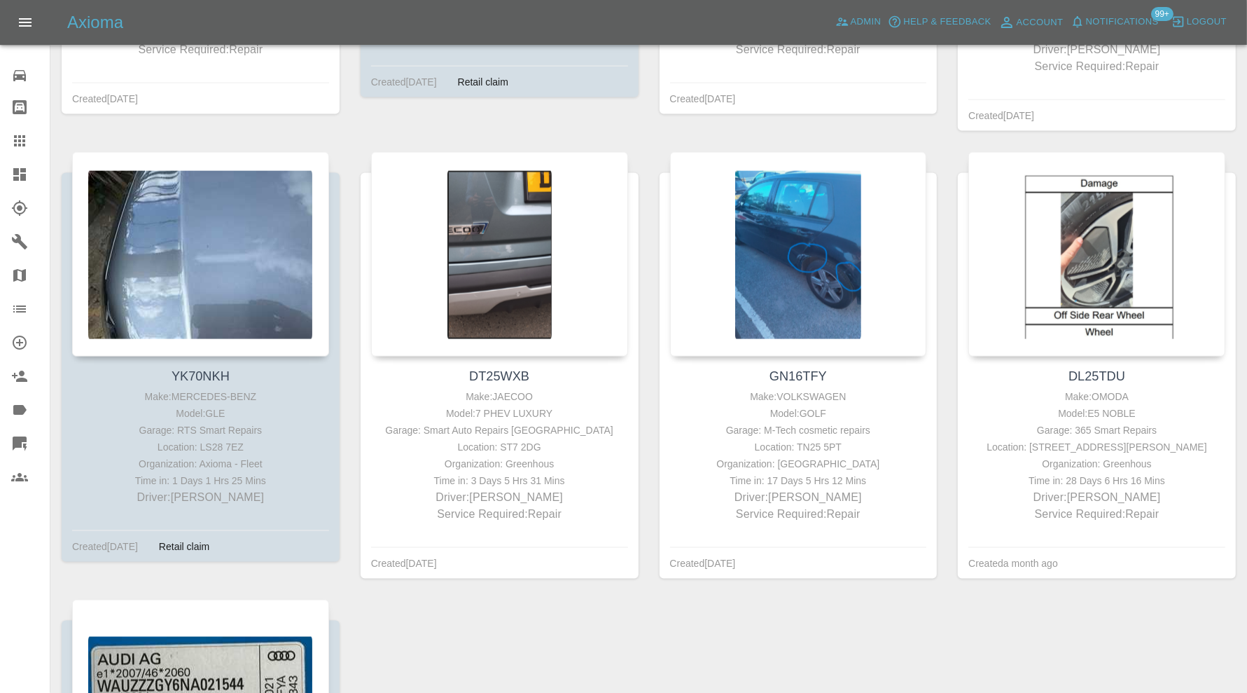
scroll to position [1751, 0]
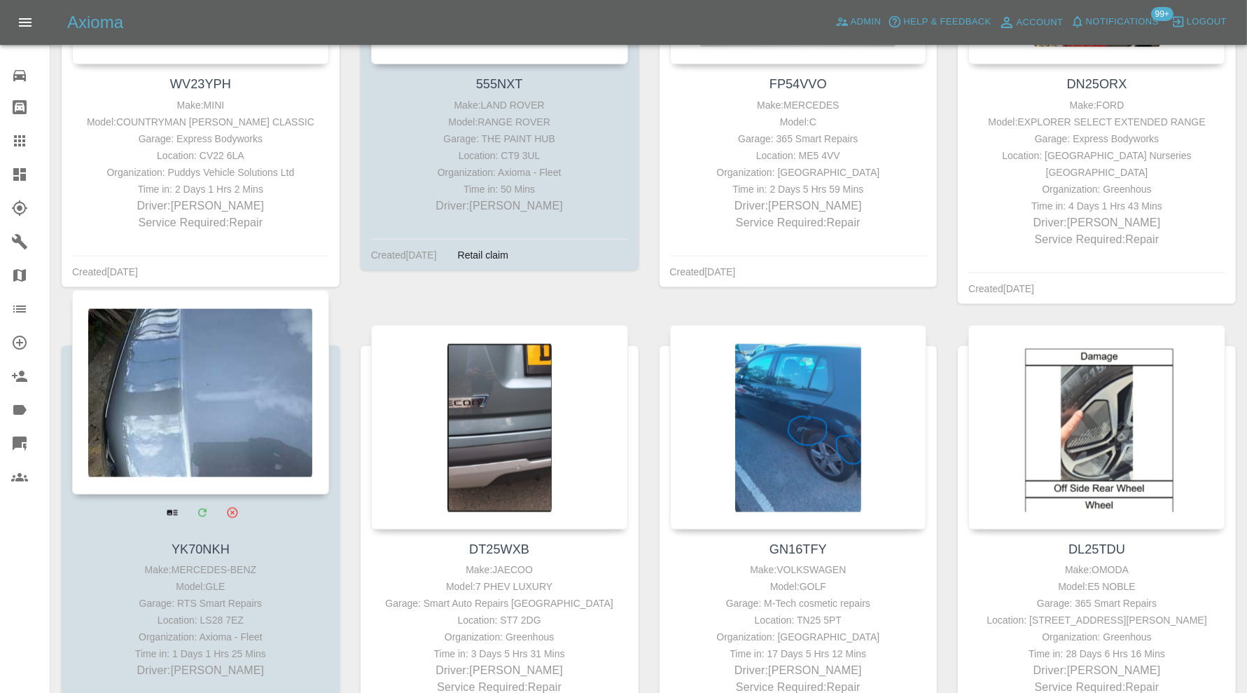
click at [191, 391] on div at bounding box center [200, 392] width 257 height 205
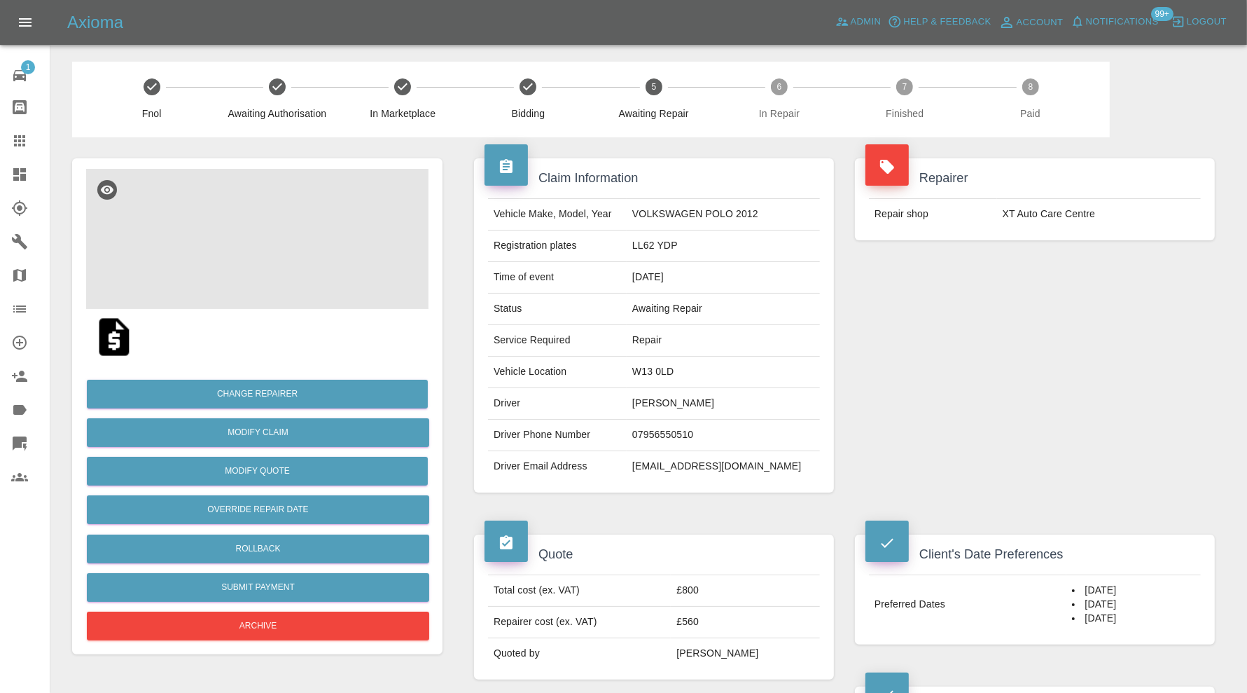
click at [268, 233] on img at bounding box center [257, 239] width 343 height 140
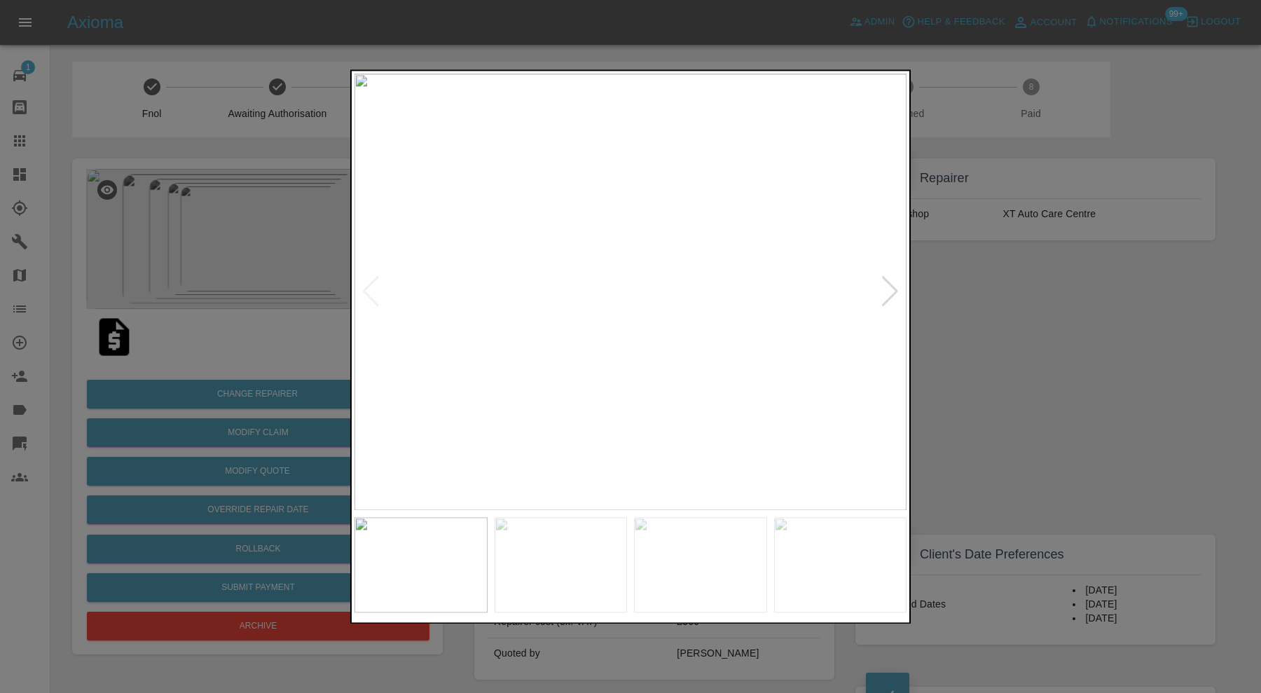
click at [892, 284] on div at bounding box center [889, 292] width 19 height 31
click at [890, 286] on div at bounding box center [889, 292] width 19 height 31
click at [890, 286] on img at bounding box center [630, 292] width 552 height 436
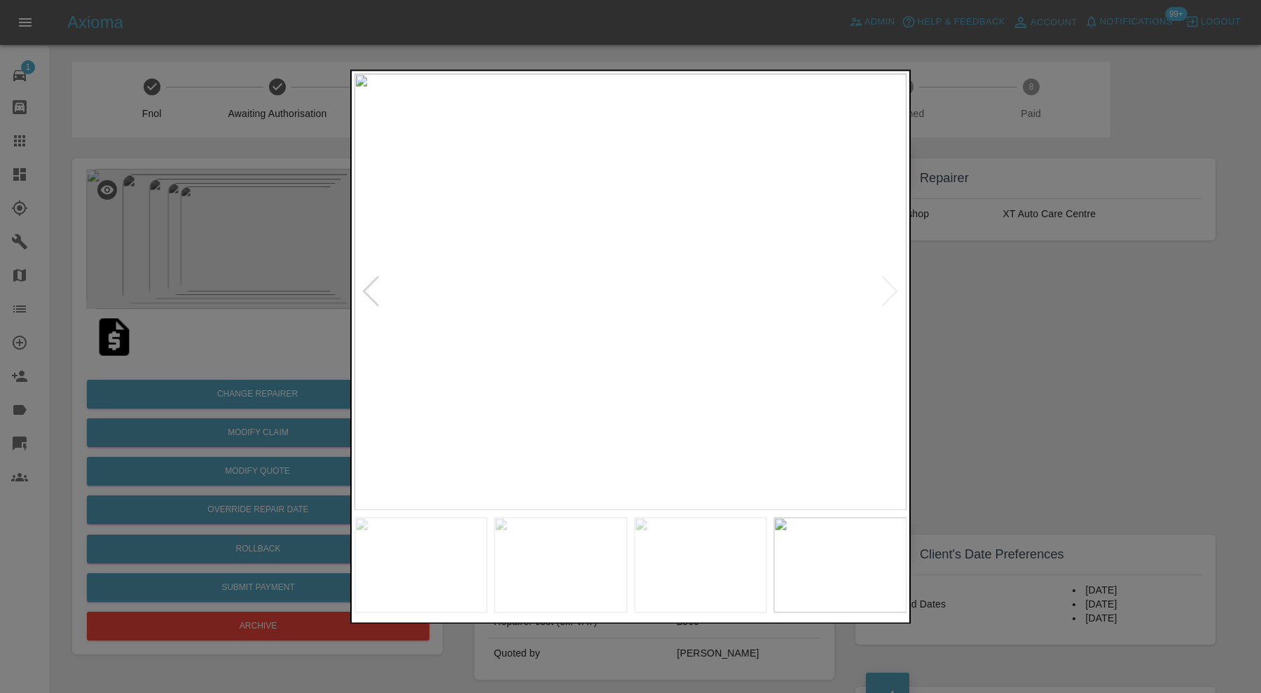
click at [990, 321] on div at bounding box center [630, 346] width 1261 height 693
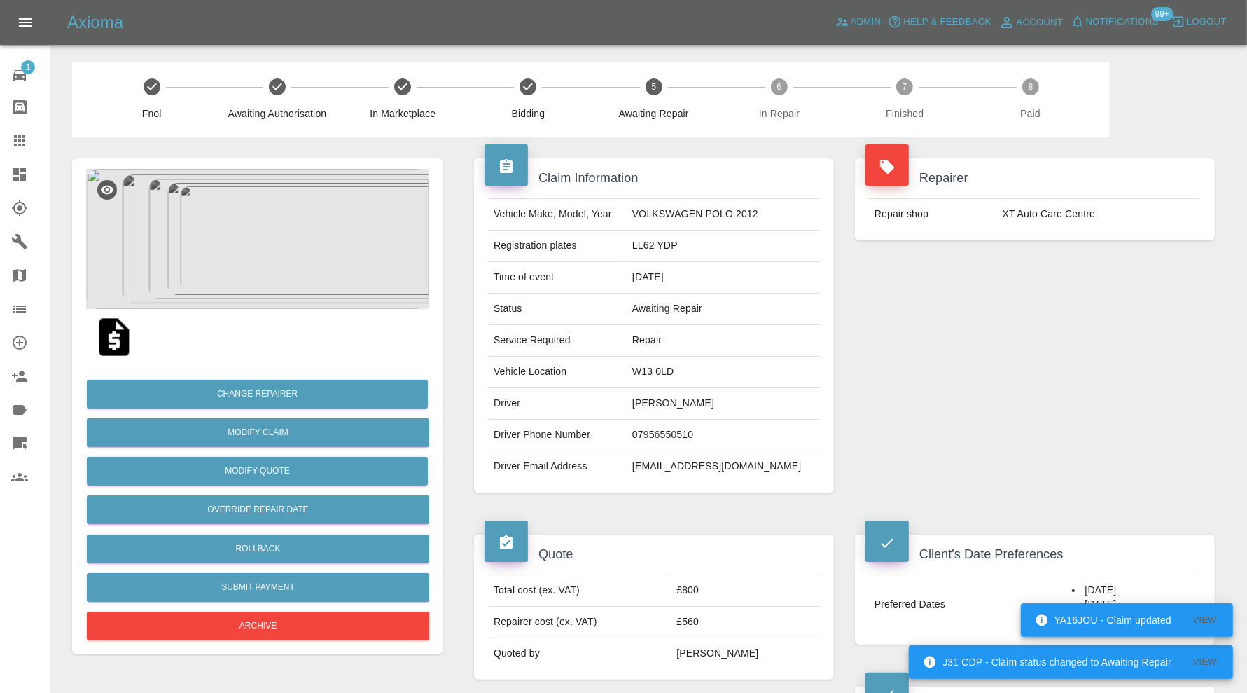
click at [1118, 18] on span "Notifications" at bounding box center [1122, 22] width 73 height 16
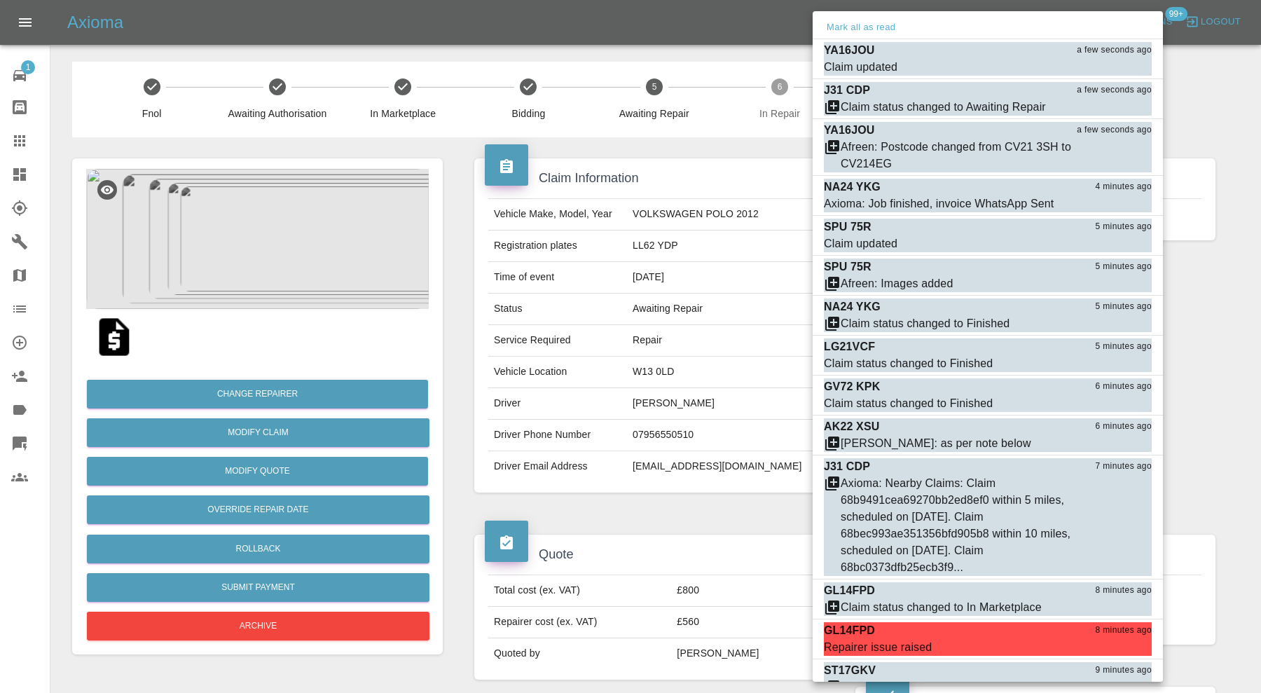
click at [1195, 307] on div at bounding box center [630, 346] width 1261 height 693
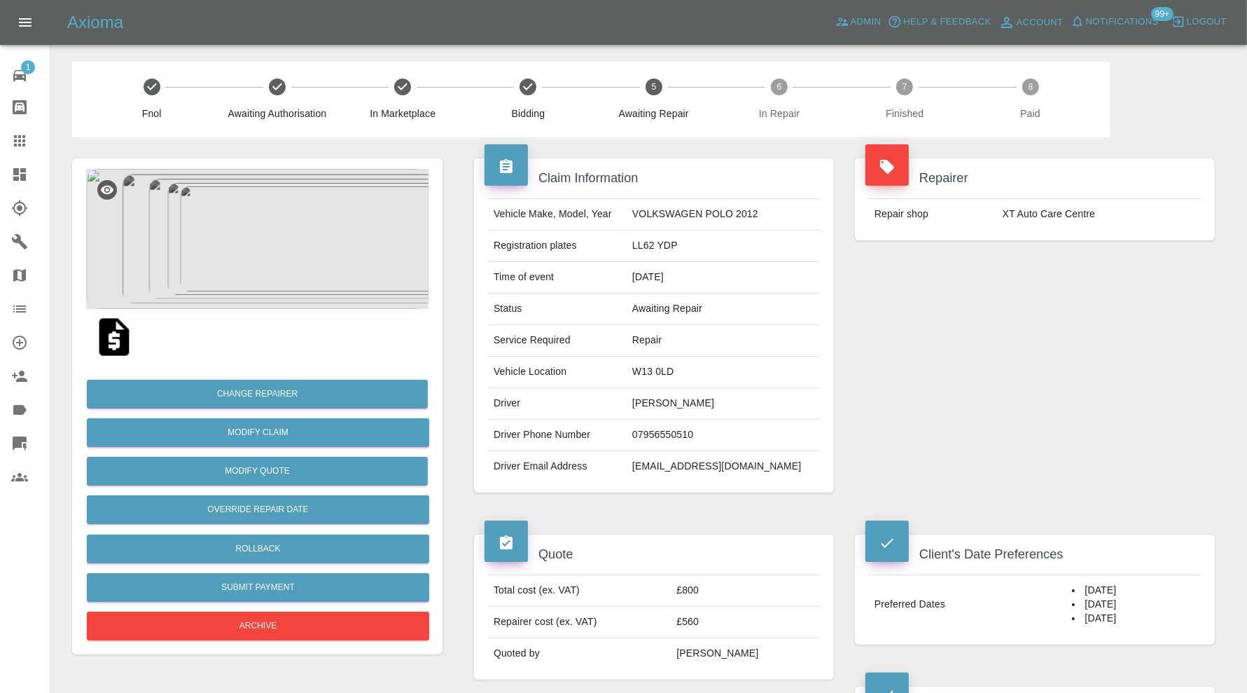
click at [28, 172] on div at bounding box center [30, 174] width 39 height 17
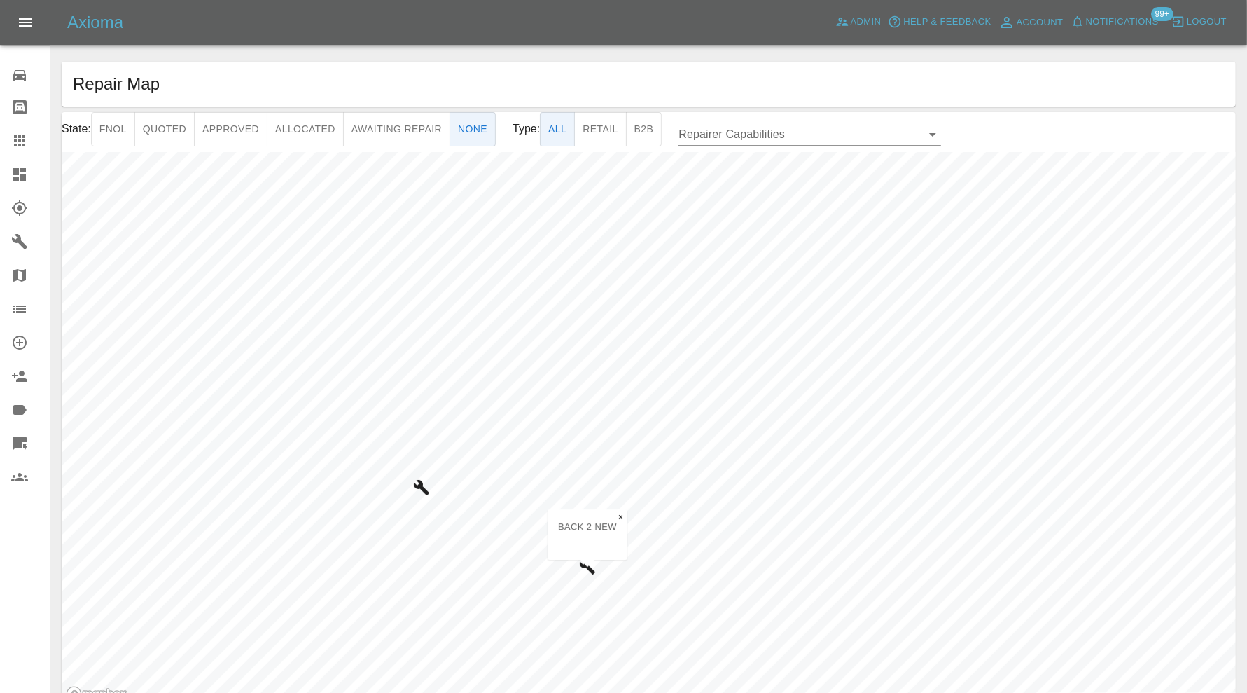
click at [529, 144] on div "State: Fnol Quoted Approved Allocated Awaiting Repair None Type: All Retail B2B…" at bounding box center [649, 409] width 1175 height 594
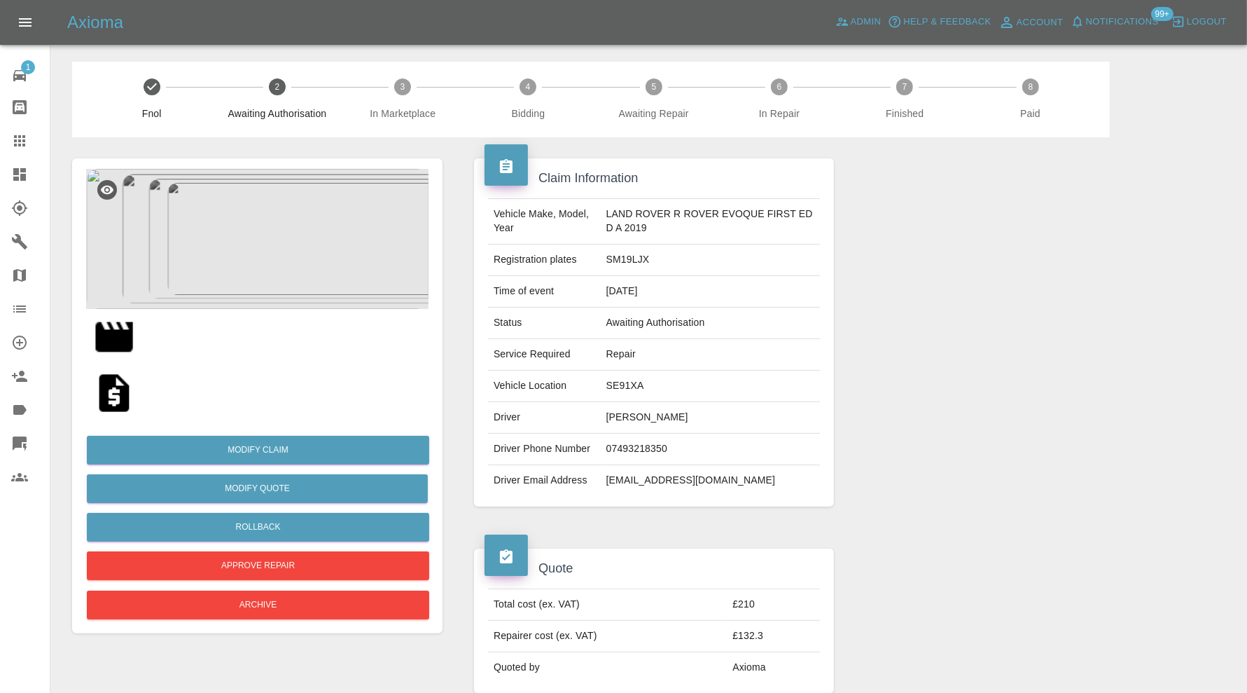
click at [261, 229] on img at bounding box center [257, 239] width 343 height 140
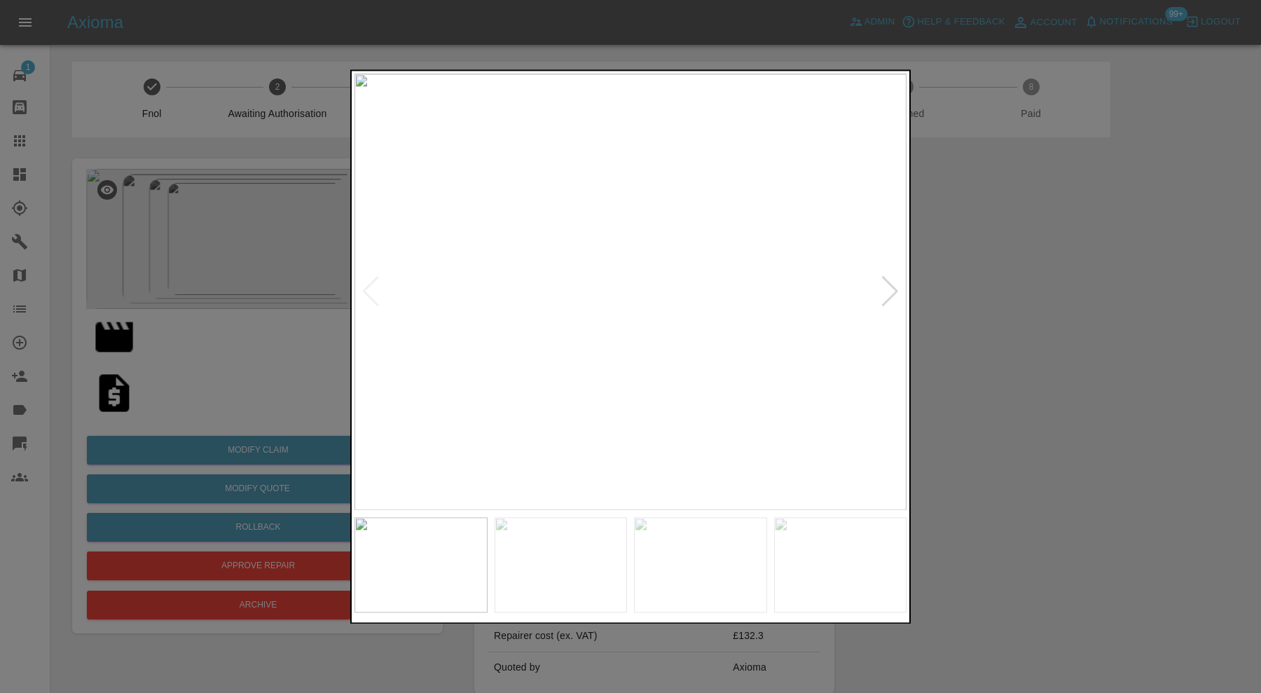
click at [890, 289] on div at bounding box center [889, 292] width 19 height 31
click at [890, 289] on img at bounding box center [630, 292] width 552 height 436
click at [1044, 403] on div at bounding box center [630, 346] width 1261 height 693
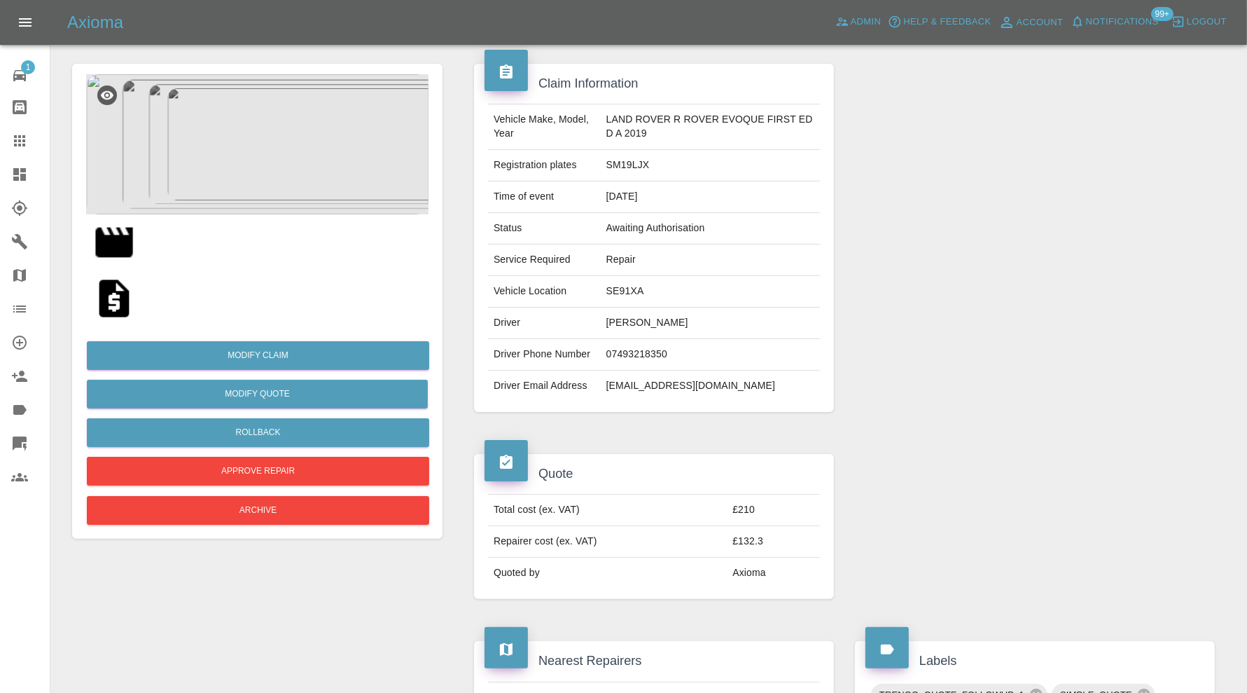
scroll to position [30, 0]
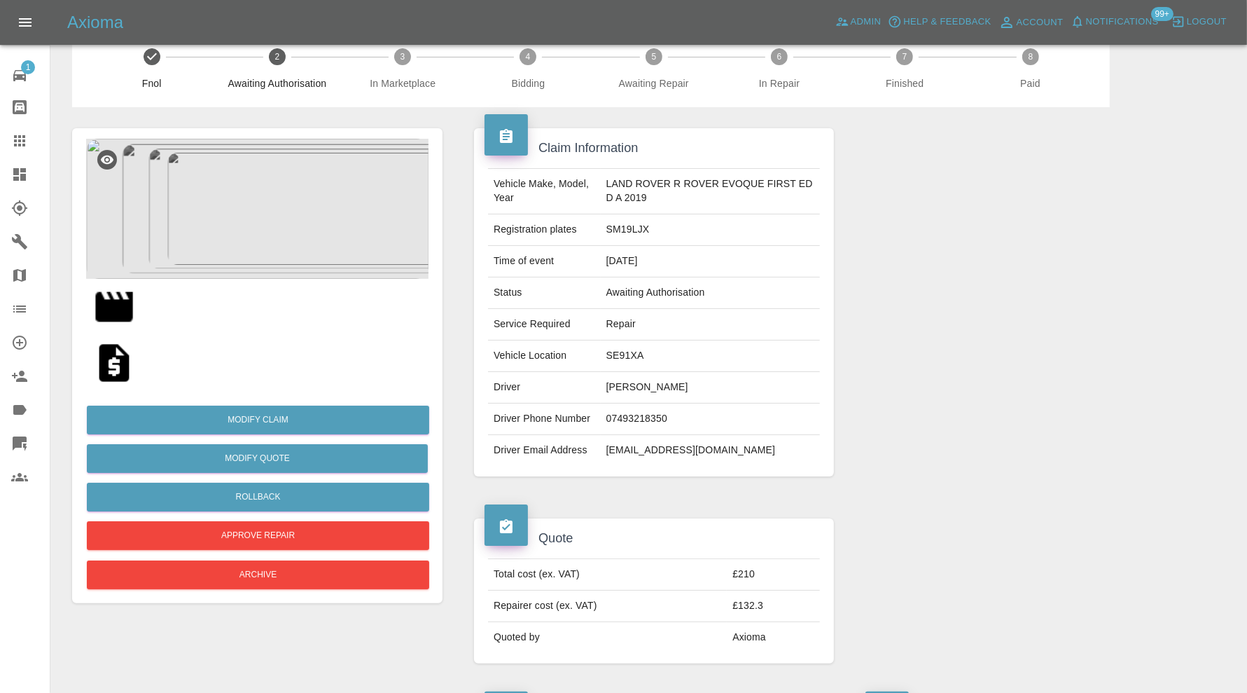
click at [122, 296] on img at bounding box center [114, 306] width 45 height 45
drag, startPoint x: 1205, startPoint y: 251, endPoint x: 1012, endPoint y: 312, distance: 202.9
click at [1205, 251] on div at bounding box center [1035, 302] width 381 height 390
click at [303, 493] on button "Rollback" at bounding box center [258, 497] width 343 height 29
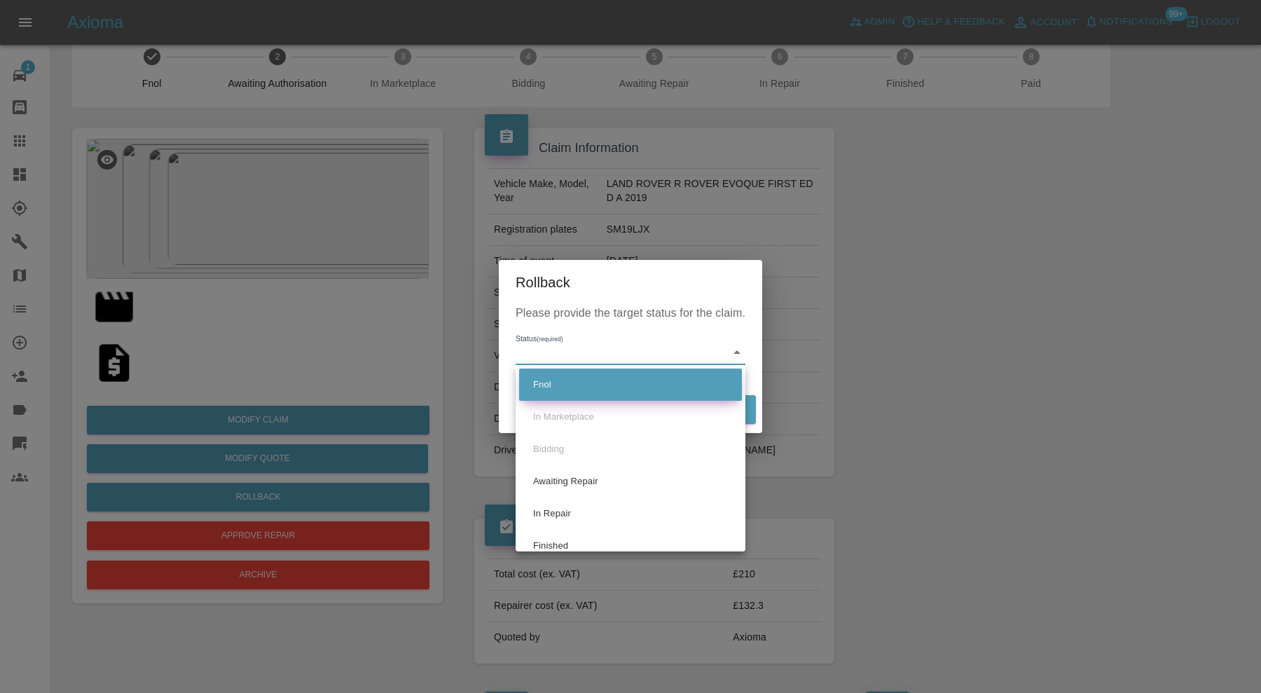
click at [578, 377] on li "Fnol" at bounding box center [630, 384] width 223 height 32
type input "fnol"
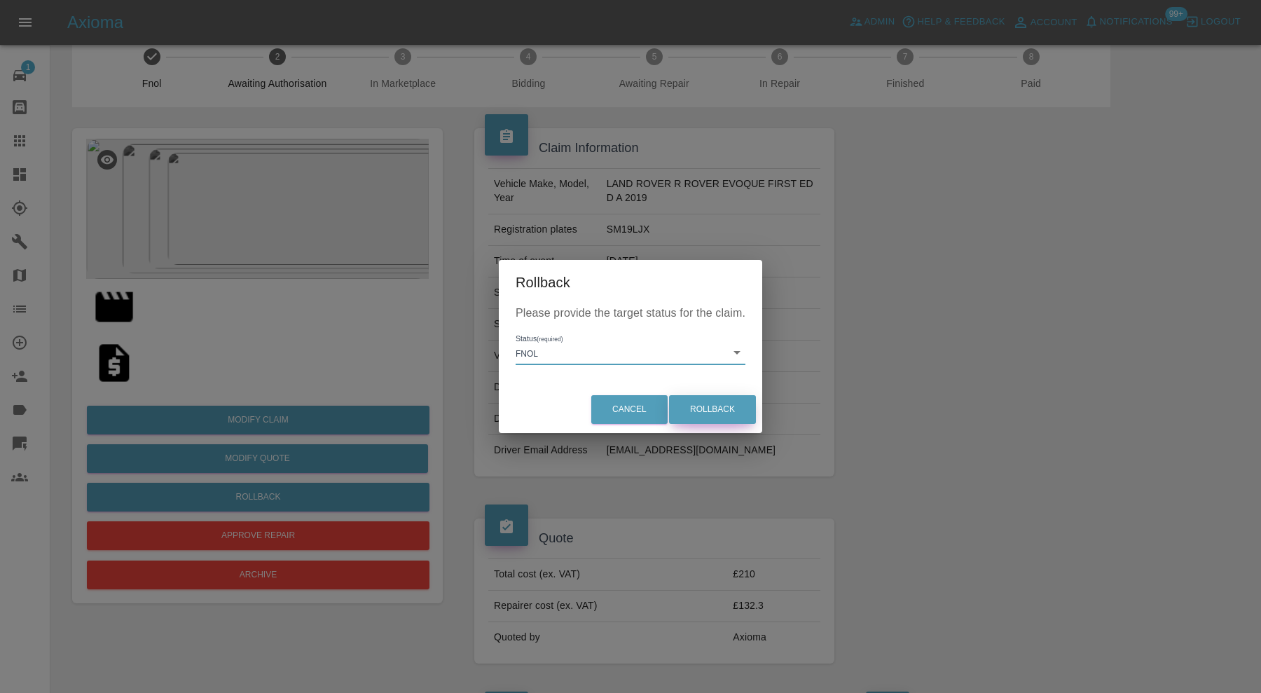
click at [707, 413] on button "Rollback" at bounding box center [712, 409] width 87 height 29
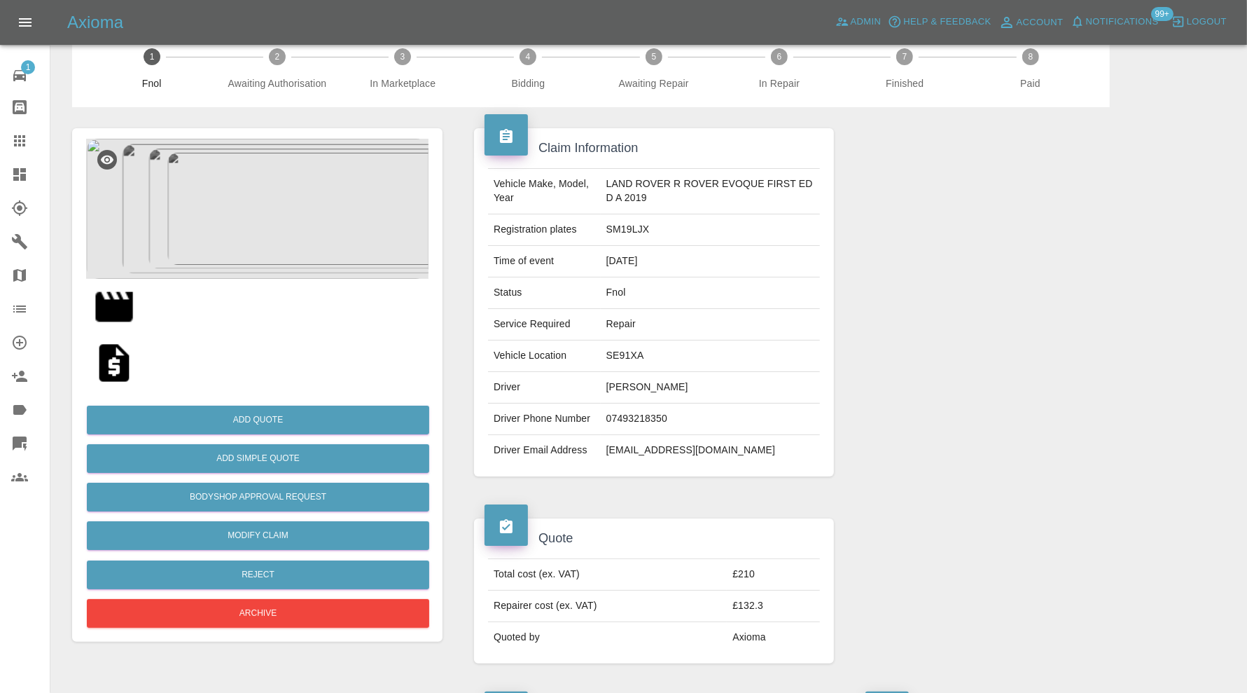
scroll to position [0, 0]
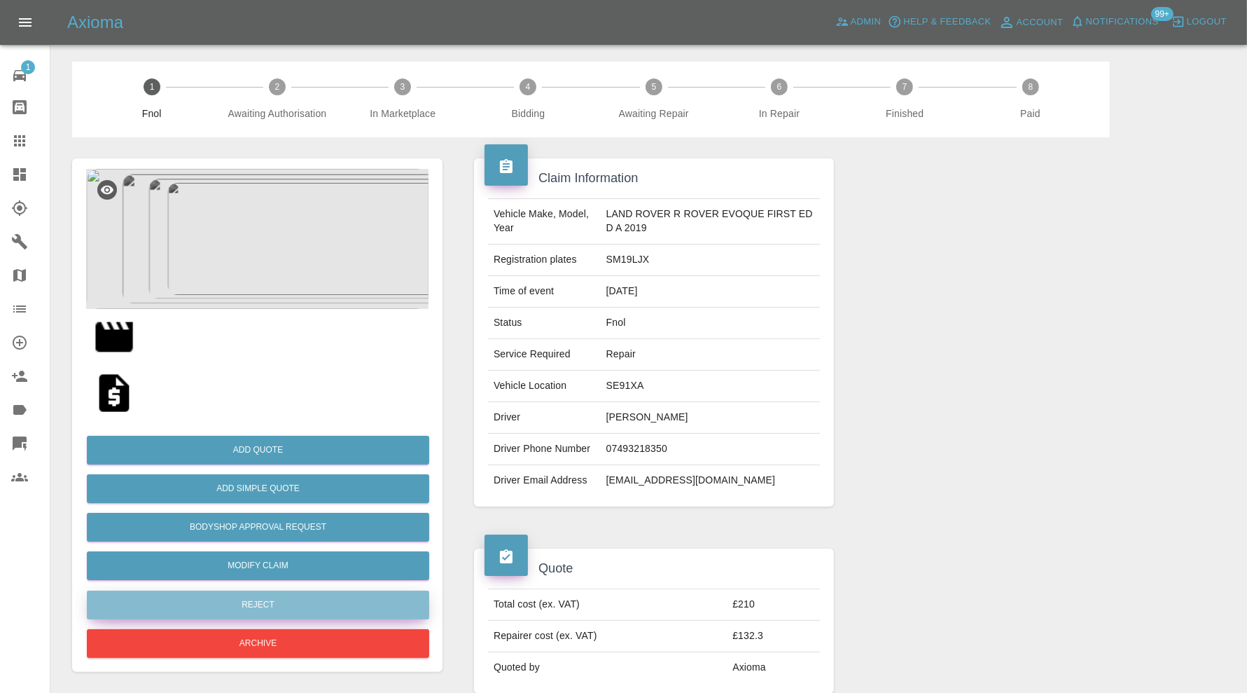
click at [323, 602] on button "Reject" at bounding box center [258, 604] width 343 height 29
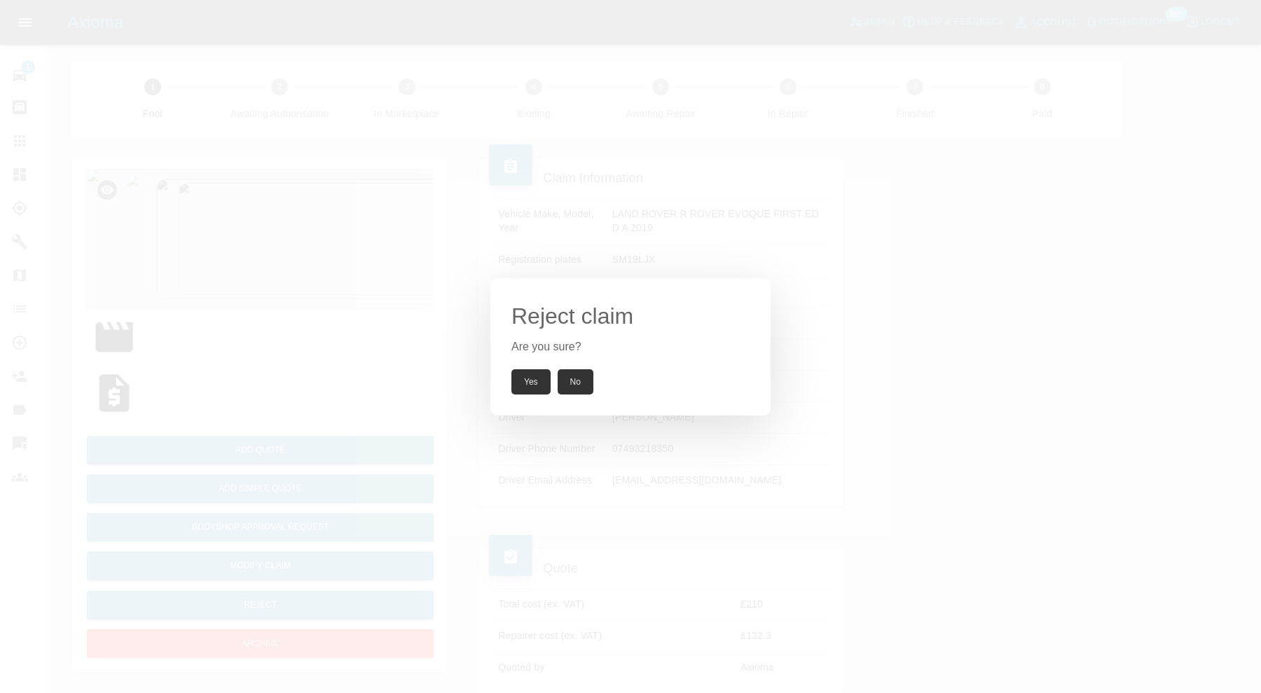
click at [516, 372] on button "Yes" at bounding box center [530, 381] width 39 height 25
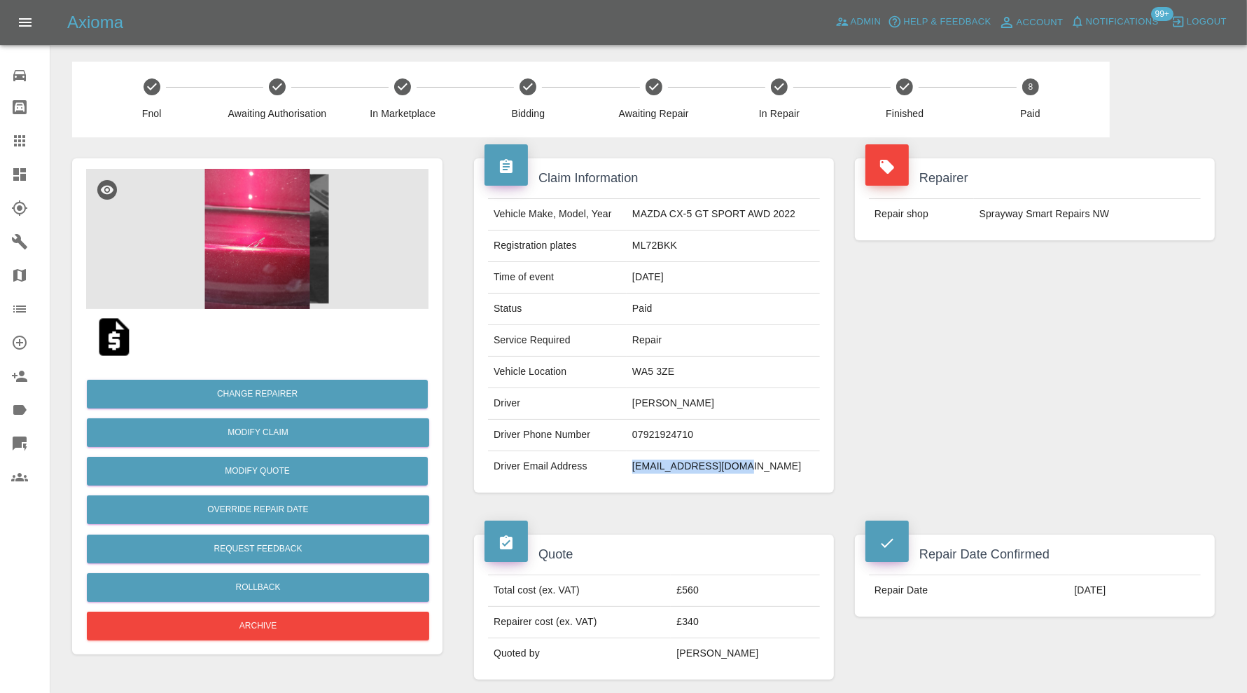
drag, startPoint x: 768, startPoint y: 471, endPoint x: 629, endPoint y: 473, distance: 139.4
click at [629, 473] on tr "Driver Email Address [EMAIL_ADDRESS][DOMAIN_NAME]" at bounding box center [654, 466] width 332 height 31
copy tr "[EMAIL_ADDRESS][DOMAIN_NAME]"
click at [658, 251] on td "ML72BKK" at bounding box center [723, 246] width 193 height 32
click at [660, 249] on td "ML72BKK" at bounding box center [723, 246] width 193 height 32
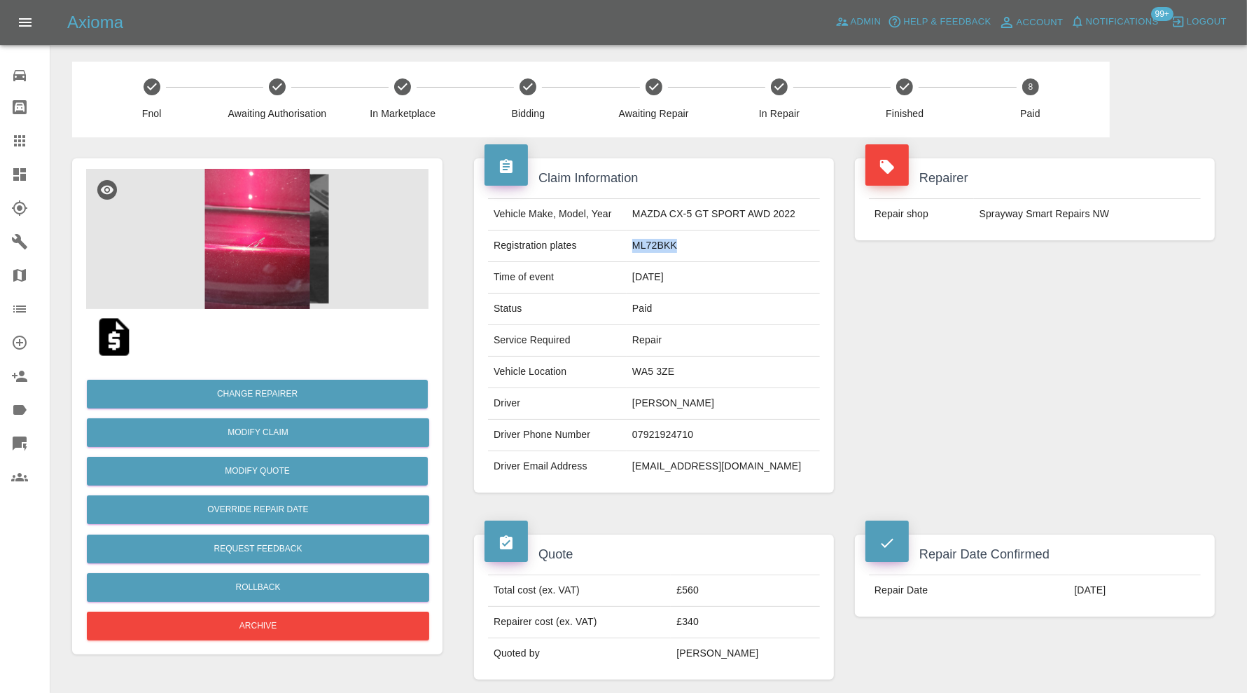
click at [661, 249] on td "ML72BKK" at bounding box center [723, 246] width 193 height 32
copy td "ML72BKK"
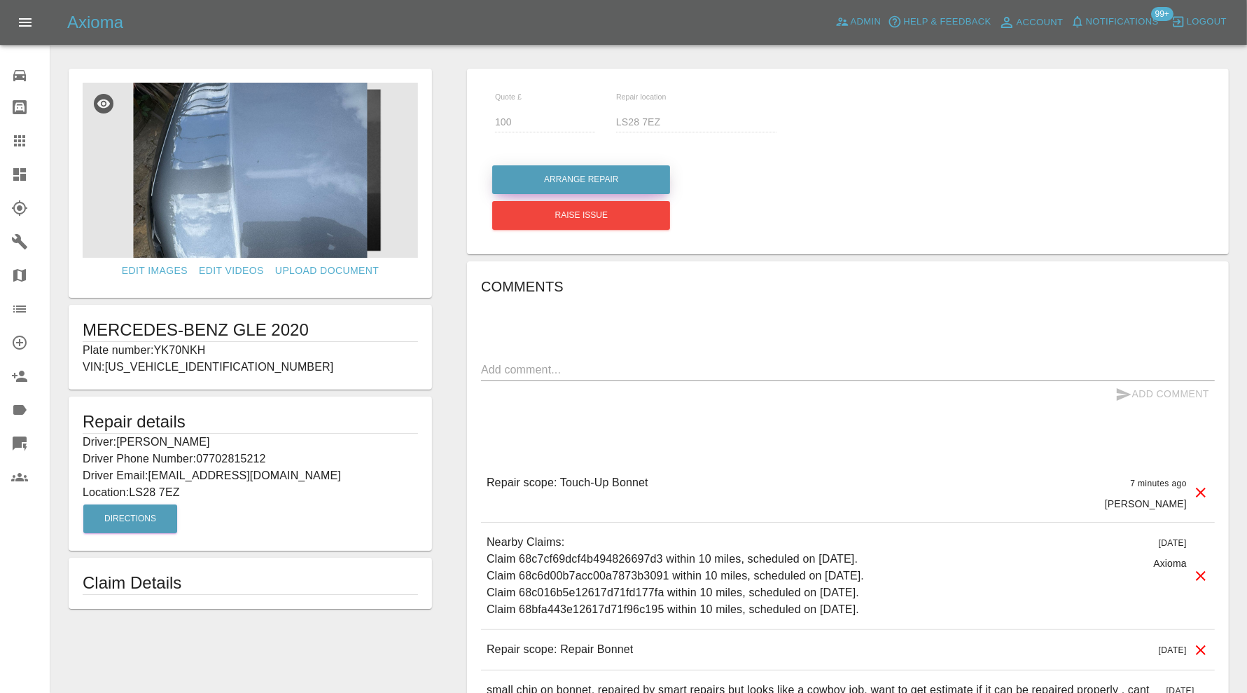
click at [613, 172] on button "Arrange Repair" at bounding box center [581, 179] width 178 height 29
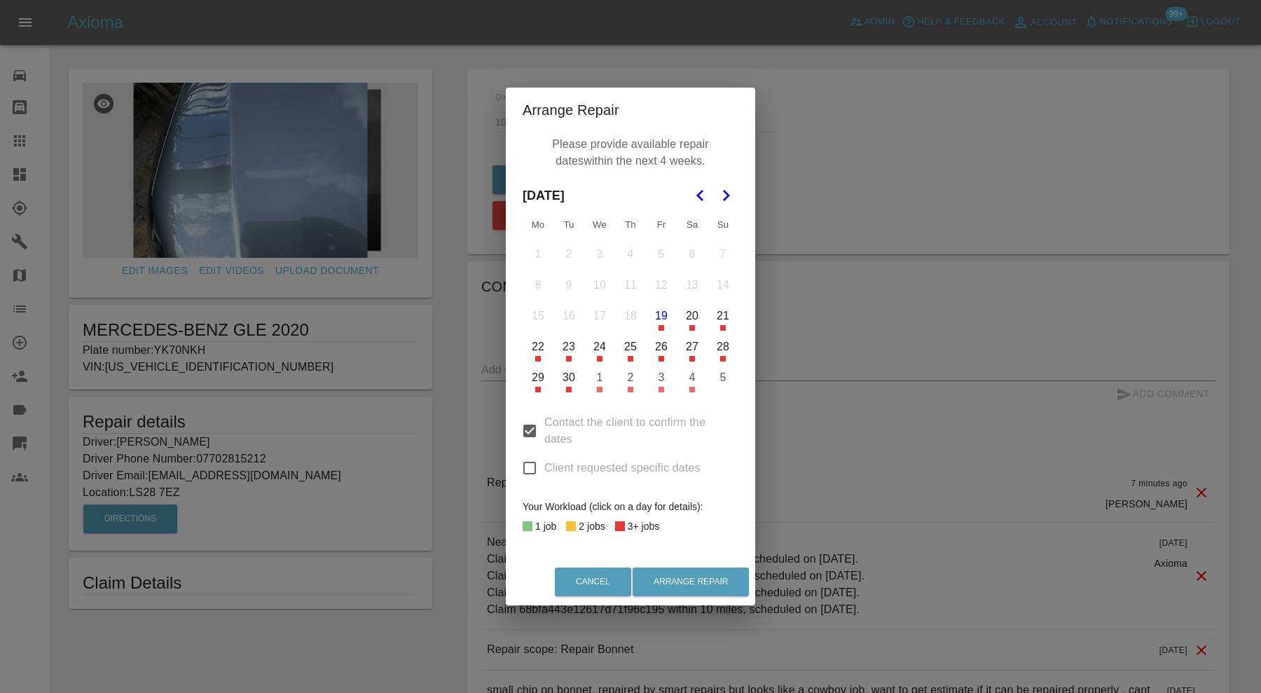
click at [533, 465] on input "Client requested specific dates" at bounding box center [529, 467] width 29 height 29
checkbox input "true"
click at [537, 380] on button "29" at bounding box center [537, 377] width 29 height 29
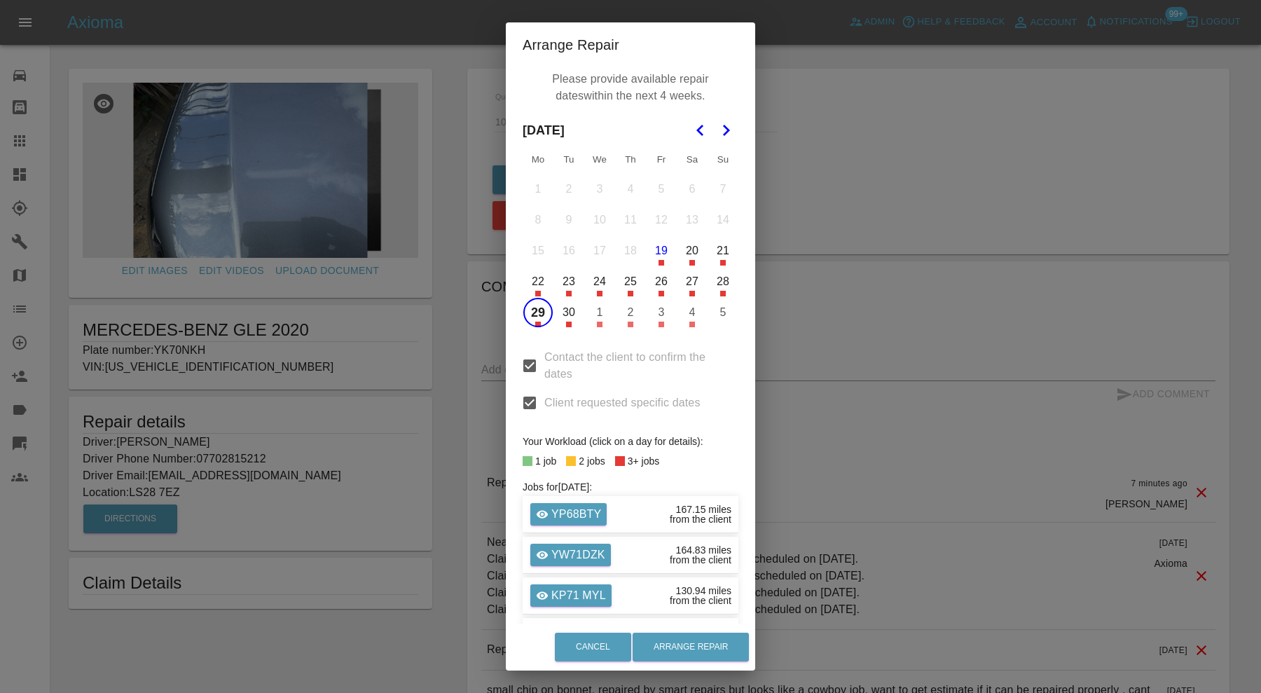
click at [698, 629] on div "Cancel Arrange Repair" at bounding box center [630, 646] width 249 height 47
click at [700, 643] on button "Arrange Repair" at bounding box center [690, 646] width 116 height 29
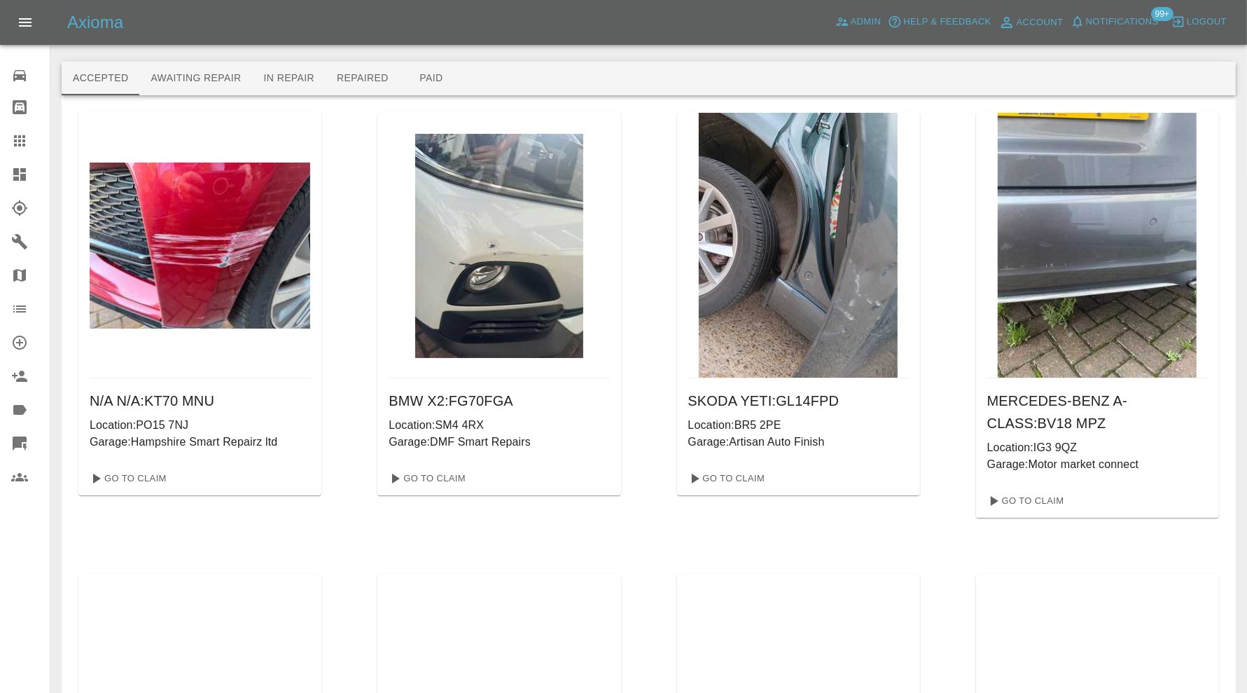
click at [28, 173] on div at bounding box center [30, 174] width 39 height 17
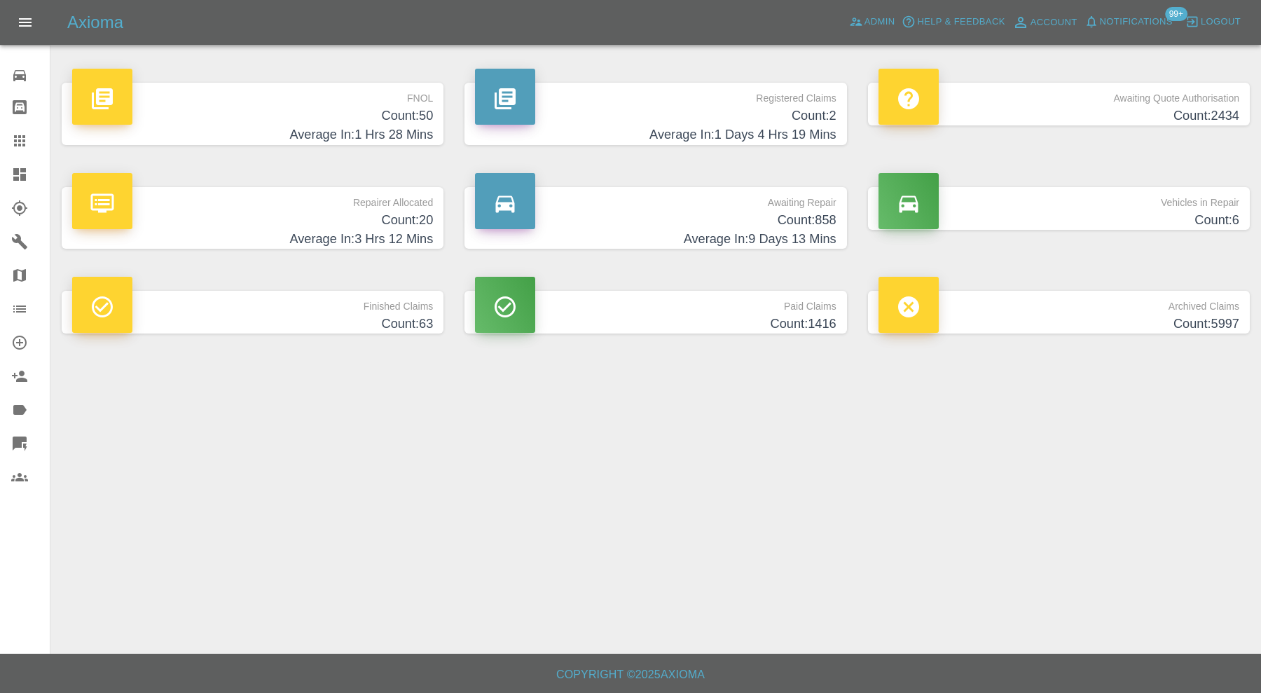
click at [815, 224] on h4 "Count: 858" at bounding box center [655, 220] width 361 height 19
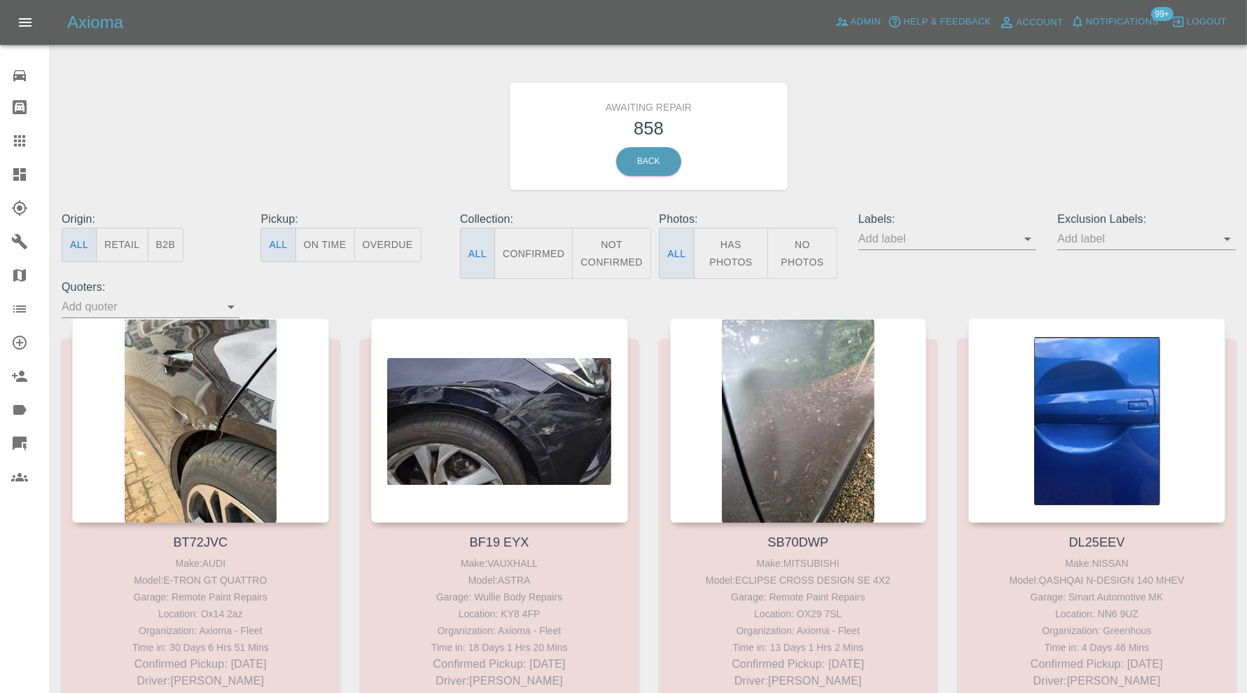
click at [609, 247] on button "Not Confirmed" at bounding box center [611, 253] width 78 height 51
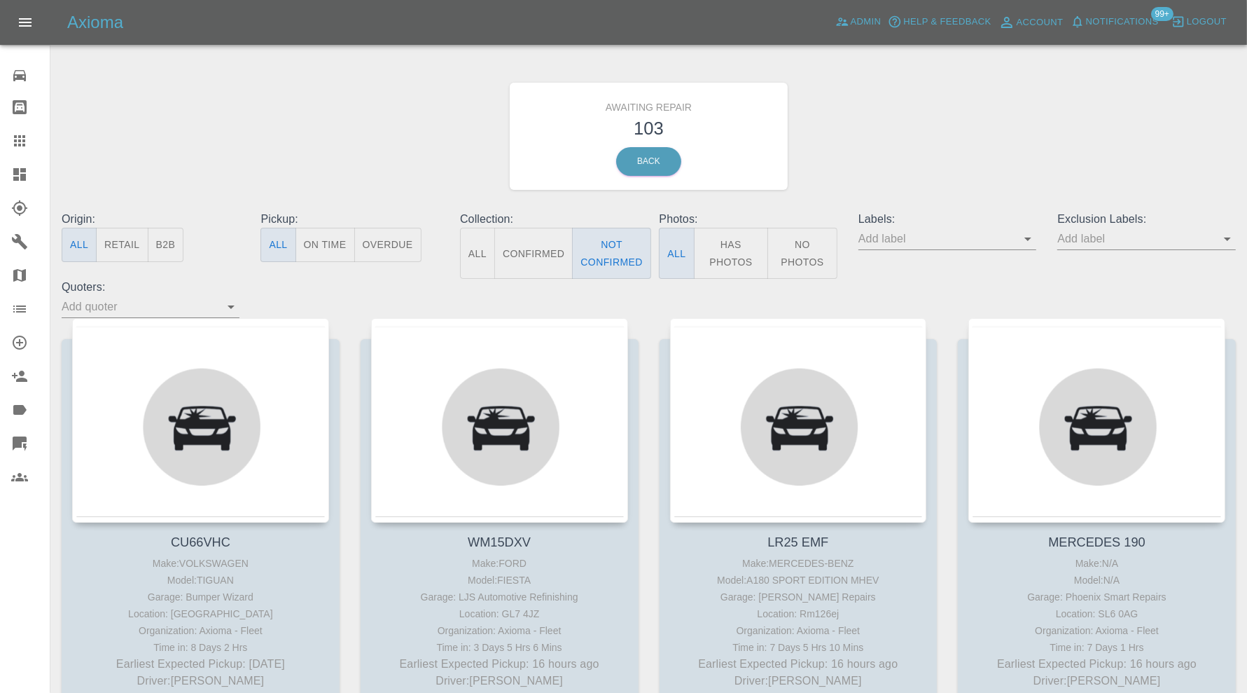
scroll to position [2571, 0]
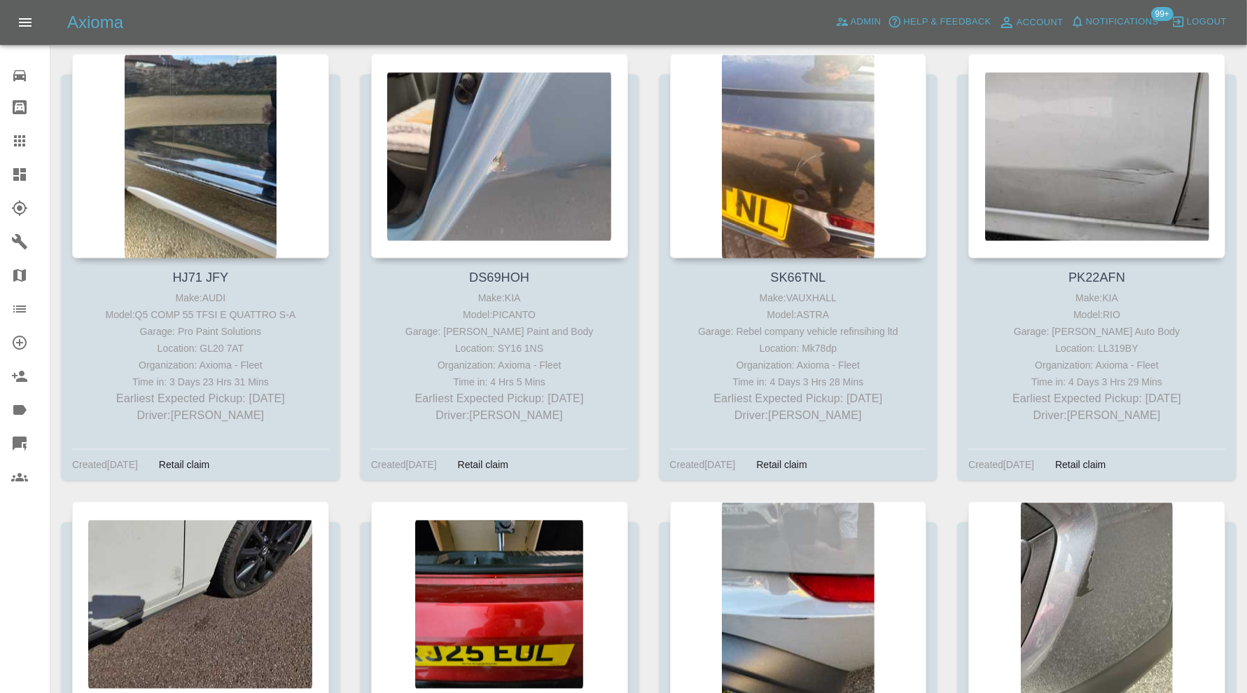
drag, startPoint x: 817, startPoint y: 181, endPoint x: 949, endPoint y: 159, distance: 134.1
click at [949, 159] on div "PK22AFN Make: KIA Model: RIO Garage: Mike Murray Auto Body Location: LL319BY Or…" at bounding box center [1097, 277] width 299 height 448
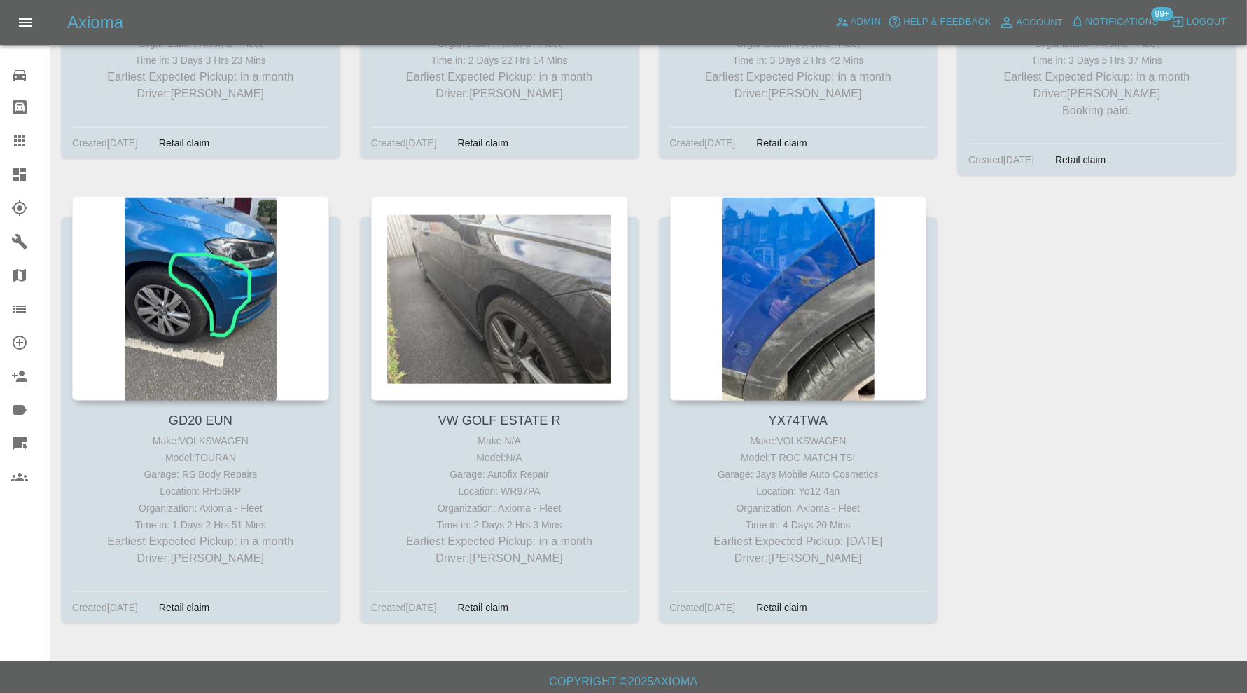
scroll to position [5292, 0]
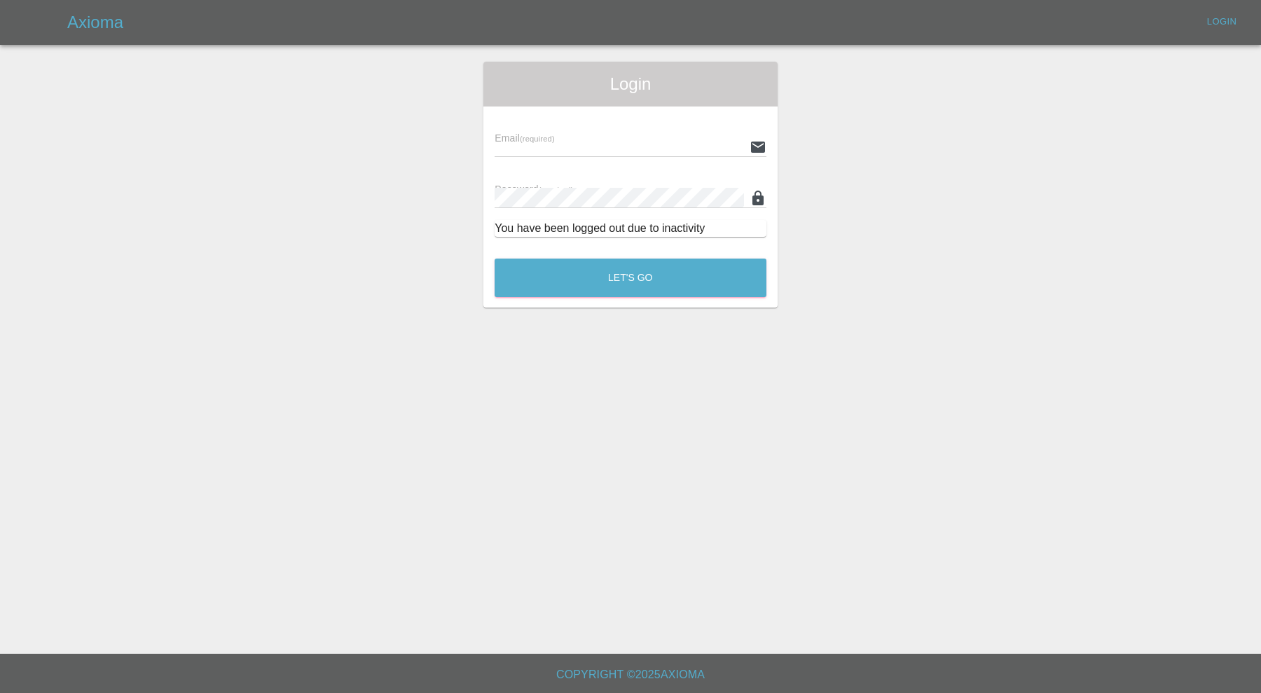
type input "carl.ainsworth@axioma.co.uk"
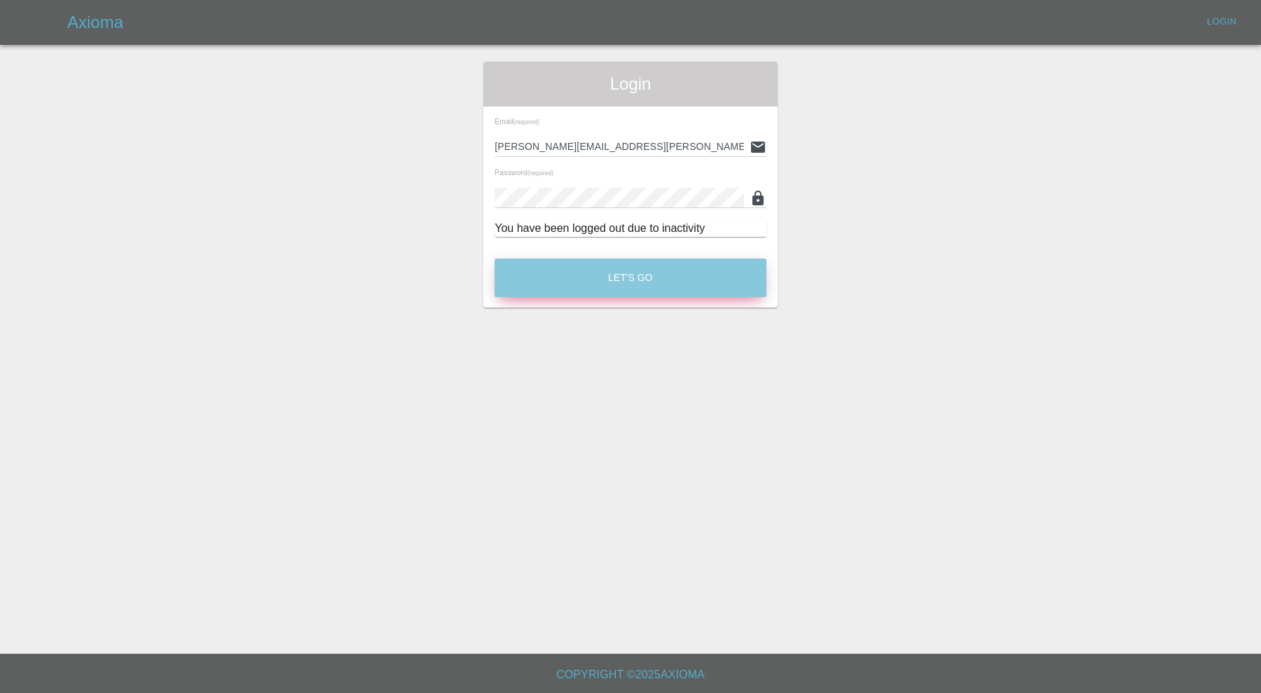
click at [636, 284] on button "Let's Go" at bounding box center [631, 277] width 272 height 39
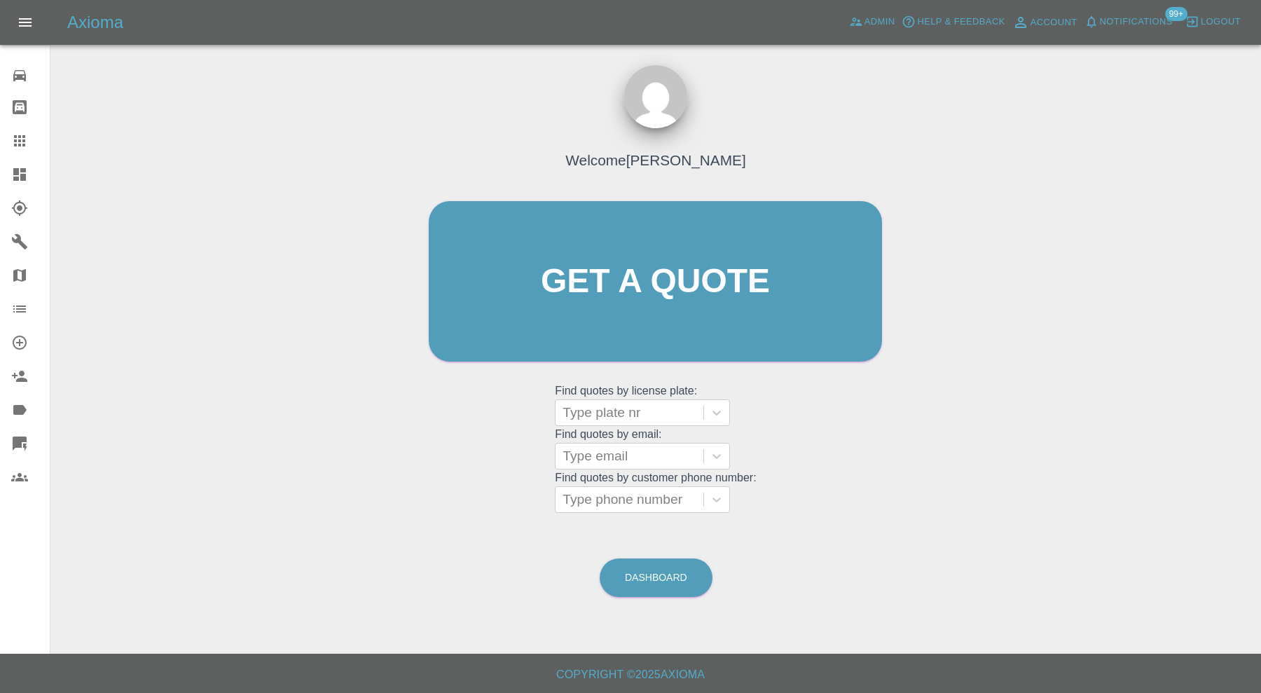
click at [18, 174] on icon at bounding box center [19, 174] width 13 height 13
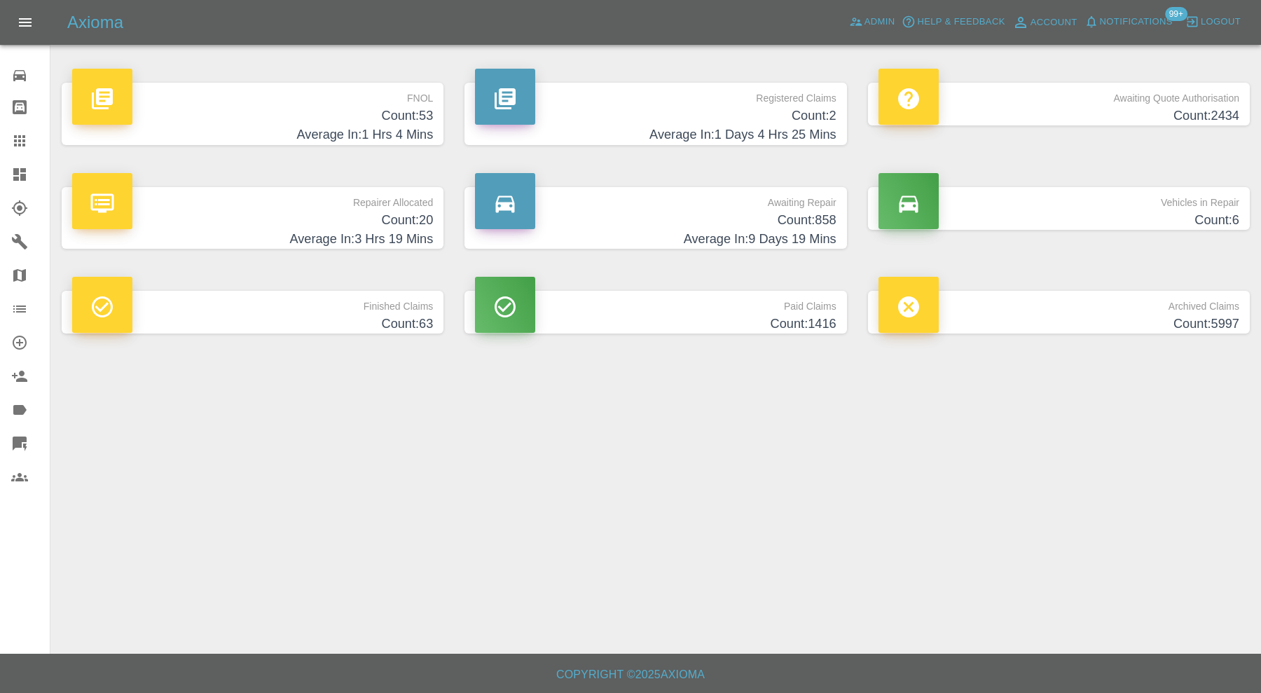
click at [770, 223] on h4 "Count: 858" at bounding box center [655, 220] width 361 height 19
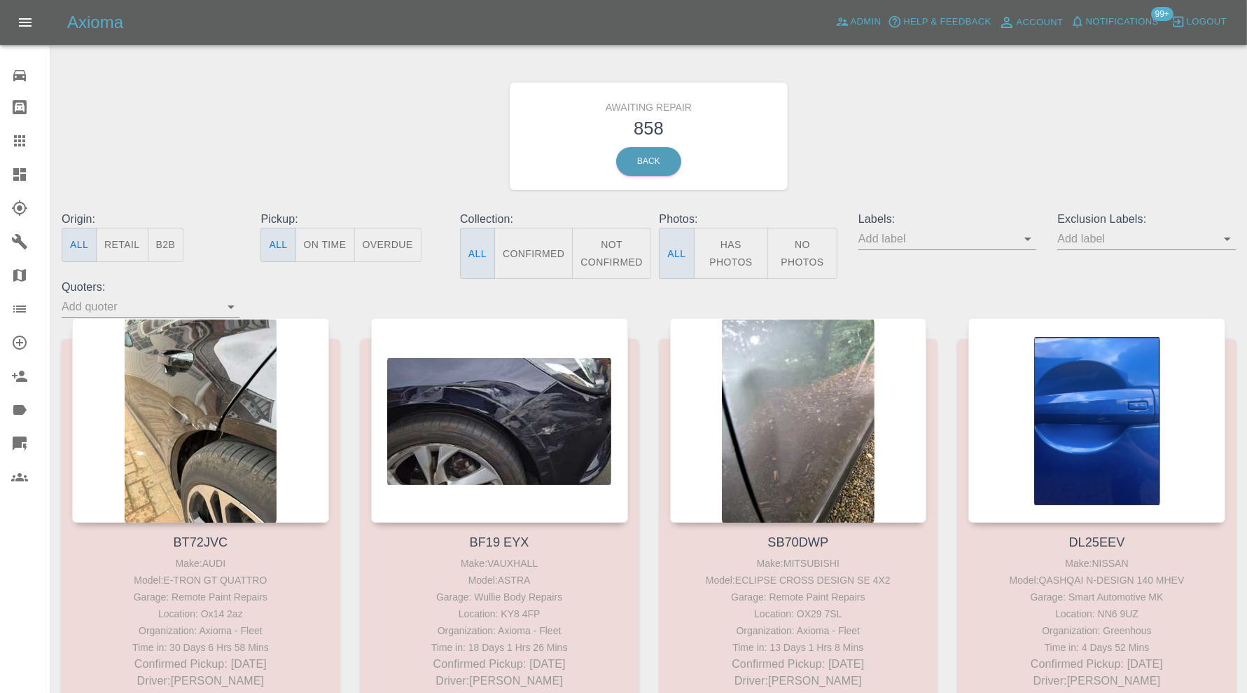
click at [988, 123] on div "Awaiting Repair 858 Back" at bounding box center [649, 136] width 1196 height 149
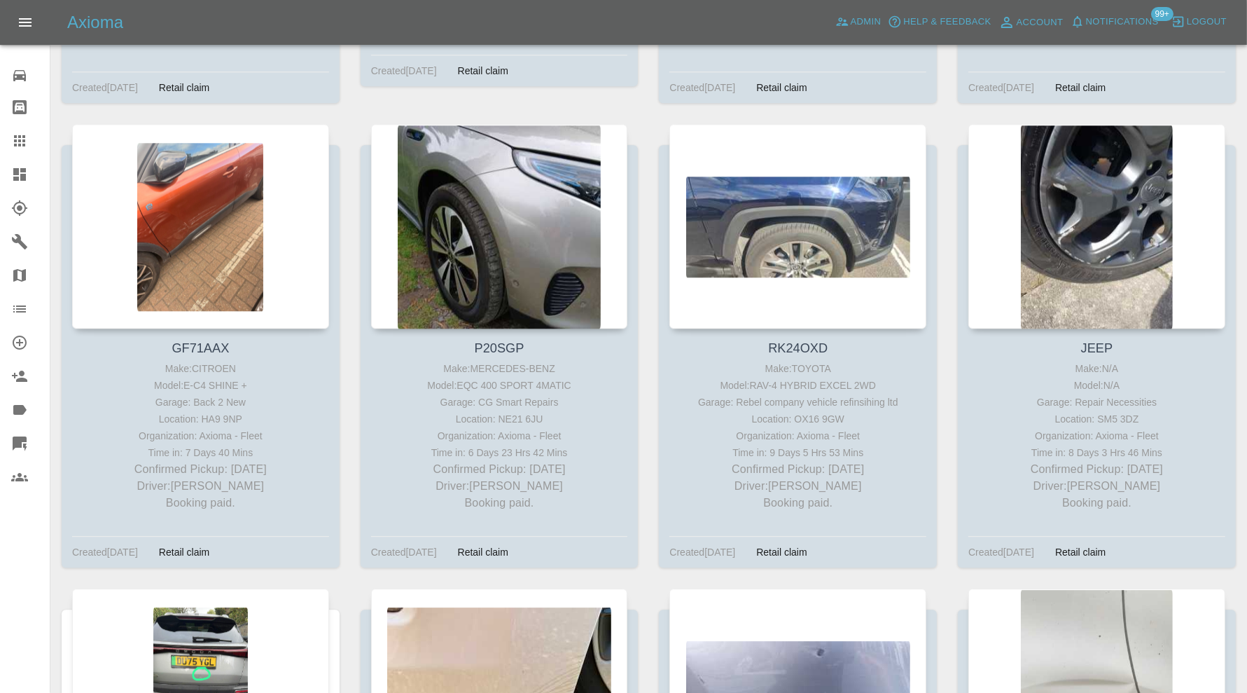
scroll to position [98277, 0]
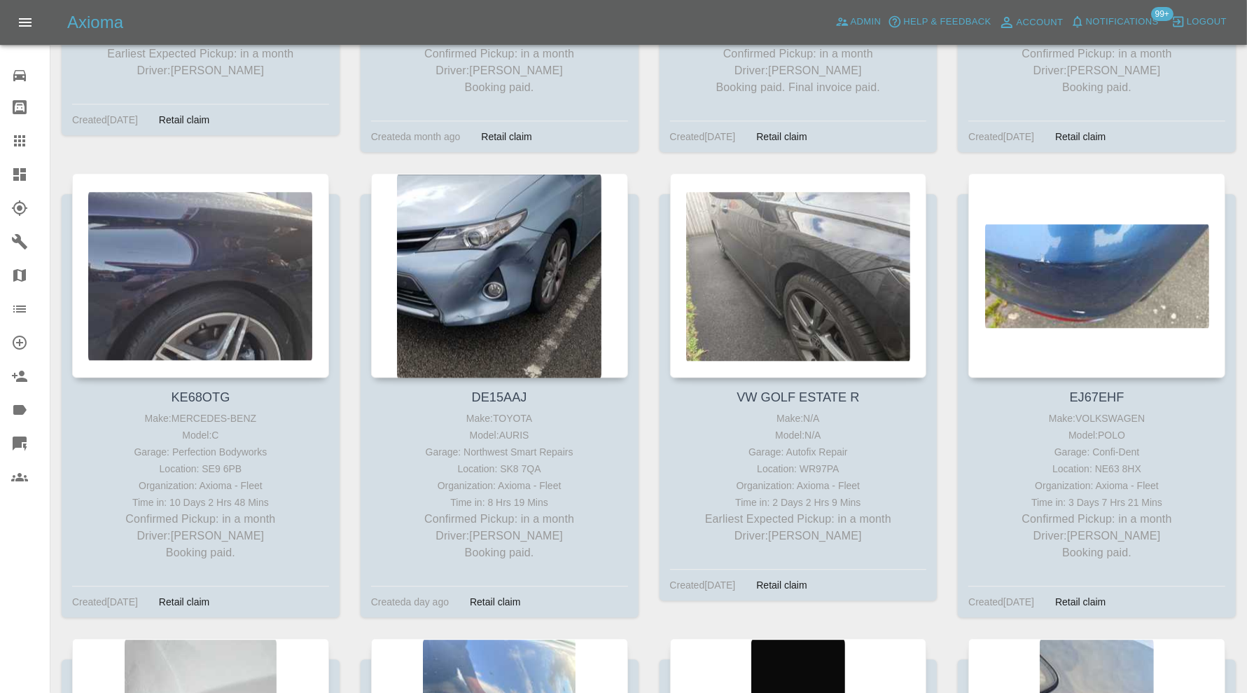
click at [26, 168] on icon at bounding box center [19, 174] width 17 height 17
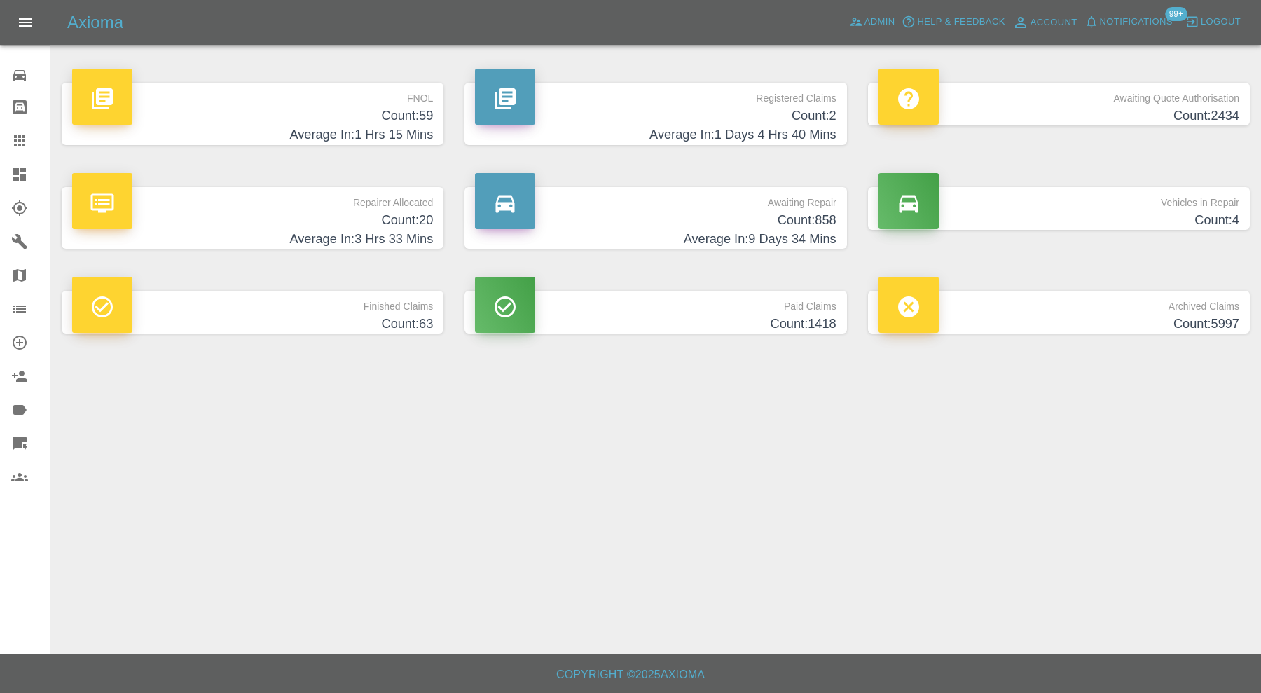
click at [401, 225] on h4 "Count: 20" at bounding box center [252, 220] width 361 height 19
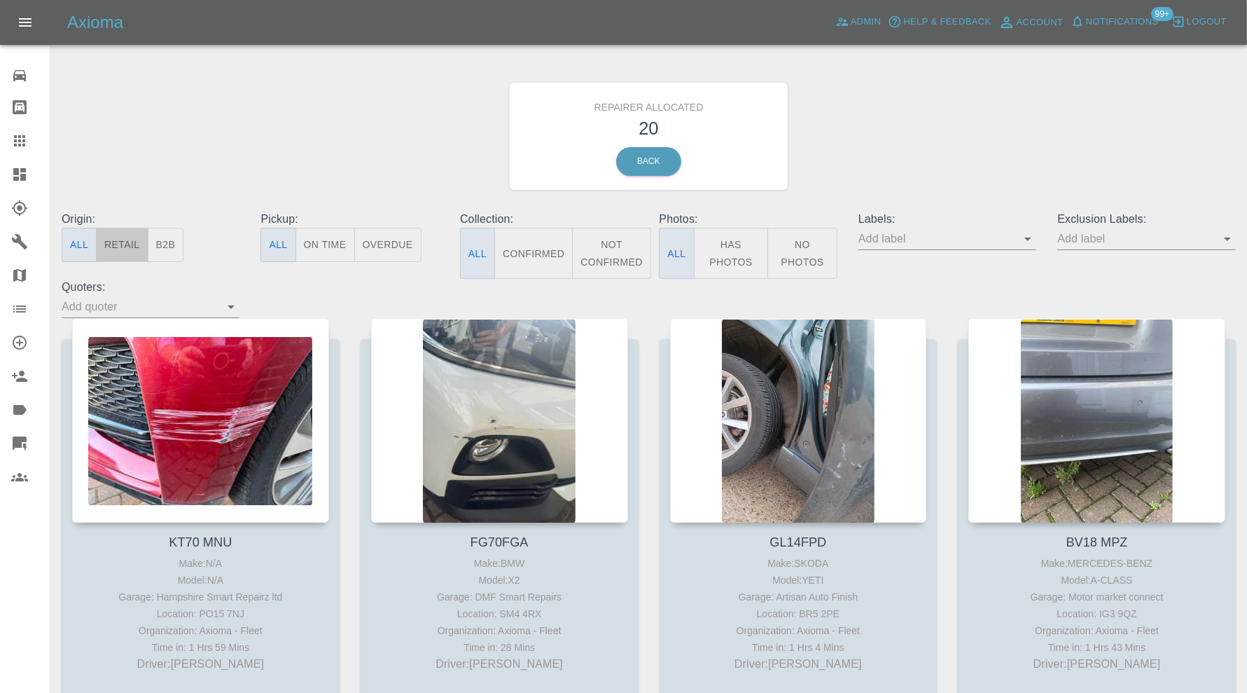
click at [134, 242] on button "Retail" at bounding box center [122, 245] width 52 height 34
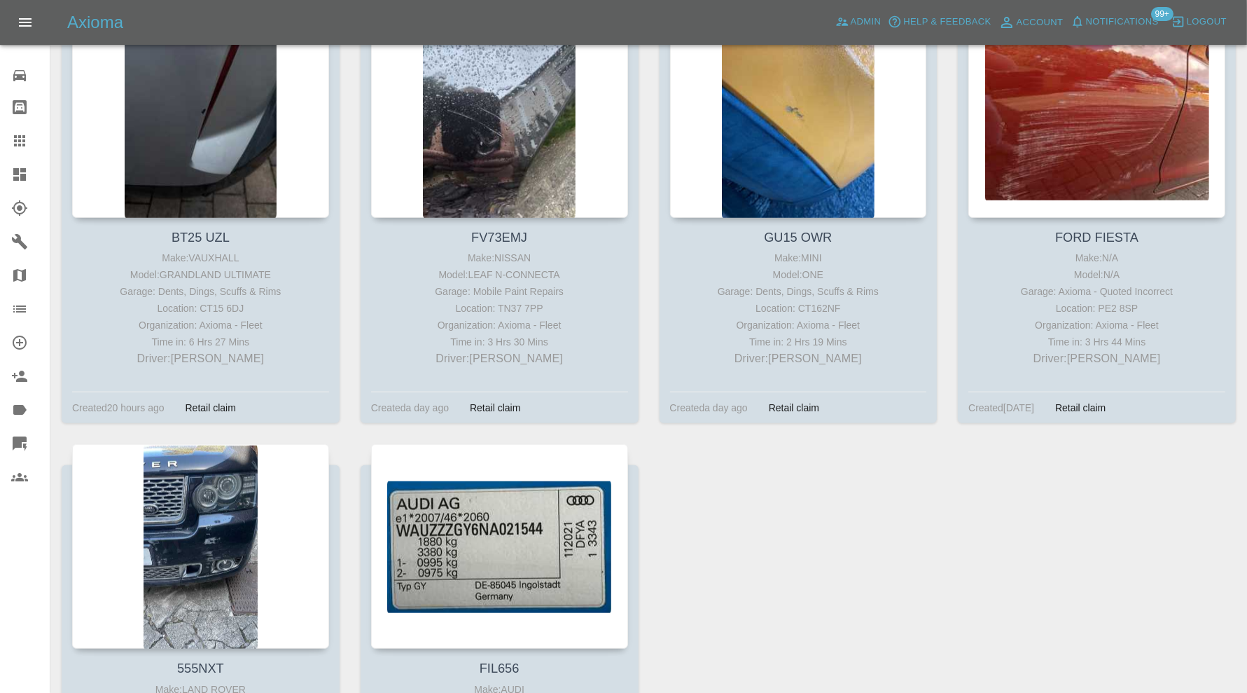
scroll to position [1401, 0]
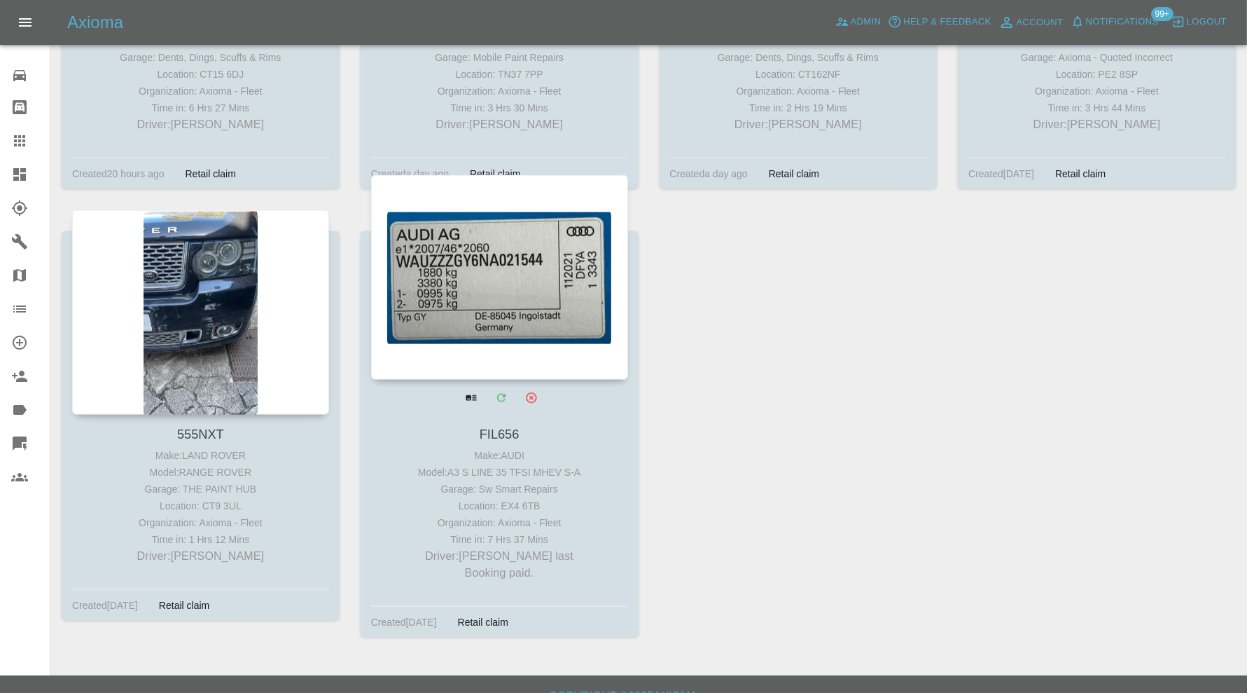
click at [537, 322] on div at bounding box center [499, 277] width 257 height 205
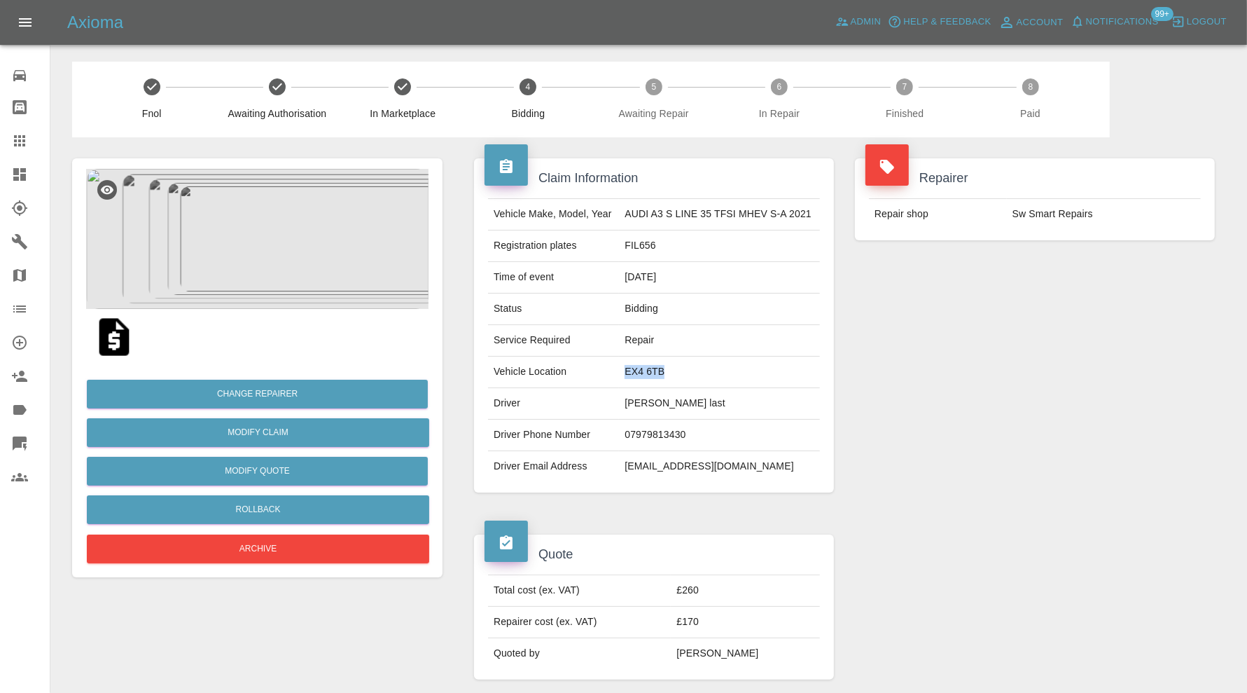
drag, startPoint x: 681, startPoint y: 373, endPoint x: 624, endPoint y: 375, distance: 56.8
click at [624, 375] on td "EX4 6TB" at bounding box center [719, 373] width 201 height 32
copy td "EX4 6TB"
click at [18, 170] on icon at bounding box center [19, 174] width 13 height 13
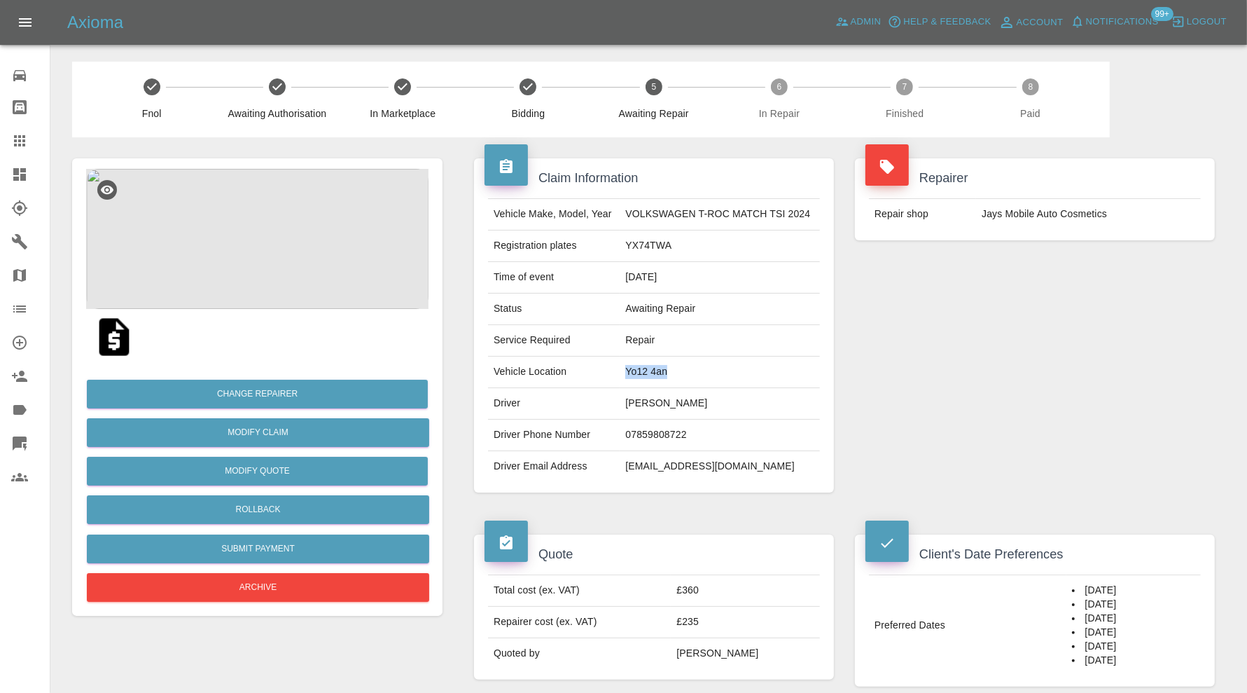
drag, startPoint x: 714, startPoint y: 373, endPoint x: 628, endPoint y: 372, distance: 86.2
click at [628, 372] on td "Yo12 4an" at bounding box center [720, 373] width 200 height 32
click at [371, 391] on button "Change Repairer" at bounding box center [257, 394] width 341 height 29
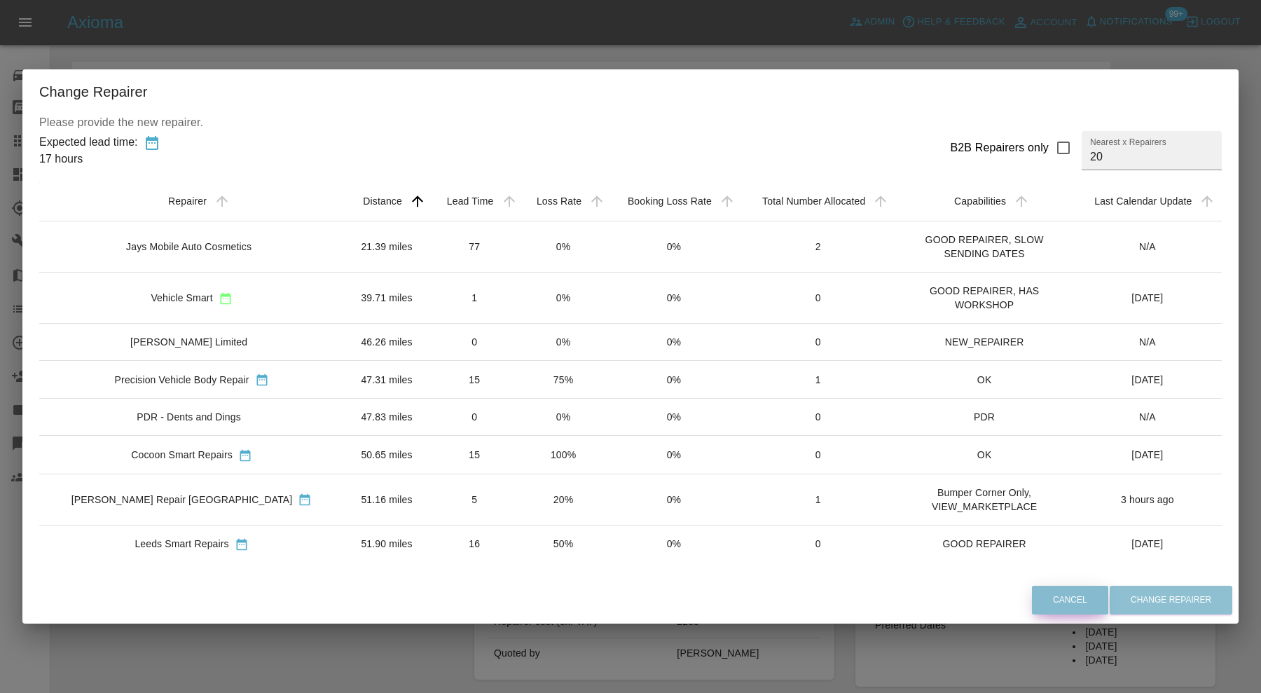
click at [1057, 594] on button "Cancel" at bounding box center [1070, 600] width 76 height 29
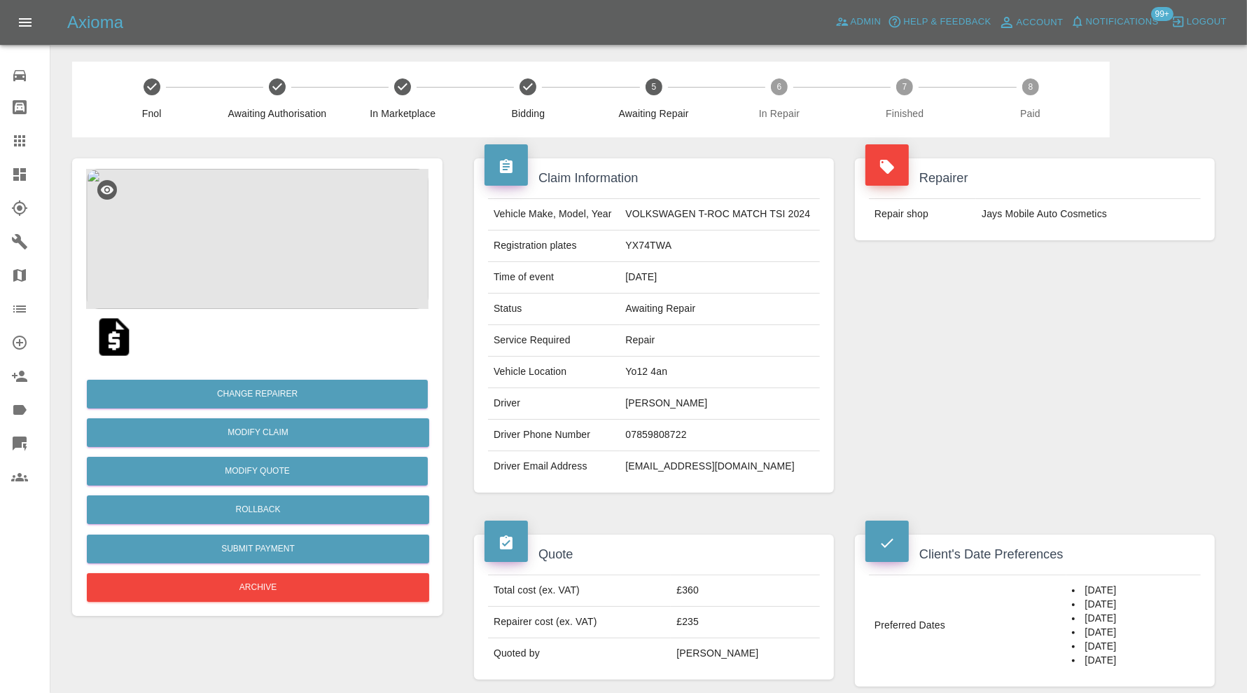
click at [1032, 401] on div "Repairer Repair shop Jays Mobile Auto Cosmetics" at bounding box center [1035, 325] width 381 height 376
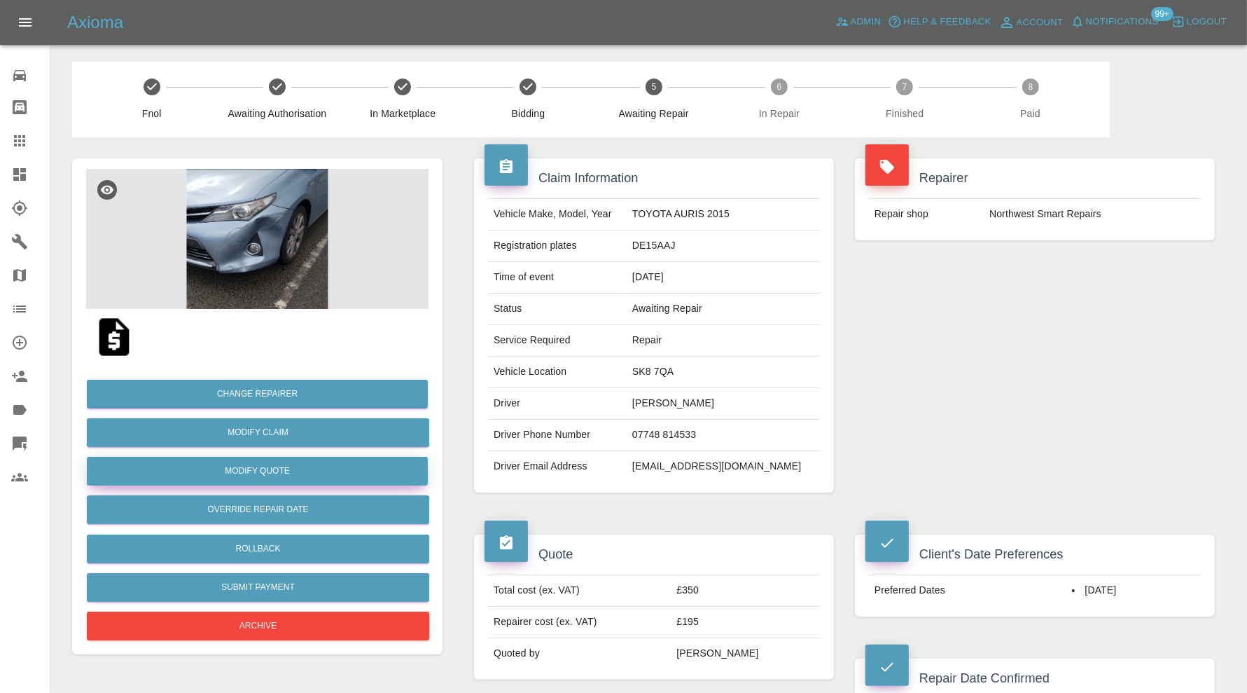
click at [317, 473] on button "Modify Quote" at bounding box center [257, 471] width 341 height 29
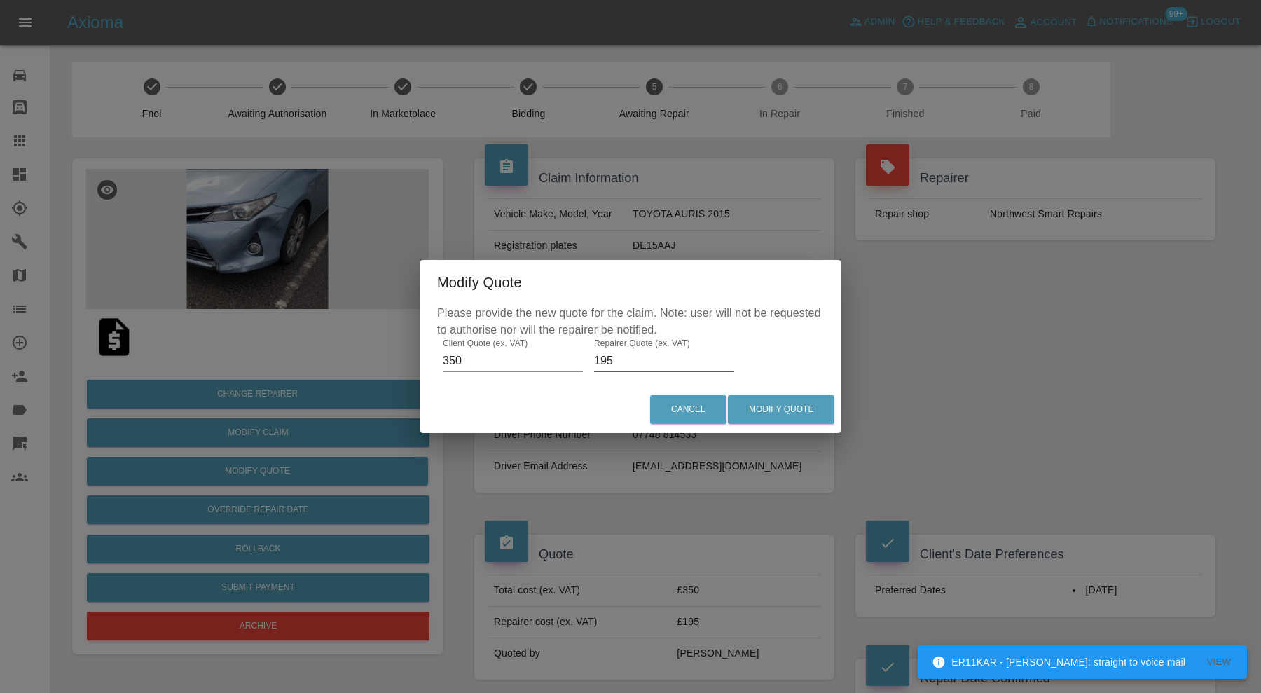
drag, startPoint x: 622, startPoint y: 367, endPoint x: 592, endPoint y: 368, distance: 30.1
click at [594, 368] on input "195" at bounding box center [664, 361] width 140 height 22
type input "215"
click at [775, 405] on button "Modify Quote" at bounding box center [781, 409] width 106 height 29
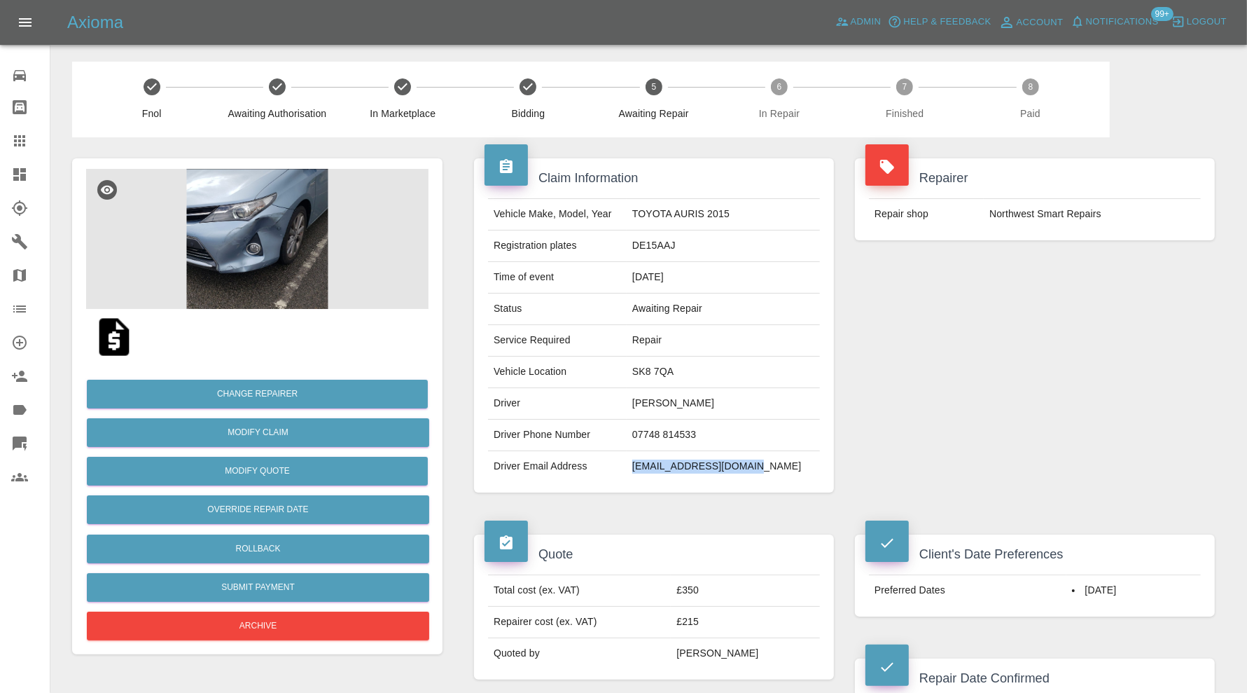
drag, startPoint x: 795, startPoint y: 468, endPoint x: 657, endPoint y: 476, distance: 138.2
click at [657, 476] on tr "Driver Email Address [EMAIL_ADDRESS][DOMAIN_NAME]" at bounding box center [654, 466] width 332 height 31
copy tr "[EMAIL_ADDRESS][DOMAIN_NAME]"
click at [309, 396] on button "Change Repairer" at bounding box center [257, 394] width 341 height 29
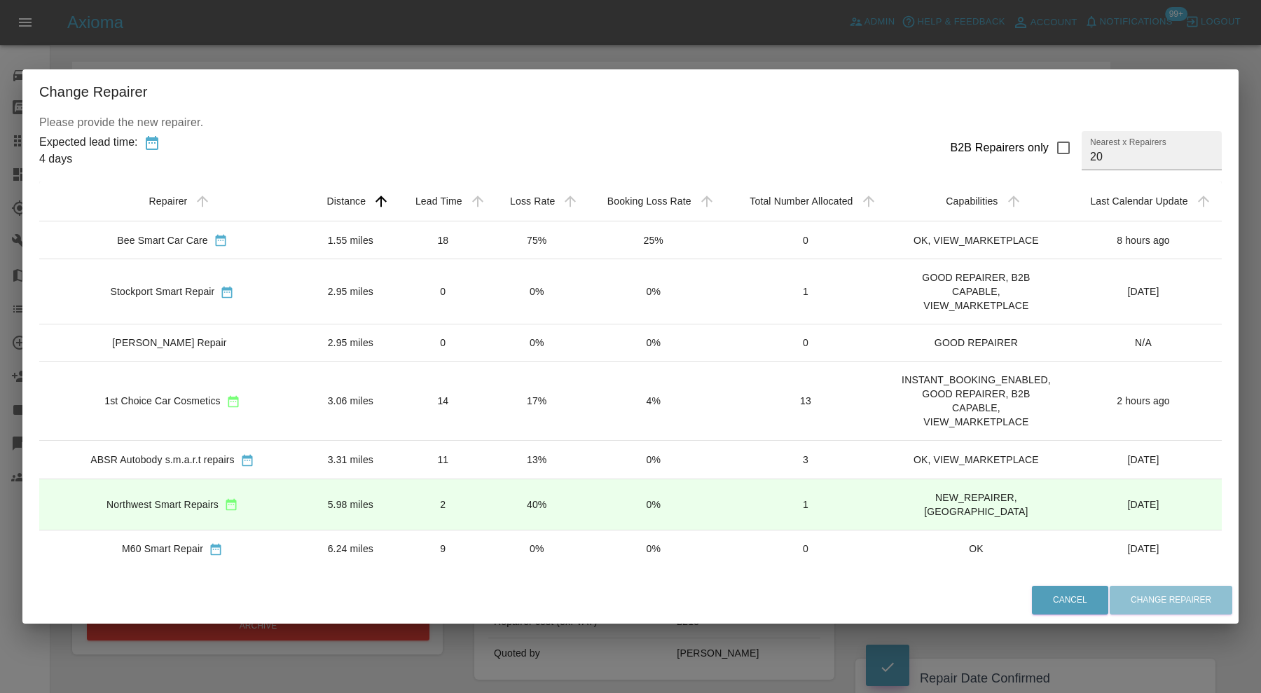
click at [296, 235] on td "Bee Smart Car Care" at bounding box center [172, 240] width 266 height 38
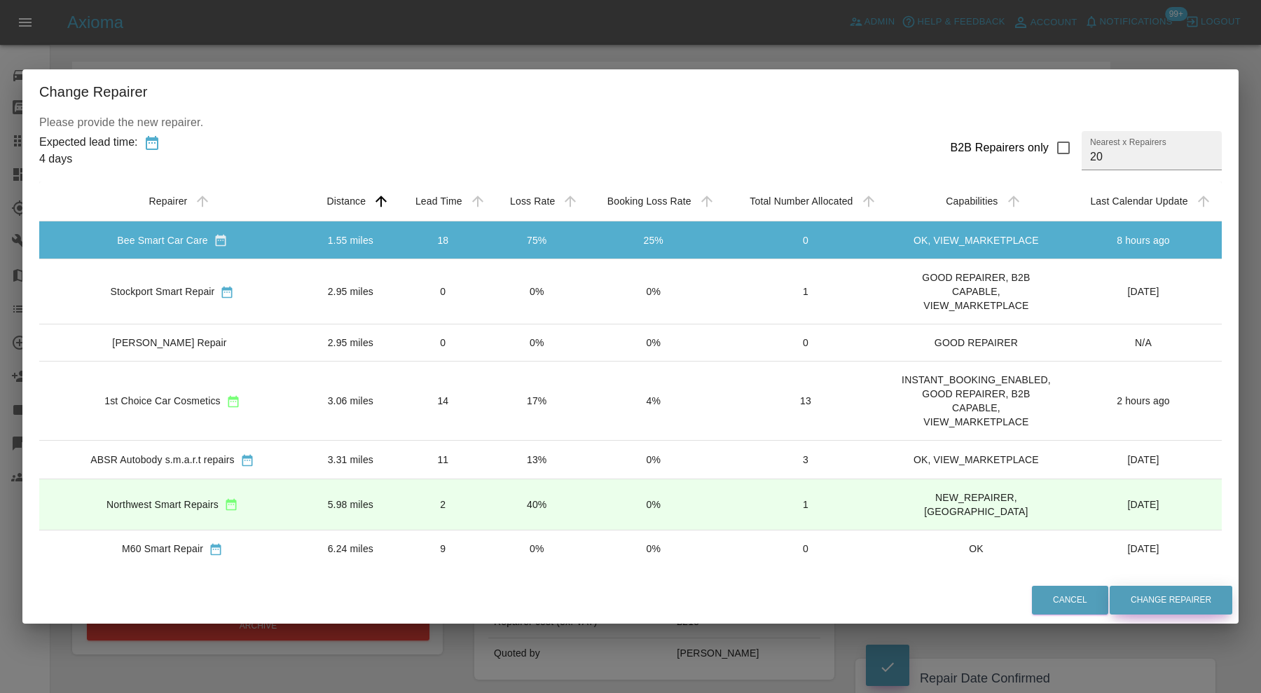
click at [1166, 602] on button "Change Repairer" at bounding box center [1170, 600] width 123 height 29
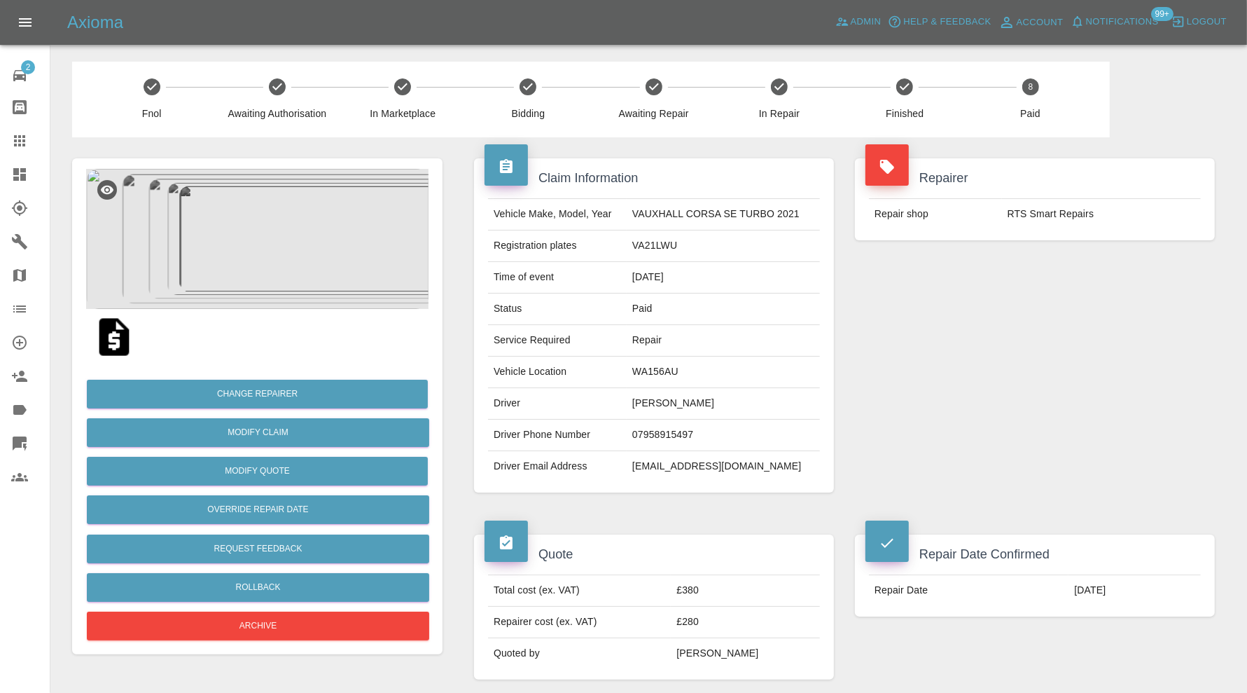
click at [21, 165] on link "Dashboard" at bounding box center [25, 175] width 50 height 34
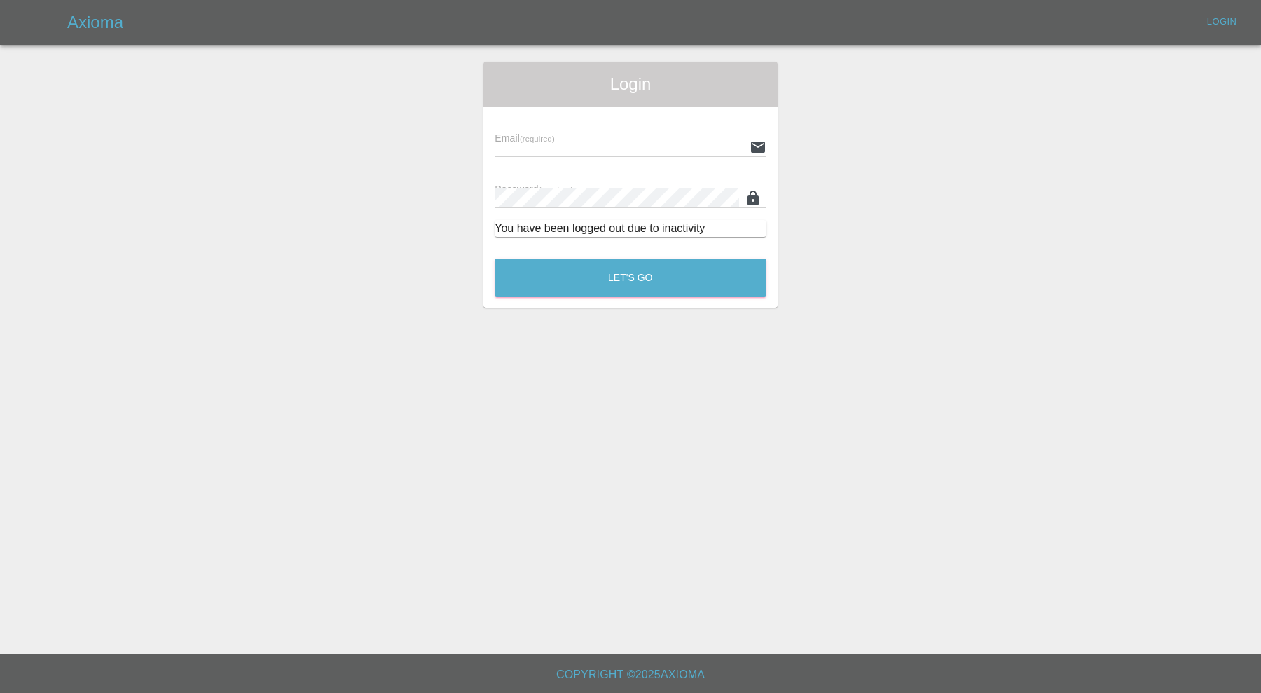
type input "[PERSON_NAME][EMAIL_ADDRESS][PERSON_NAME][DOMAIN_NAME]"
click at [675, 288] on button "Let's Go" at bounding box center [631, 277] width 272 height 39
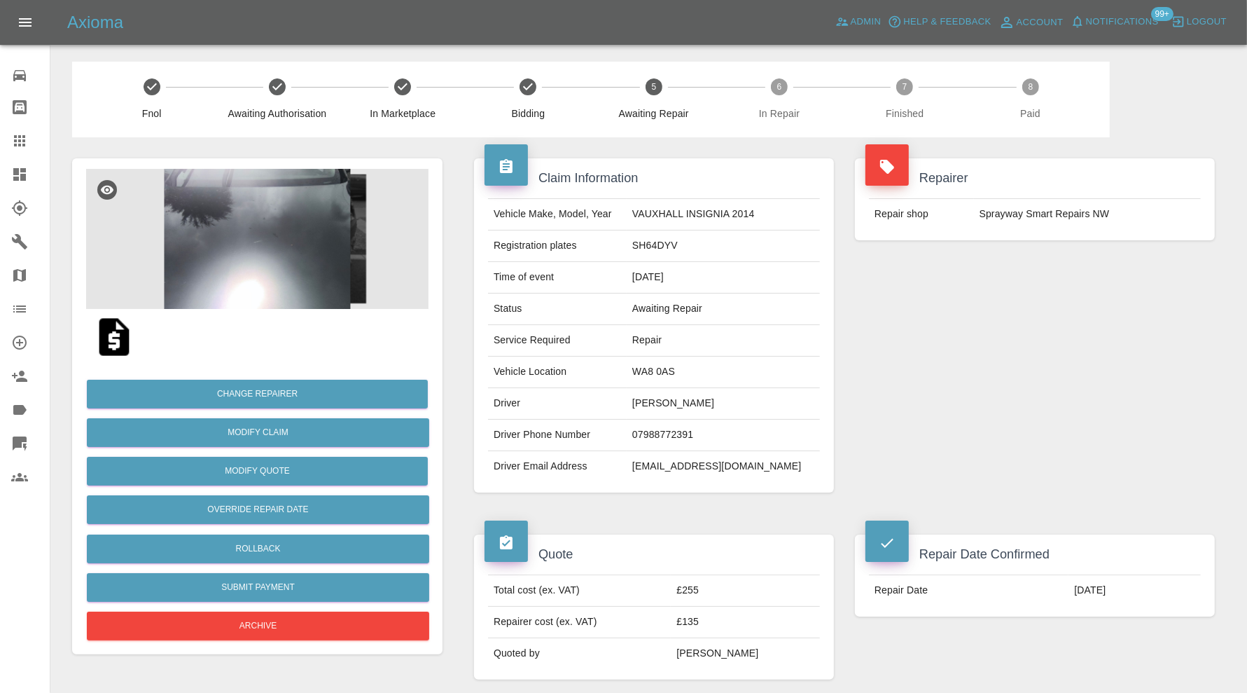
click at [291, 242] on img at bounding box center [257, 239] width 343 height 140
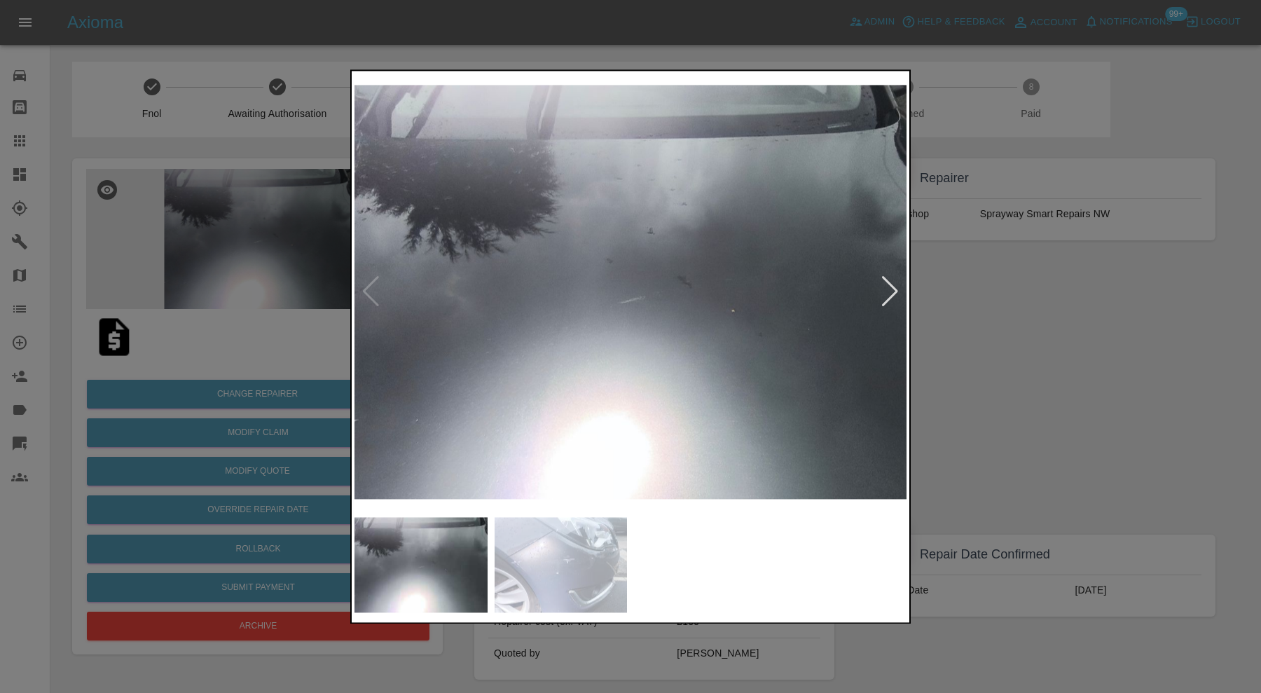
click at [886, 291] on div at bounding box center [889, 292] width 19 height 31
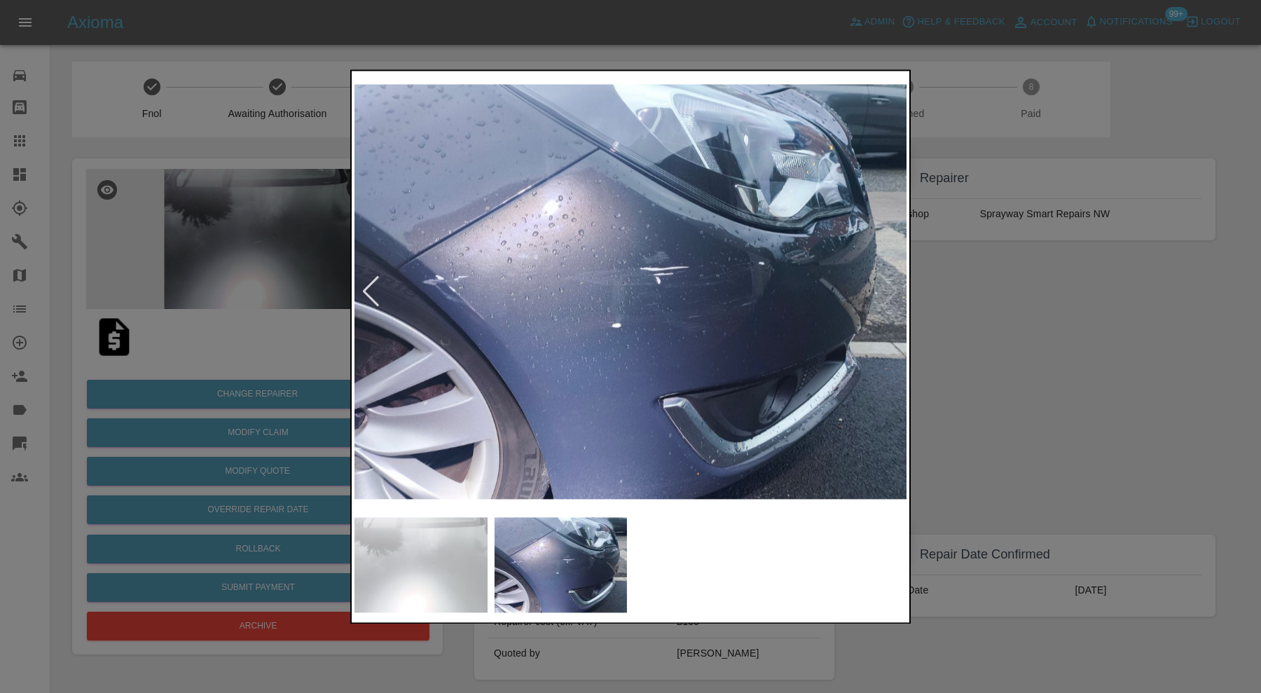
click at [886, 291] on img at bounding box center [630, 292] width 552 height 436
click at [1097, 340] on div at bounding box center [630, 346] width 1261 height 693
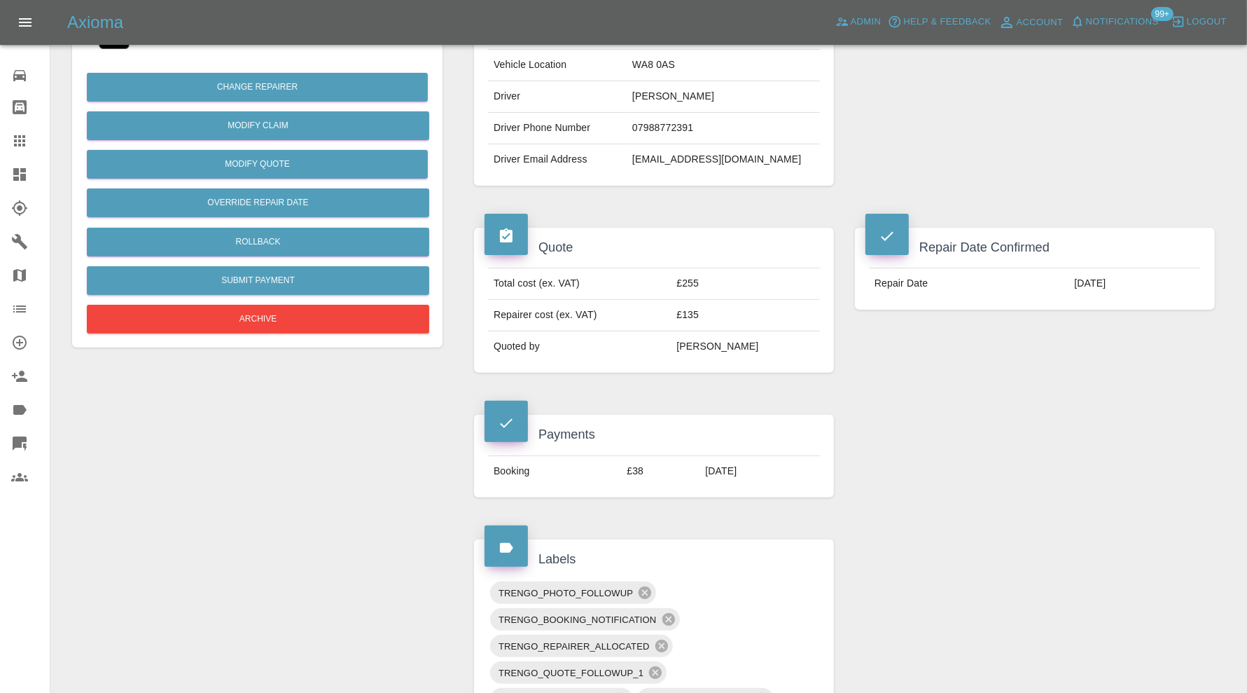
scroll to position [116, 0]
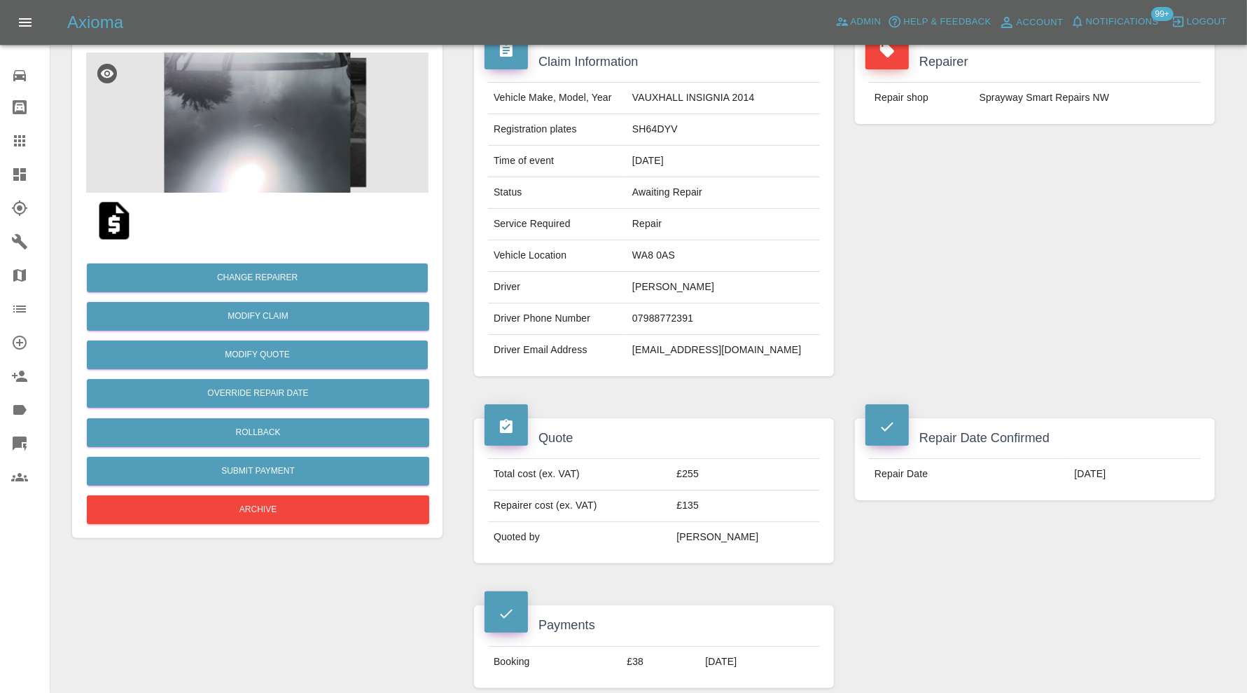
click at [307, 135] on img at bounding box center [257, 123] width 343 height 140
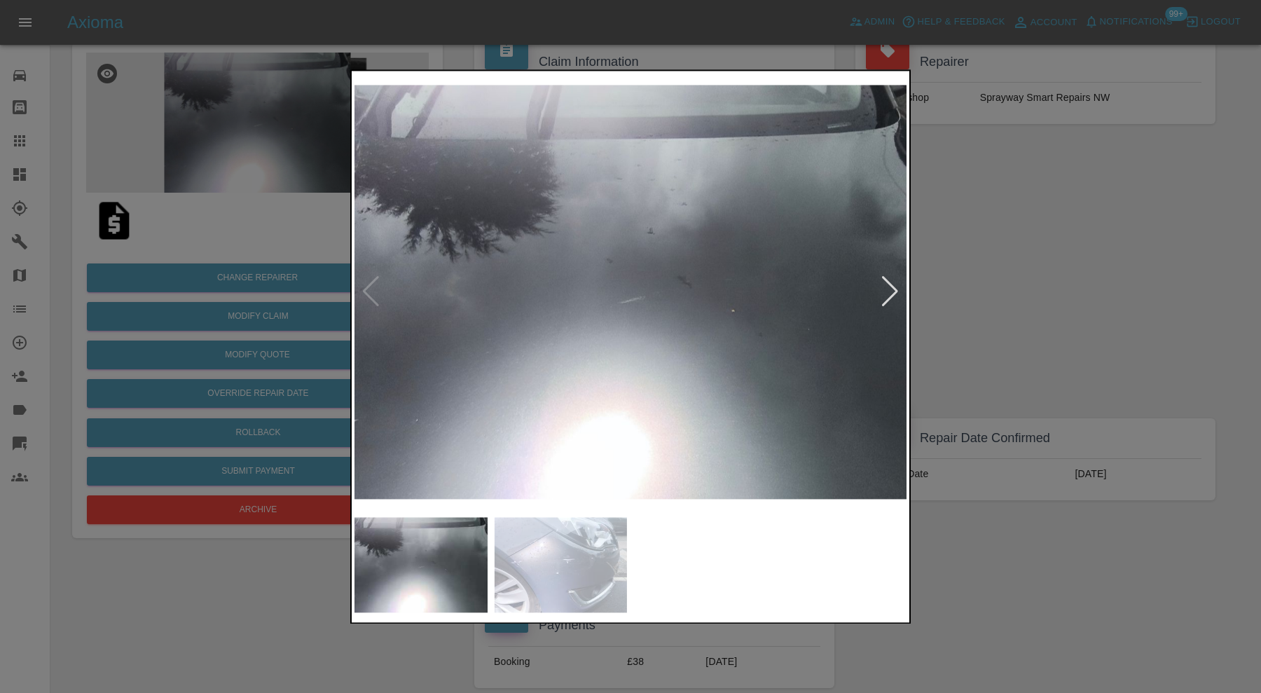
click at [607, 551] on img at bounding box center [561, 564] width 133 height 95
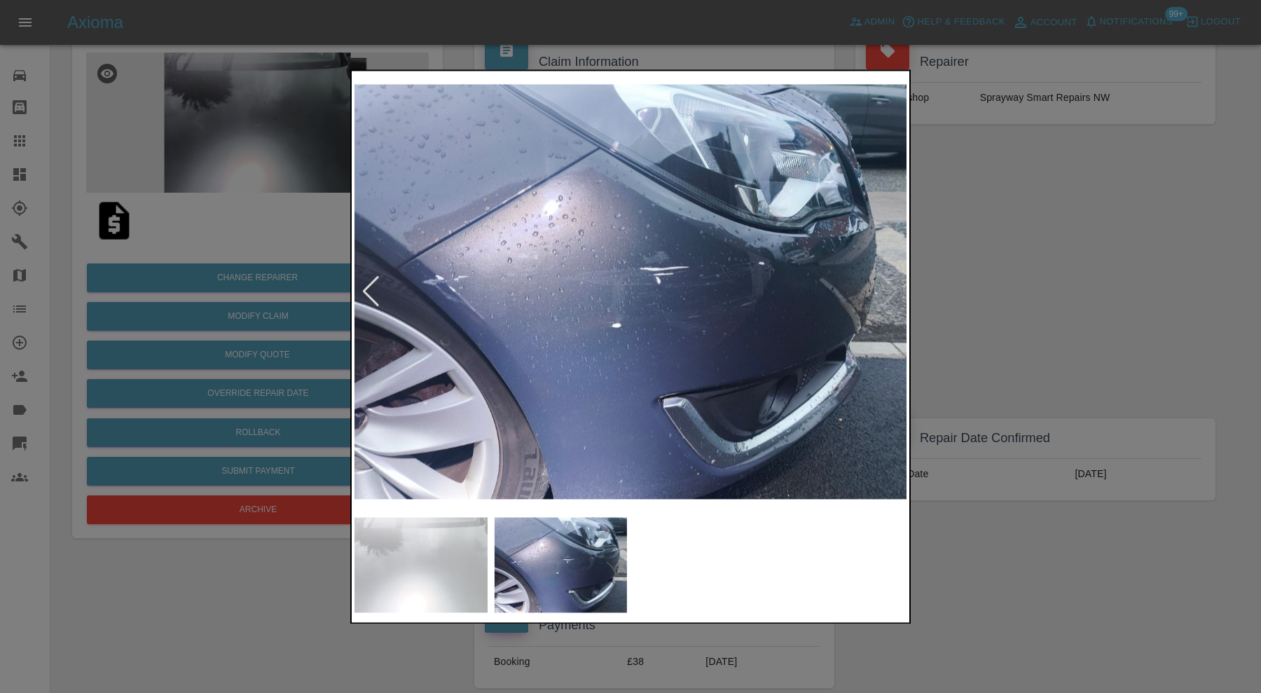
click at [1034, 279] on div at bounding box center [630, 346] width 1261 height 693
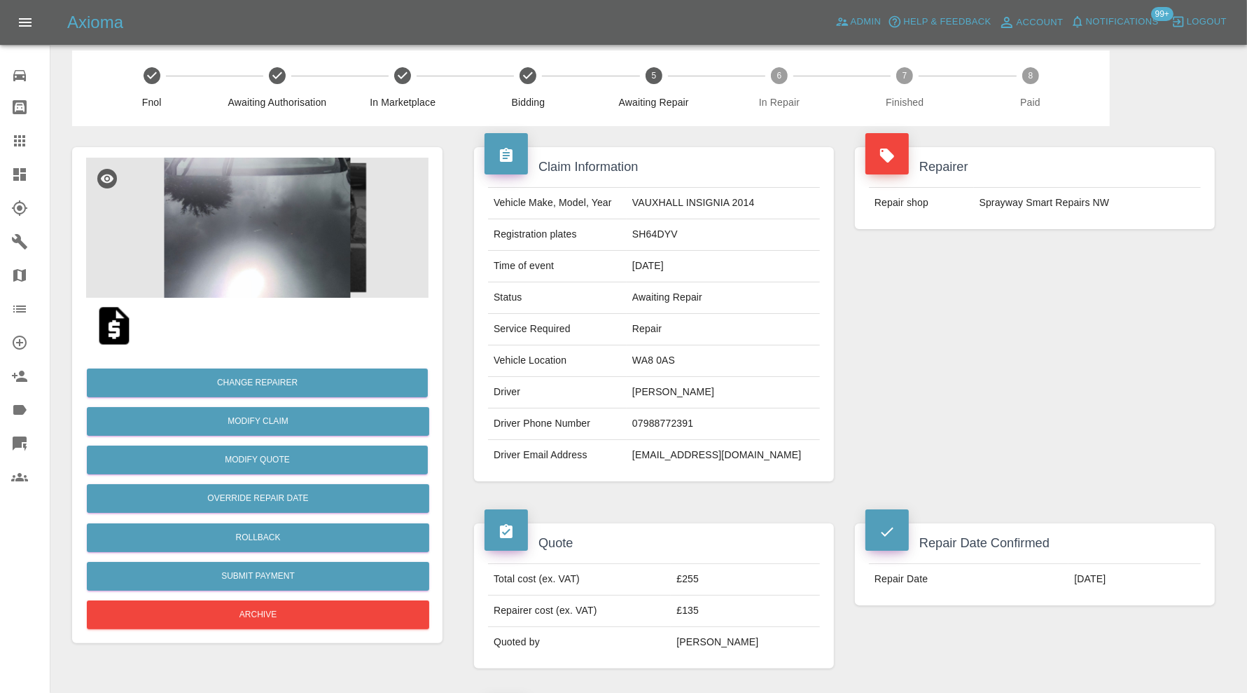
scroll to position [0, 0]
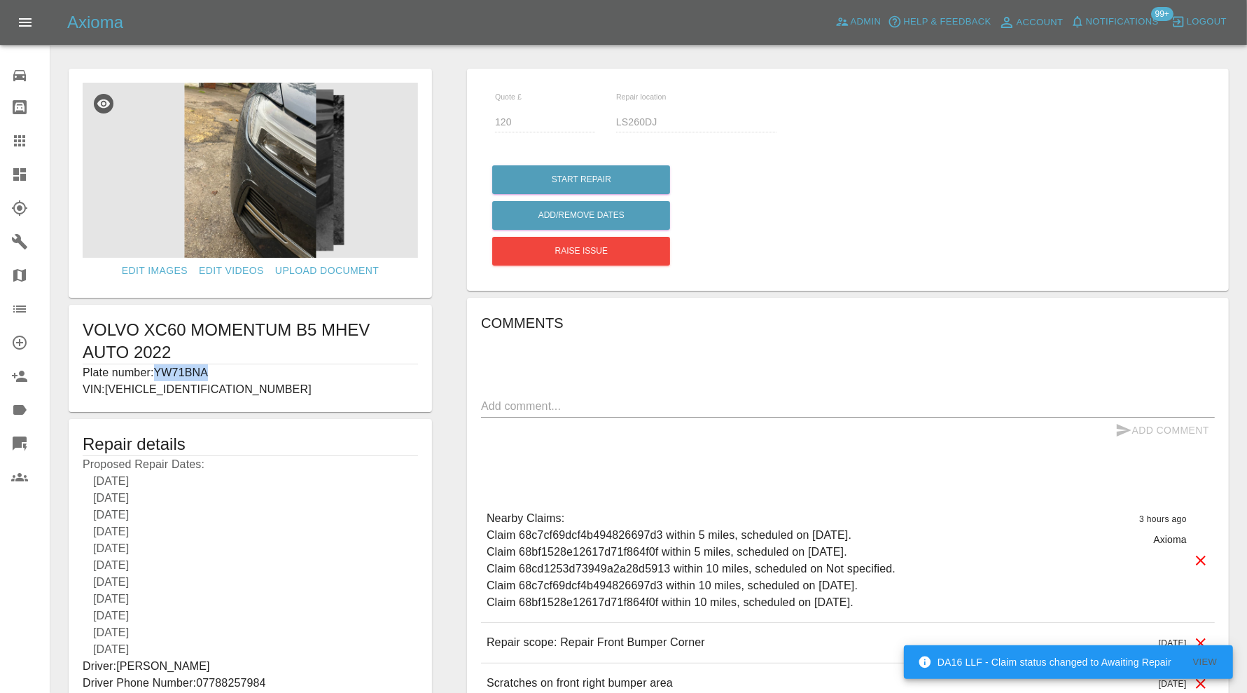
drag, startPoint x: 249, startPoint y: 368, endPoint x: 159, endPoint y: 371, distance: 89.7
click at [159, 371] on p "Plate number: YW71BNA" at bounding box center [251, 372] width 336 height 17
copy p "YW71BNA"
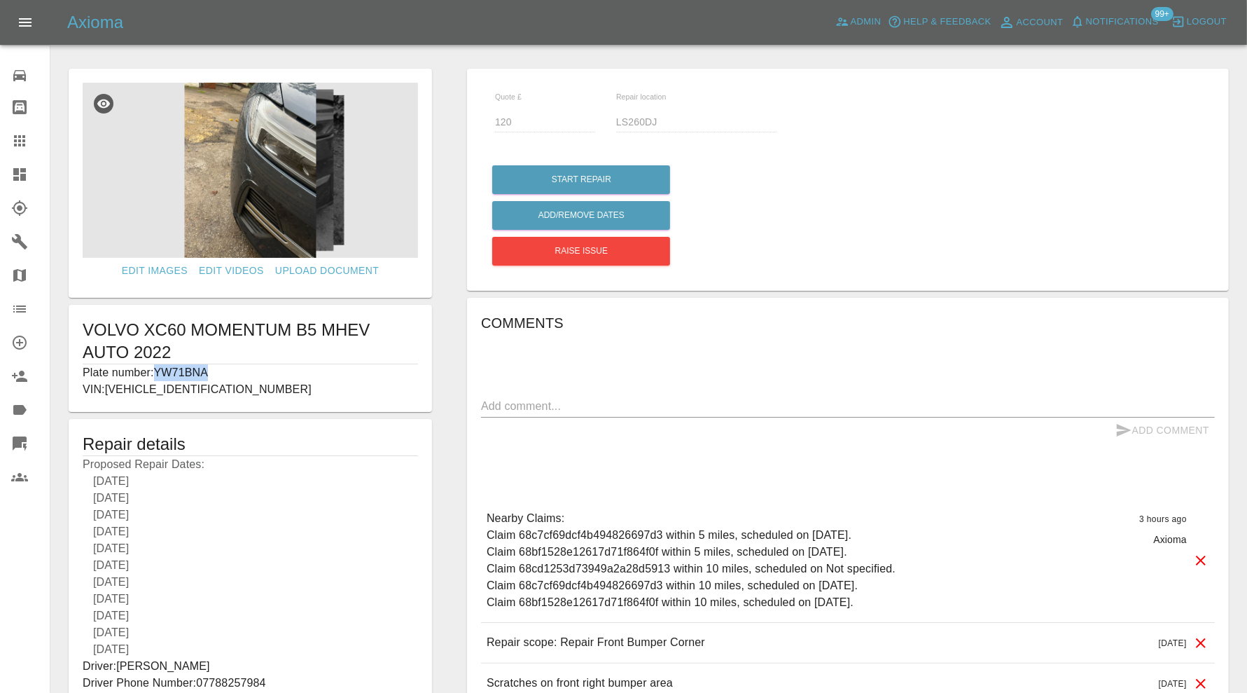
click at [21, 133] on icon at bounding box center [19, 140] width 17 height 17
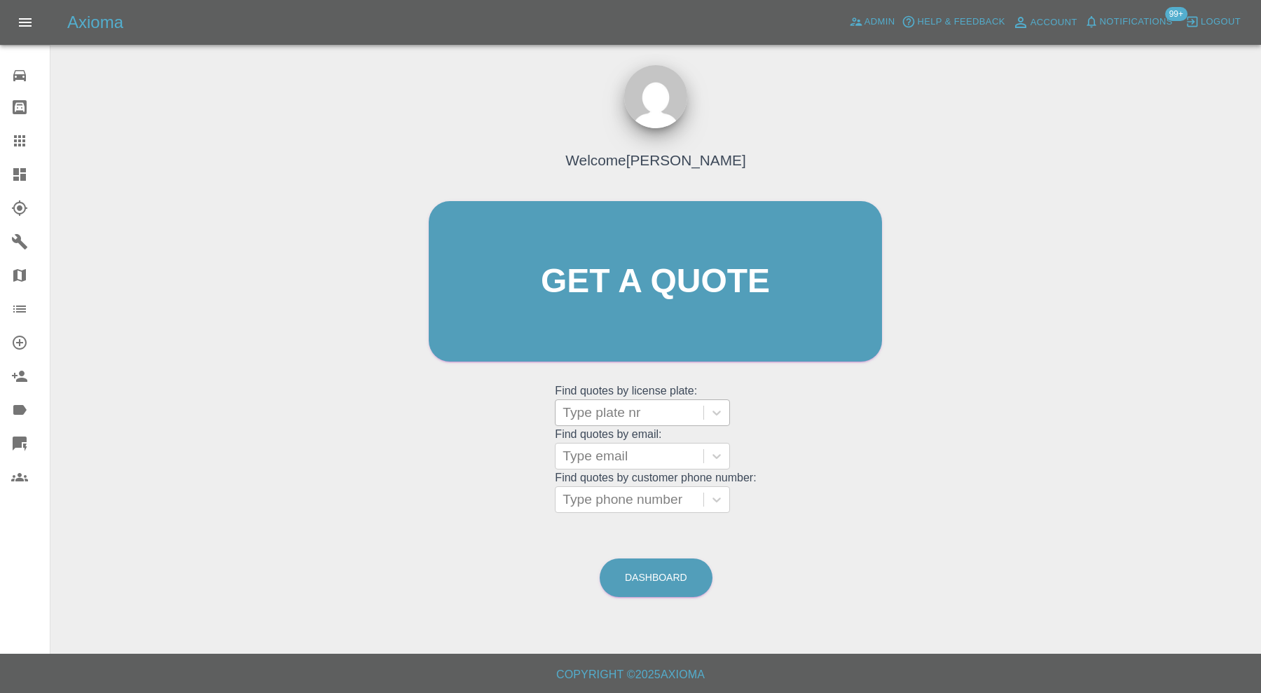
click at [693, 410] on div at bounding box center [629, 413] width 134 height 20
paste input "YW71BNA"
type input "YW71BNA"
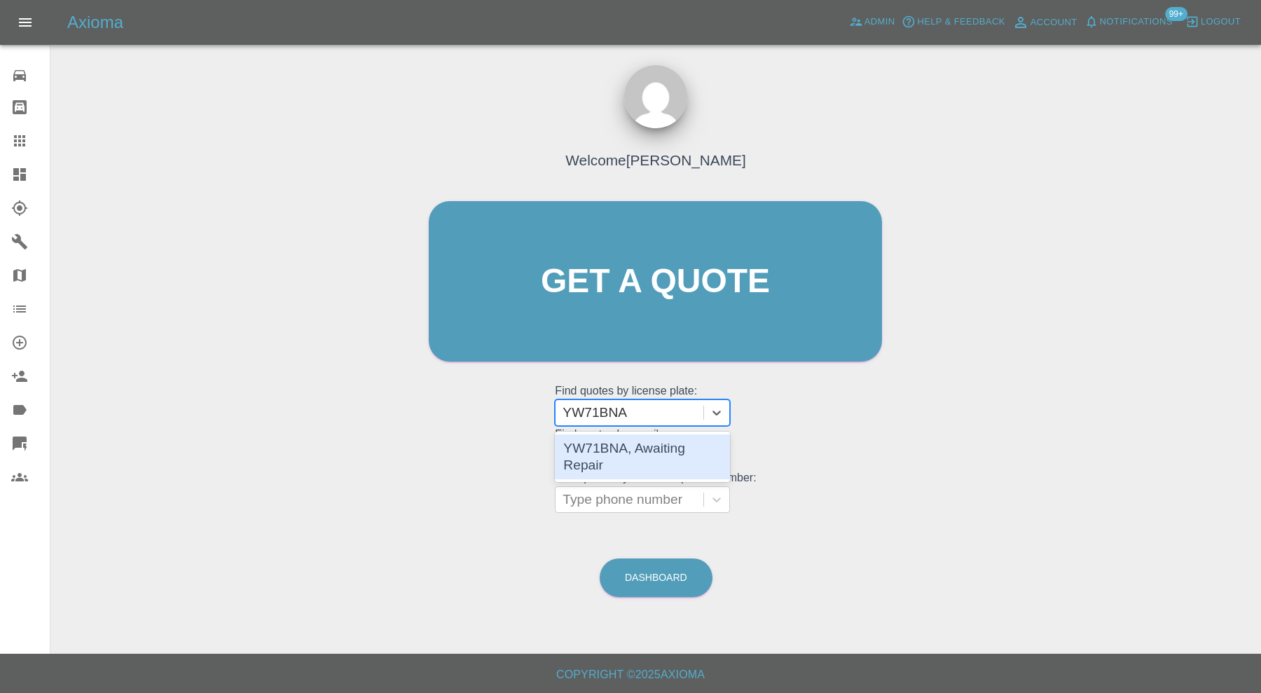
click at [663, 438] on div "YW71BNA, Awaiting Repair" at bounding box center [642, 456] width 175 height 45
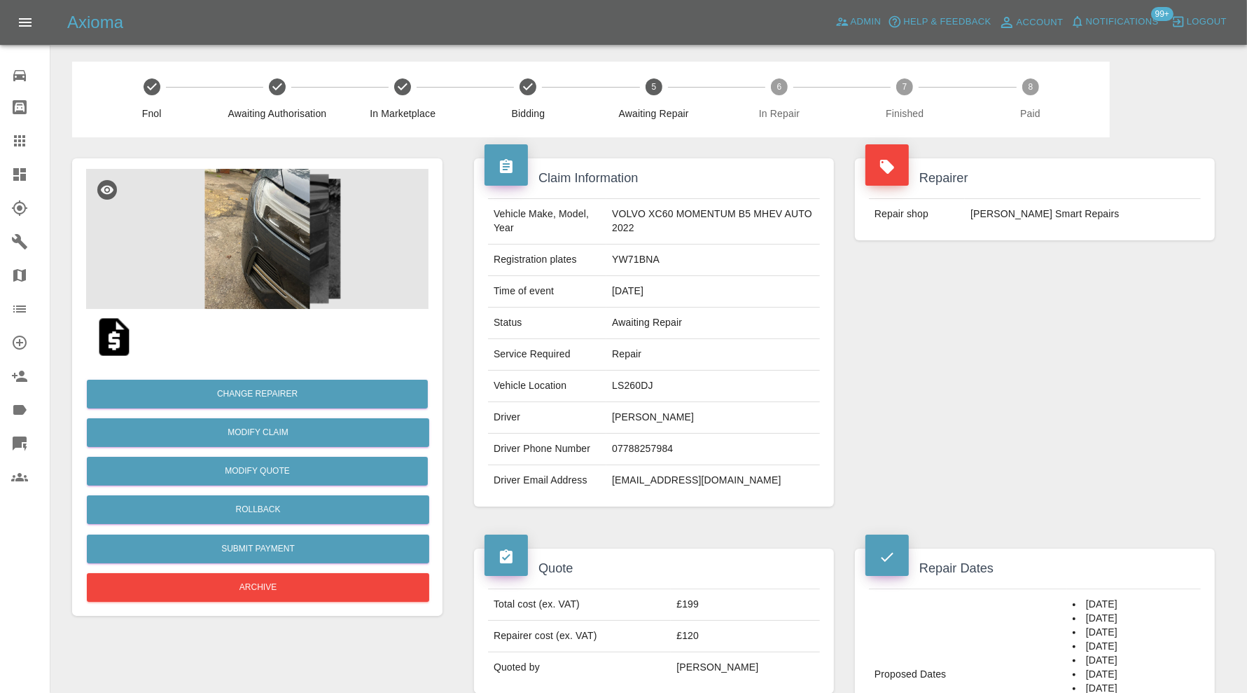
click at [294, 268] on img at bounding box center [257, 239] width 343 height 140
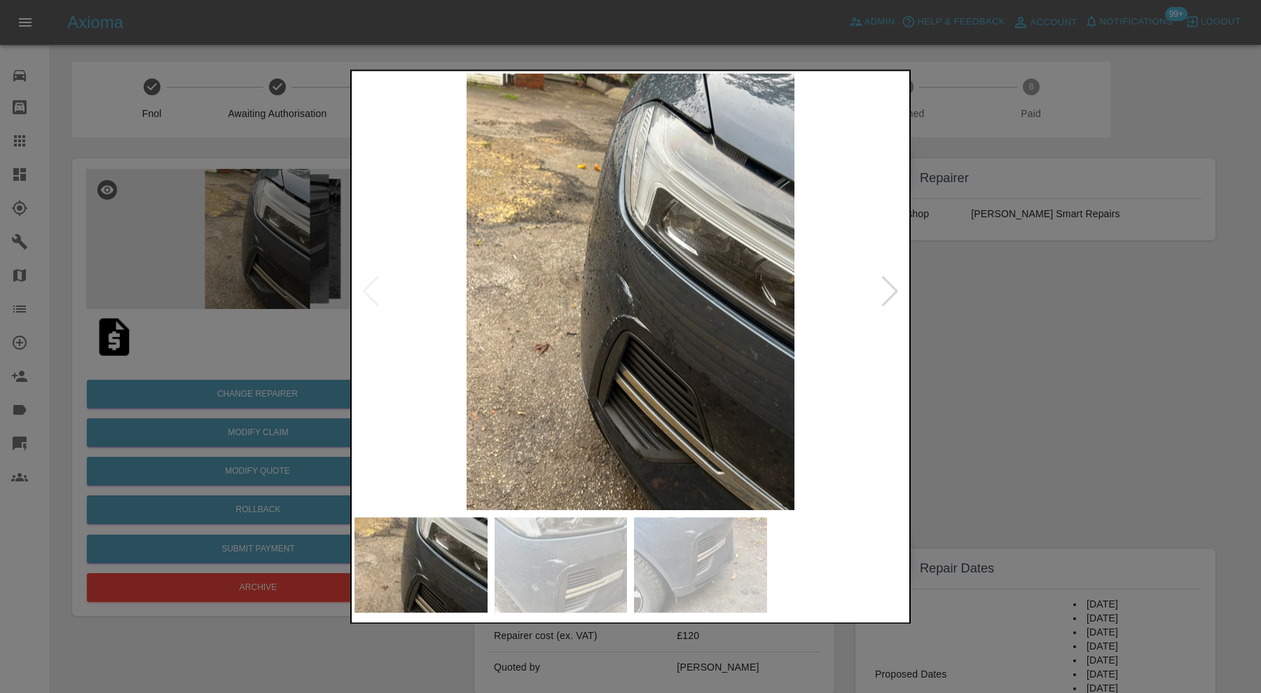
click at [990, 328] on div at bounding box center [630, 346] width 1261 height 693
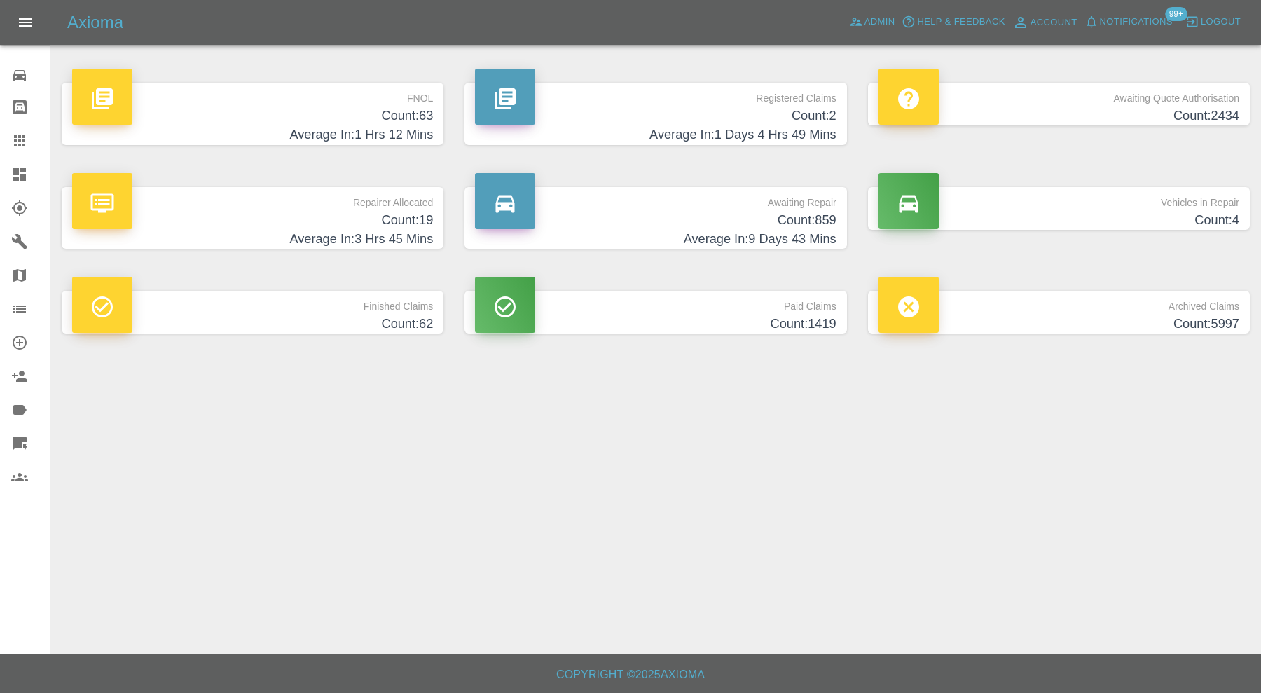
click at [361, 118] on h4 "Count: 63" at bounding box center [252, 115] width 361 height 19
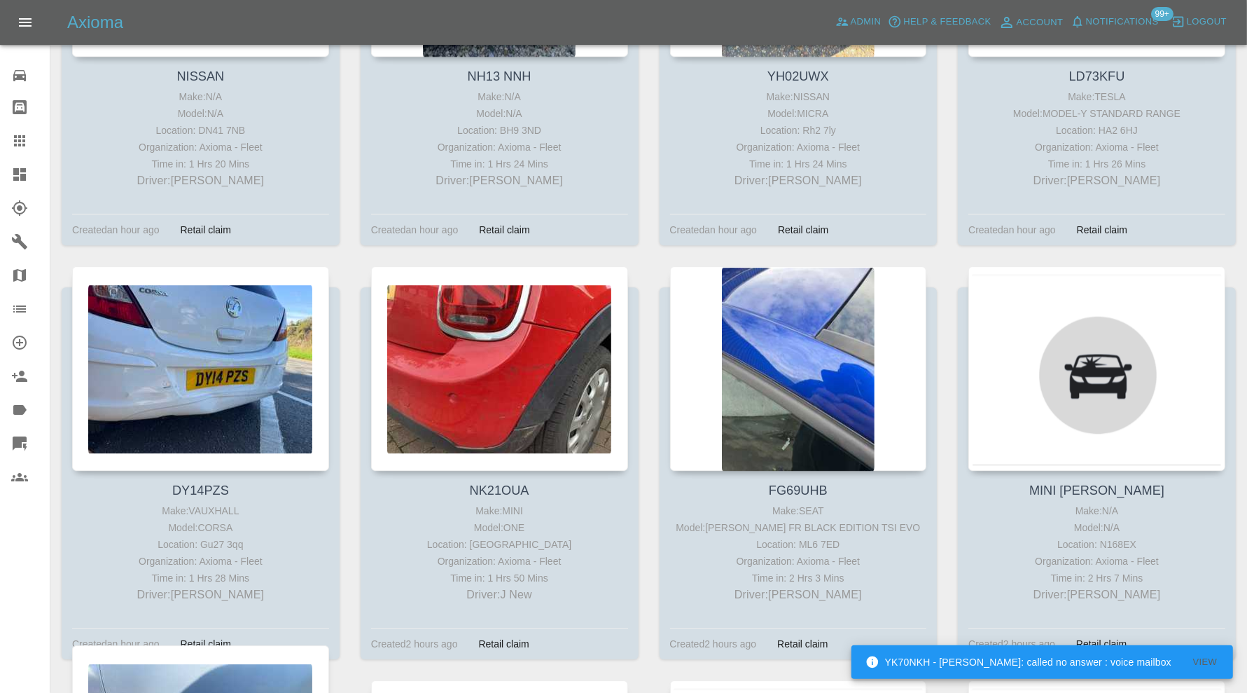
scroll to position [3729, 0]
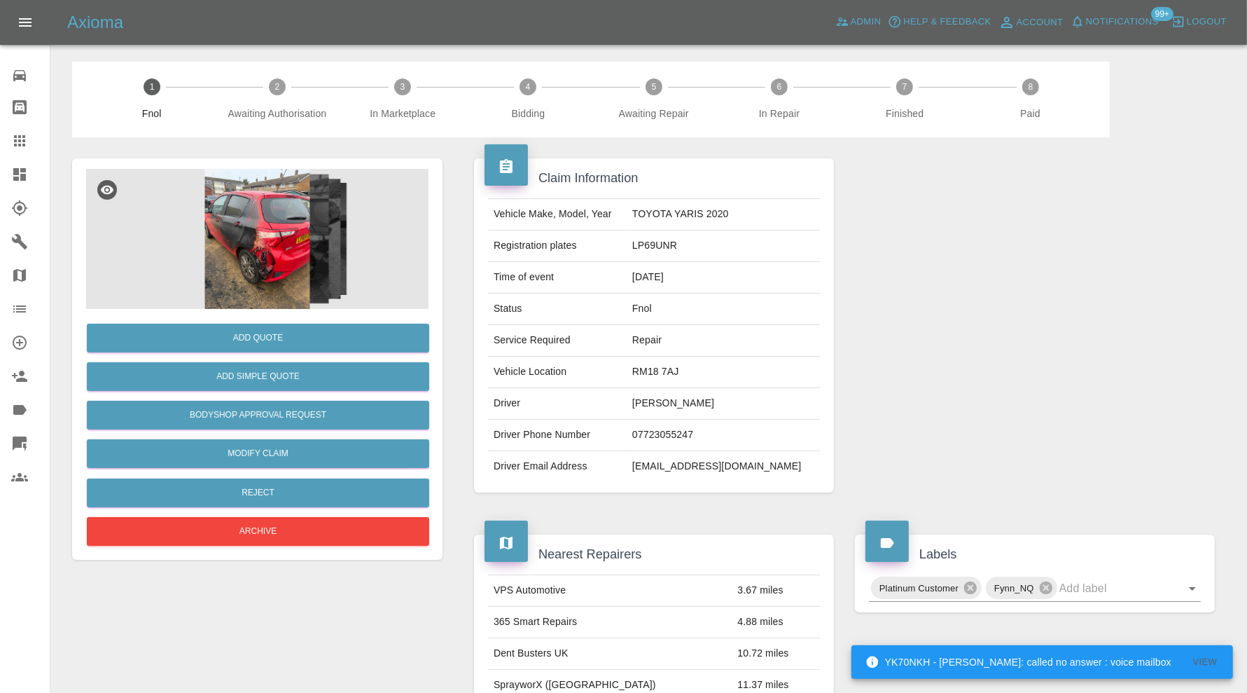
click at [258, 217] on img at bounding box center [257, 239] width 343 height 140
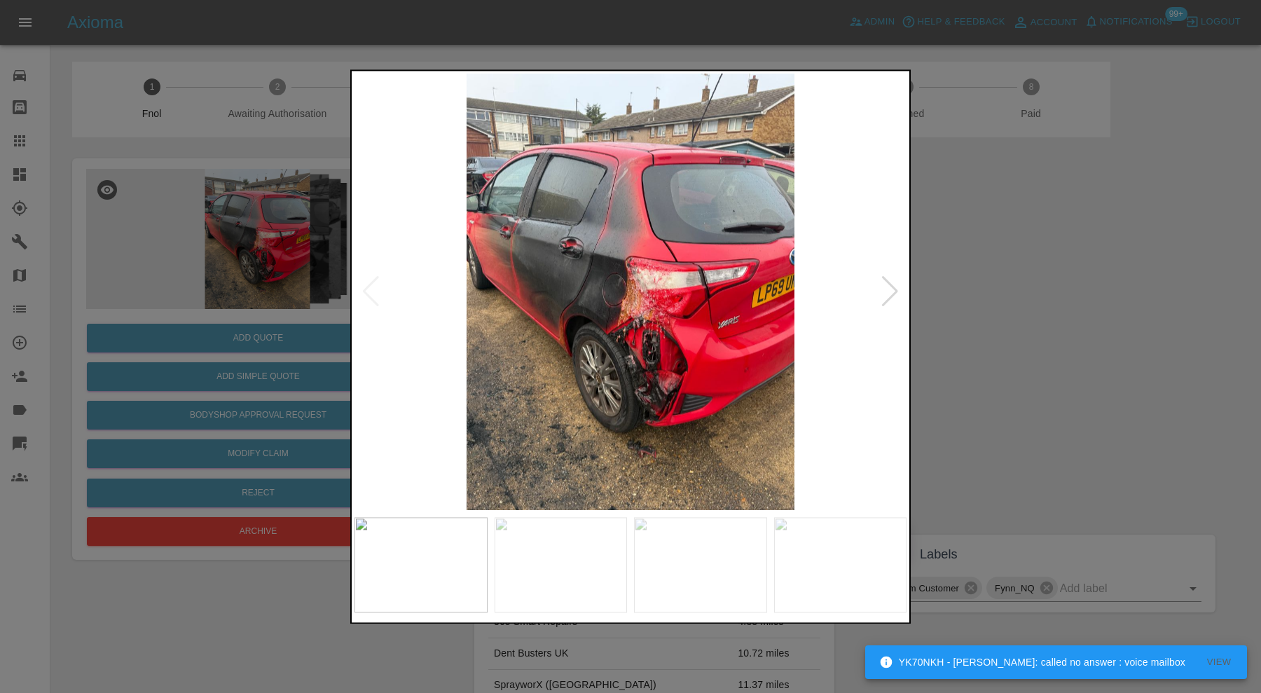
click at [995, 298] on div at bounding box center [630, 346] width 1261 height 693
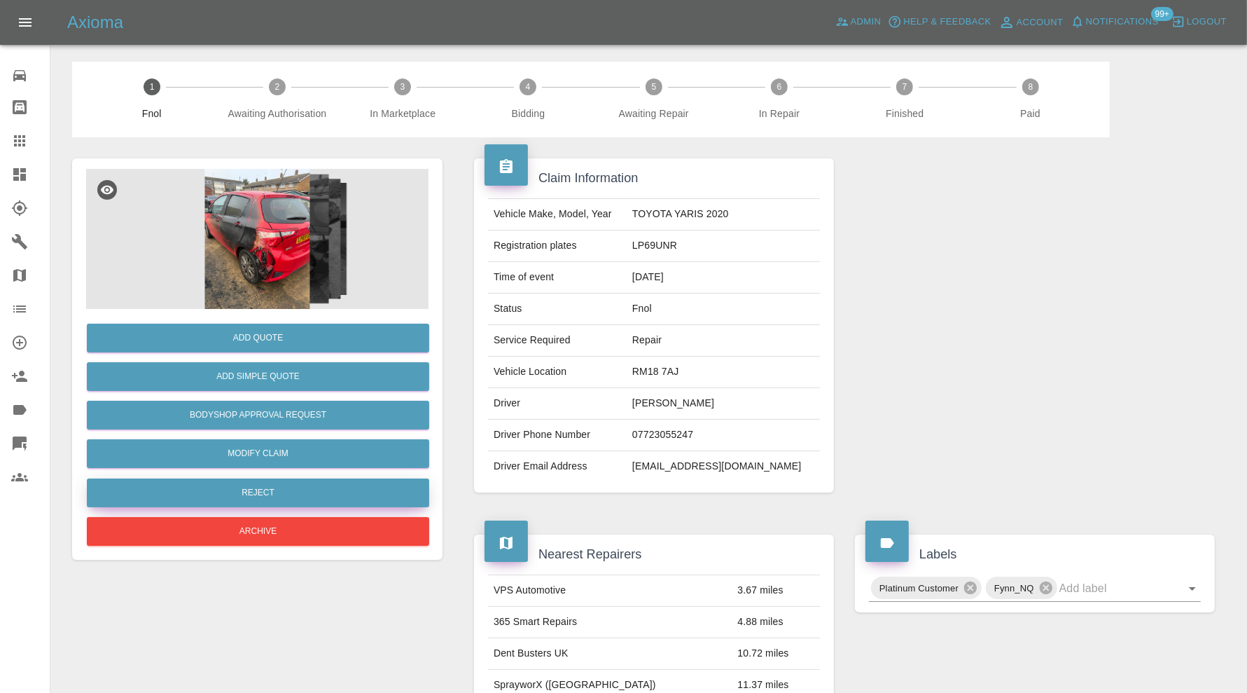
click at [330, 494] on button "Reject" at bounding box center [258, 492] width 343 height 29
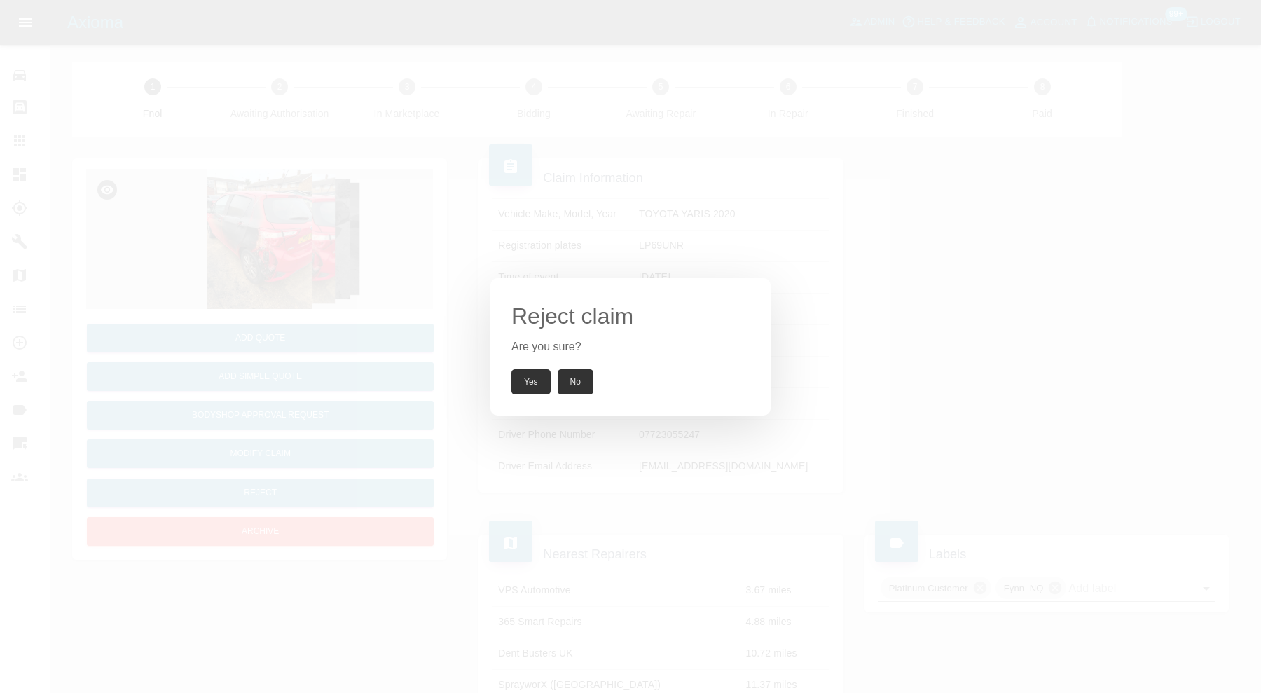
click at [525, 377] on button "Yes" at bounding box center [530, 381] width 39 height 25
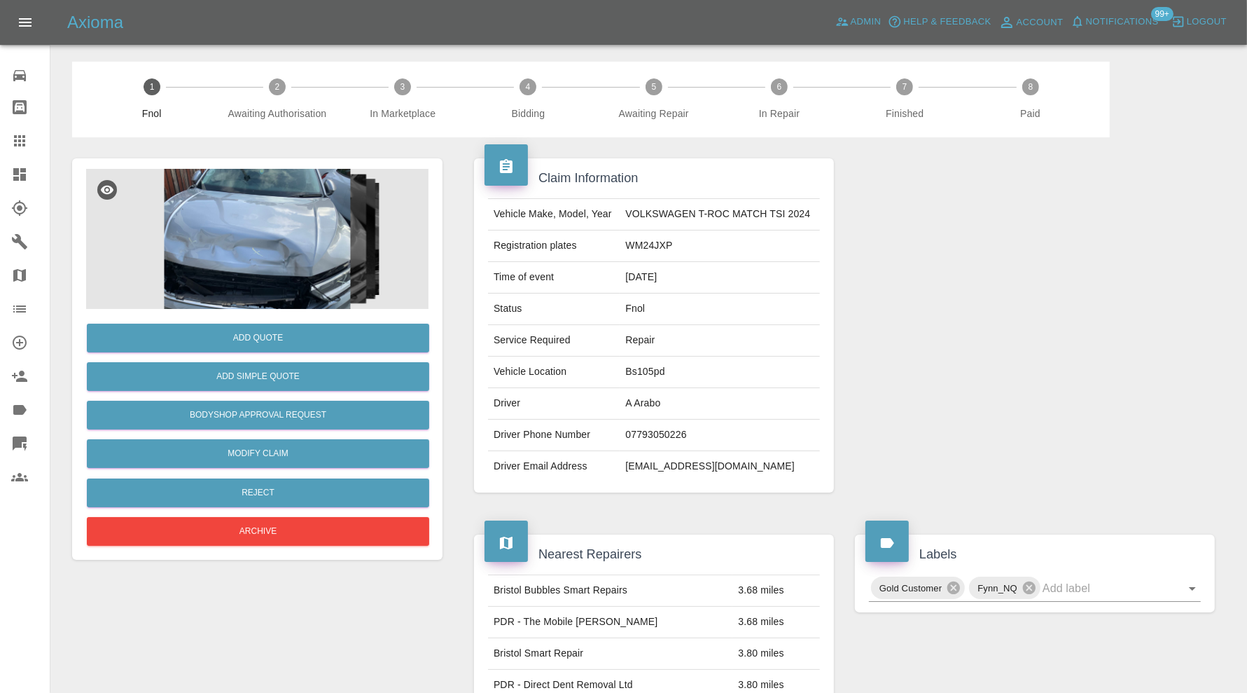
click at [230, 262] on img at bounding box center [257, 239] width 343 height 140
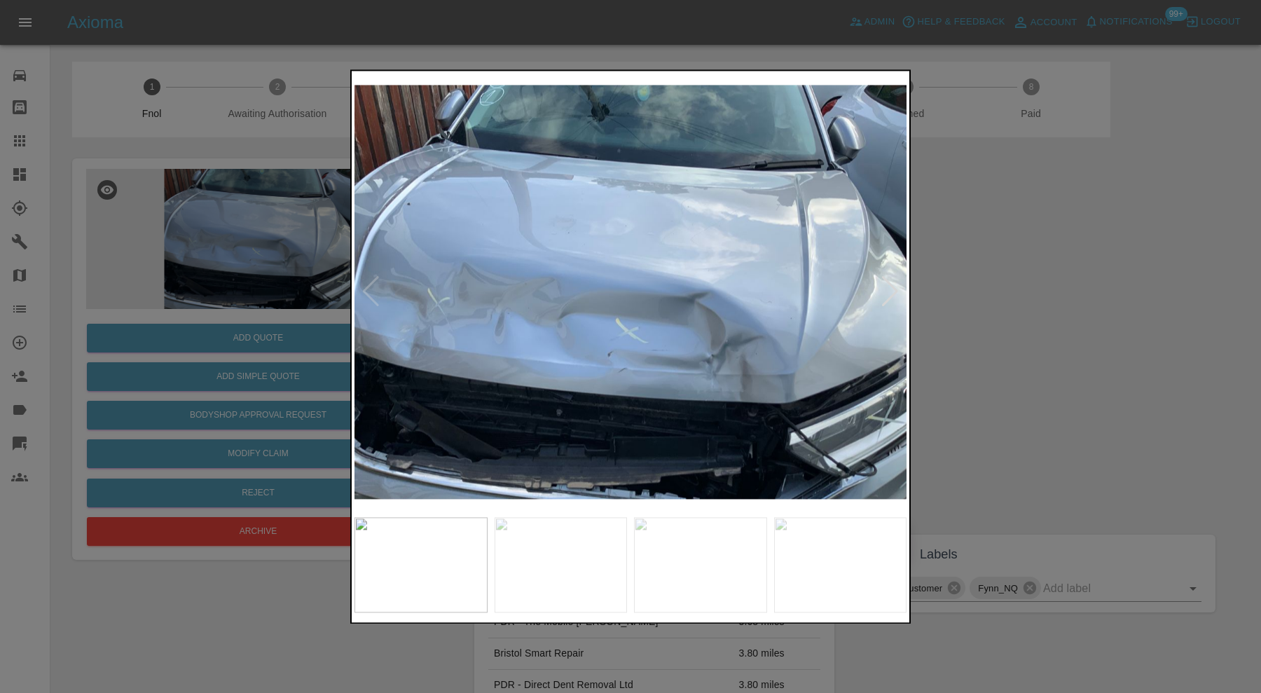
click at [1041, 293] on div at bounding box center [630, 346] width 1261 height 693
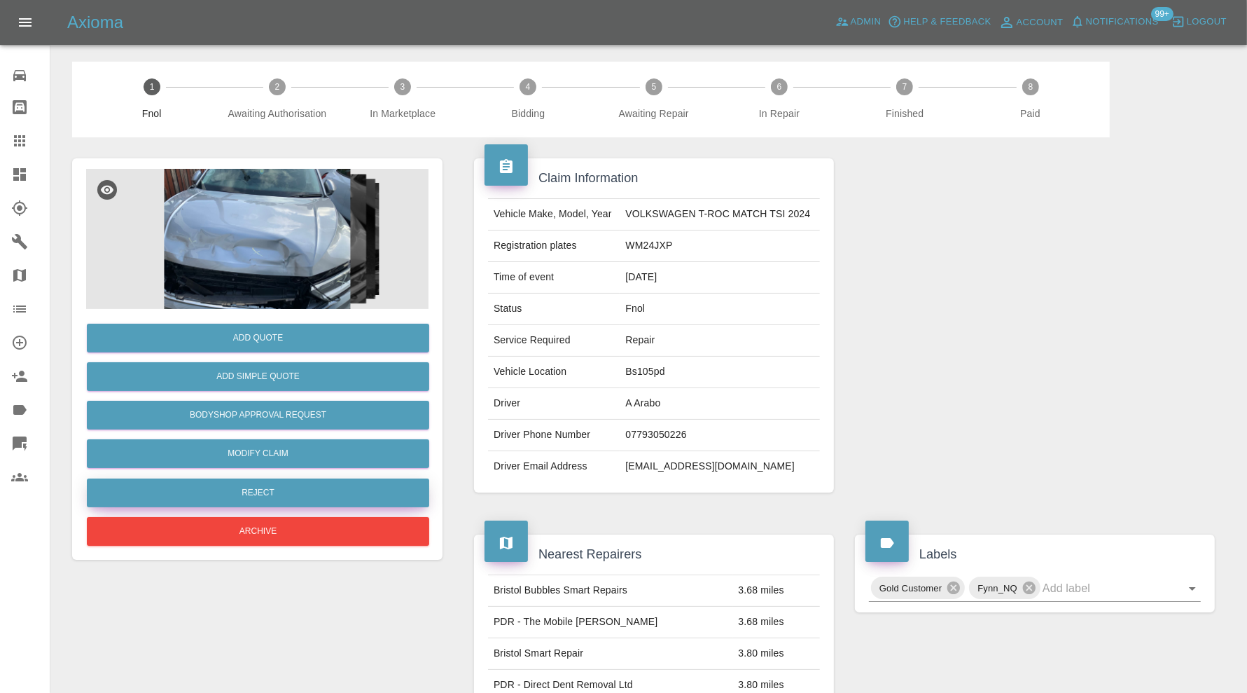
click at [298, 496] on button "Reject" at bounding box center [258, 492] width 343 height 29
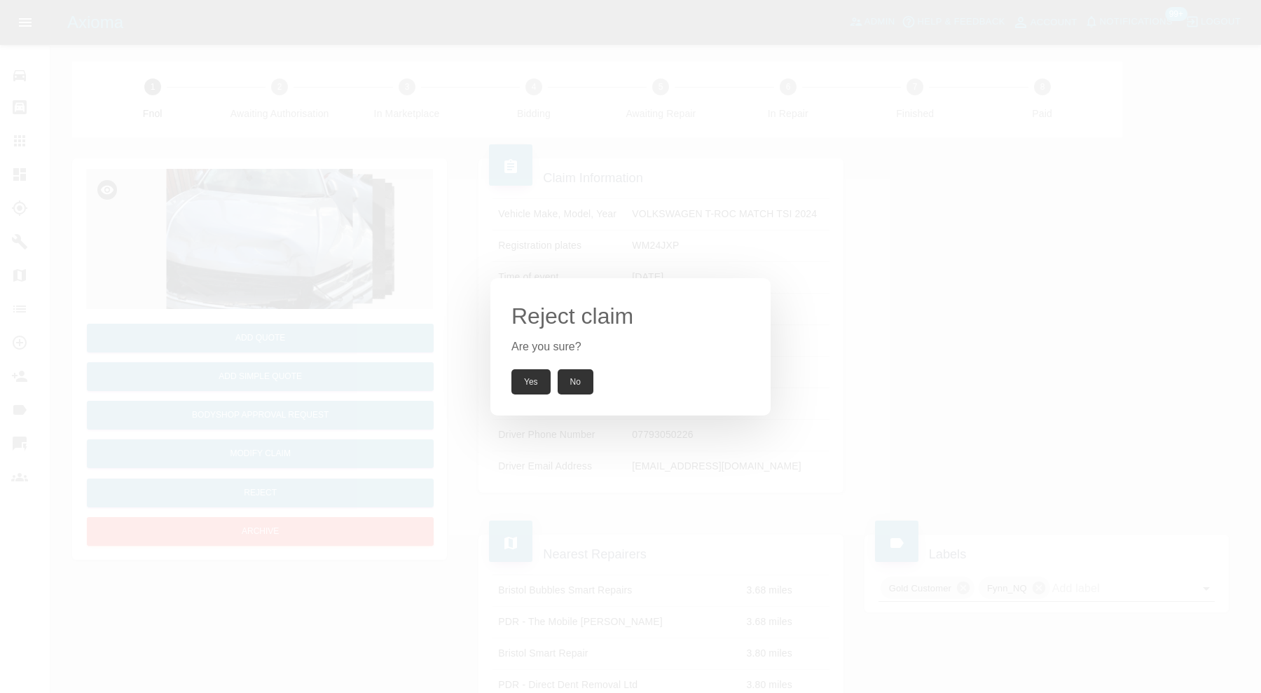
click at [517, 378] on button "Yes" at bounding box center [530, 381] width 39 height 25
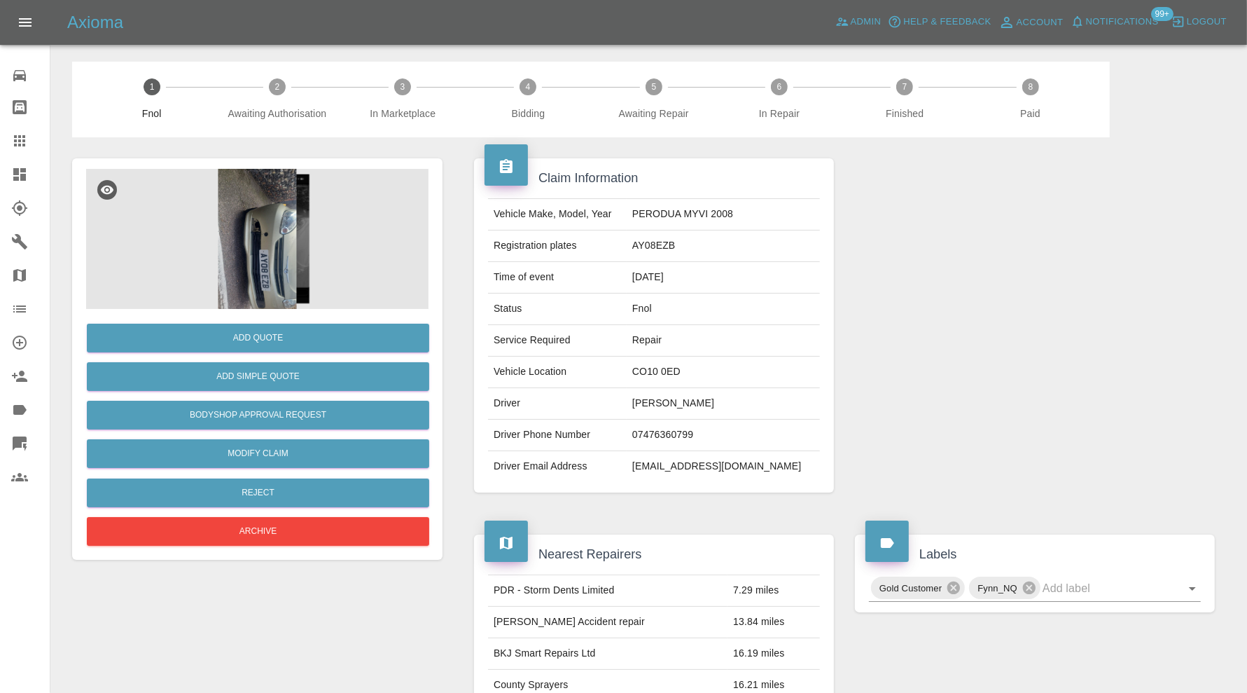
click at [282, 253] on img at bounding box center [257, 239] width 343 height 140
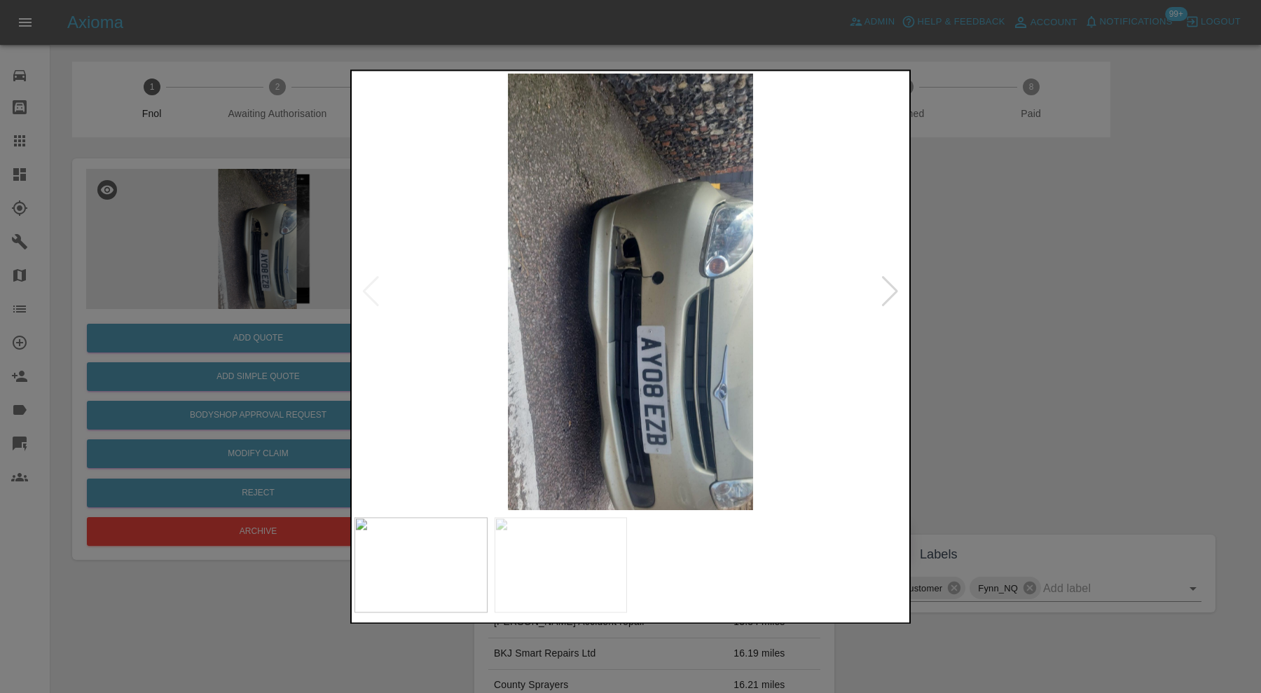
click at [892, 289] on div at bounding box center [889, 292] width 19 height 31
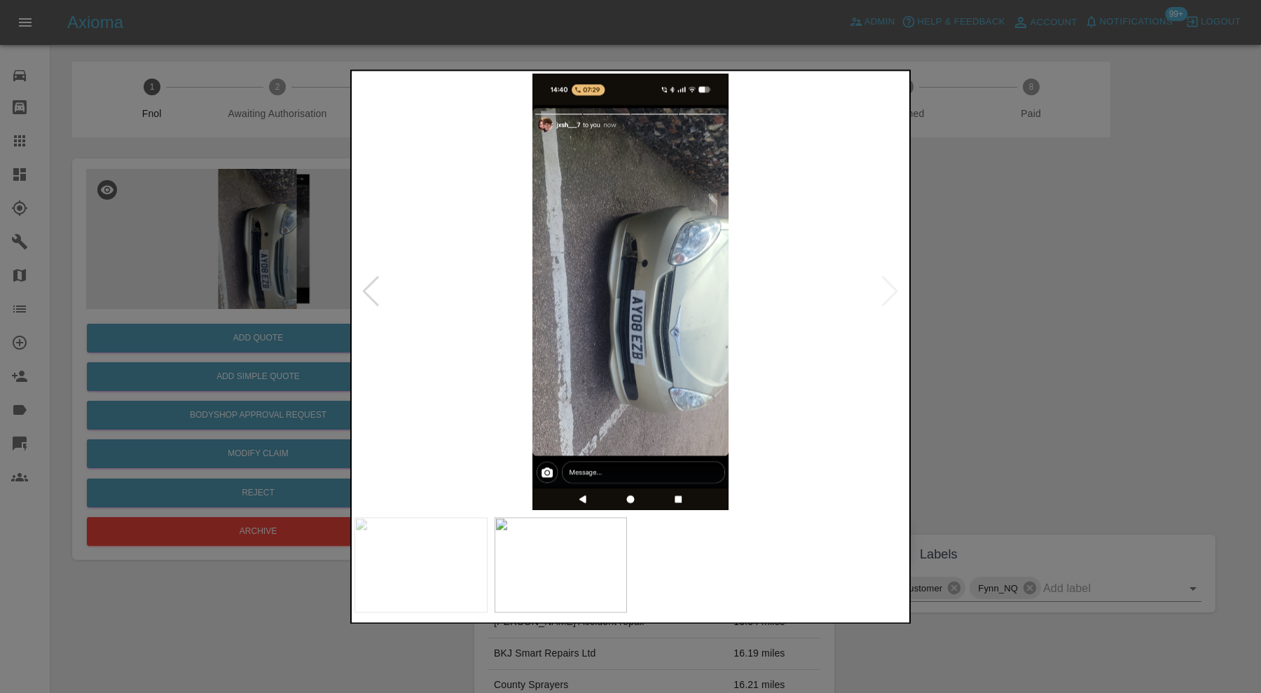
click at [892, 289] on img at bounding box center [630, 292] width 552 height 436
click at [473, 542] on img at bounding box center [420, 564] width 133 height 95
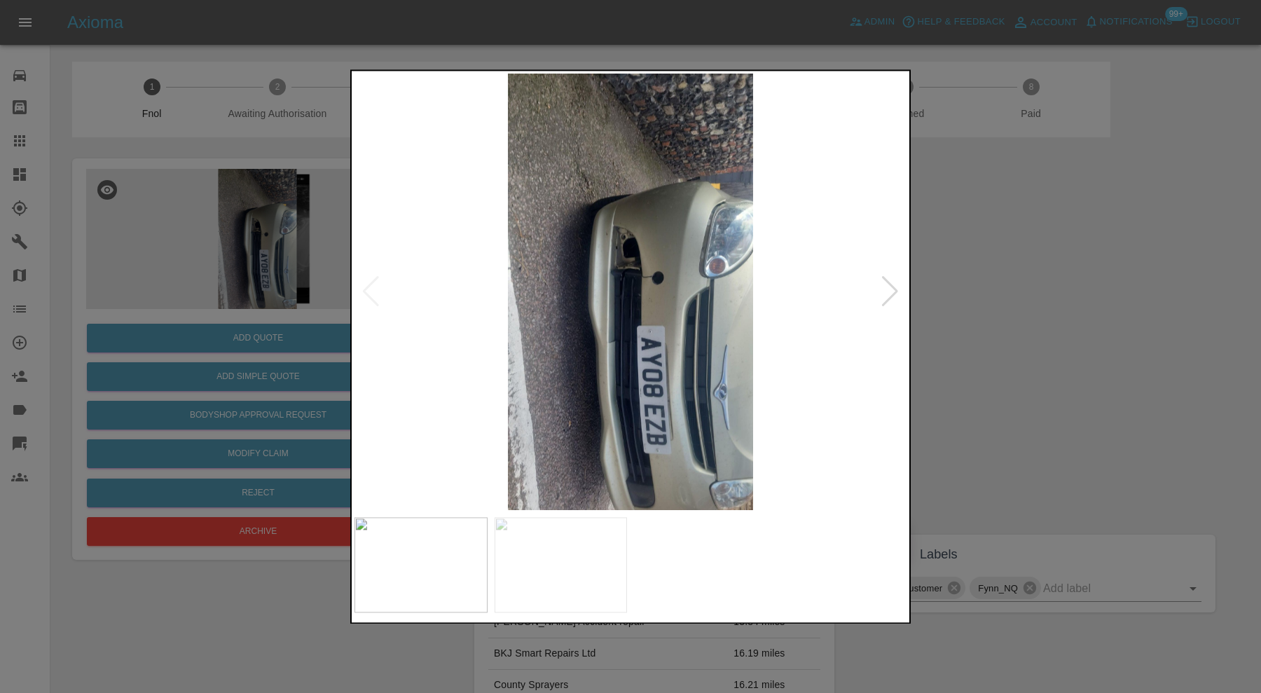
click at [978, 394] on div at bounding box center [630, 346] width 1261 height 693
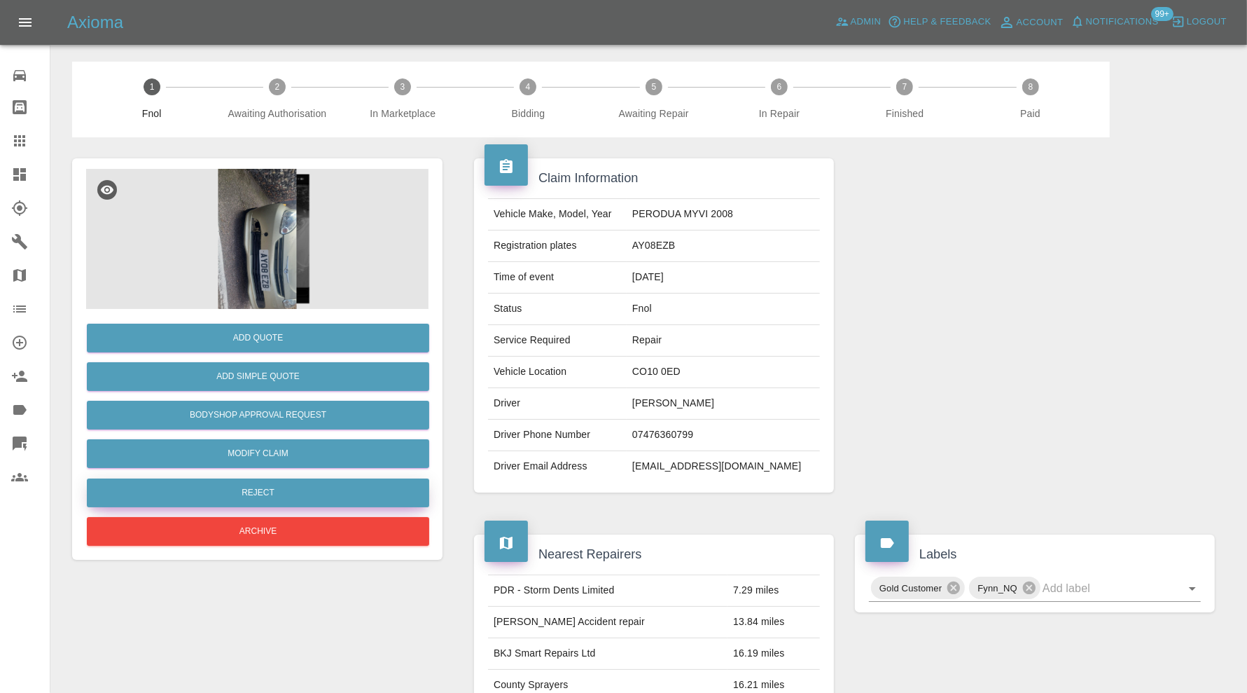
click at [248, 487] on button "Reject" at bounding box center [258, 492] width 343 height 29
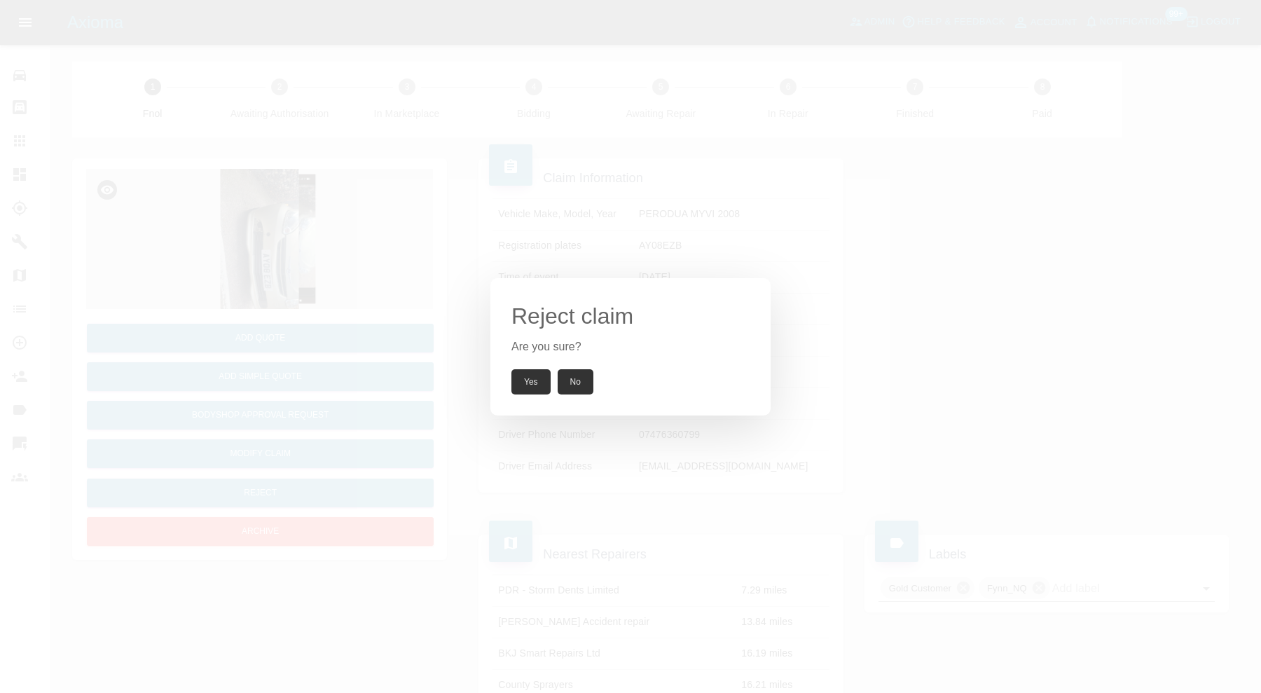
drag, startPoint x: 520, startPoint y: 379, endPoint x: 406, endPoint y: 221, distance: 194.2
click at [520, 379] on button "Yes" at bounding box center [530, 381] width 39 height 25
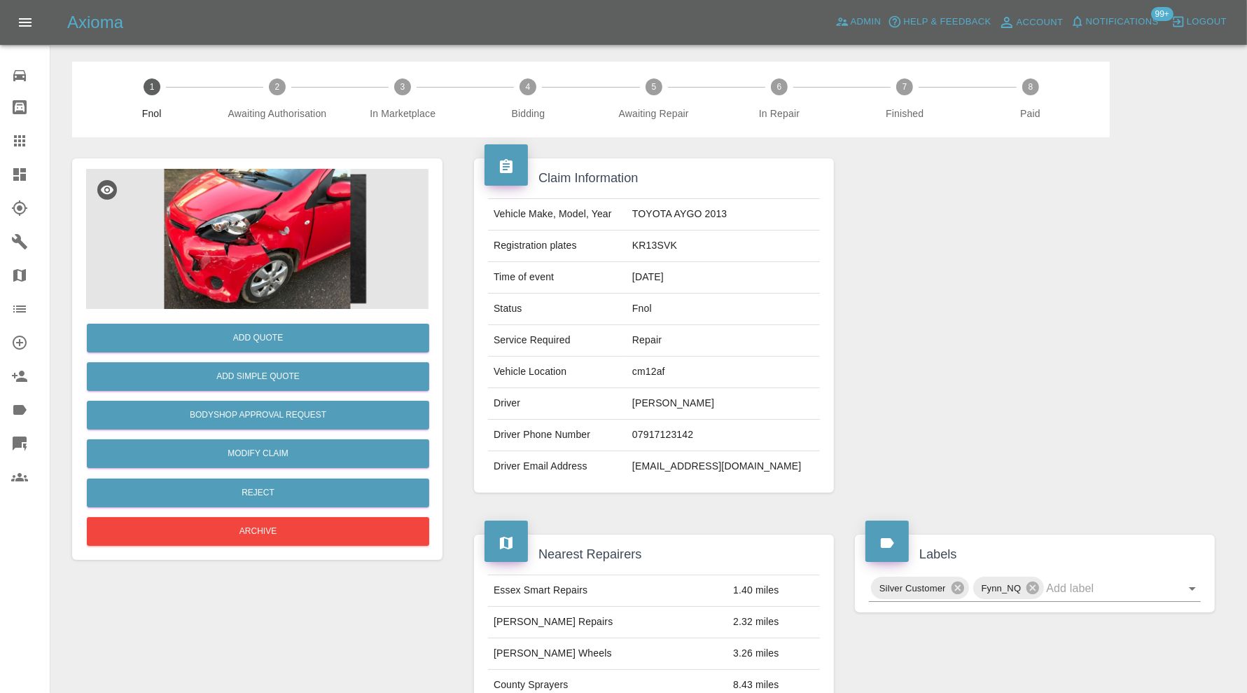
click at [221, 237] on img at bounding box center [257, 239] width 343 height 140
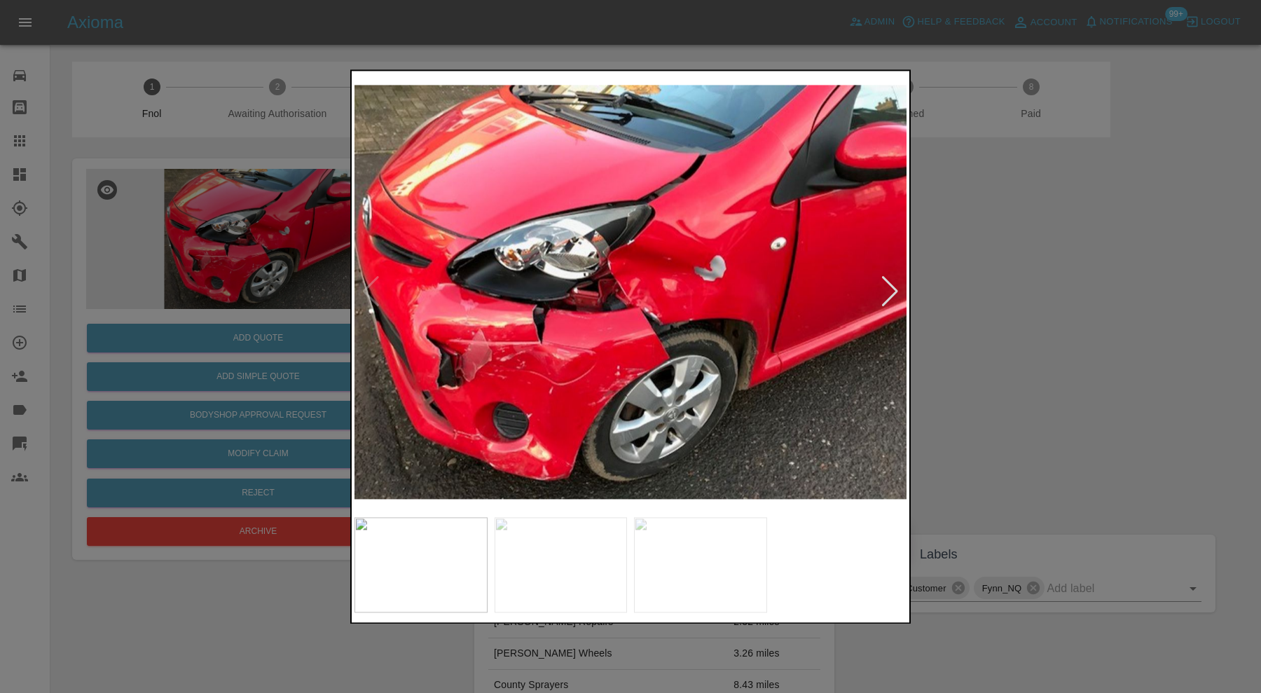
click at [1047, 371] on div at bounding box center [630, 346] width 1261 height 693
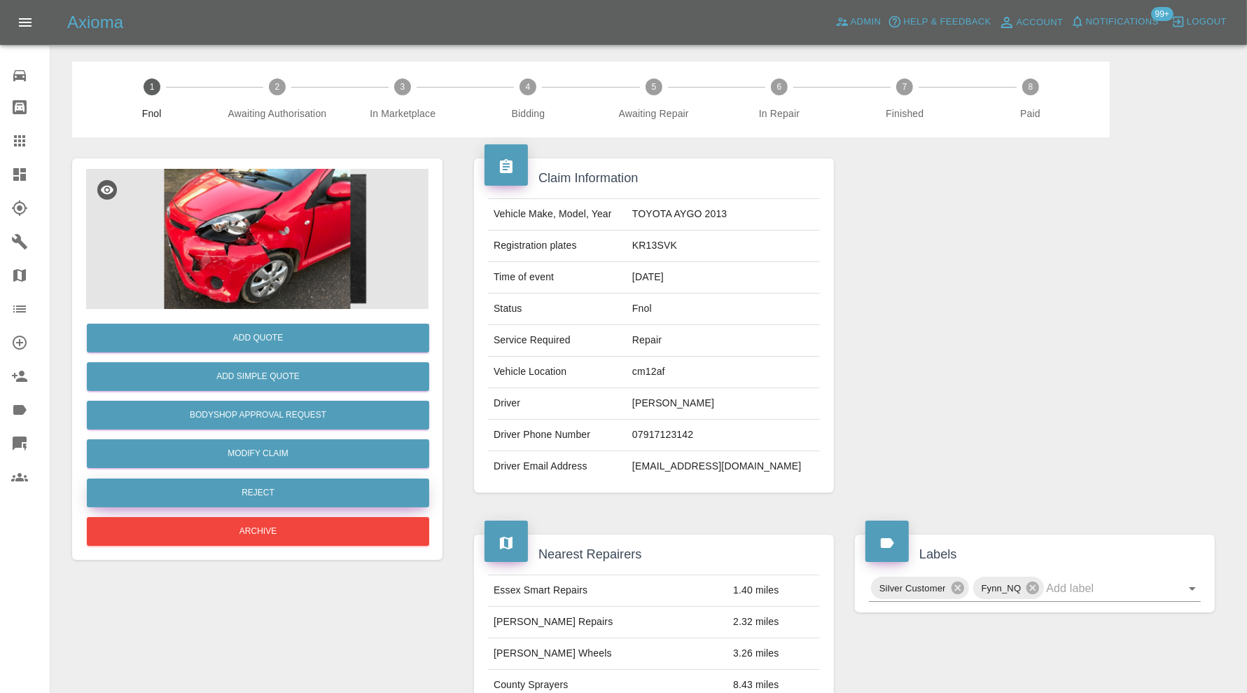
click at [293, 495] on button "Reject" at bounding box center [258, 492] width 343 height 29
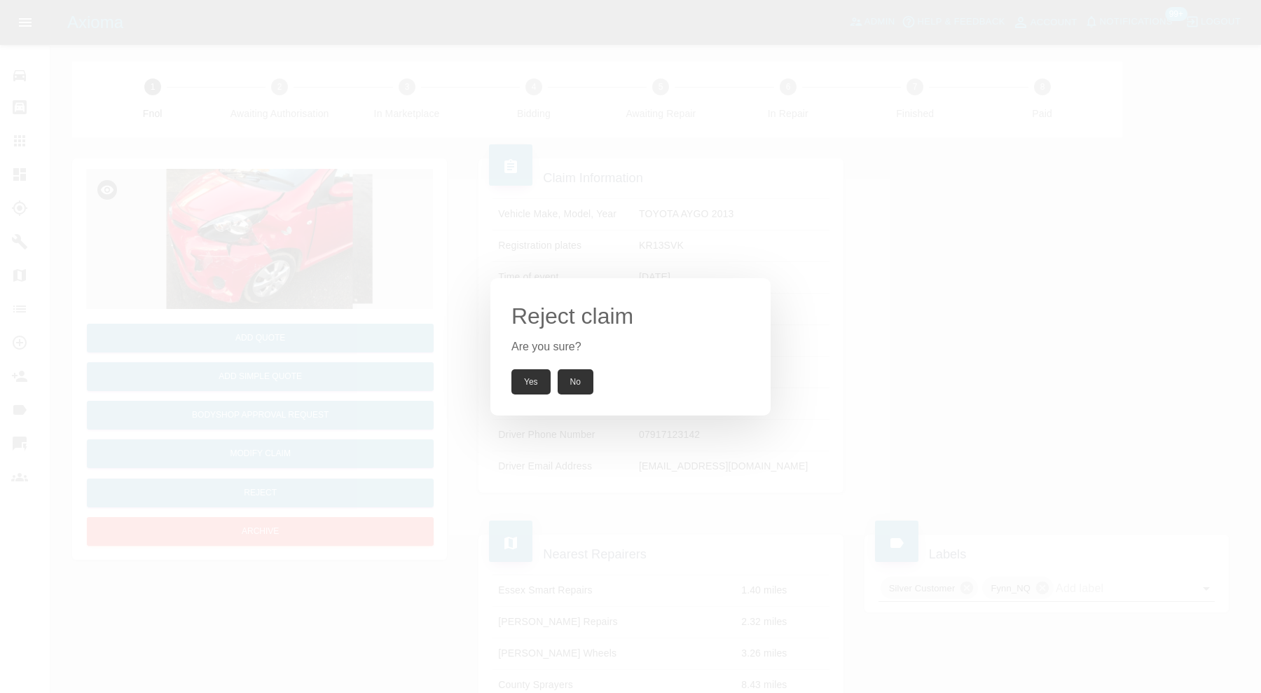
click at [519, 376] on button "Yes" at bounding box center [530, 381] width 39 height 25
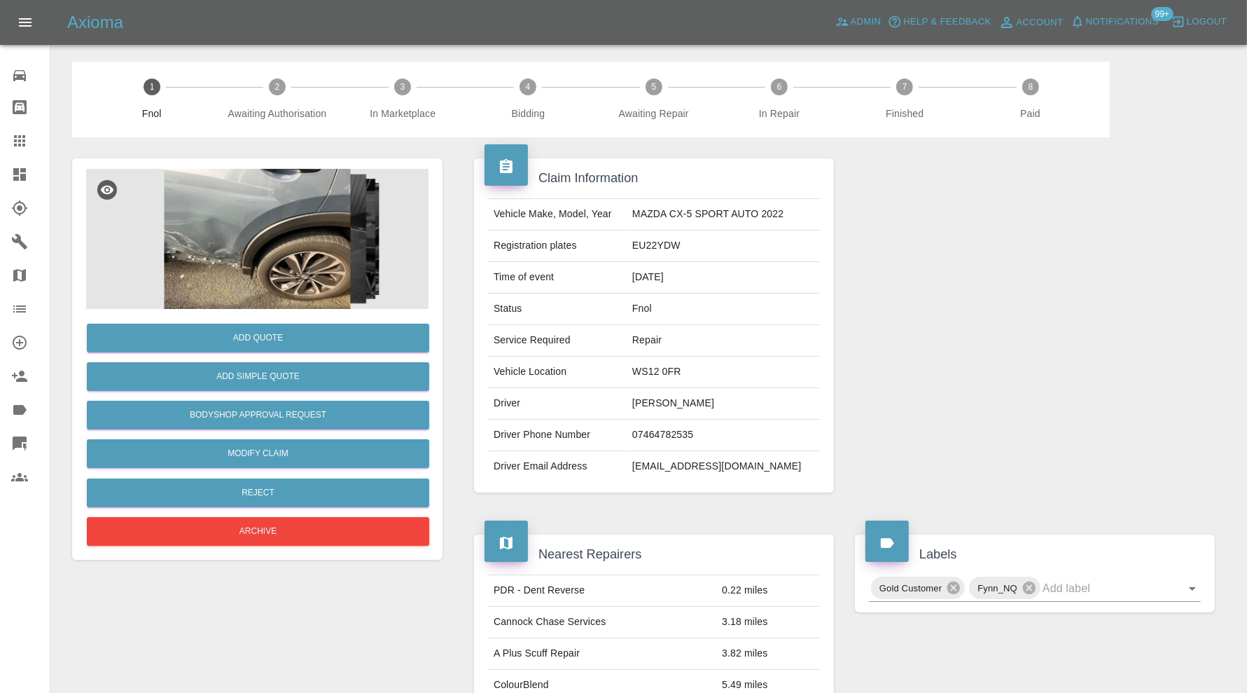
click at [230, 298] on img at bounding box center [257, 239] width 343 height 140
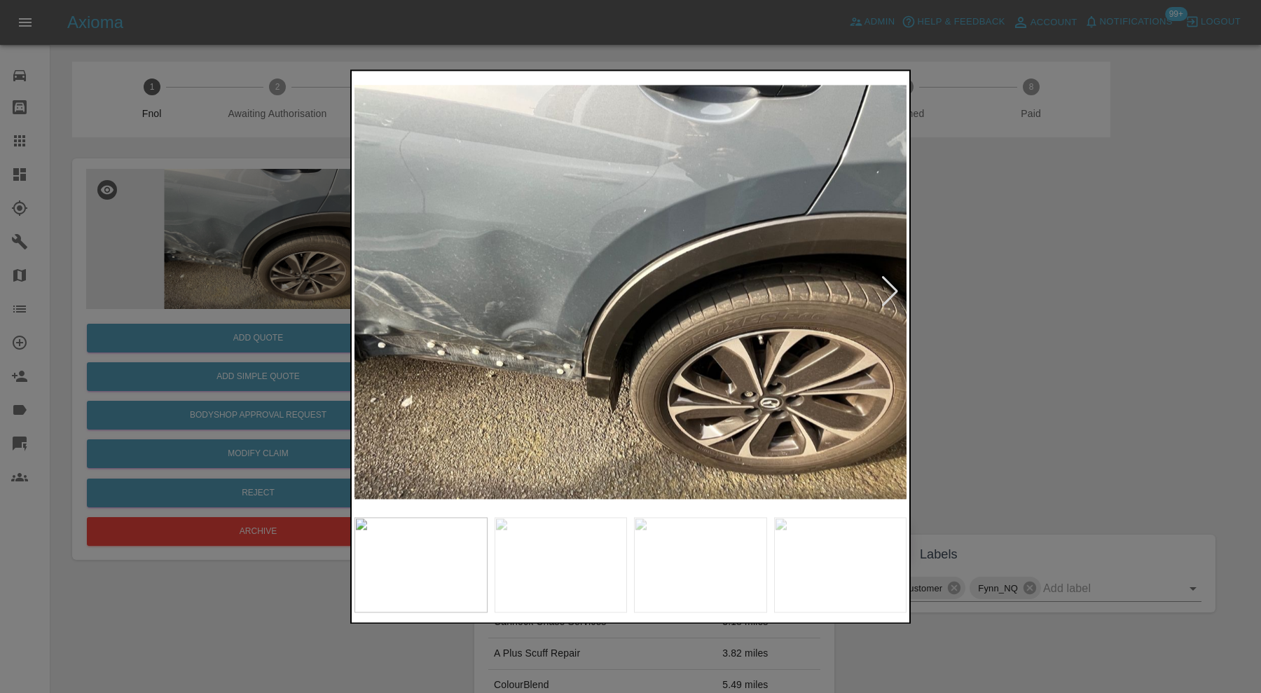
click at [697, 565] on img at bounding box center [700, 564] width 133 height 95
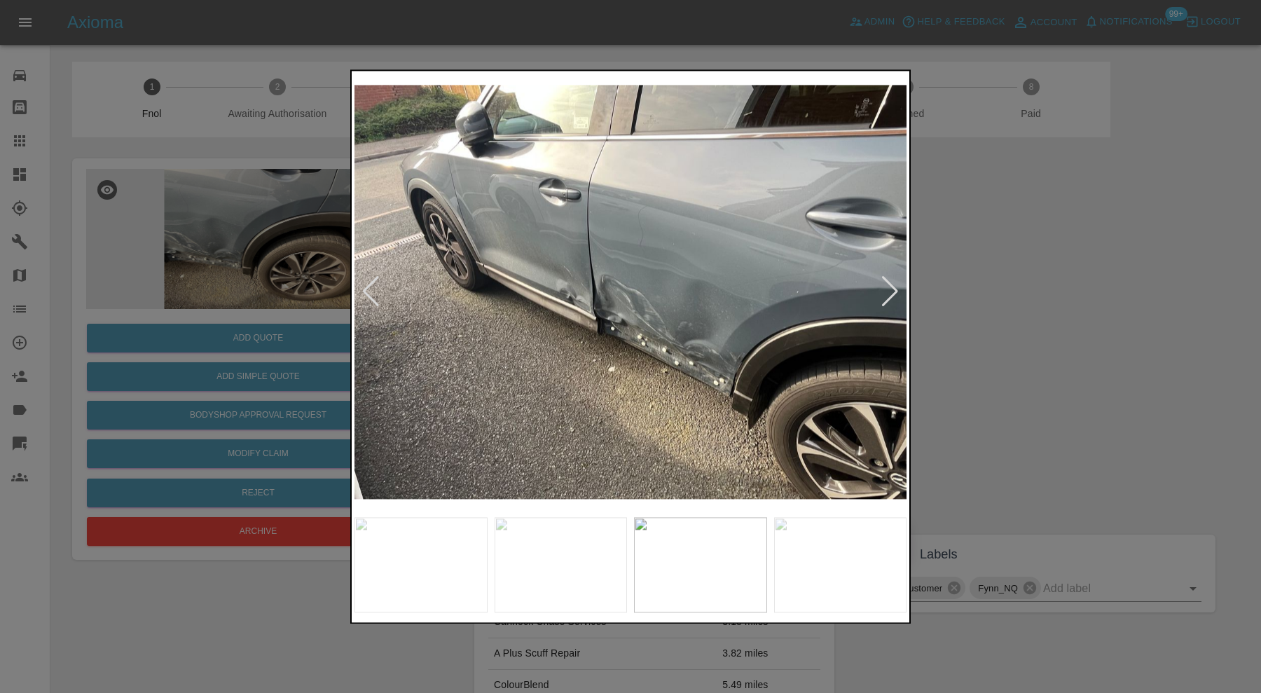
click div
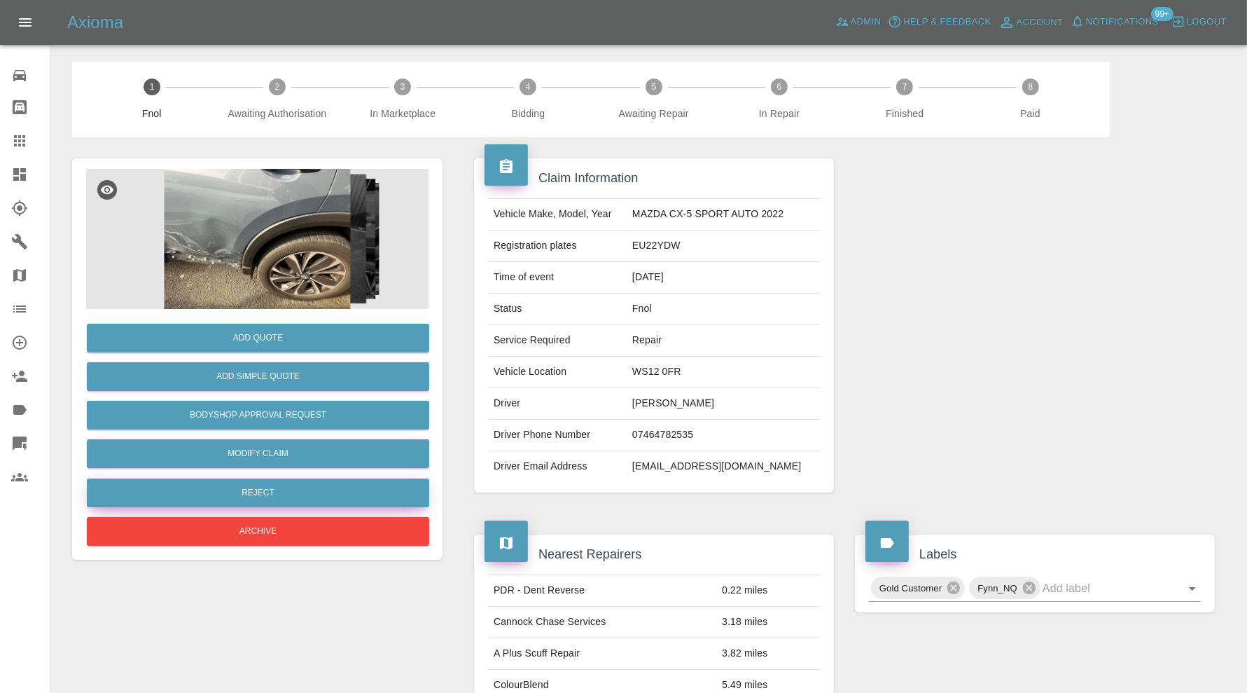
click button "Reject"
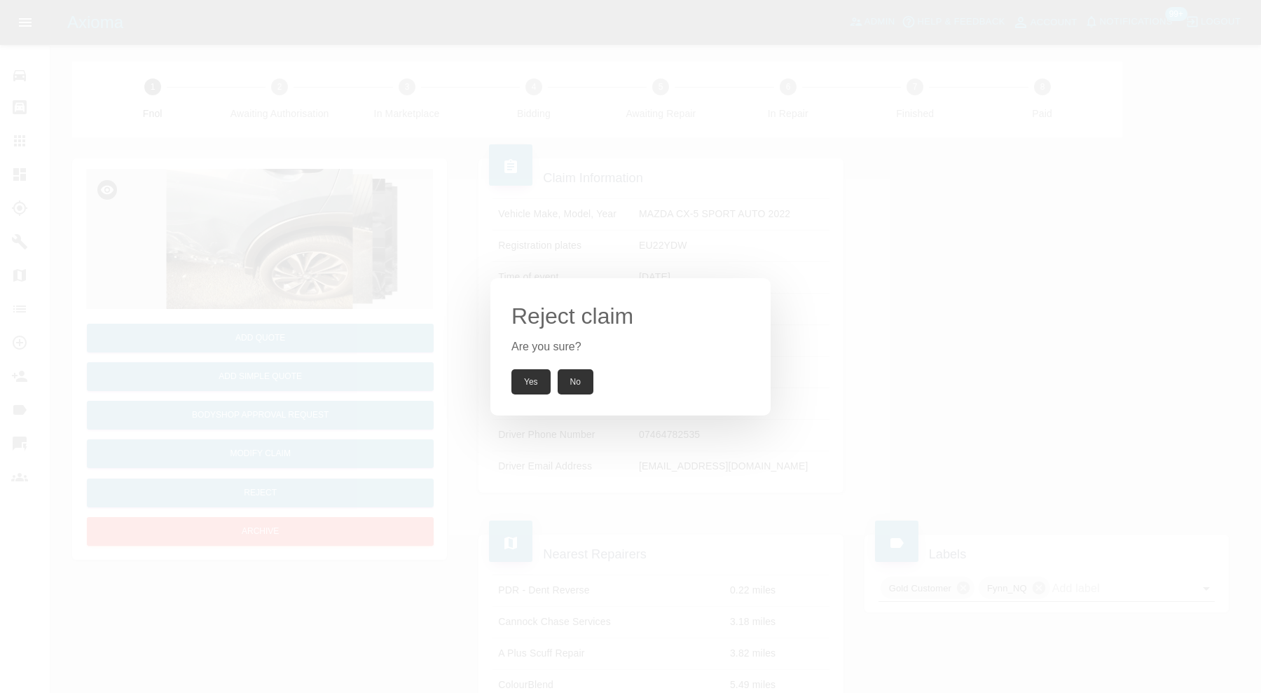
click button "Yes"
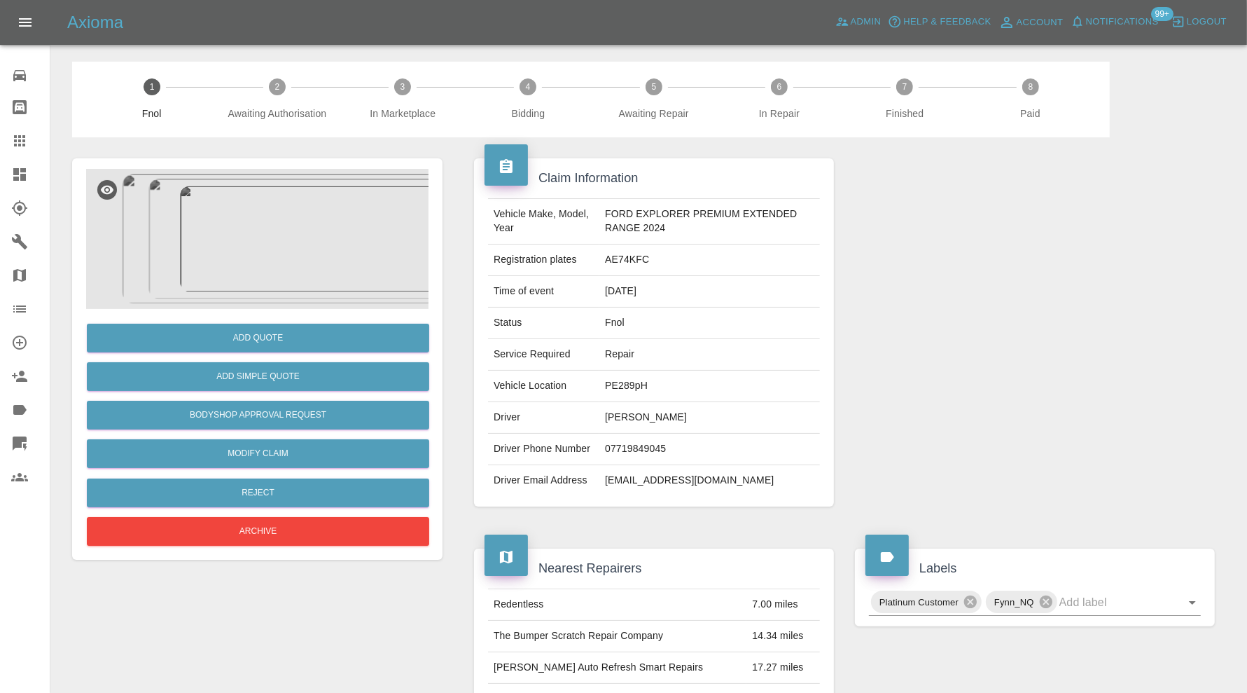
click at [263, 237] on img at bounding box center [257, 239] width 343 height 140
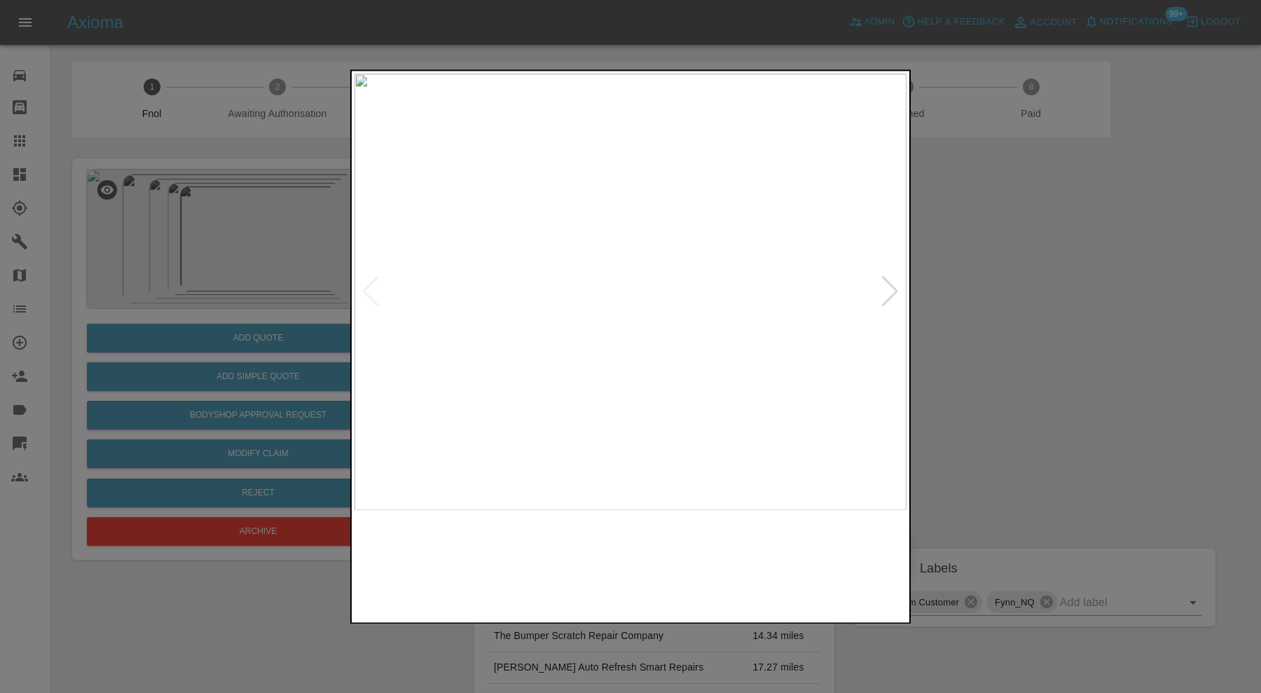
click at [540, 526] on img at bounding box center [561, 564] width 133 height 95
click at [761, 578] on img at bounding box center [700, 564] width 133 height 95
click at [506, 576] on img at bounding box center [561, 564] width 133 height 95
click at [1015, 330] on div at bounding box center [630, 346] width 1261 height 693
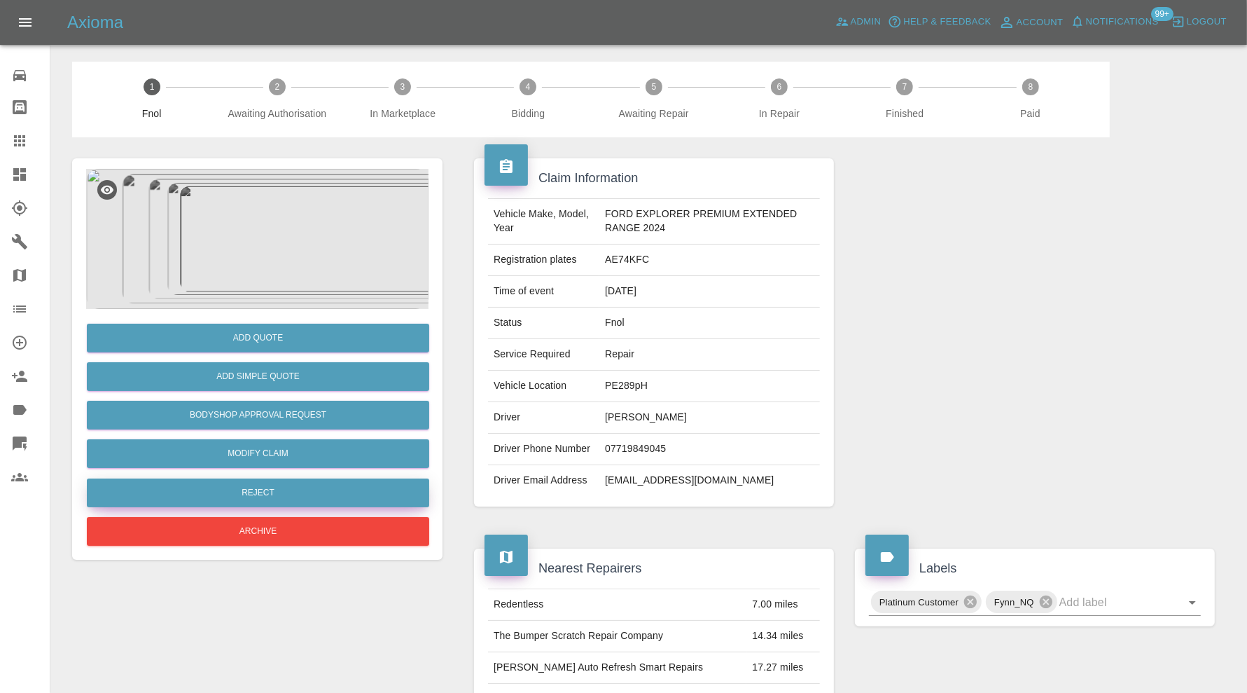
click at [312, 487] on button "Reject" at bounding box center [258, 492] width 343 height 29
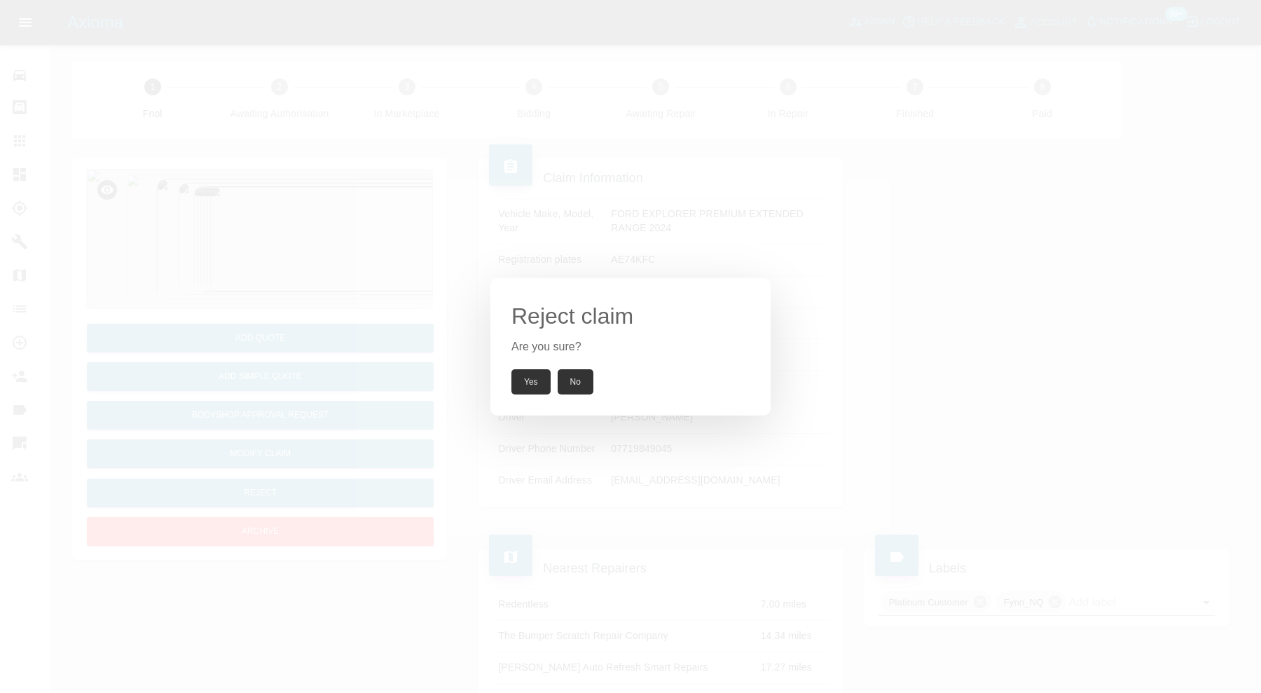
click at [520, 380] on button "Yes" at bounding box center [530, 381] width 39 height 25
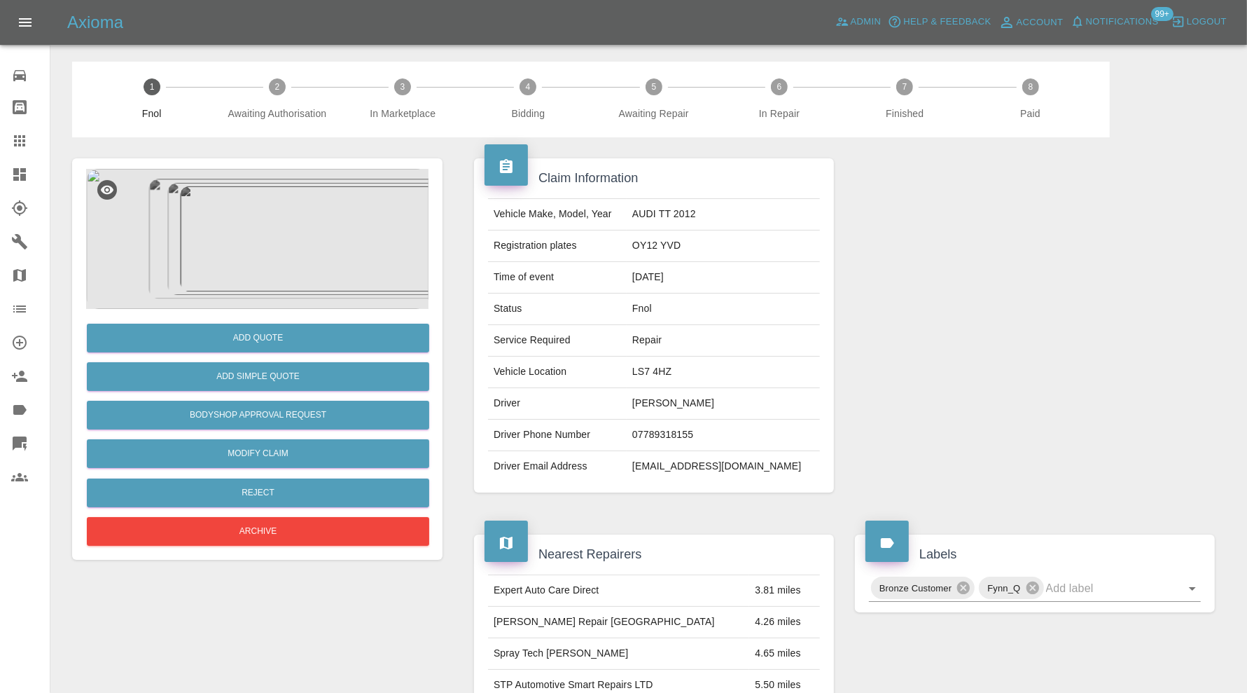
click at [277, 277] on img at bounding box center [257, 239] width 343 height 140
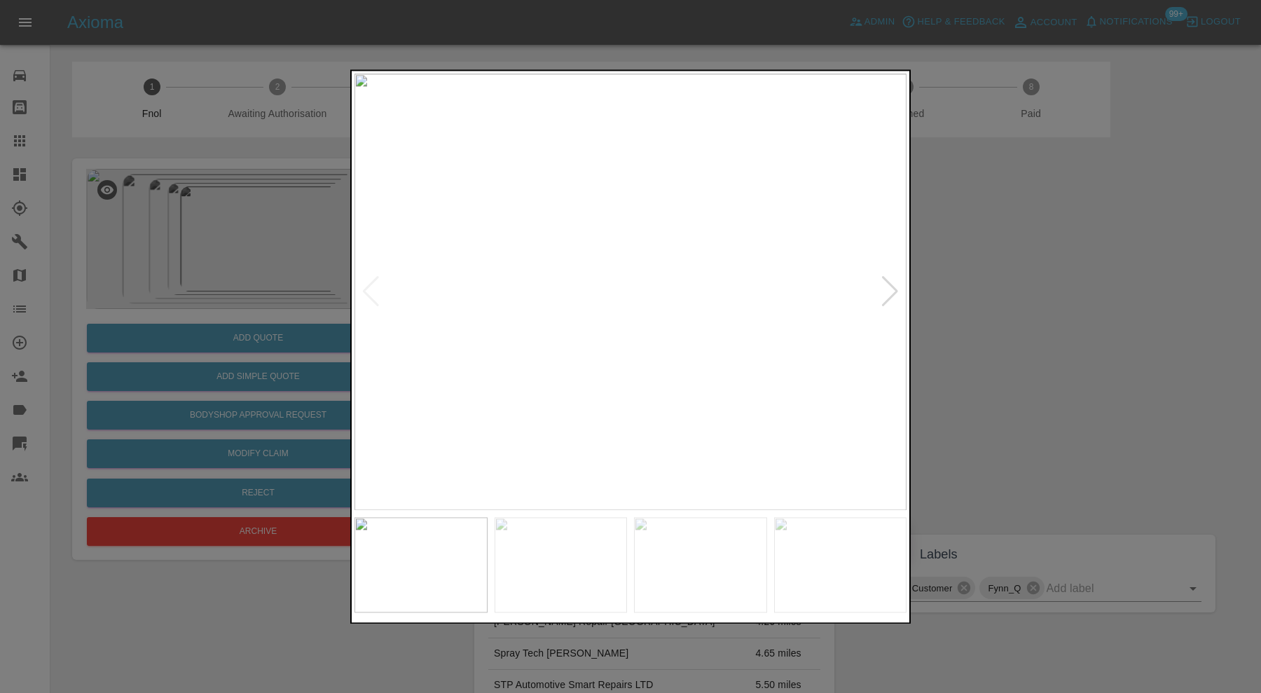
click at [983, 340] on div at bounding box center [630, 346] width 1261 height 693
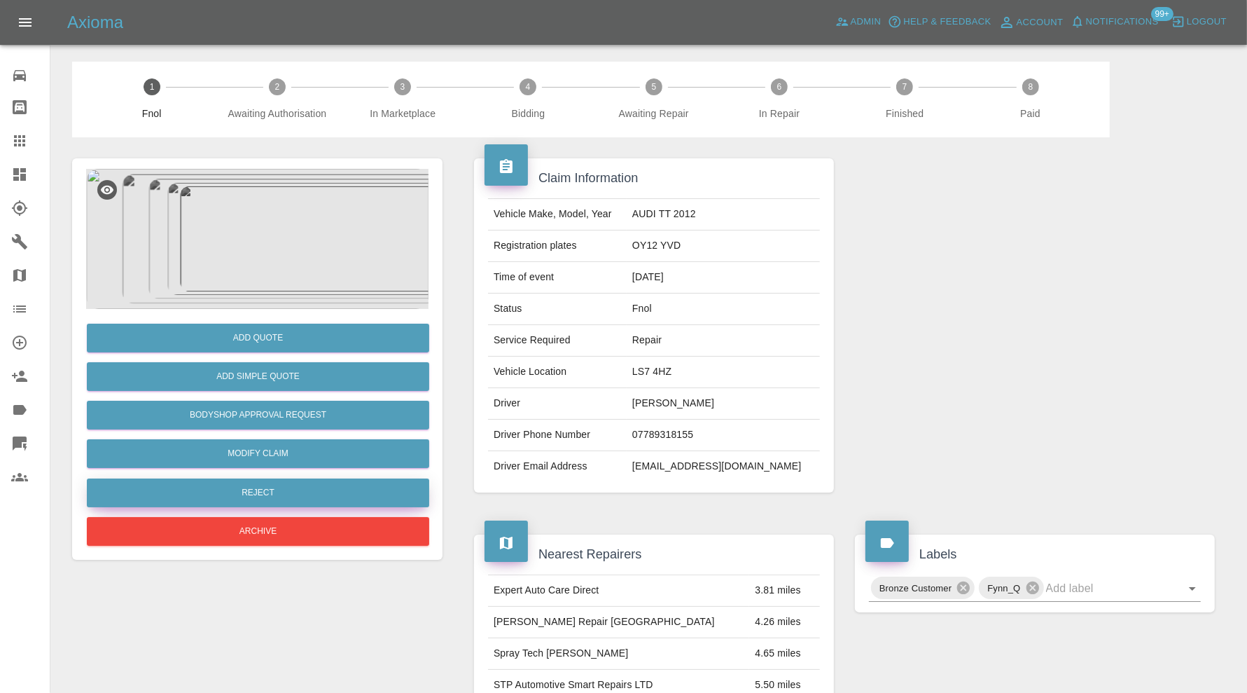
click at [371, 487] on button "Reject" at bounding box center [258, 492] width 343 height 29
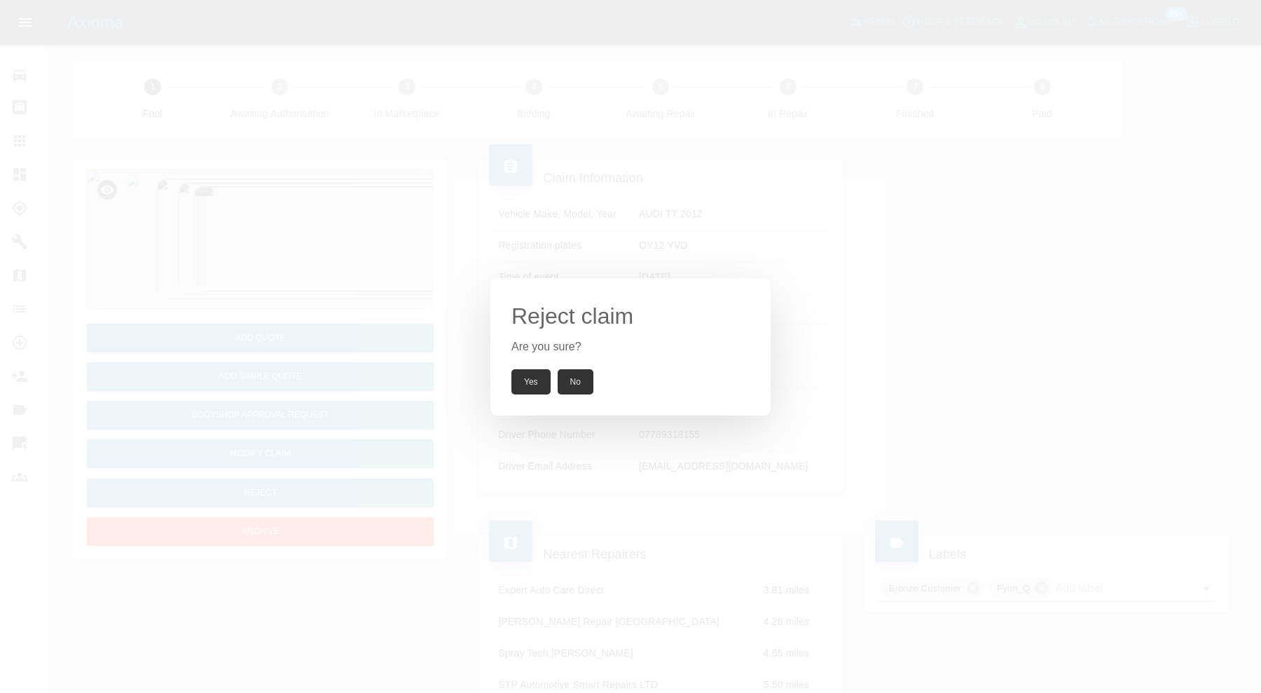
click at [527, 374] on button "Yes" at bounding box center [530, 381] width 39 height 25
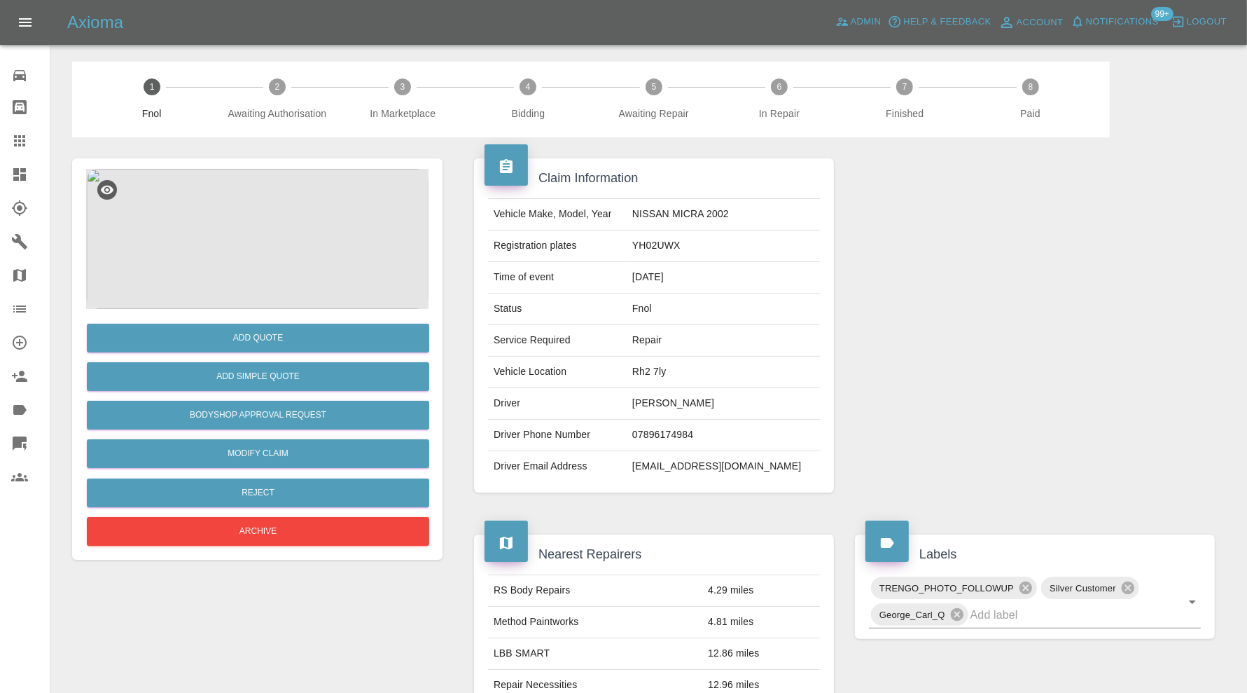
click at [254, 271] on img at bounding box center [257, 239] width 343 height 140
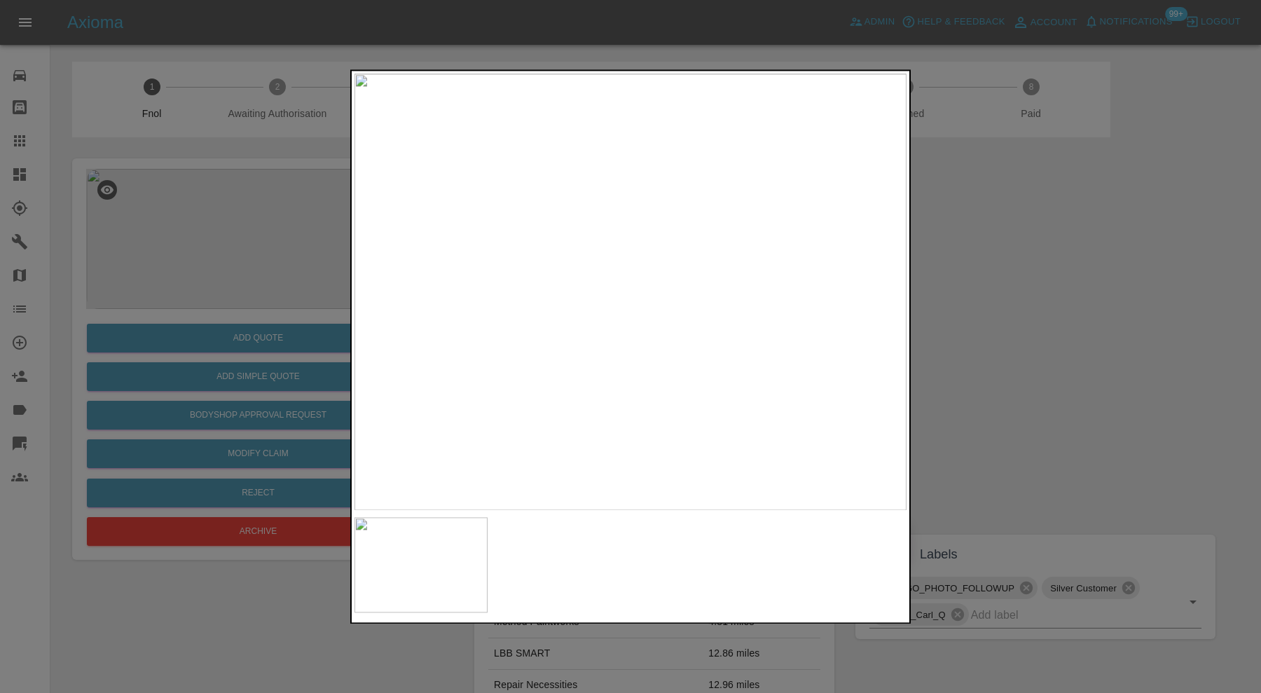
click at [943, 363] on div at bounding box center [630, 346] width 1261 height 693
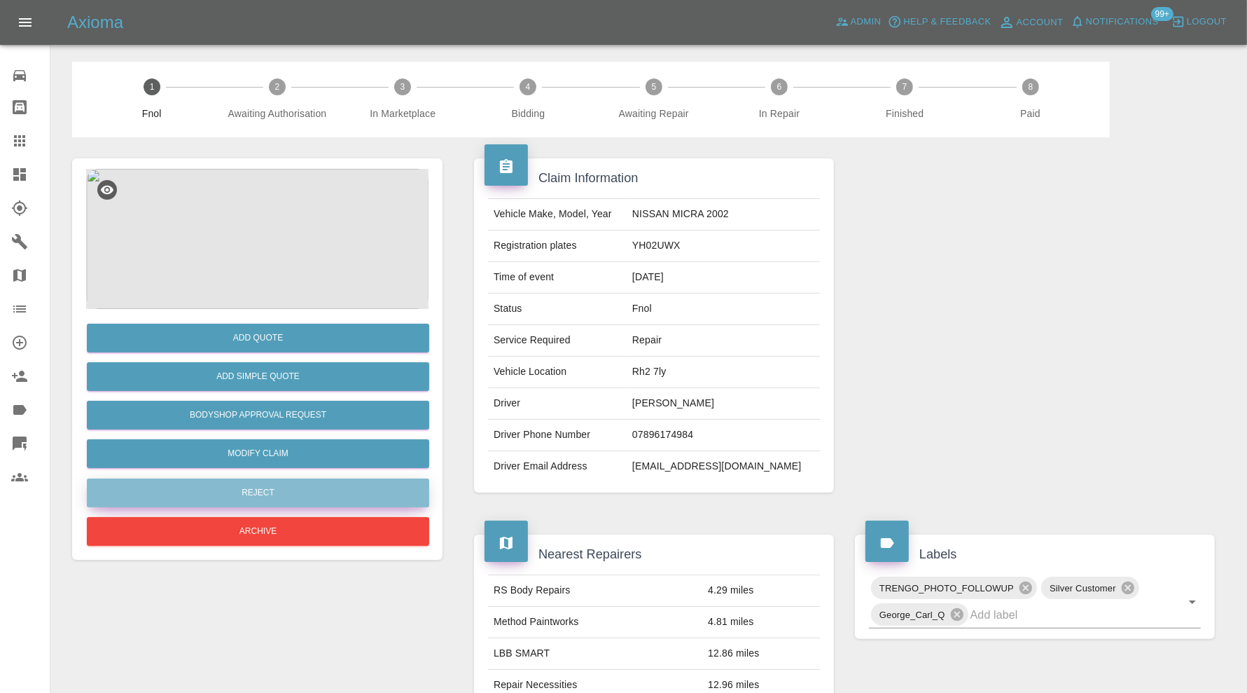
click at [390, 489] on button "Reject" at bounding box center [258, 492] width 343 height 29
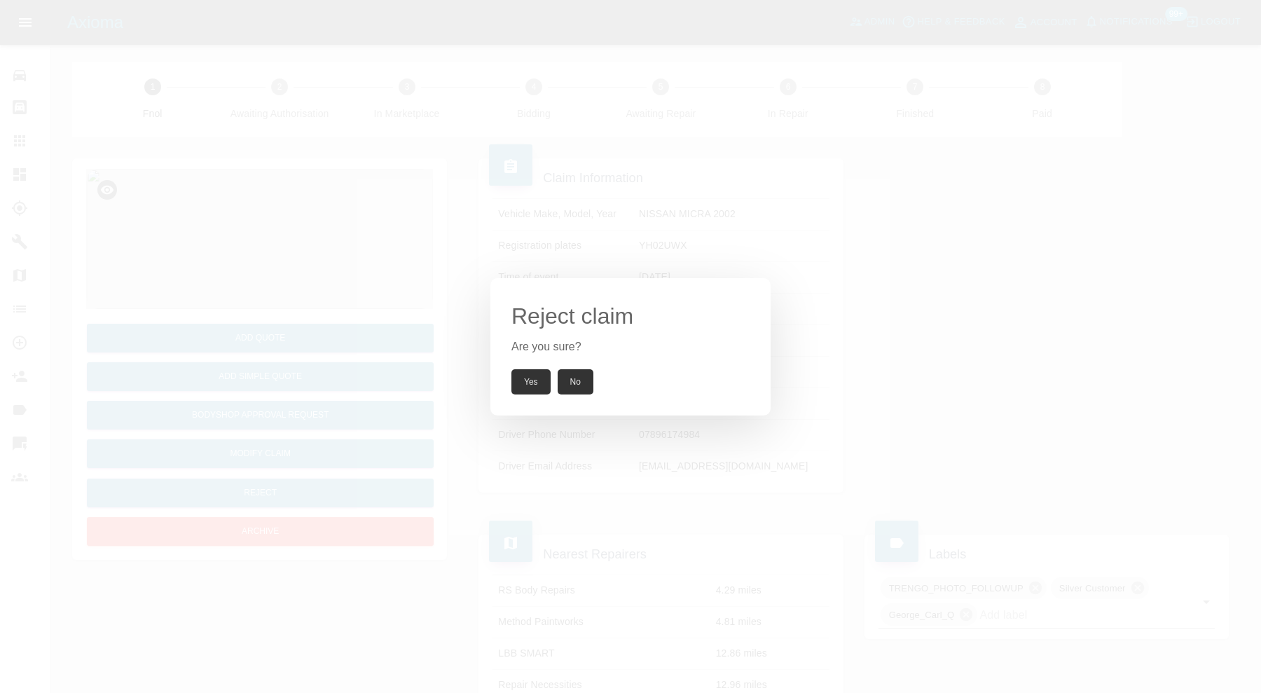
click at [534, 383] on button "Yes" at bounding box center [530, 381] width 39 height 25
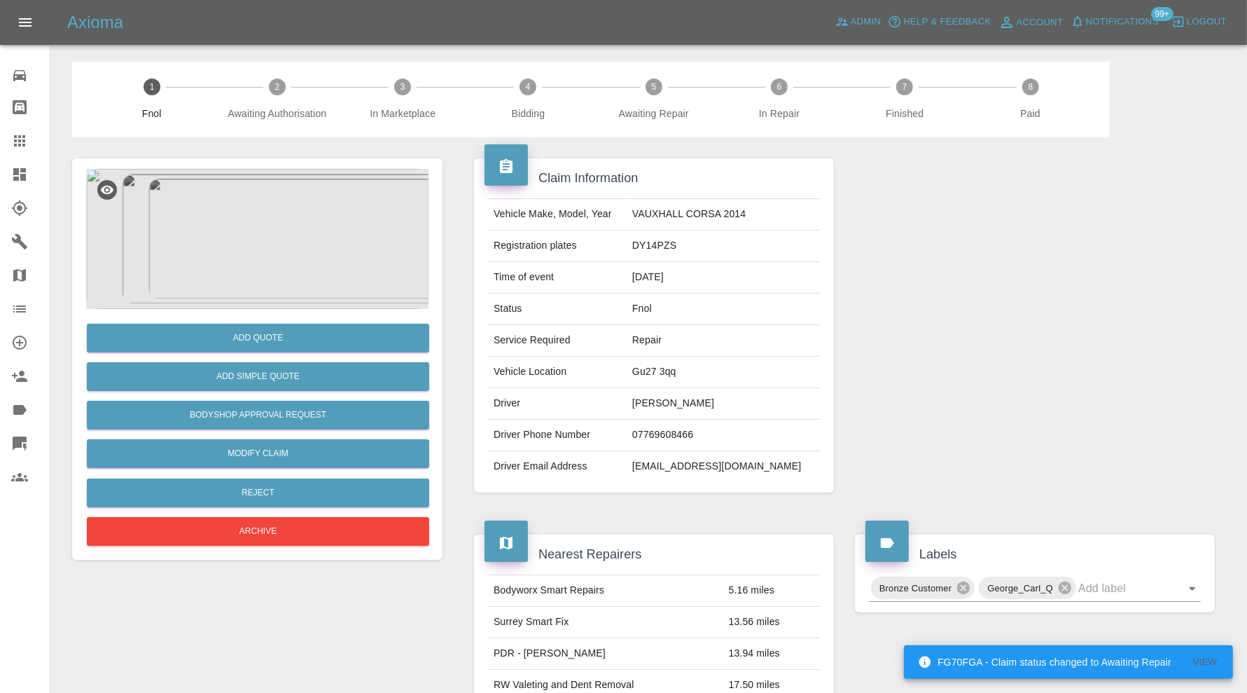
click at [289, 245] on img at bounding box center [257, 239] width 343 height 140
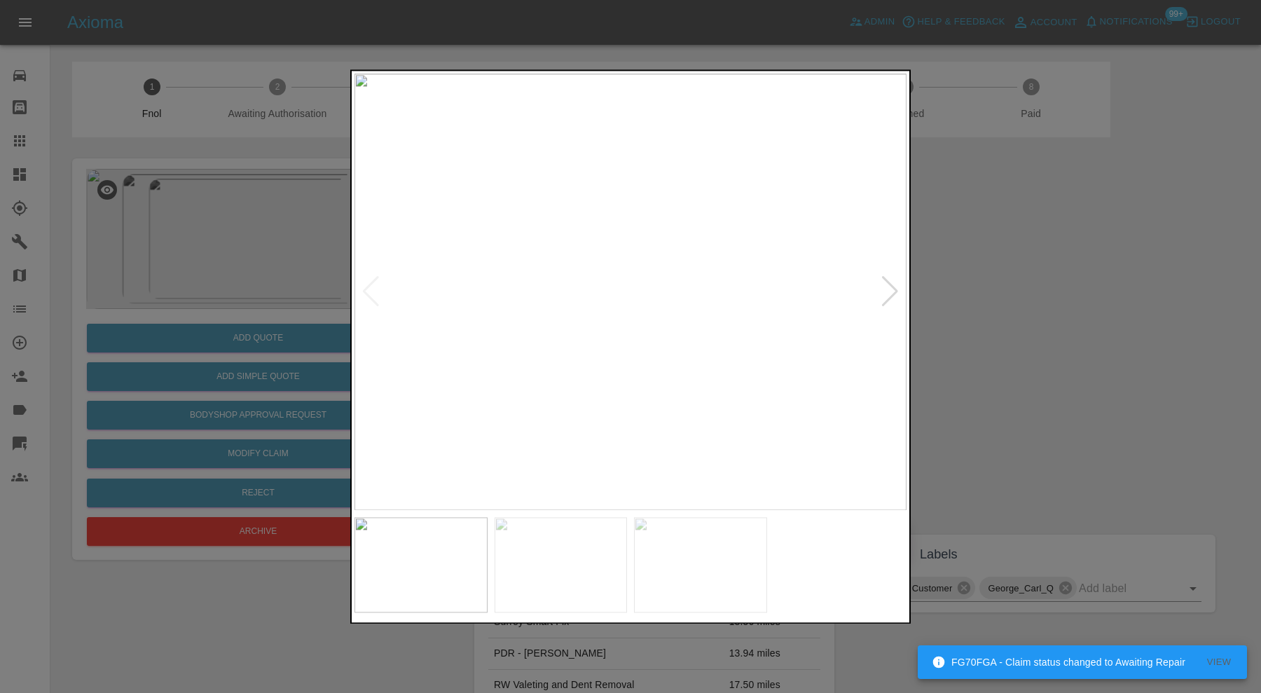
click at [1009, 242] on div at bounding box center [630, 346] width 1261 height 693
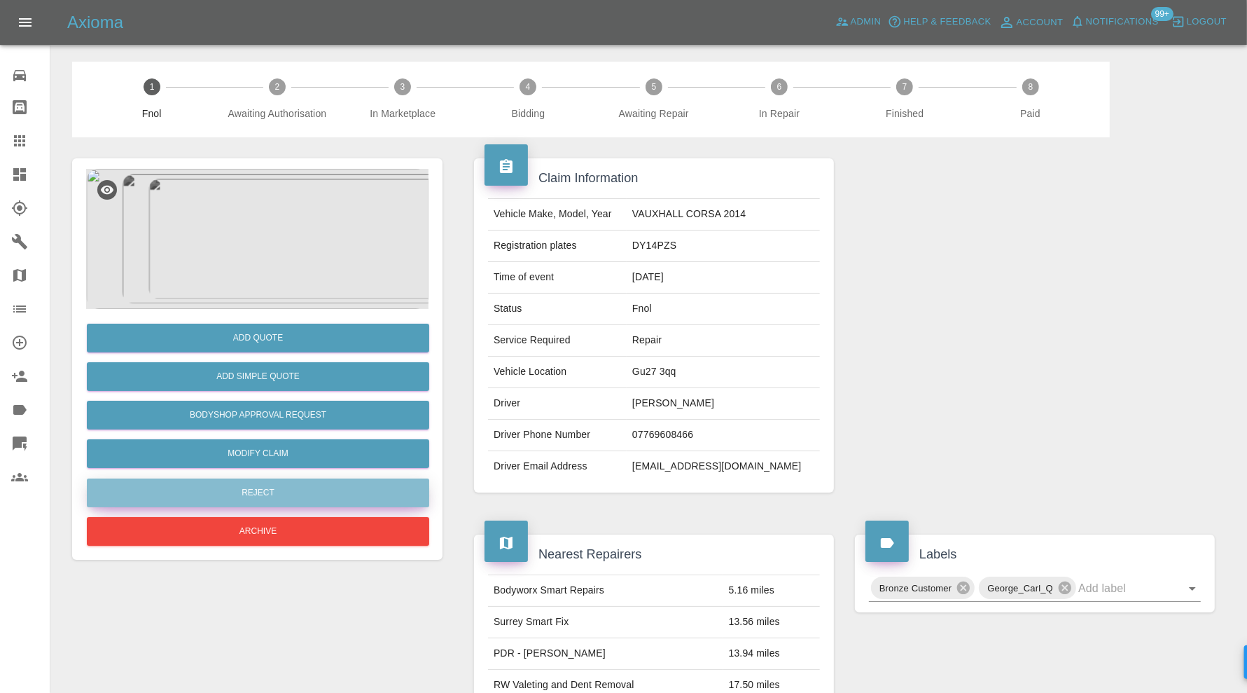
click at [365, 493] on button "Reject" at bounding box center [258, 492] width 343 height 29
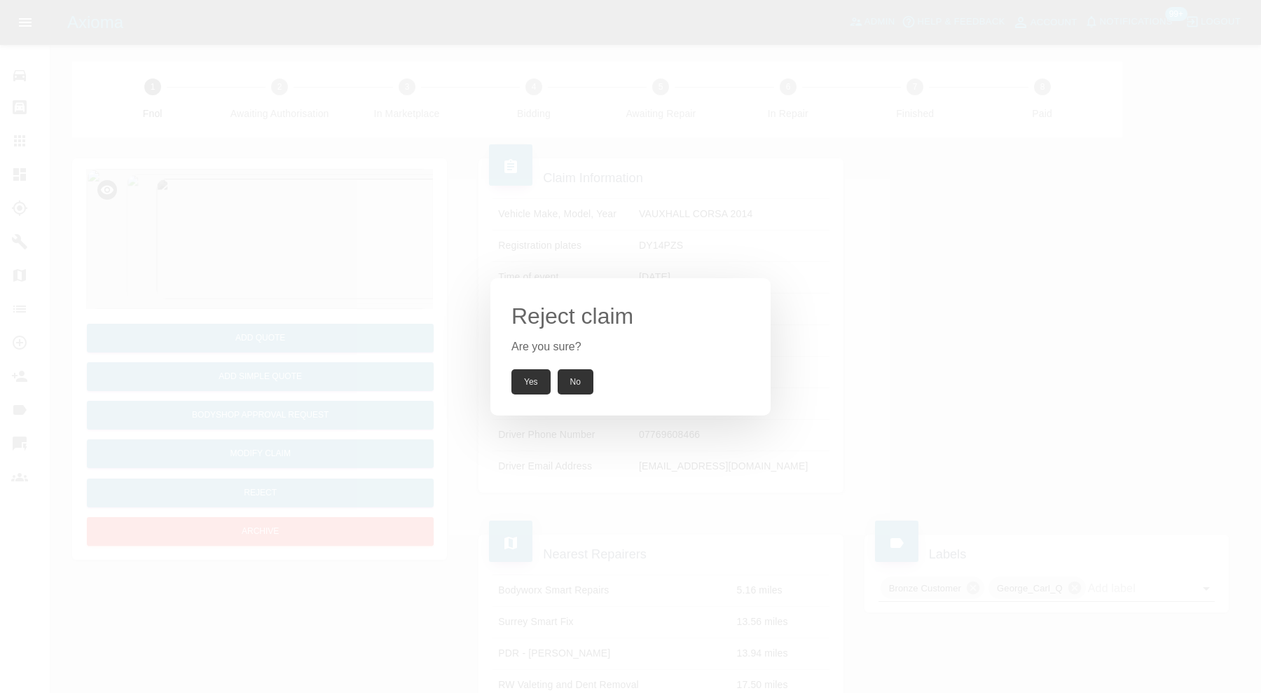
click at [537, 377] on button "Yes" at bounding box center [530, 381] width 39 height 25
